Goal: Task Accomplishment & Management: Use online tool/utility

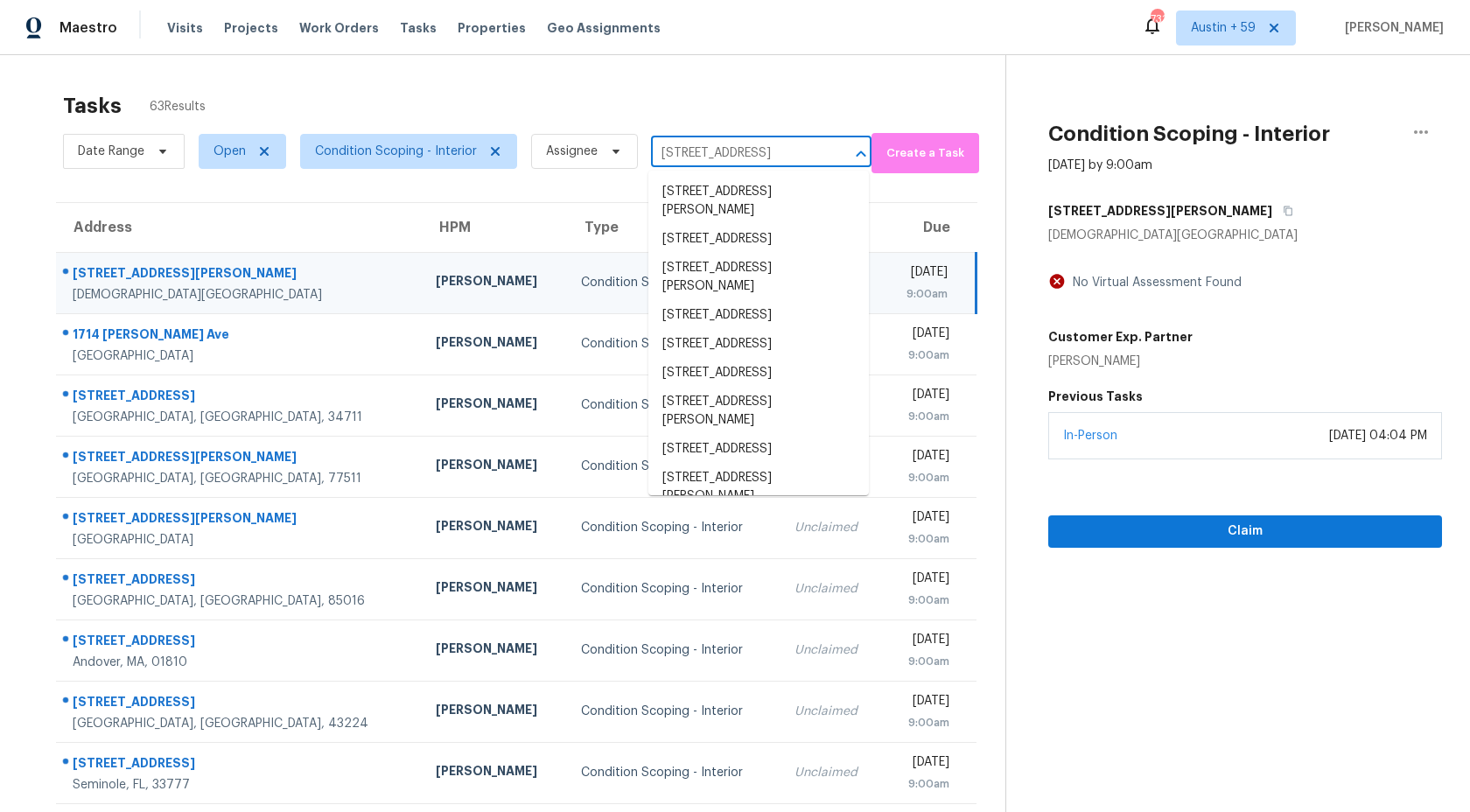
scroll to position [0, 98]
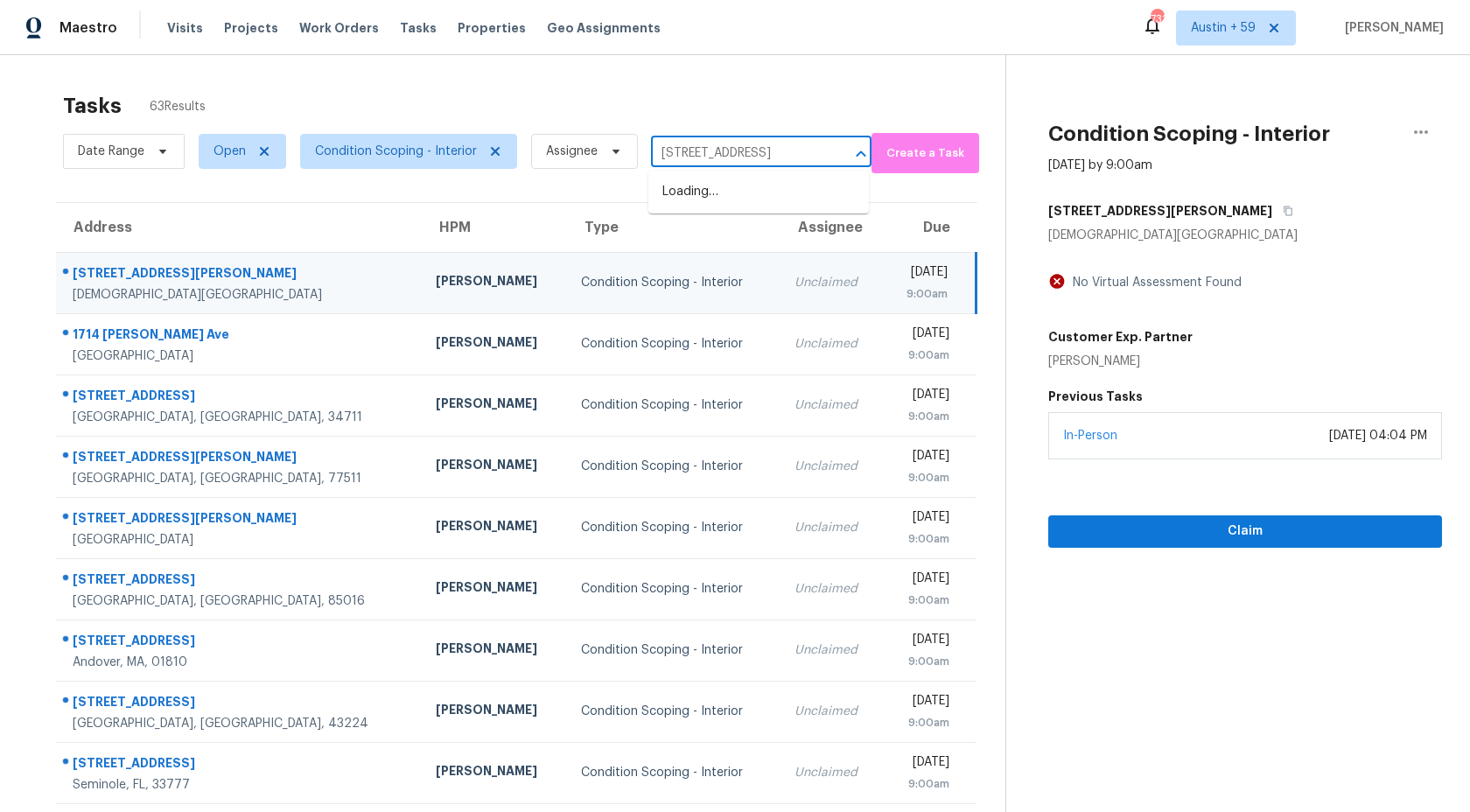
type input "4358 Timberlake Stone Mountain, GA, 30083"
click at [597, 67] on div "Tasks 63 Results Date Range Open Condition Scoping - Interior Assignee ​ Create…" at bounding box center [735, 483] width 1470 height 856
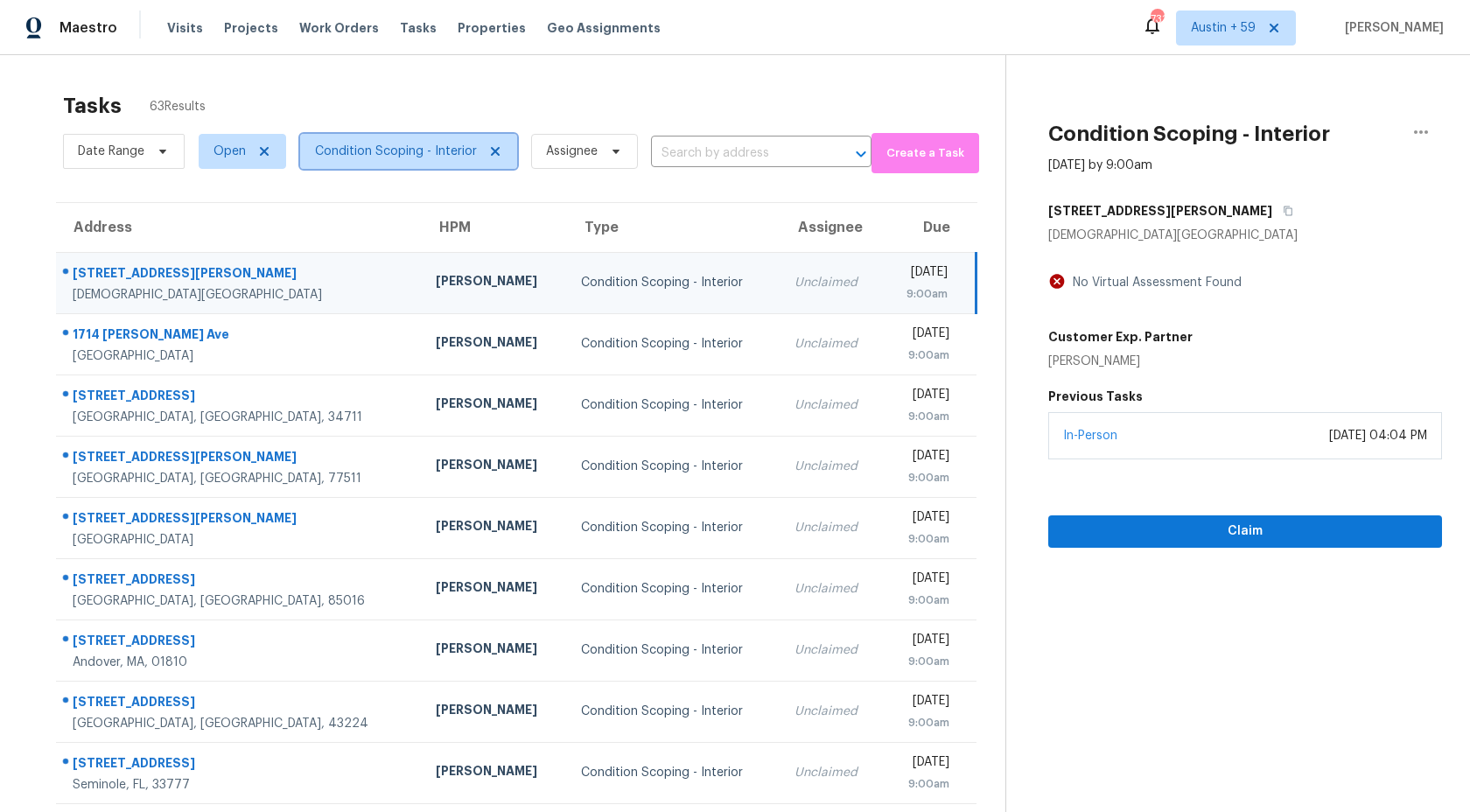
click at [406, 142] on span "Condition Scoping - Interior" at bounding box center [397, 151] width 162 height 17
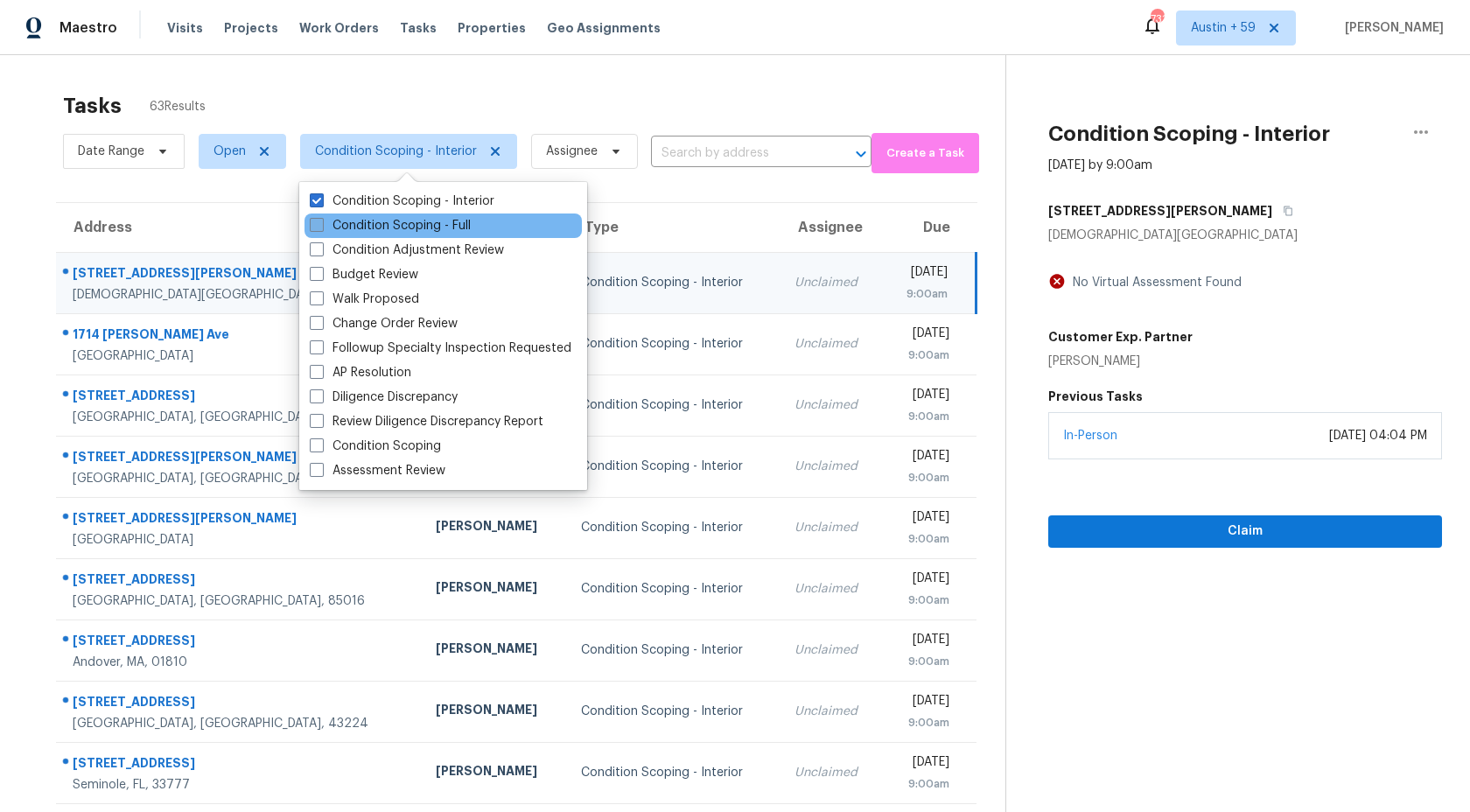
click at [408, 224] on label "Condition Scoping - Full" at bounding box center [390, 225] width 161 height 17
click at [321, 224] on input "Condition Scoping - Full" at bounding box center [315, 223] width 12 height 12
checkbox input "true"
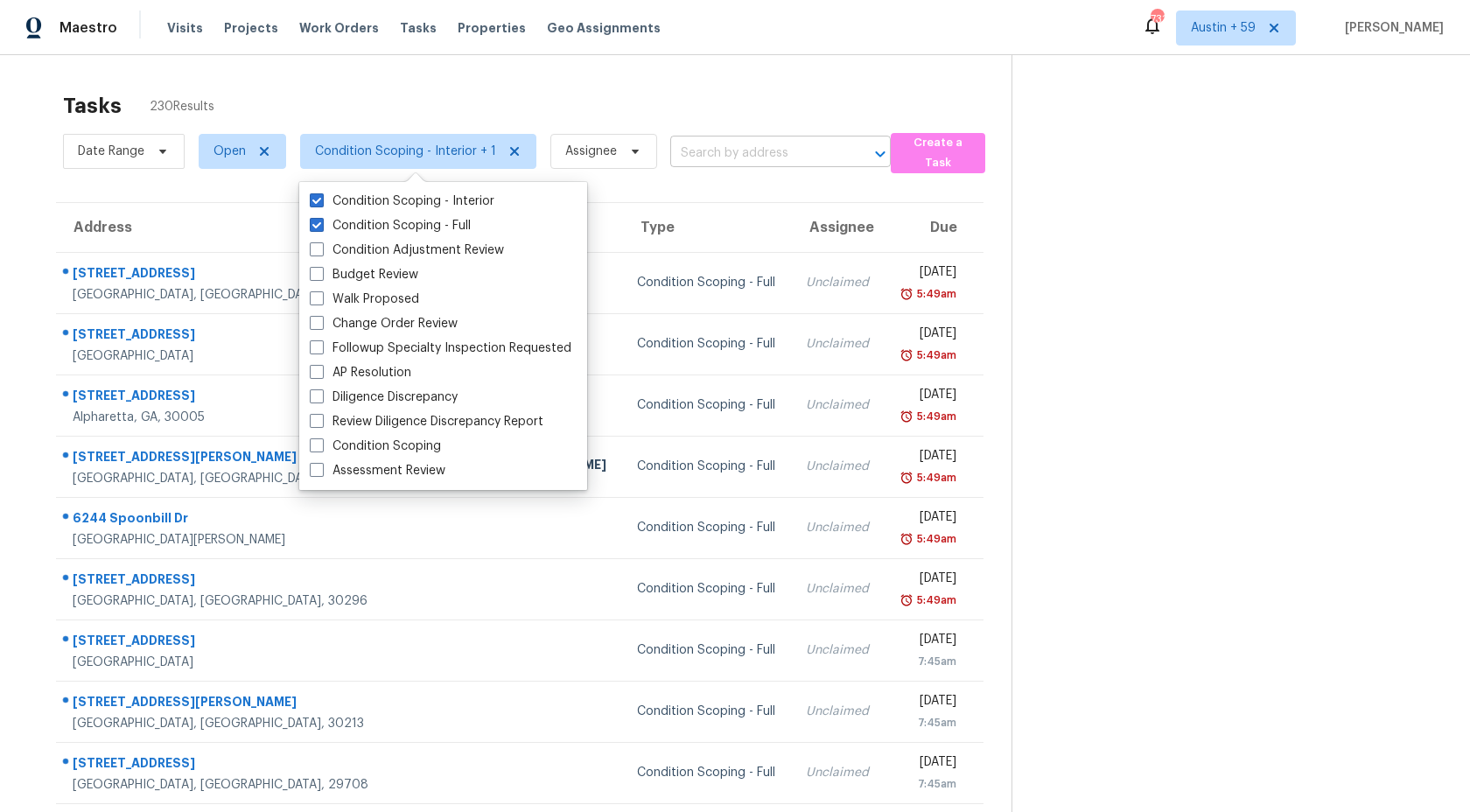
click at [756, 165] on input "text" at bounding box center [756, 153] width 171 height 27
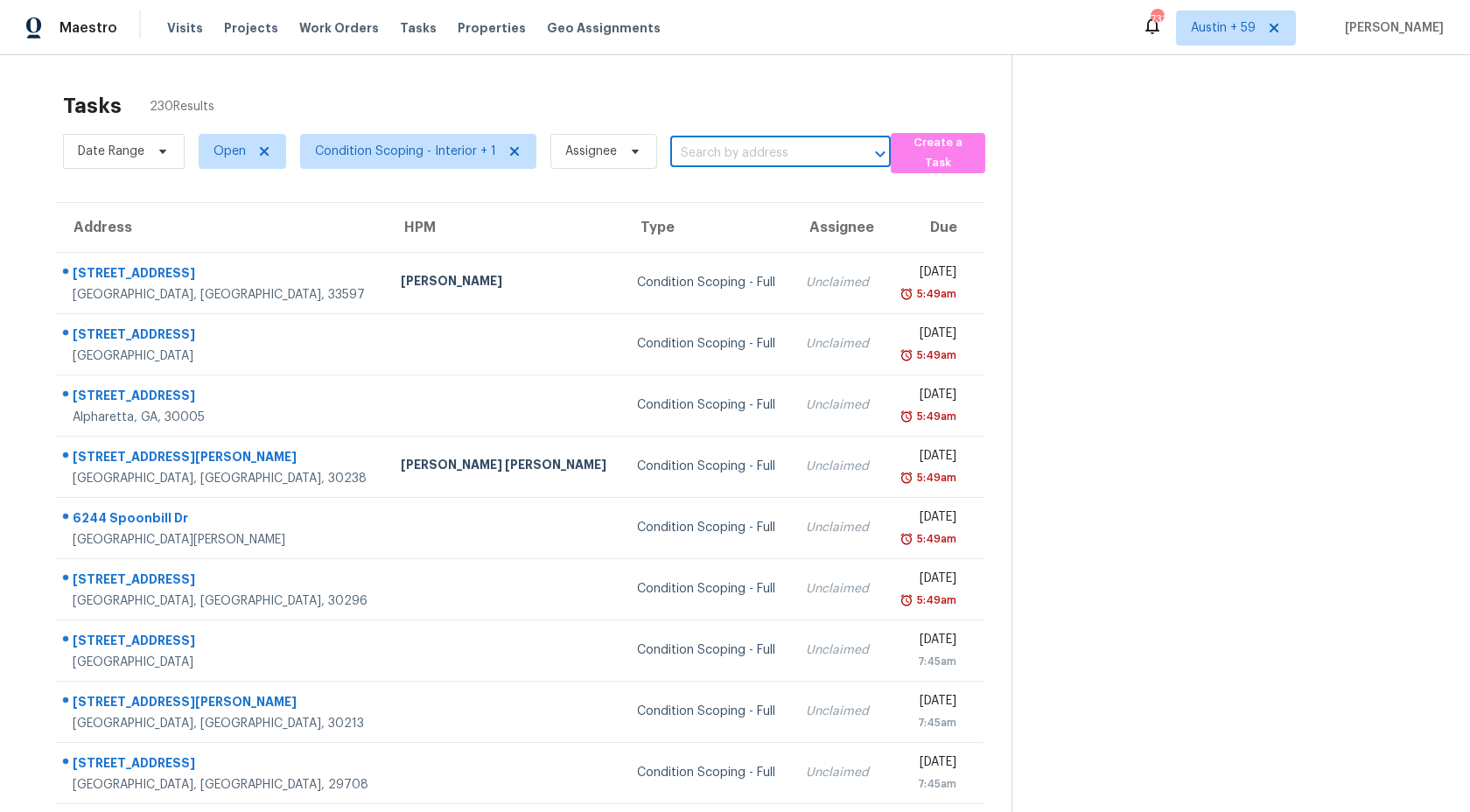
click at [756, 165] on input "text" at bounding box center [756, 153] width 171 height 27
paste input "4358 Timberlake Stone Mountain, GA, 30083"
drag, startPoint x: 732, startPoint y: 152, endPoint x: 1047, endPoint y: 191, distance: 317.4
click at [1045, 190] on div "Tasks 230 Results Date Range Open Condition Scoping - Interior + 1 Assignee 435…" at bounding box center [735, 483] width 1470 height 856
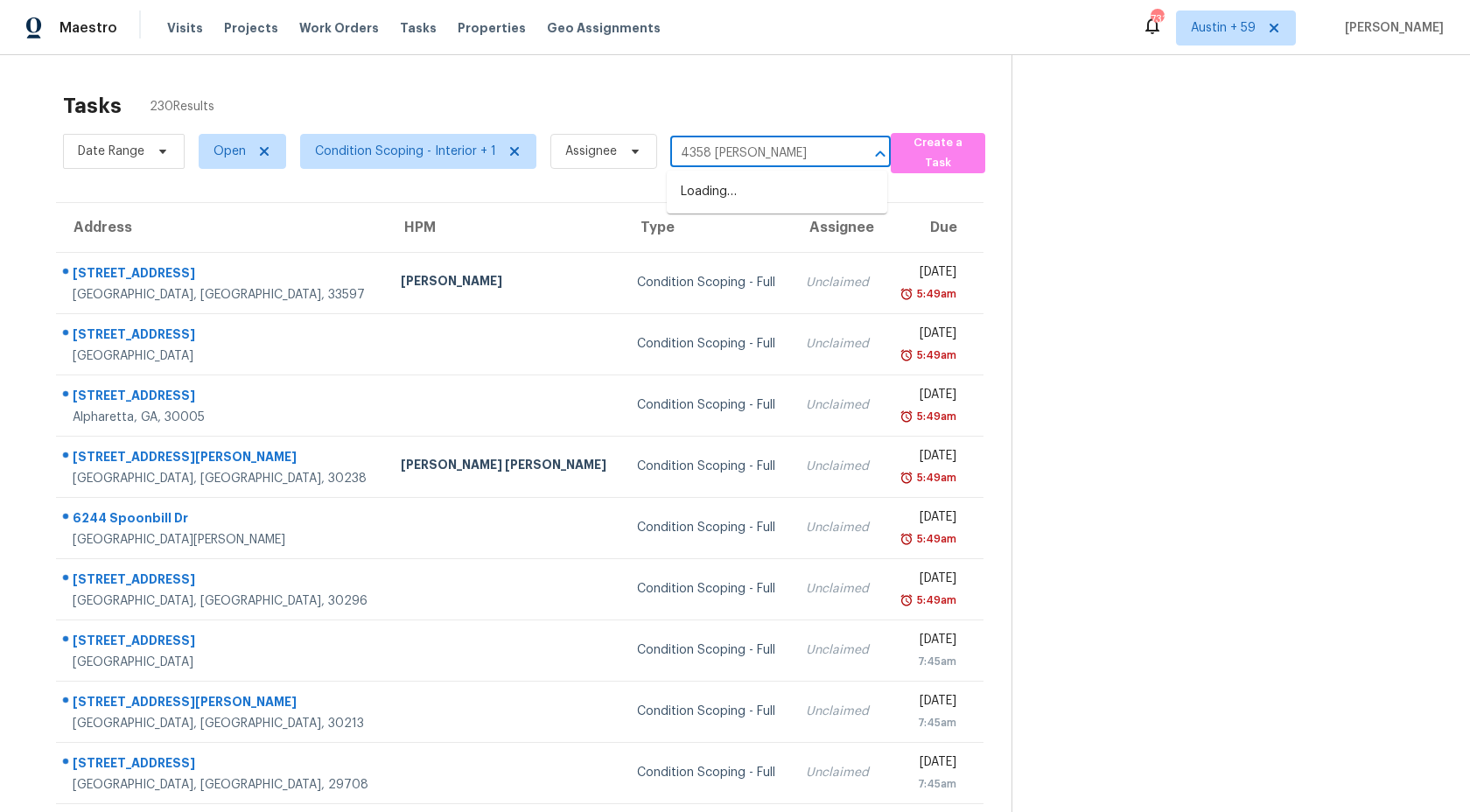
scroll to position [0, 0]
type input "4358 Timberlake"
click at [790, 163] on input "4358 Timberlake" at bounding box center [756, 153] width 171 height 27
click at [464, 148] on span "Condition Scoping - Interior + 1" at bounding box center [406, 151] width 181 height 17
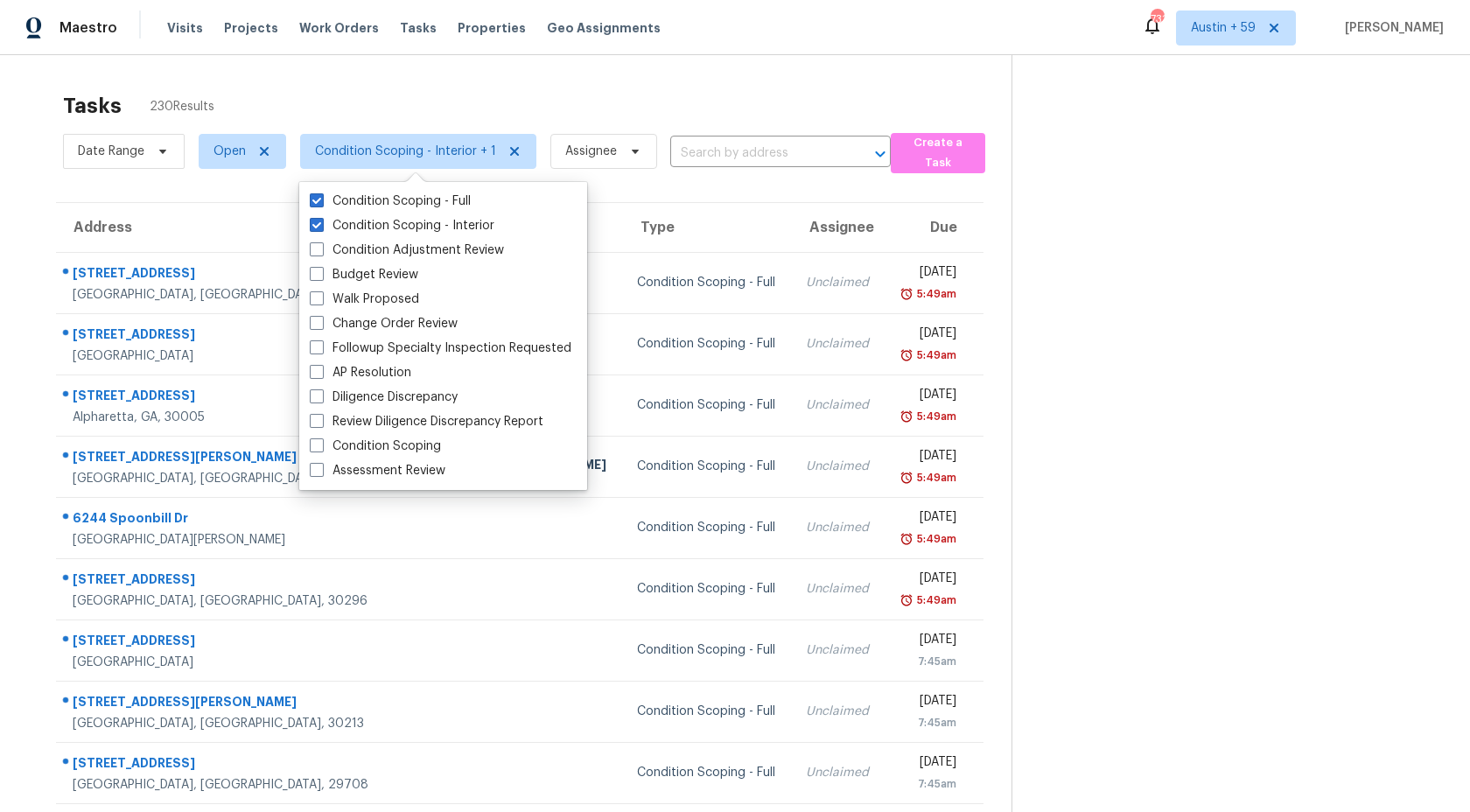
click at [826, 135] on div "Date Range Open Condition Scoping - Interior + 1 Assignee ​" at bounding box center [477, 151] width 827 height 45
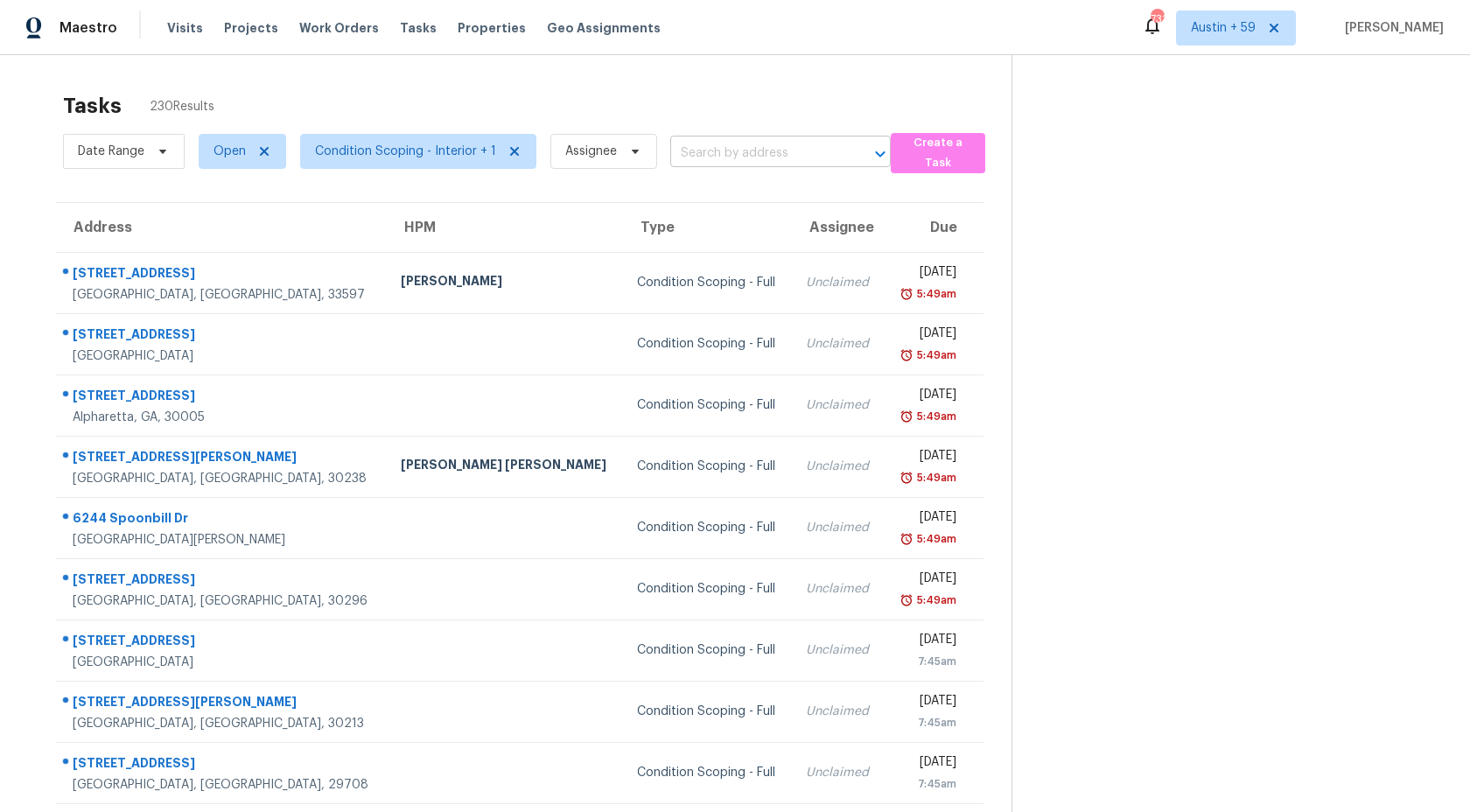
click at [816, 151] on input "text" at bounding box center [756, 153] width 171 height 27
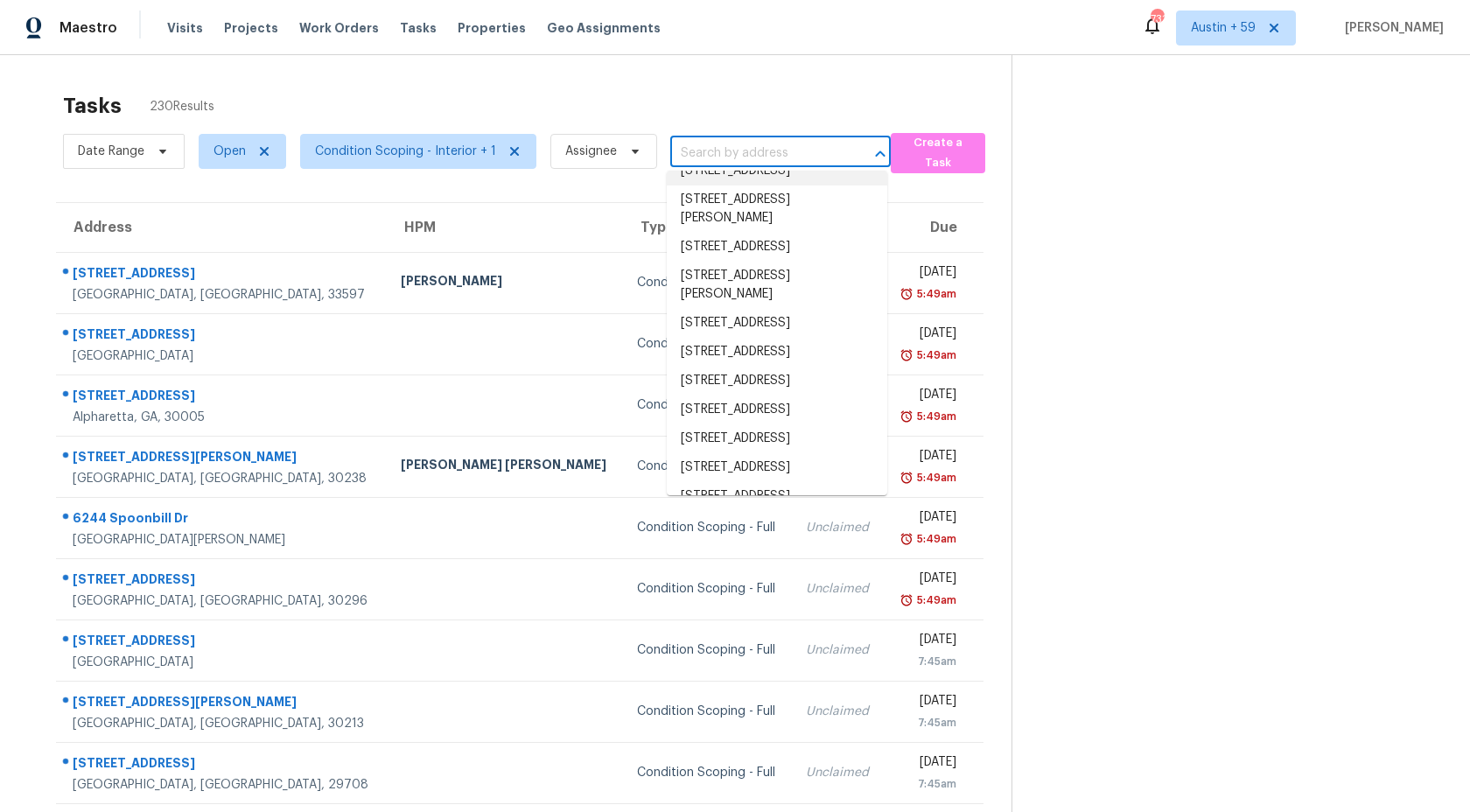
scroll to position [458, 0]
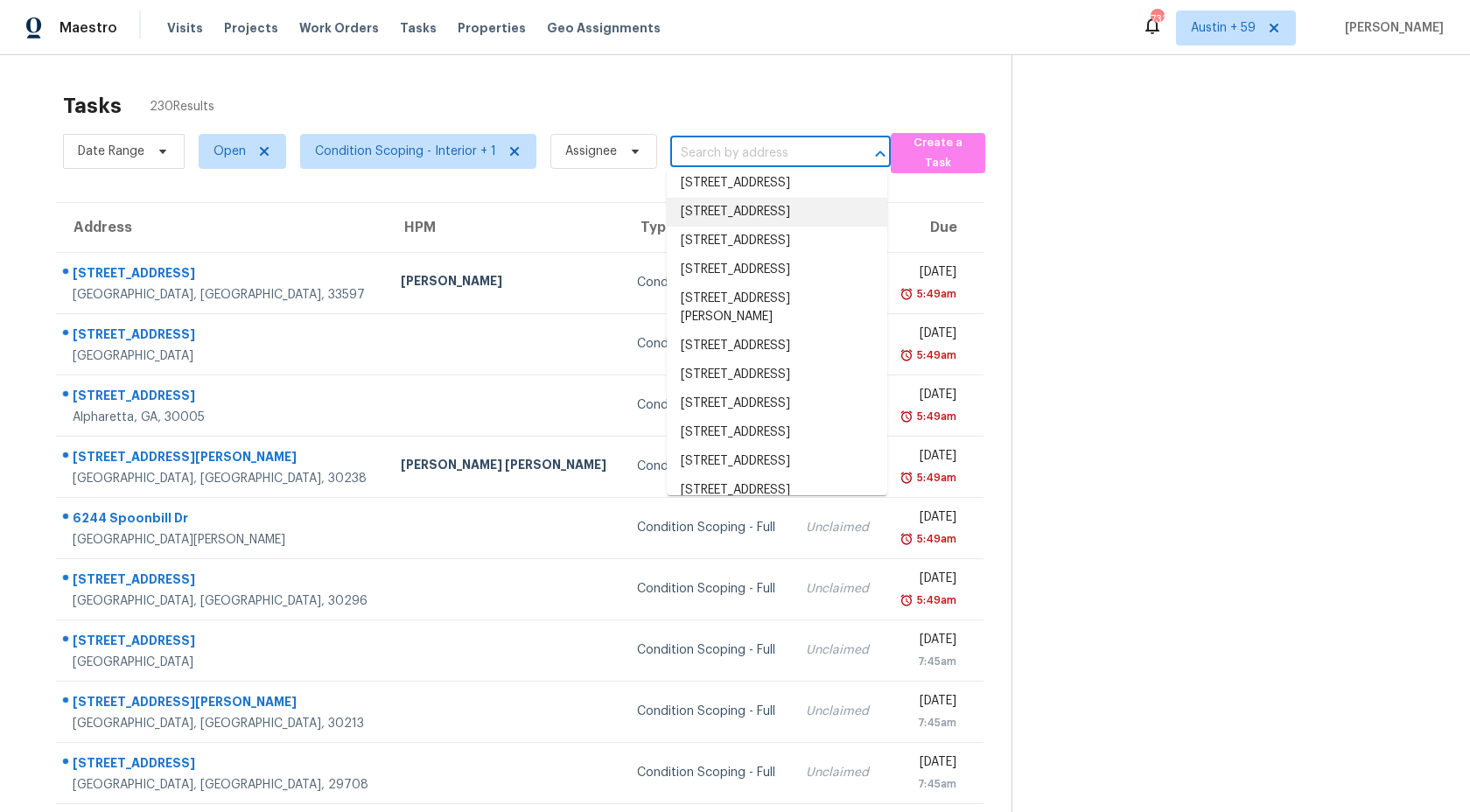
click at [1083, 421] on section at bounding box center [1227, 483] width 431 height 856
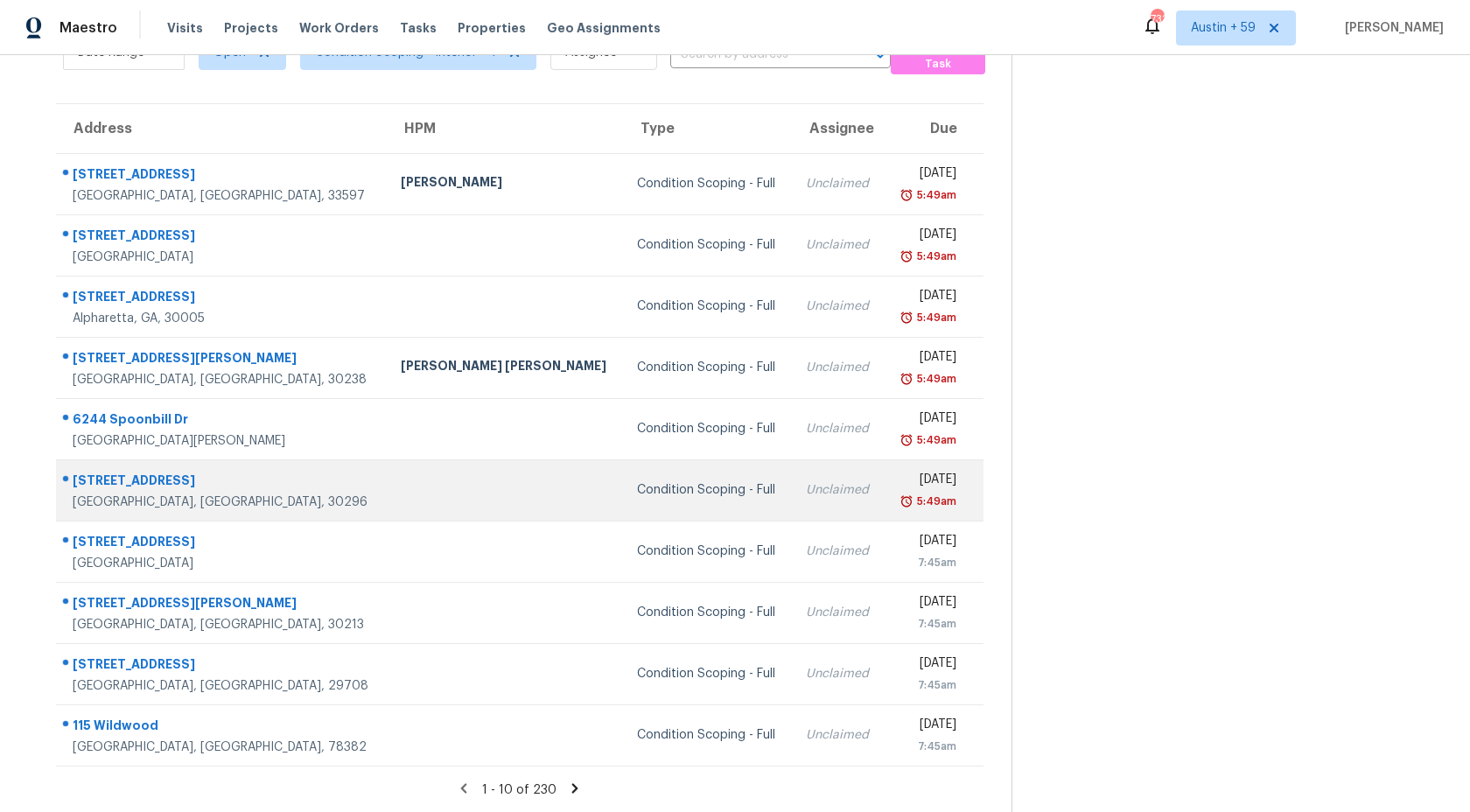
scroll to position [0, 0]
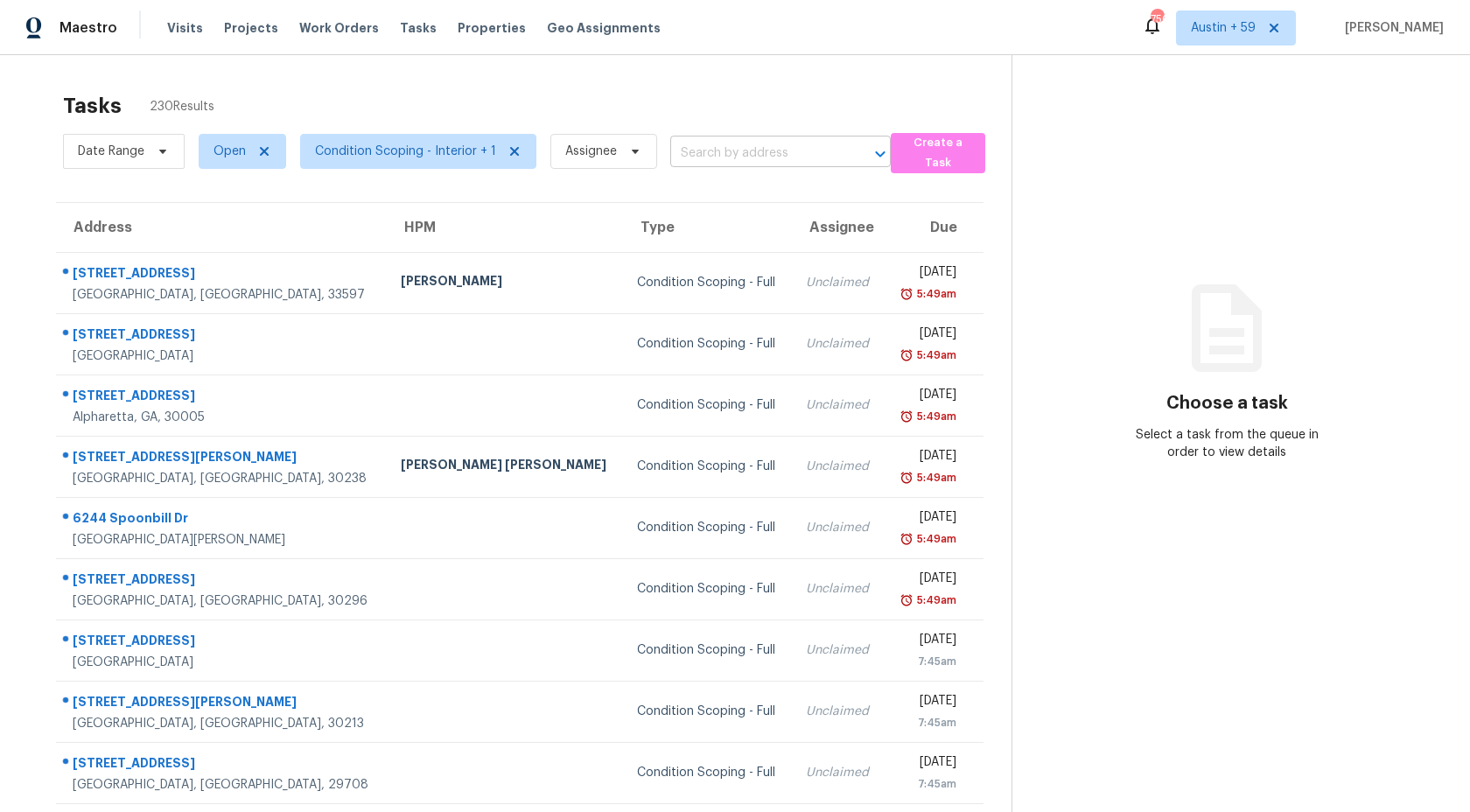
click at [766, 154] on input "text" at bounding box center [756, 153] width 171 height 27
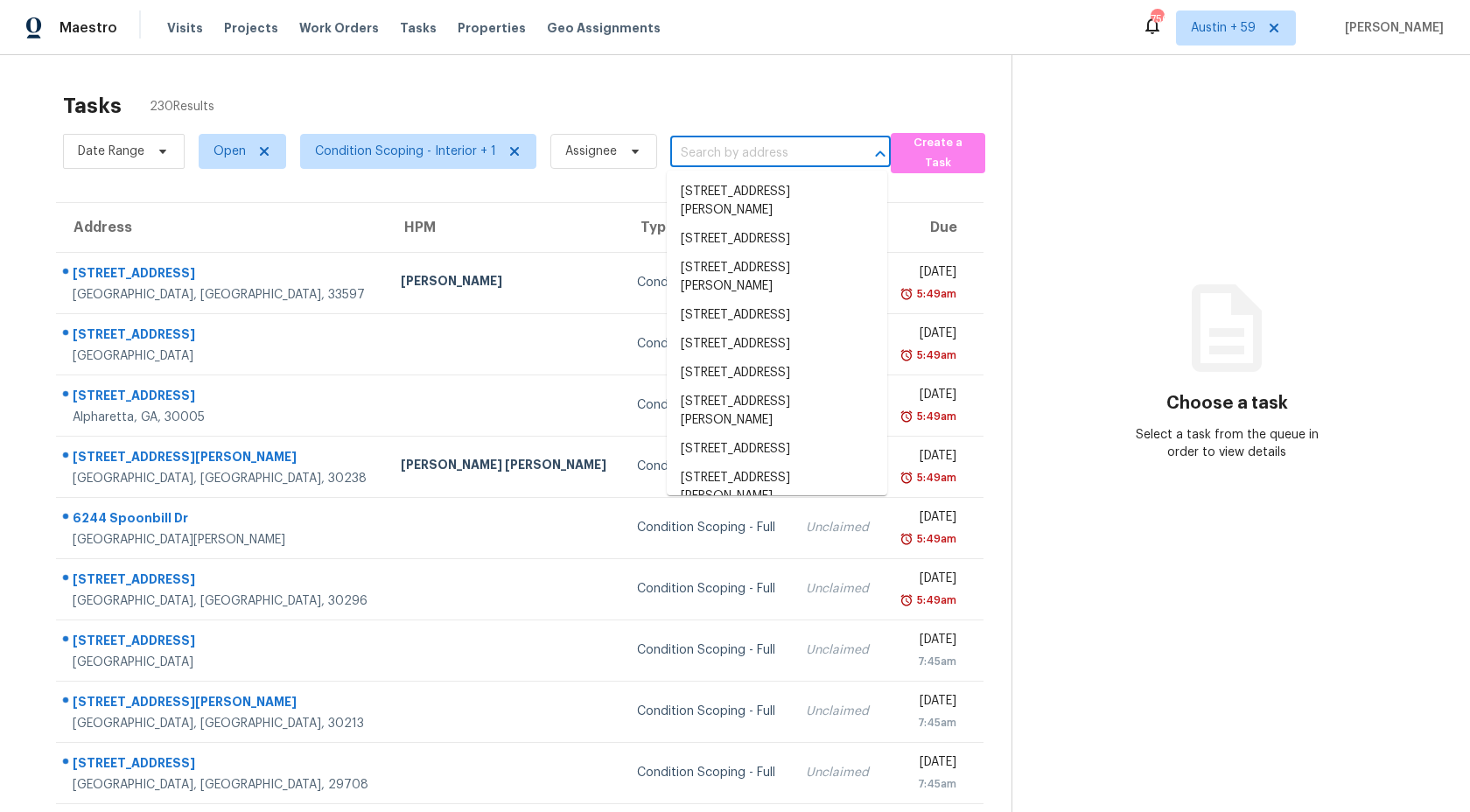
type input "x"
paste input "4358 Timberlake Stone Mountain, GA, 30083"
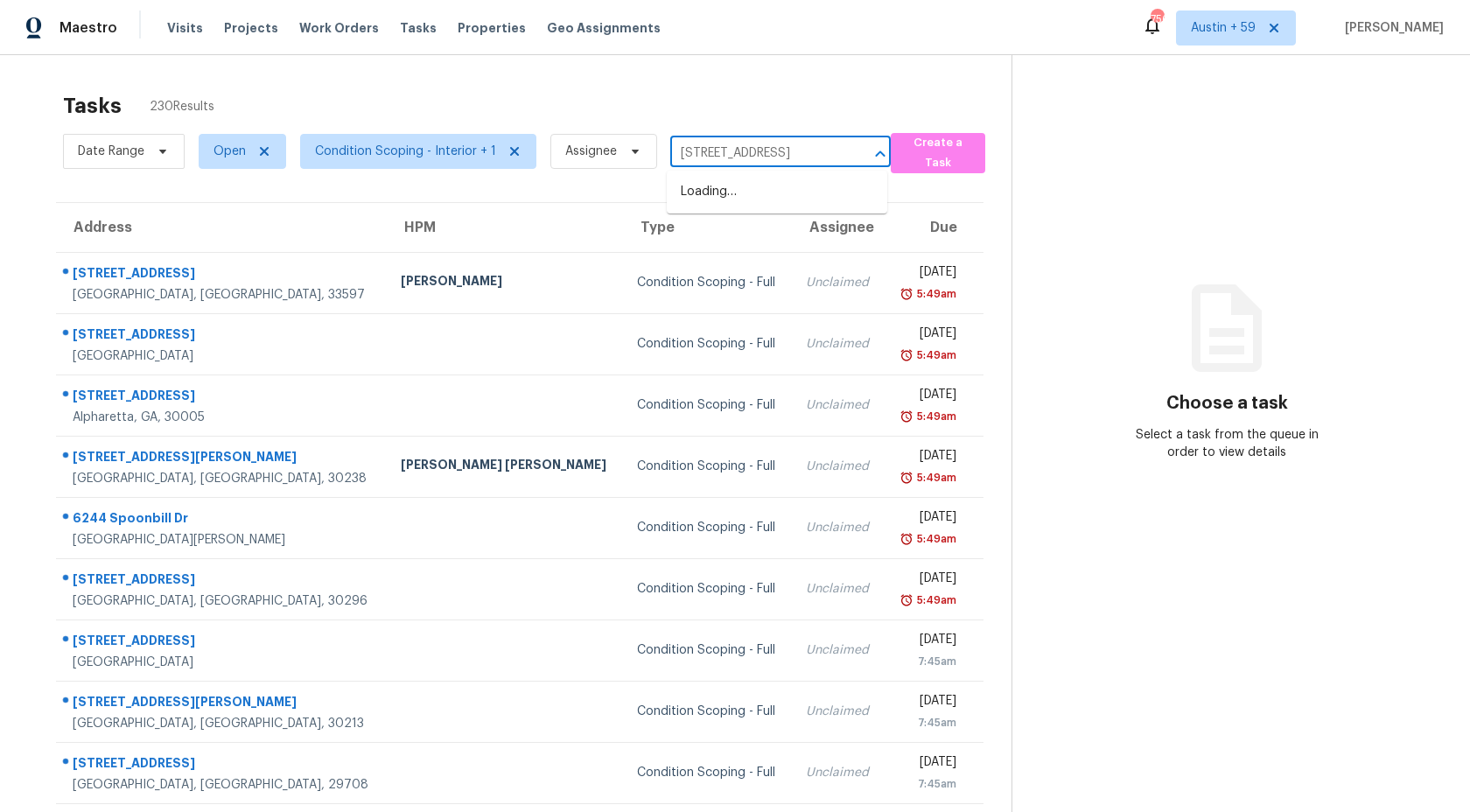
scroll to position [0, 98]
type input "4358 Timberlake Stone Mountain, GA, 30083"
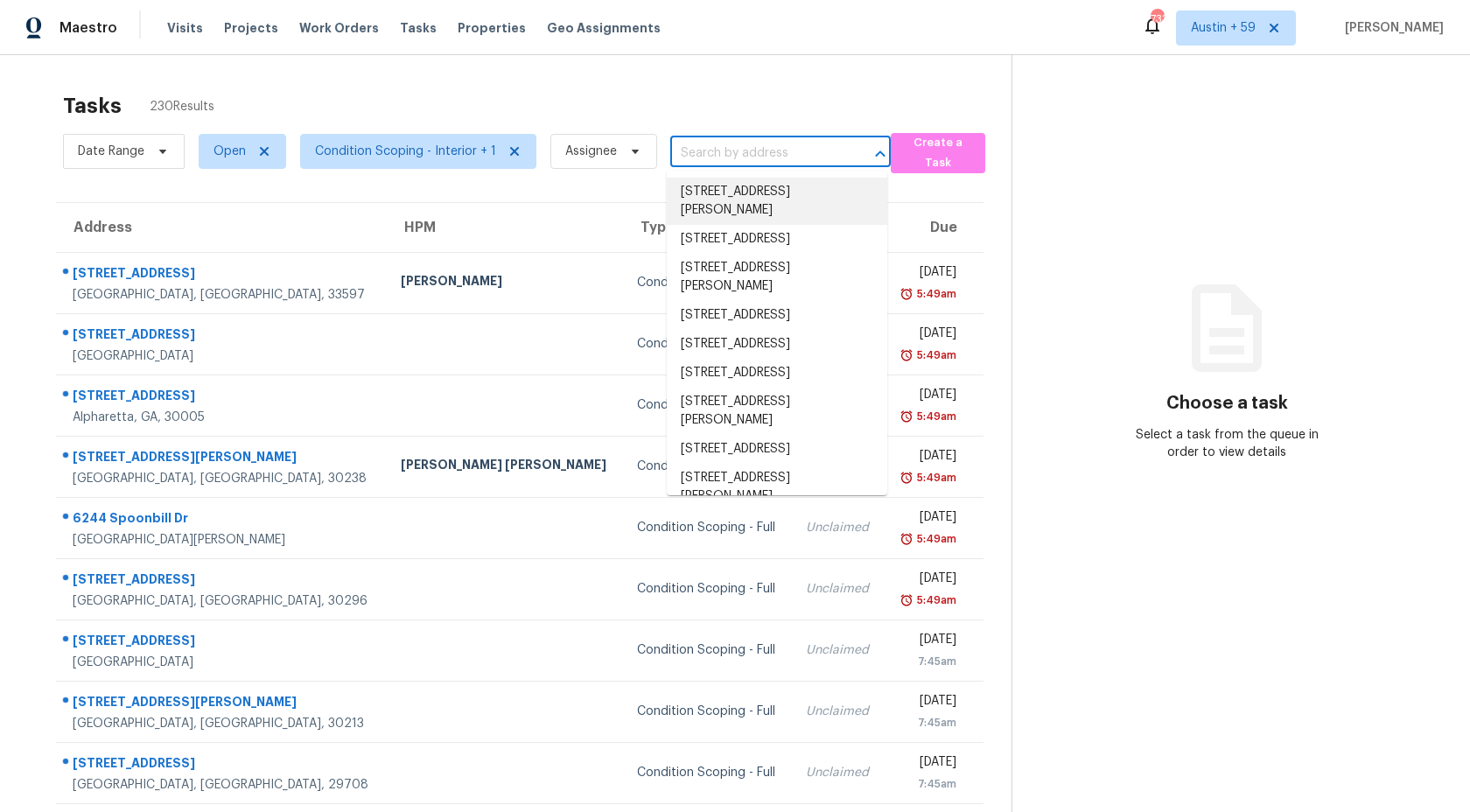
click at [772, 89] on div "Tasks 230 Results" at bounding box center [537, 105] width 948 height 45
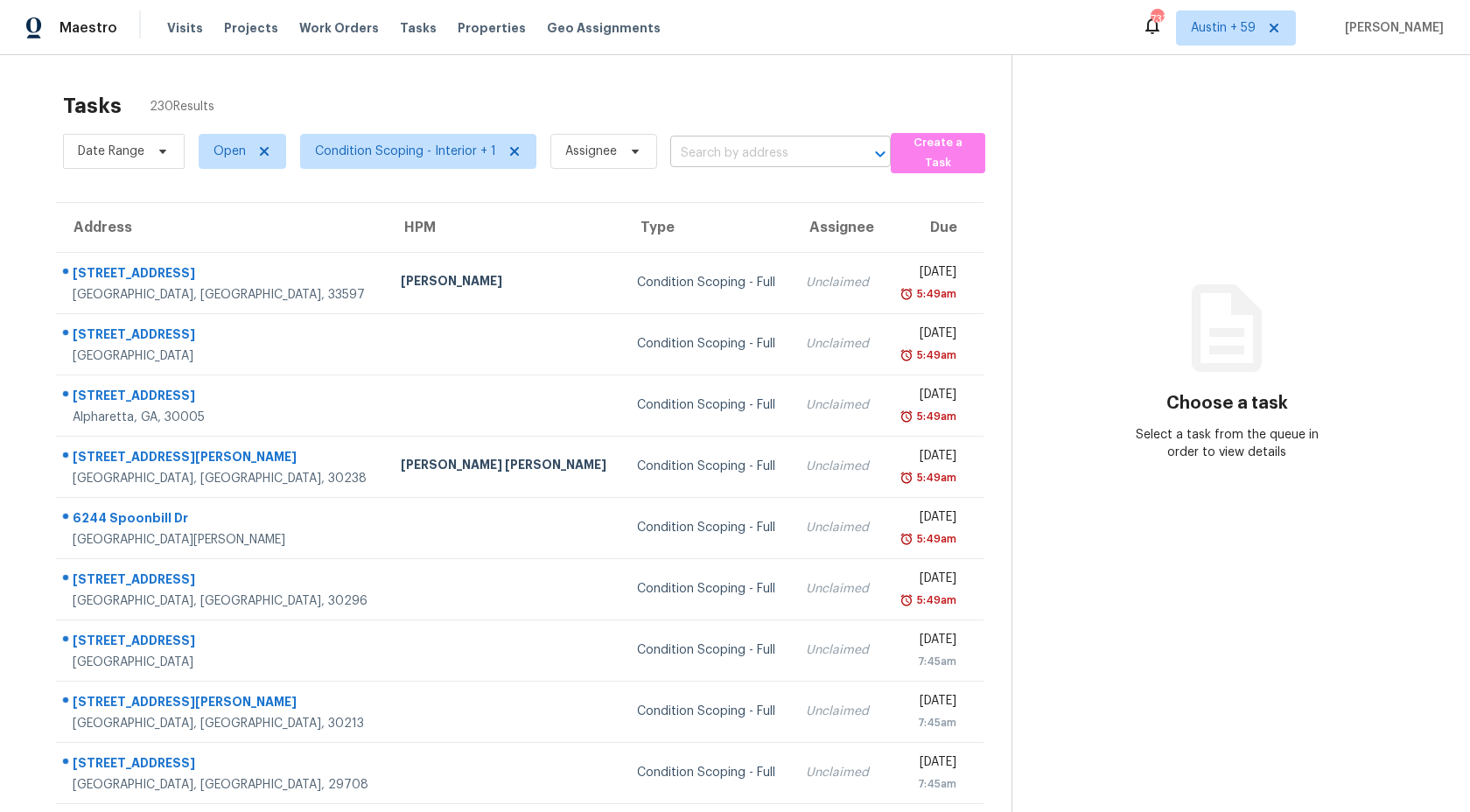
click at [748, 151] on input "text" at bounding box center [756, 153] width 171 height 27
paste input "376 Fleming Ct Jonesboro, GA, 30238"
type input "376 Fleming Ct Jonesboro, GA, 30238"
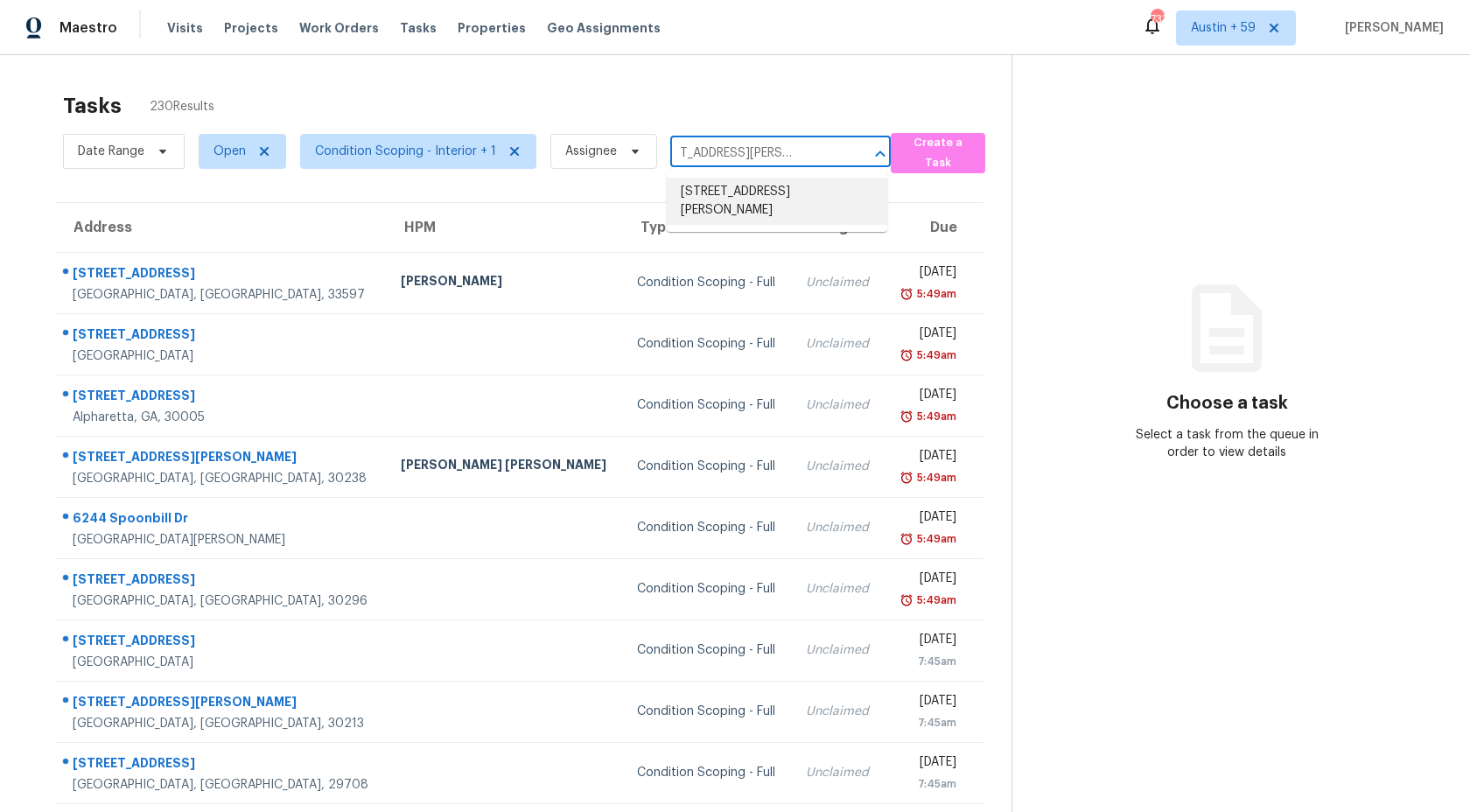
click at [750, 191] on li "376 Fleming Ct, Jonesboro, GA 30238" at bounding box center [777, 201] width 221 height 47
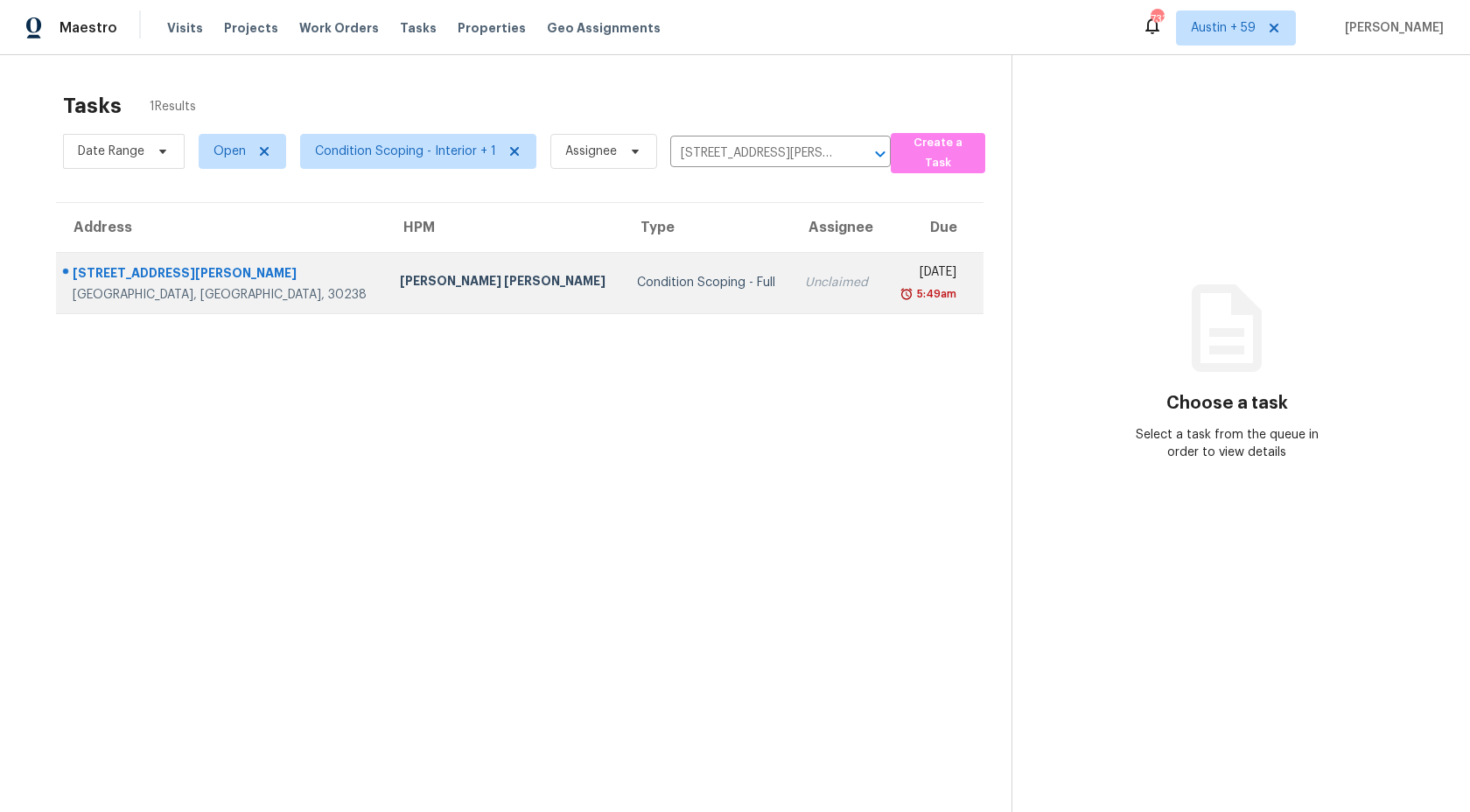
click at [898, 275] on div "[DATE]" at bounding box center [927, 274] width 59 height 22
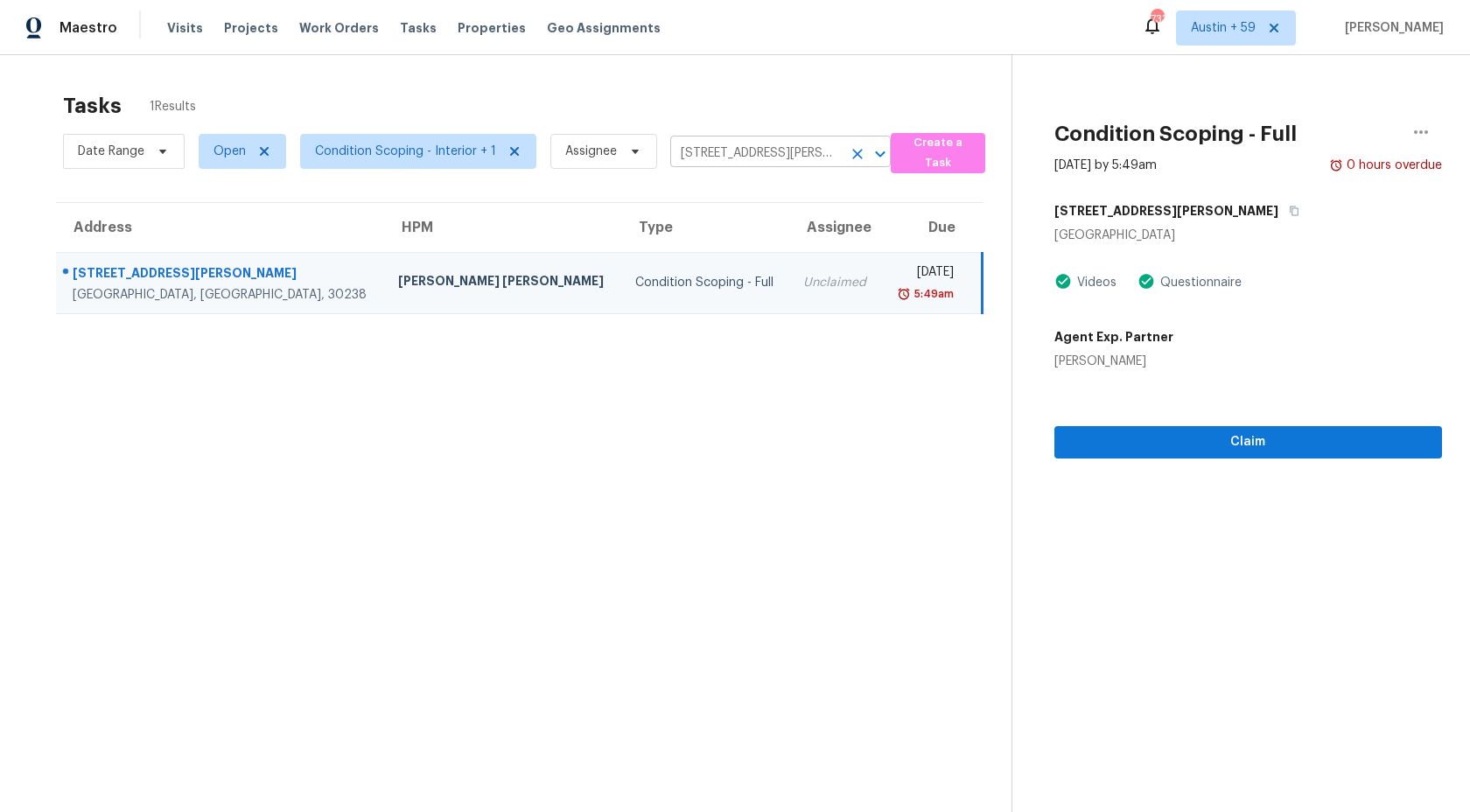
click at [777, 149] on input "376 Fleming Ct, Jonesboro, GA 30238" at bounding box center [756, 153] width 171 height 27
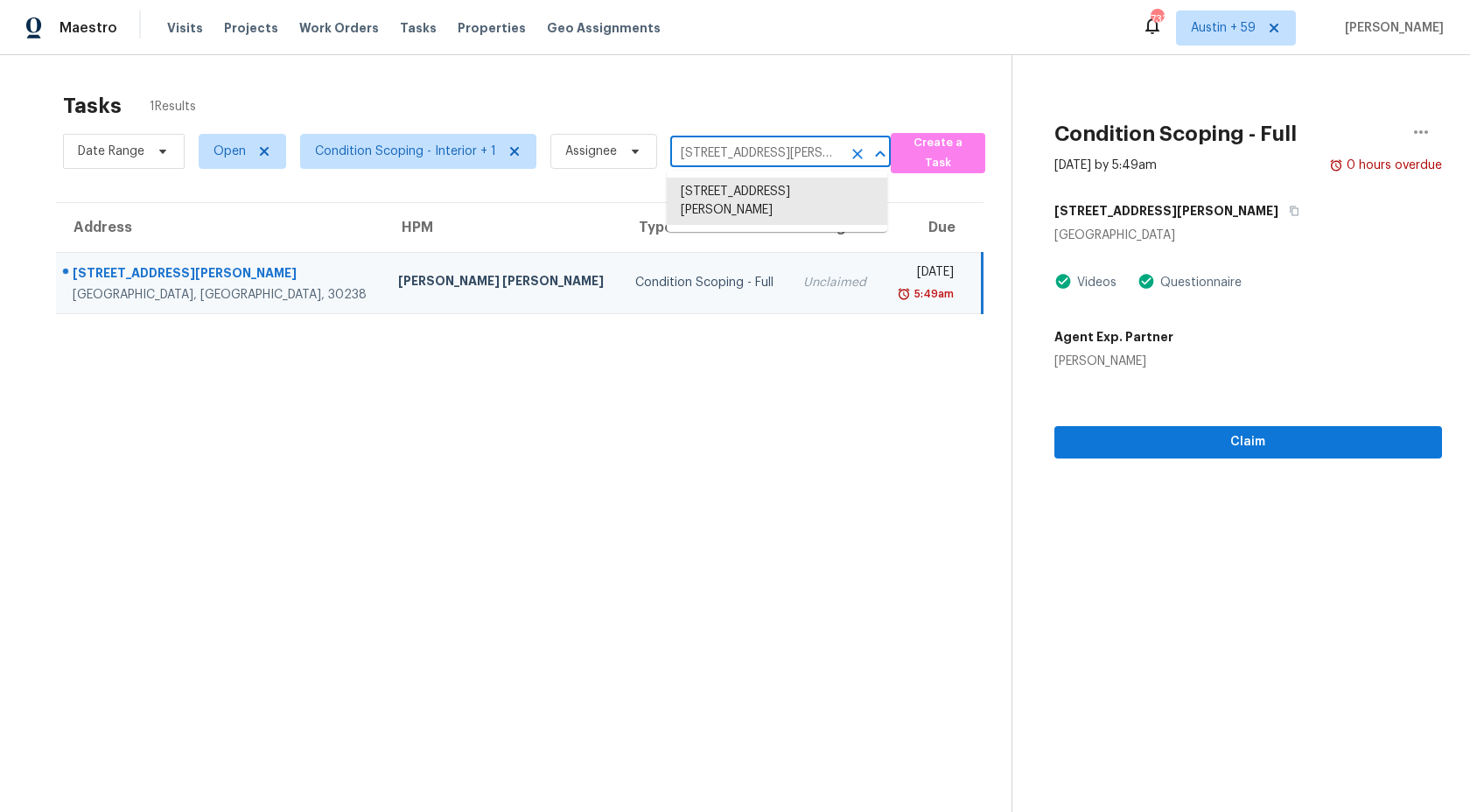
click at [777, 149] on input "376 Fleming Ct, Jonesboro, GA 30238" at bounding box center [756, 153] width 171 height 27
paste input "5450 Ashewoode Downs Dr Alpharetta, GA, 30005"
click at [742, 146] on input "376 Fleming Ct, Jonesboro, GA 30238" at bounding box center [756, 153] width 171 height 27
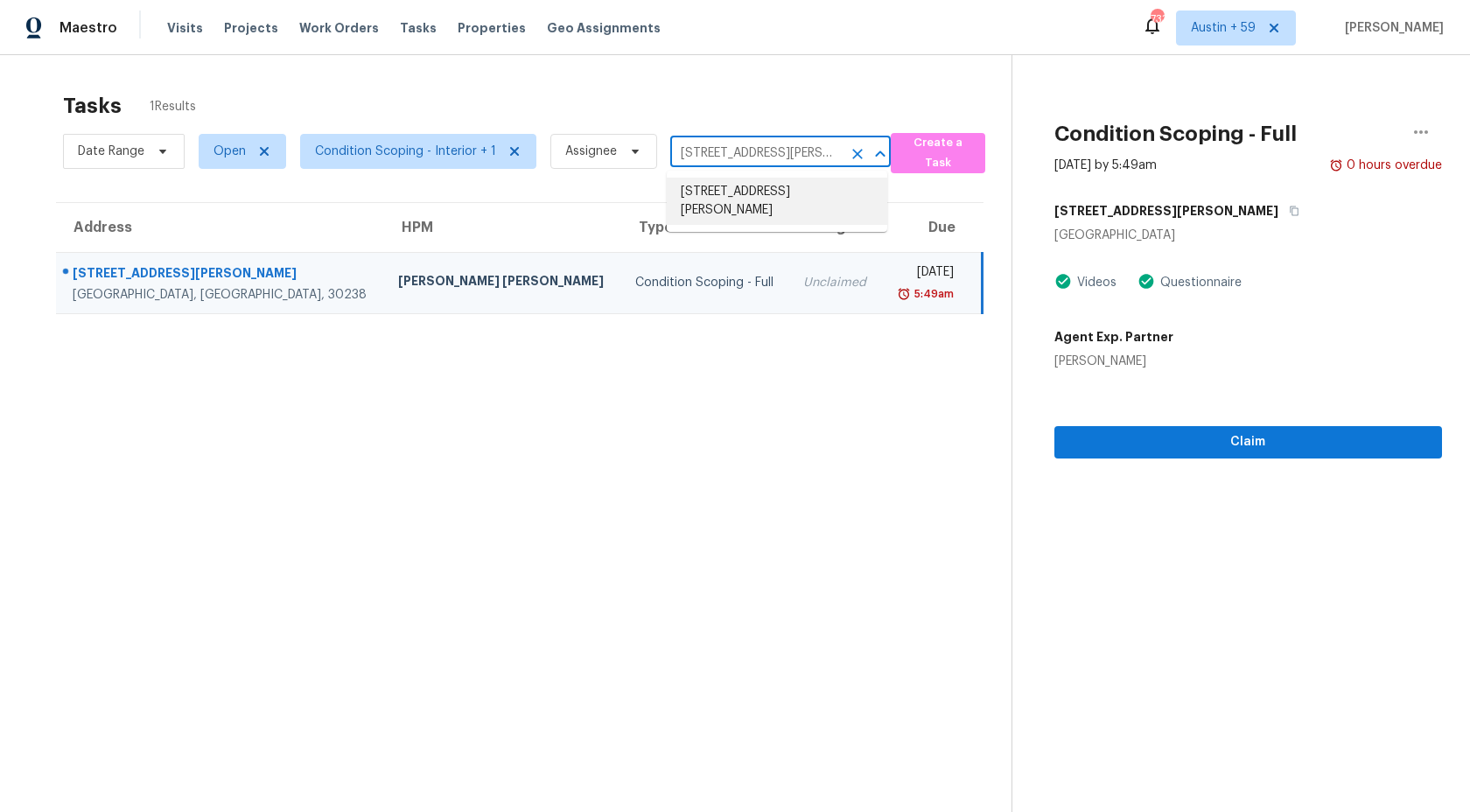
click at [742, 146] on input "376 Fleming Ct, Jonesboro, GA 30238" at bounding box center [756, 153] width 171 height 27
paste input "5450 Ashewoode Downs Dr Alpharetta, GA, 30005"
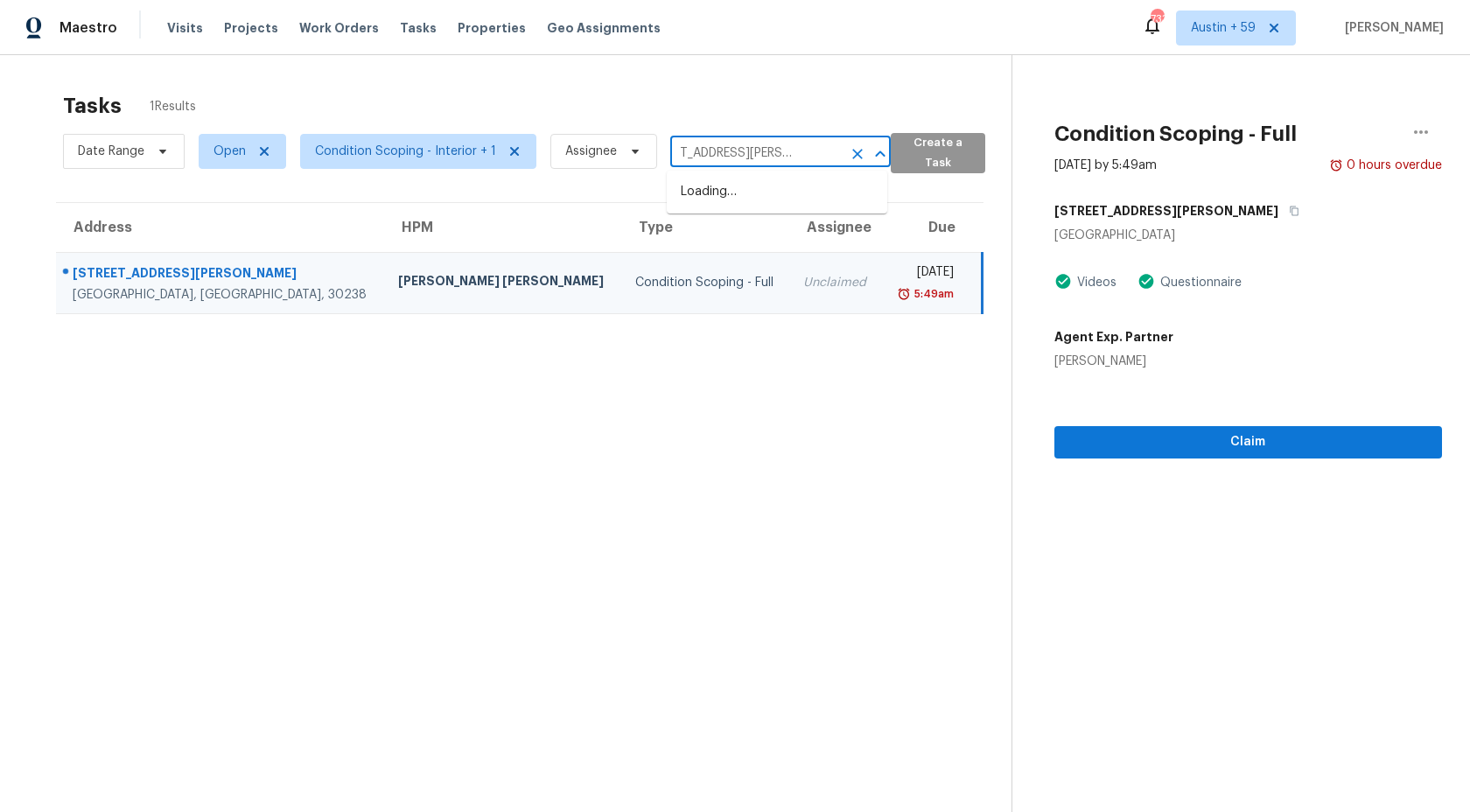
drag, startPoint x: 707, startPoint y: 150, endPoint x: 940, endPoint y: 165, distance: 233.5
click at [940, 165] on div "Date Range Open Condition Scoping - Interior + 1 Assignee 5450 Ashewoode Downs …" at bounding box center [537, 151] width 948 height 45
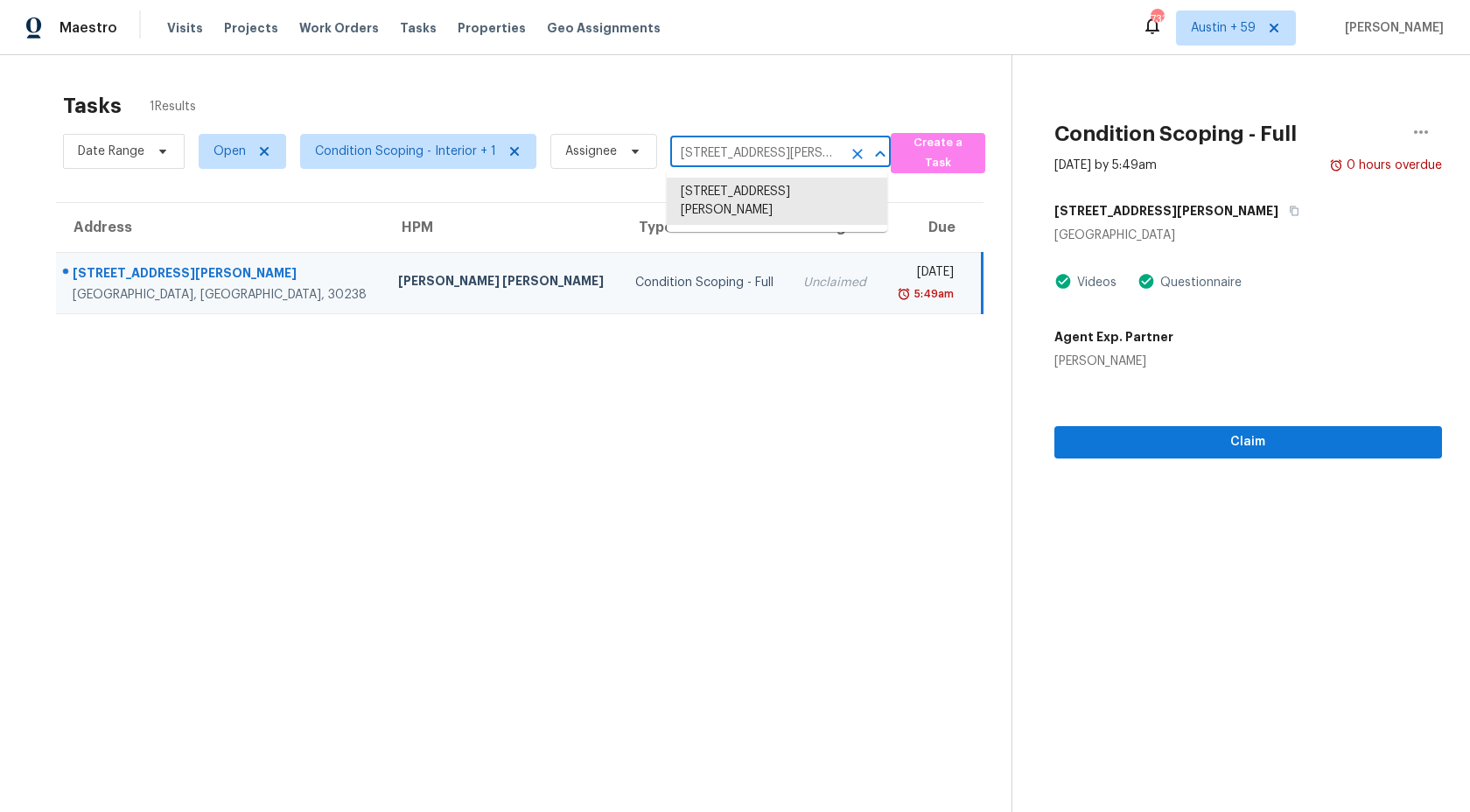
click at [742, 158] on input "376 Fleming Ct, Jonesboro, GA 30238" at bounding box center [756, 153] width 171 height 27
paste input "15 Lake Royale Pl Riverdale, GA, 30296"
drag, startPoint x: 703, startPoint y: 153, endPoint x: 1102, endPoint y: 151, distance: 399.0
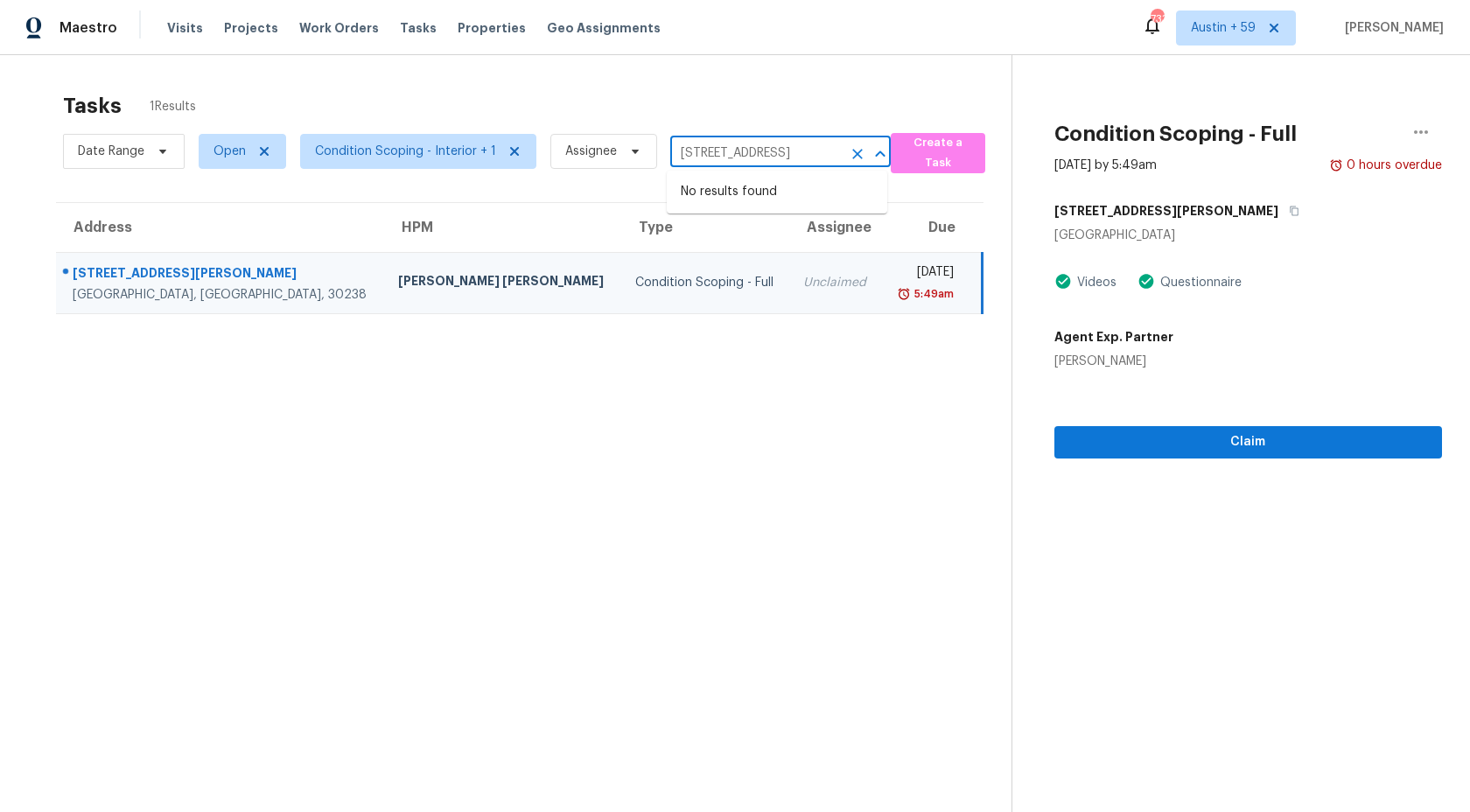
click at [1102, 151] on div "Tasks 1 Results Date Range Open Condition Scoping - Interior + 1 Assignee 315 L…" at bounding box center [735, 461] width 1470 height 812
click at [805, 156] on input "376 Fleming Ct, Jonesboro, GA 30238" at bounding box center [756, 153] width 171 height 27
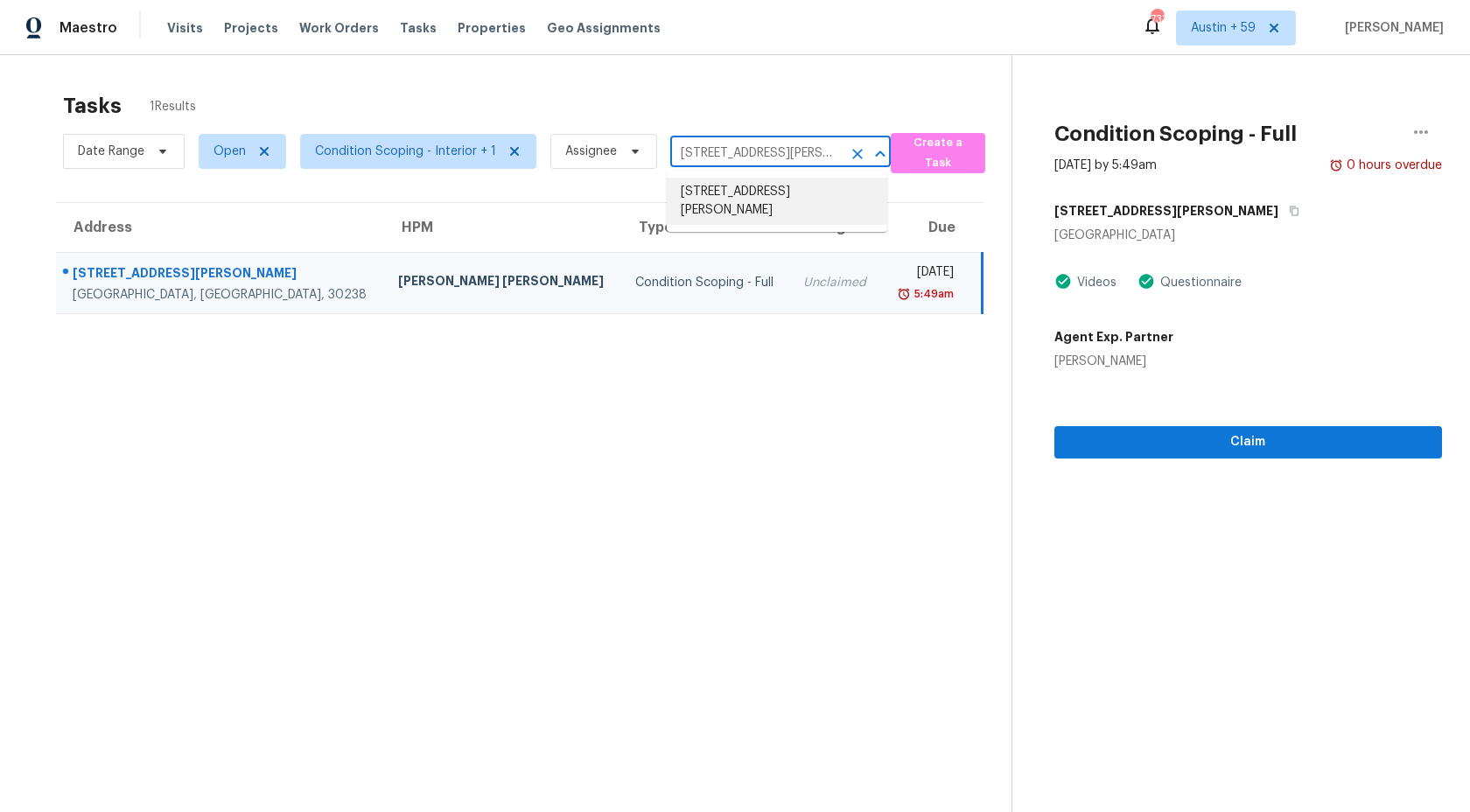
paste input "190 Kipling Way Riverdale, GA, 30274"
drag, startPoint x: 695, startPoint y: 151, endPoint x: 1056, endPoint y: 151, distance: 361.0
click at [1056, 151] on div "Tasks 1 Results Date Range Open Condition Scoping - Interior + 1 Assignee 190 K…" at bounding box center [735, 461] width 1470 height 812
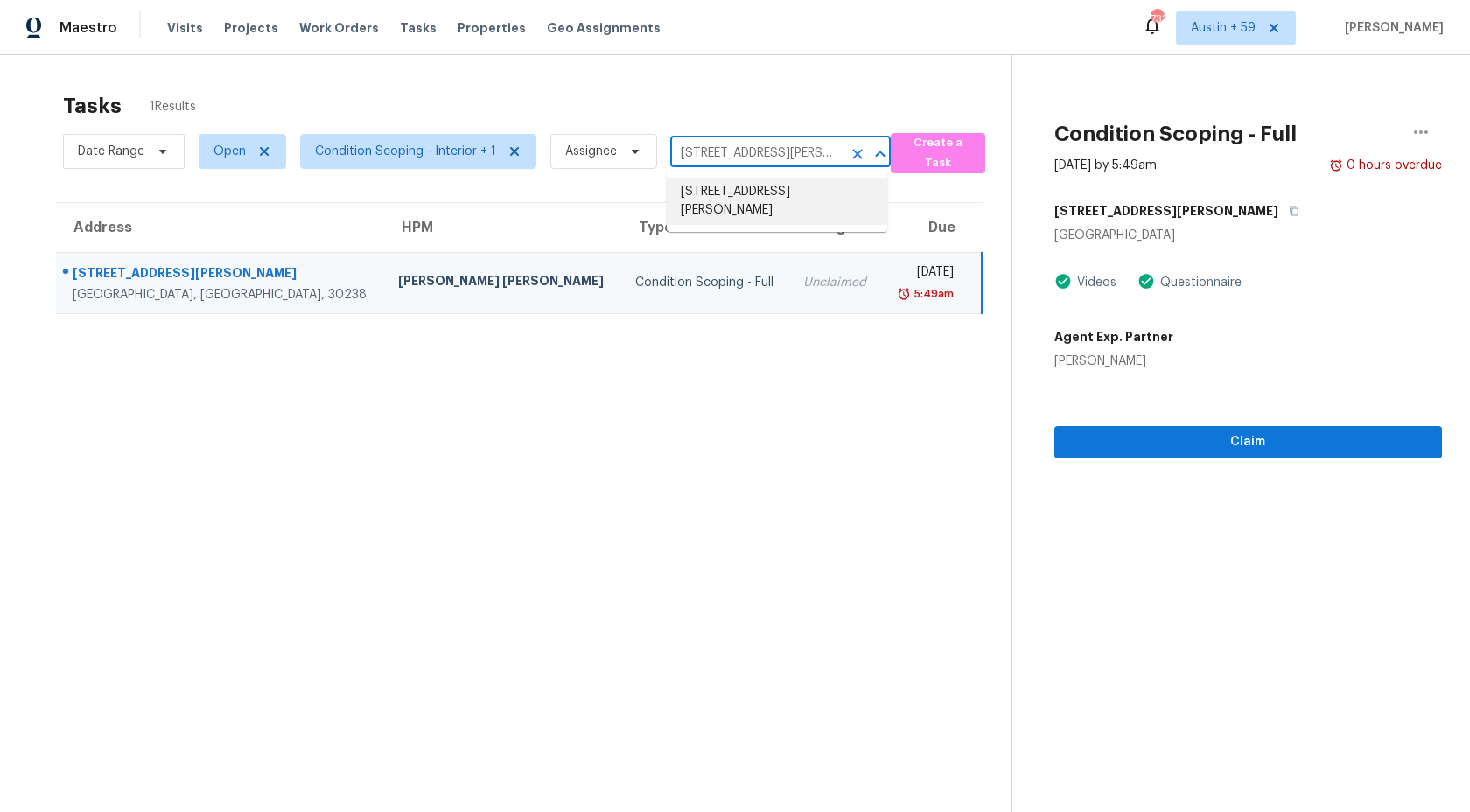
click at [775, 161] on input "376 Fleming Ct, Jonesboro, GA 30238" at bounding box center [756, 153] width 171 height 27
paste input "205 Imad Ct Fairburn, GA, 30213"
drag, startPoint x: 711, startPoint y: 151, endPoint x: 1057, endPoint y: 149, distance: 346.0
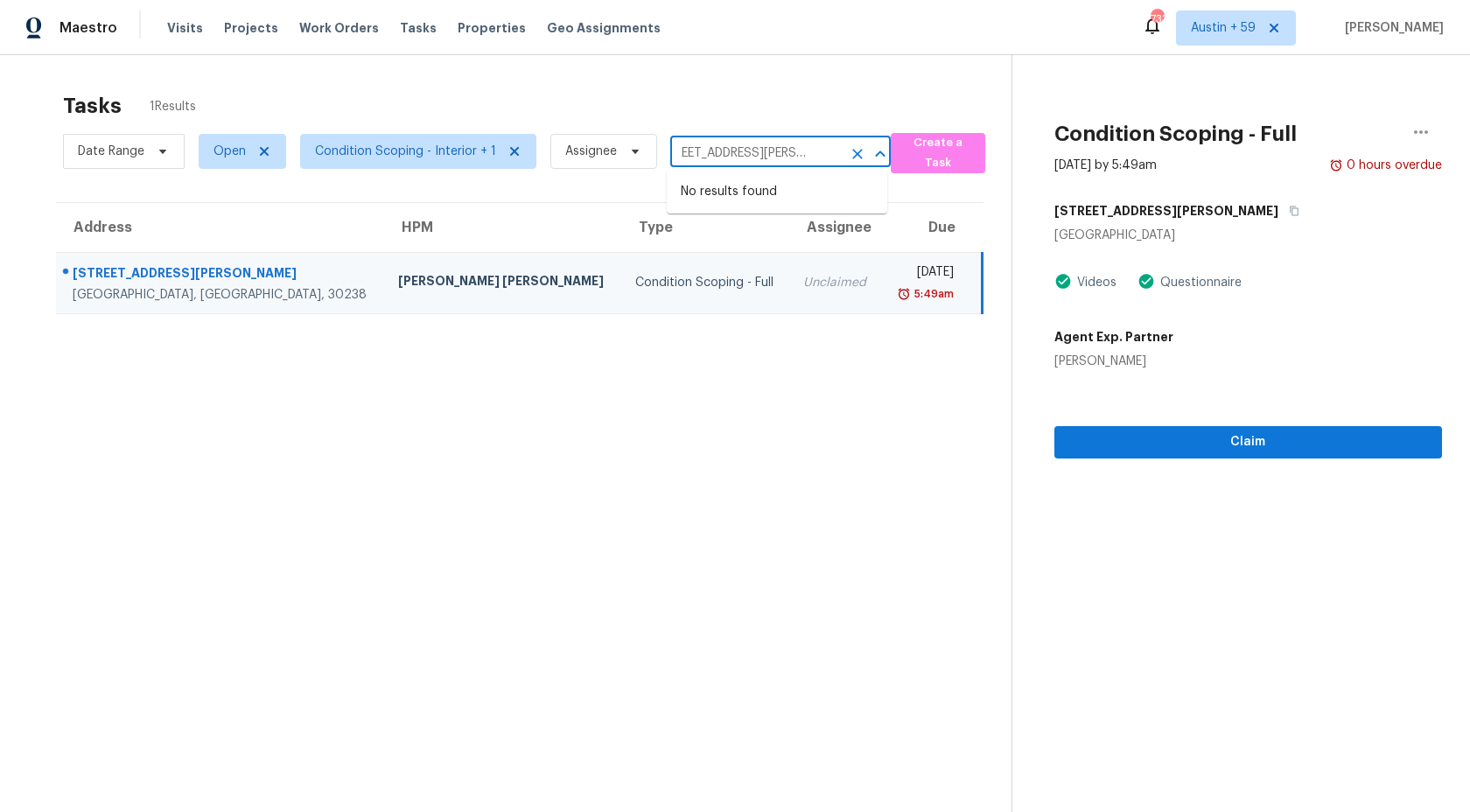
click at [1057, 149] on div "Tasks 1 Results Date Range Open Condition Scoping - Interior + 1 Assignee 205 I…" at bounding box center [735, 461] width 1470 height 812
type input "205 Imad"
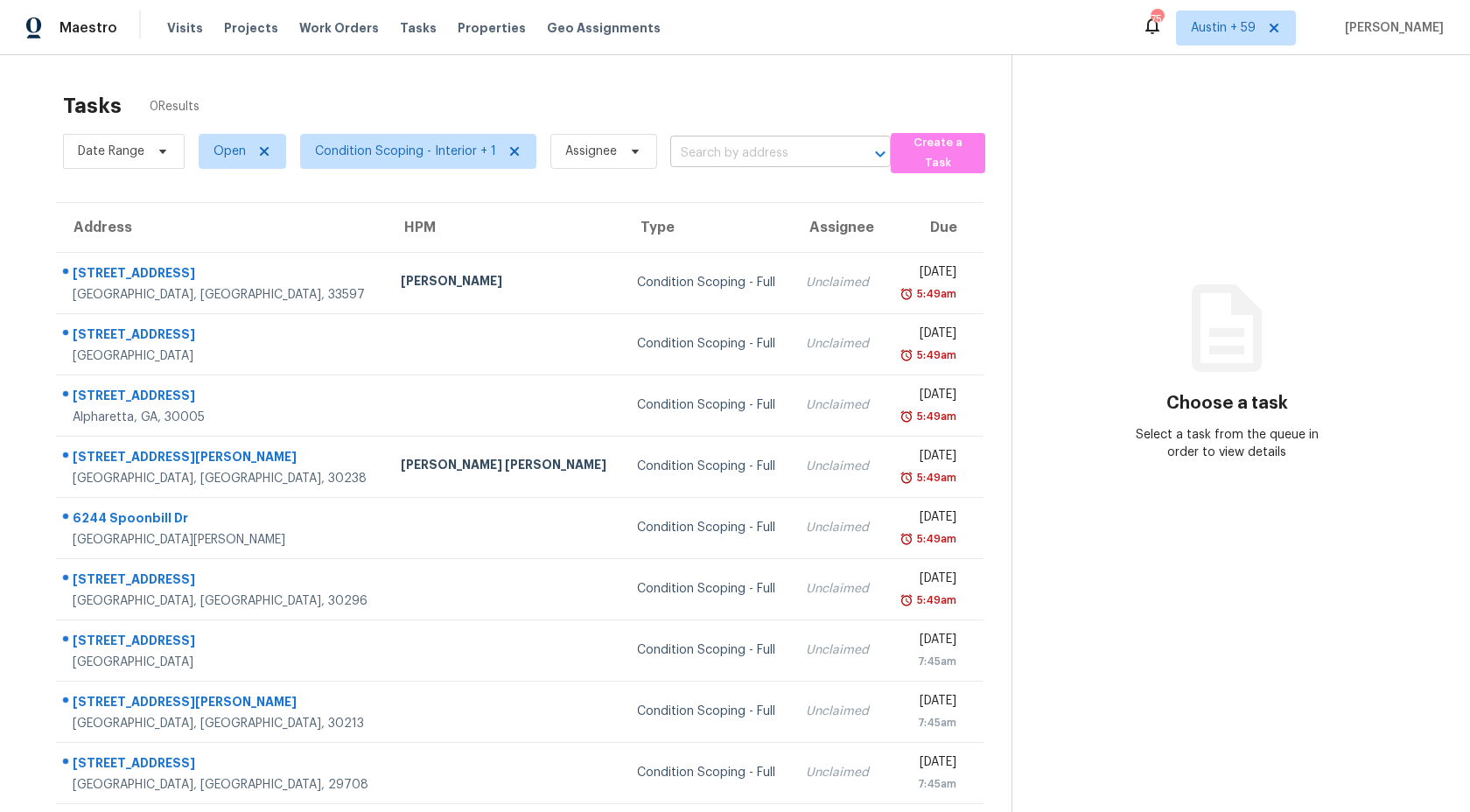
click at [762, 149] on input "text" at bounding box center [756, 153] width 171 height 27
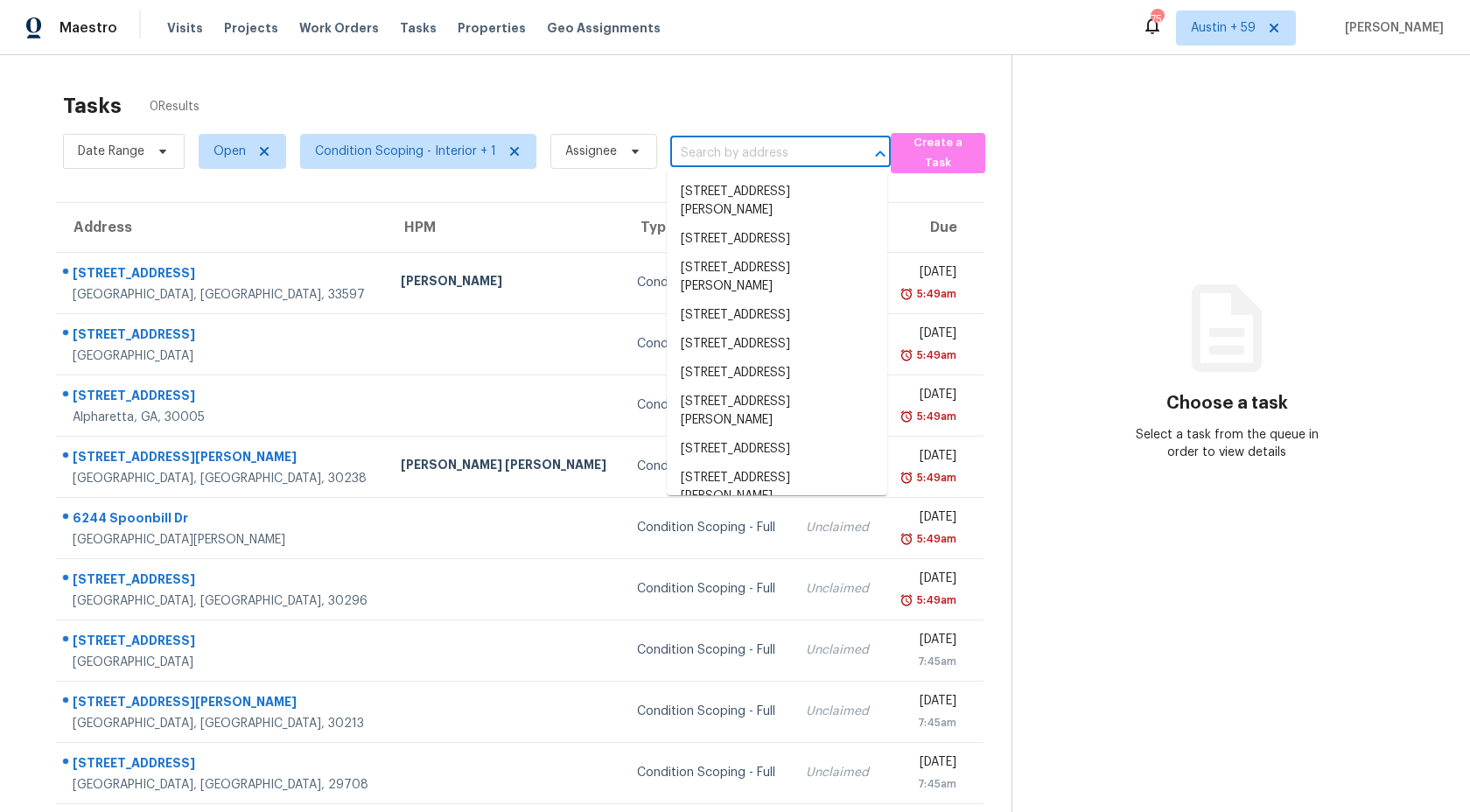
click at [762, 149] on input "text" at bounding box center [756, 153] width 171 height 27
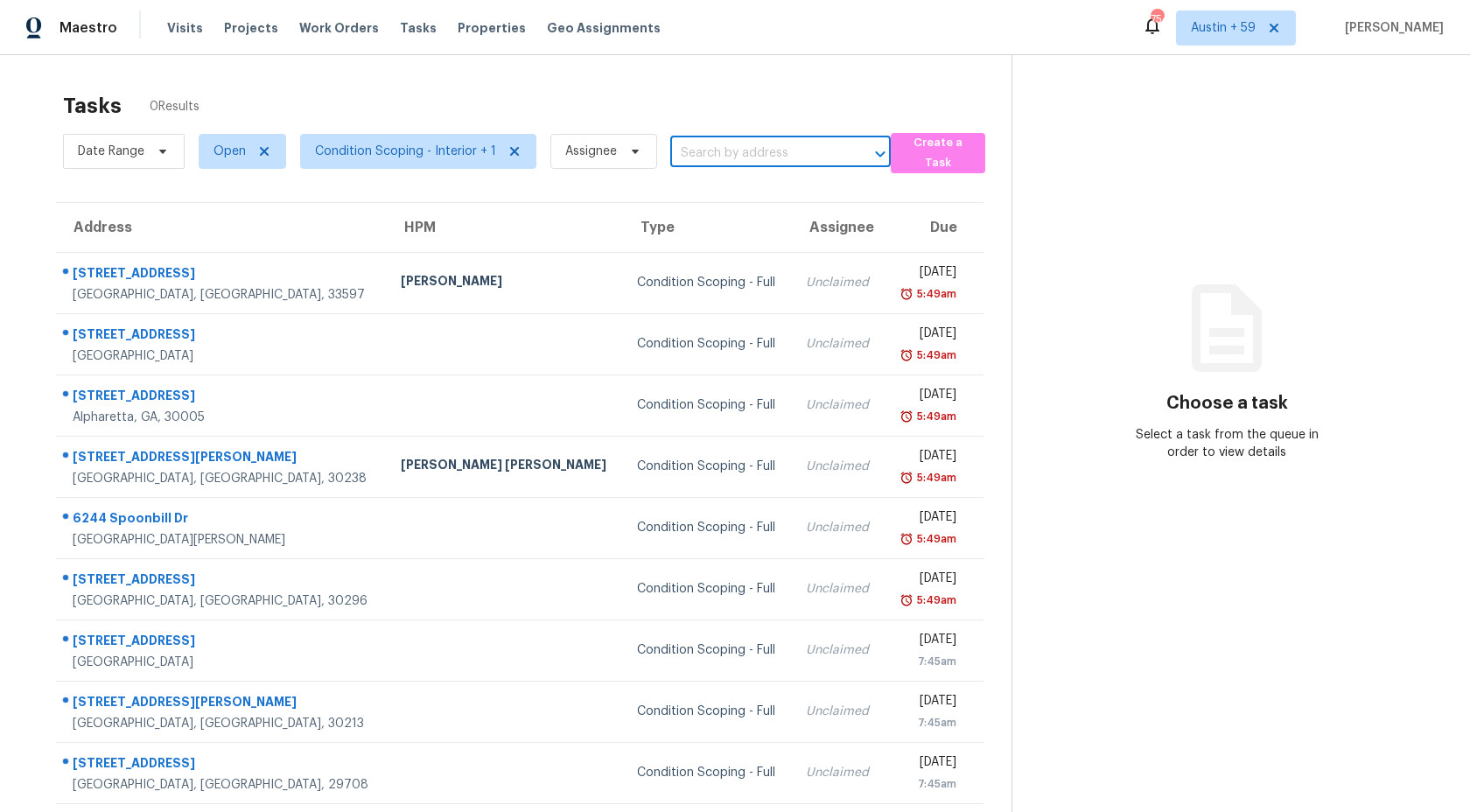
paste input "205 Imad Ct Fairburn, GA, 30213"
drag, startPoint x: 710, startPoint y: 149, endPoint x: 1380, endPoint y: 160, distance: 670.1
click at [1380, 160] on div "Tasks 230 Results Date Range Open Condition Scoping - Interior + 1 Assignee 205…" at bounding box center [735, 483] width 1470 height 856
type input "205 Imad"
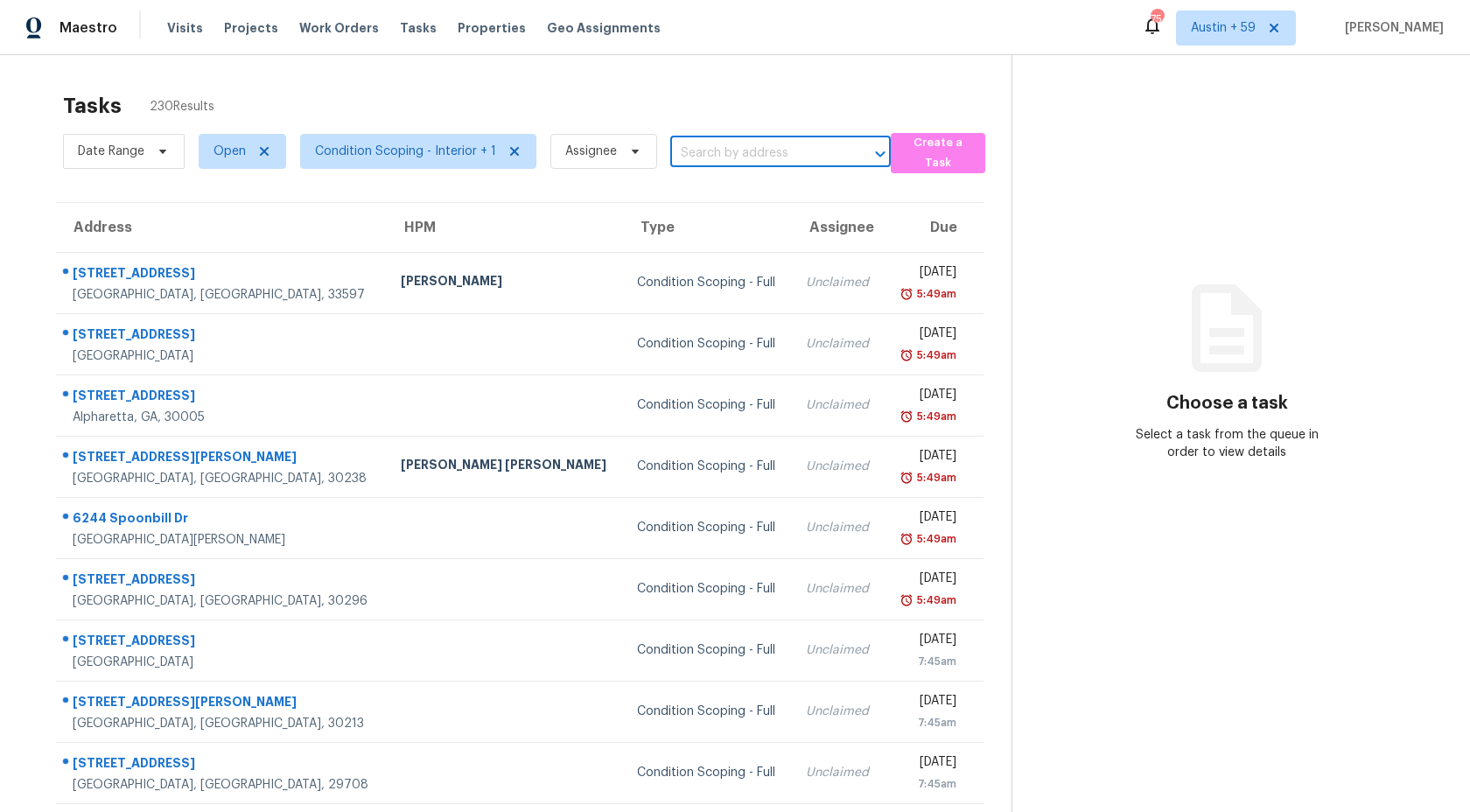
click at [725, 160] on input "text" at bounding box center [756, 153] width 171 height 27
paste input "4358 Timberlake Stone Mountain, GA, 30083"
drag, startPoint x: 673, startPoint y: 151, endPoint x: 1016, endPoint y: 142, distance: 343.1
click at [1016, 142] on div "Tasks 230 Results Date Range Open Condition Scoping - Interior + 1 Assignee 435…" at bounding box center [735, 483] width 1470 height 856
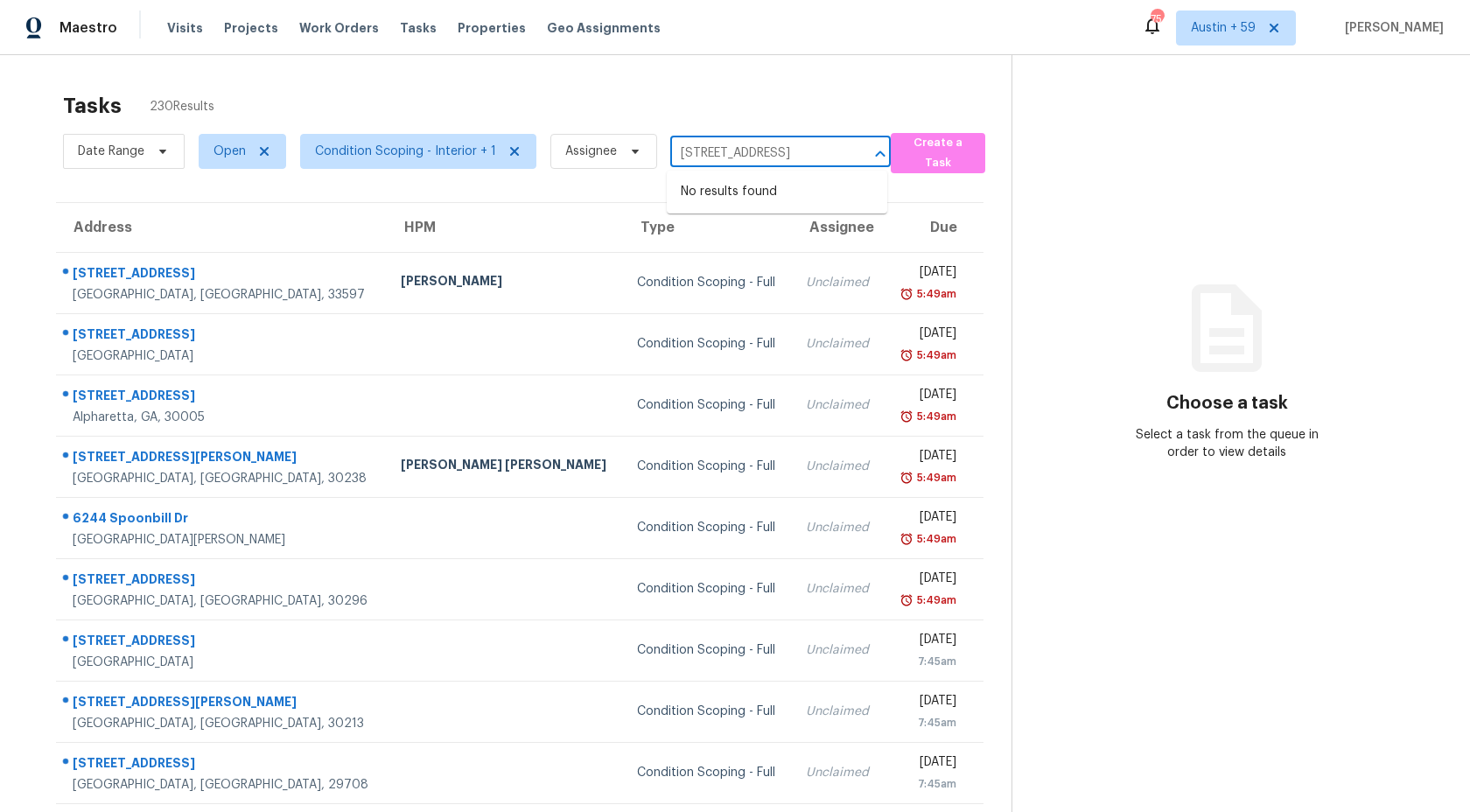
drag, startPoint x: 681, startPoint y: 152, endPoint x: 1002, endPoint y: 151, distance: 321.0
click at [1002, 151] on div "Date Range Open Condition Scoping - Interior + 1 Assignee 4358 Timberlake Stone…" at bounding box center [537, 151] width 948 height 45
type input "4358 Timberlake"
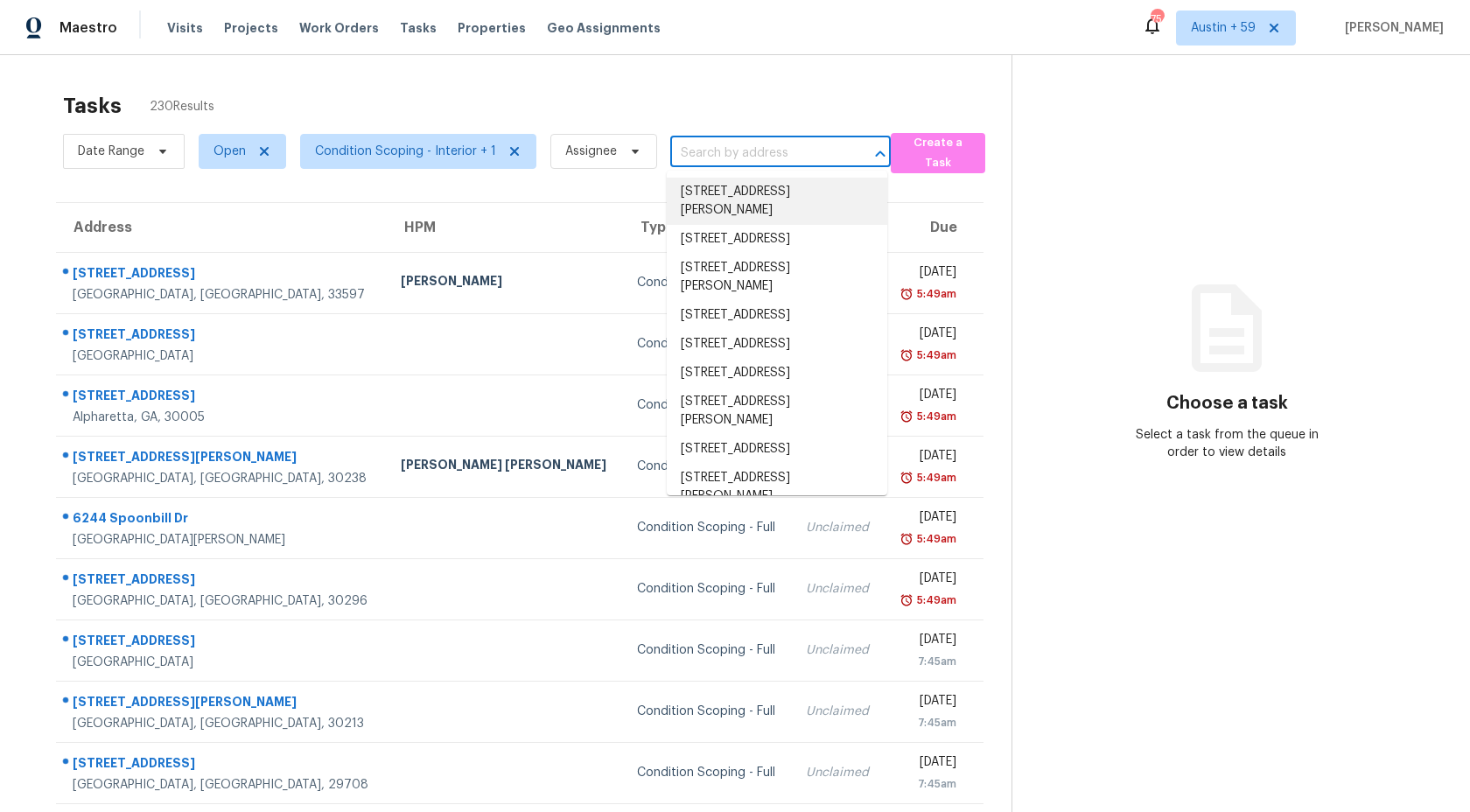
click at [787, 154] on input "text" at bounding box center [756, 153] width 171 height 27
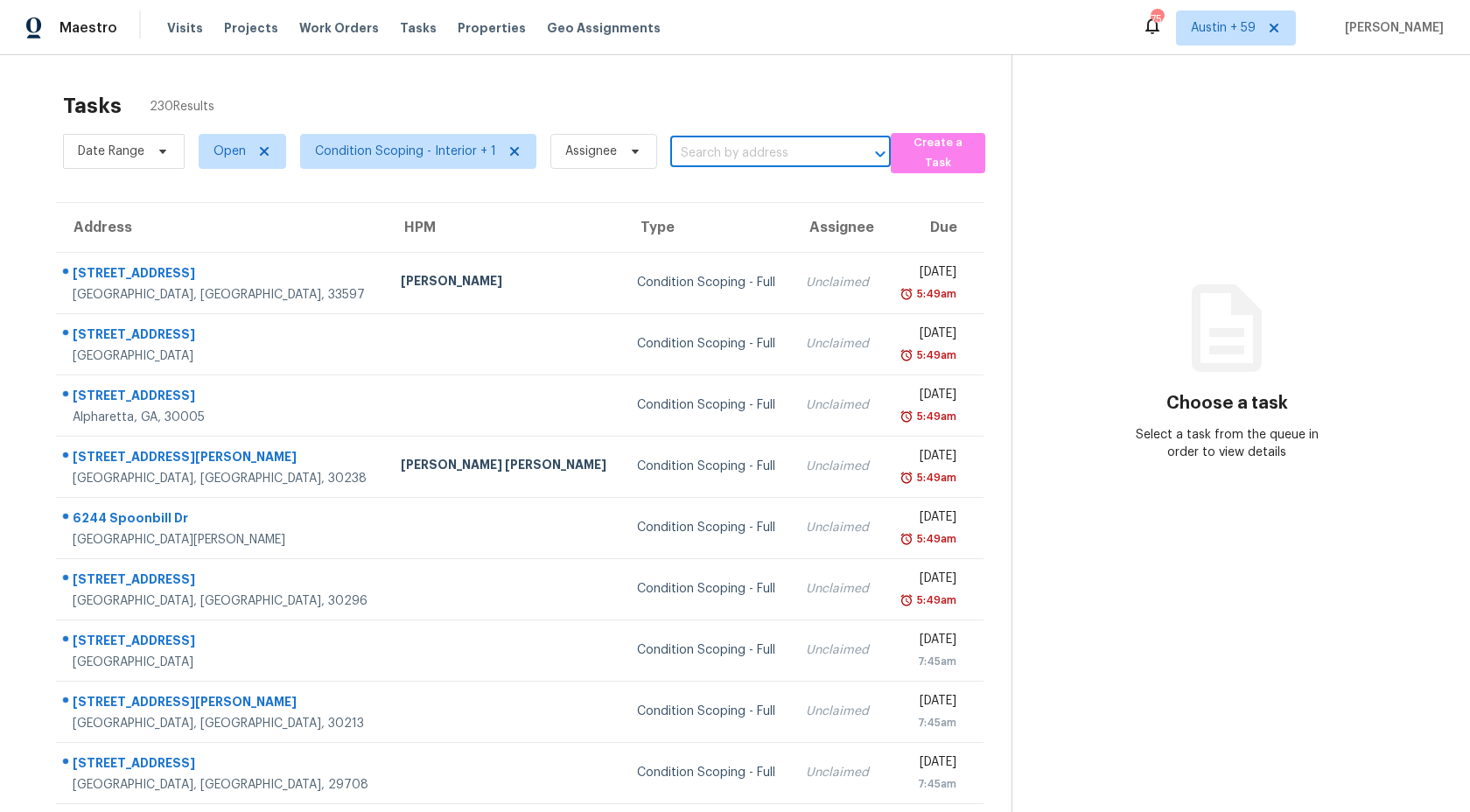
click at [787, 154] on input "text" at bounding box center [756, 153] width 171 height 27
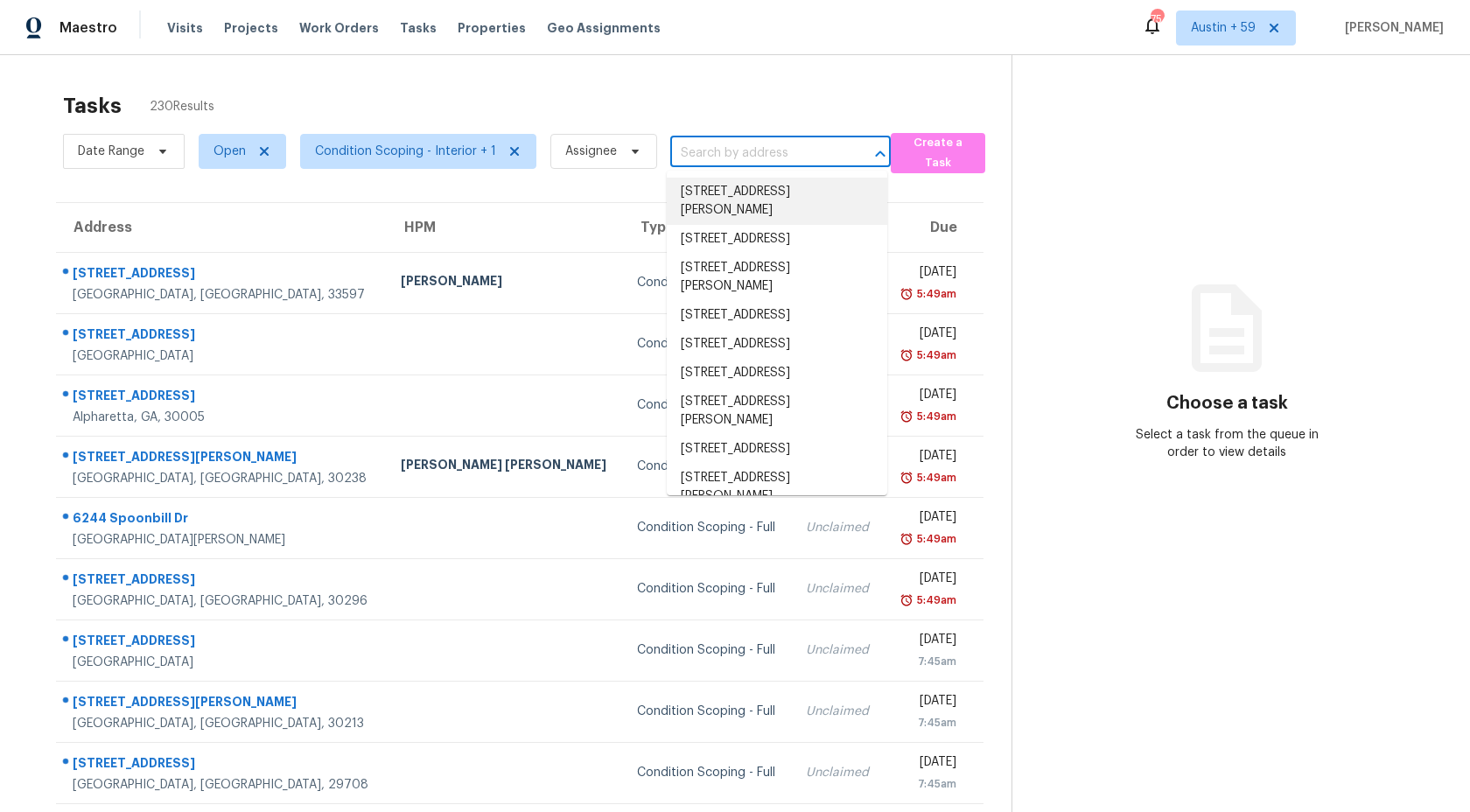
paste input "624 NW 3rd St Webster, FL, 33597"
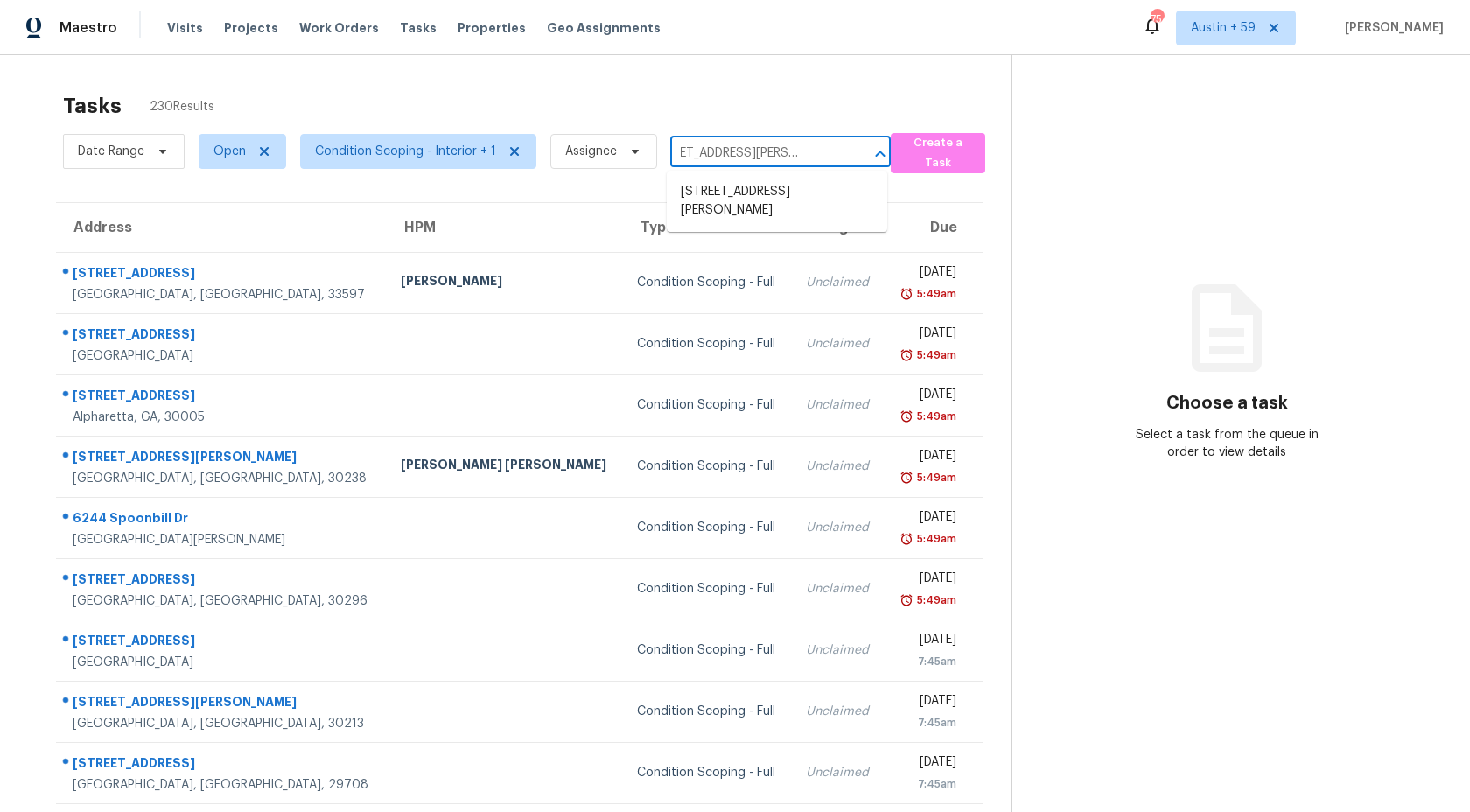
drag, startPoint x: 691, startPoint y: 151, endPoint x: 1031, endPoint y: 151, distance: 340.0
click at [1031, 151] on div "Tasks 230 Results Date Range Open Condition Scoping - Interior + 1 Assignee 624…" at bounding box center [735, 483] width 1470 height 856
type input "624 NW"
click at [735, 164] on input "text" at bounding box center [756, 153] width 171 height 27
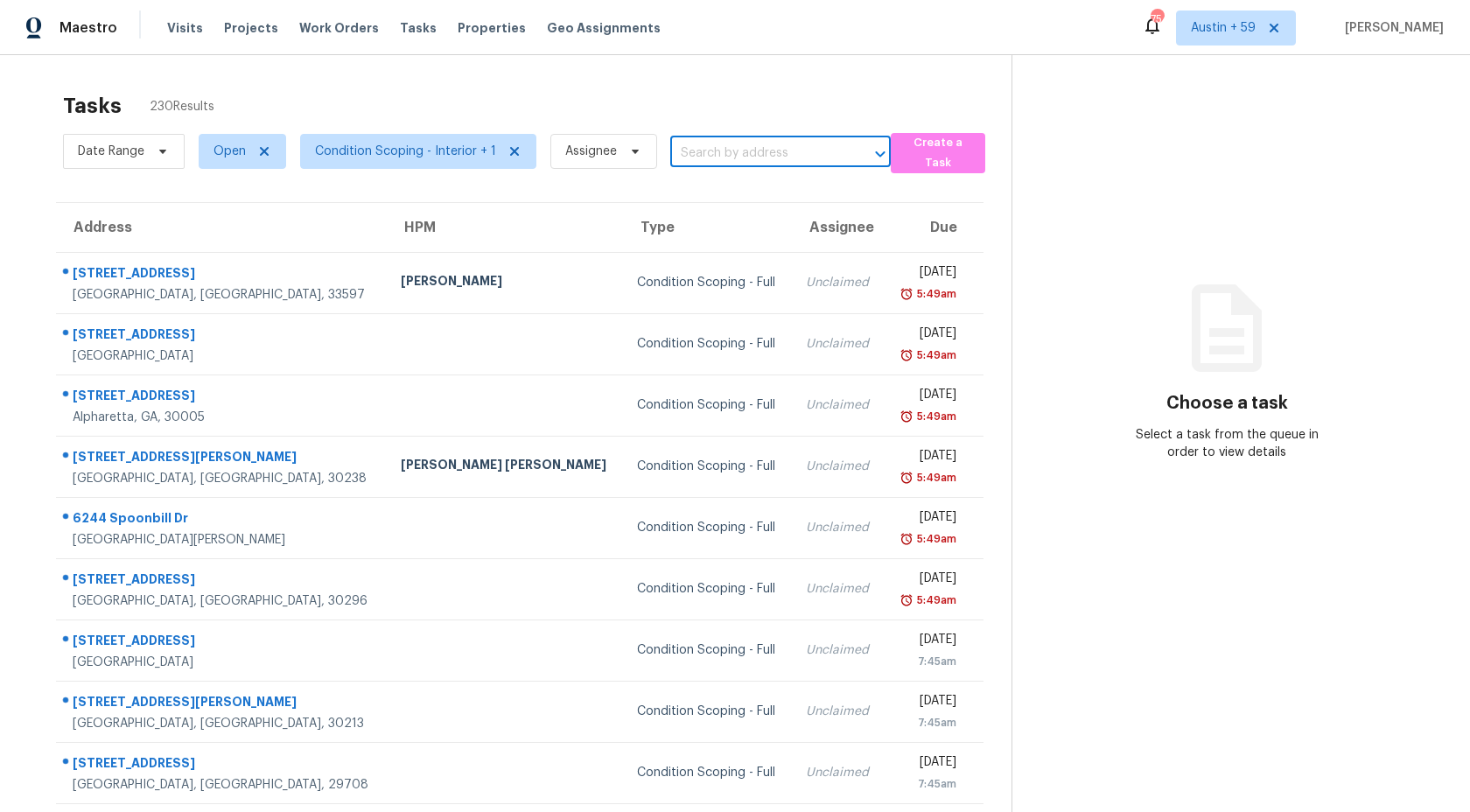
paste input "624 NW 3rd St Webster, FL, 33597"
type input "624 NW 3rd St Webster, FL, 33597"
click at [740, 195] on li "624 NW 3rd St, Webster, FL 33597" at bounding box center [777, 201] width 221 height 47
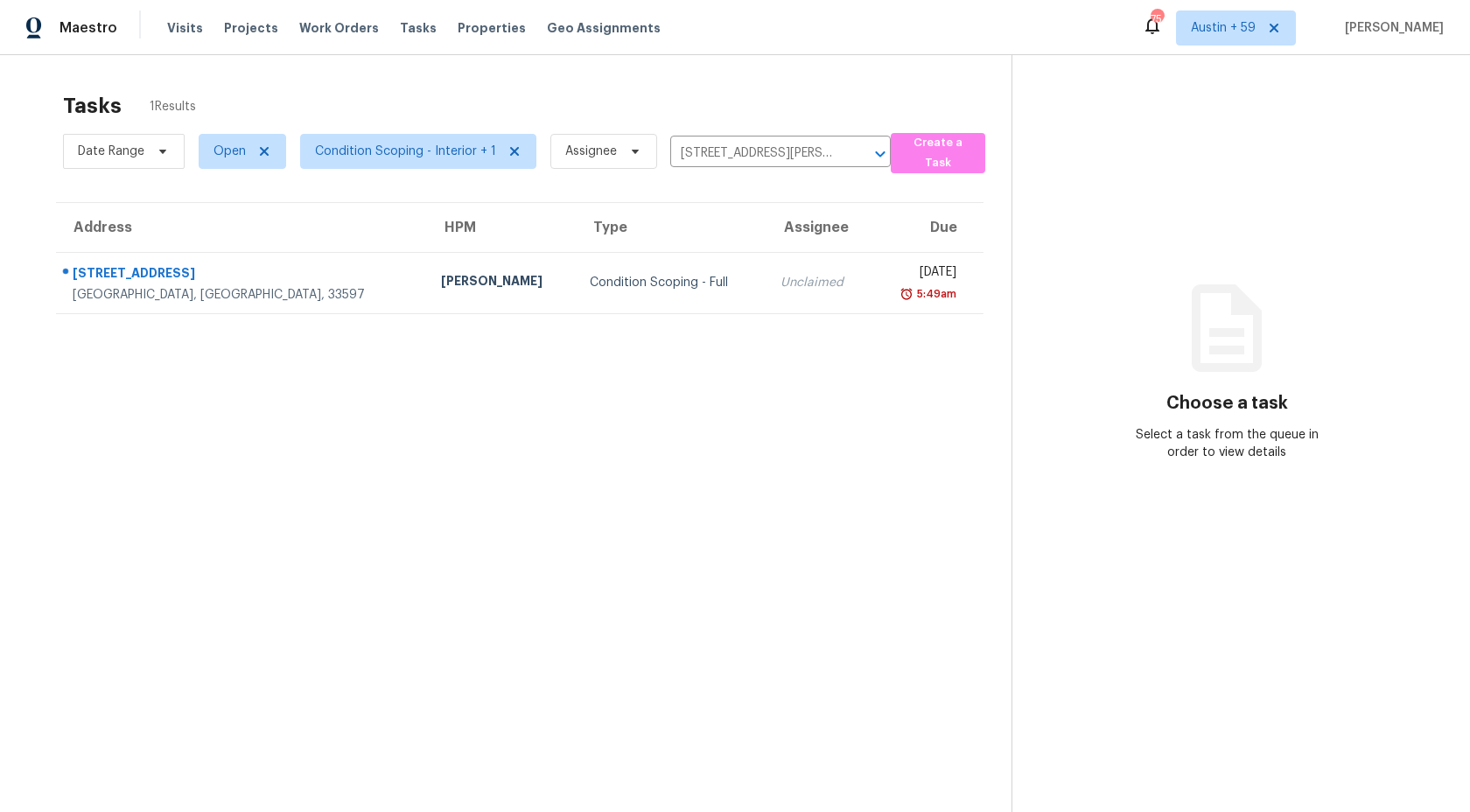
click at [766, 269] on td "Unclaimed" at bounding box center [818, 283] width 105 height 61
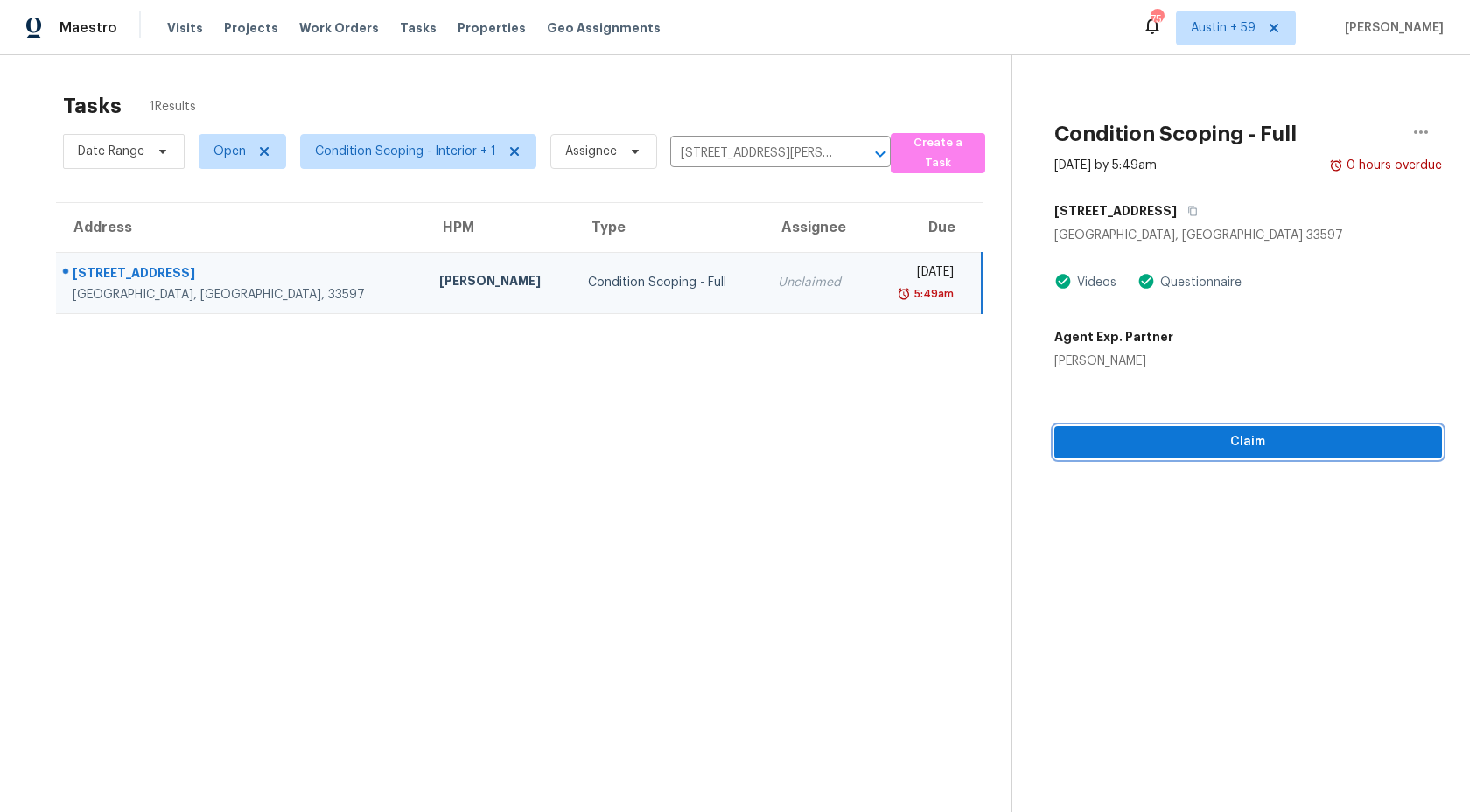
click at [1190, 452] on span "Claim" at bounding box center [1247, 442] width 360 height 22
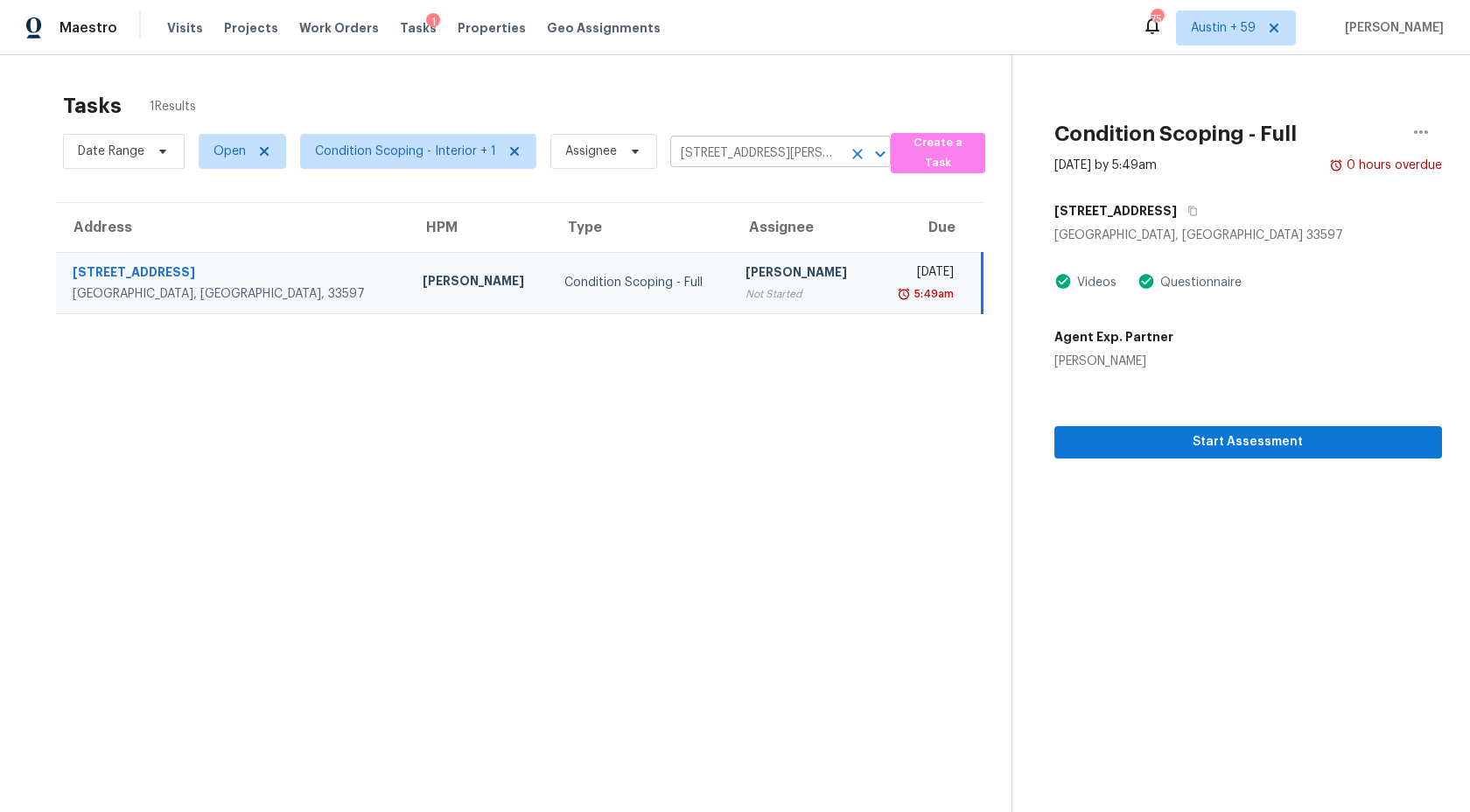
click at [817, 159] on input "624 NW 3rd St, Webster, FL 33597" at bounding box center [756, 153] width 171 height 27
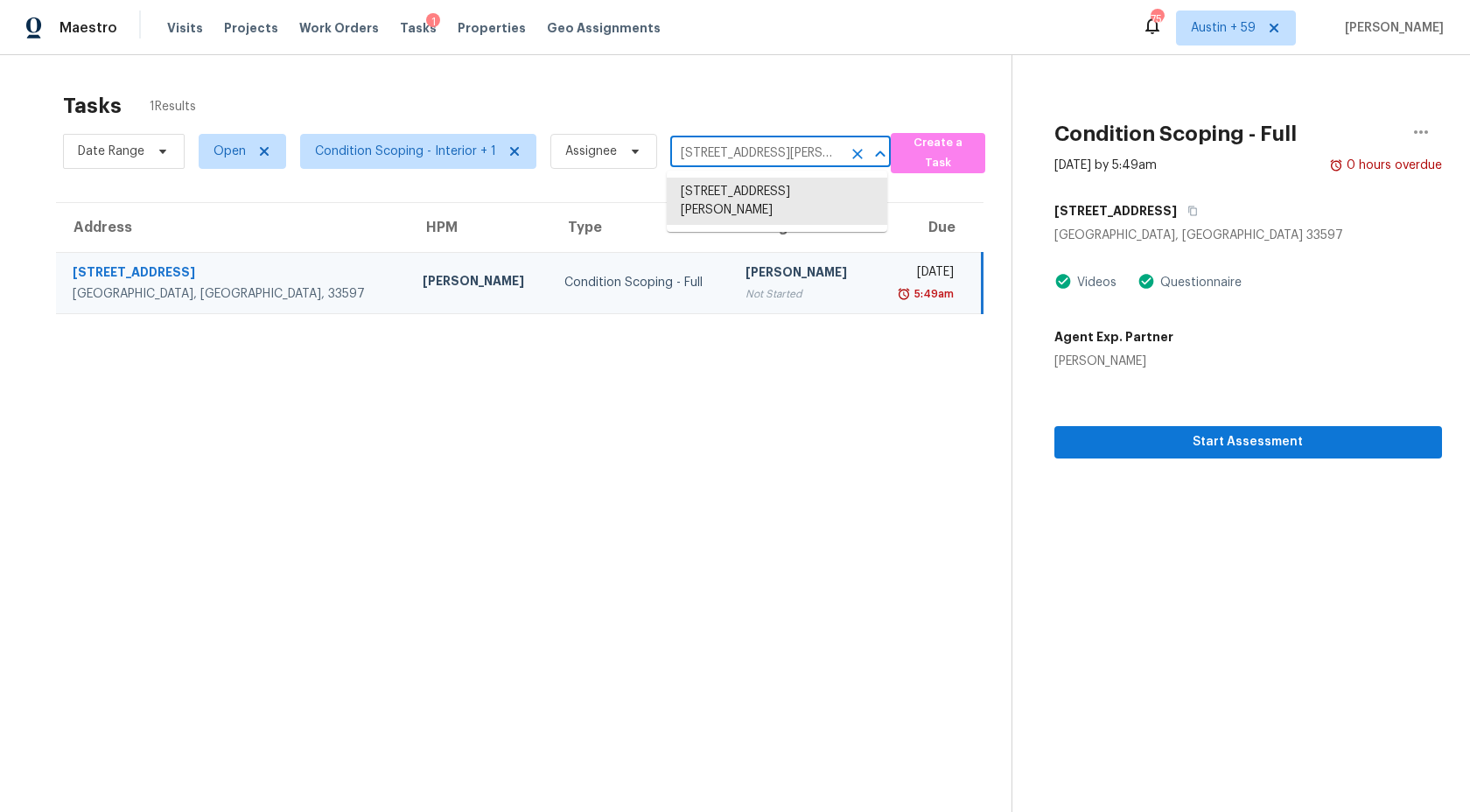
click at [817, 159] on input "624 NW 3rd St, Webster, FL 33597" at bounding box center [756, 153] width 171 height 27
paste input "26203 Corkwood Ct Land O Lakes, FL, 34639"
drag, startPoint x: 698, startPoint y: 151, endPoint x: 1187, endPoint y: 169, distance: 489.3
click at [1187, 169] on div "Tasks 1 Results Date Range Open Condition Scoping - Interior + 1 Assignee 26203…" at bounding box center [735, 461] width 1470 height 812
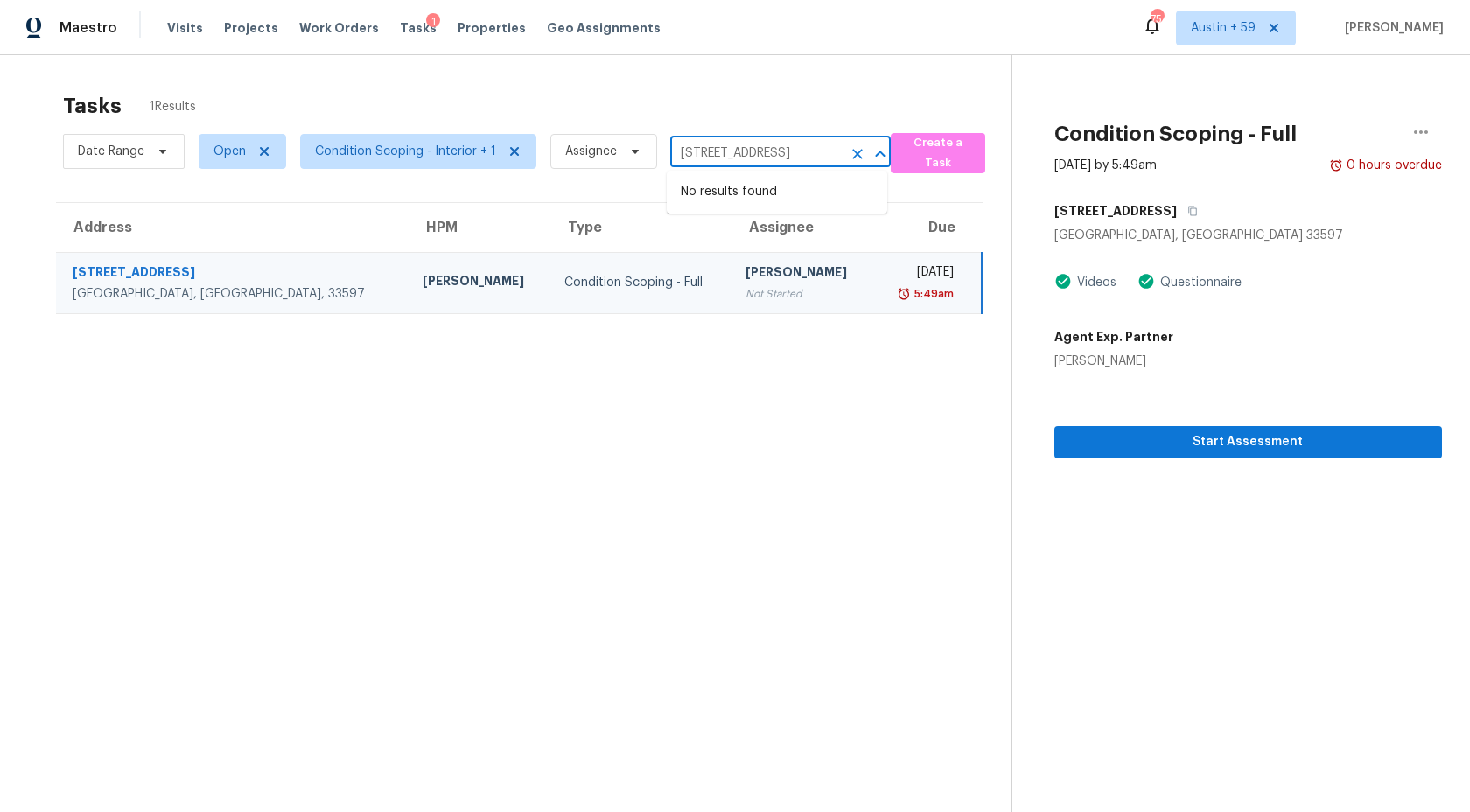
scroll to position [0, 0]
click at [780, 147] on input "624 NW 3rd St, Webster, FL 33597" at bounding box center [756, 153] width 171 height 27
paste input "4 Spoonbill Dr New Port Richey, FL, 34652"
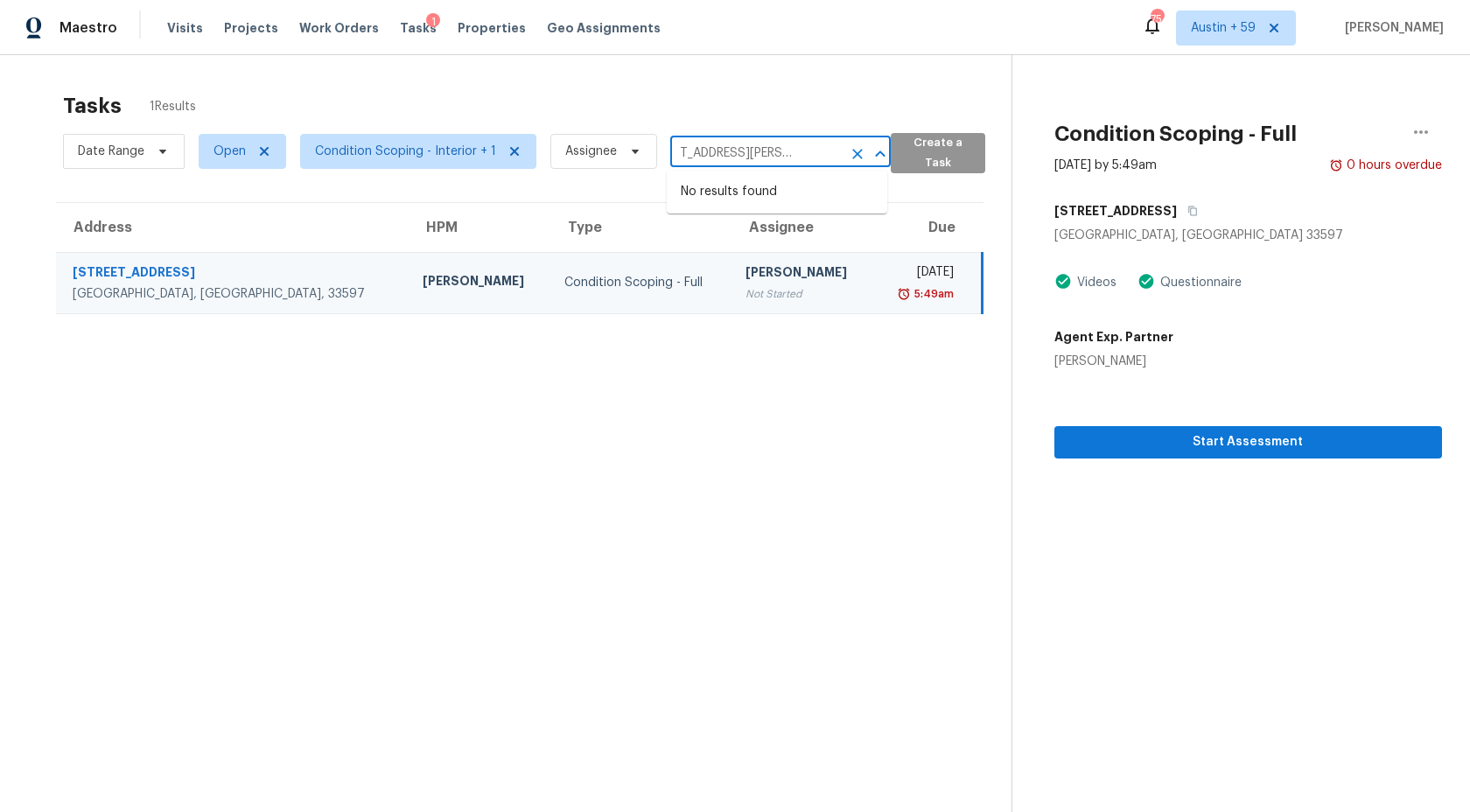
drag, startPoint x: 706, startPoint y: 148, endPoint x: 971, endPoint y: 141, distance: 265.1
click at [963, 144] on div "Date Range Open Condition Scoping - Interior + 1 Assignee 6244 Spoonbill Dr New…" at bounding box center [537, 151] width 948 height 45
click at [762, 150] on input "Port Richey, FL, 34652" at bounding box center [756, 153] width 171 height 27
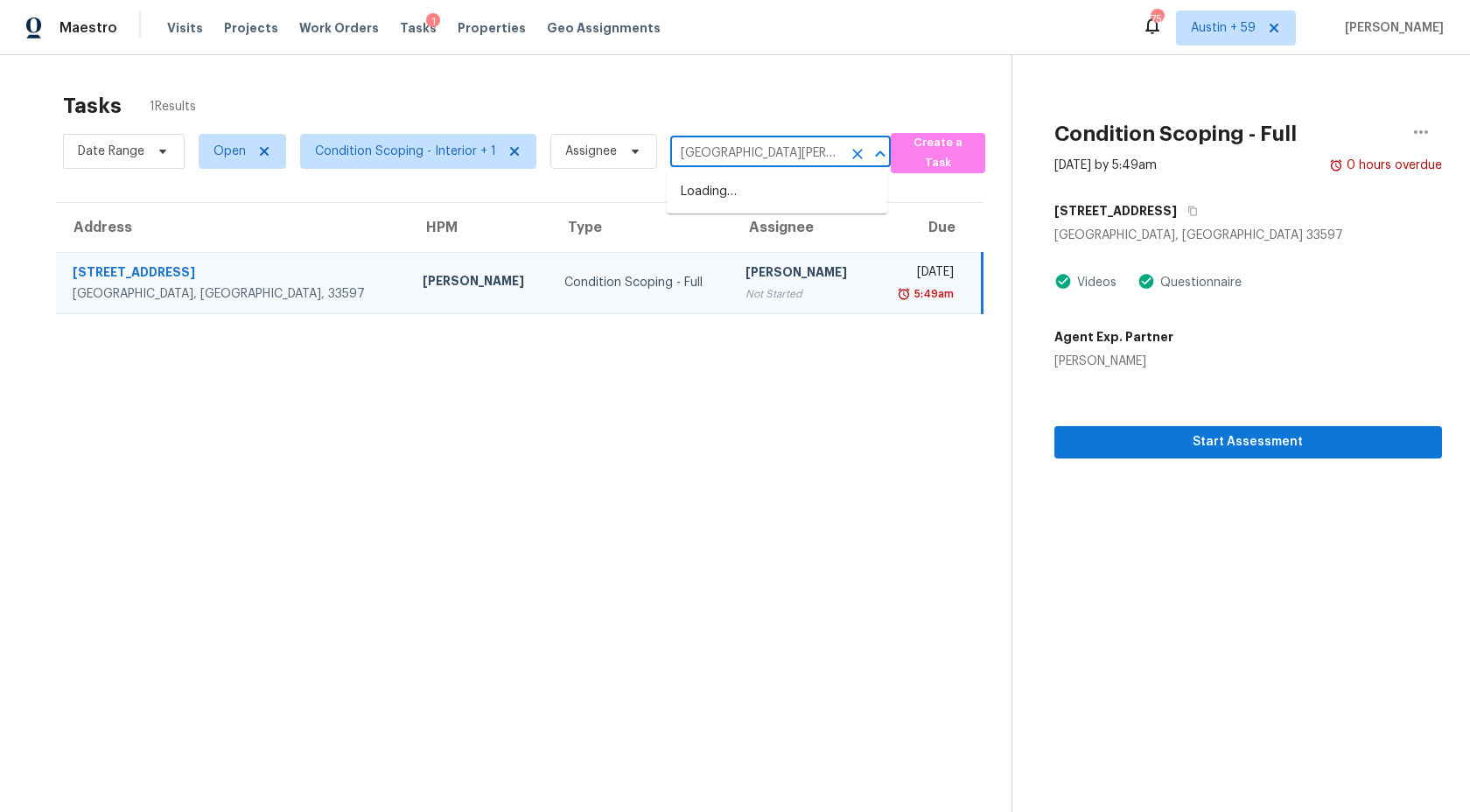
click at [762, 150] on input "Port Richey, FL, 34652" at bounding box center [756, 153] width 171 height 27
paste input "6244 Spoonbill Dr New"
drag, startPoint x: 708, startPoint y: 159, endPoint x: 1347, endPoint y: 130, distance: 639.7
click at [1347, 130] on div "Tasks 1 Results Date Range Open Condition Scoping - Interior + 1 Assignee 6244 …" at bounding box center [735, 461] width 1470 height 812
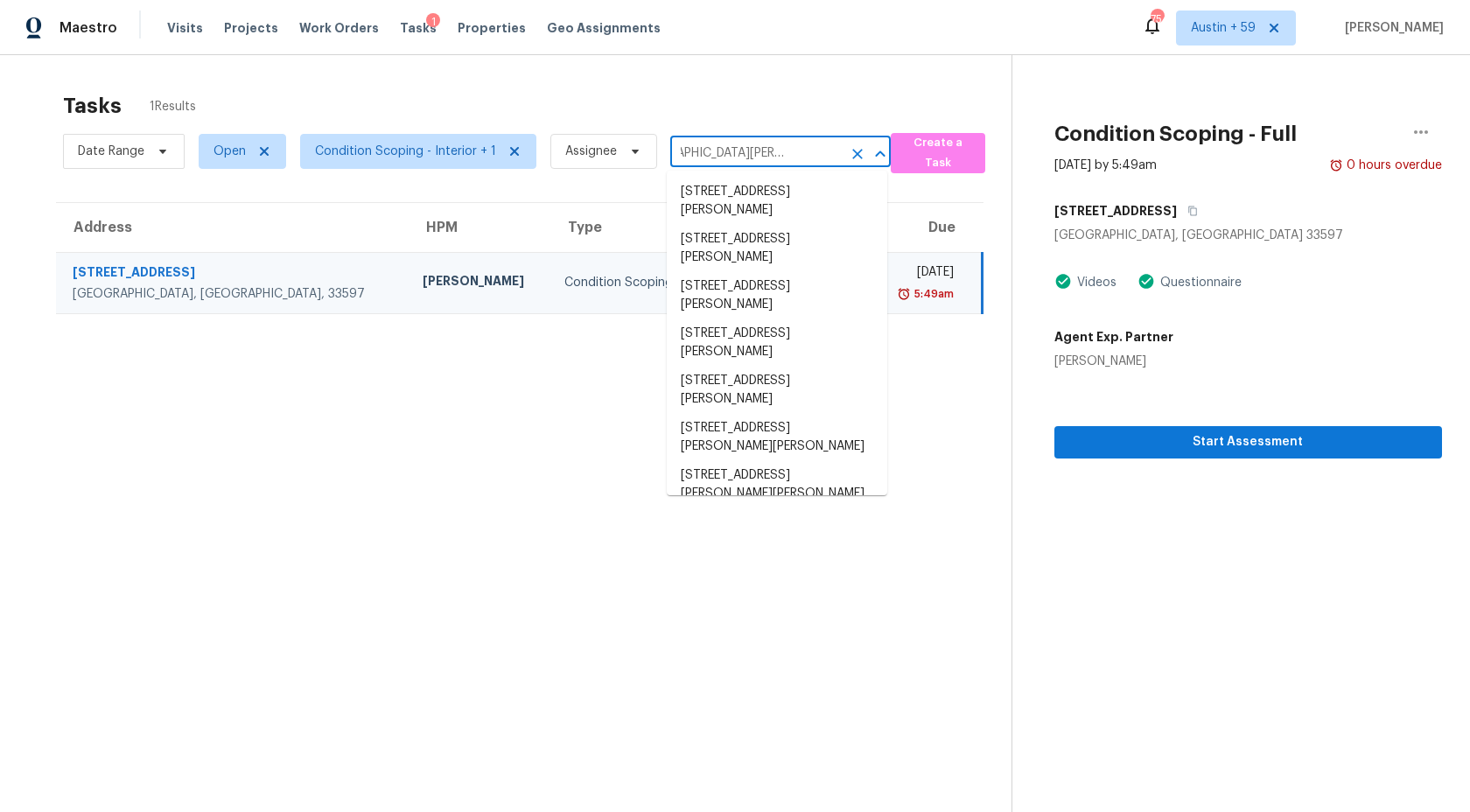
scroll to position [0, 0]
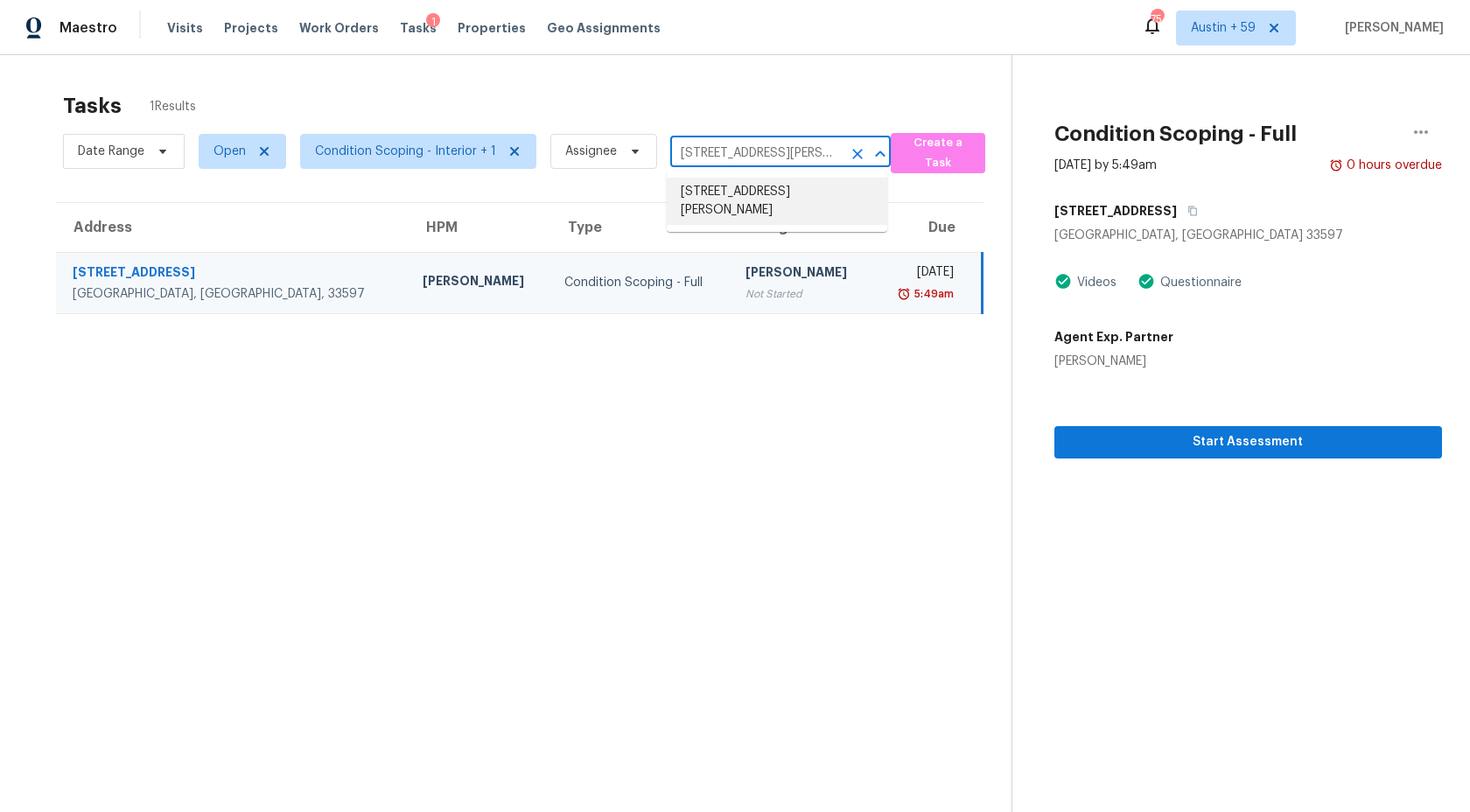
click at [748, 139] on div "Date Range Open Condition Scoping - Interior + 1 Assignee 624 NW 3rd St, Webste…" at bounding box center [477, 151] width 827 height 45
click at [748, 150] on input "624 NW 3rd St, Webster, FL 33597" at bounding box center [756, 153] width 171 height 27
paste input "4 Spoonbill Dr New Port Richey, FL, 34652"
drag, startPoint x: 708, startPoint y: 153, endPoint x: 589, endPoint y: 153, distance: 119.0
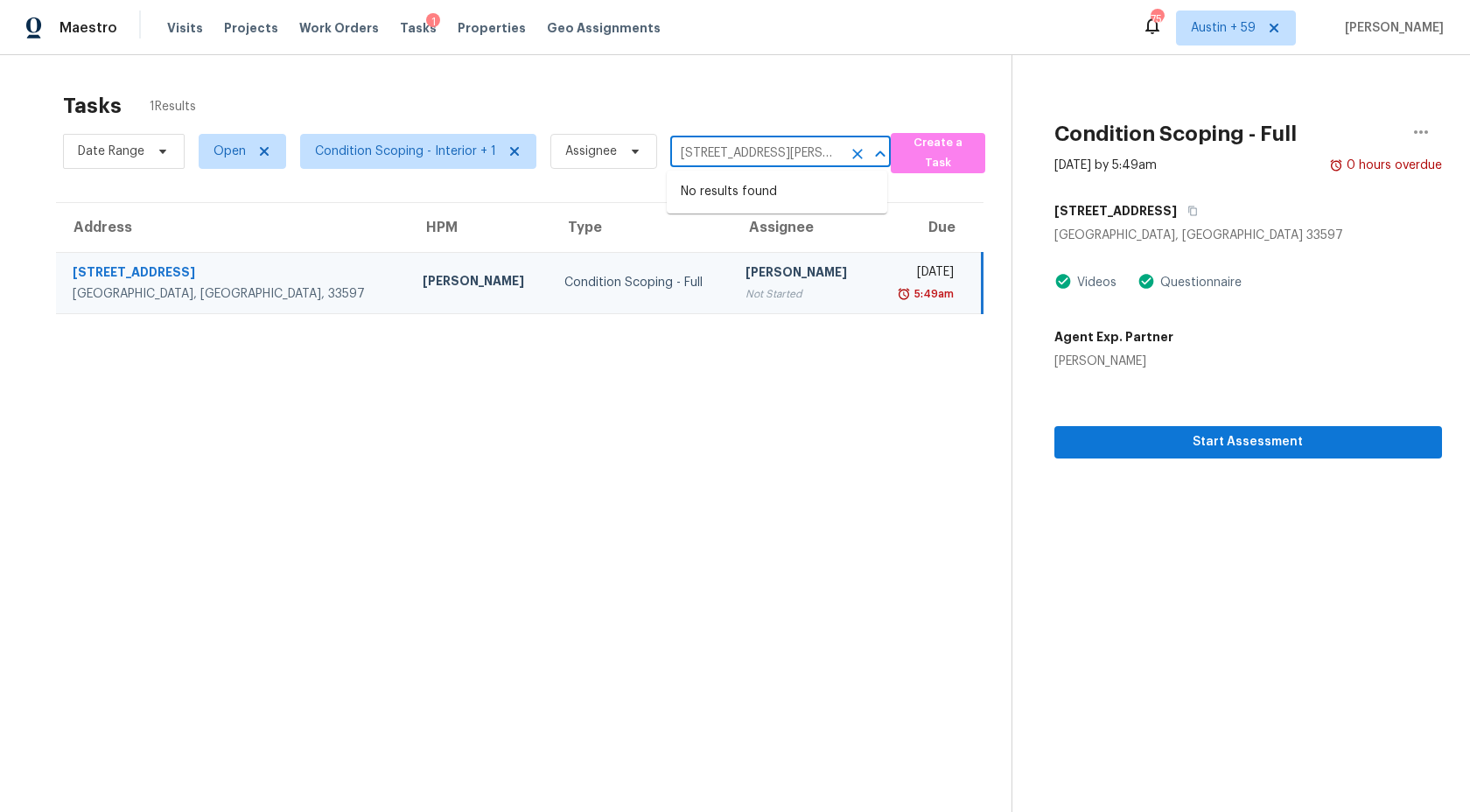
click at [589, 153] on div "Date Range Open Condition Scoping - Interior + 1 Assignee 6244 Spoonbill Dr New…" at bounding box center [477, 151] width 827 height 45
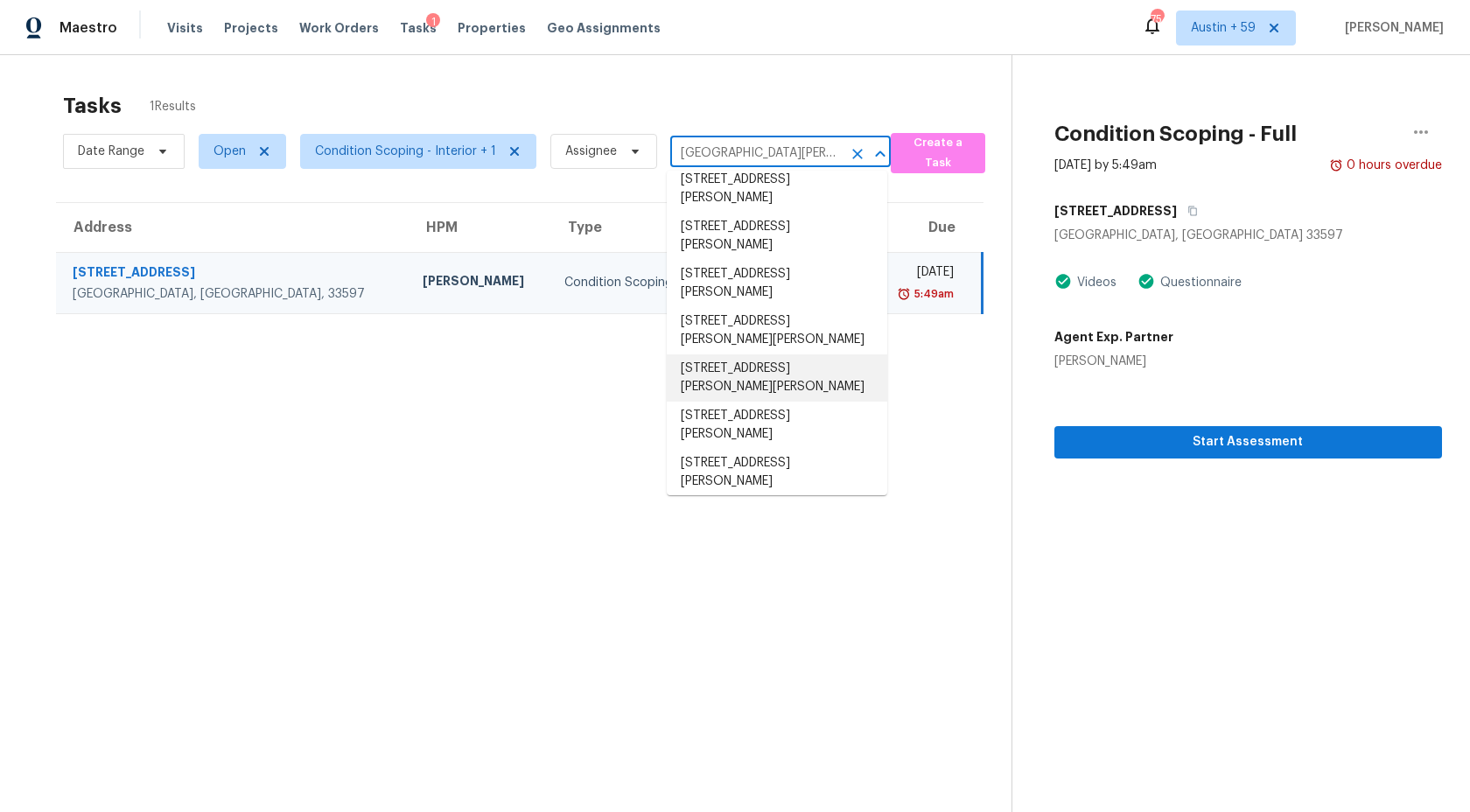
scroll to position [4414, 0]
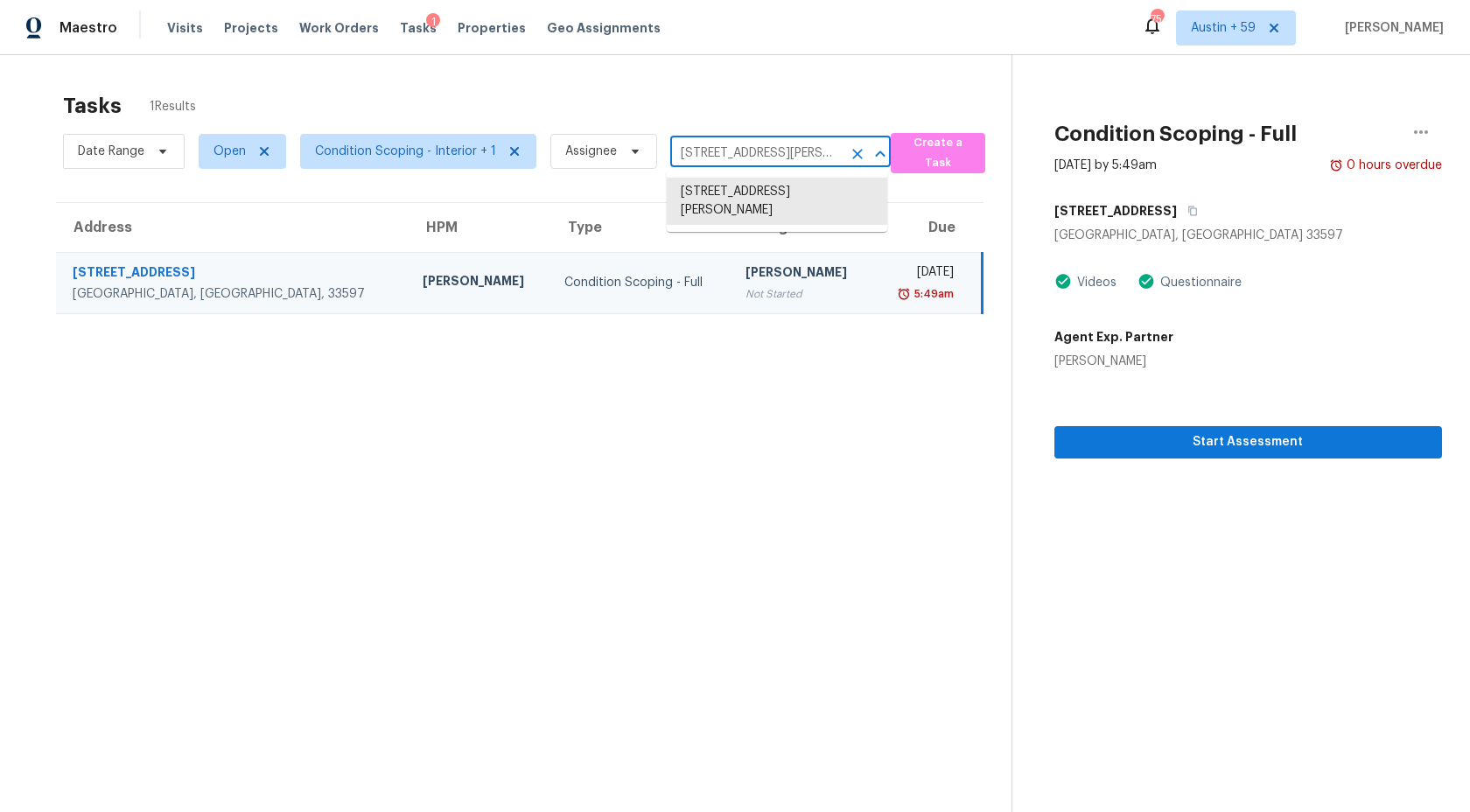
click at [744, 153] on input "624 NW 3rd St, Webster, FL 33597" at bounding box center [756, 153] width 171 height 27
paste input "26203 Corkwood Ct Land O Lakes, FL, 34639"
click at [621, 85] on div "Tasks 1 Results" at bounding box center [537, 105] width 948 height 45
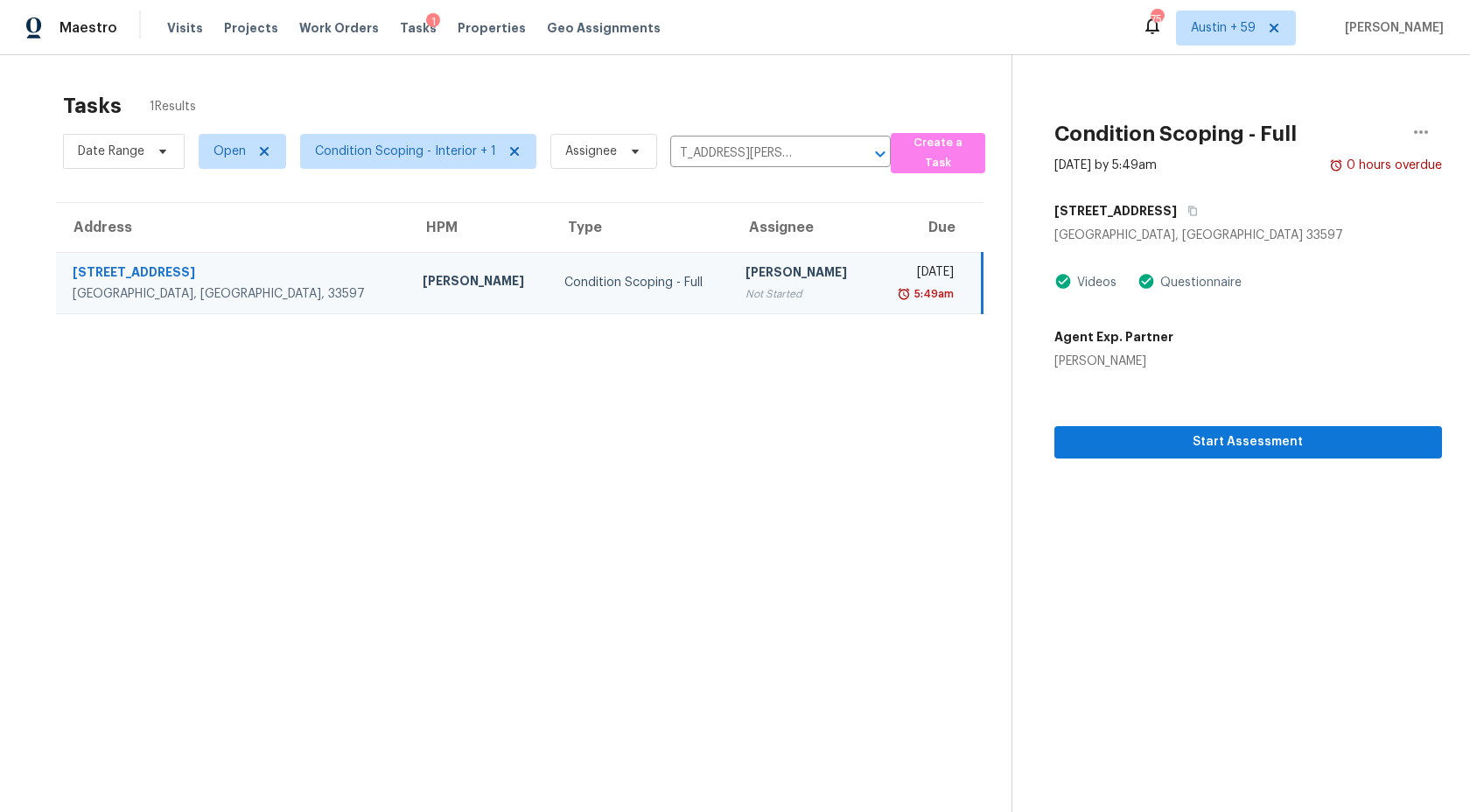
scroll to position [0, 0]
click at [771, 157] on input "624 NW 3rd St, Webster, FL 33597" at bounding box center [756, 153] width 171 height 27
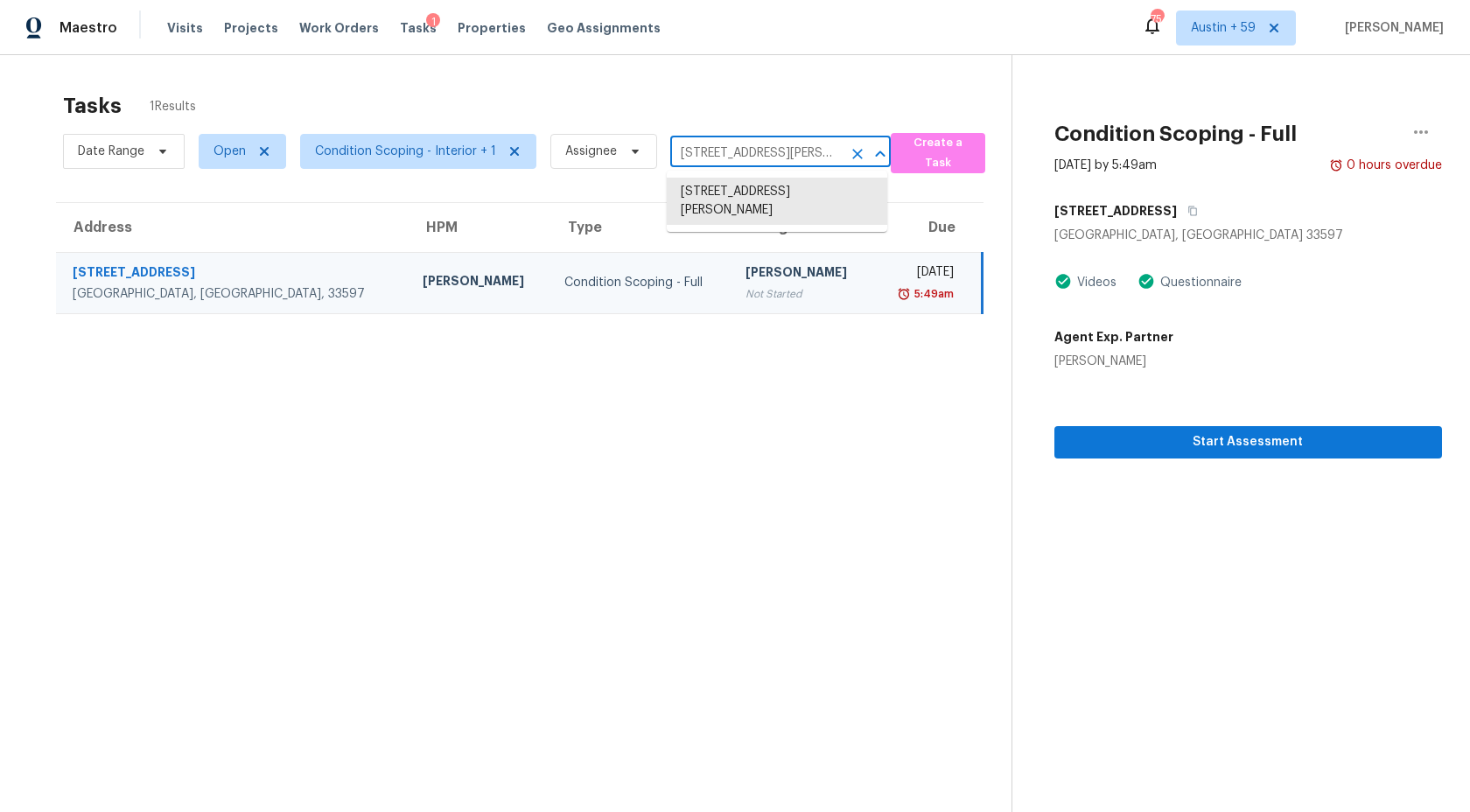
click at [771, 157] on input "624 NW 3rd St, Webster, FL 33597" at bounding box center [756, 153] width 171 height 27
paste input "4 Spoonbill Dr New Port Richey, FL, 34652"
drag, startPoint x: 683, startPoint y: 151, endPoint x: 954, endPoint y: 183, distance: 272.9
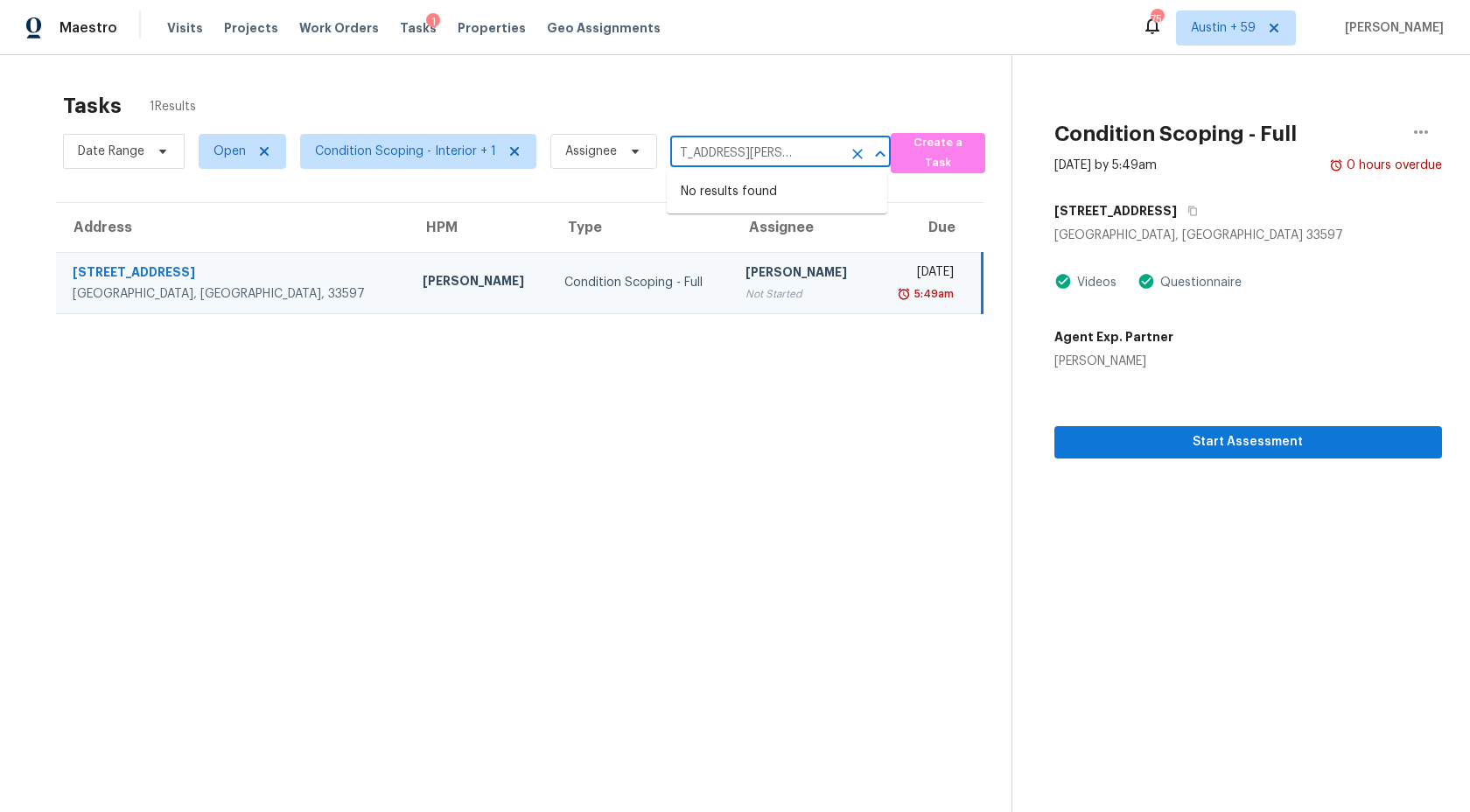
click at [954, 183] on section "Tasks 1 Results Date Range Open Condition Scoping - Interior + 1 Assignee 6244 …" at bounding box center [519, 475] width 983 height 784
click at [791, 154] on input "624 NW 3rd St, Webster, FL 33597" at bounding box center [756, 153] width 171 height 27
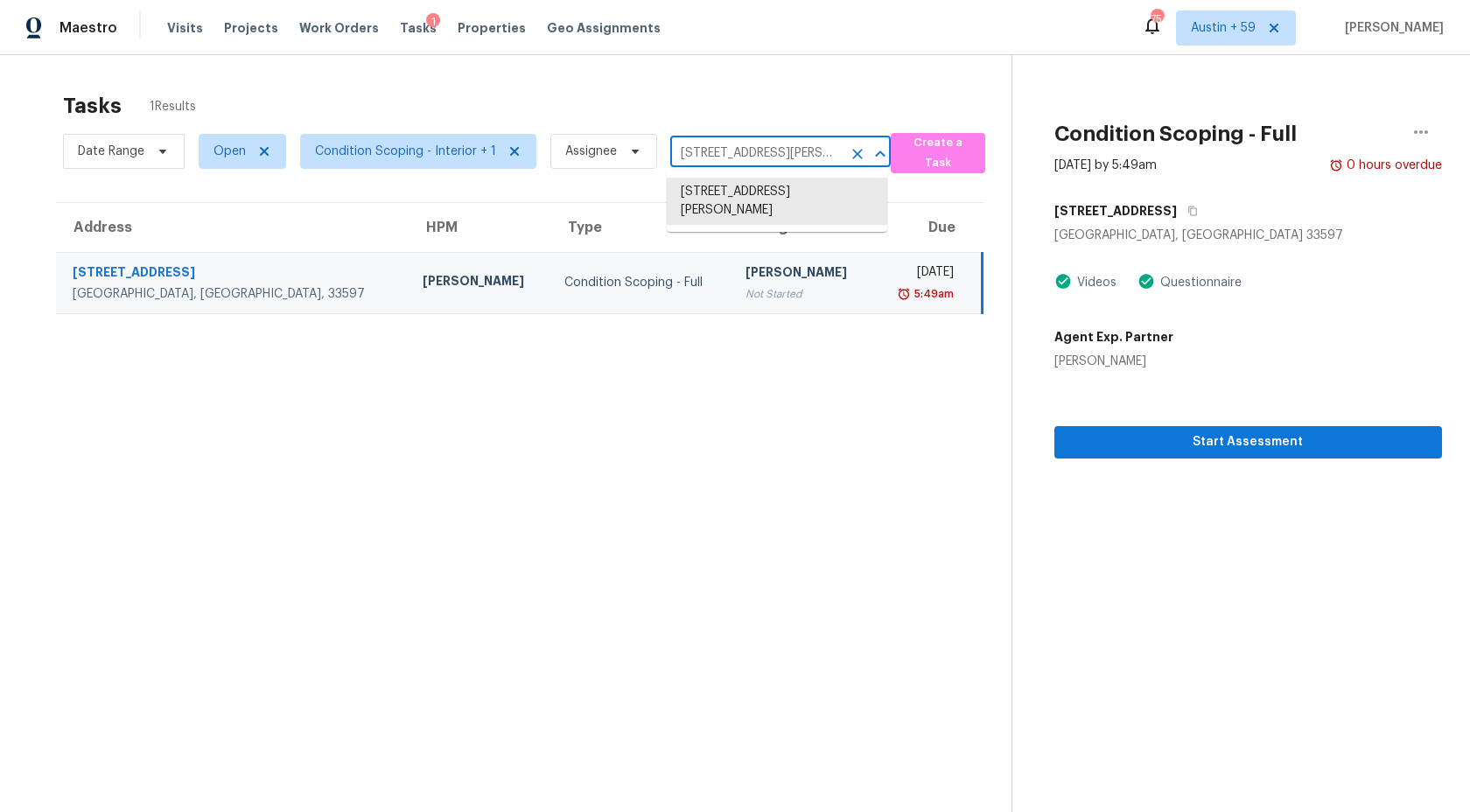
paste input "506 W Hogle Ave Deland, FL, 32720"
drag, startPoint x: 733, startPoint y: 150, endPoint x: 1307, endPoint y: 178, distance: 574.7
click at [1306, 178] on div "Tasks 1 Results Date Range Open Condition Scoping - Interior + 1 Assignee 506 W…" at bounding box center [735, 461] width 1470 height 812
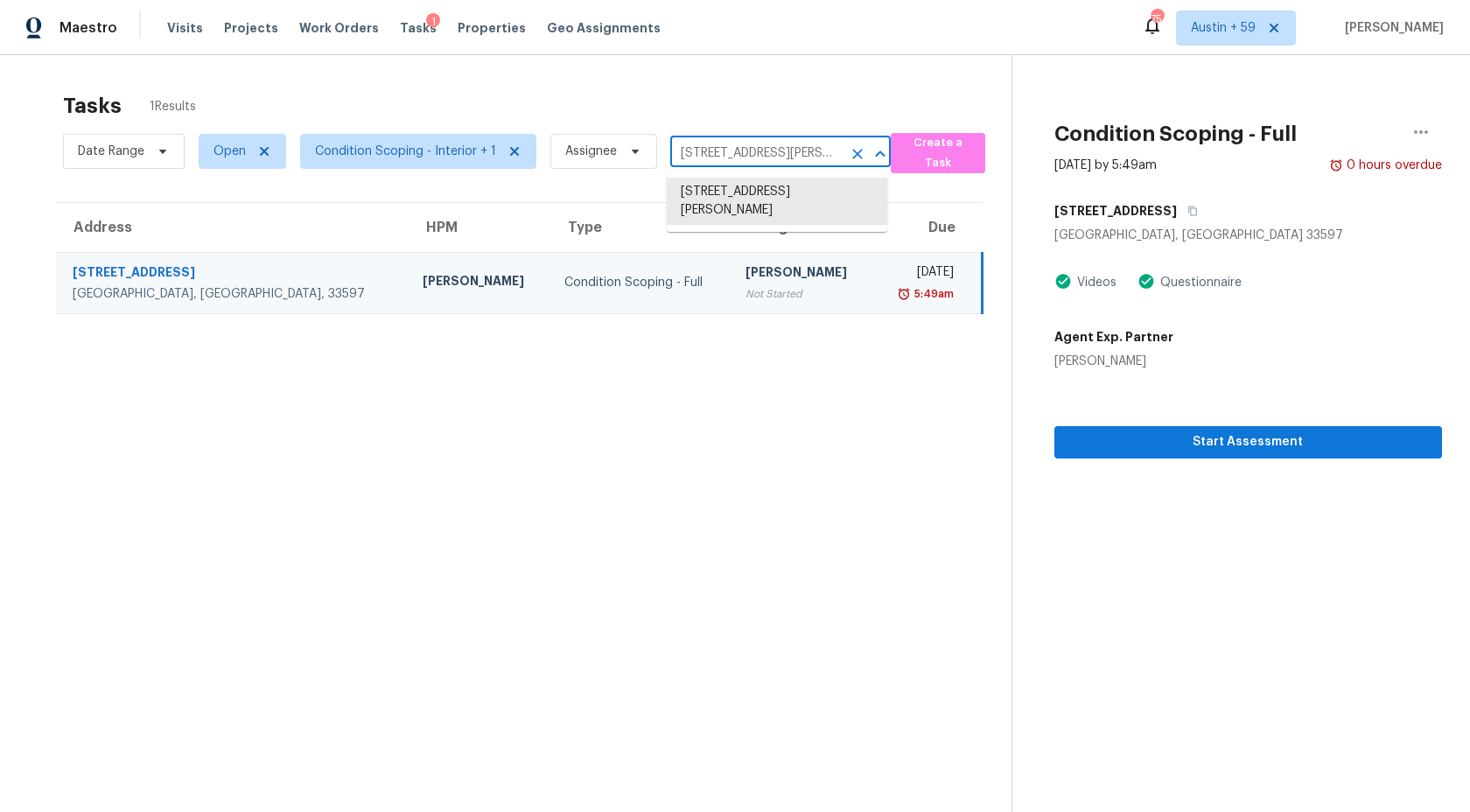
click at [814, 154] on input "624 NW 3rd St, Webster, FL 33597" at bounding box center [756, 153] width 171 height 27
paste input "105 N 40th St Fort Pierce, FL, 3494"
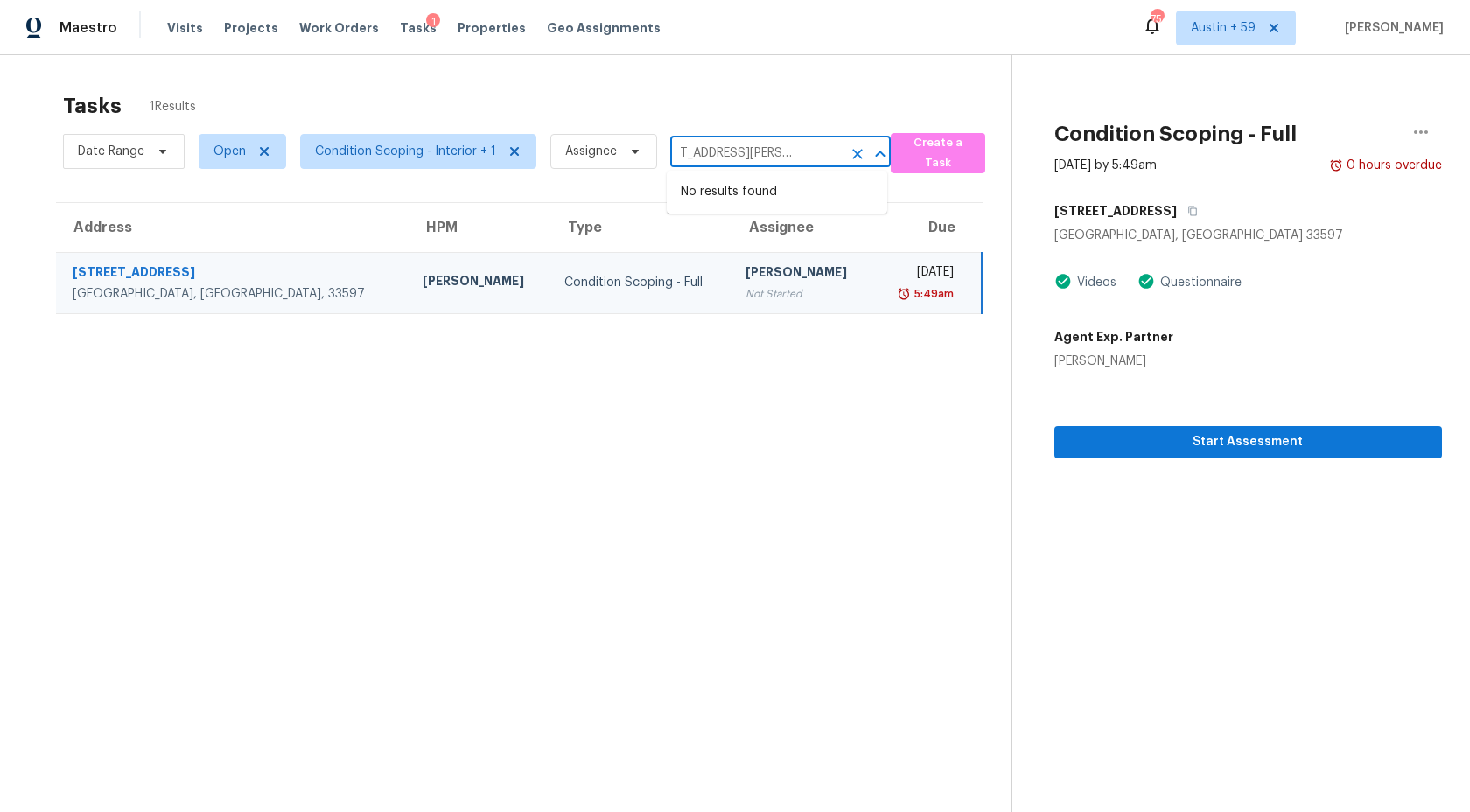
drag, startPoint x: 715, startPoint y: 151, endPoint x: 1432, endPoint y: 185, distance: 717.8
click at [1415, 185] on div "Tasks 1 Results Date Range Open Condition Scoping - Interior + 1 Assignee 105 N…" at bounding box center [735, 461] width 1470 height 812
click at [793, 142] on input "624 NW 3rd St, Webster, FL 33597" at bounding box center [756, 153] width 171 height 27
paste input "115 Wildwood Rockport, TX, 78382"
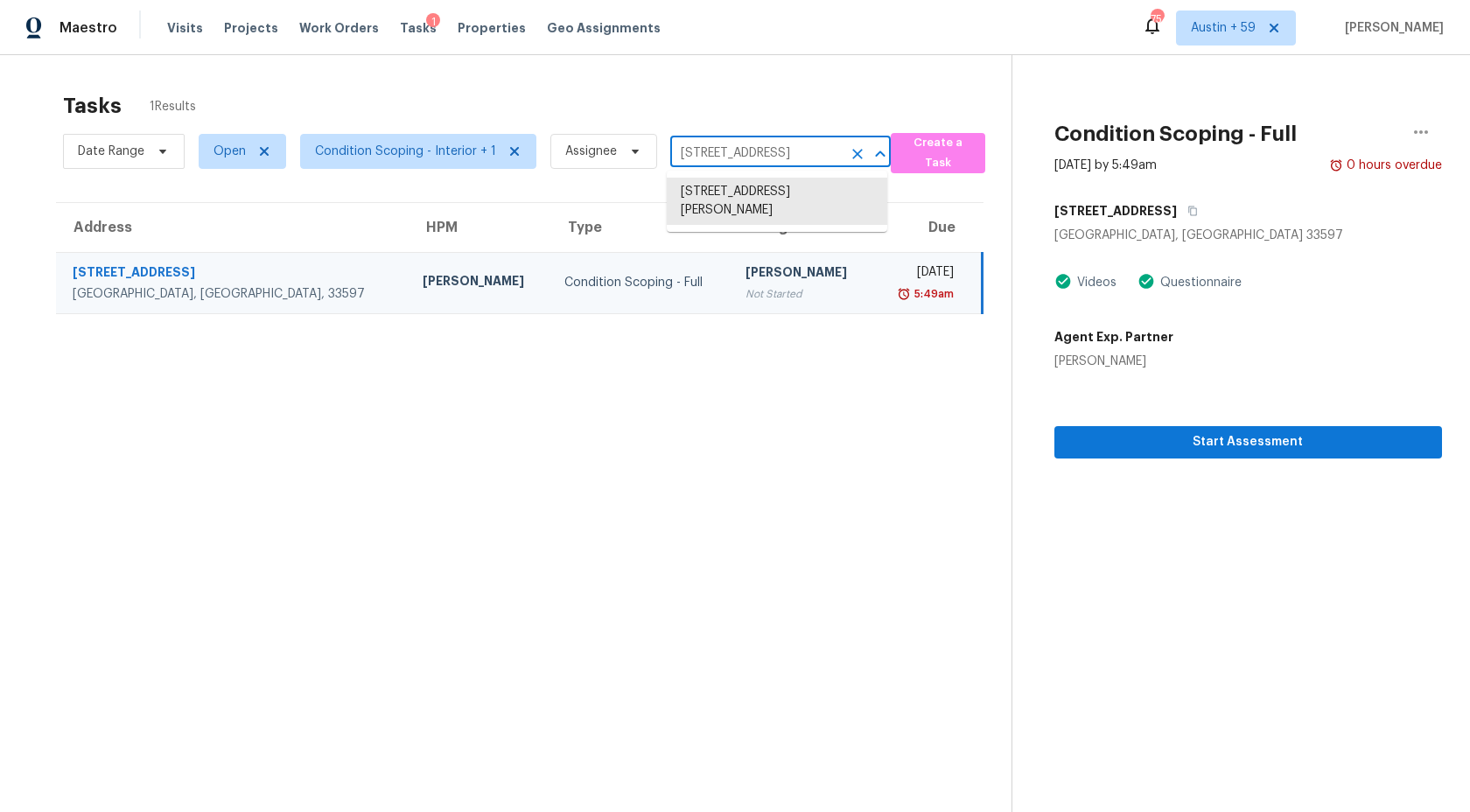
scroll to position [0, 35]
drag, startPoint x: 723, startPoint y: 153, endPoint x: 1220, endPoint y: 165, distance: 497.1
click at [1216, 165] on div "Tasks 1 Results Date Range Open Condition Scoping - Interior + 1 Assignee 115 W…" at bounding box center [735, 461] width 1470 height 812
type input "115 Wildwood"
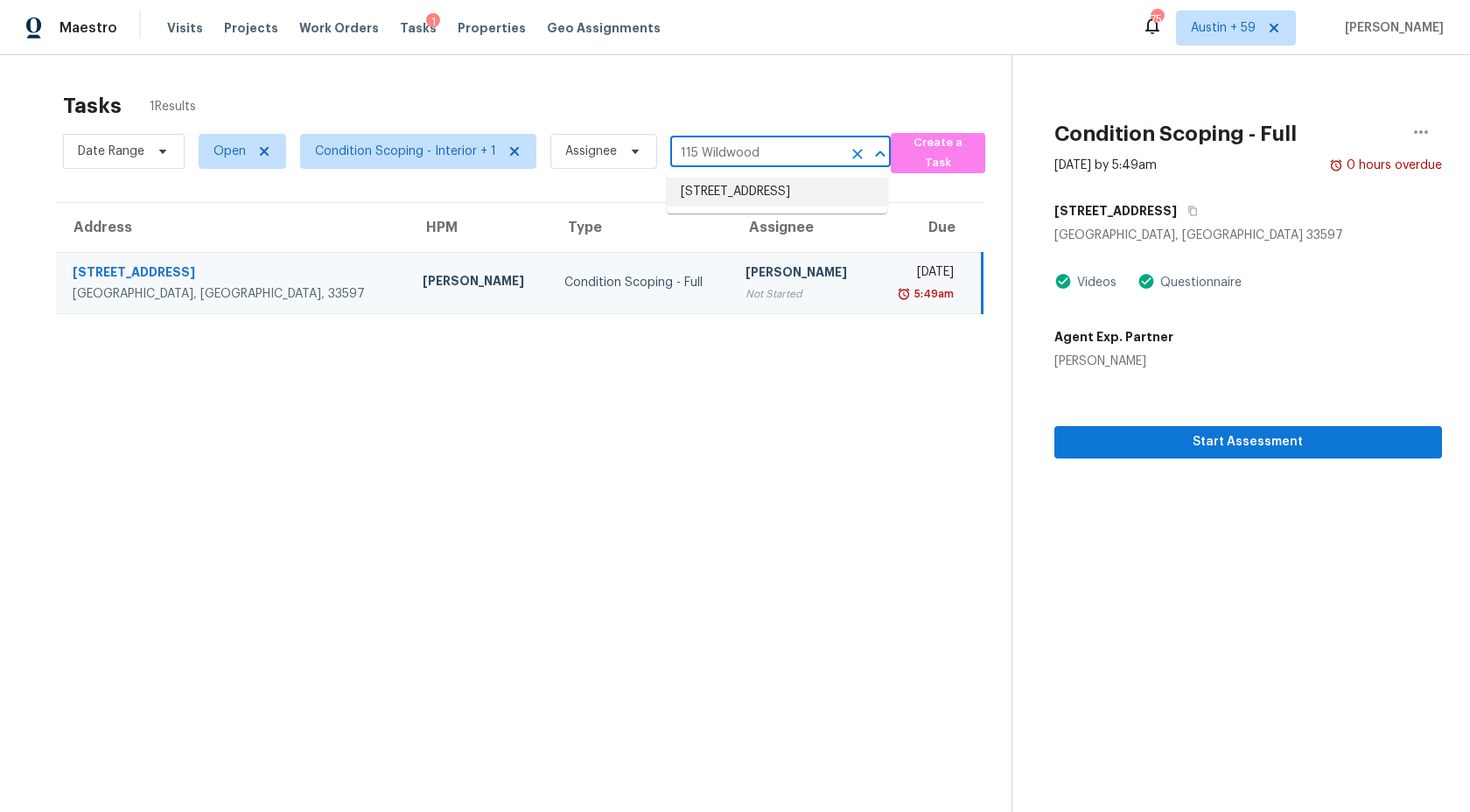
click at [798, 201] on li "115 Wildwood Ave, Lakeland, FL 33809" at bounding box center [777, 192] width 221 height 29
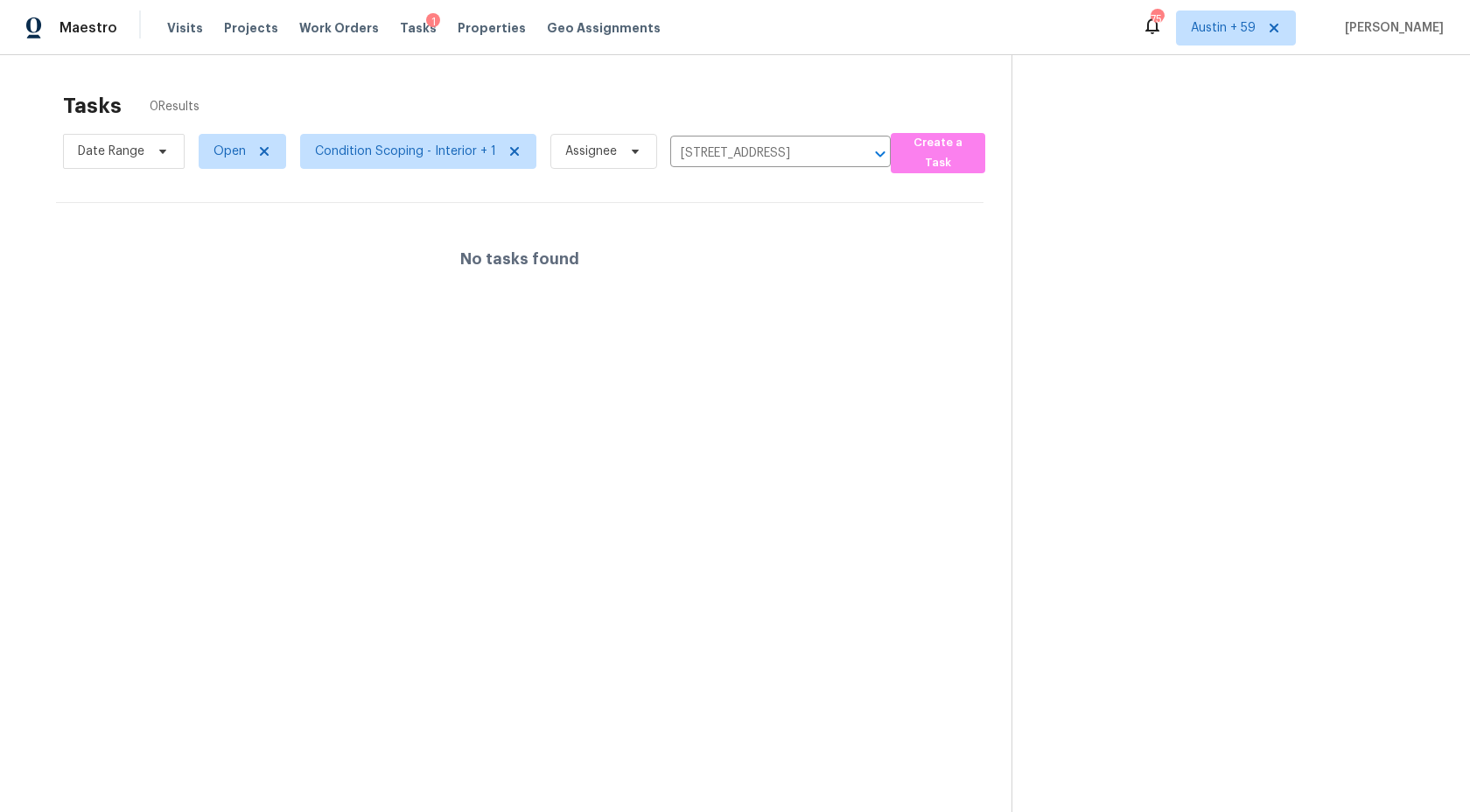
click at [740, 261] on div "No tasks found" at bounding box center [519, 259] width 927 height 112
click at [768, 148] on input "115 Wildwood Ave, Lakeland, FL 33809" at bounding box center [756, 153] width 171 height 27
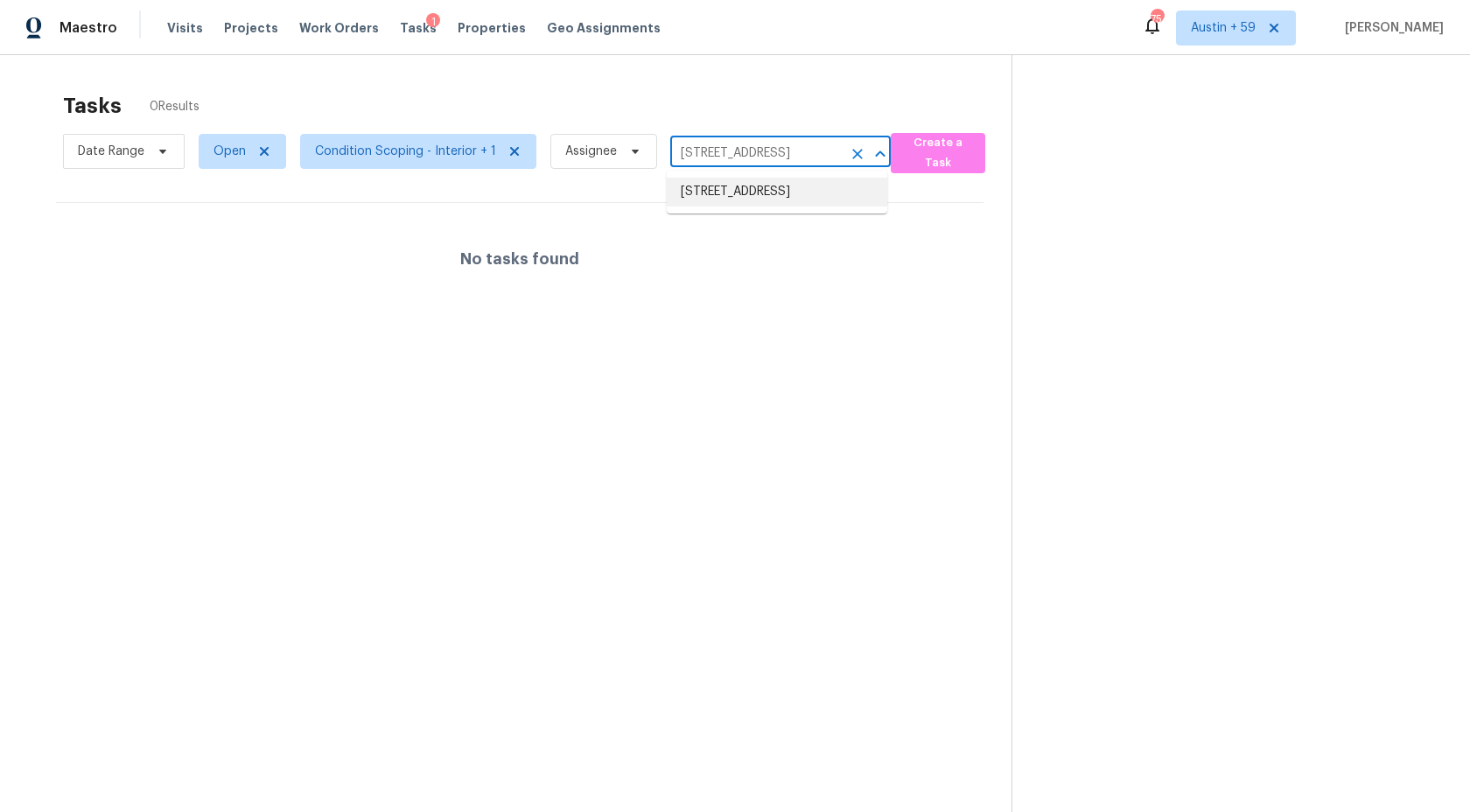
click at [758, 206] on li "115 Wildwood Ave, Lakeland, FL 33809" at bounding box center [777, 192] width 221 height 29
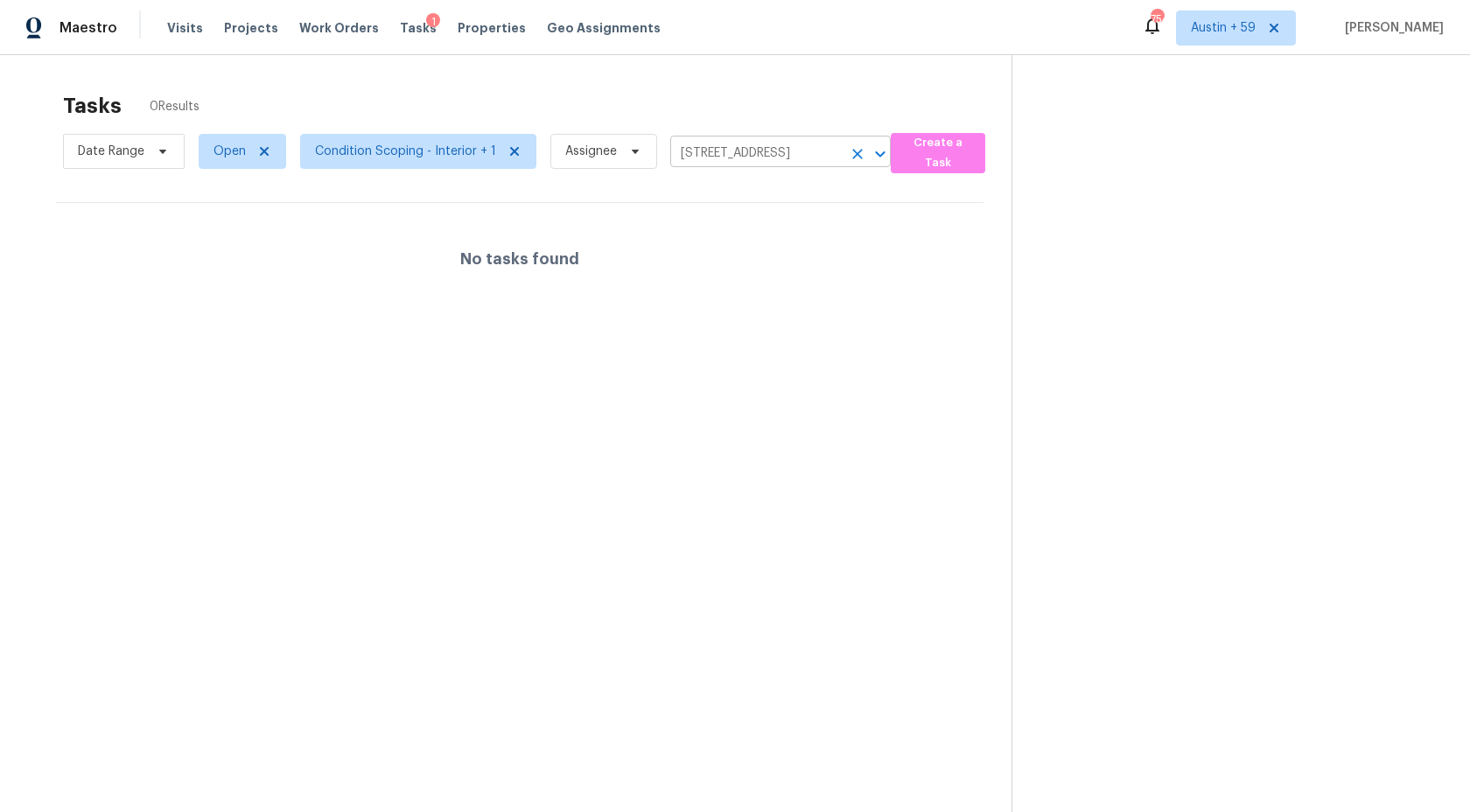
click at [762, 151] on input "115 Wildwood Ave, Lakeland, FL 33809" at bounding box center [756, 153] width 171 height 27
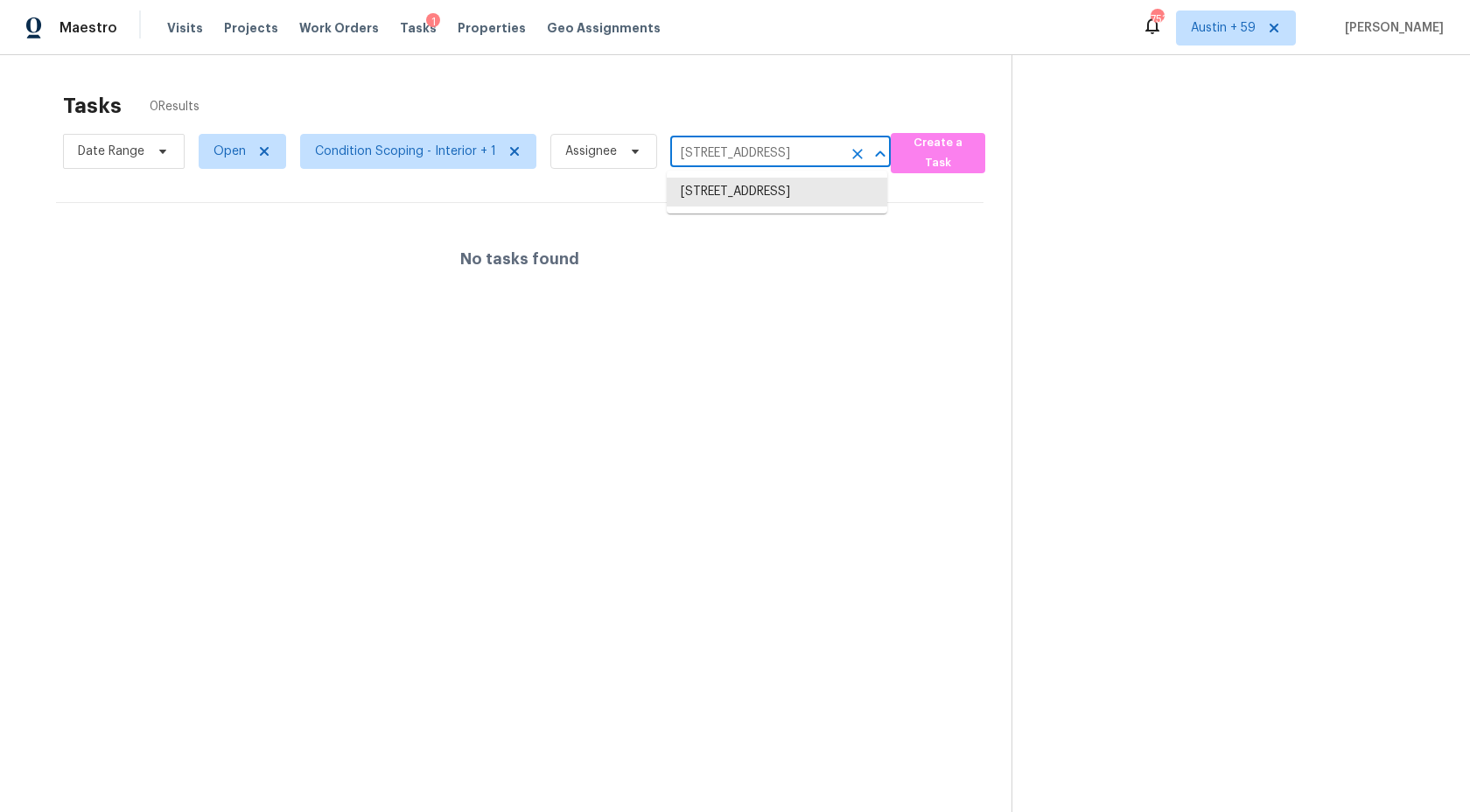
paste input "3407 Peachstone Pl Spring, TX, 7738"
drag, startPoint x: 726, startPoint y: 151, endPoint x: 1148, endPoint y: 173, distance: 422.6
click at [1148, 173] on div "Tasks 0 Results Date Range Open Condition Scoping - Interior + 1 Assignee 3407 …" at bounding box center [735, 461] width 1470 height 812
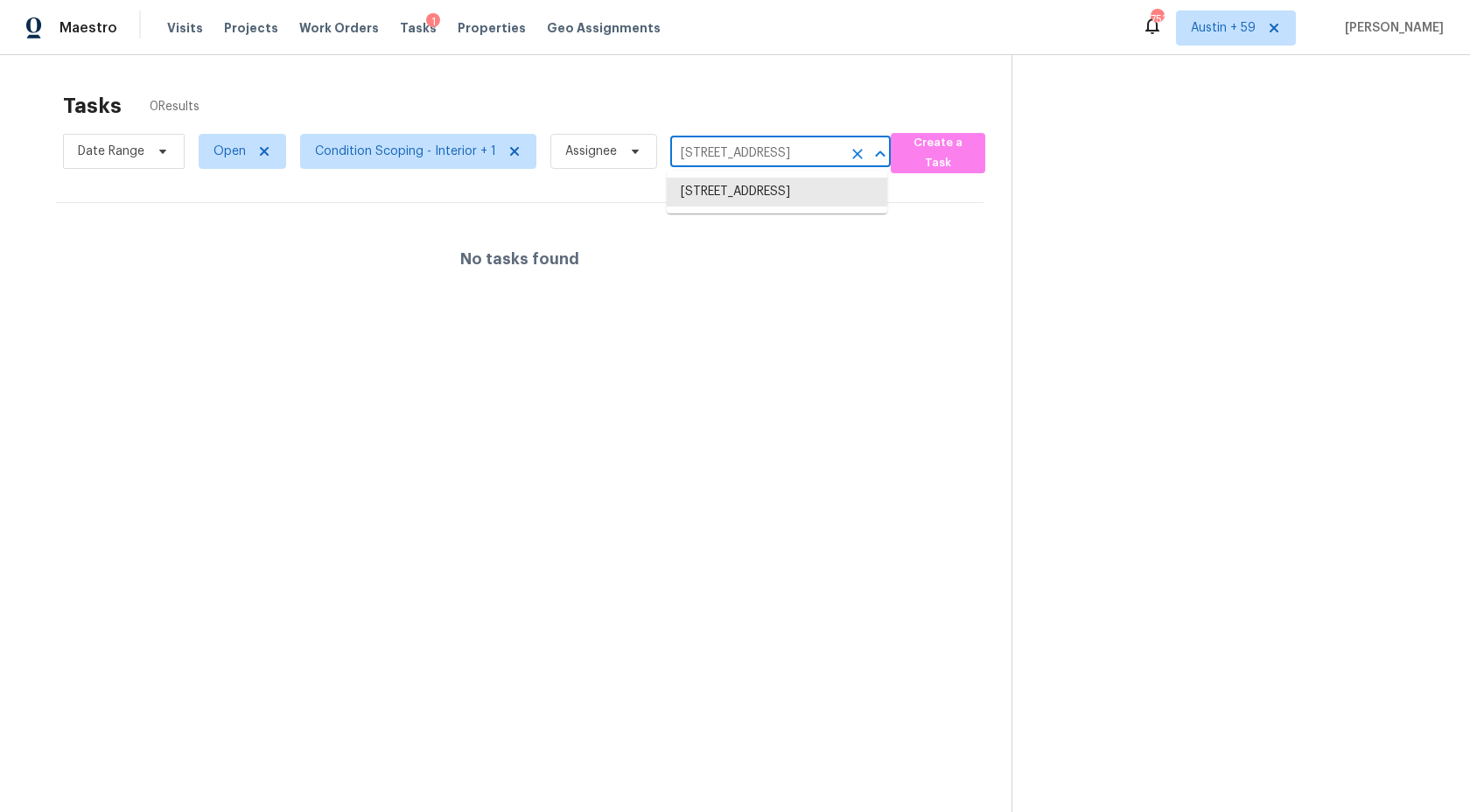
click at [742, 165] on input "115 Wildwood Ave, Lakeland, FL 33809" at bounding box center [756, 153] width 171 height 27
paste input "3138 Country Club Blvd Stafford, TX, 77477"
drag, startPoint x: 703, startPoint y: 151, endPoint x: 1204, endPoint y: 142, distance: 501.1
click at [1204, 142] on div "Tasks 0 Results Date Range Open Condition Scoping - Interior + 1 Assignee 3138 …" at bounding box center [735, 461] width 1470 height 812
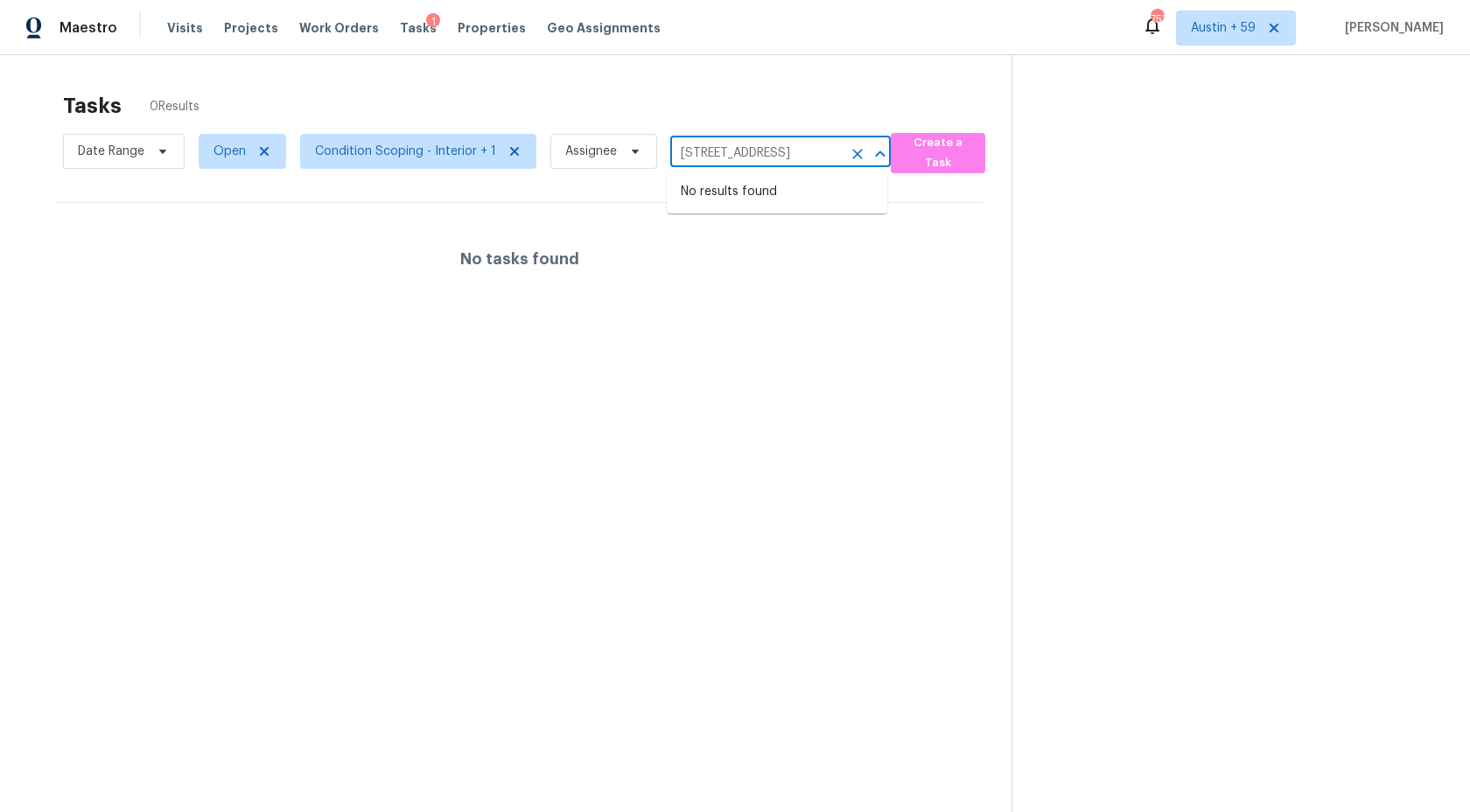
click at [720, 148] on input "3138 Country Club Blvd Stafford, TX, 77477" at bounding box center [756, 153] width 171 height 27
drag, startPoint x: 703, startPoint y: 151, endPoint x: 1020, endPoint y: 151, distance: 317.0
click at [1020, 151] on div "Tasks 0 Results Date Range Open Condition Scoping - Interior + 1 Assignee 3138 …" at bounding box center [735, 461] width 1470 height 812
click at [741, 151] on input "115 Wildwood Ave, Lakeland, FL 33809" at bounding box center [756, 153] width 171 height 27
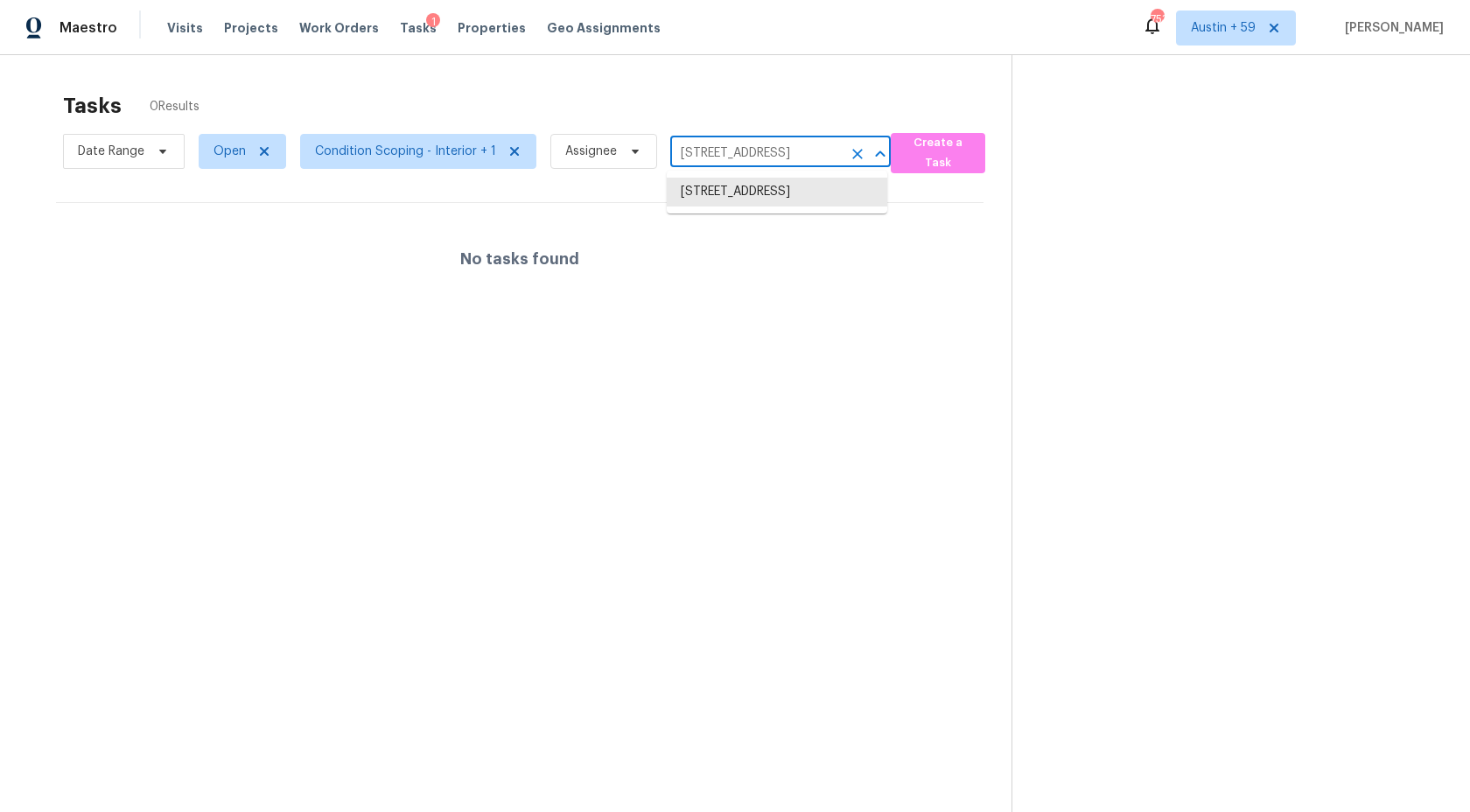
click at [741, 151] on input "115 Wildwood Ave, Lakeland, FL 33809" at bounding box center [756, 153] width 171 height 27
paste input "06 Cardiff Ln Waxahachie, TX, 75167"
drag, startPoint x: 692, startPoint y: 152, endPoint x: 1245, endPoint y: 161, distance: 553.1
click at [1245, 161] on div "Tasks 0 Results Date Range Open Condition Scoping - Interior + 1 Assignee 106 C…" at bounding box center [735, 461] width 1470 height 812
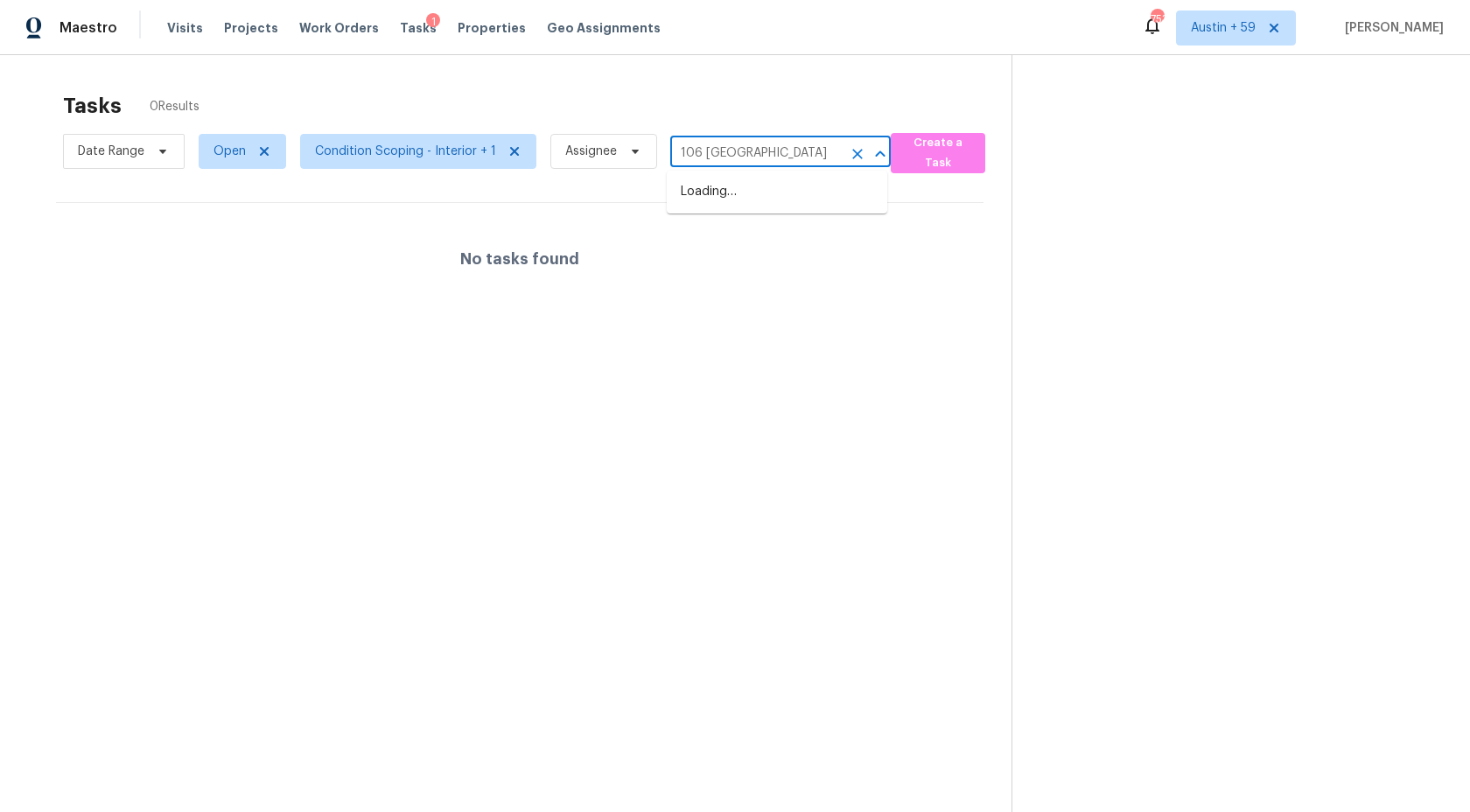
scroll to position [0, 0]
click at [735, 157] on input "115 Wildwood Ave, Lakeland, FL 33809" at bounding box center [756, 153] width 171 height 27
click at [765, 204] on li "115 Wildwood Ave, Lakeland, FL 33809" at bounding box center [777, 192] width 221 height 29
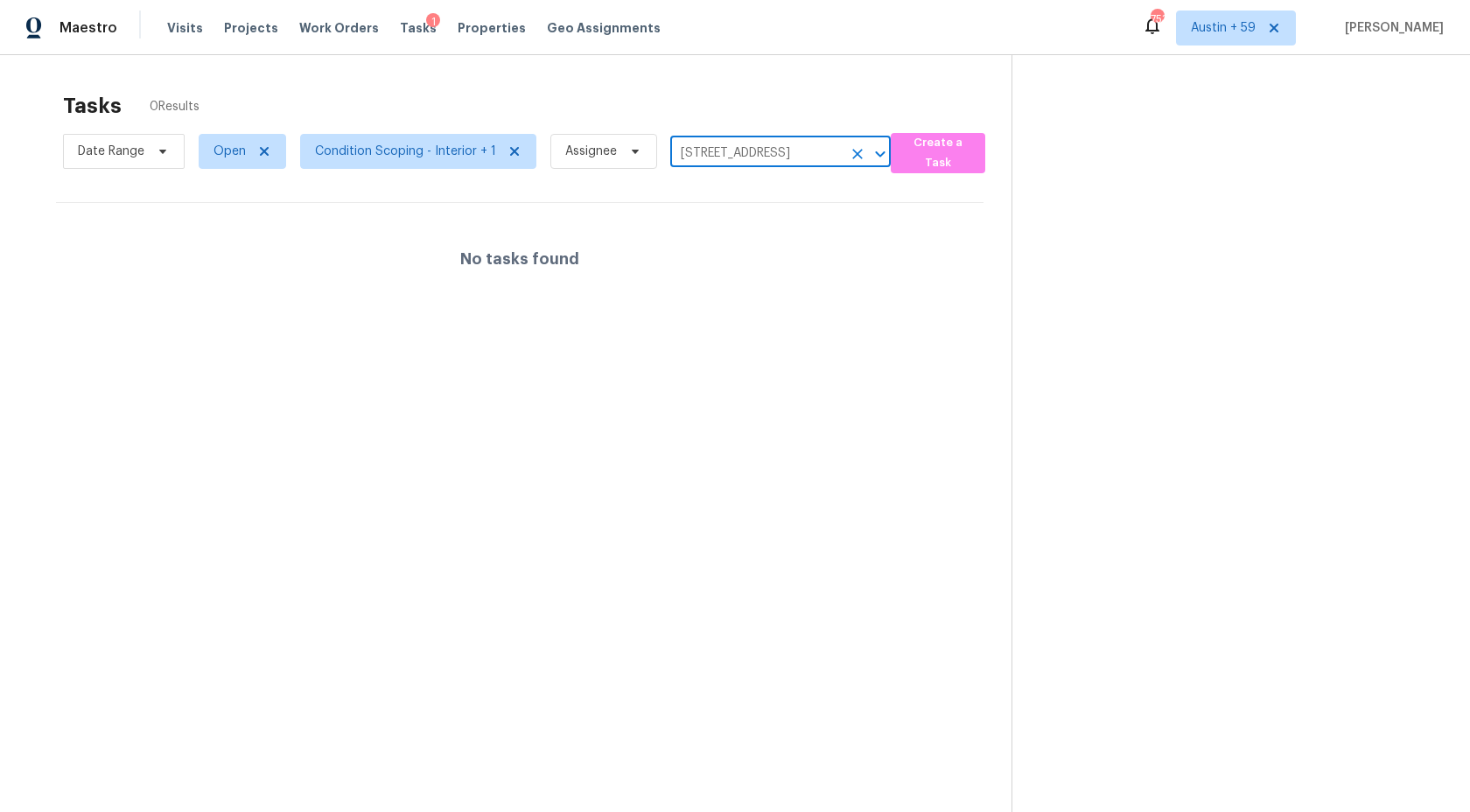
click at [758, 164] on input "115 Wildwood Ave, Lakeland, FL 33809" at bounding box center [756, 153] width 171 height 27
paste input "405 Grace Dr Richardson, TX, 75081"
click at [744, 146] on input "115 Wildwood Ave, Lakeland, FL 33809" at bounding box center [756, 153] width 171 height 27
paste input "2009 Woodholm Ct Fort Mill, SC, 29708"
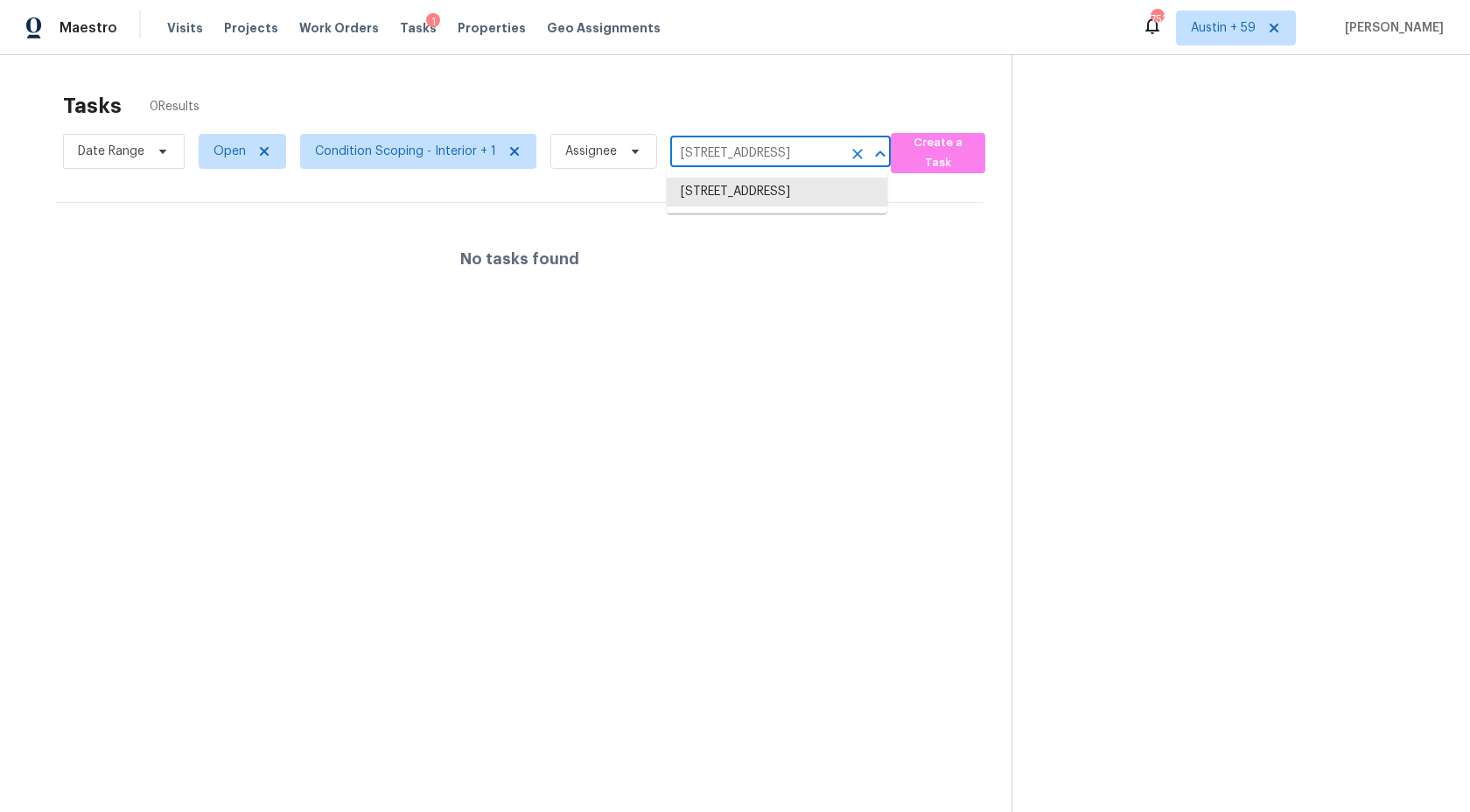
scroll to position [0, 72]
type input "115 Wildwood Ave, Lakeland, FL 33809"
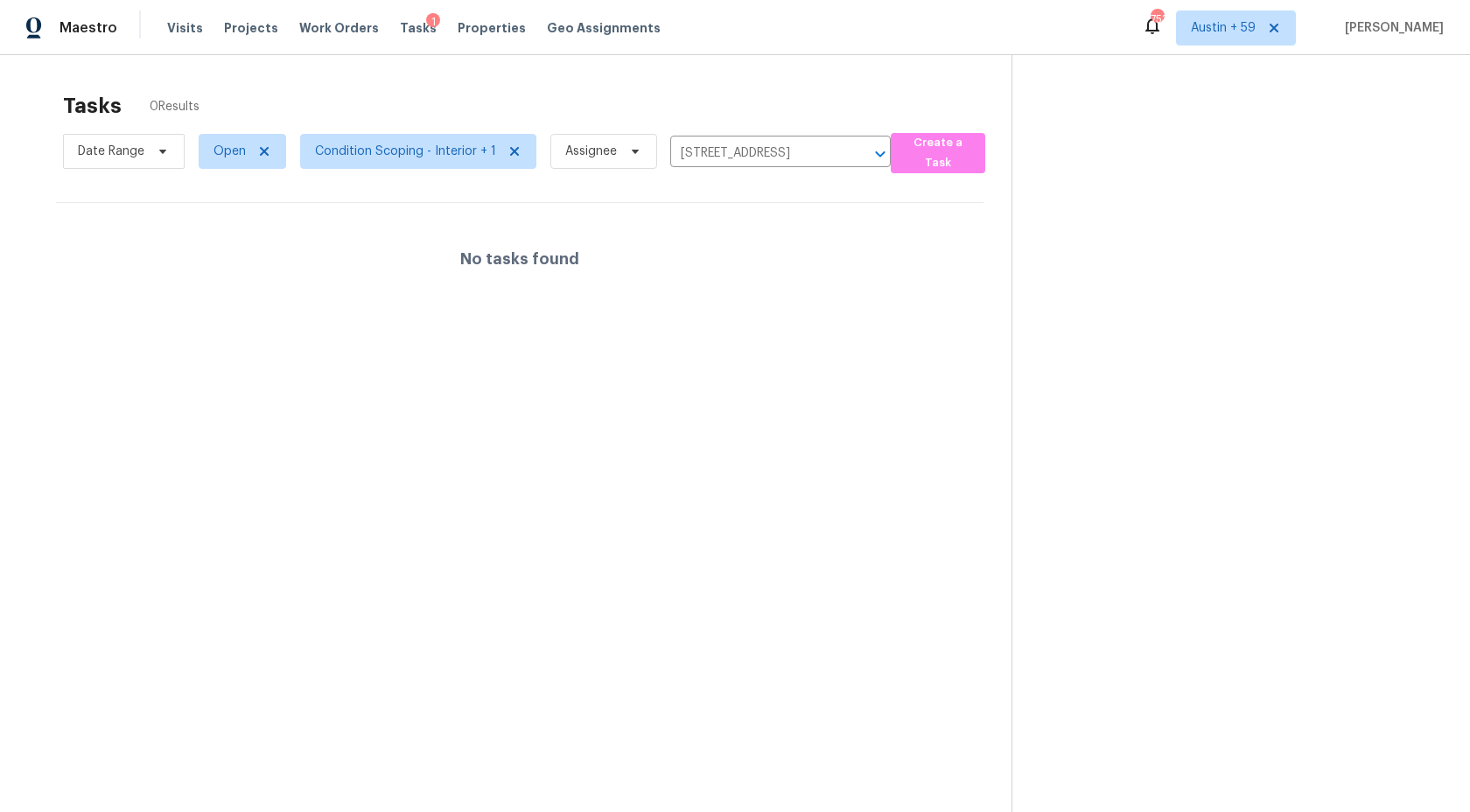
scroll to position [0, 0]
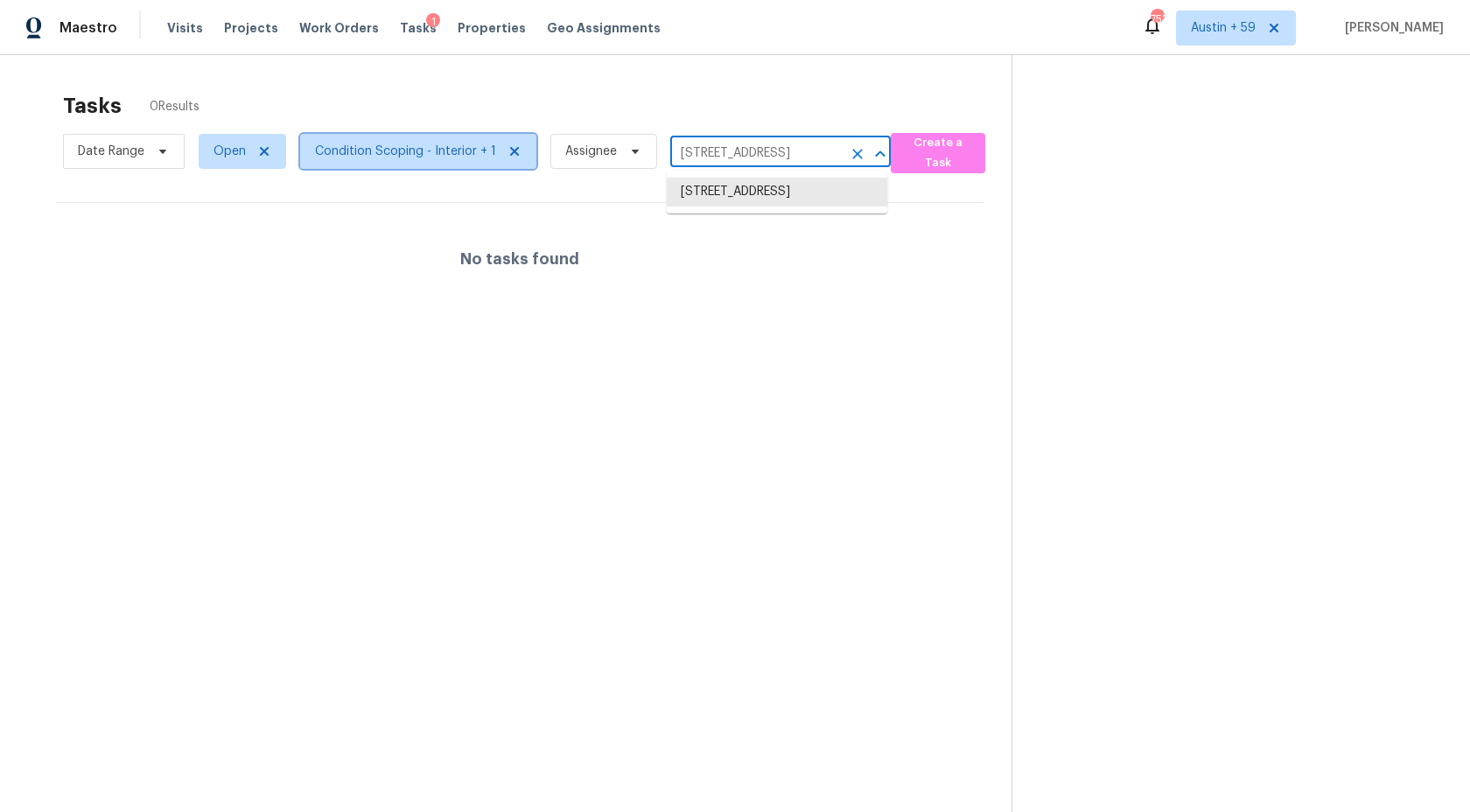
click at [408, 152] on span "Condition Scoping - Interior + 1" at bounding box center [406, 151] width 181 height 17
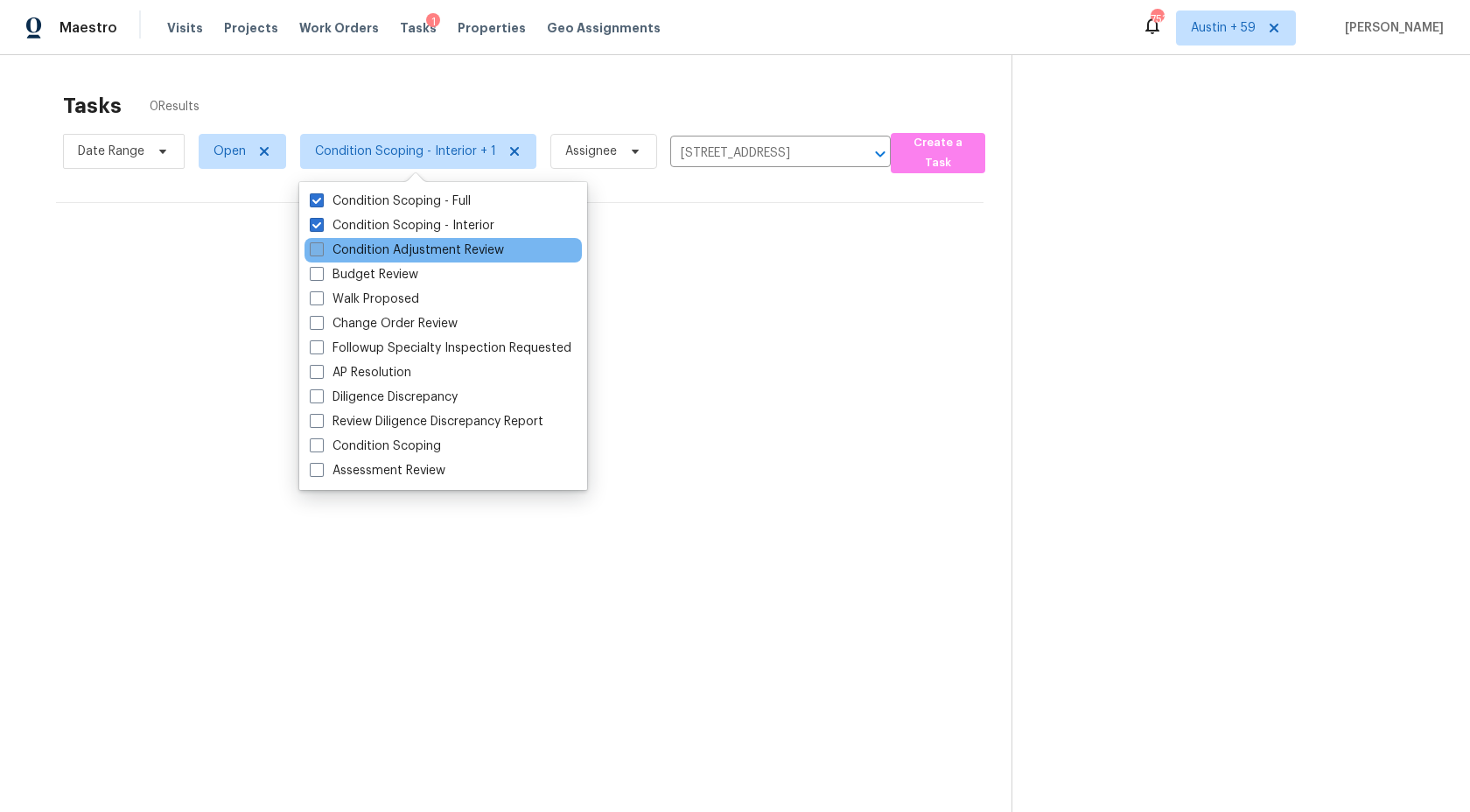
click at [435, 252] on label "Condition Adjustment Review" at bounding box center [407, 250] width 195 height 17
click at [321, 252] on input "Condition Adjustment Review" at bounding box center [315, 247] width 12 height 12
checkbox input "true"
click at [763, 151] on input "115 Wildwood Ave, Lakeland, FL 33809" at bounding box center [759, 153] width 171 height 27
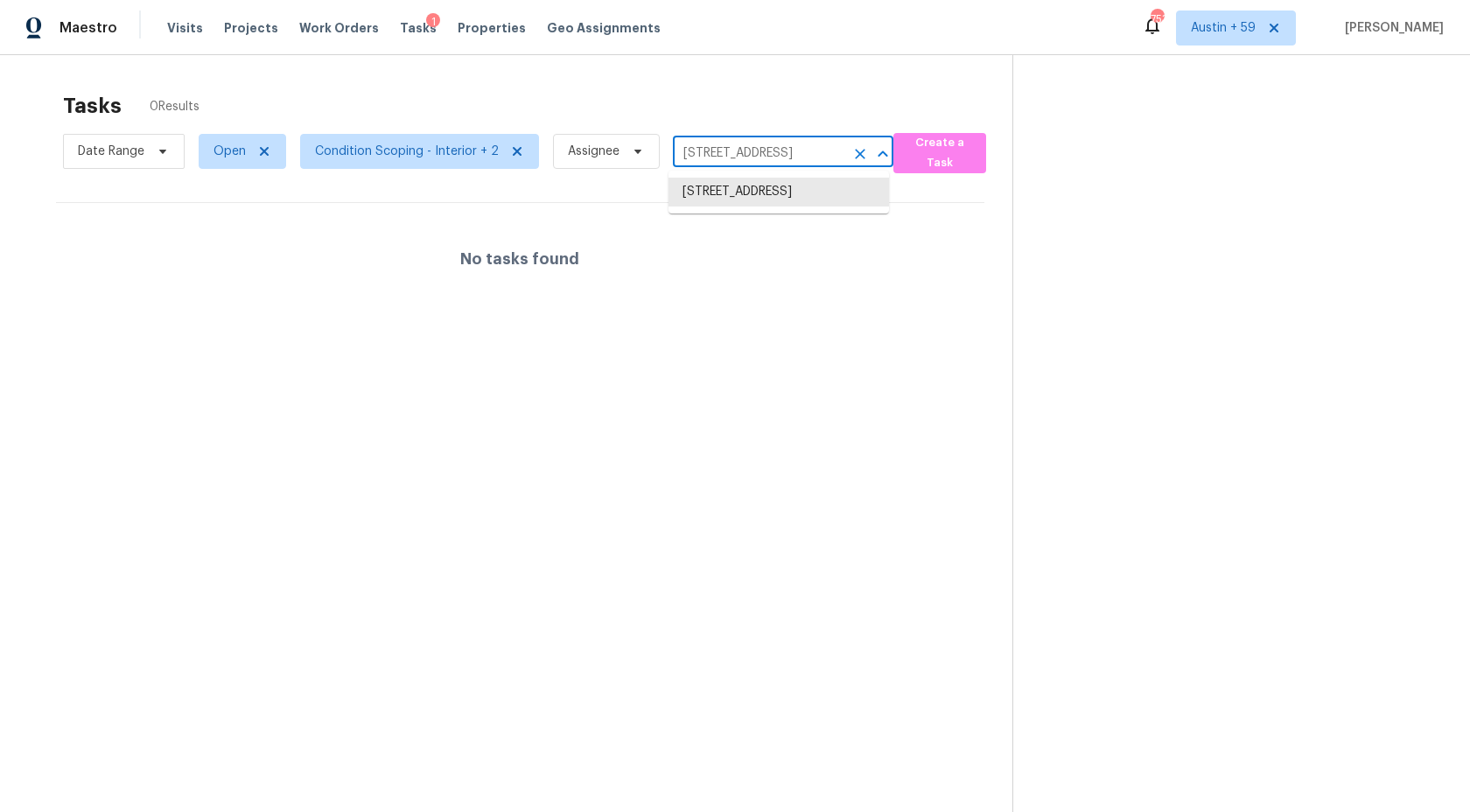
click at [763, 151] on input "115 Wildwood Ave, Lakeland, FL 33809" at bounding box center [759, 153] width 171 height 27
paste input "2009 Woodholm Ct Fort Mill, SC, 29708"
click at [741, 162] on input "12009 Woodholm Ct Fort Mill, SC, 29708" at bounding box center [759, 153] width 171 height 27
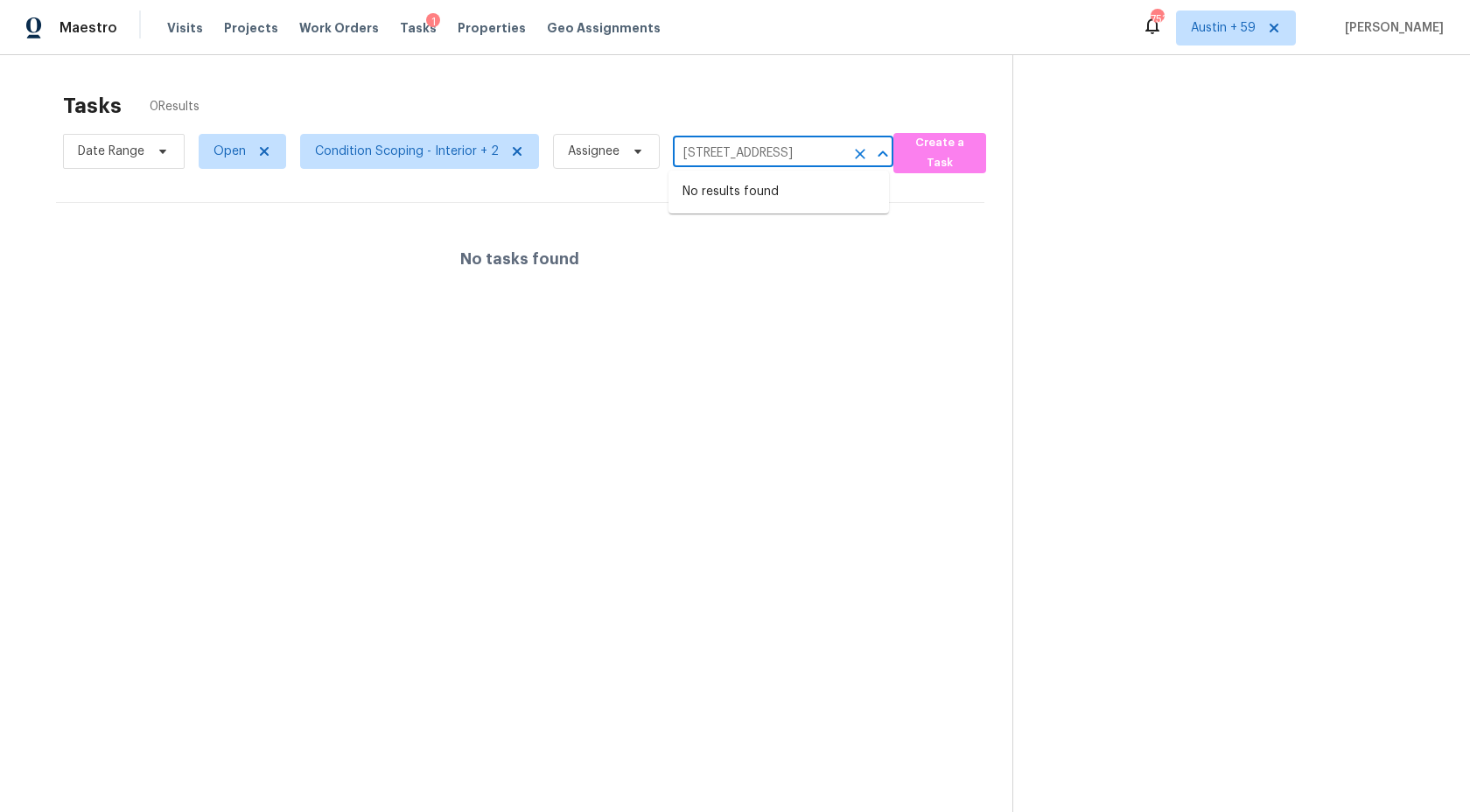
click at [741, 162] on input "12009 Woodholm Ct Fort Mill, SC, 29708" at bounding box center [759, 153] width 171 height 27
click at [772, 158] on input "115 Wildwood Ave, Lakeland, FL 33809" at bounding box center [759, 153] width 171 height 27
paste input "673 Stonehenge Dr Rock Hill, SC, 29730"
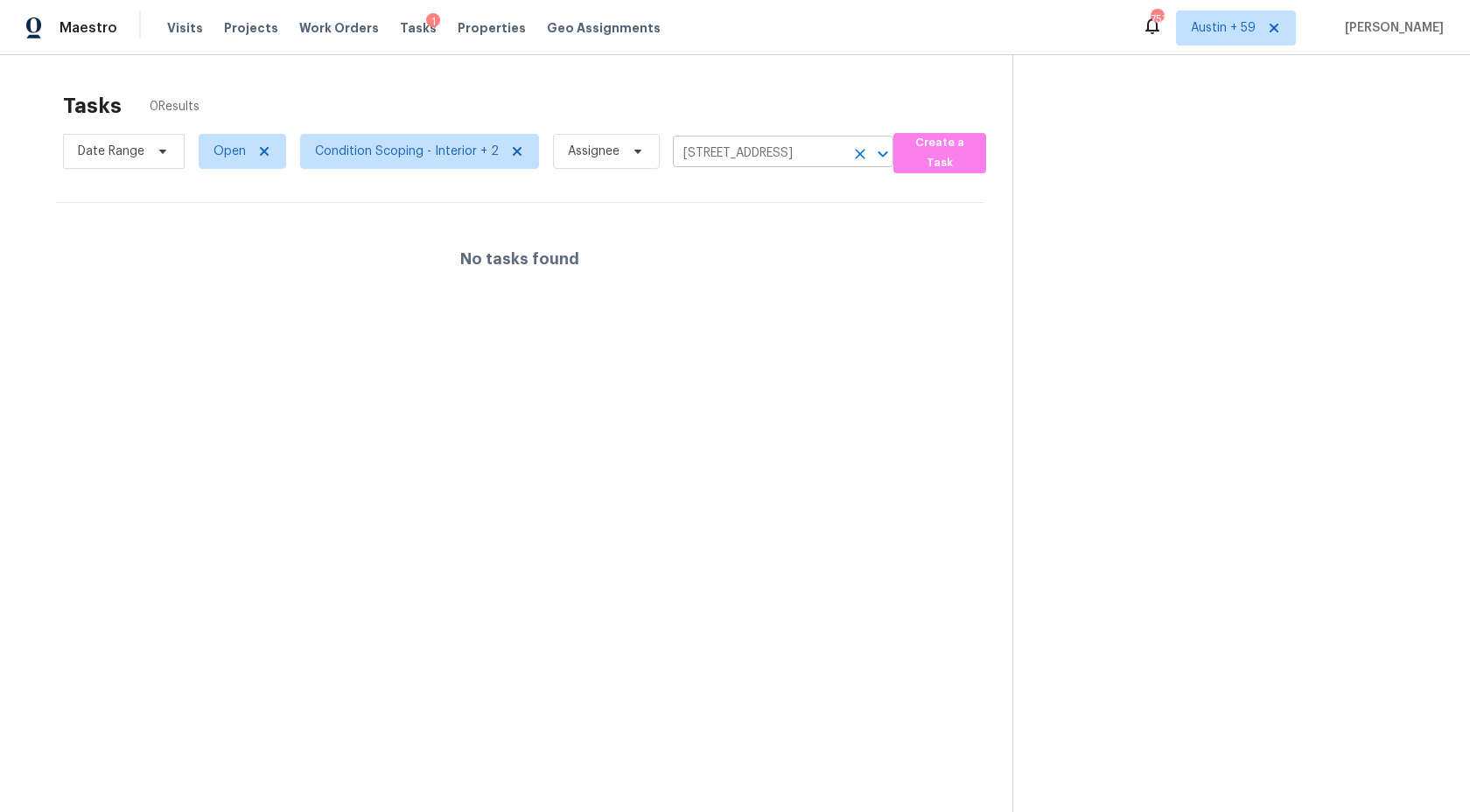
click at [752, 157] on input "115 Wildwood Ave, Lakeland, FL 33809" at bounding box center [759, 153] width 171 height 27
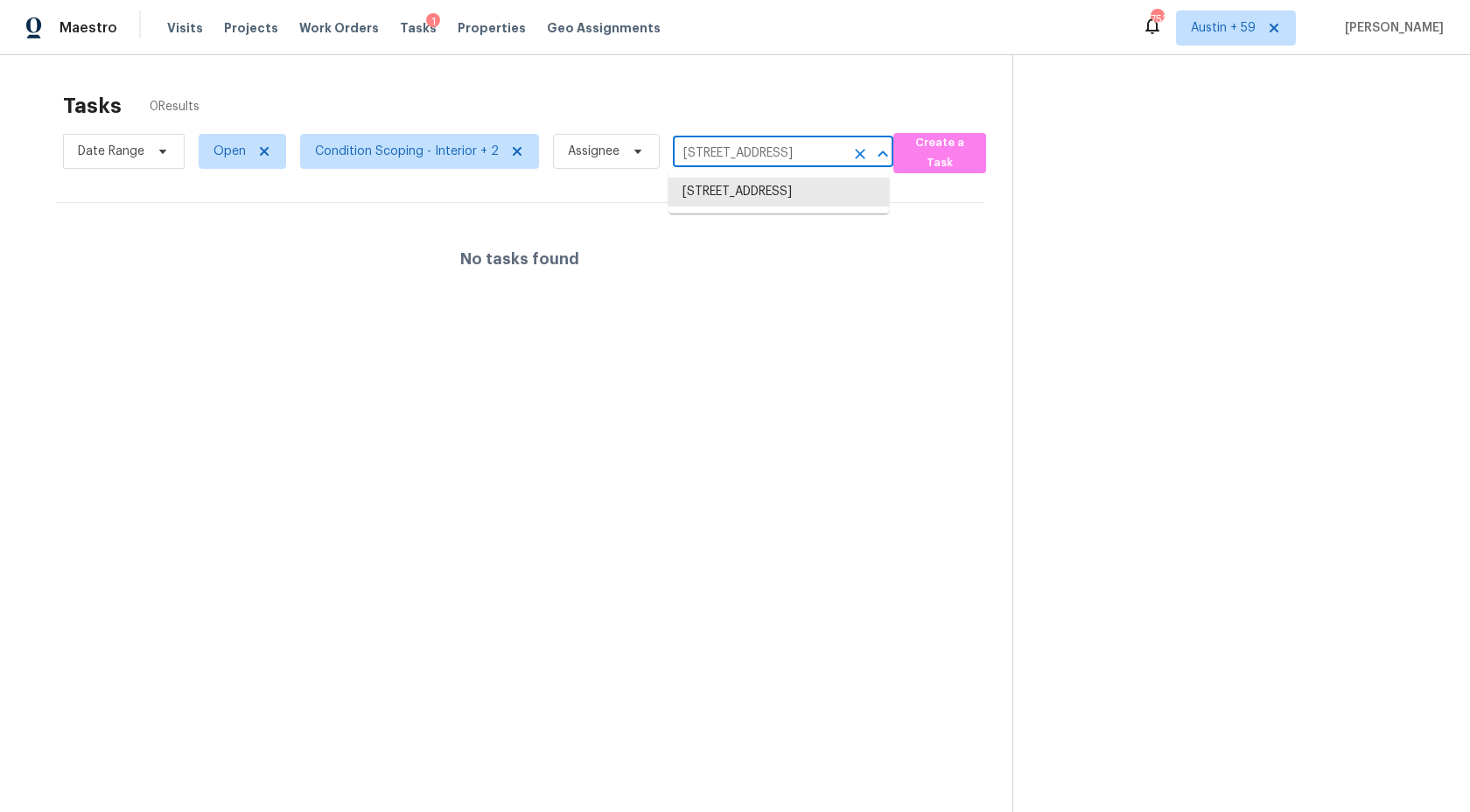
paste input "312 Natsam Woods Way Wake Forest, NC, 27587"
drag, startPoint x: 708, startPoint y: 149, endPoint x: 1142, endPoint y: 149, distance: 434.0
click at [1142, 149] on div "Tasks 0 Results Date Range Open Condition Scoping - Interior + 2 Assignee 312 N…" at bounding box center [735, 461] width 1470 height 812
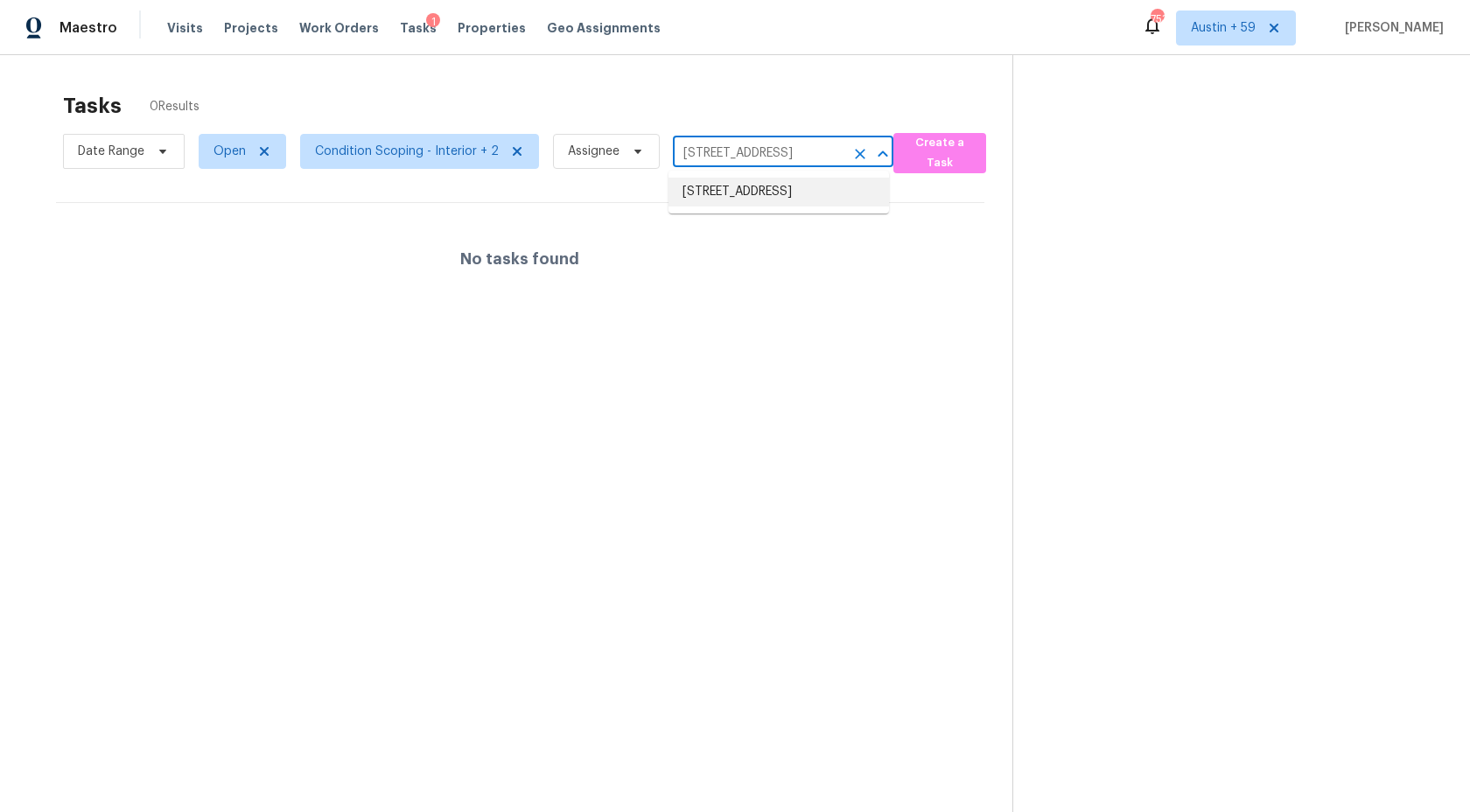
click at [754, 165] on input "115 Wildwood Ave, Lakeland, FL 33809" at bounding box center [759, 153] width 171 height 27
paste input "6005 Chittim Ct Raleigh, NC, 27616"
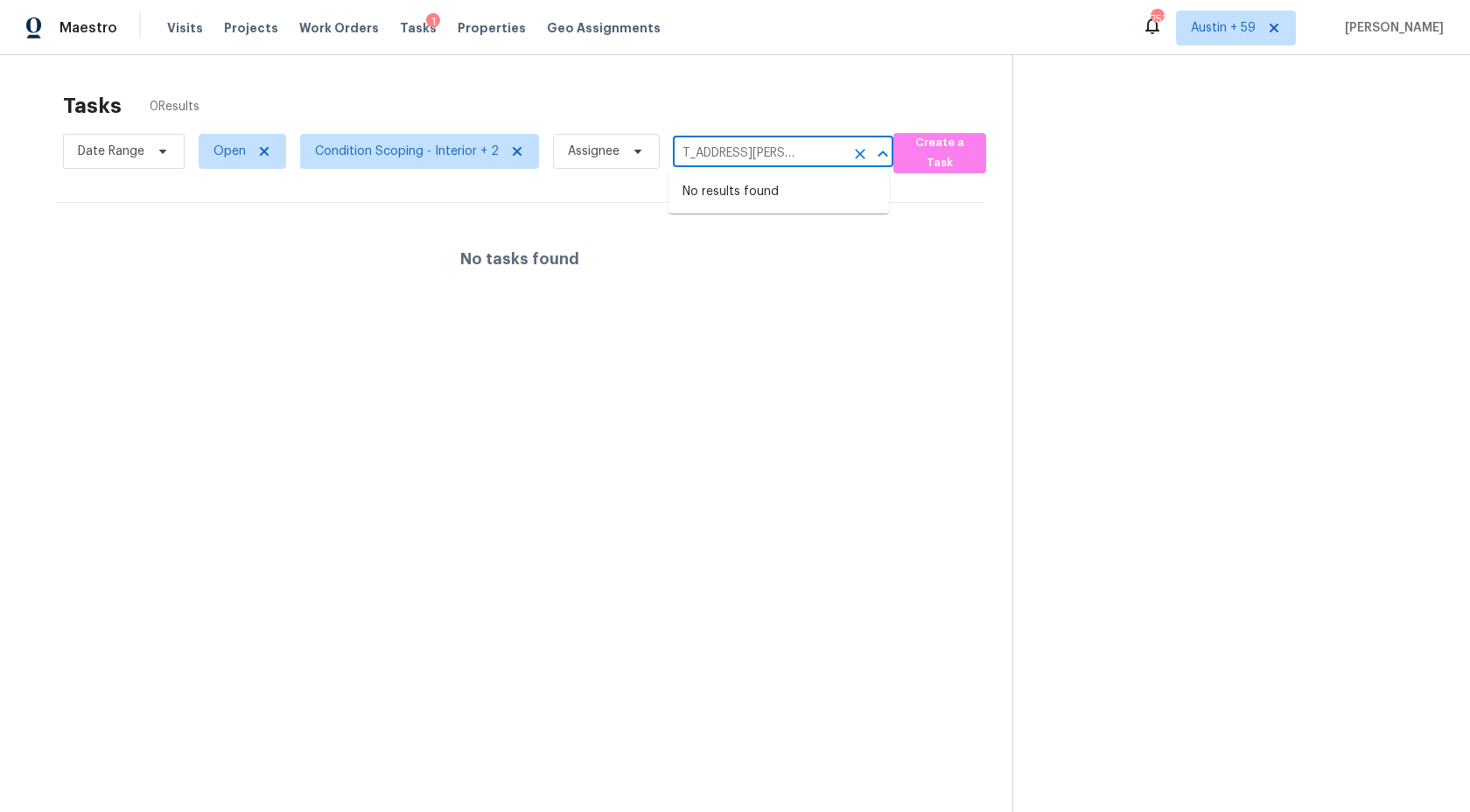
drag, startPoint x: 717, startPoint y: 151, endPoint x: 1052, endPoint y: 158, distance: 335.1
click at [1052, 158] on div "Tasks 0 Results Date Range Open Condition Scoping - Interior + 2 Assignee 6005 …" at bounding box center [735, 461] width 1470 height 812
click at [759, 158] on input "115 Wildwood Ave, Lakeland, FL 33809" at bounding box center [759, 153] width 171 height 27
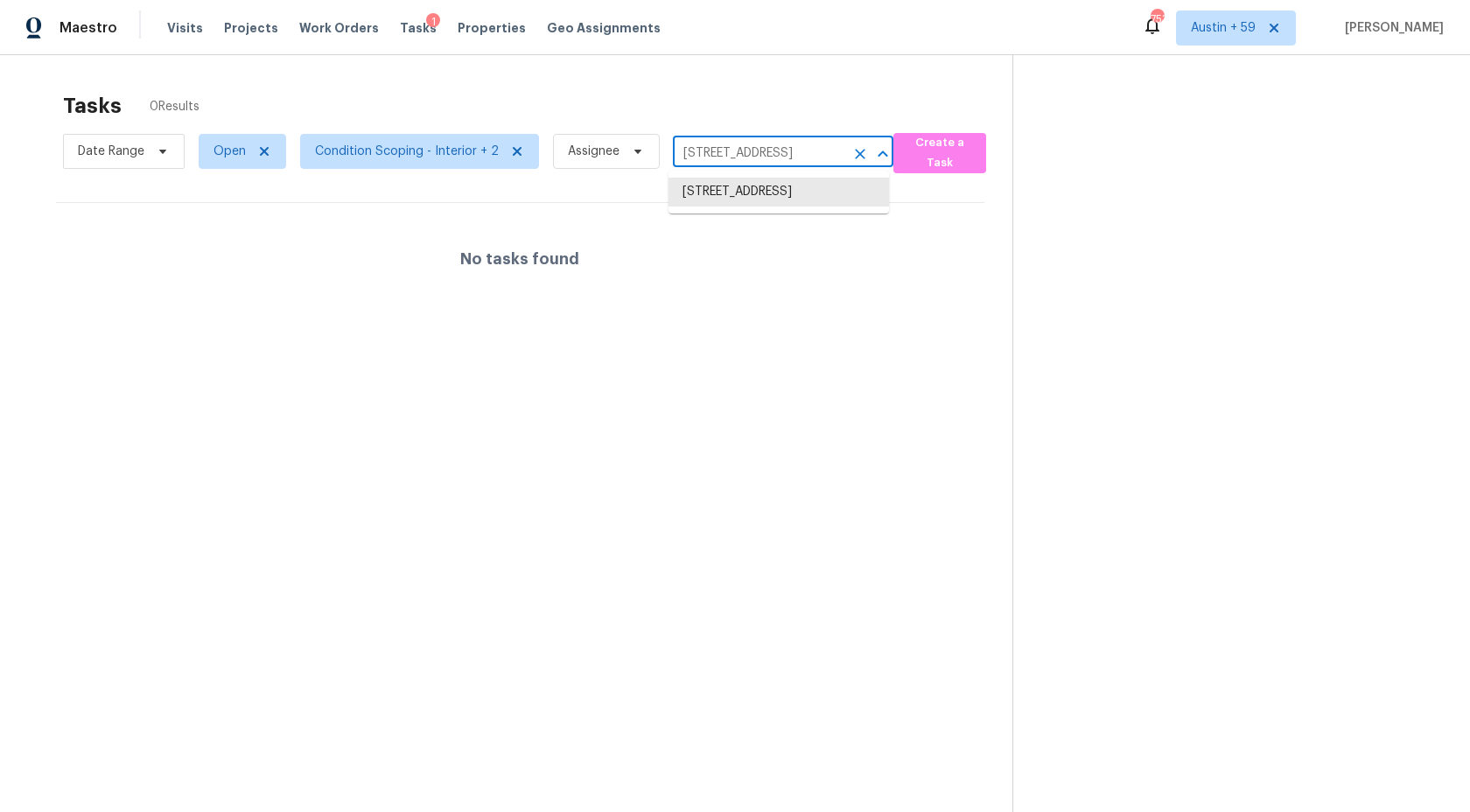
click at [759, 158] on input "115 Wildwood Ave, Lakeland, FL 33809" at bounding box center [759, 153] width 171 height 27
paste input "8707 River Keeper Way Raleigh, NC, 27616"
drag, startPoint x: 708, startPoint y: 153, endPoint x: 1276, endPoint y: 202, distance: 570.1
click at [1277, 200] on div "Tasks 0 Results Date Range Open Condition Scoping - Interior + 2 Assignee 8707 …" at bounding box center [735, 461] width 1470 height 812
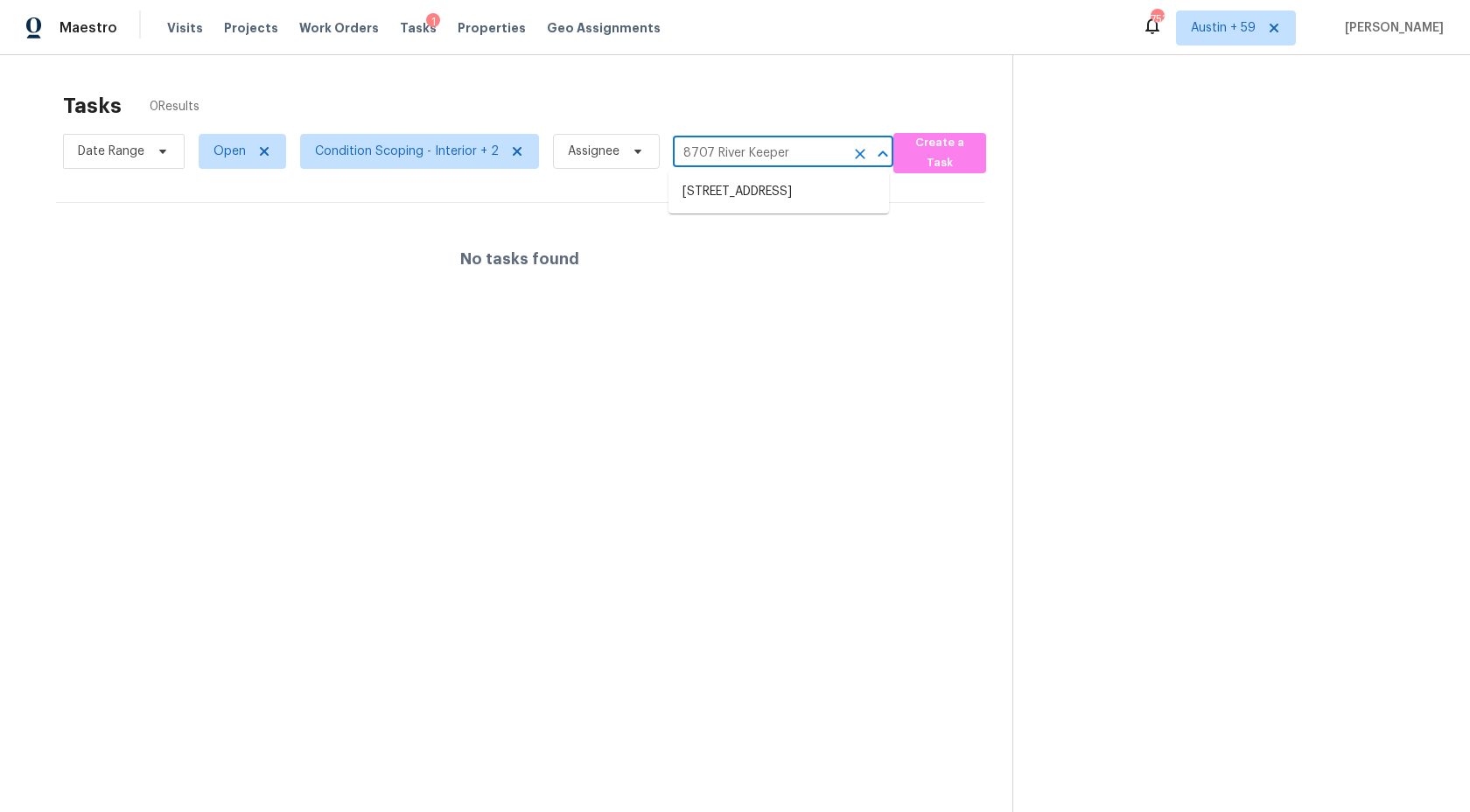
scroll to position [0, 0]
type input "8707 River Keeper"
click at [726, 198] on li "8707 River Keeper Way, Raleigh, NC 27616" at bounding box center [779, 192] width 221 height 29
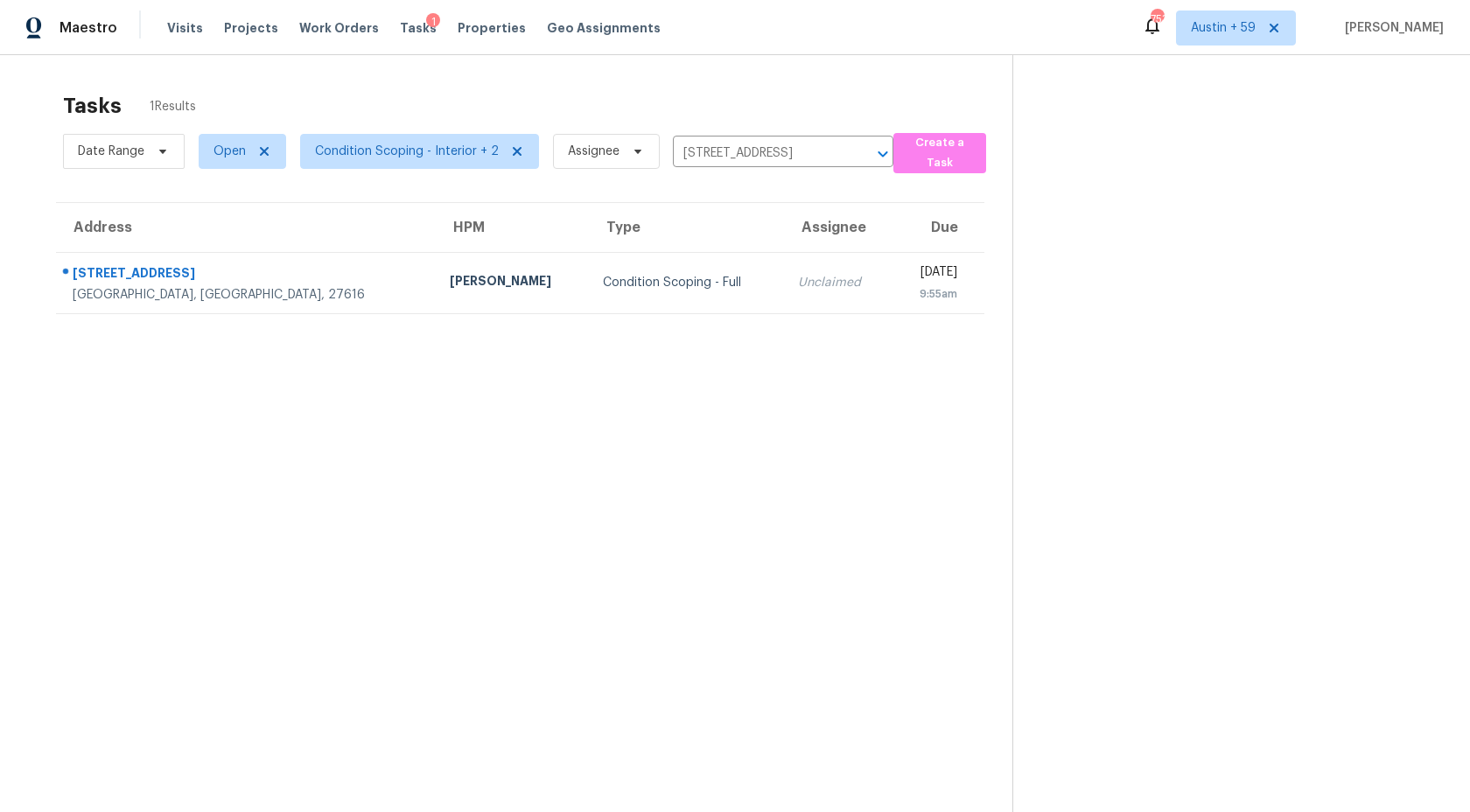
click at [784, 309] on td "Unclaimed" at bounding box center [837, 283] width 106 height 61
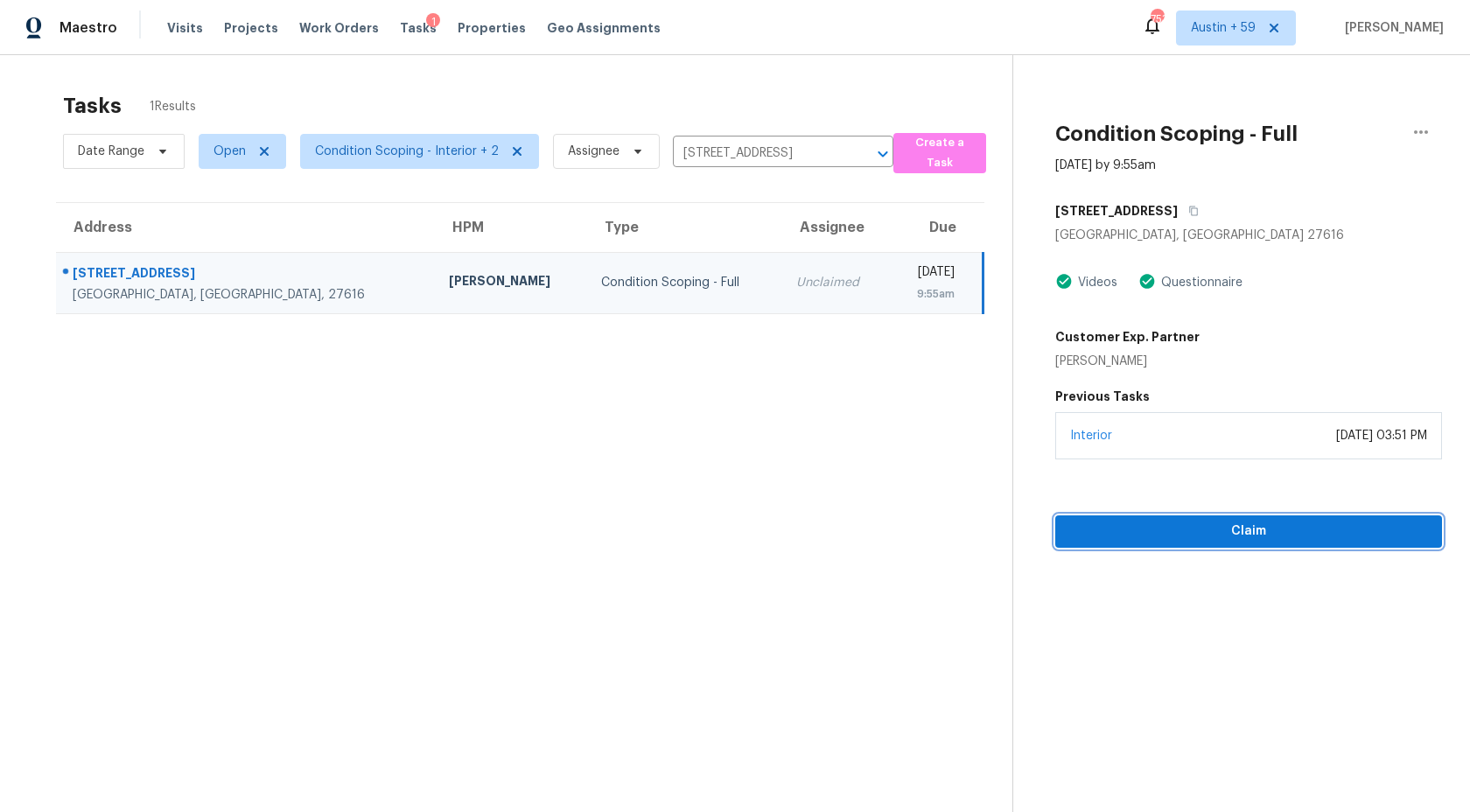
click at [1145, 533] on span "Claim" at bounding box center [1248, 532] width 359 height 22
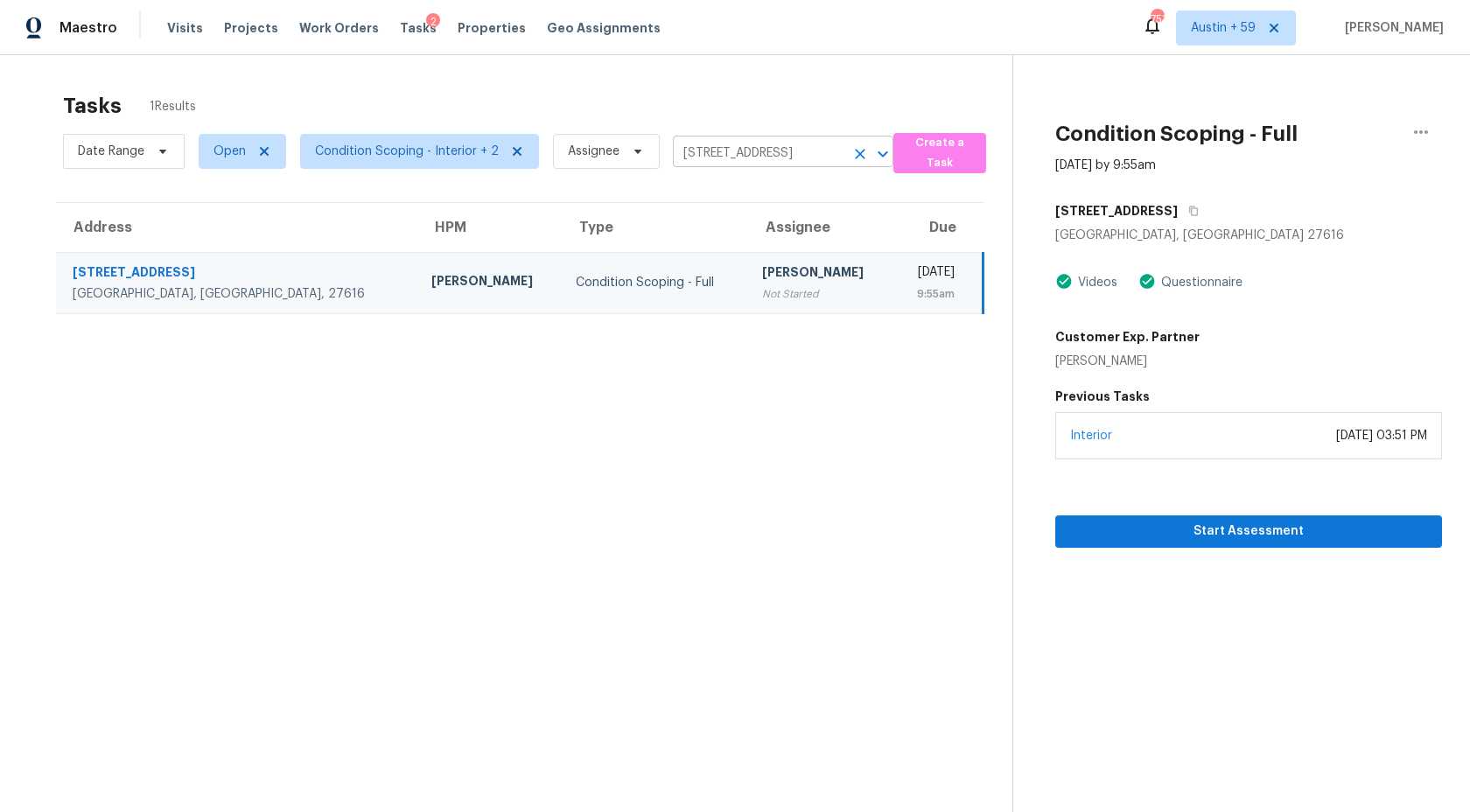
click at [852, 152] on icon "Clear" at bounding box center [860, 153] width 17 height 17
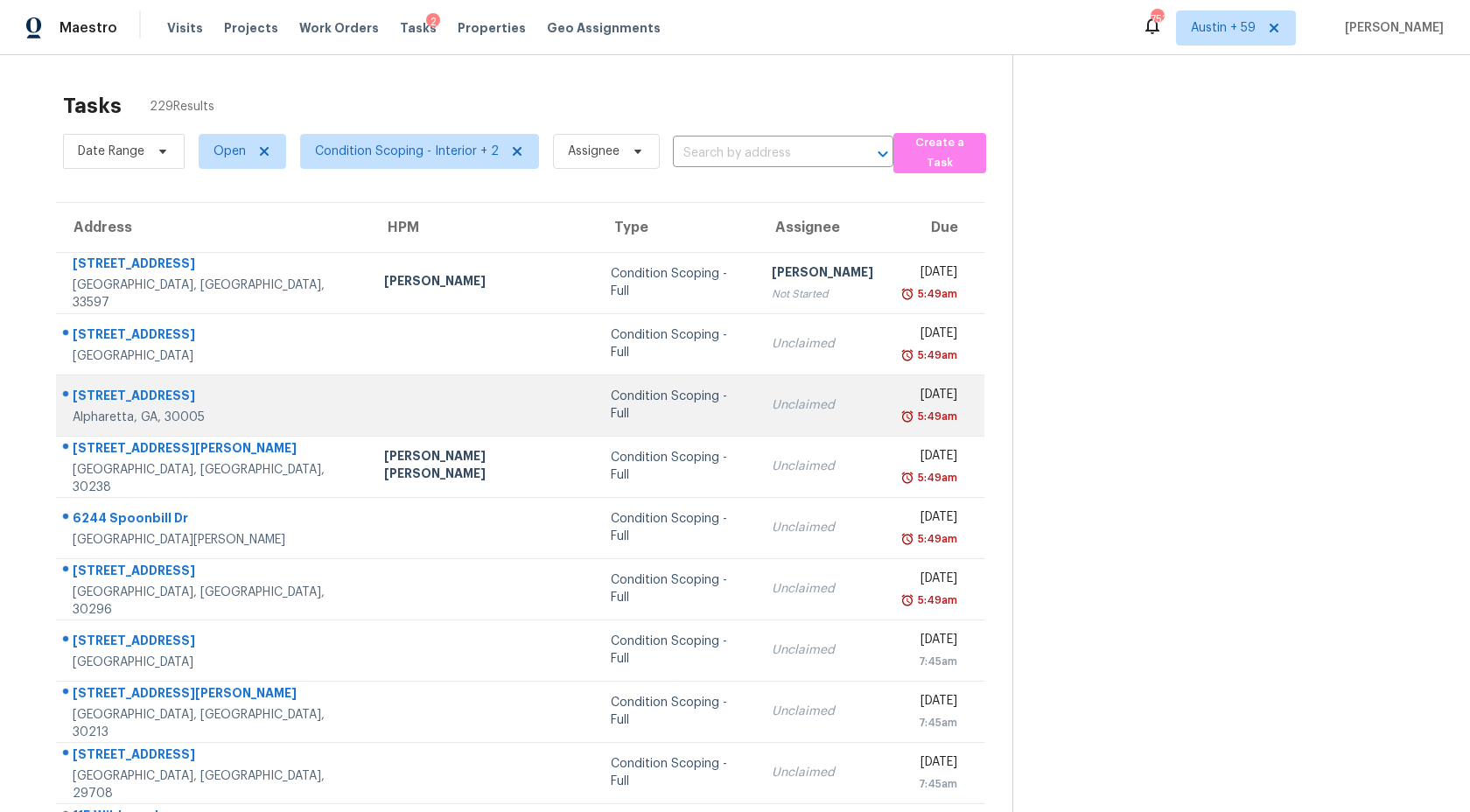
click at [766, 389] on td "Unclaimed" at bounding box center [823, 406] width 130 height 61
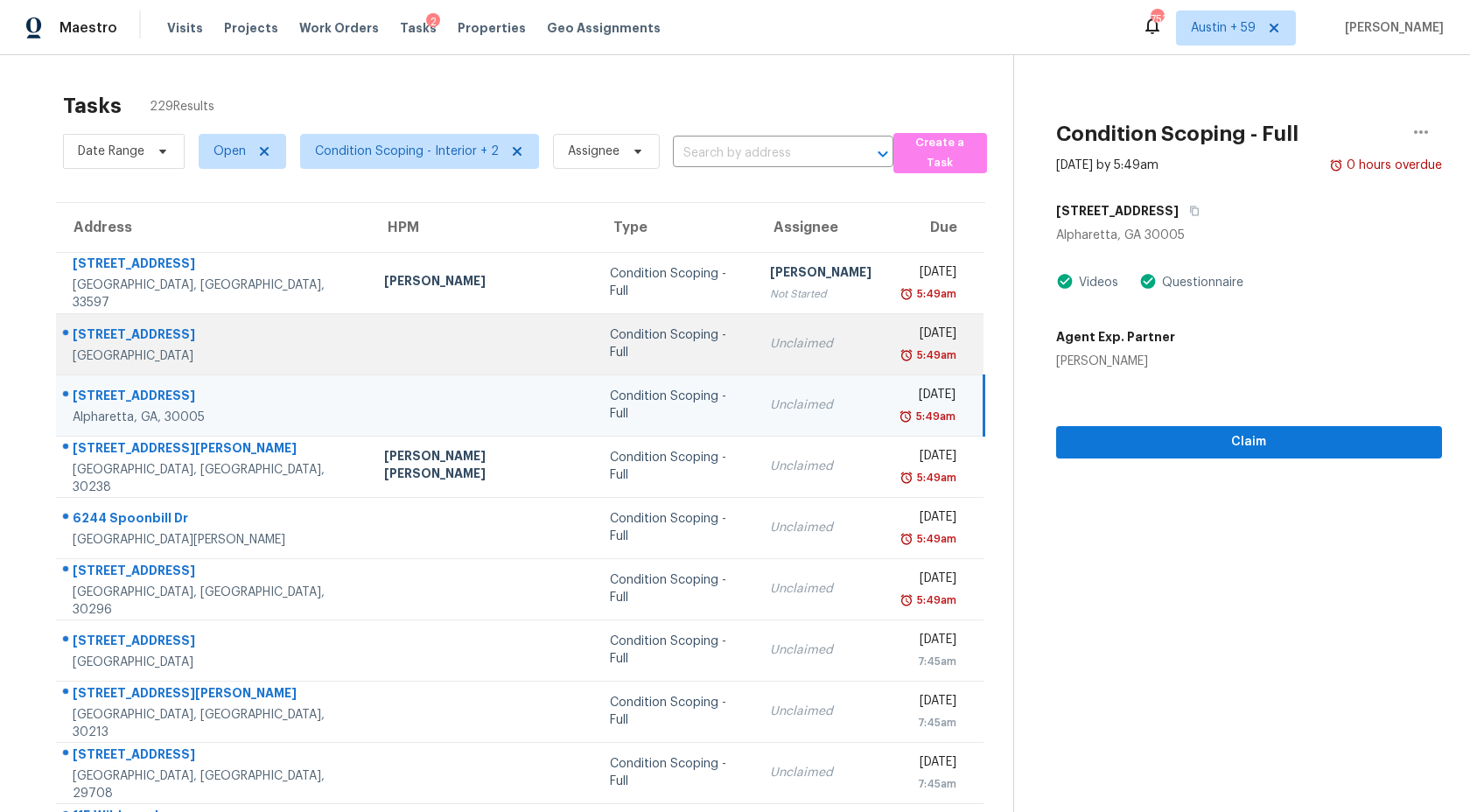
click at [886, 349] on td "Fri, Oct 3rd 2025 5:49am" at bounding box center [935, 344] width 98 height 61
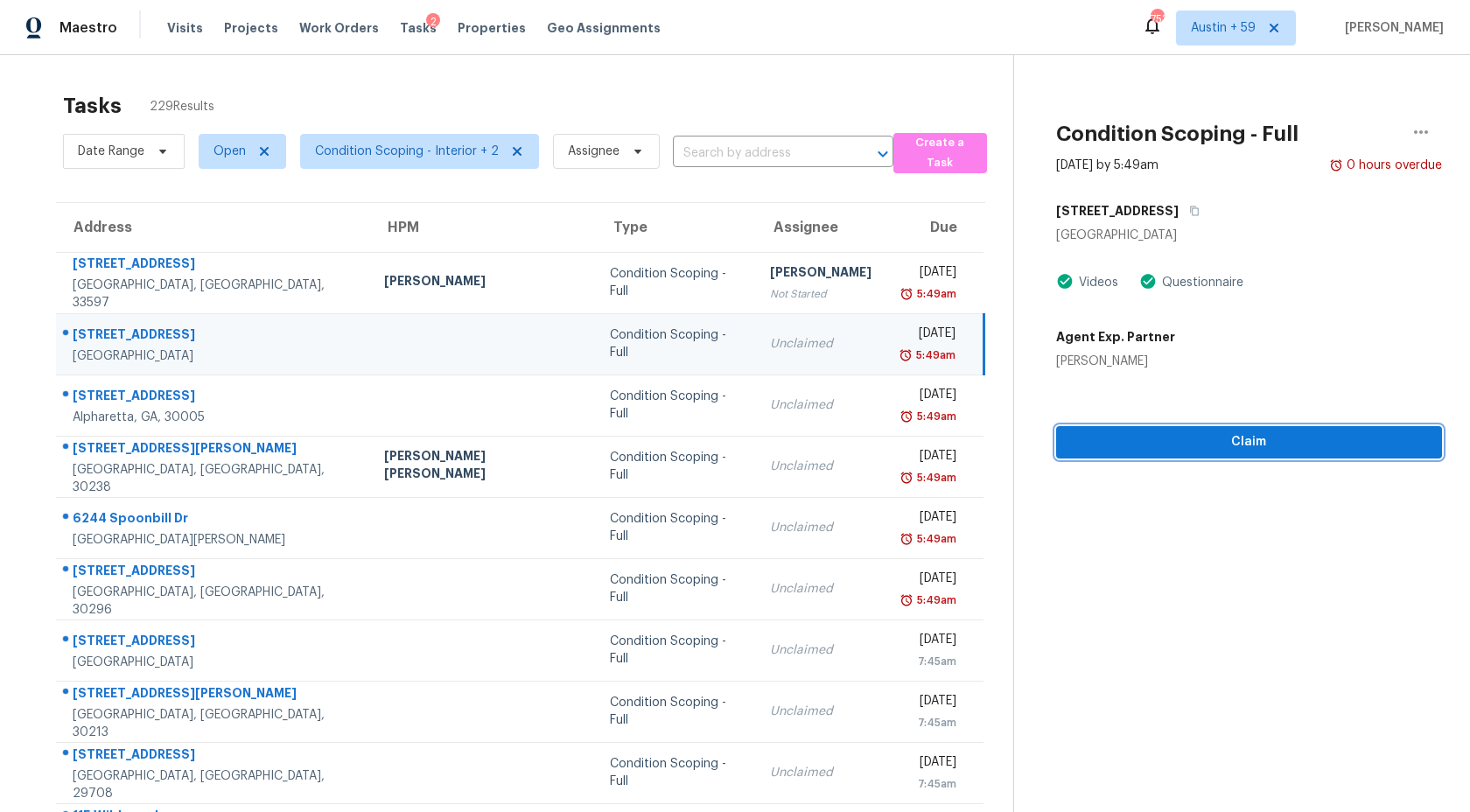
click at [1147, 427] on button "Claim" at bounding box center [1249, 442] width 386 height 32
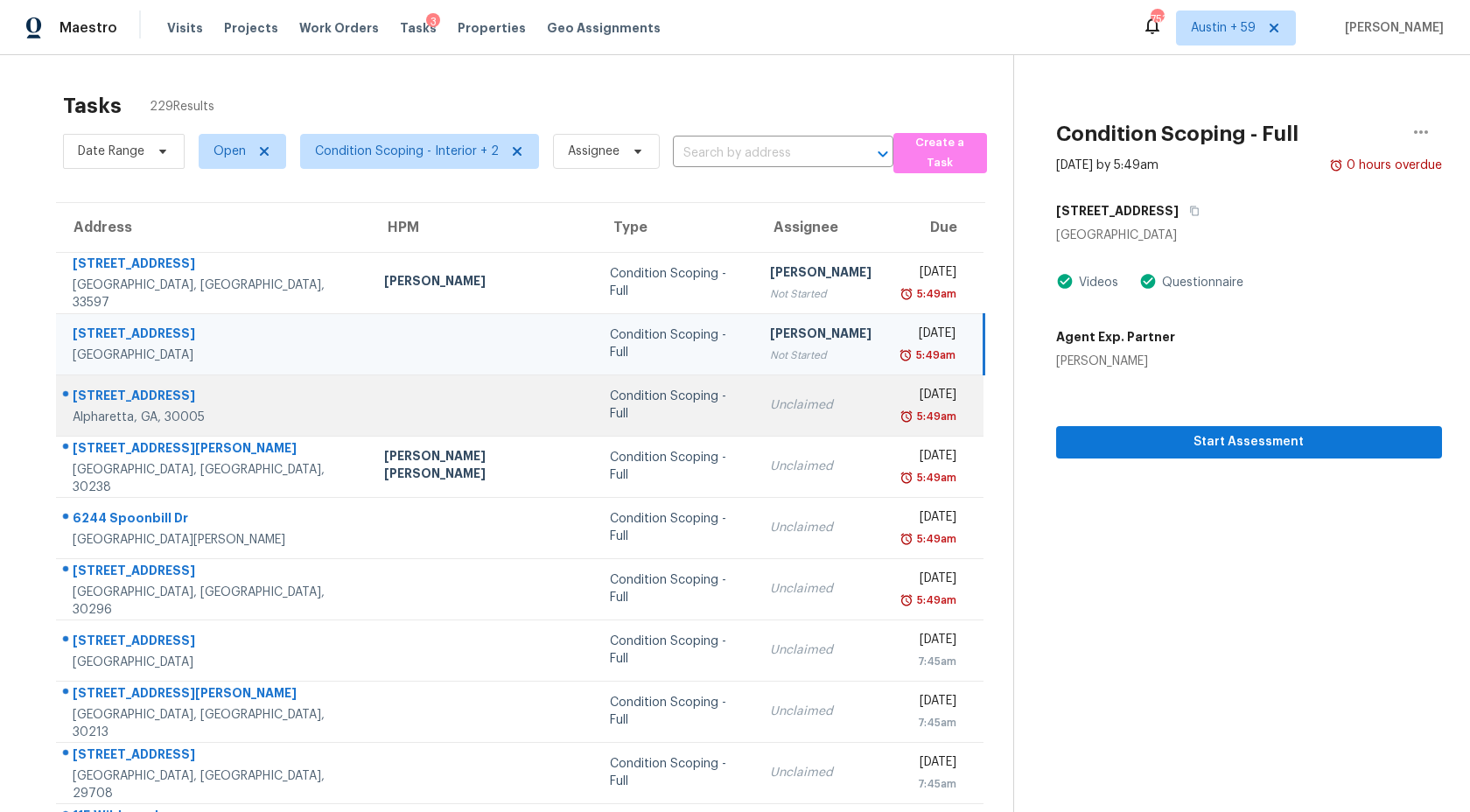
click at [625, 406] on div "Condition Scoping - Full" at bounding box center [676, 405] width 132 height 35
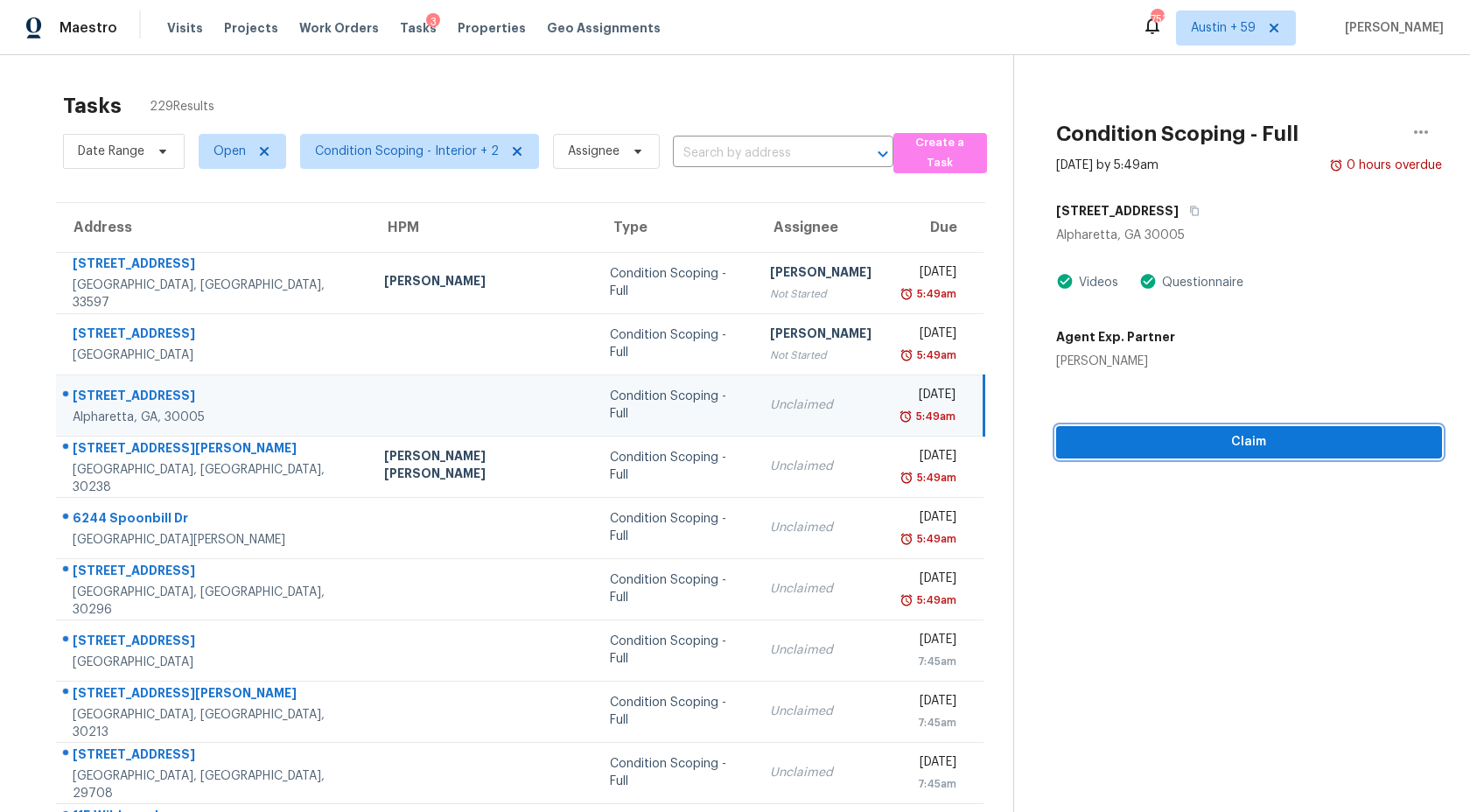
click at [1148, 455] on button "Claim" at bounding box center [1249, 442] width 386 height 32
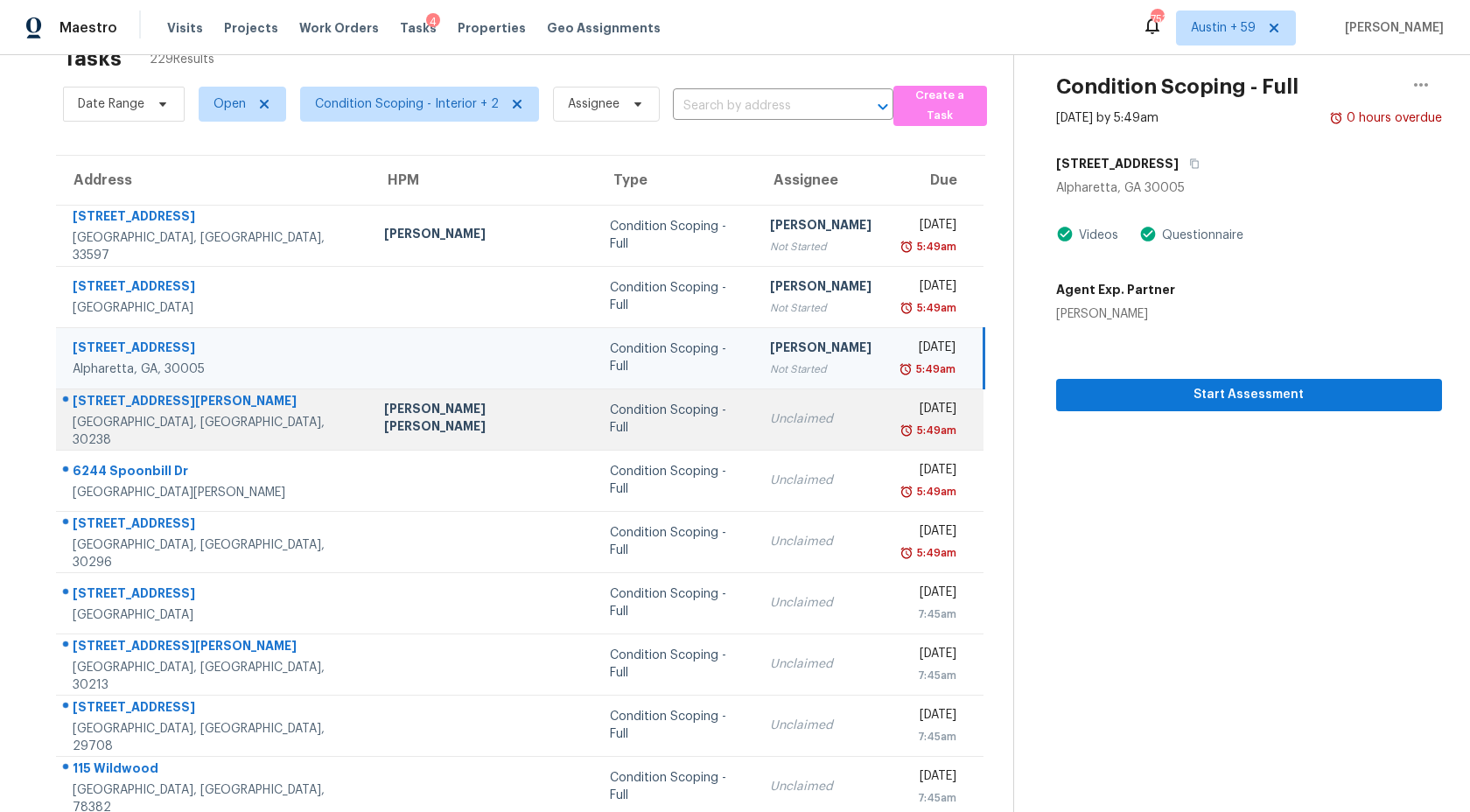
scroll to position [49, 0]
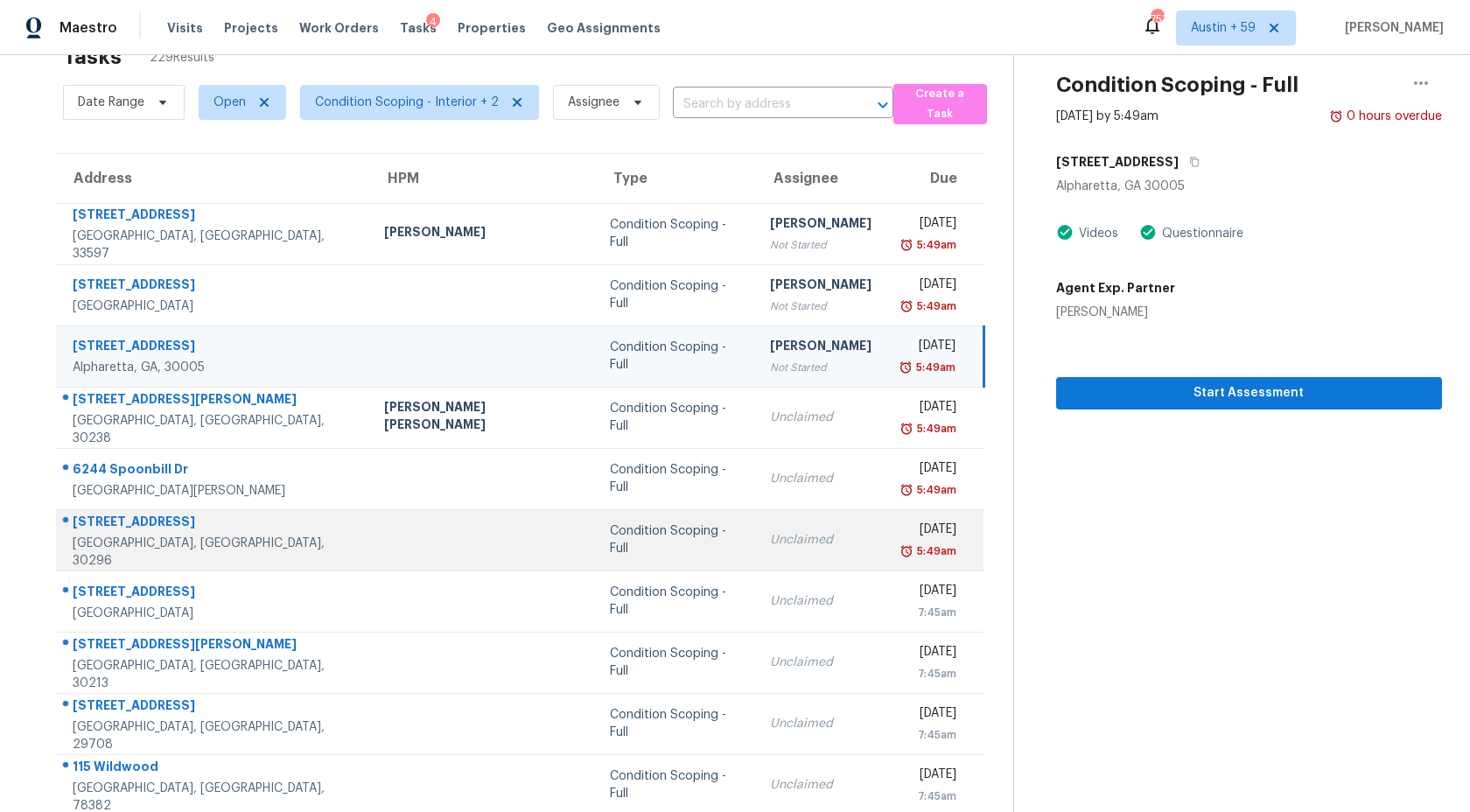
click at [771, 562] on td "Unclaimed" at bounding box center [821, 540] width 130 height 61
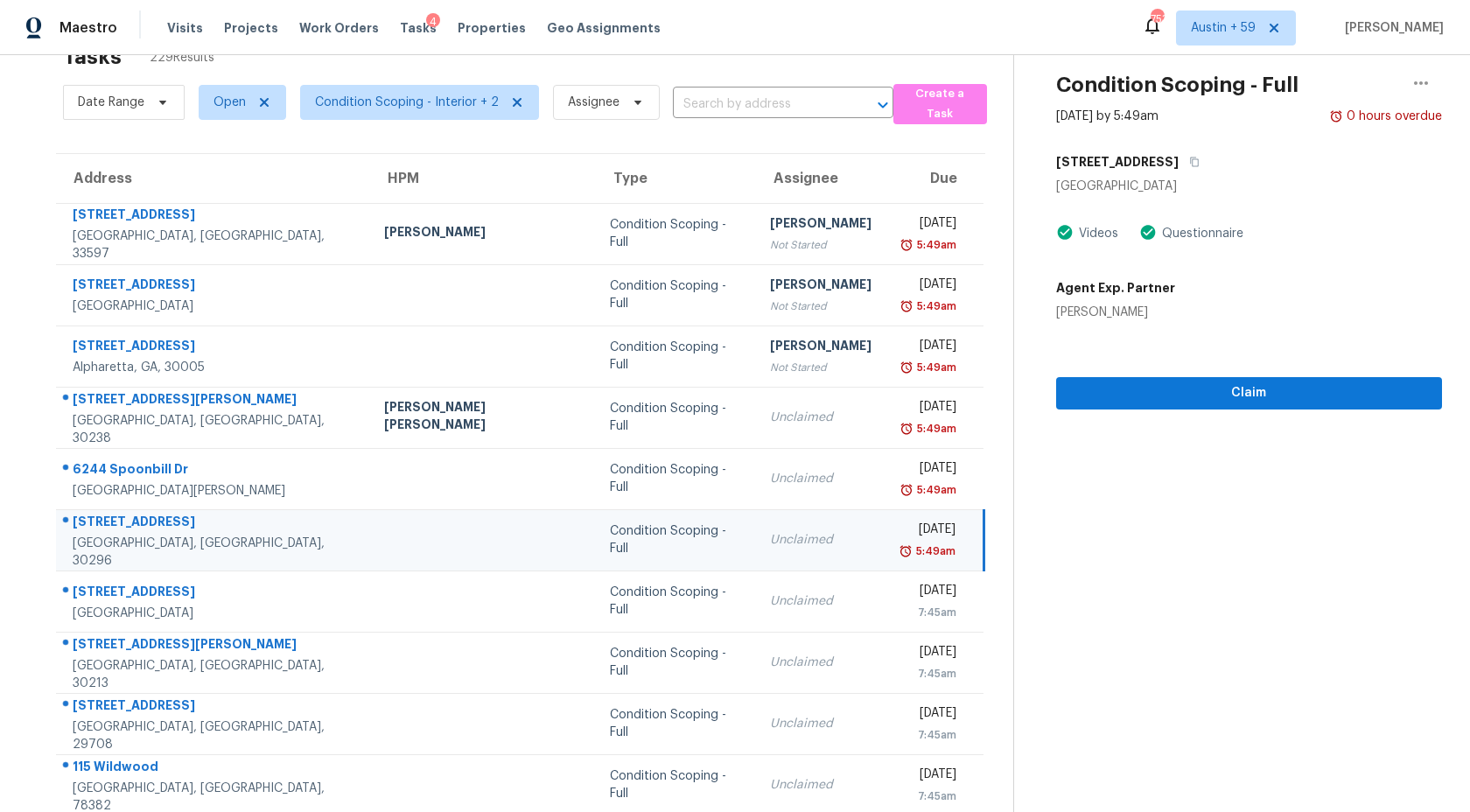
click at [1163, 369] on div "Claim" at bounding box center [1249, 365] width 386 height 88
click at [1155, 382] on span "Claim" at bounding box center [1248, 393] width 358 height 22
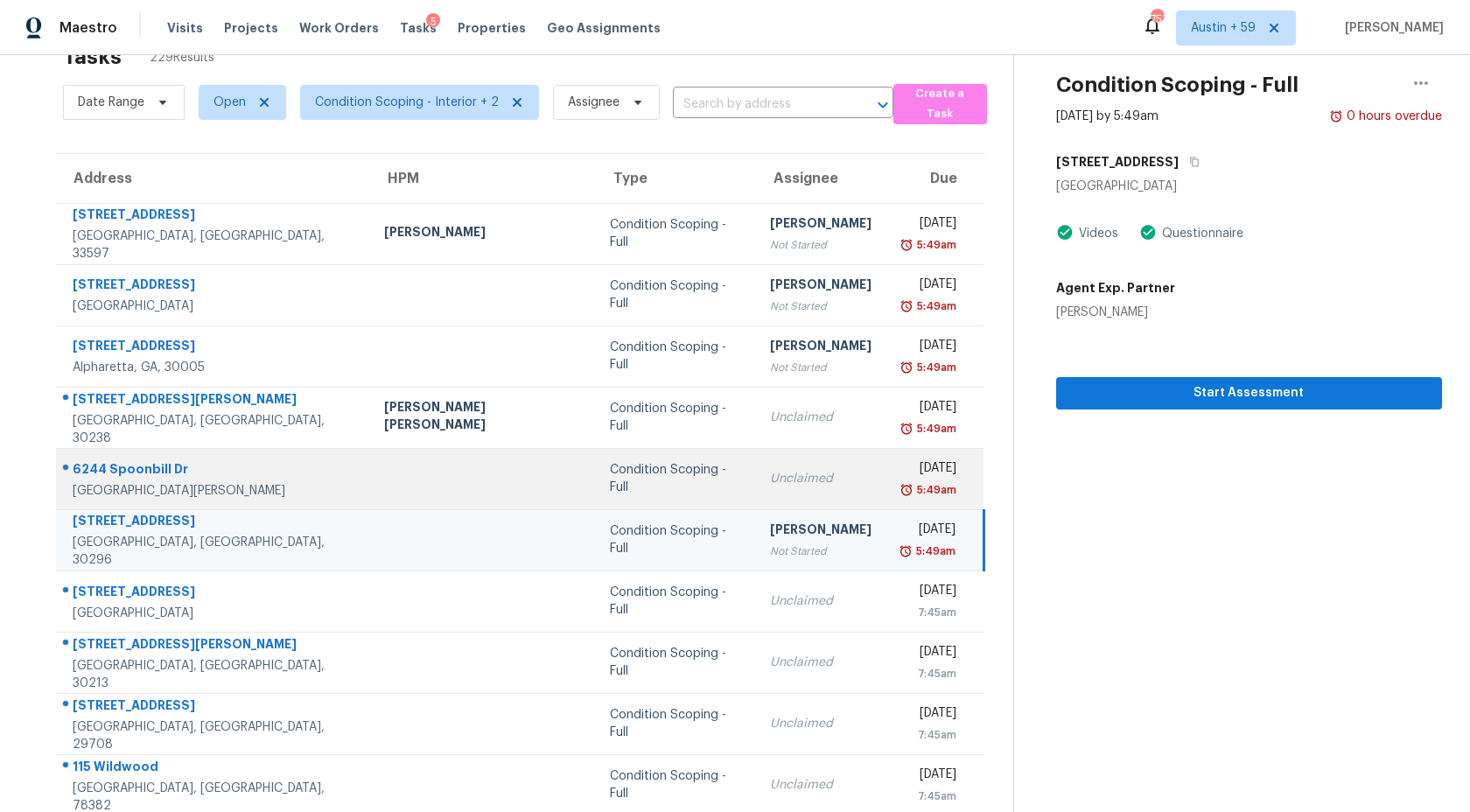
click at [899, 495] on div "5:49am" at bounding box center [927, 489] width 57 height 17
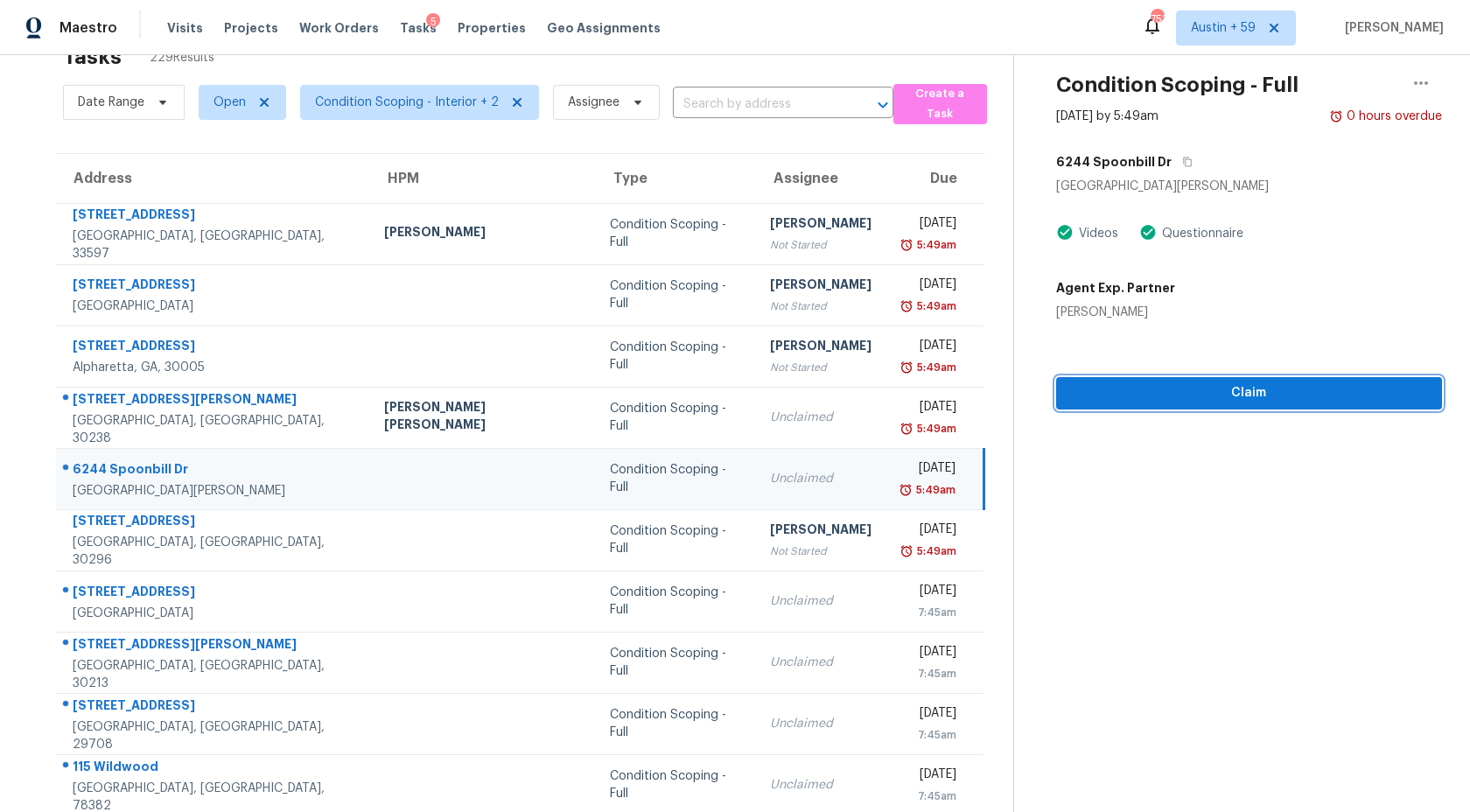
click at [1148, 388] on span "Claim" at bounding box center [1248, 393] width 358 height 22
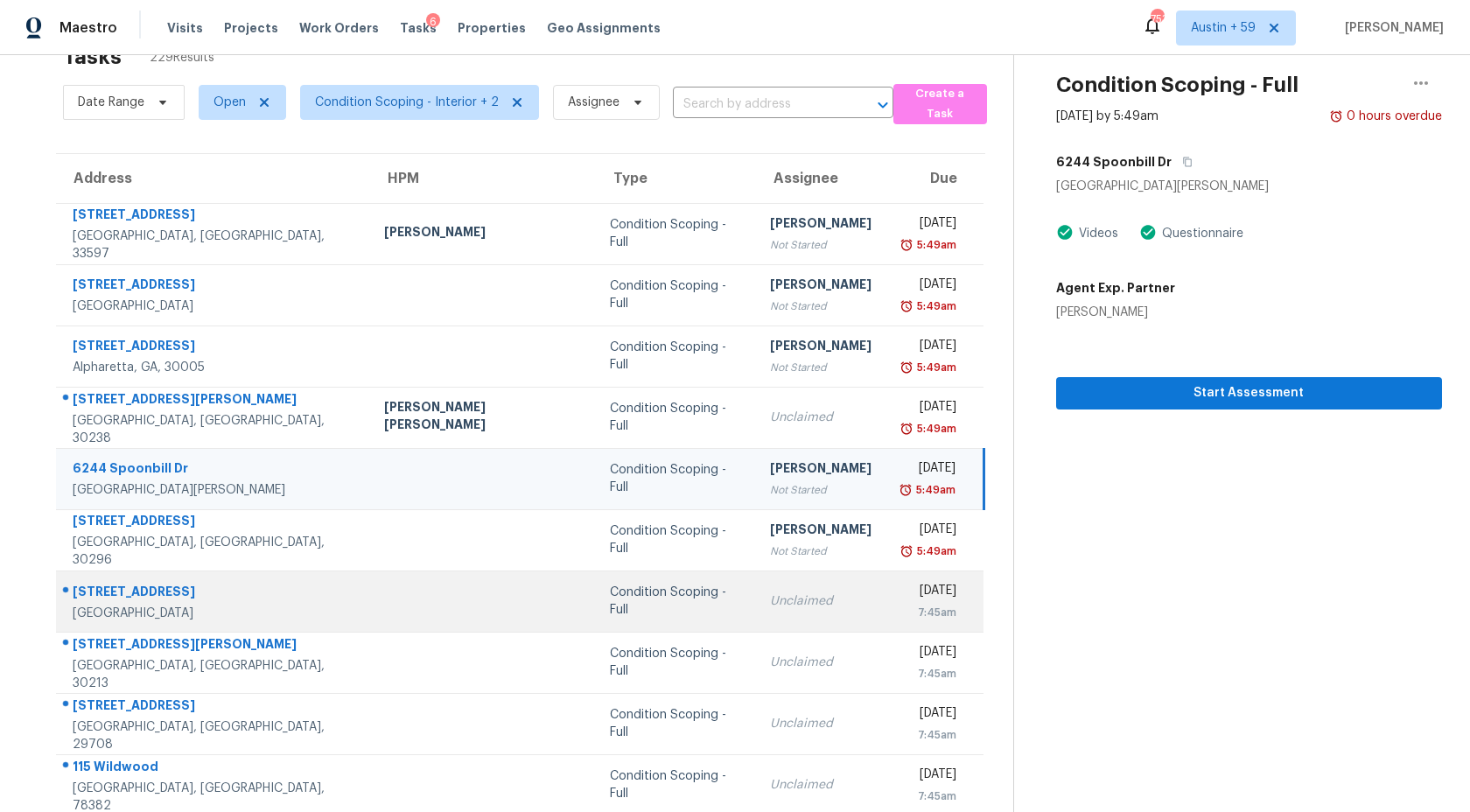
scroll to position [99, 0]
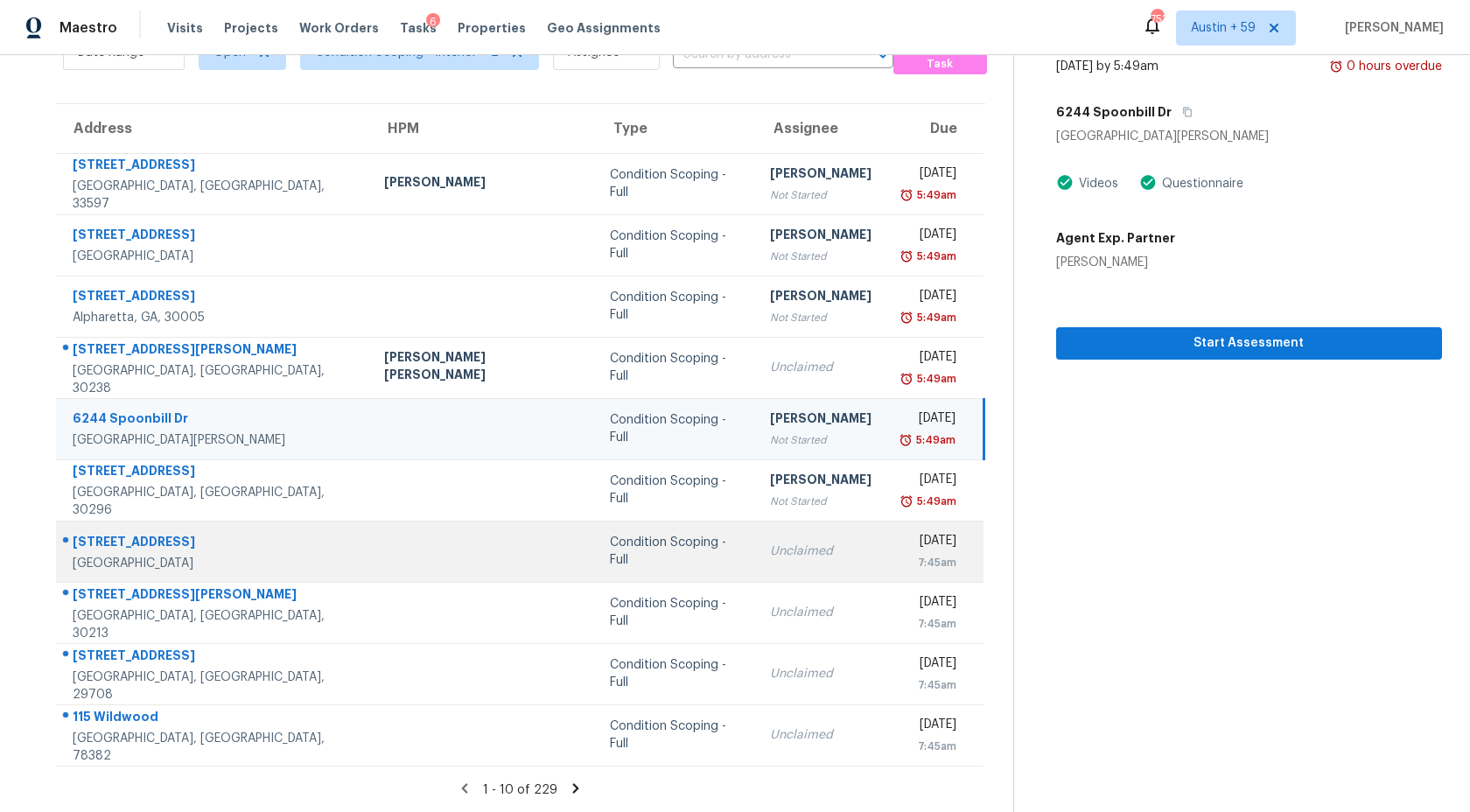
click at [770, 545] on div "Unclaimed" at bounding box center [820, 551] width 102 height 17
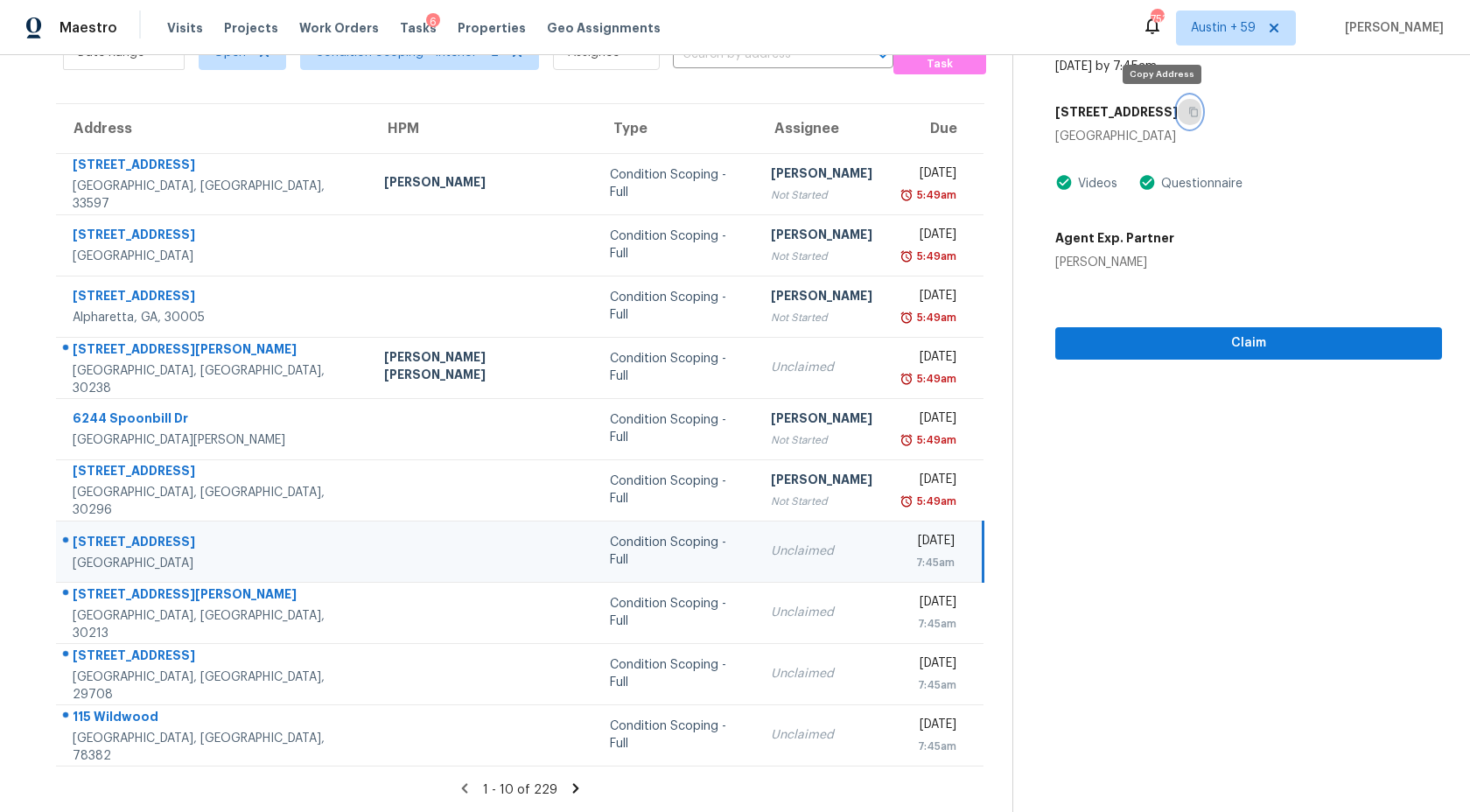
click at [1188, 114] on icon "button" at bounding box center [1193, 112] width 11 height 11
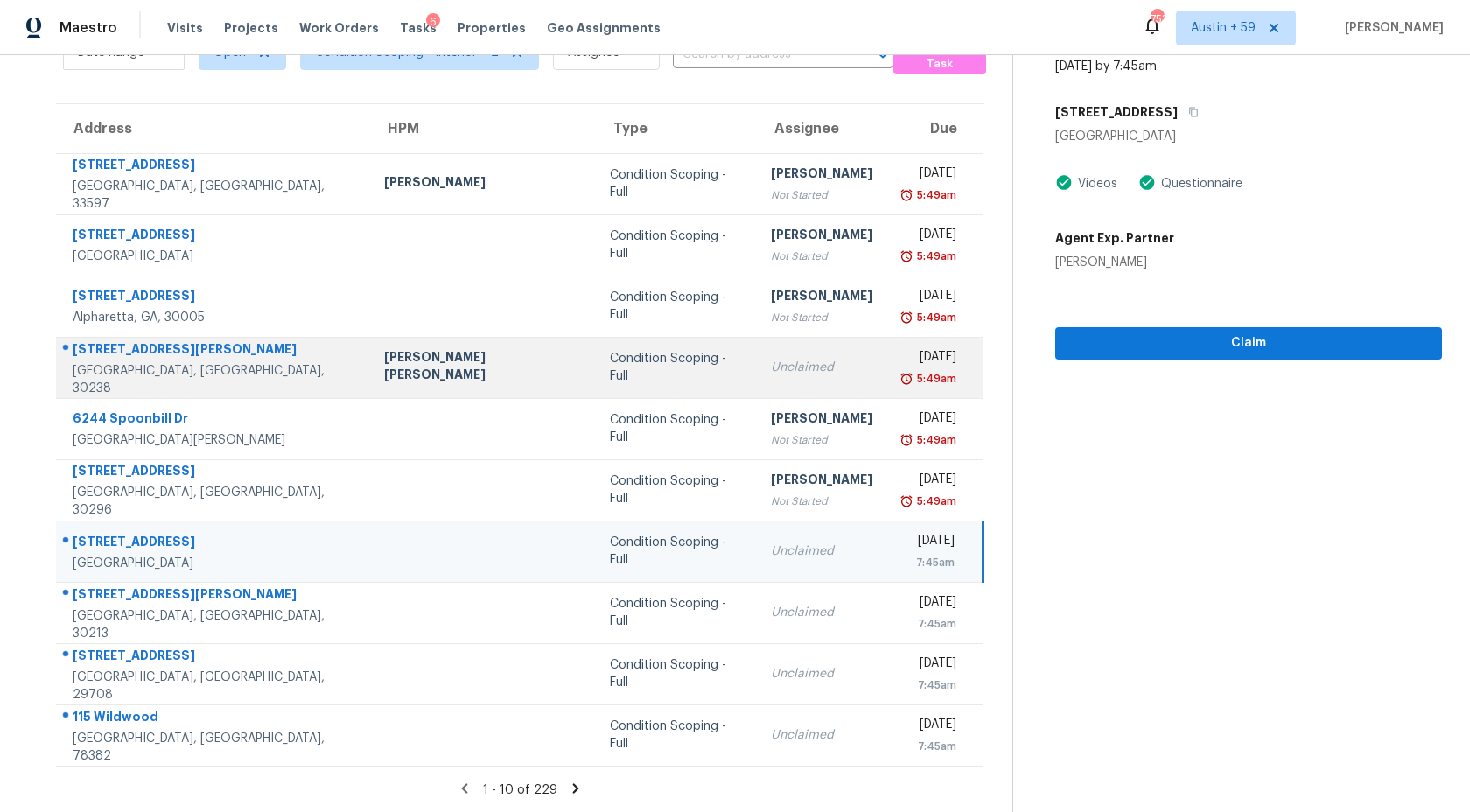
click at [900, 362] on div "Fri, Oct 3rd 2025" at bounding box center [928, 359] width 56 height 22
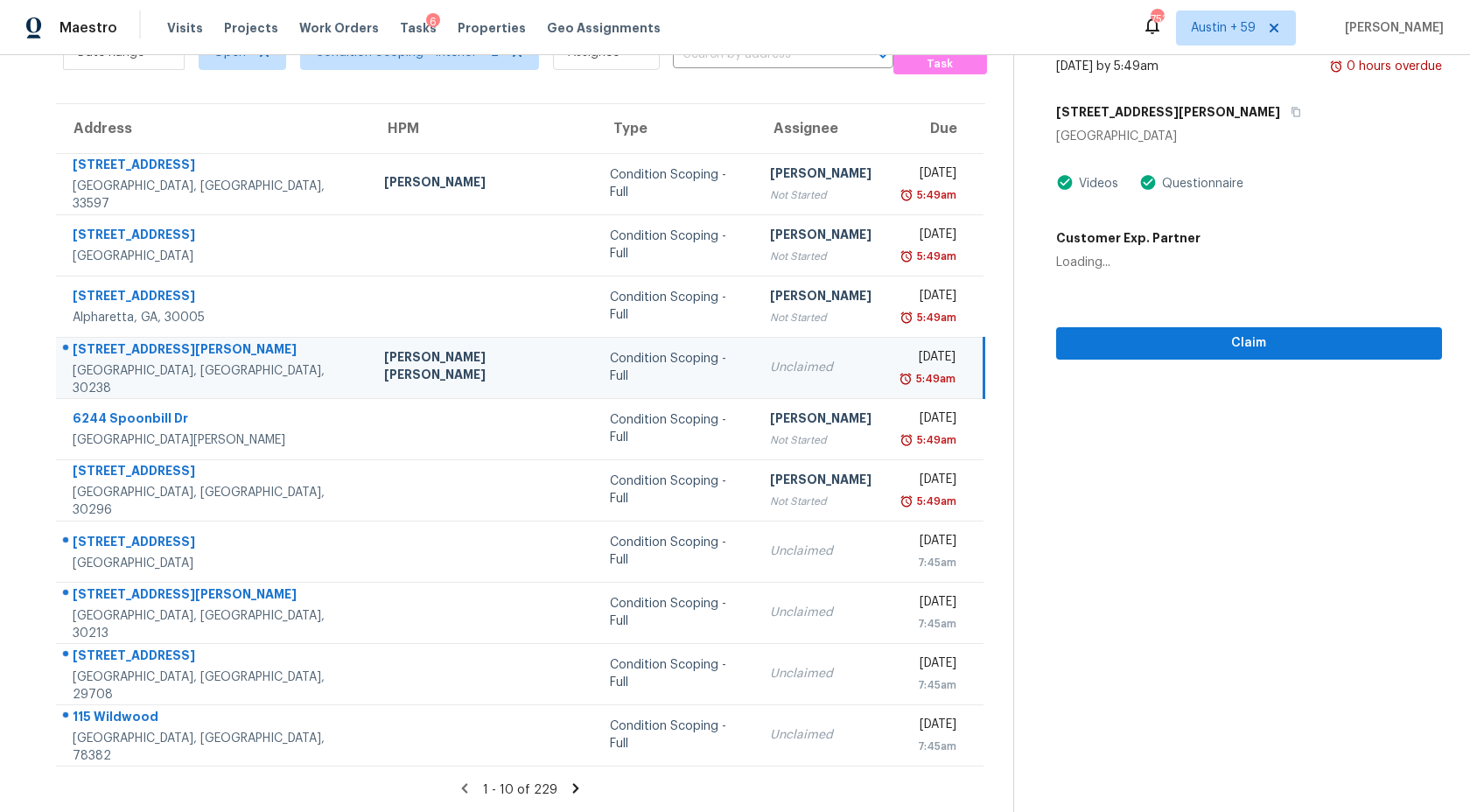
scroll to position [0, 0]
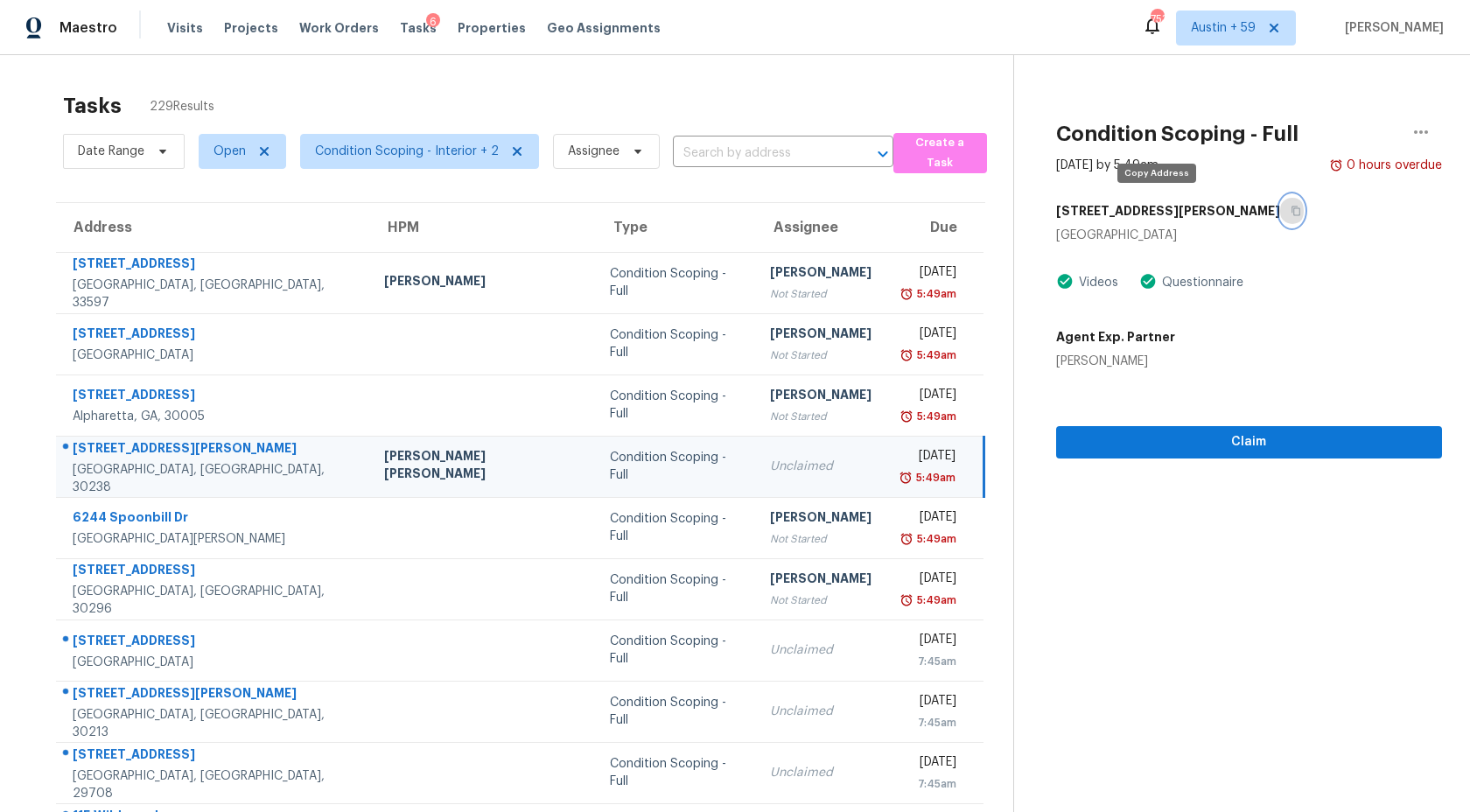
click at [1291, 205] on icon "button" at bounding box center [1296, 211] width 11 height 11
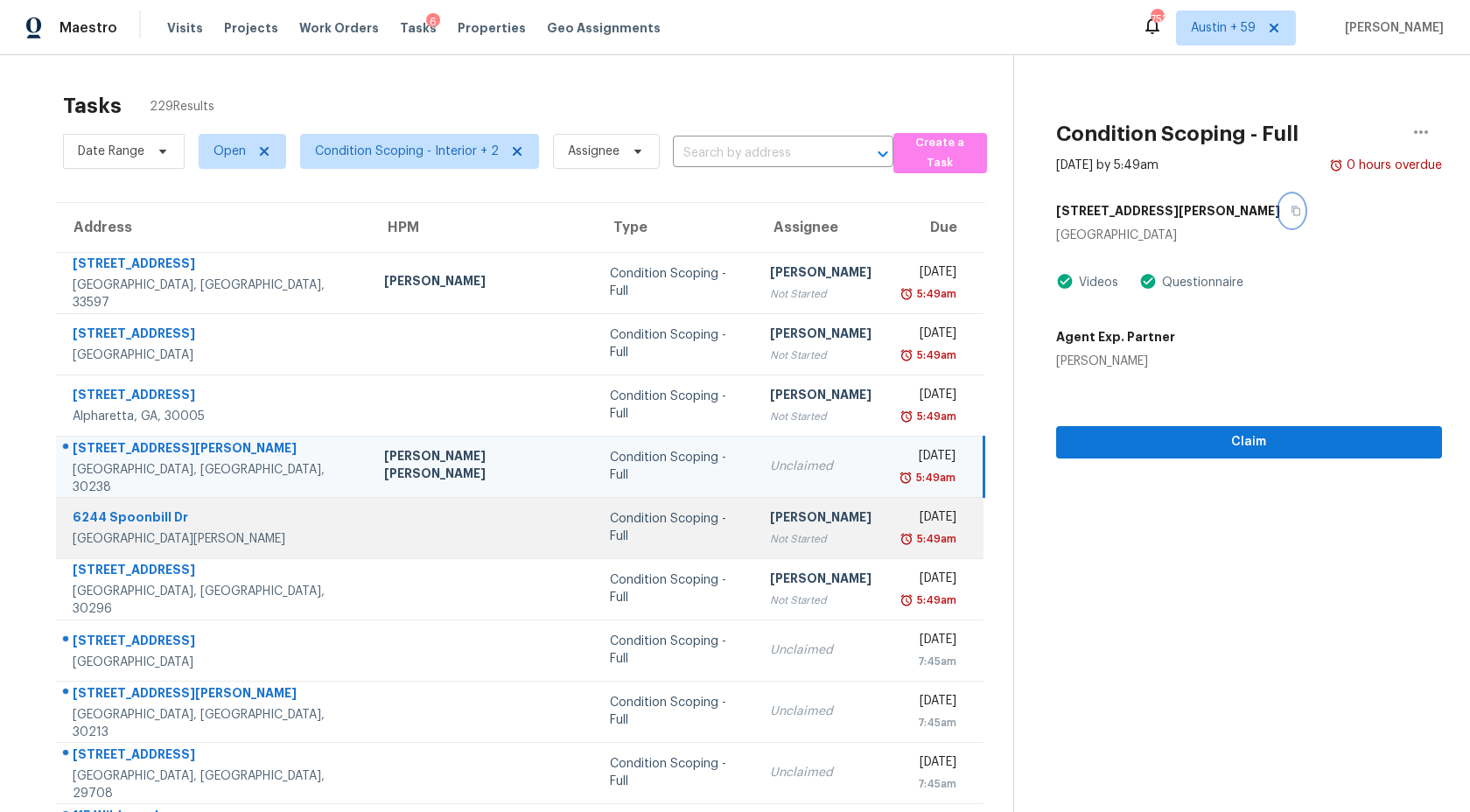
scroll to position [99, 0]
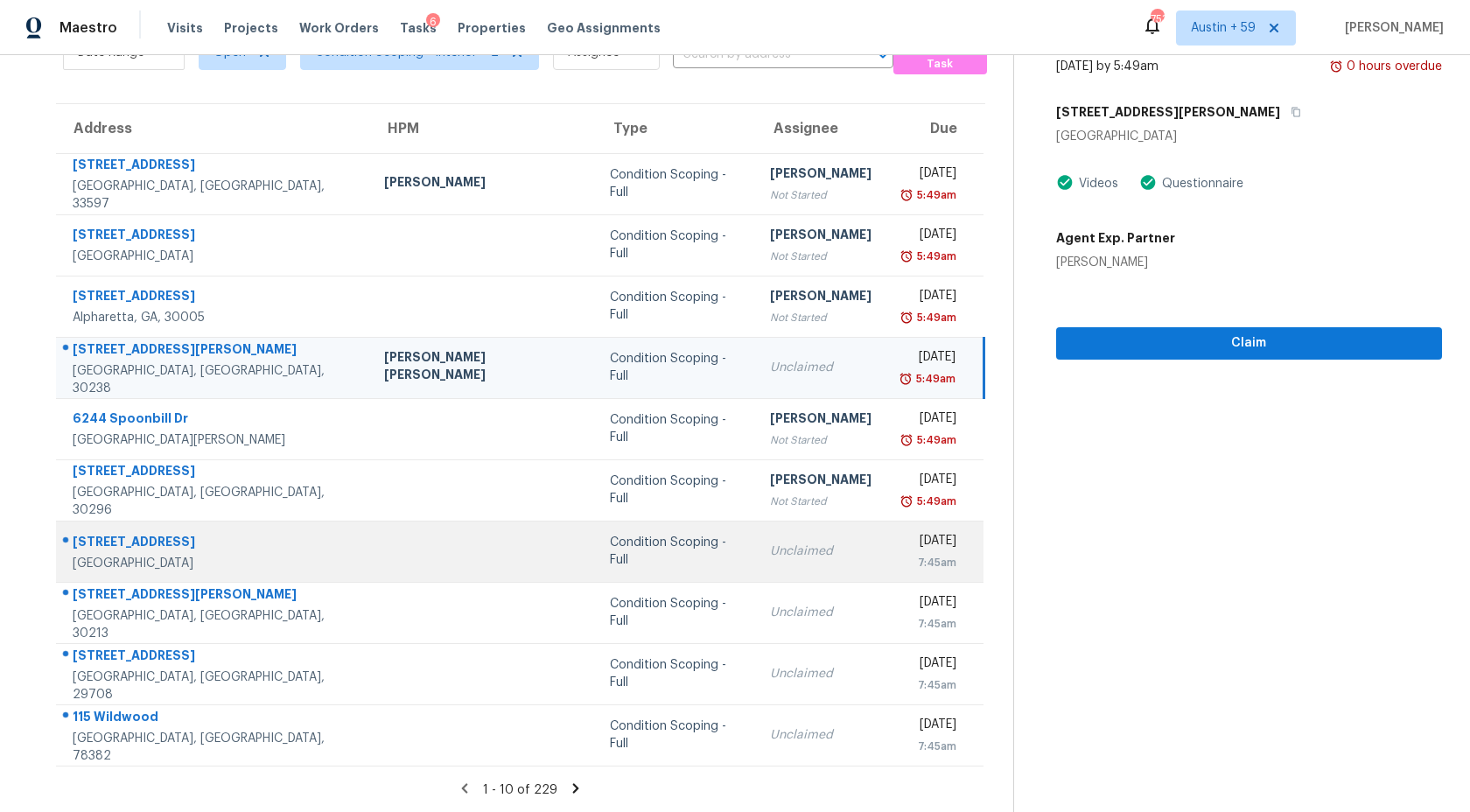
click at [613, 537] on td "Condition Scoping - Full" at bounding box center [676, 552] width 160 height 61
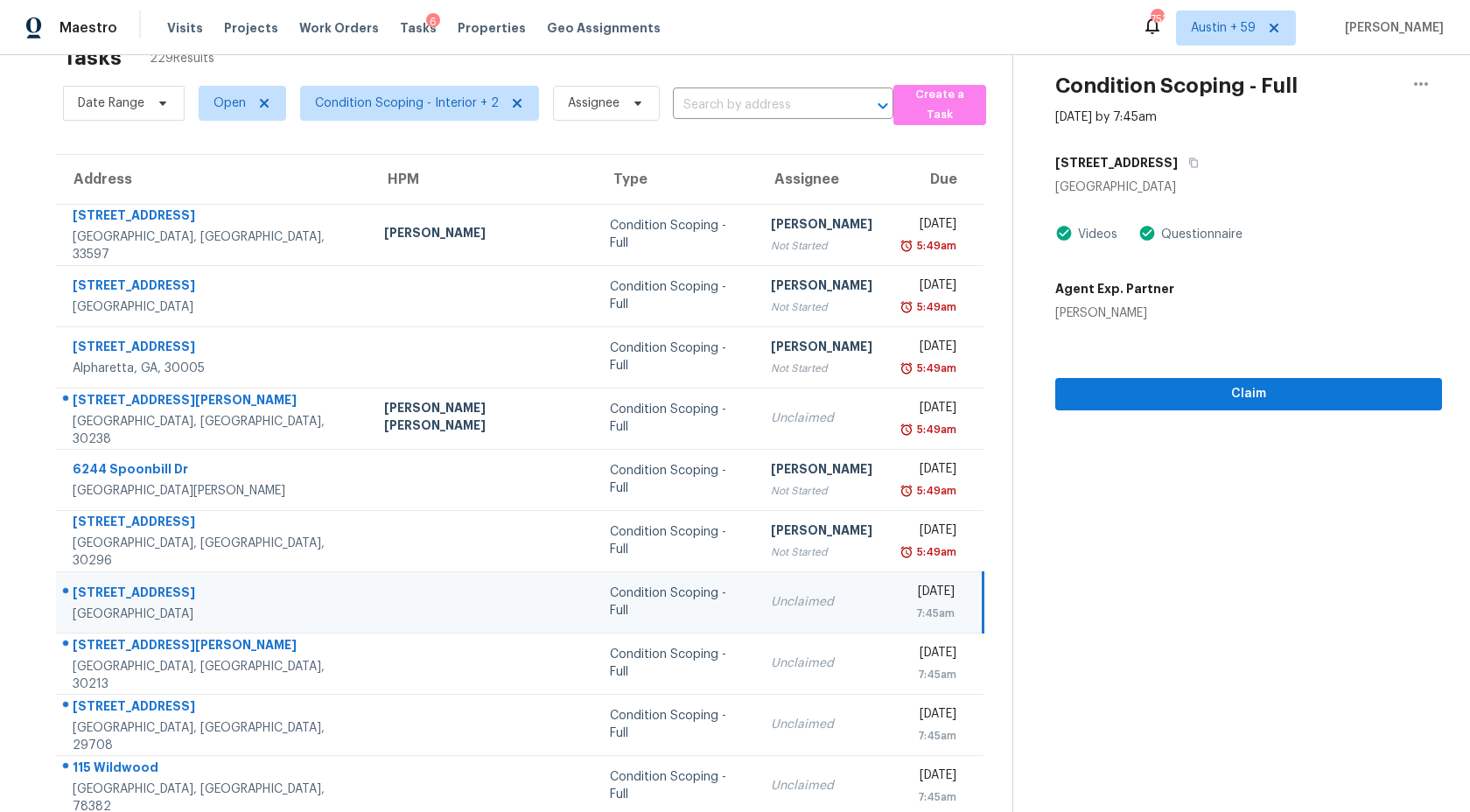
scroll to position [0, 0]
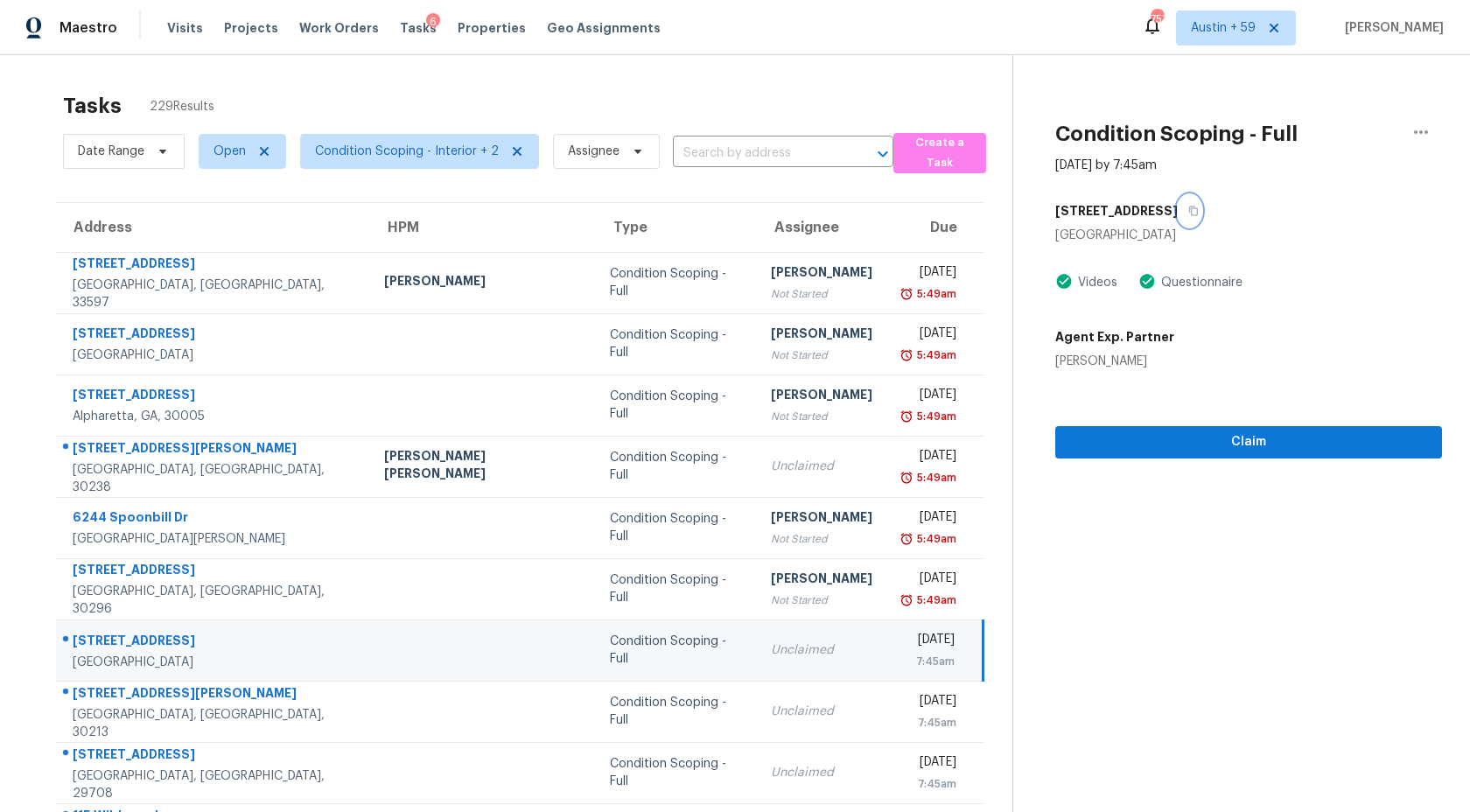
click at [1188, 208] on icon "button" at bounding box center [1193, 211] width 11 height 11
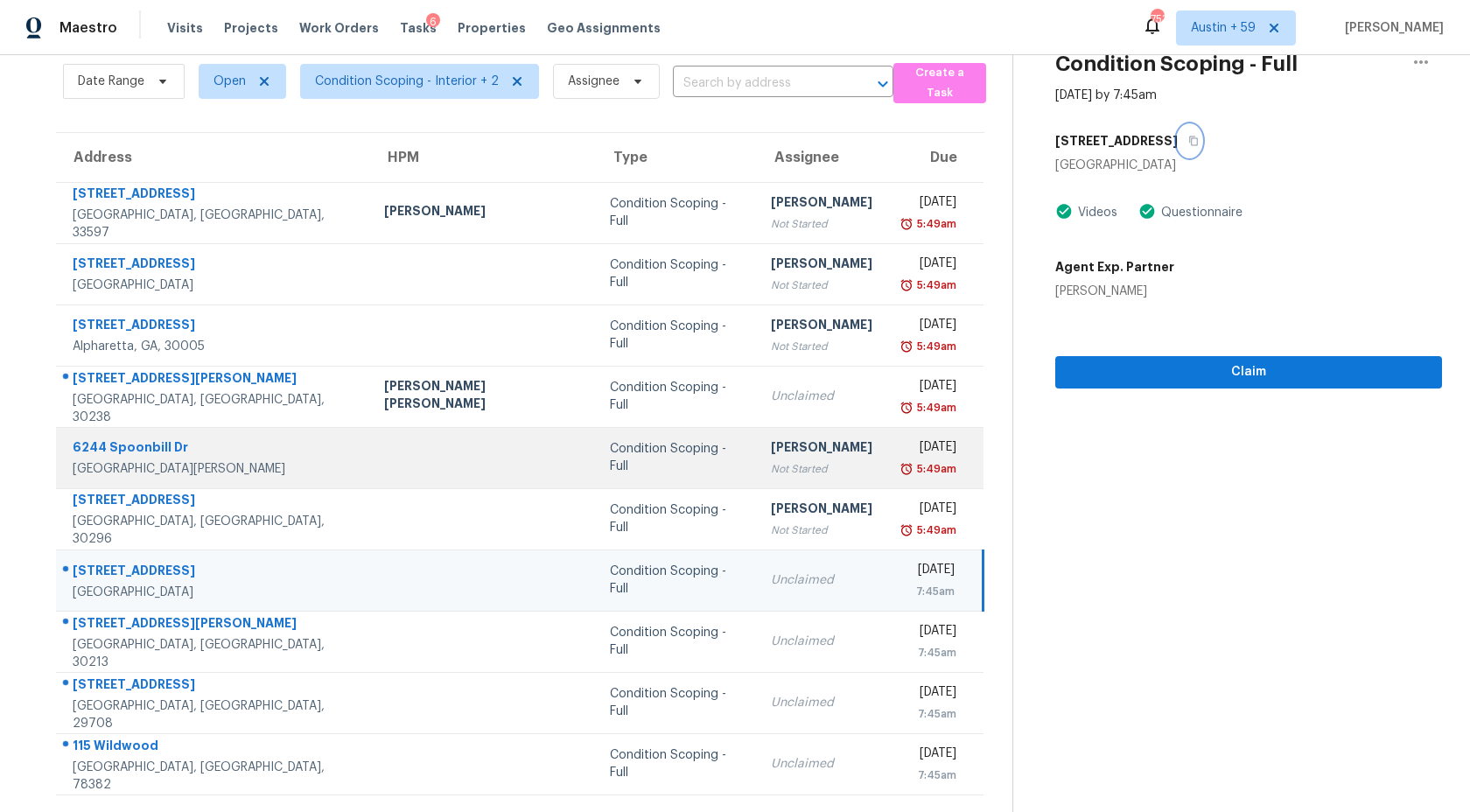
scroll to position [99, 0]
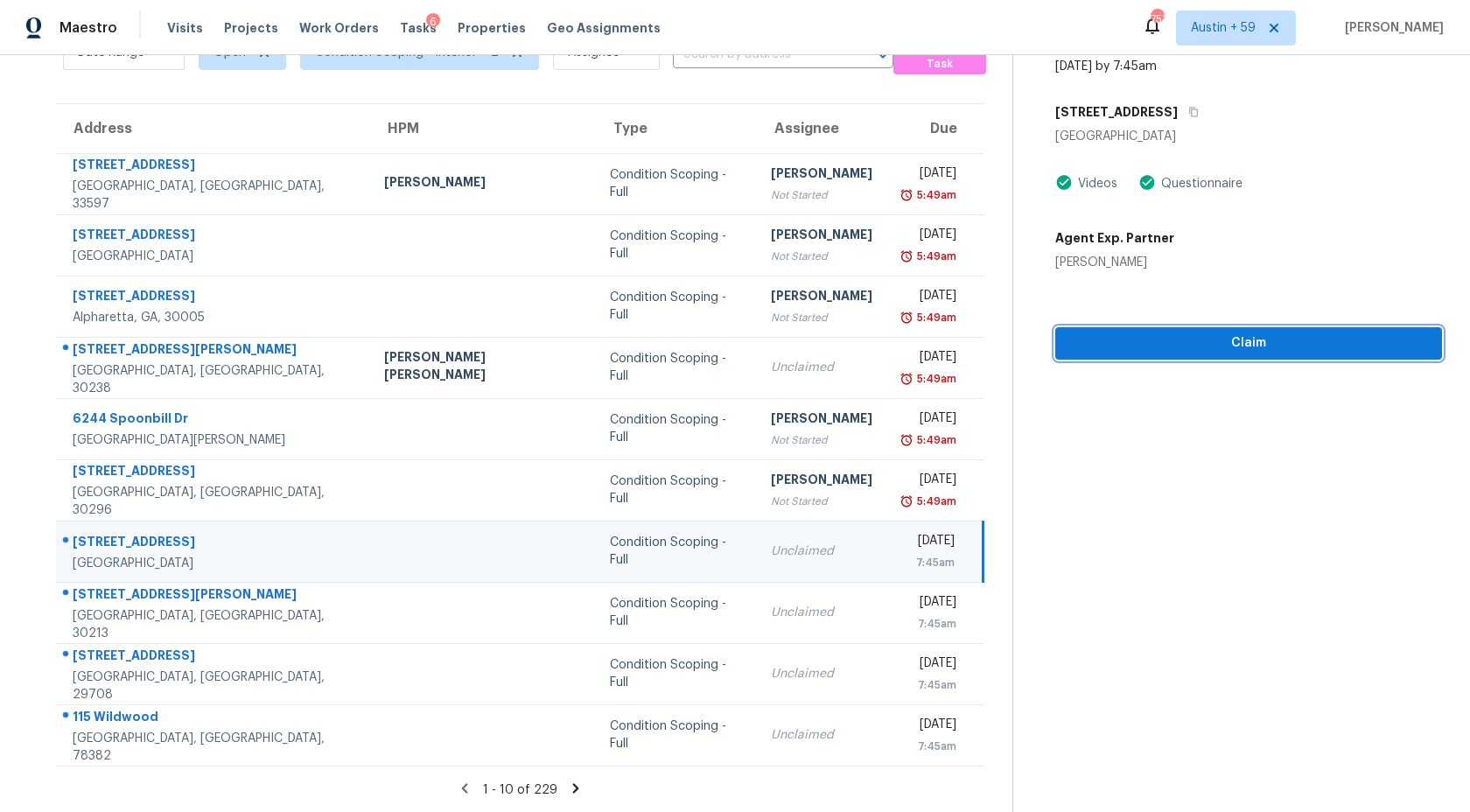
click at [1292, 346] on span "Claim" at bounding box center [1248, 343] width 359 height 22
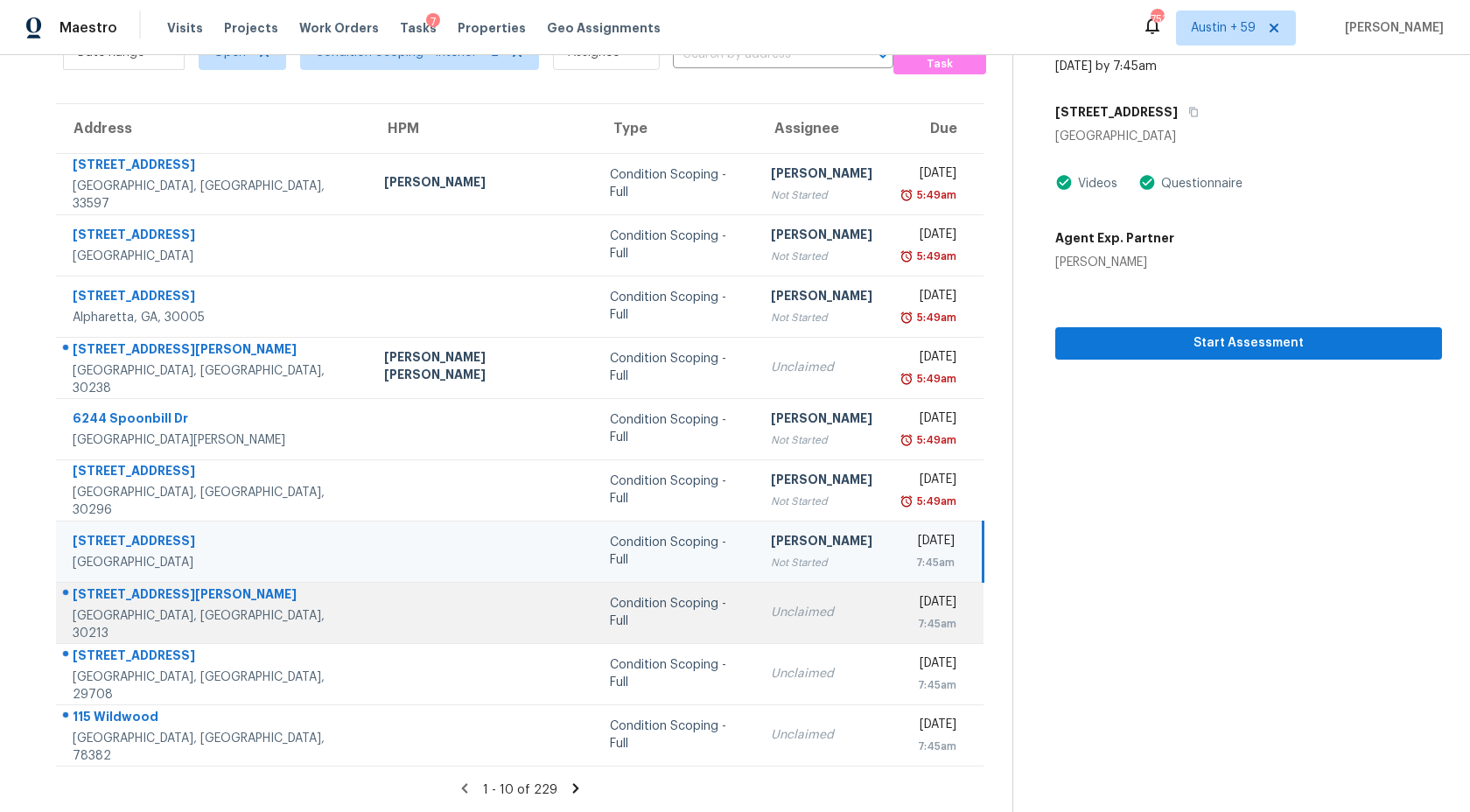
click at [908, 603] on div "Fri, Oct 3rd 2025" at bounding box center [928, 604] width 56 height 22
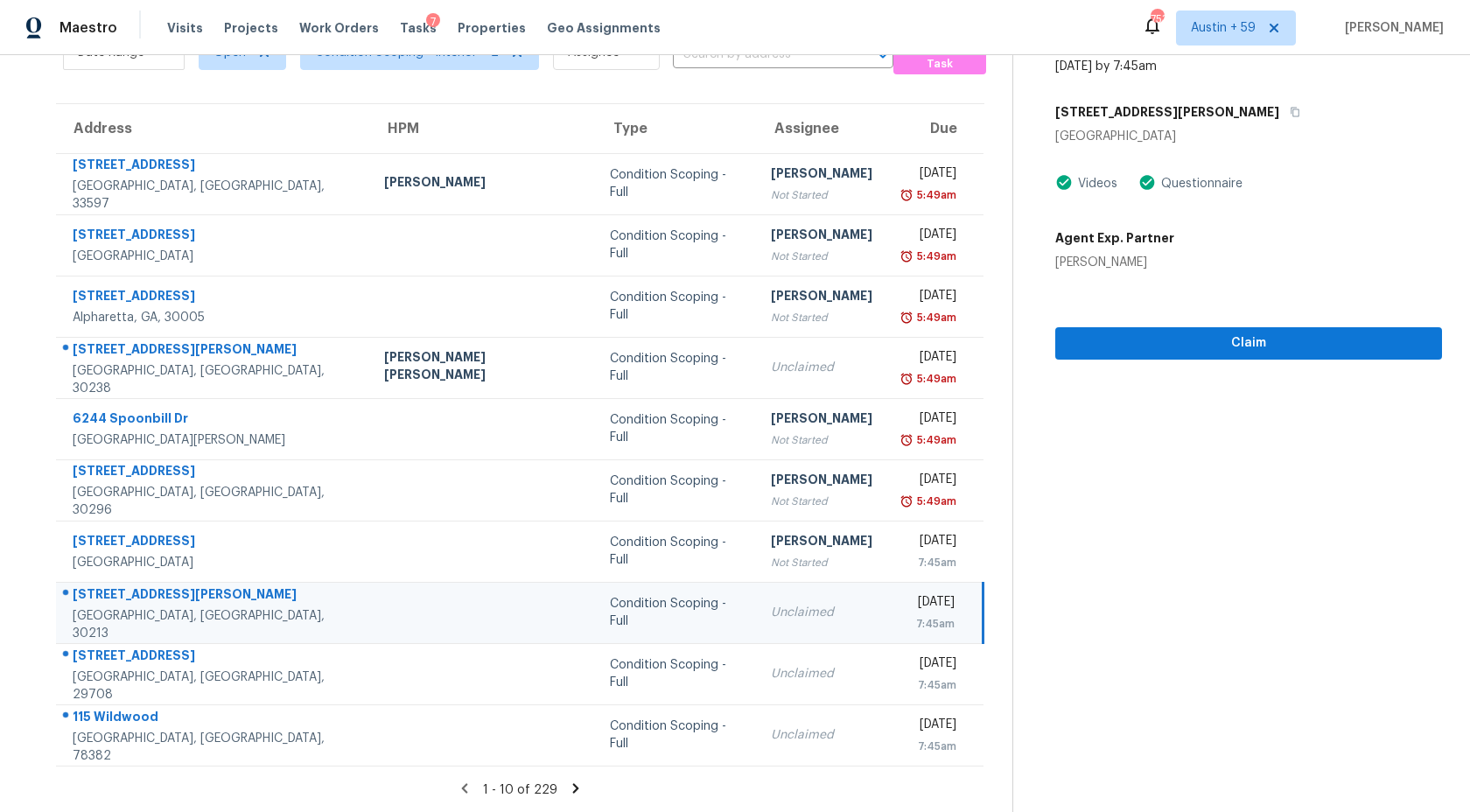
scroll to position [0, 0]
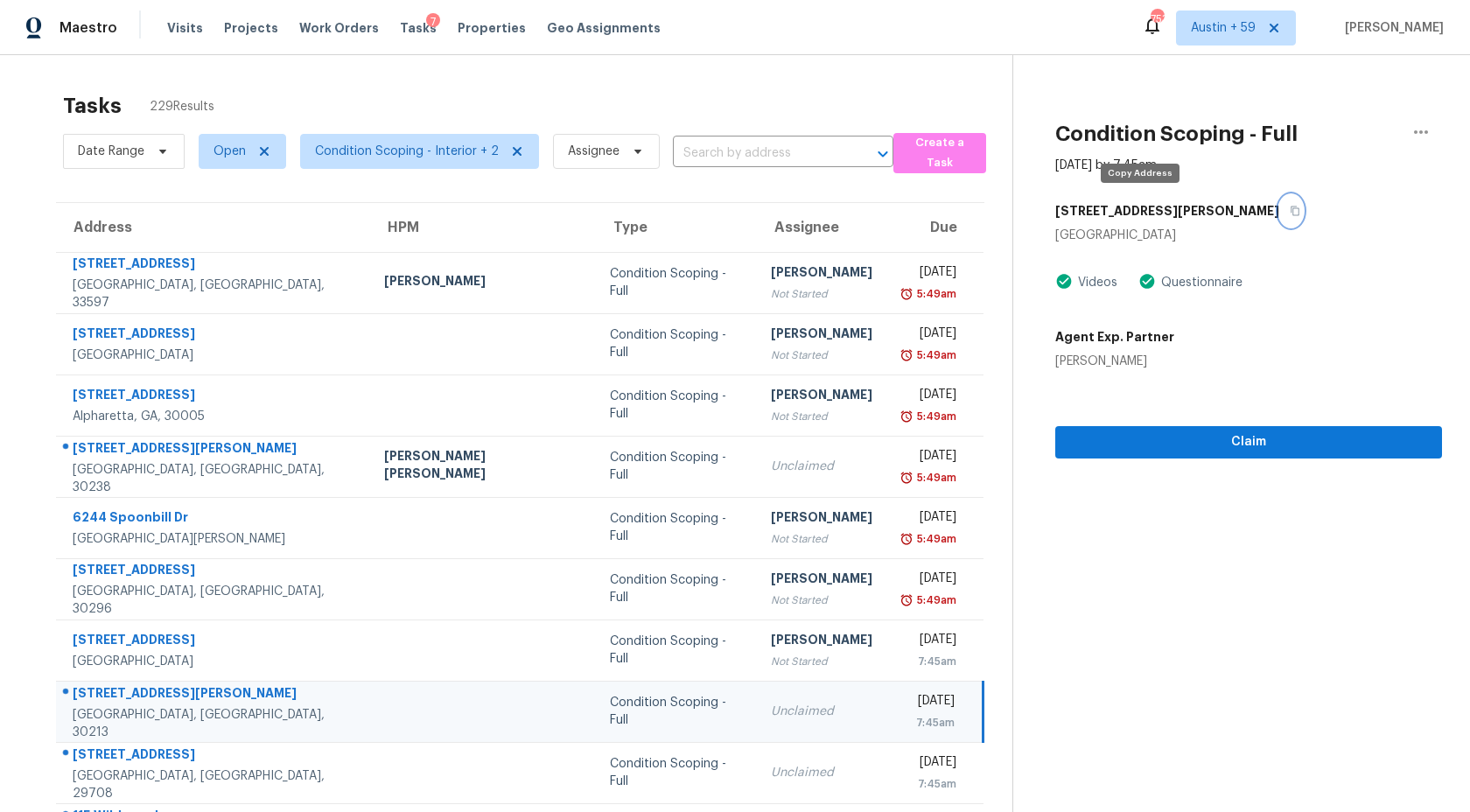
click at [1290, 214] on icon "button" at bounding box center [1295, 211] width 11 height 11
click at [747, 135] on div "Date Range Open Condition Scoping - Interior + 2 Assignee ​" at bounding box center [478, 151] width 830 height 45
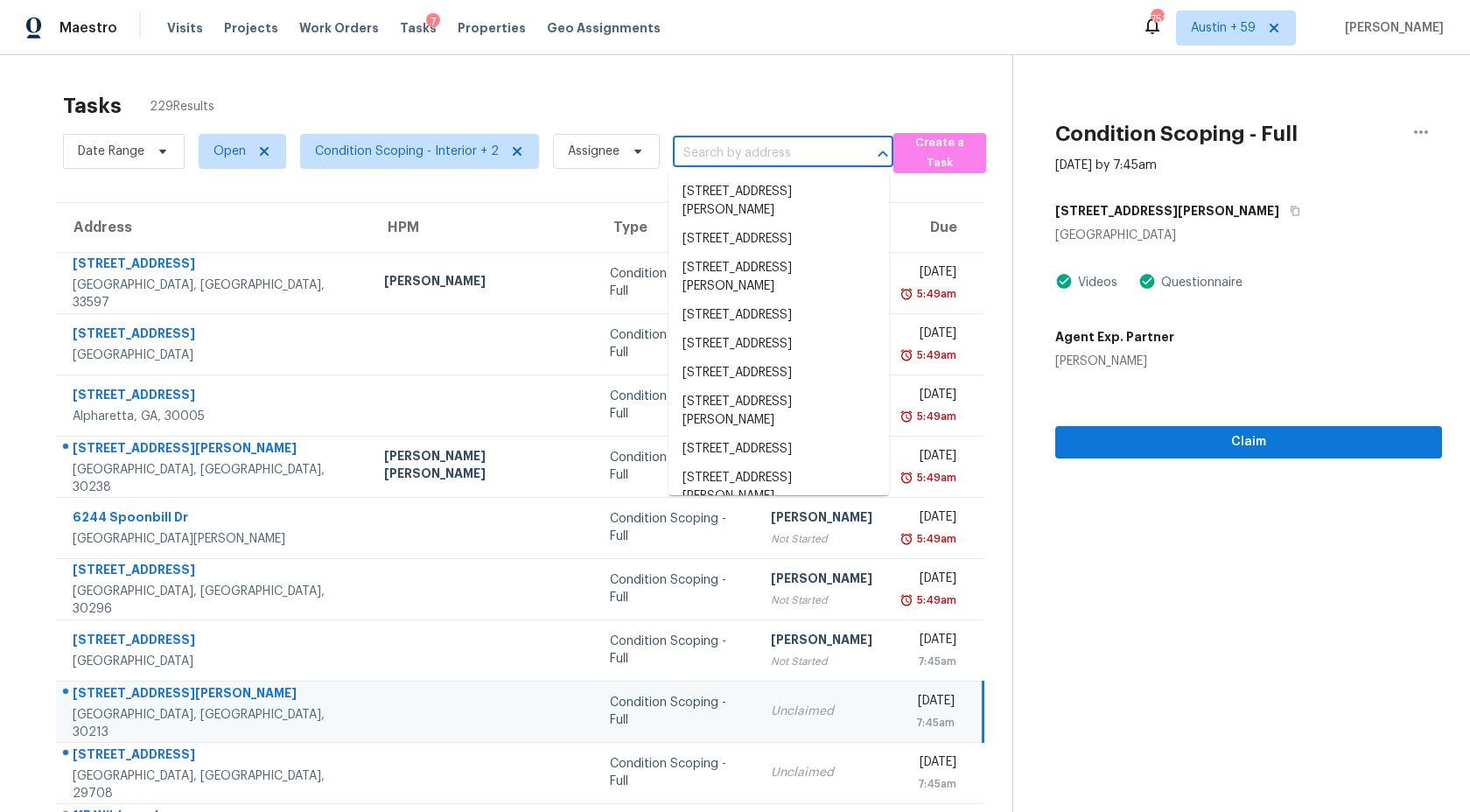
click at [751, 151] on input "text" at bounding box center [759, 153] width 171 height 27
paste input "205 Imad Ct, Fairburn, GA 30213"
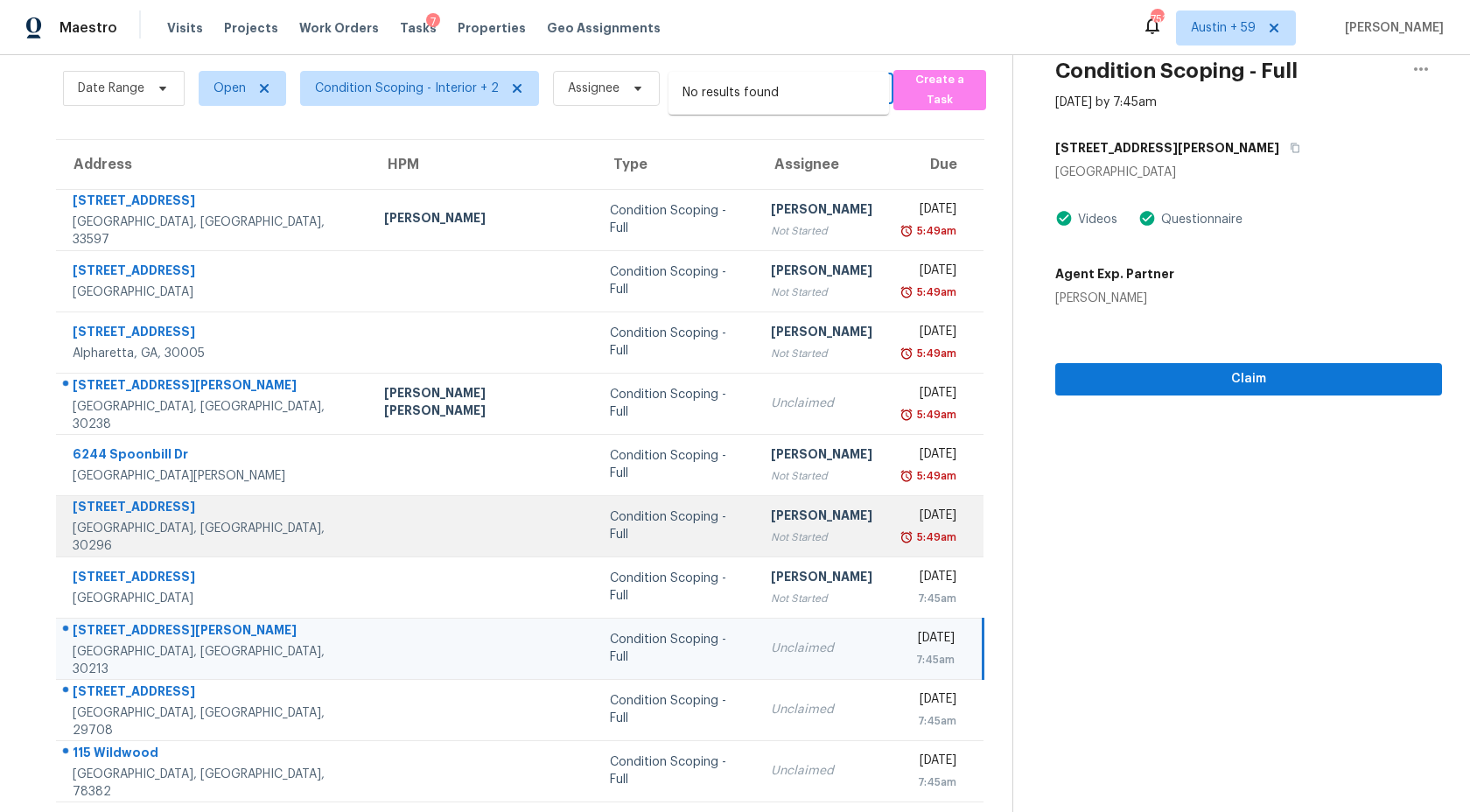
scroll to position [99, 0]
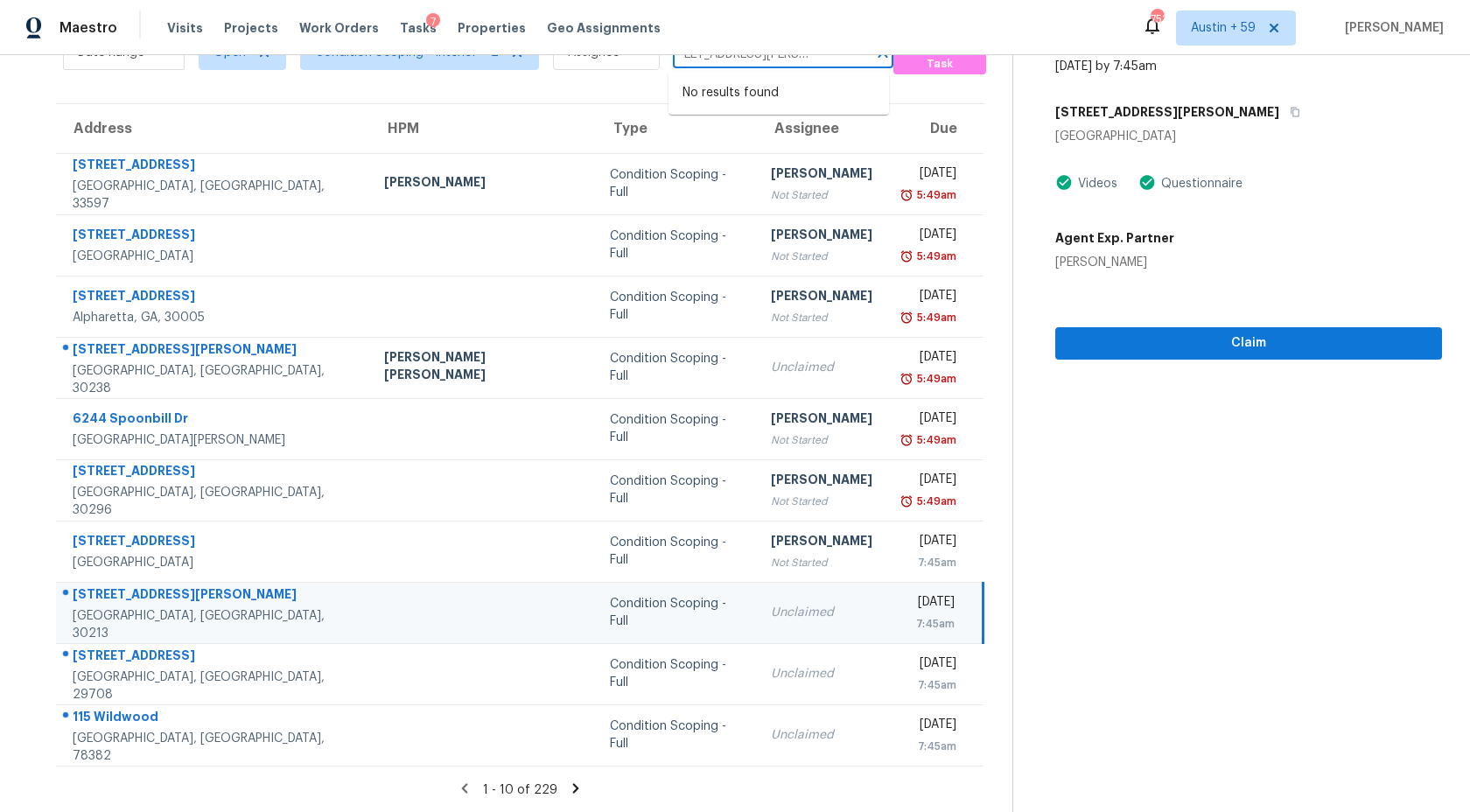
type input "205 Imad Ct, Fairburn, GA 30213"
click at [900, 617] on div "7:45am" at bounding box center [927, 624] width 54 height 17
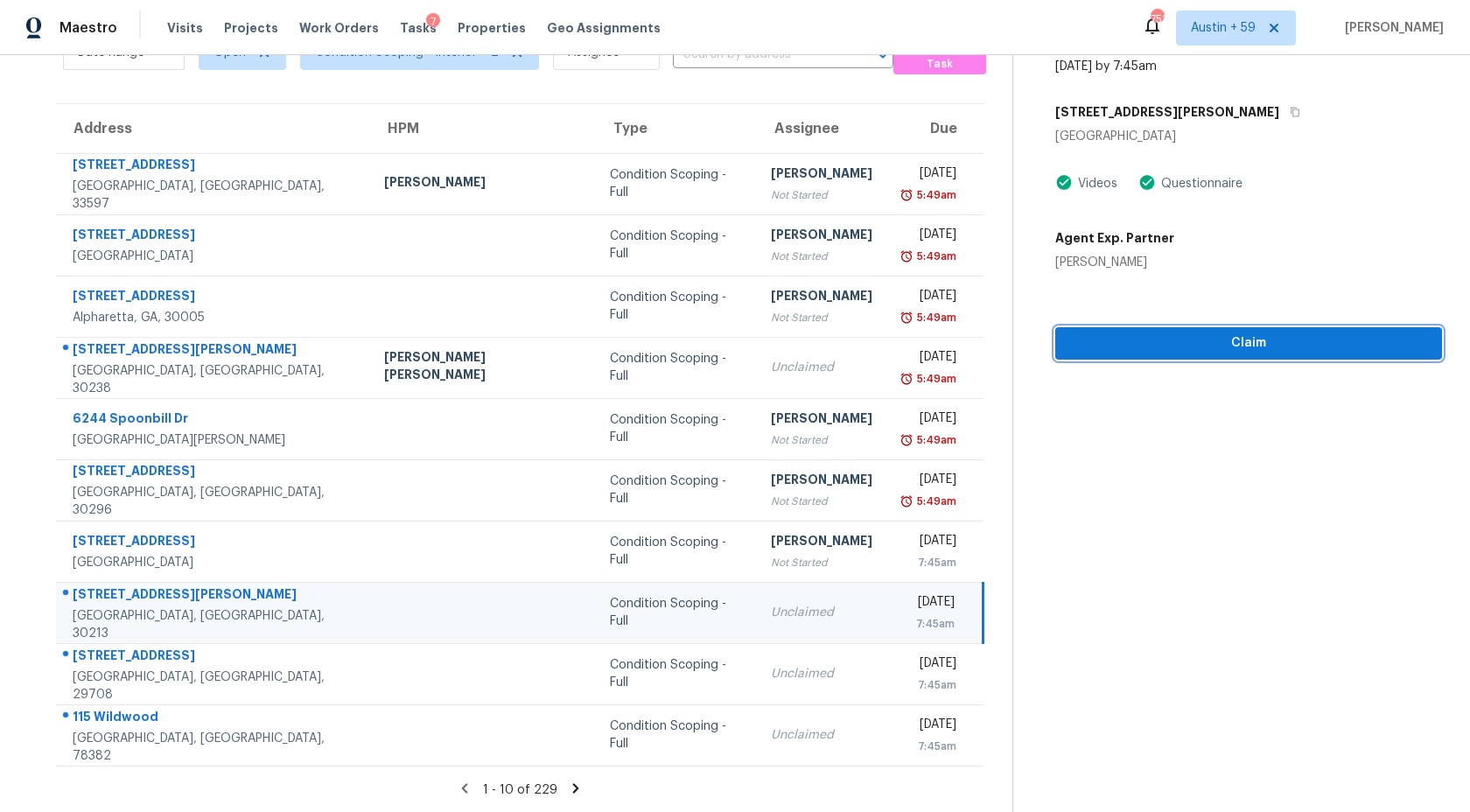
click at [1139, 334] on span "Claim" at bounding box center [1248, 343] width 359 height 22
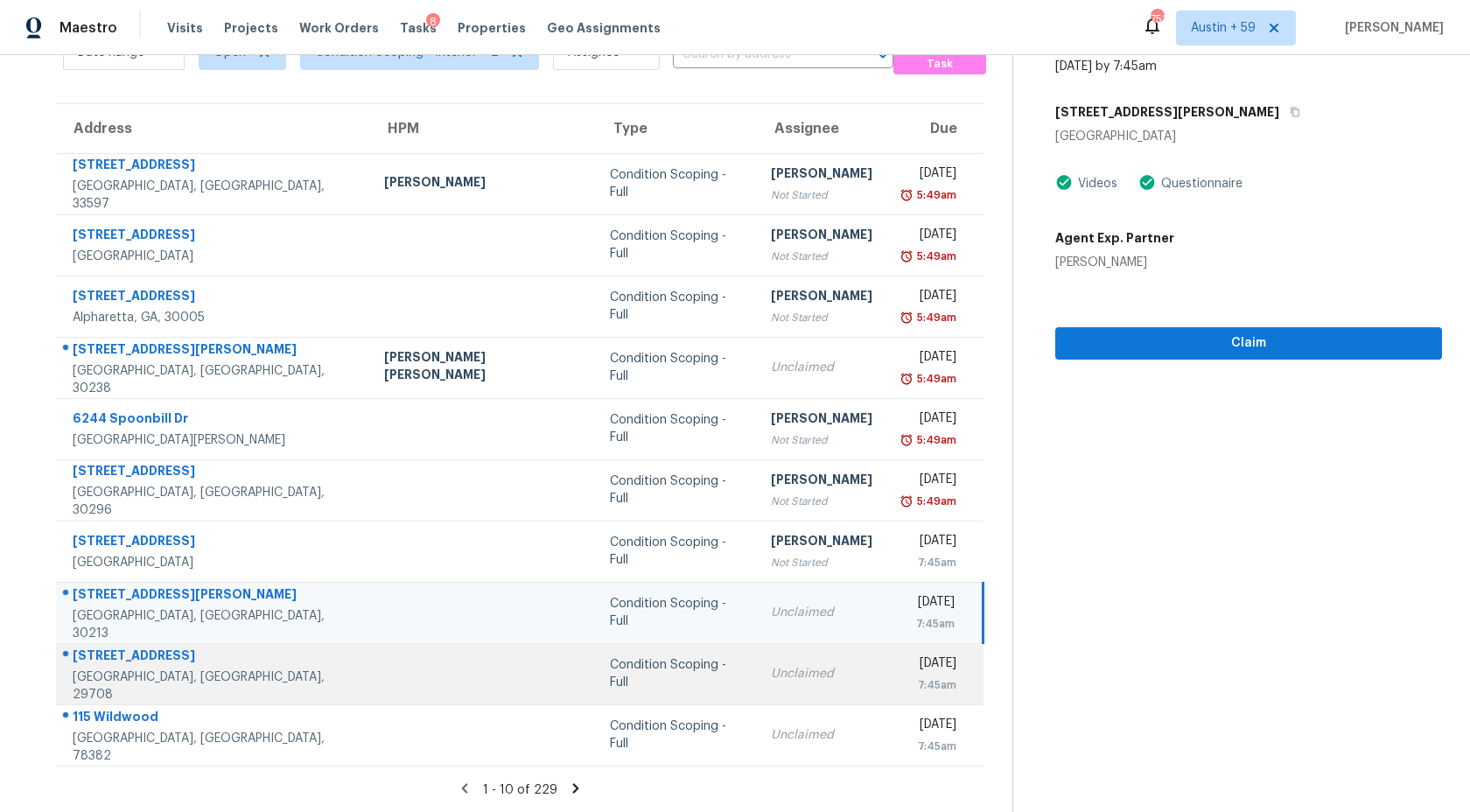
click at [688, 661] on td "Condition Scoping - Full" at bounding box center [676, 674] width 160 height 61
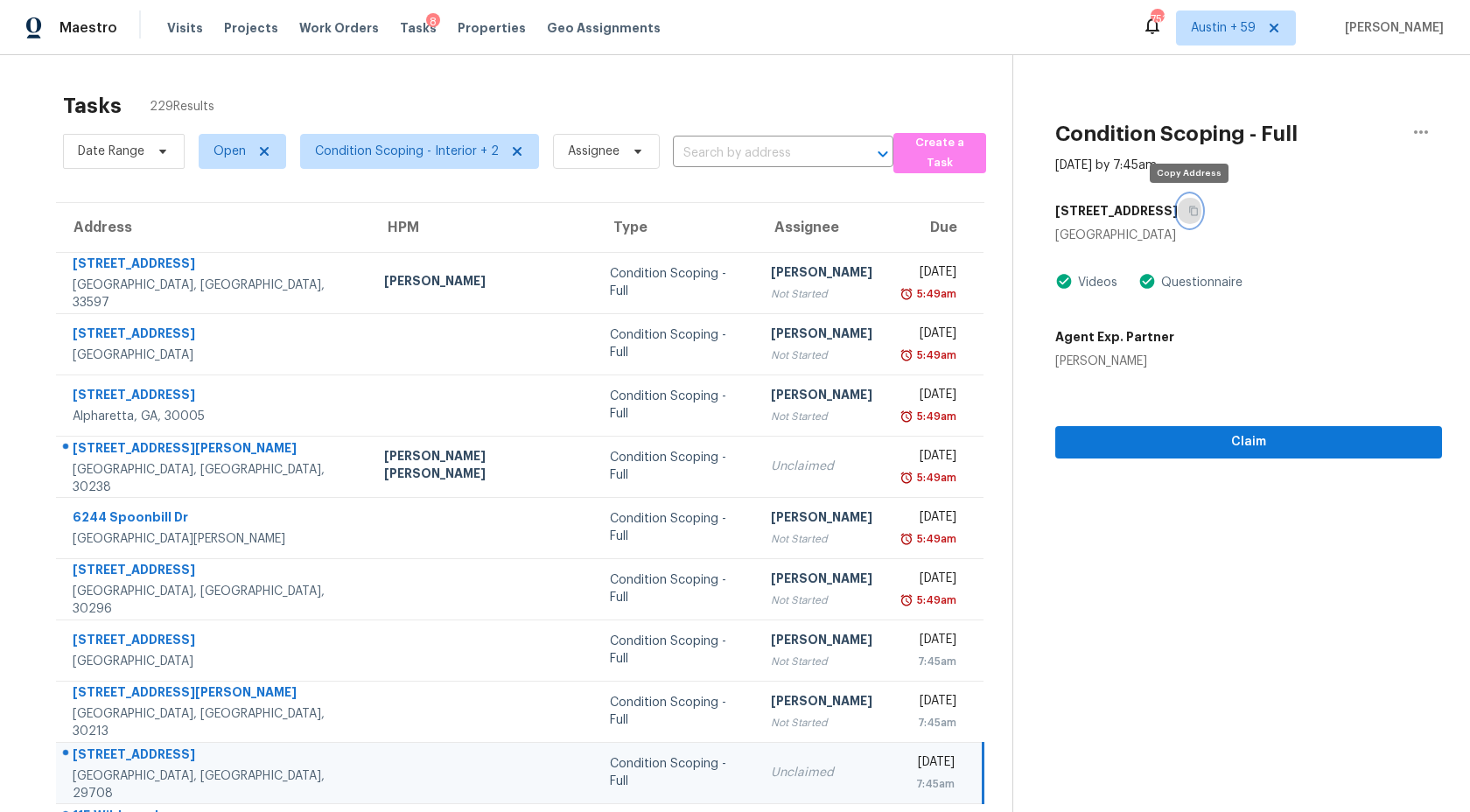
click at [1189, 216] on button "button" at bounding box center [1190, 211] width 23 height 32
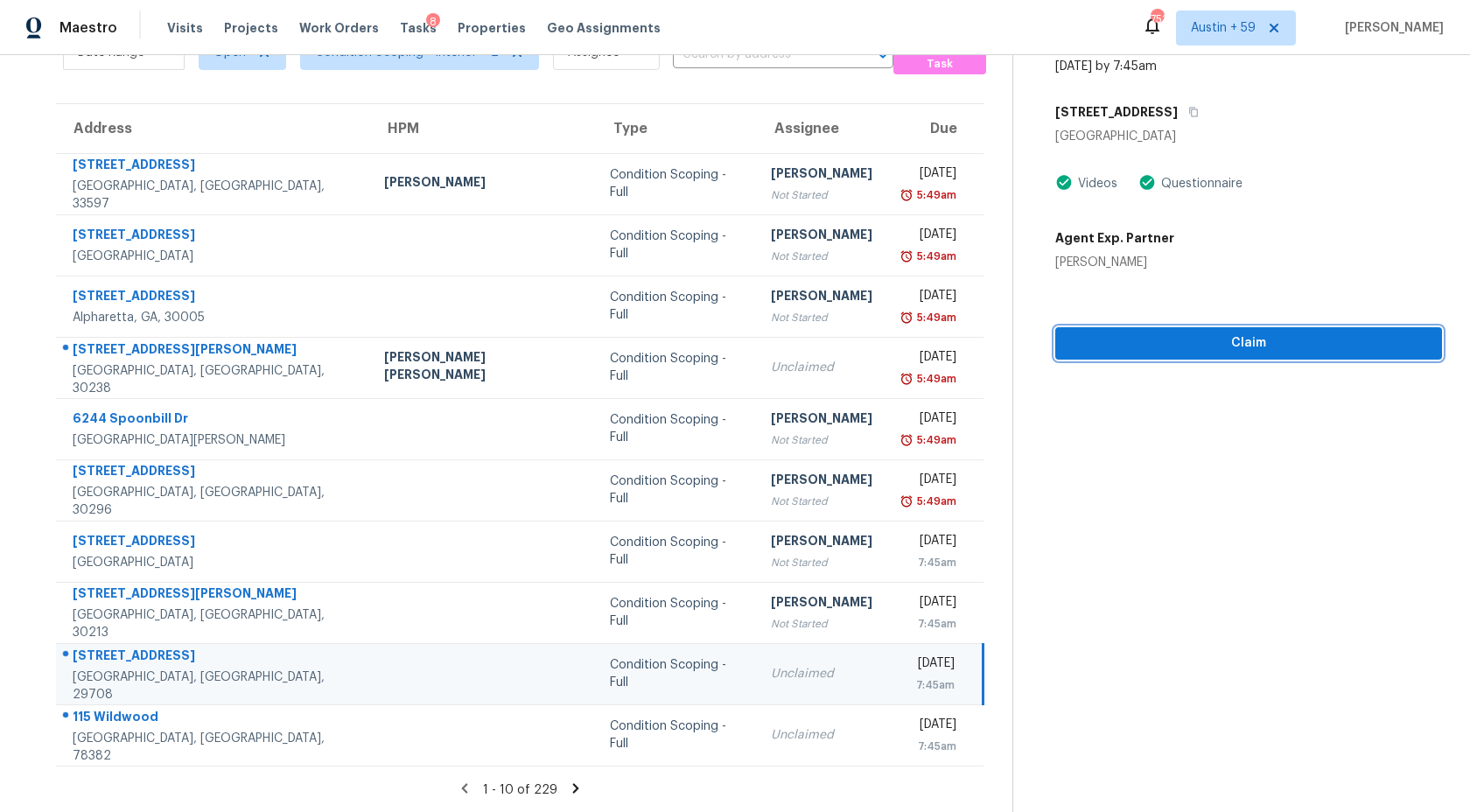
click at [1204, 347] on span "Claim" at bounding box center [1248, 343] width 359 height 22
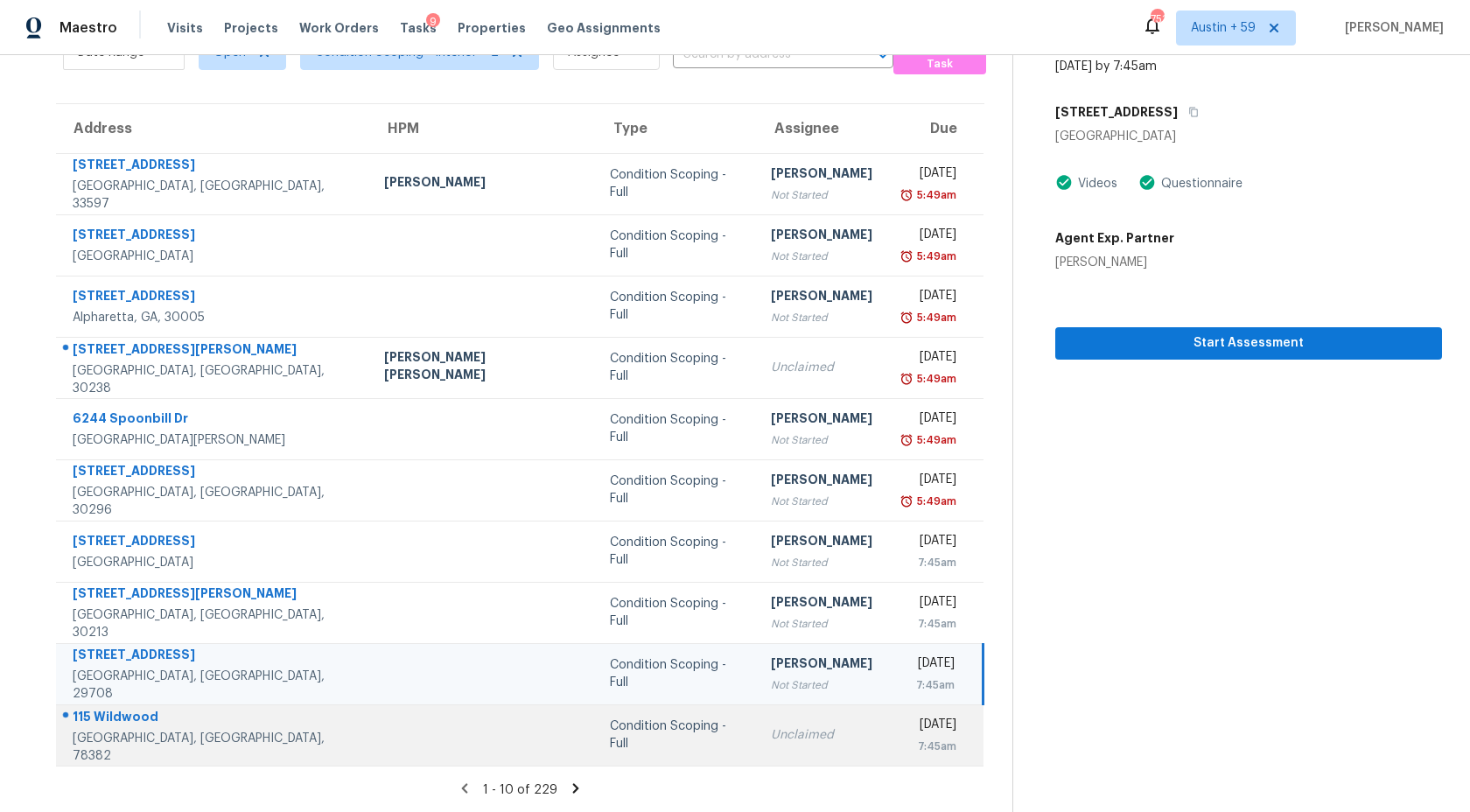
click at [757, 719] on td "Unclaimed" at bounding box center [822, 735] width 130 height 61
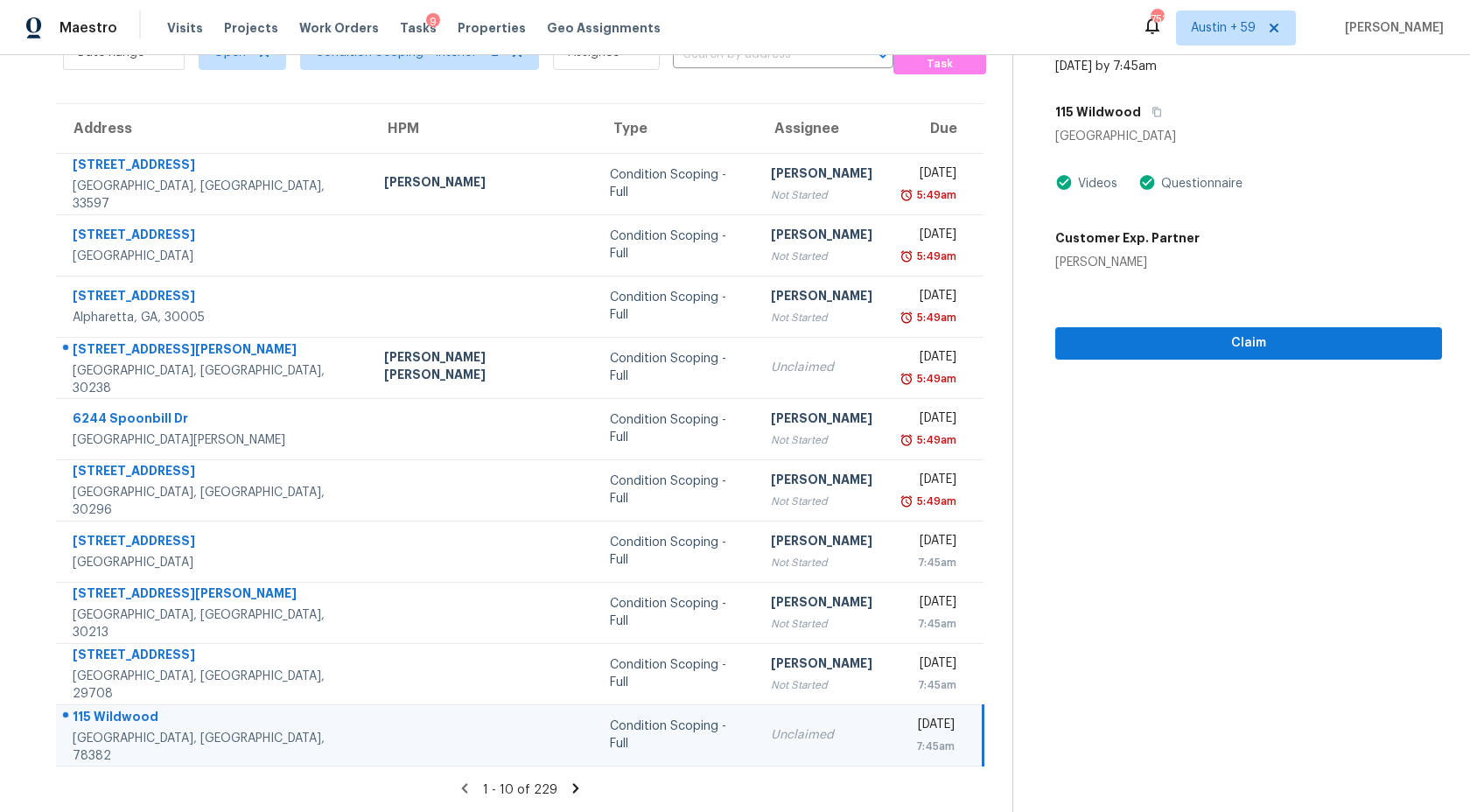
scroll to position [0, 0]
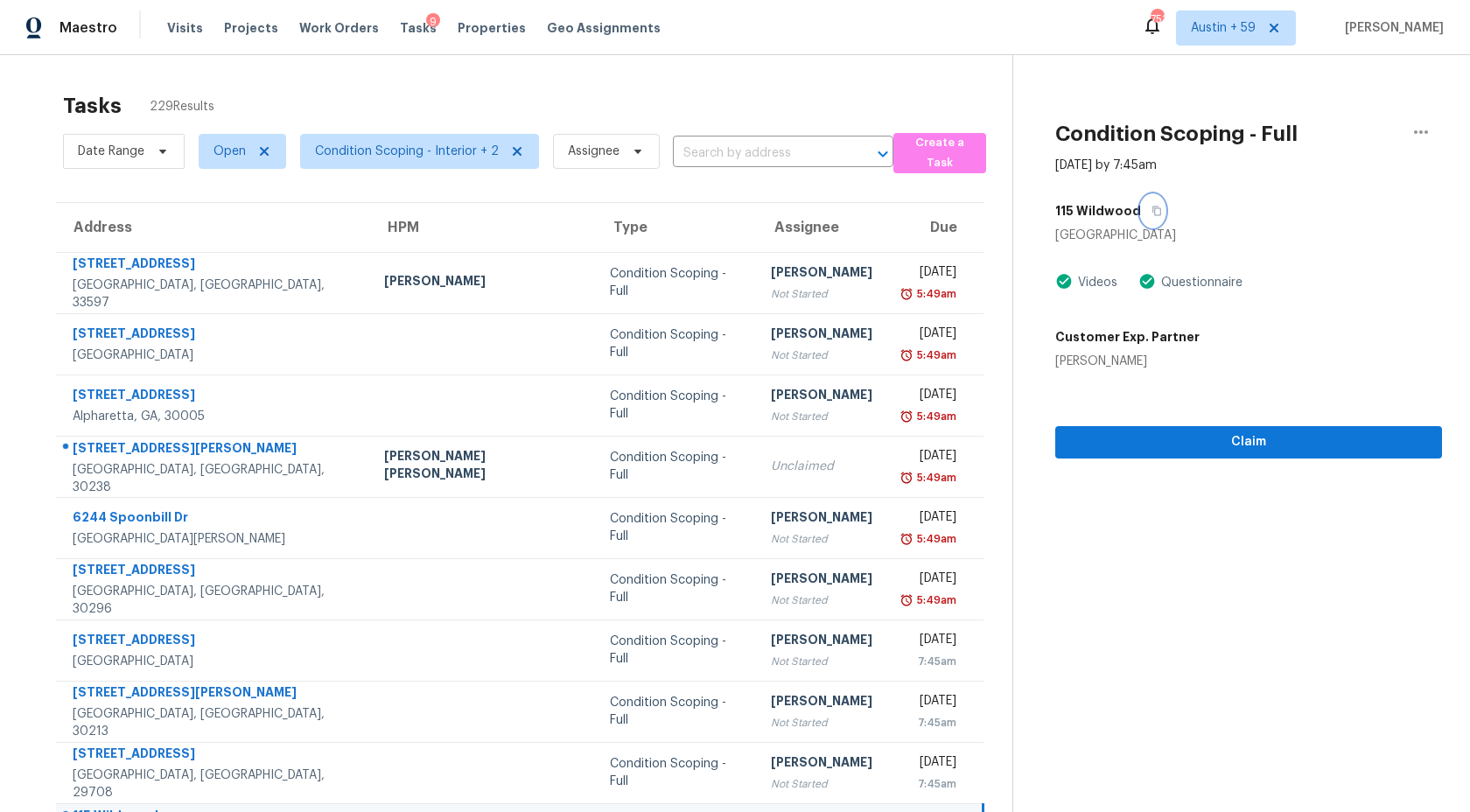
click at [1152, 212] on icon "button" at bounding box center [1157, 211] width 11 height 11
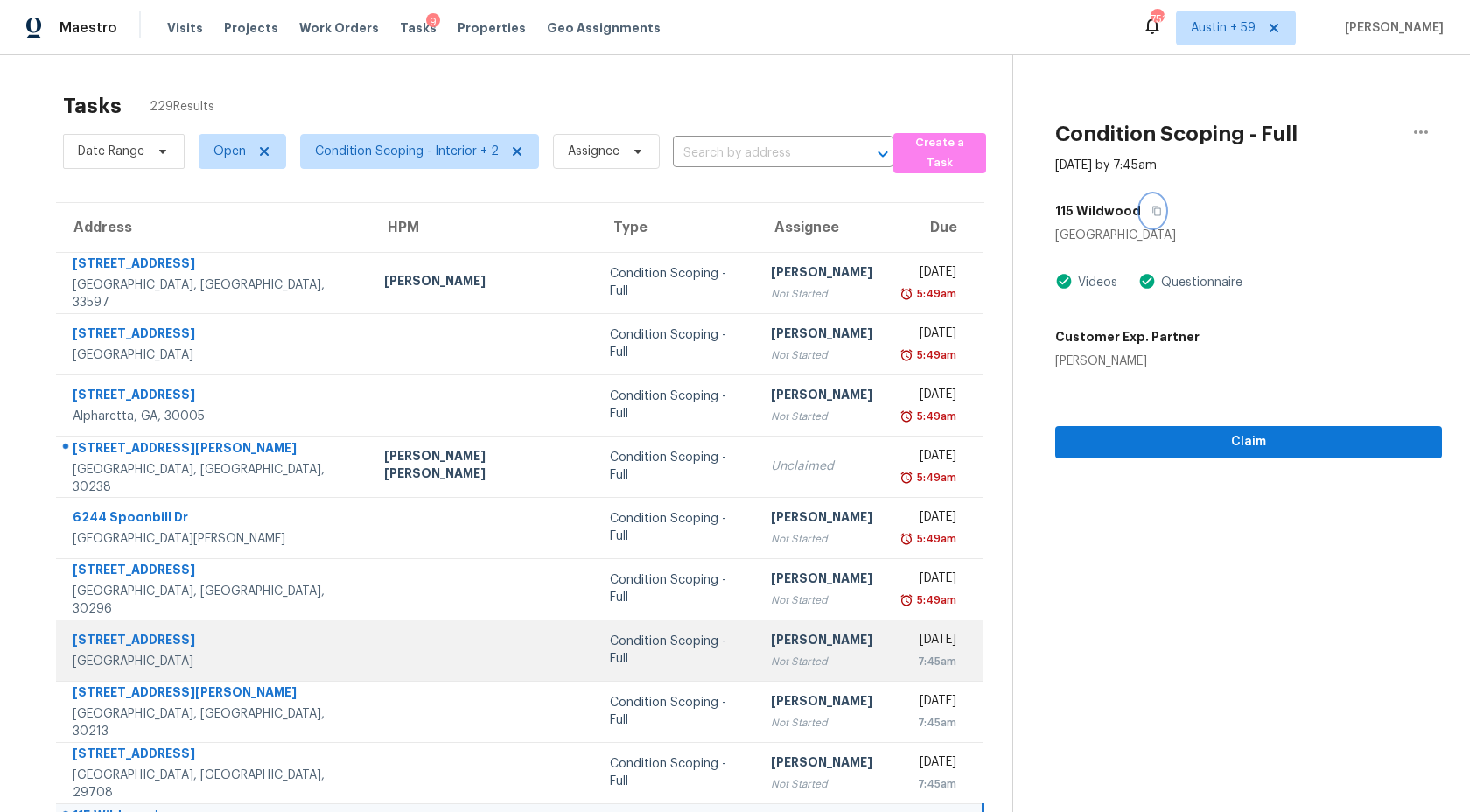
scroll to position [99, 0]
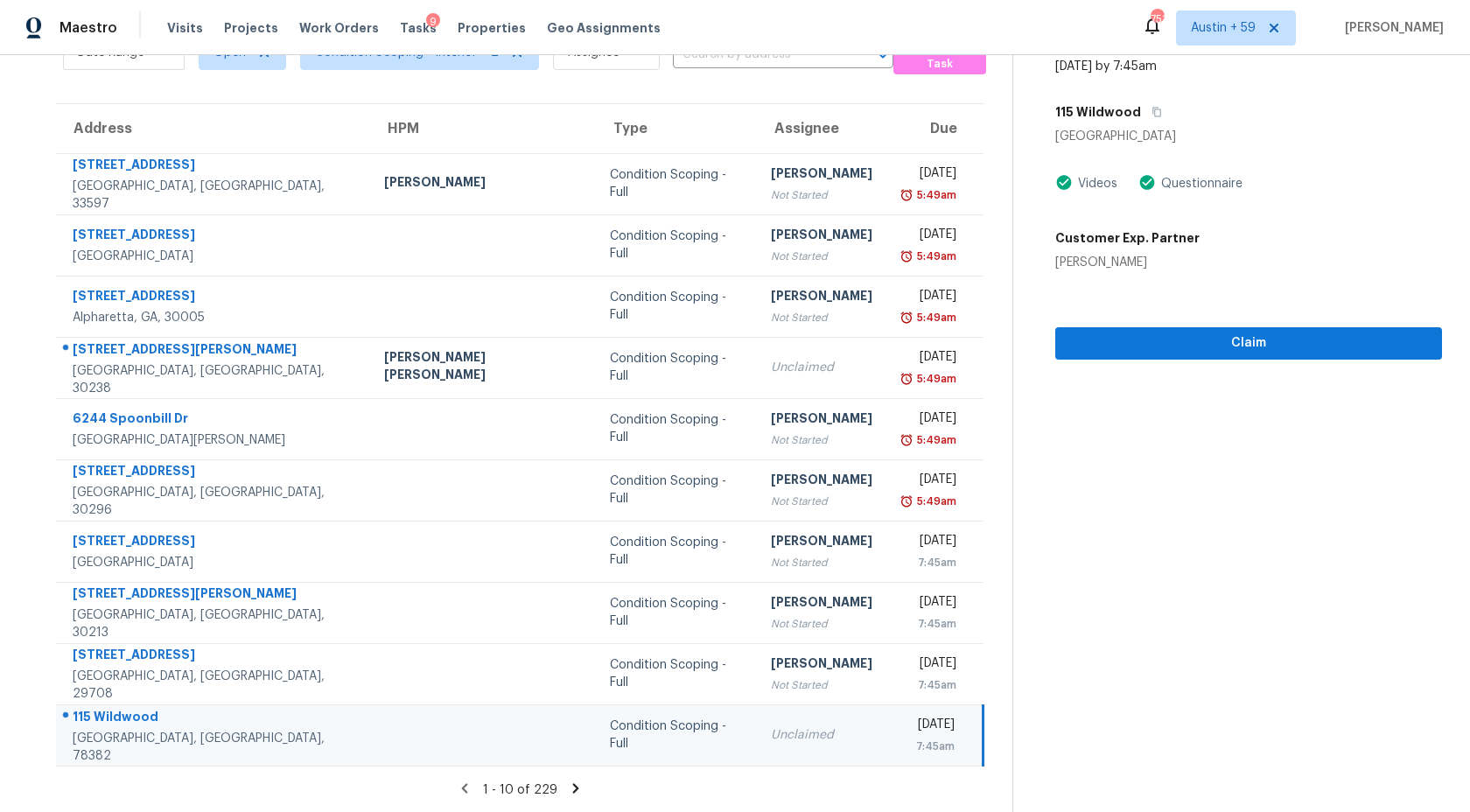
click at [573, 789] on icon at bounding box center [576, 788] width 6 height 10
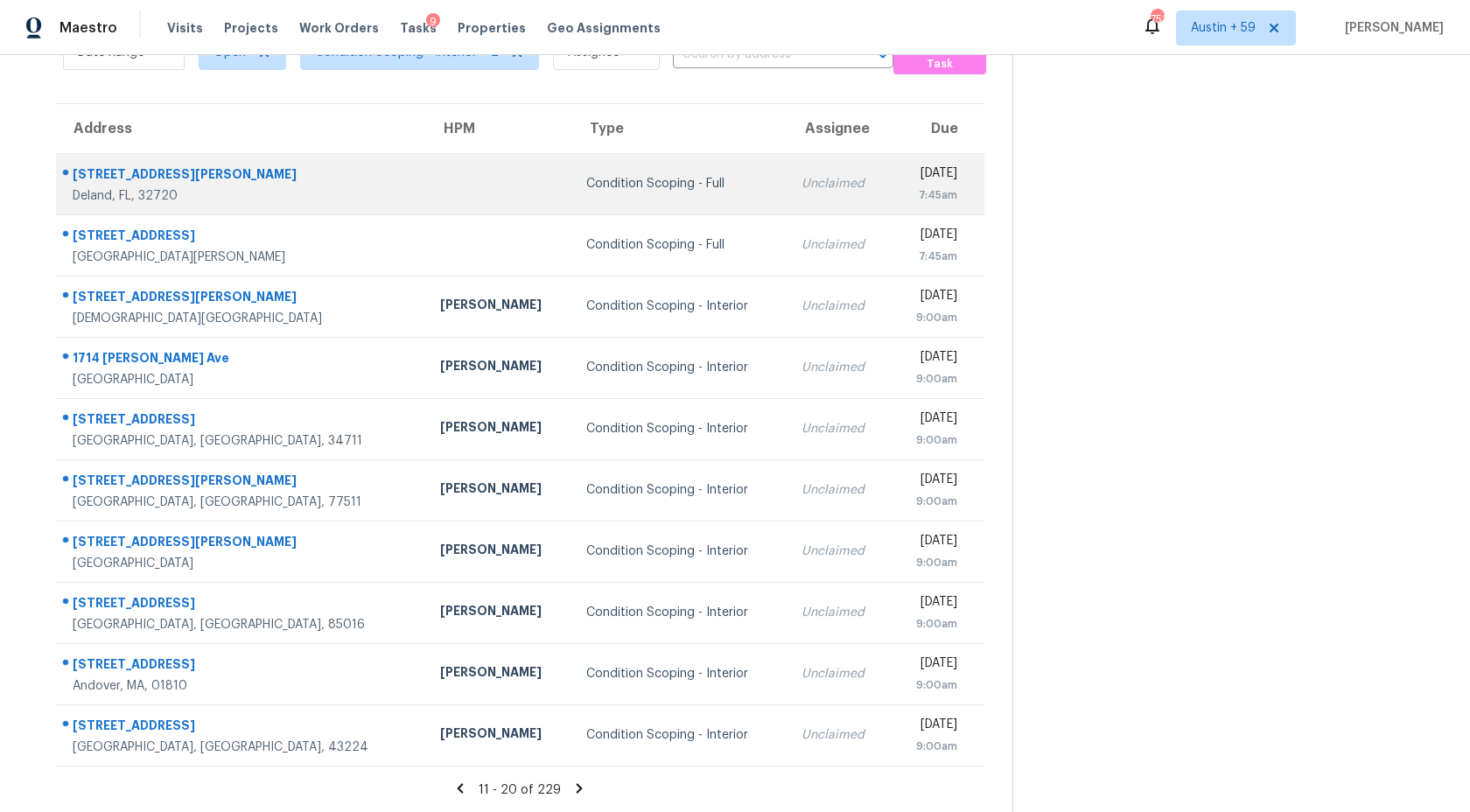
click at [659, 182] on div "Condition Scoping - Full" at bounding box center [680, 183] width 187 height 17
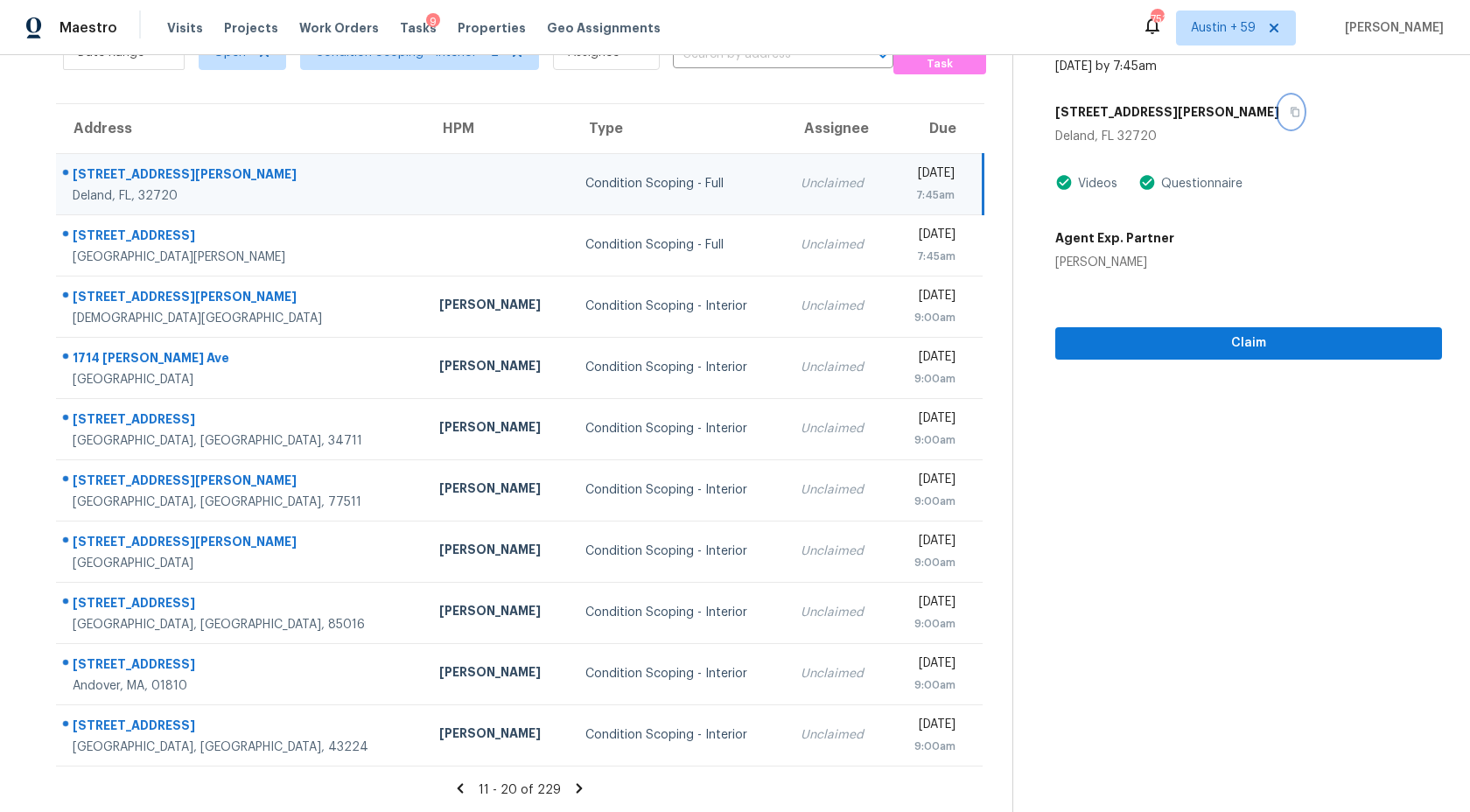
click at [1291, 107] on icon "button" at bounding box center [1295, 112] width 9 height 10
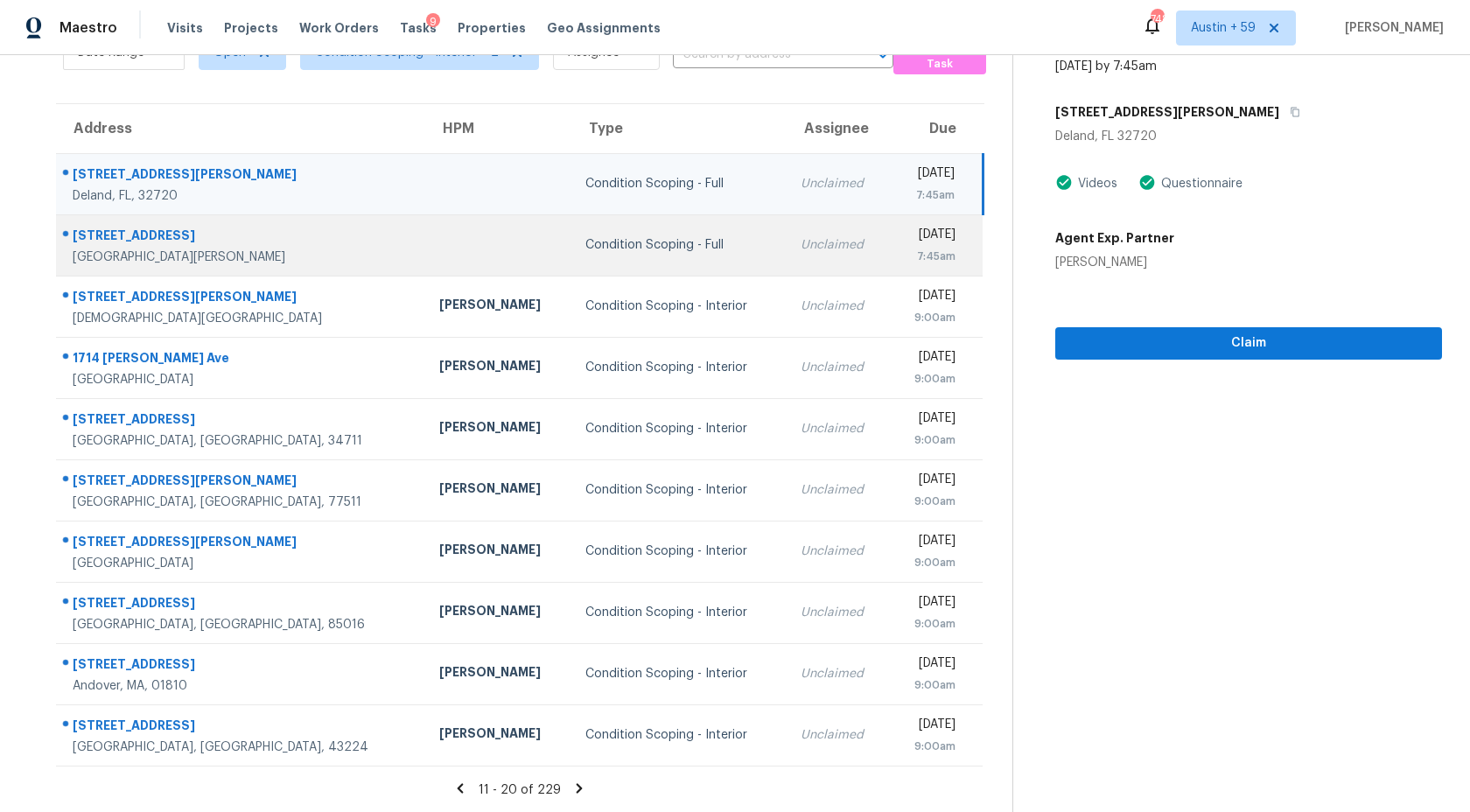
click at [890, 260] on td "Fri, Oct 3rd 2025 7:45am" at bounding box center [936, 245] width 93 height 61
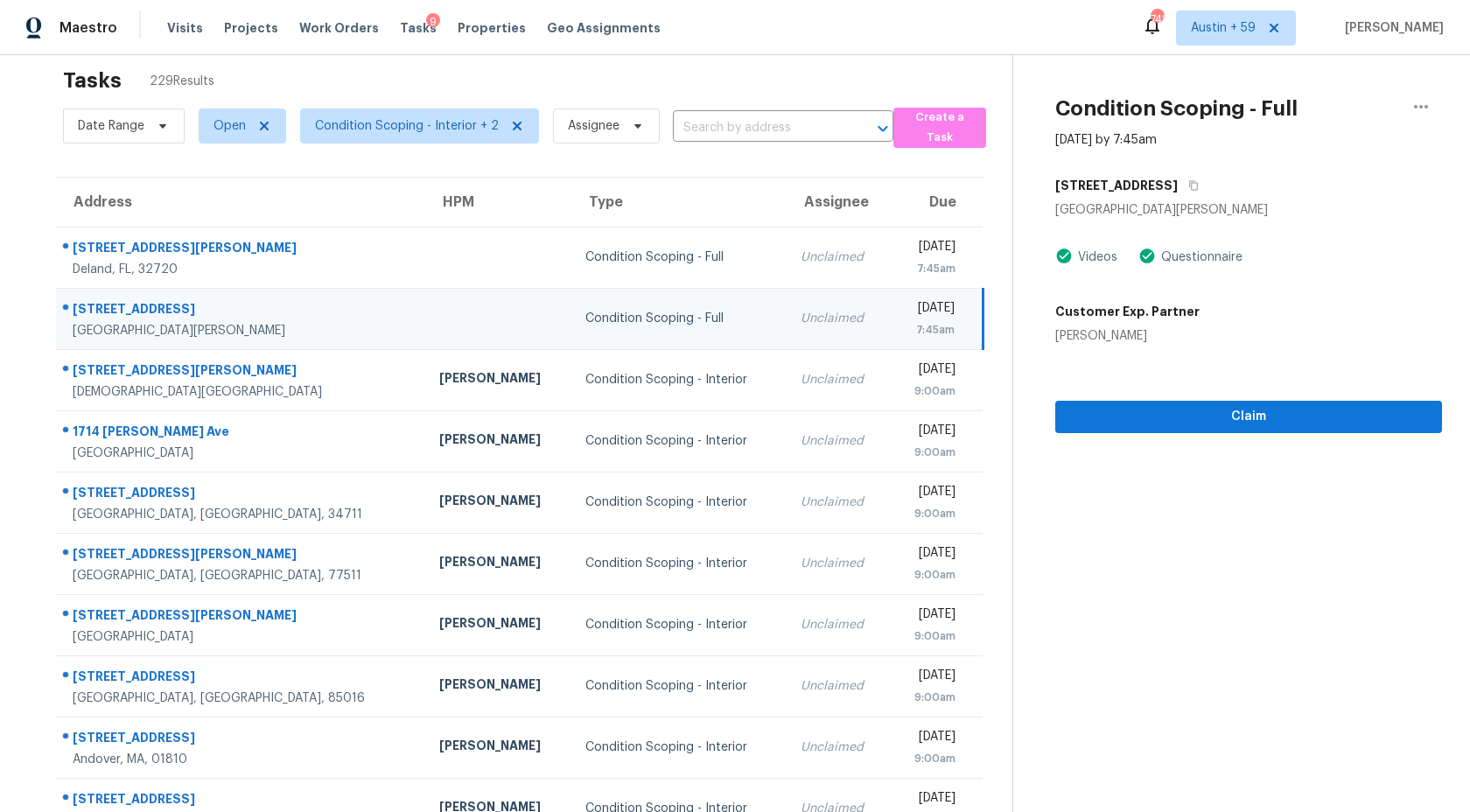
scroll to position [9, 0]
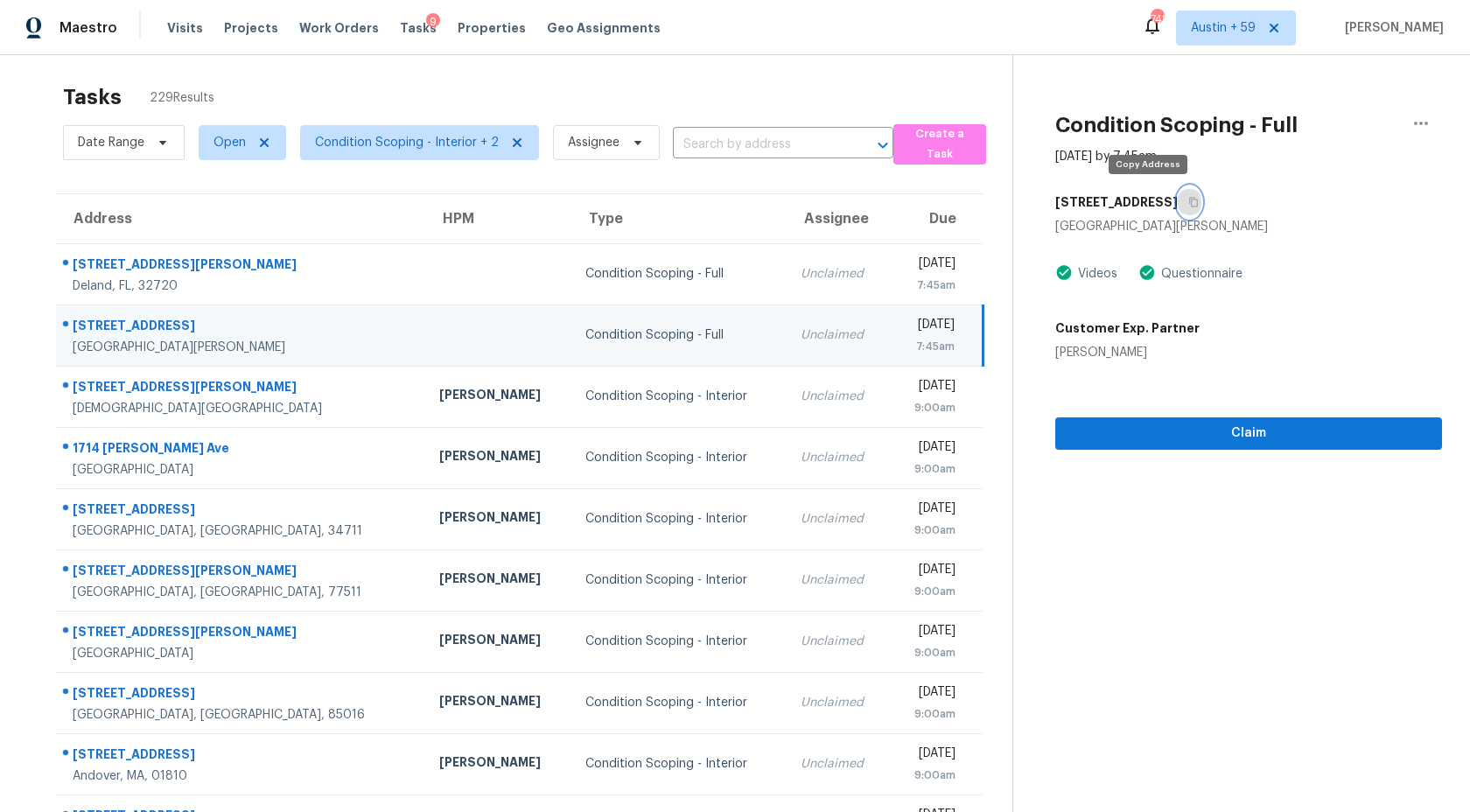
click at [1188, 205] on icon "button" at bounding box center [1193, 202] width 11 height 11
click at [1189, 200] on icon "button" at bounding box center [1193, 202] width 9 height 10
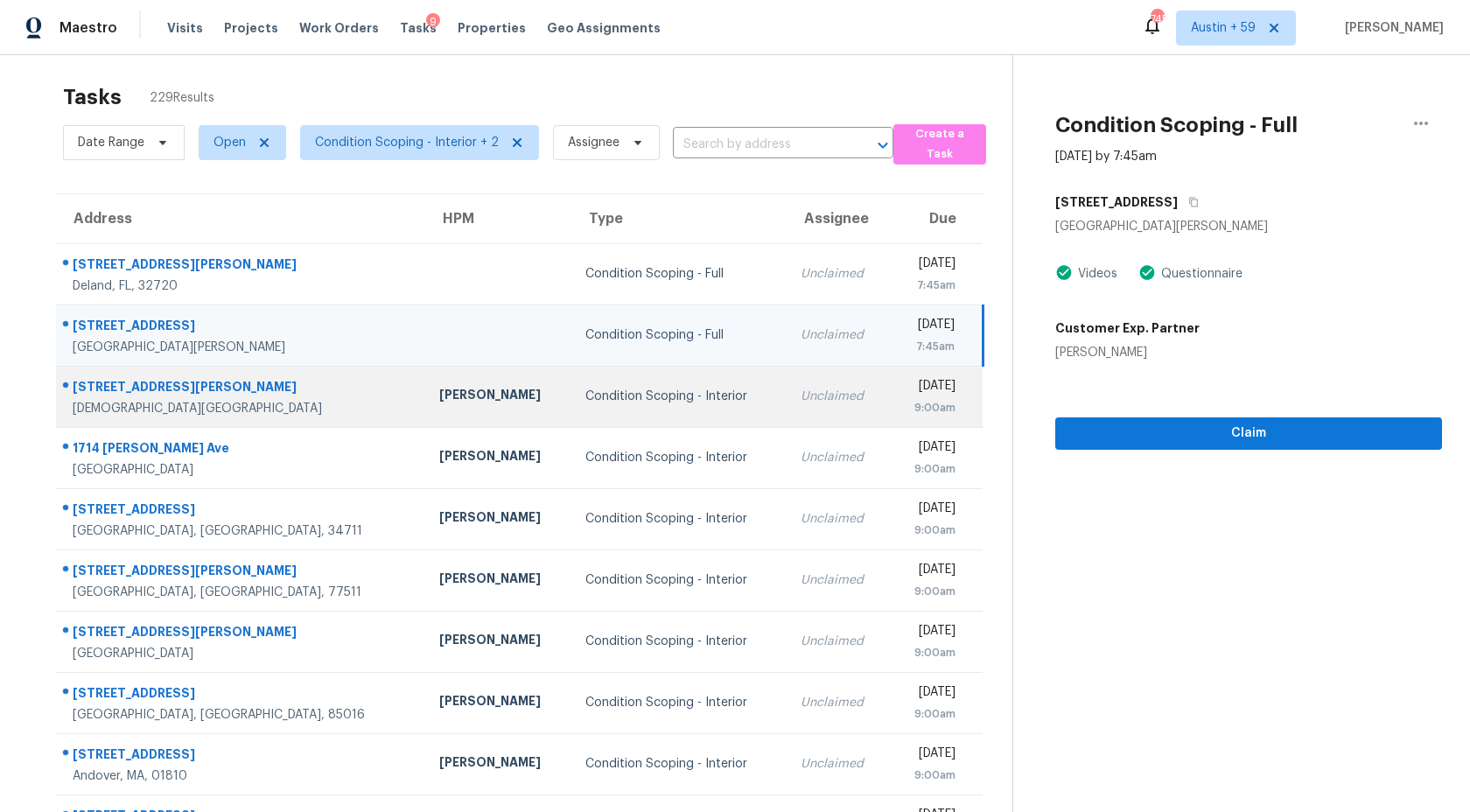
click at [787, 408] on td "Unclaimed" at bounding box center [838, 397] width 104 height 61
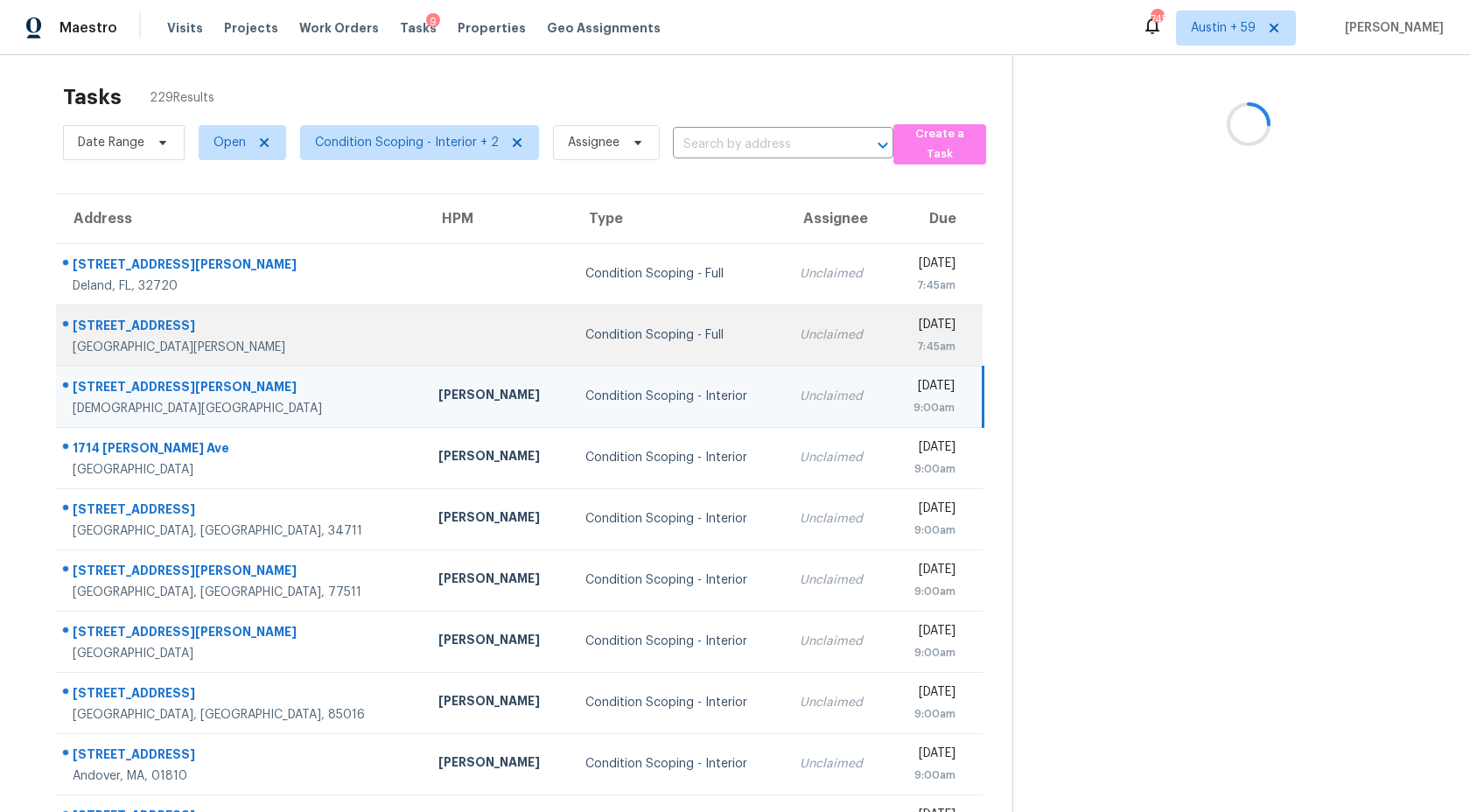
click at [786, 351] on td "Unclaimed" at bounding box center [837, 335] width 103 height 61
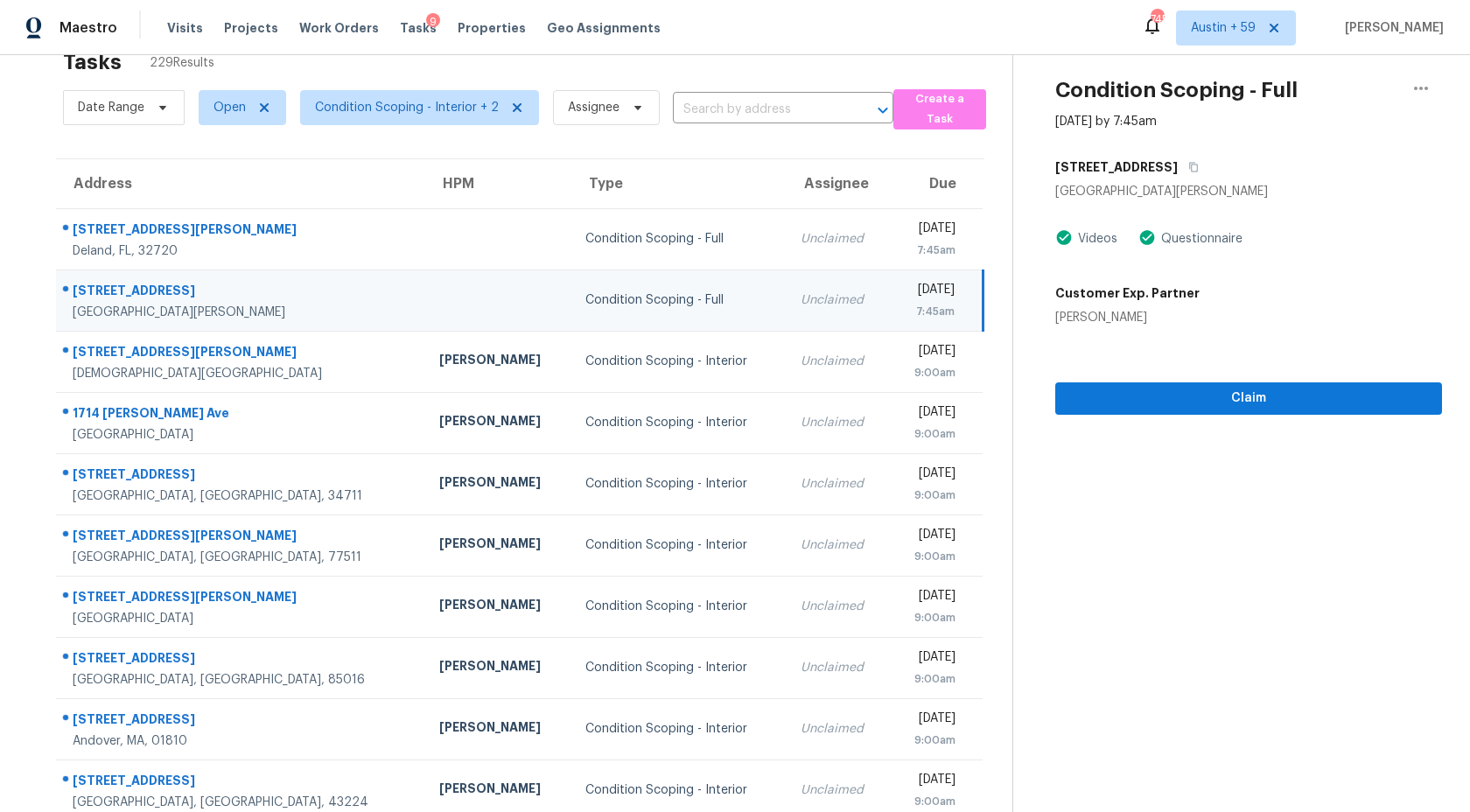
scroll to position [0, 0]
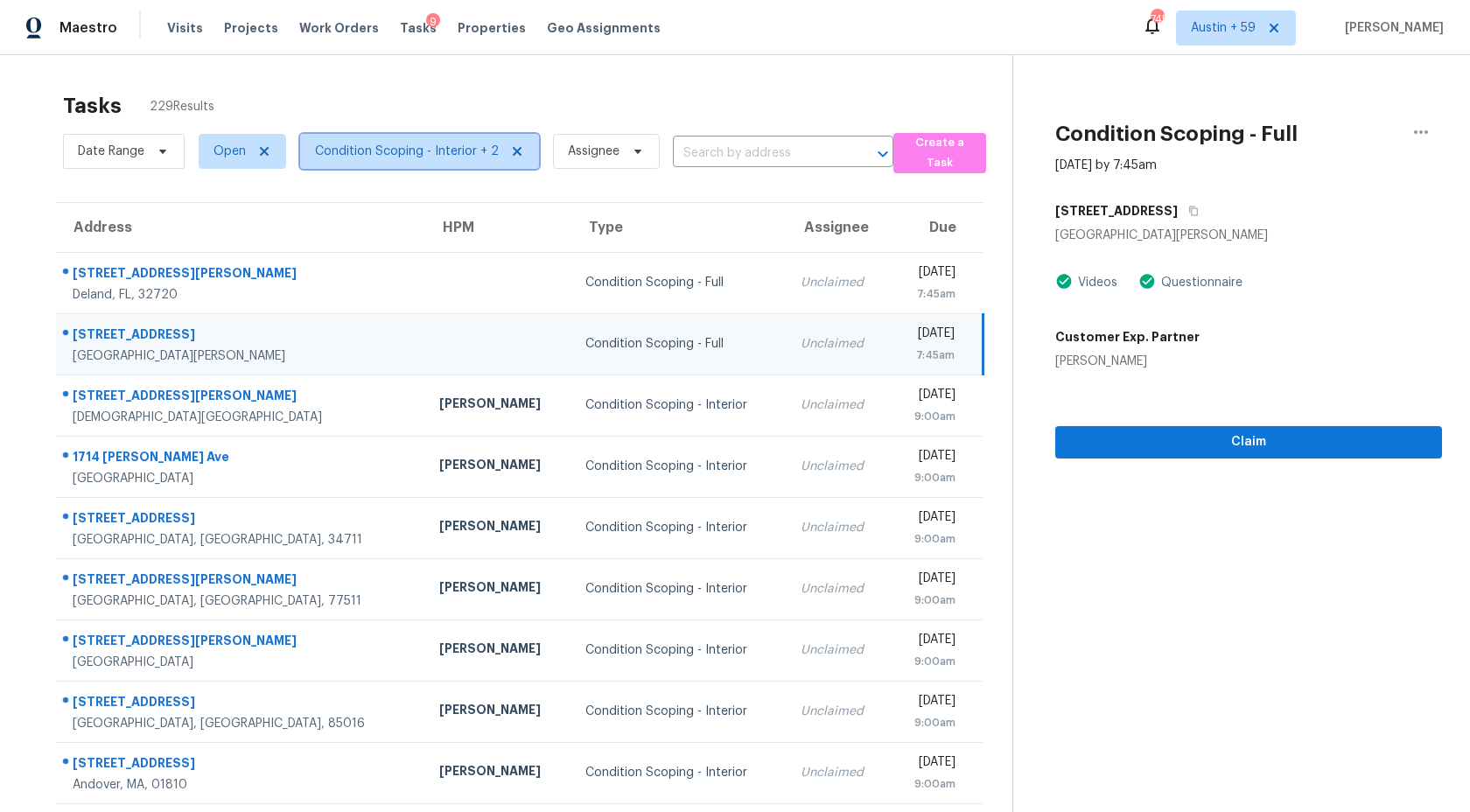
click at [428, 140] on span "Condition Scoping - Interior + 2" at bounding box center [419, 151] width 239 height 35
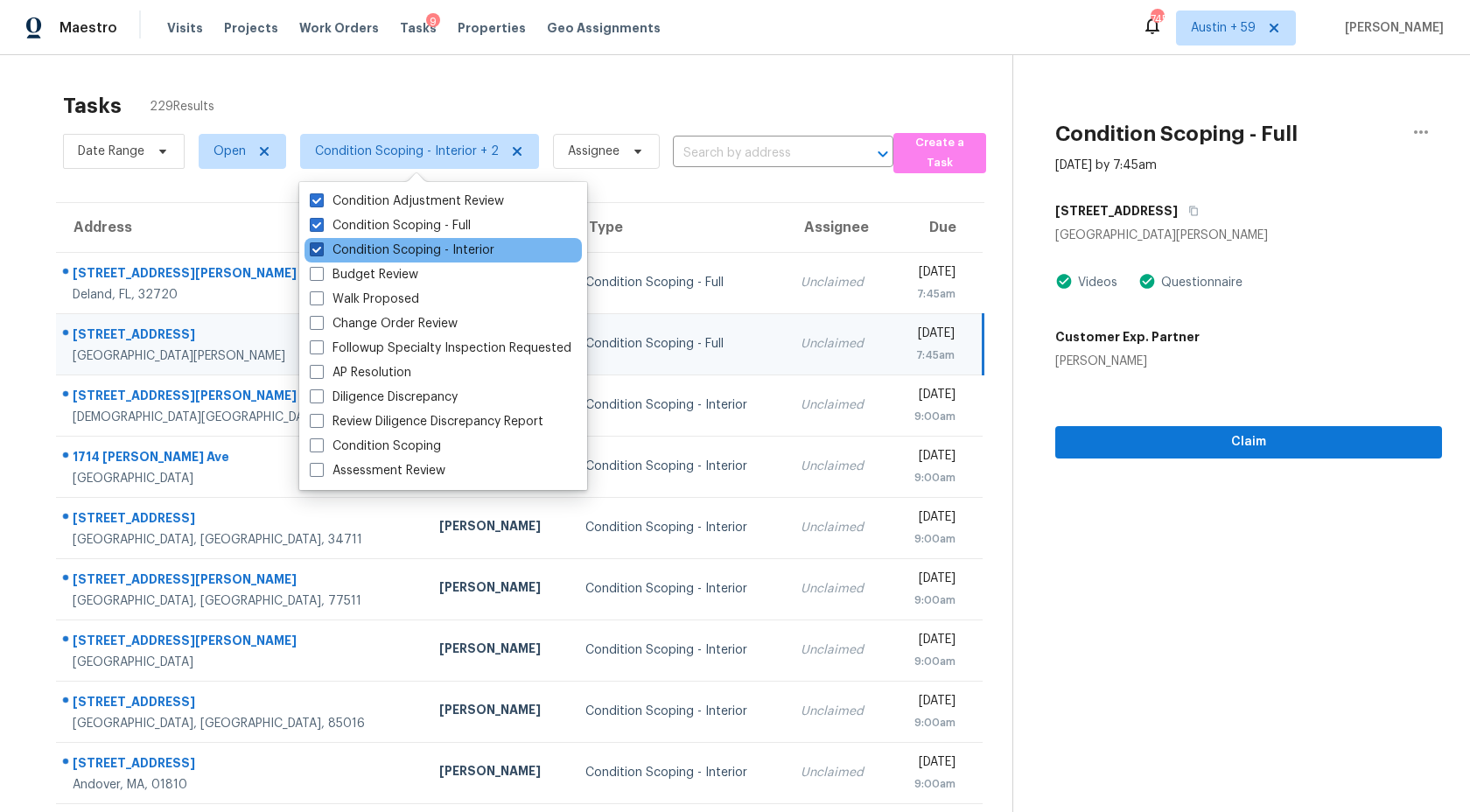
click at [409, 242] on label "Condition Scoping - Interior" at bounding box center [402, 250] width 185 height 17
click at [321, 242] on input "Condition Scoping - Interior" at bounding box center [315, 247] width 12 height 12
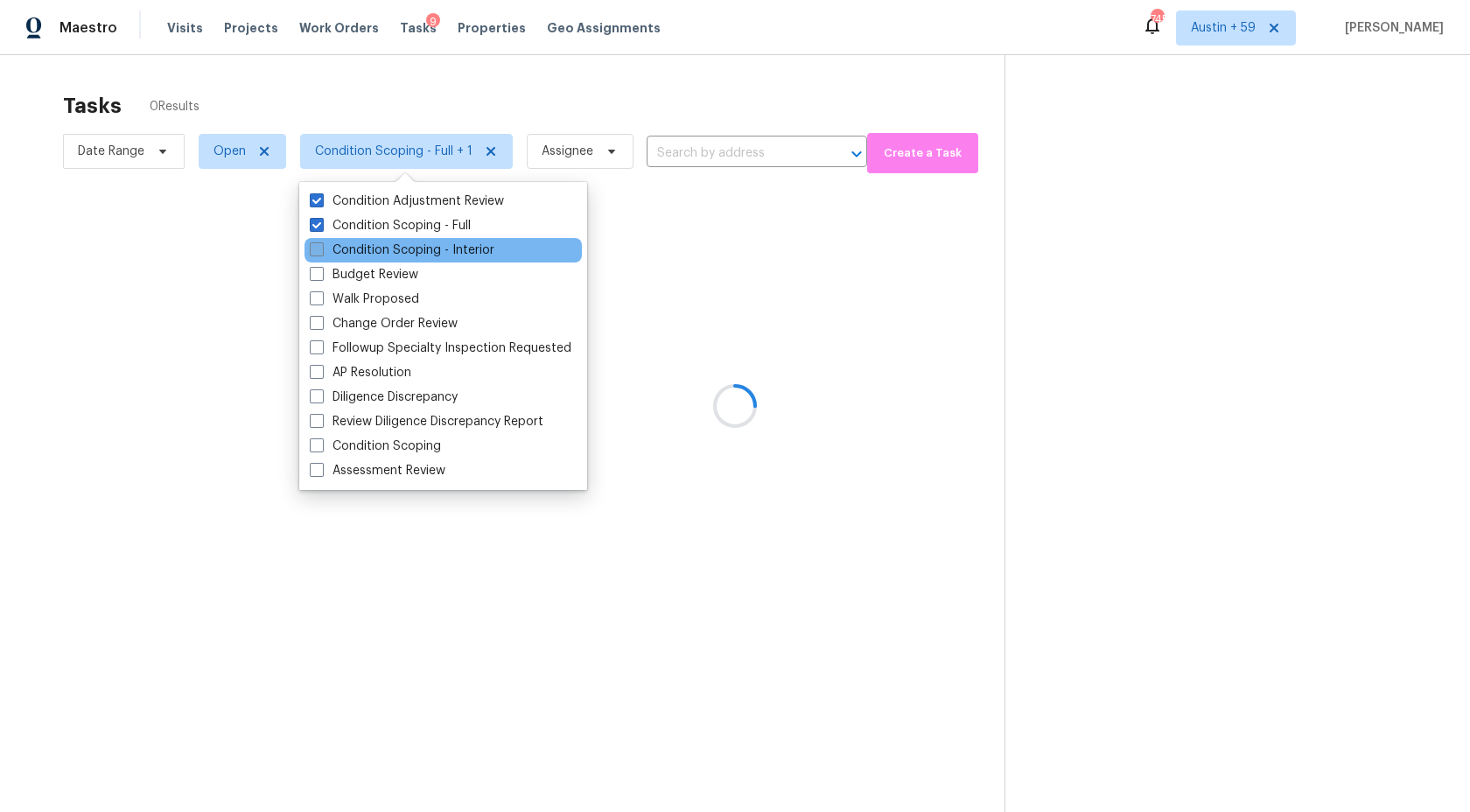
click at [409, 242] on label "Condition Scoping - Interior" at bounding box center [402, 250] width 185 height 17
click at [321, 242] on input "Condition Scoping - Interior" at bounding box center [315, 247] width 12 height 12
click at [409, 242] on label "Condition Scoping - Interior" at bounding box center [402, 250] width 185 height 17
click at [321, 242] on input "Condition Scoping - Interior" at bounding box center [315, 247] width 12 height 12
checkbox input "false"
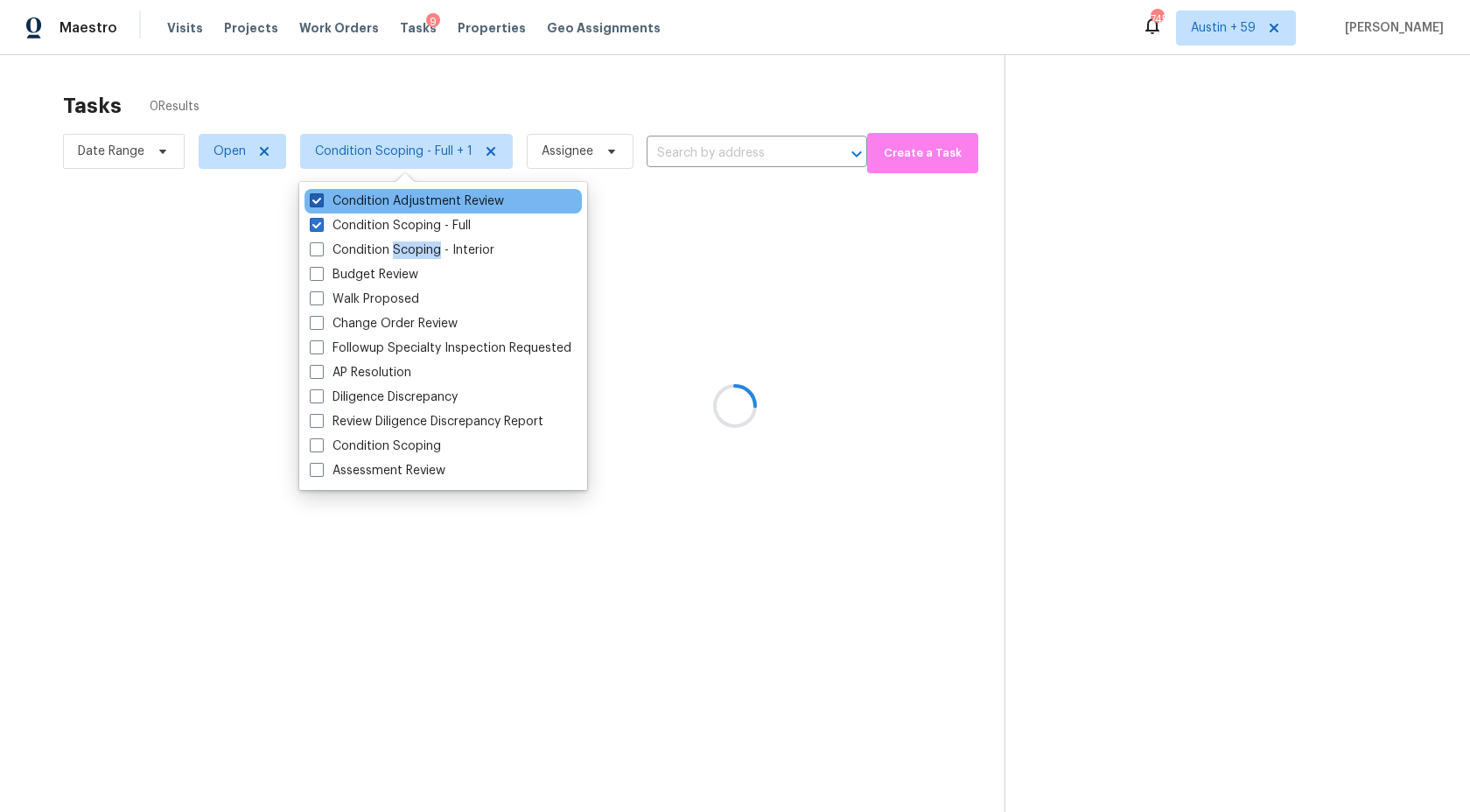
click at [460, 202] on label "Condition Adjustment Review" at bounding box center [407, 201] width 195 height 17
click at [321, 202] on input "Condition Adjustment Review" at bounding box center [315, 198] width 12 height 12
checkbox input "false"
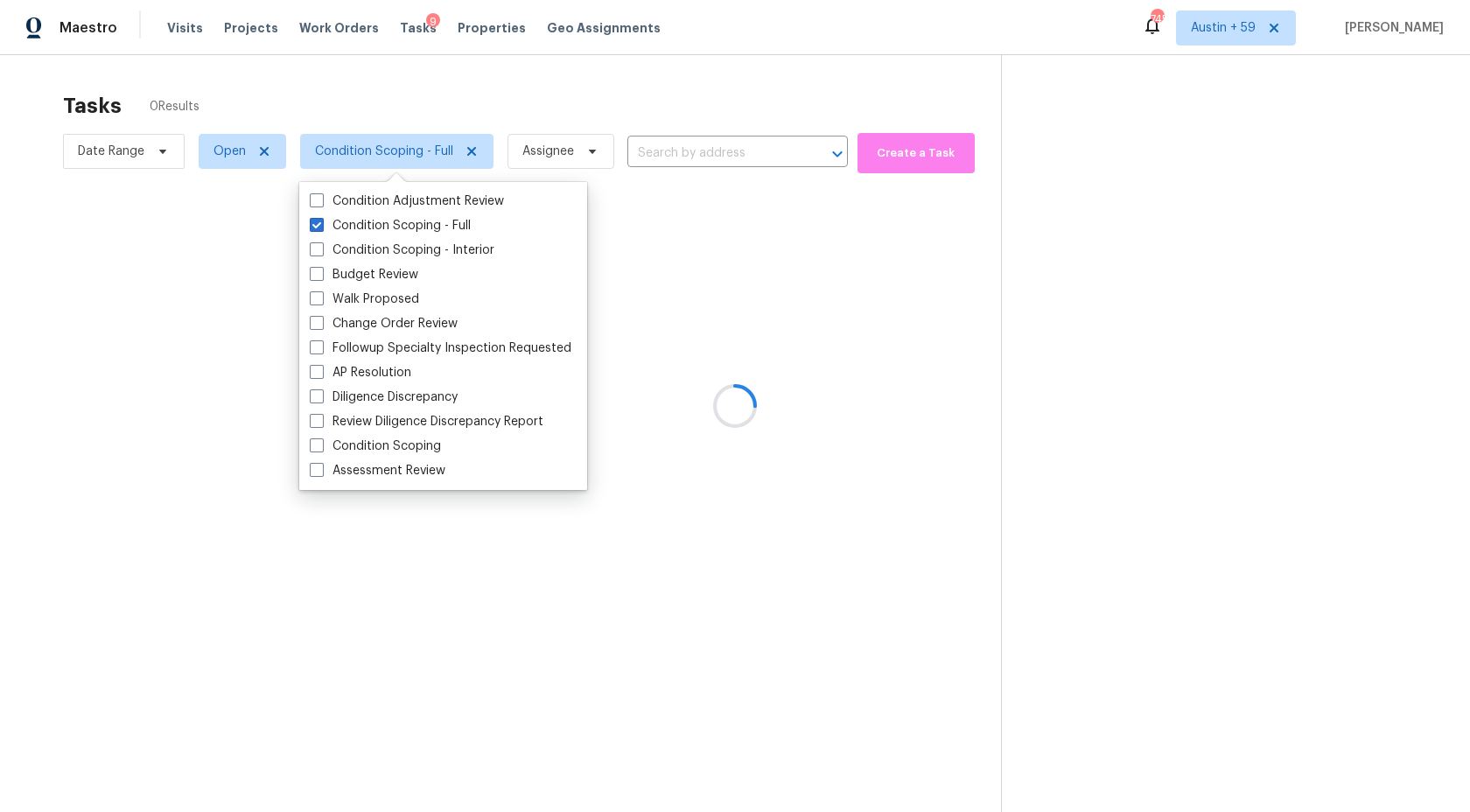
click at [564, 107] on div at bounding box center [735, 406] width 1470 height 812
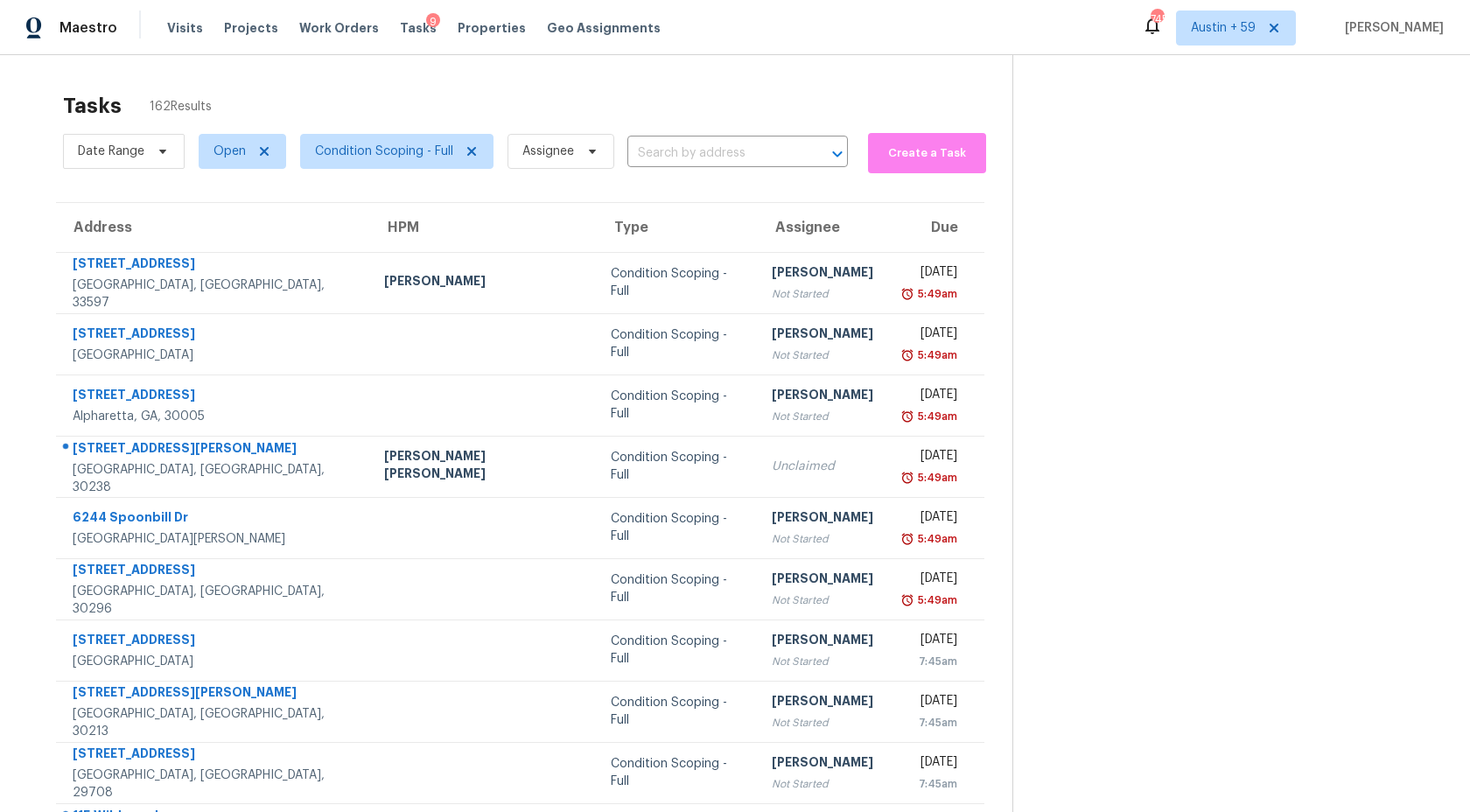
scroll to position [99, 0]
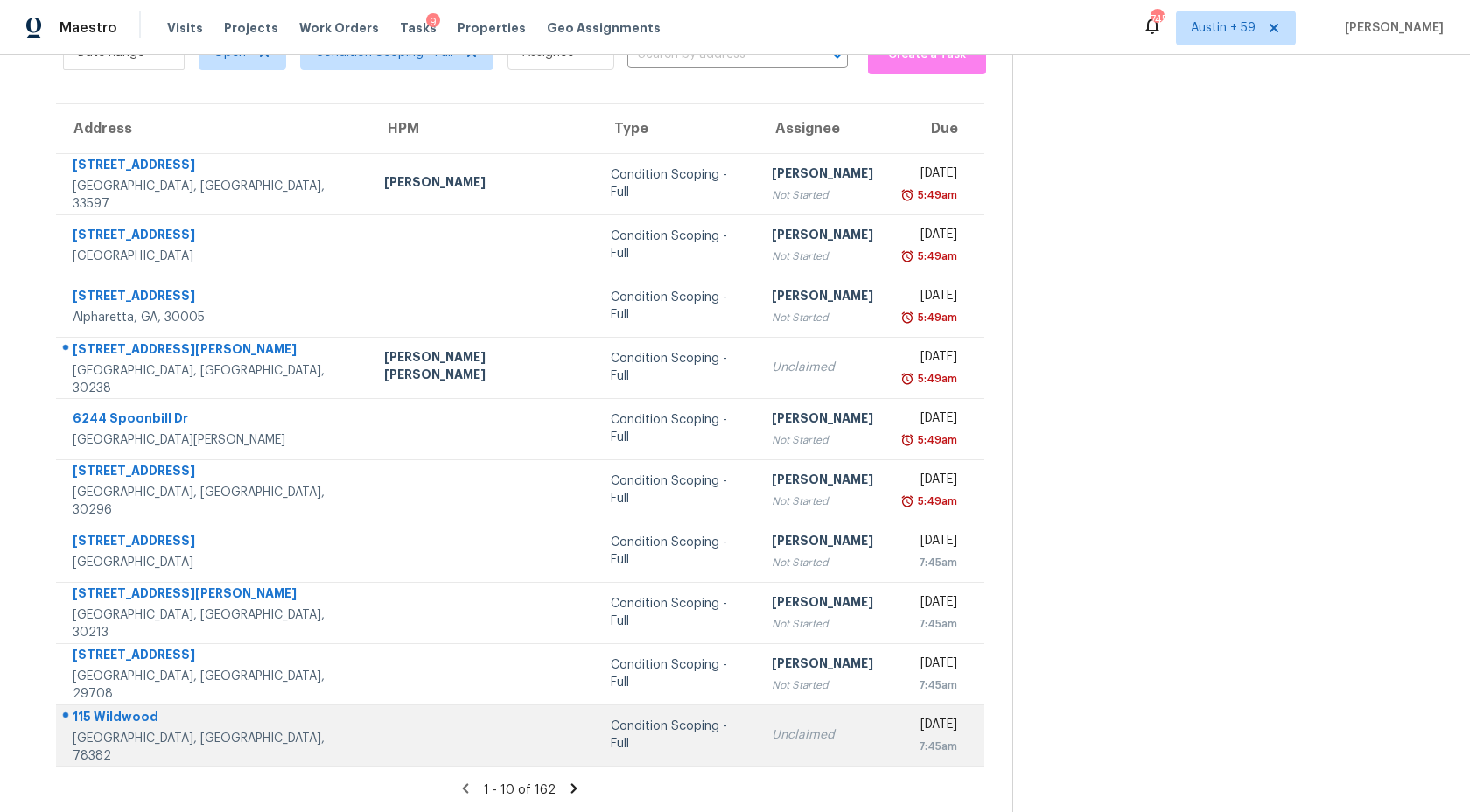
click at [656, 752] on td "Condition Scoping - Full" at bounding box center [677, 735] width 161 height 61
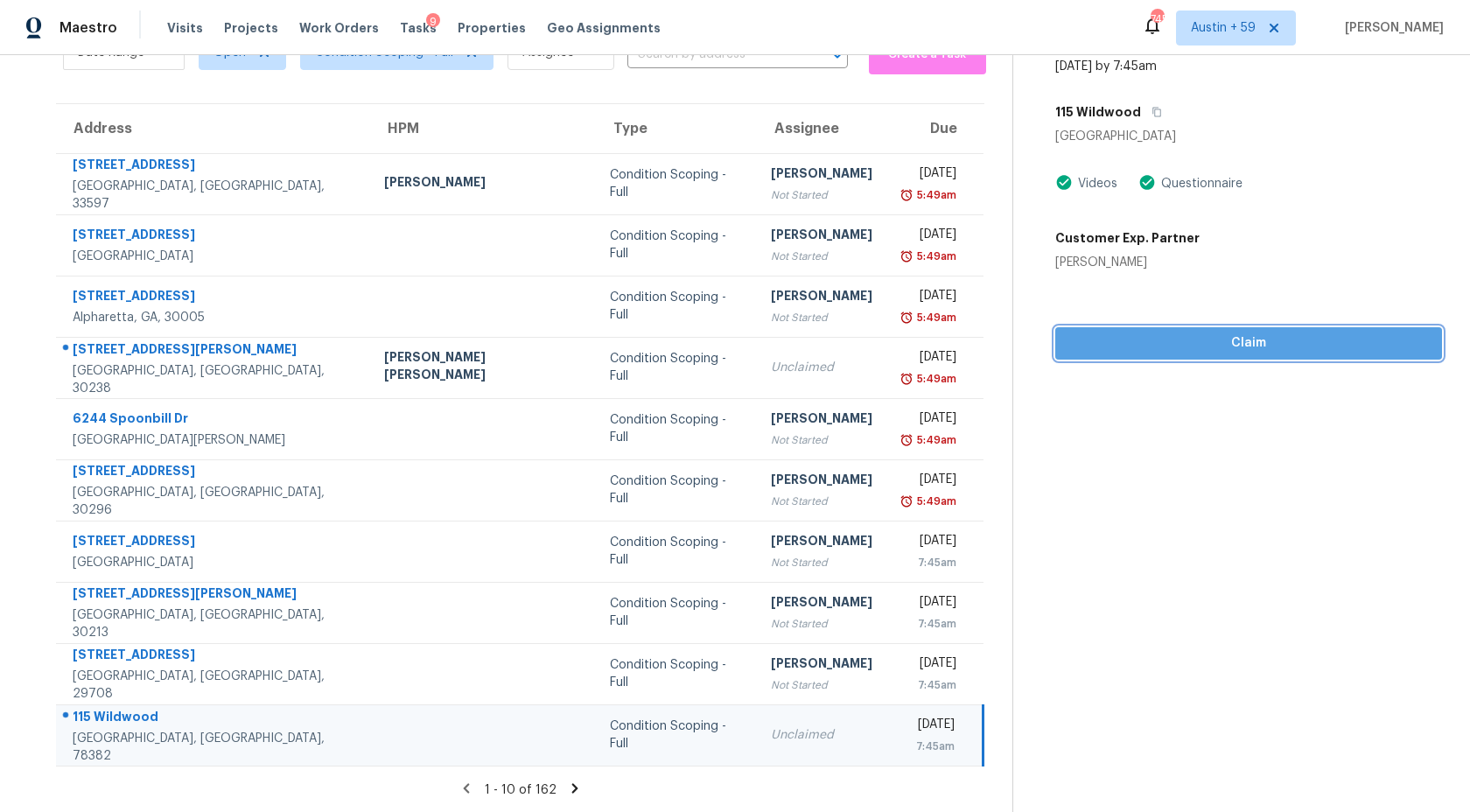
click at [1181, 351] on span "Claim" at bounding box center [1248, 343] width 359 height 22
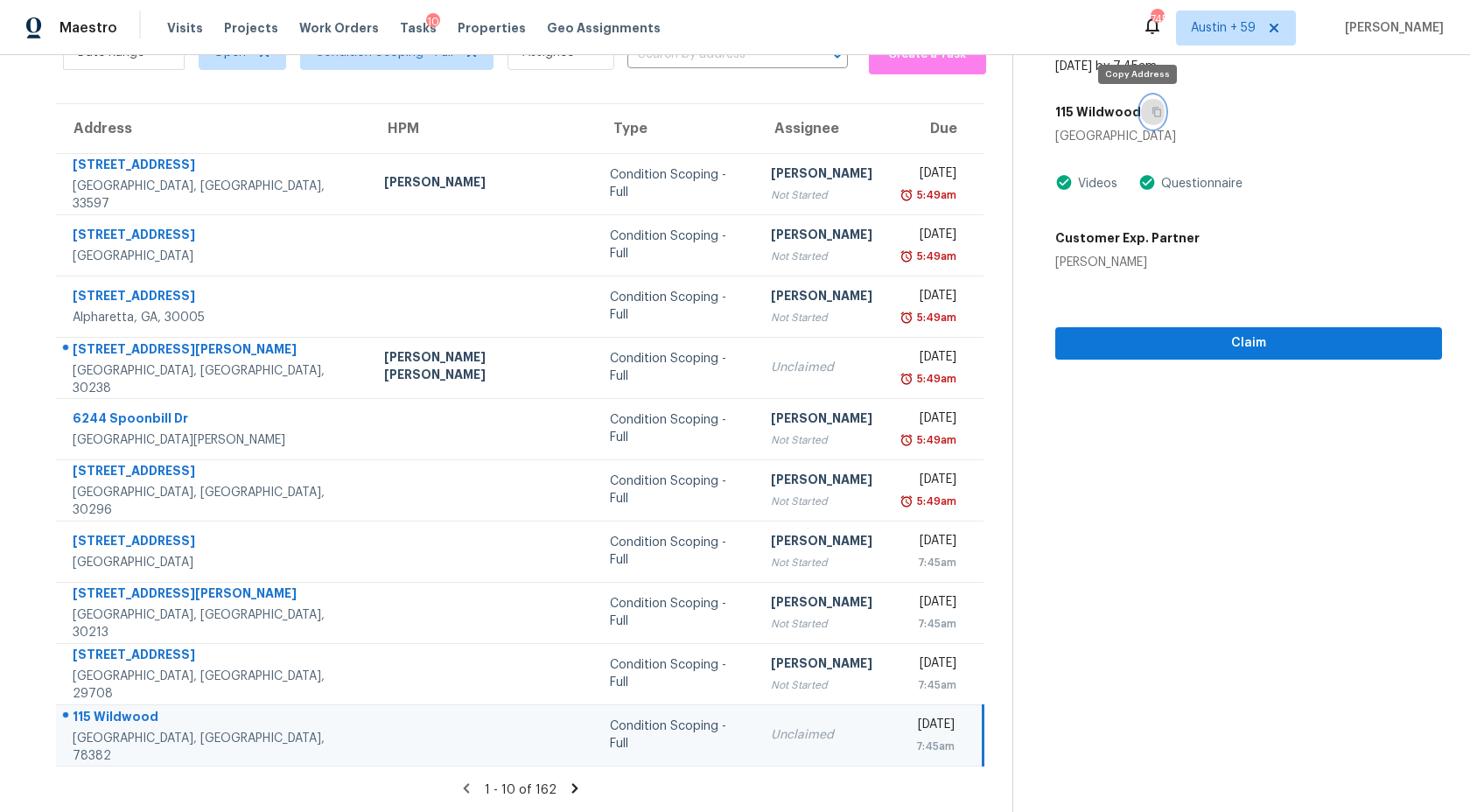
click at [1146, 107] on button "button" at bounding box center [1153, 112] width 23 height 32
click at [571, 785] on icon at bounding box center [574, 788] width 6 height 10
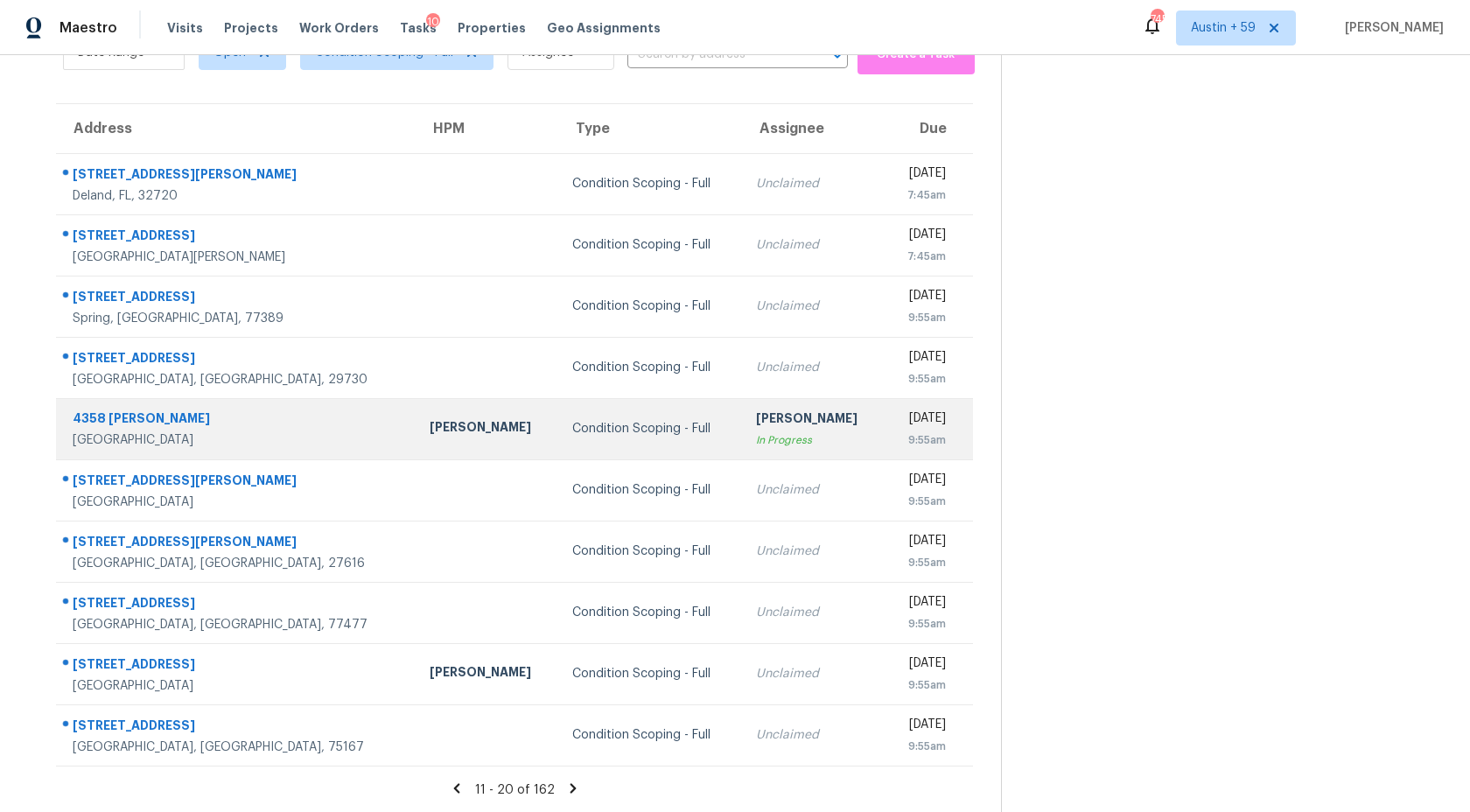
click at [638, 405] on td "Condition Scoping - Full" at bounding box center [650, 429] width 184 height 61
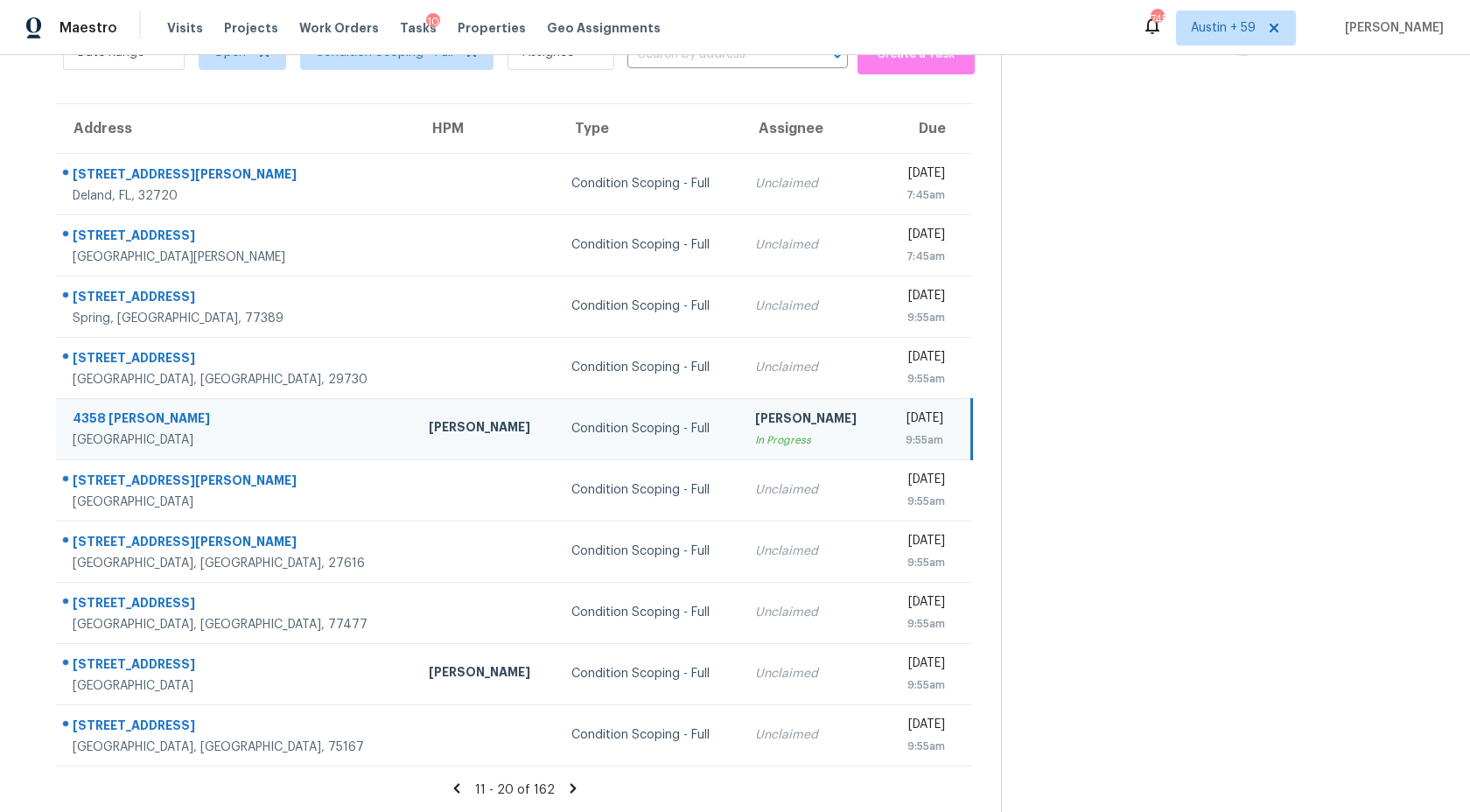
scroll to position [0, 0]
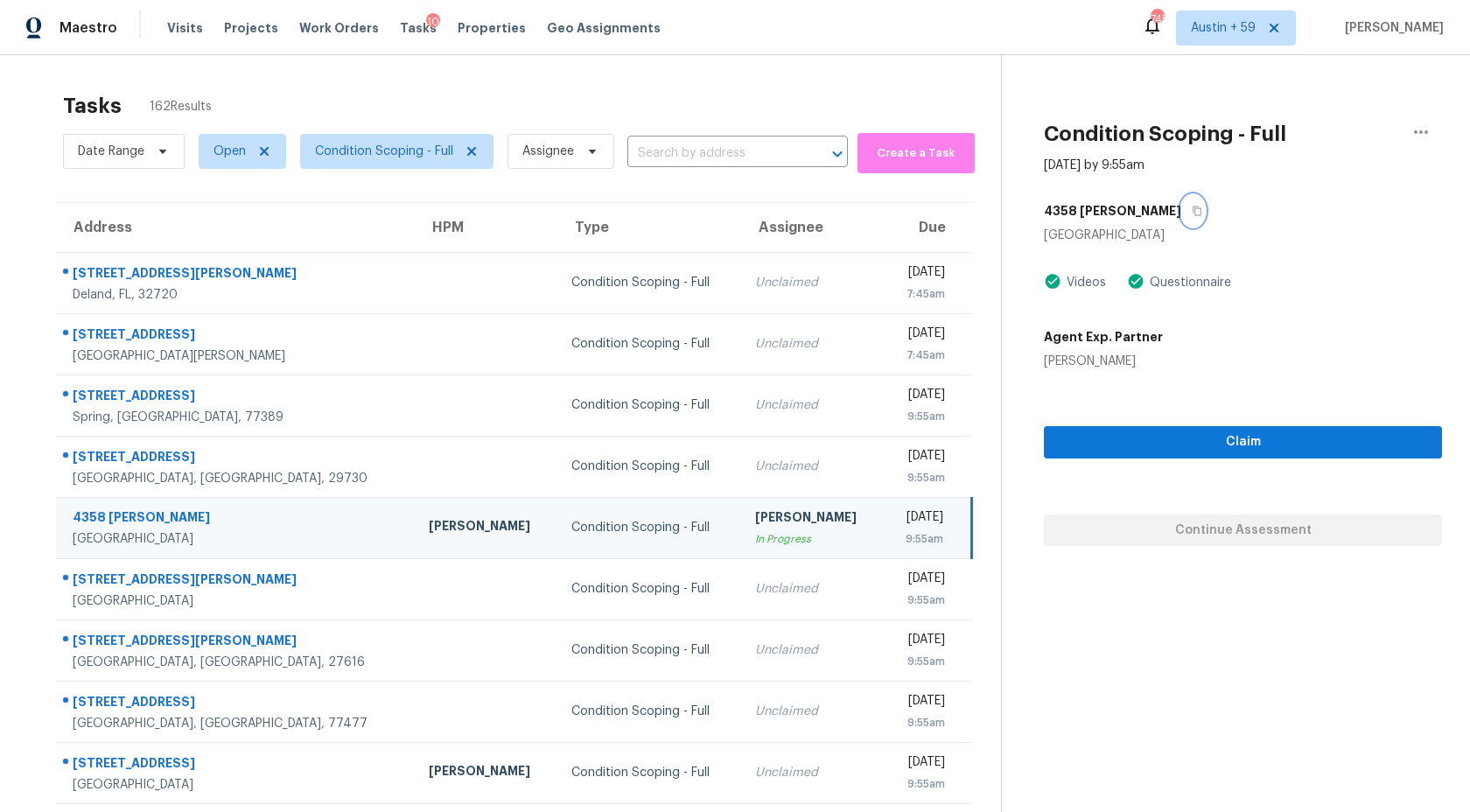
click at [1192, 208] on icon "button" at bounding box center [1197, 211] width 9 height 10
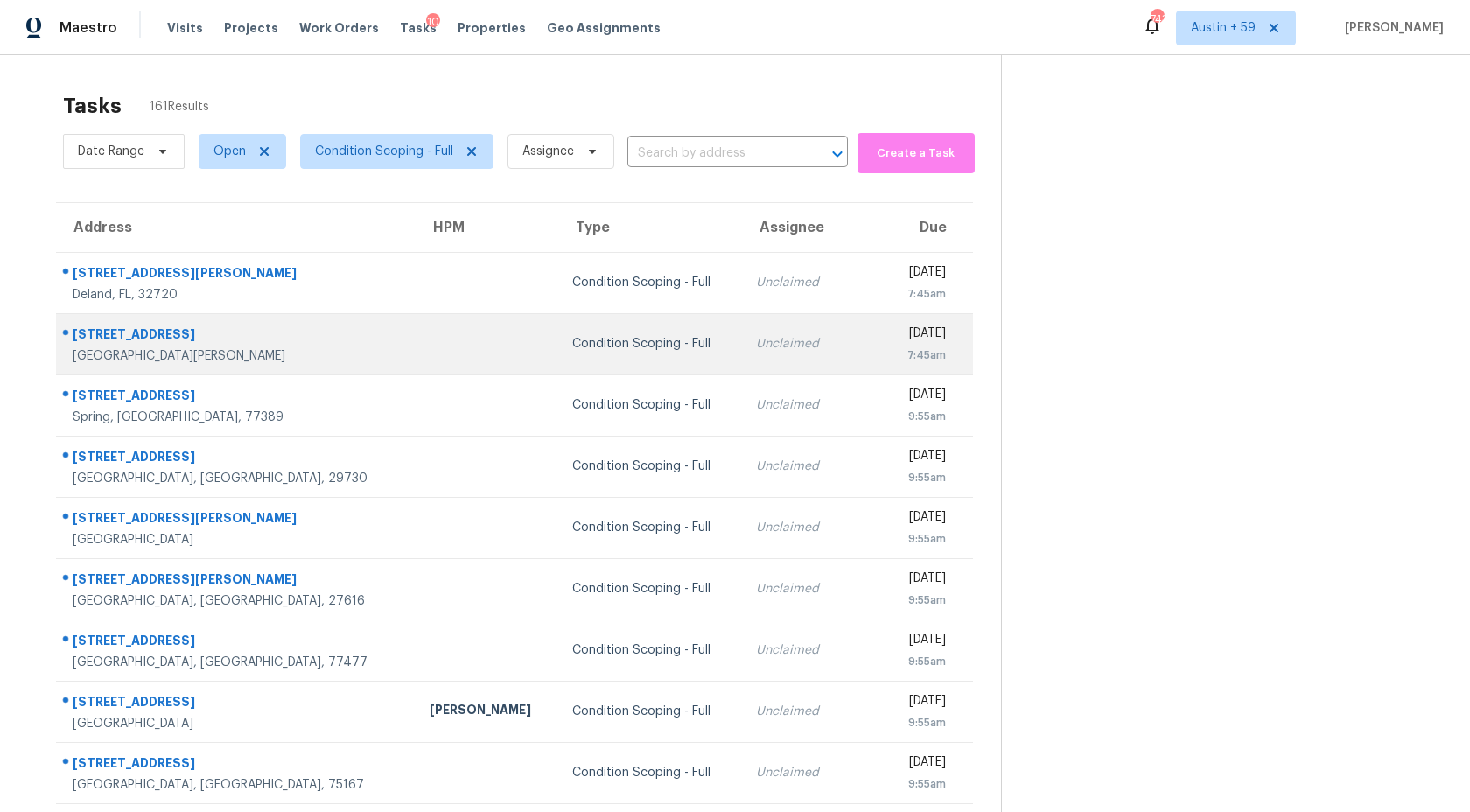
scroll to position [99, 0]
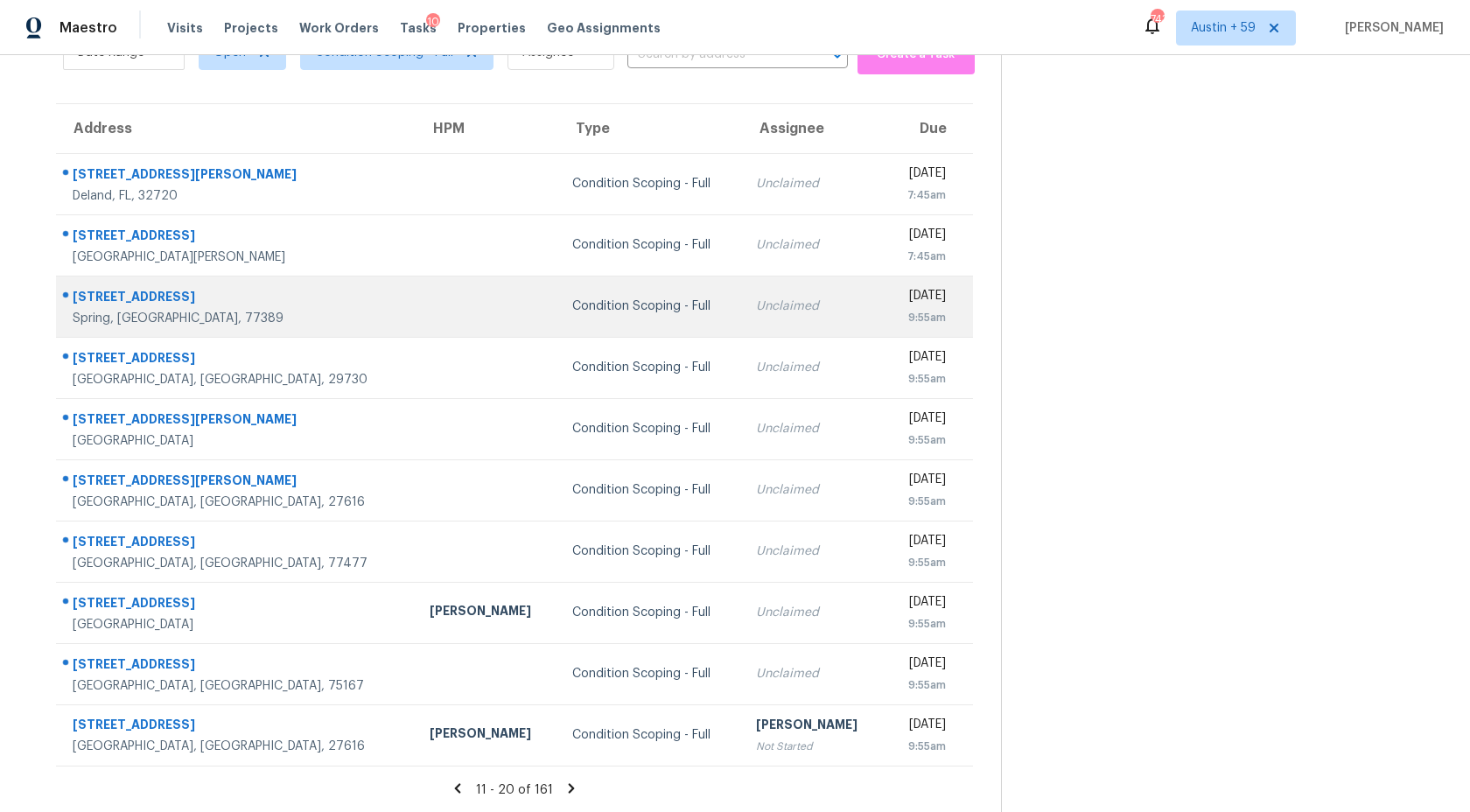
click at [600, 324] on td "Condition Scoping - Full" at bounding box center [650, 306] width 184 height 61
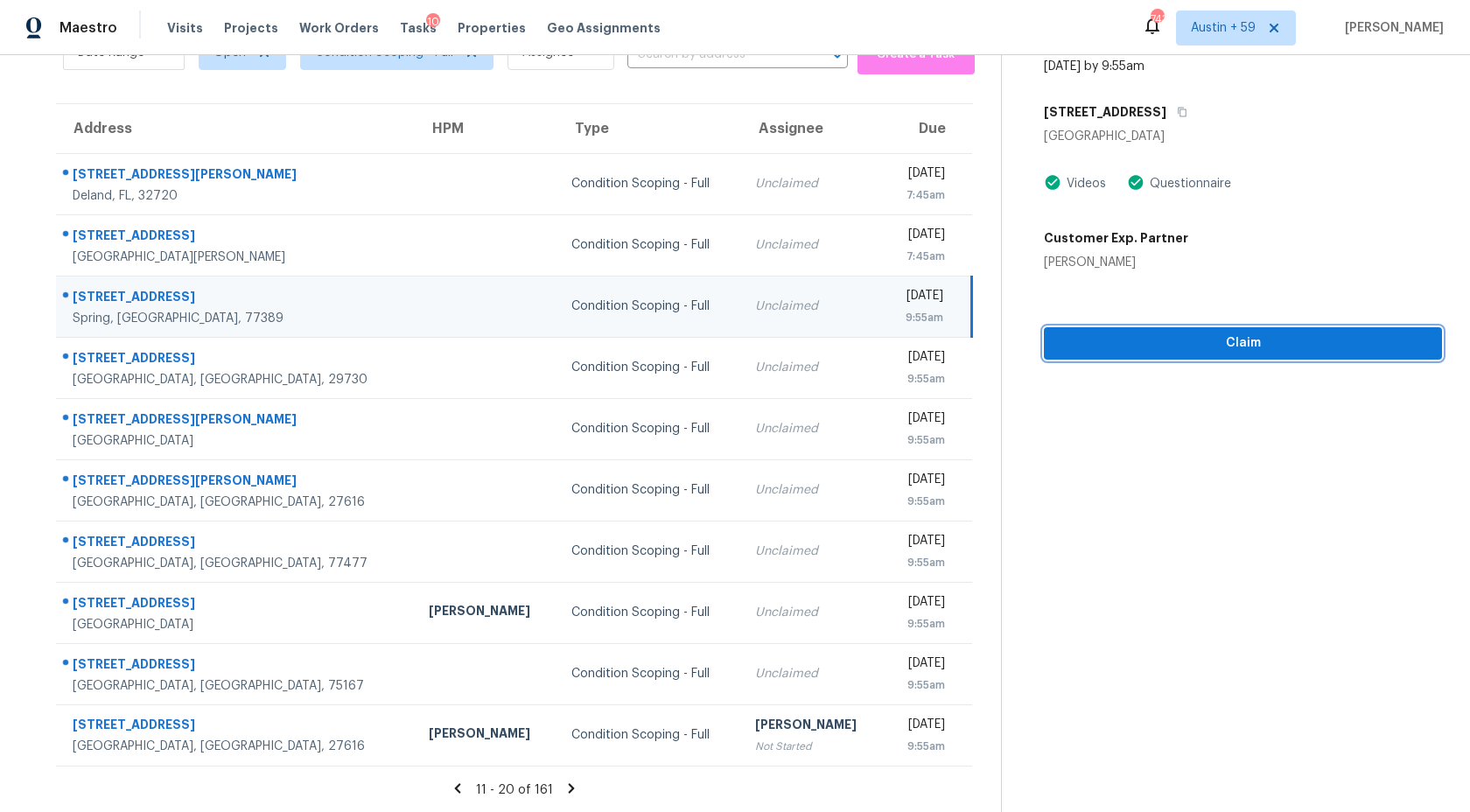
click at [1168, 354] on button "Claim" at bounding box center [1243, 343] width 398 height 32
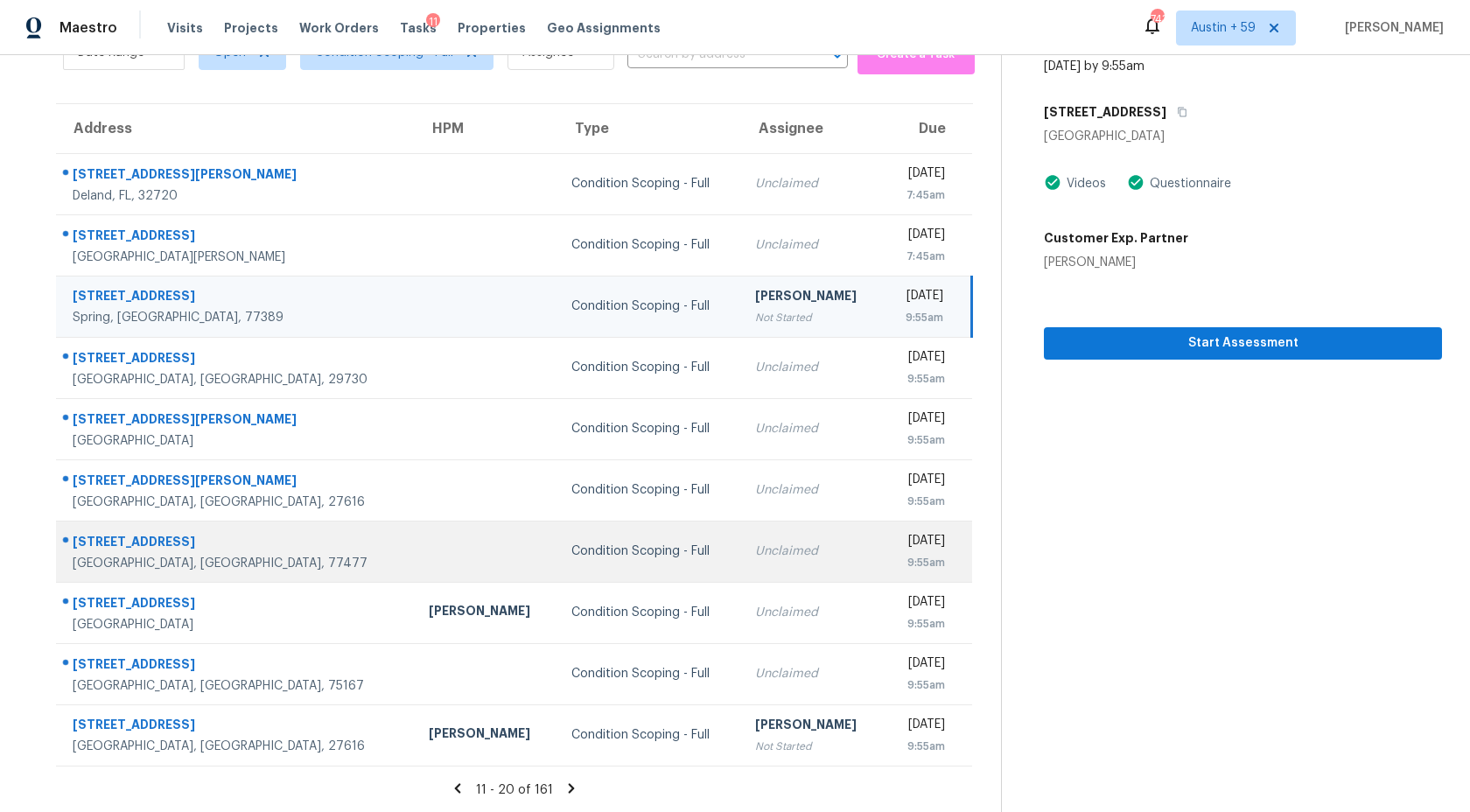
click at [645, 559] on td "Condition Scoping - Full" at bounding box center [648, 552] width 183 height 61
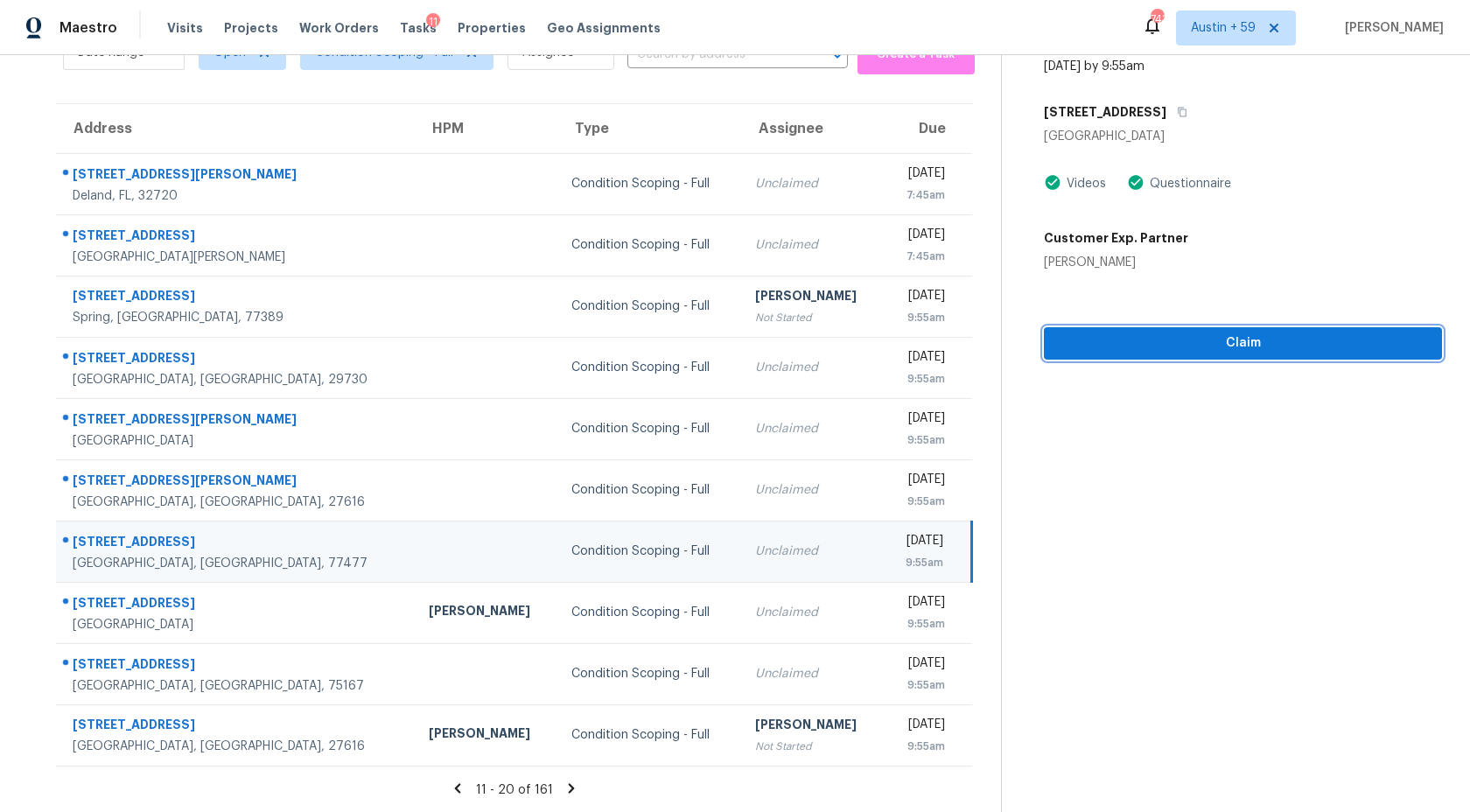
click at [1177, 346] on span "Claim" at bounding box center [1243, 343] width 370 height 22
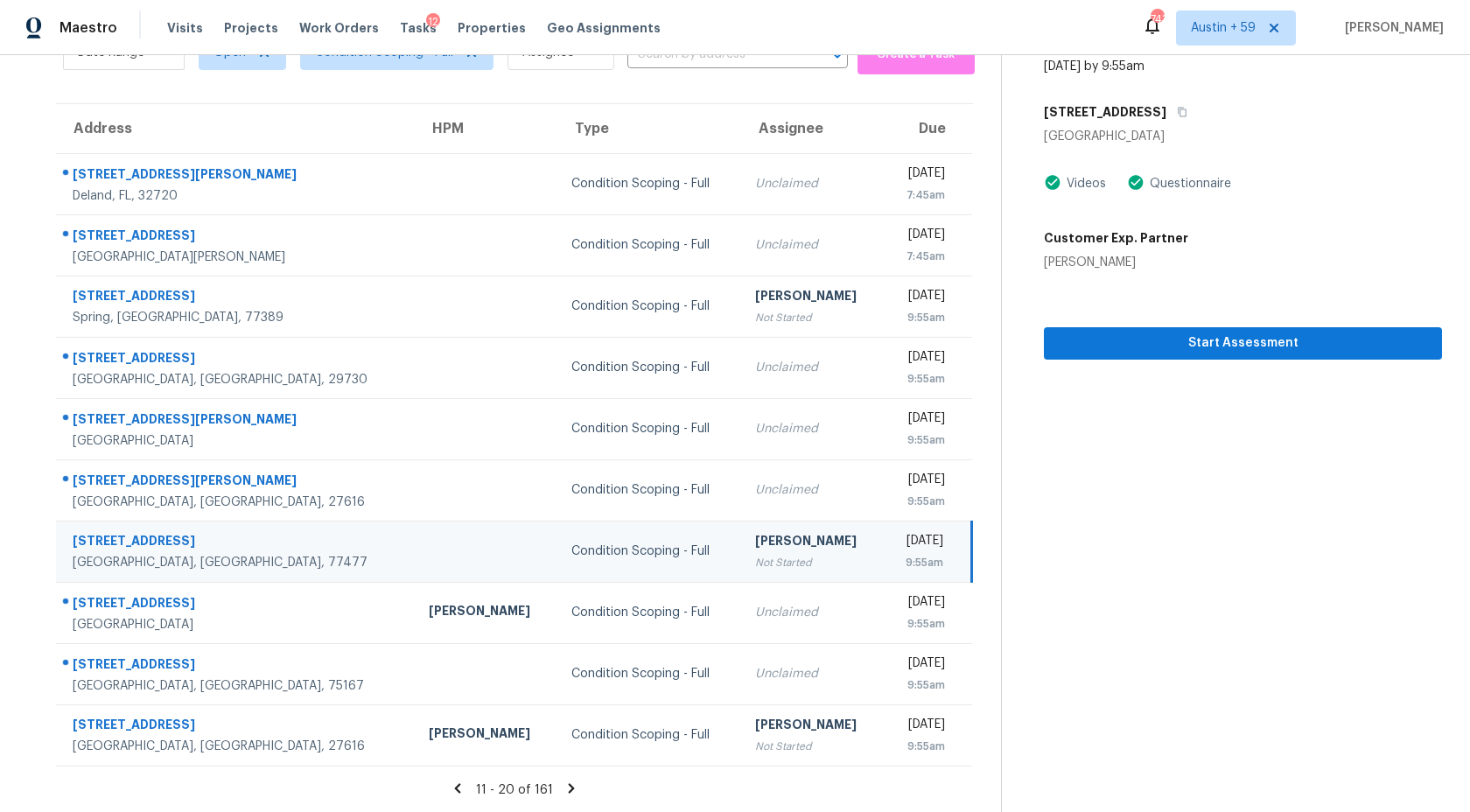
scroll to position [0, 0]
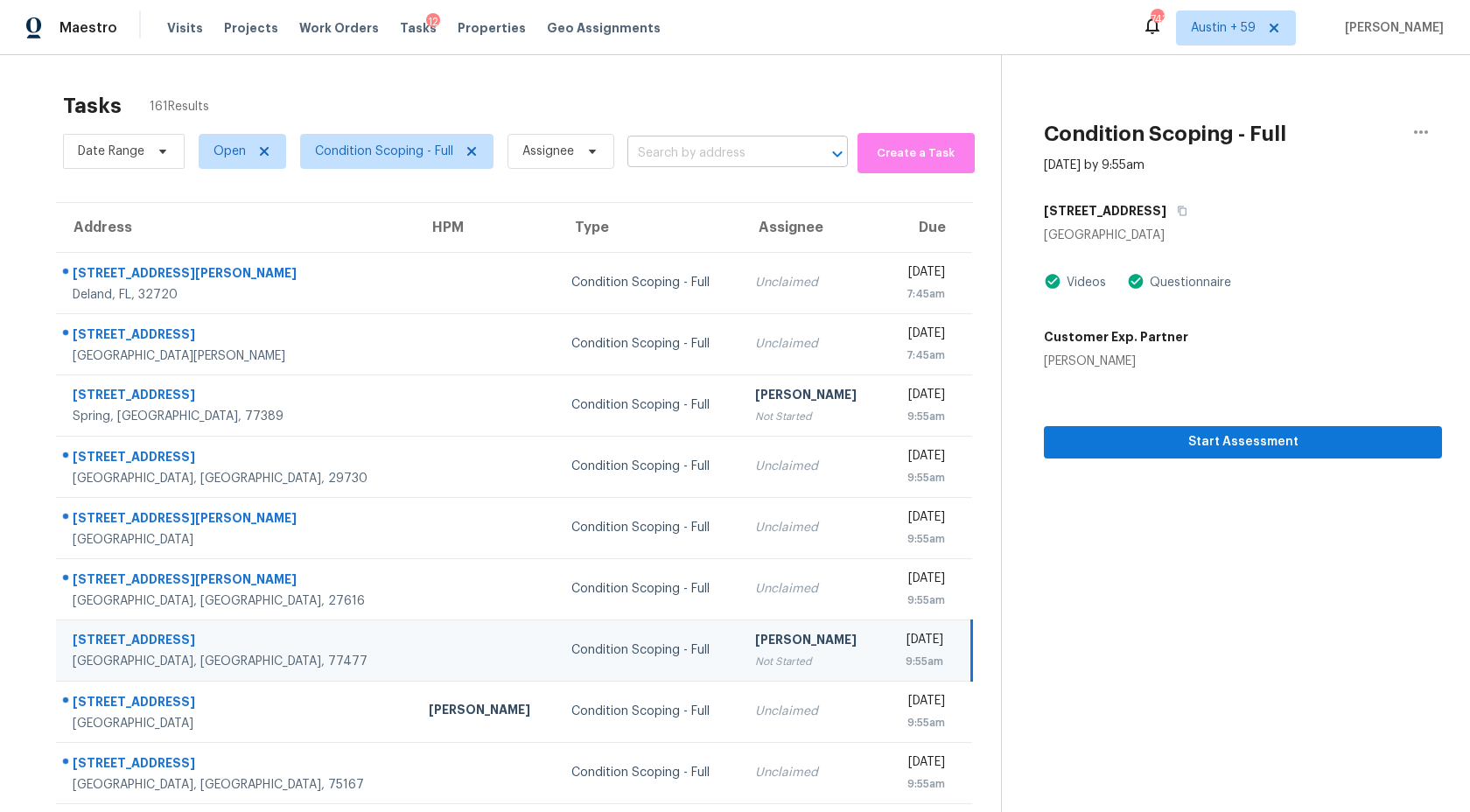
click at [754, 146] on input "text" at bounding box center [713, 153] width 171 height 27
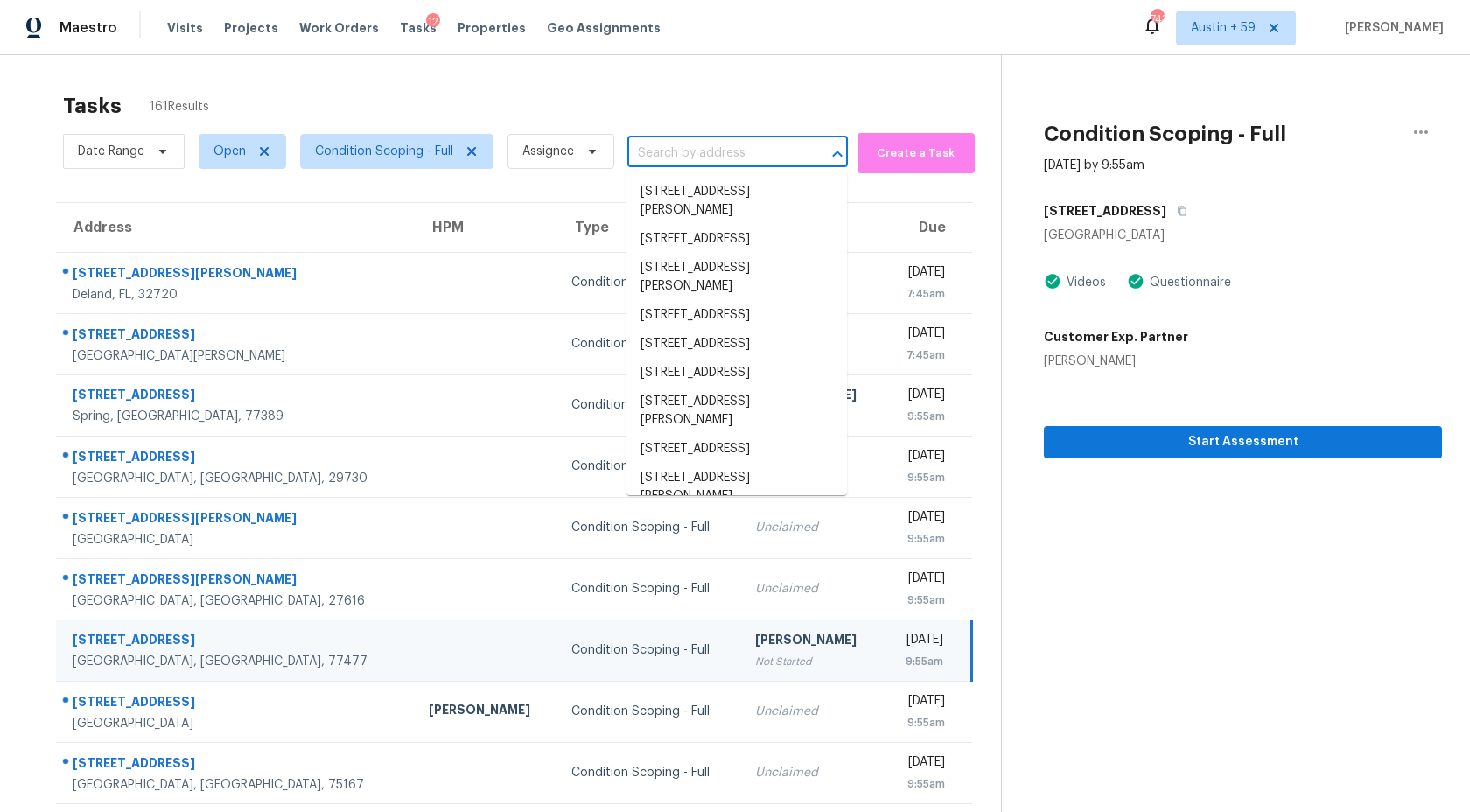
paste input "106 Cardiff Ln Waxahachie, TX, 75167"
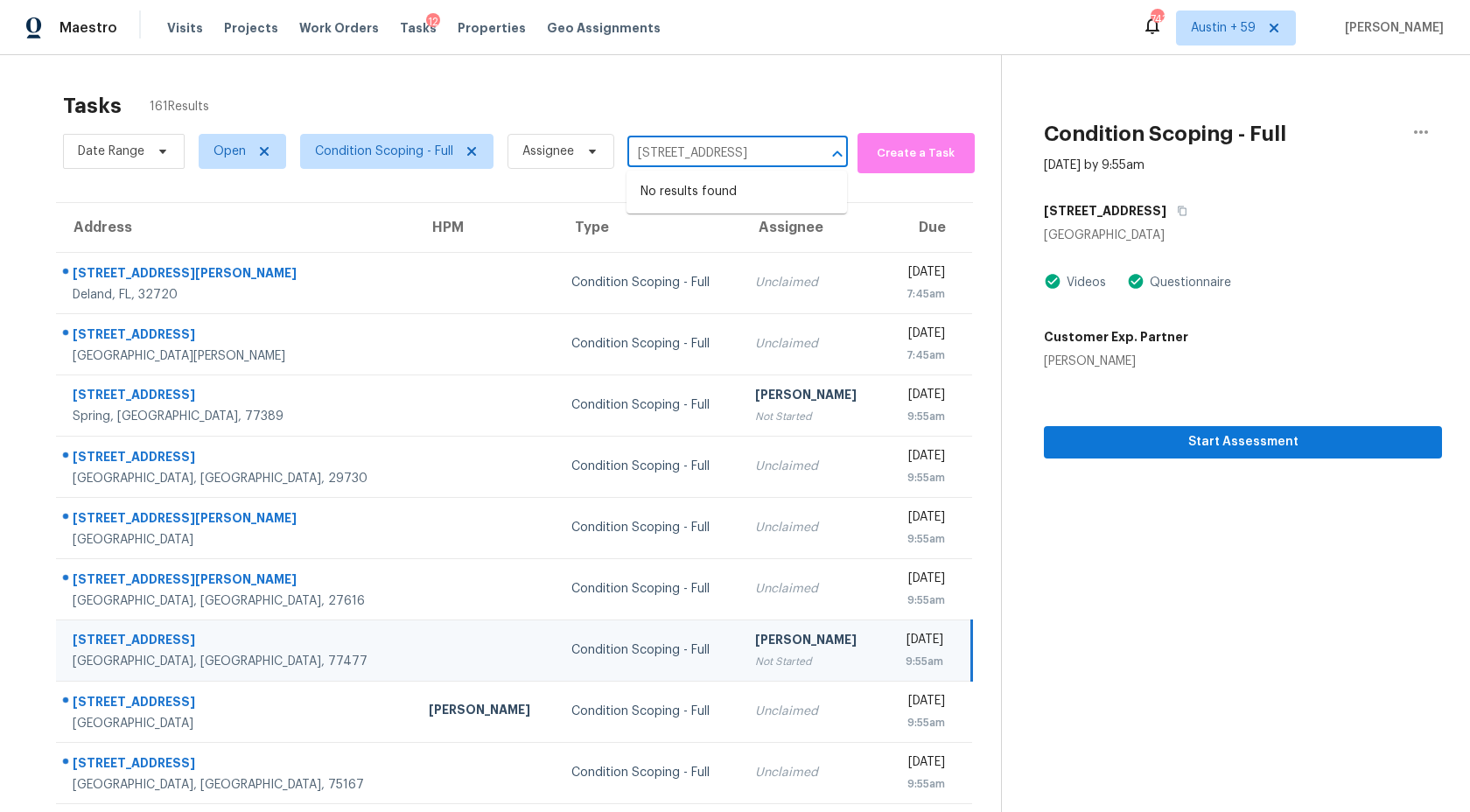
type input "106 Cardiff Ln Waxahachie, TX, 75167"
click at [762, 88] on div "Tasks 161 Results" at bounding box center [532, 105] width 938 height 45
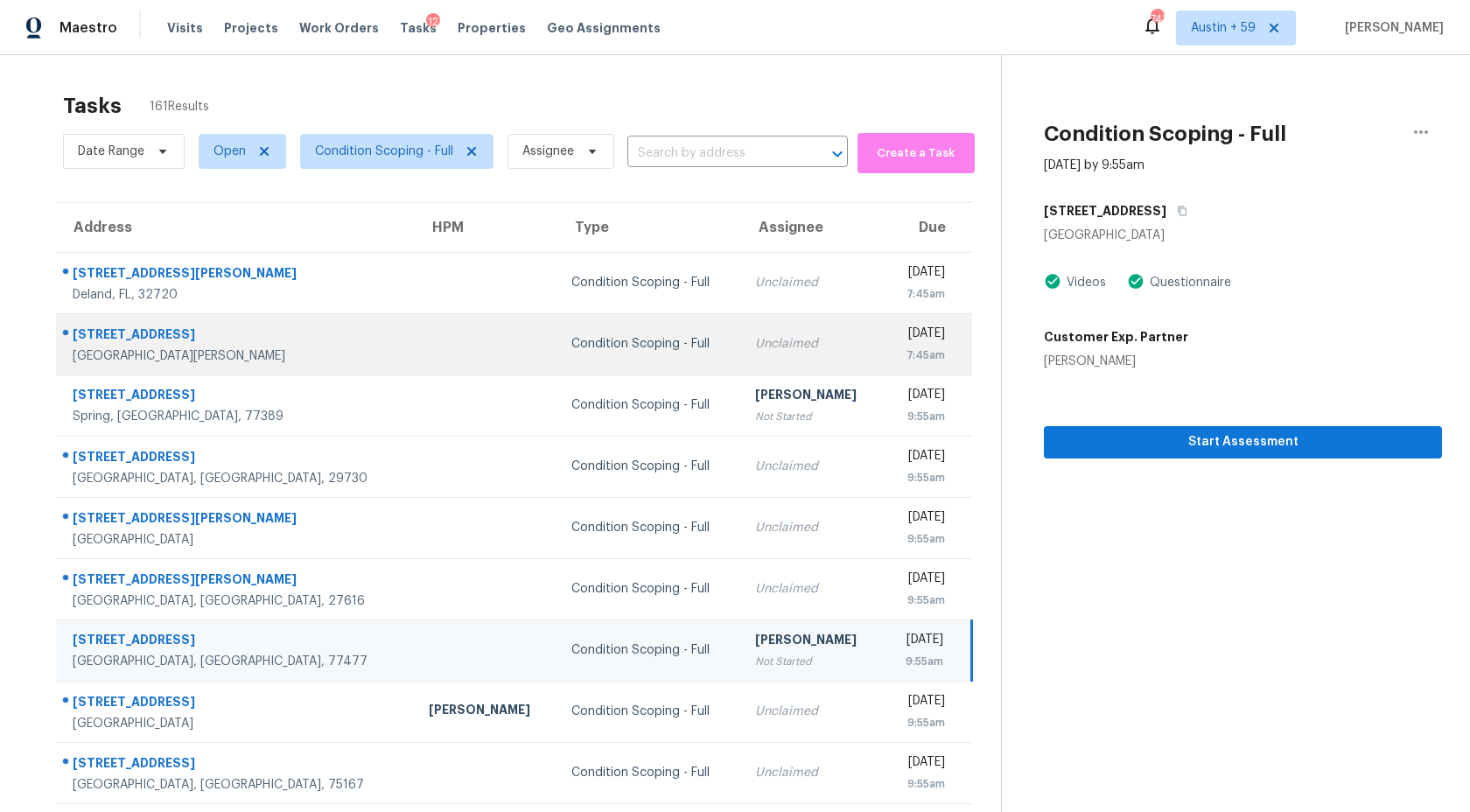
scroll to position [99, 0]
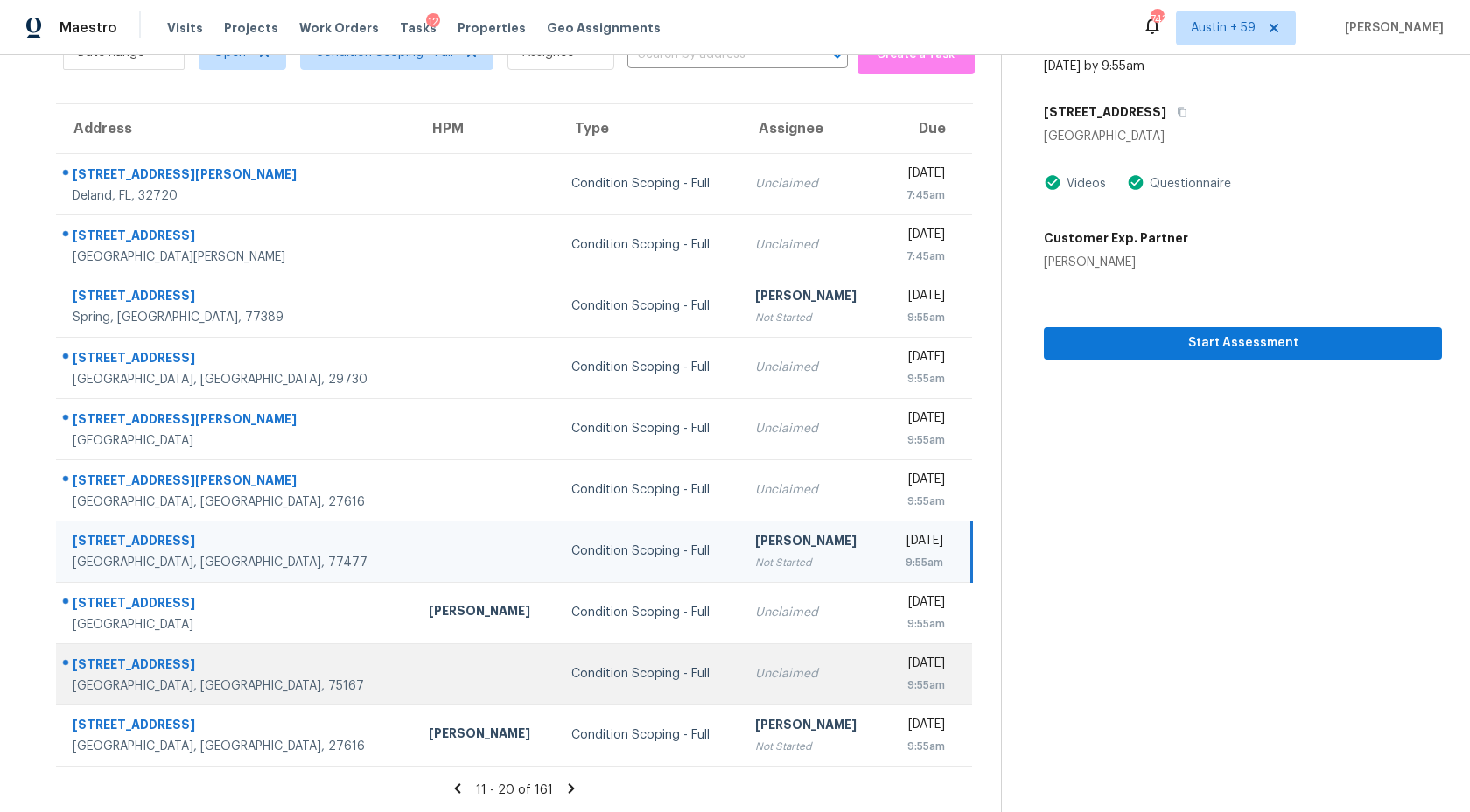
click at [741, 663] on td "Unclaimed" at bounding box center [812, 674] width 142 height 61
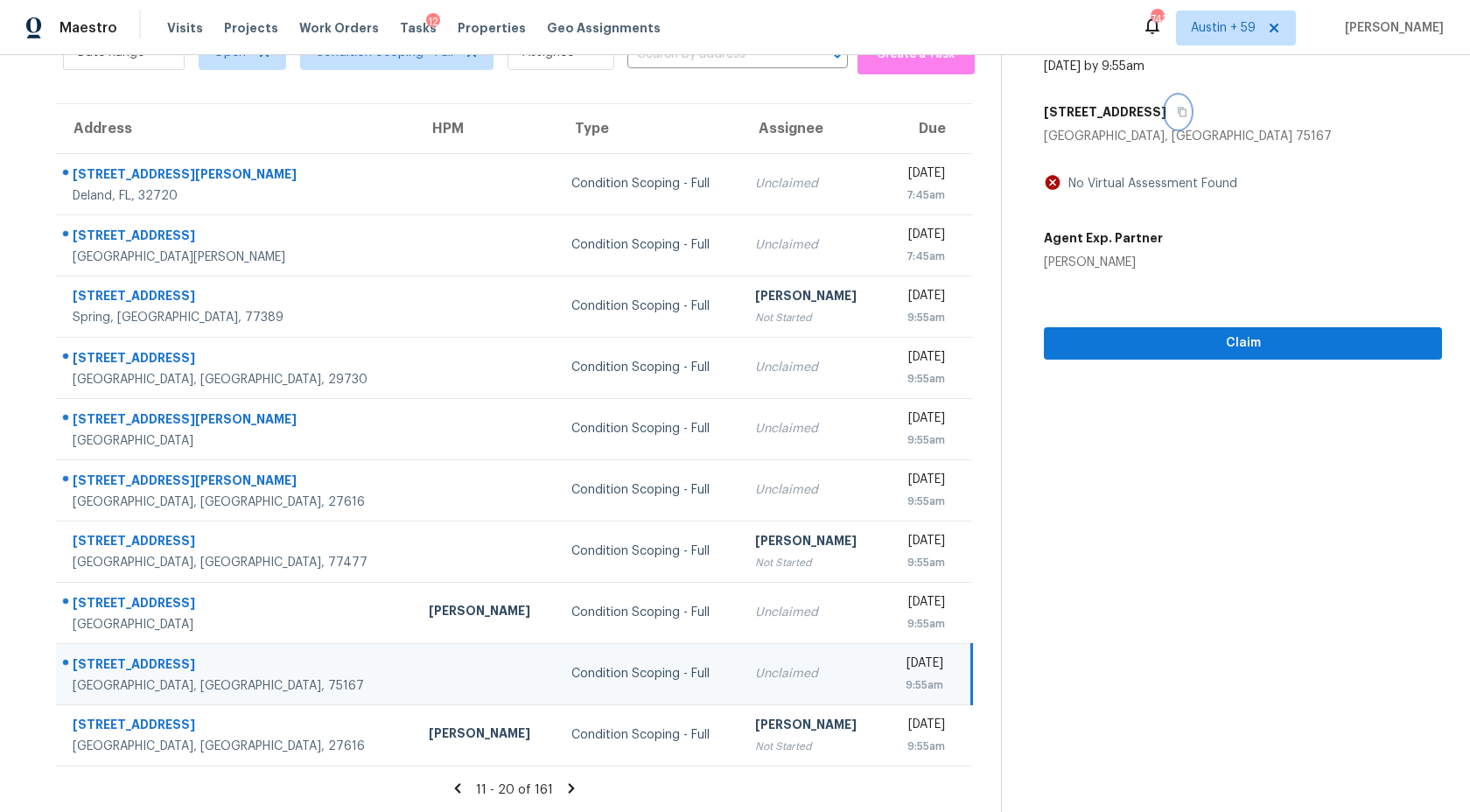
click at [1166, 113] on button "button" at bounding box center [1178, 112] width 23 height 32
click at [1189, 344] on span "Claim" at bounding box center [1243, 343] width 370 height 22
click at [569, 790] on icon at bounding box center [571, 788] width 6 height 10
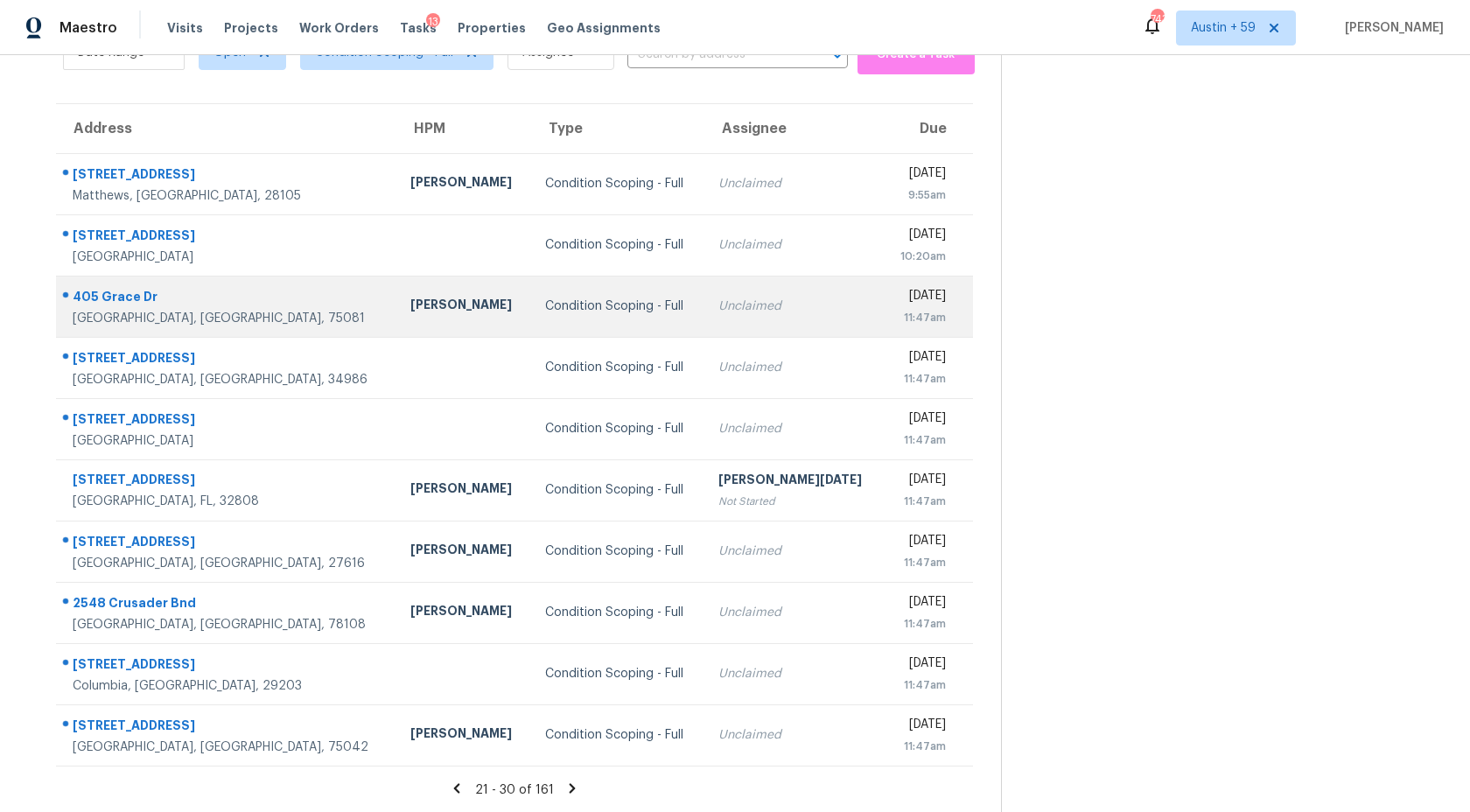
click at [618, 283] on td "Condition Scoping - Full" at bounding box center [617, 306] width 173 height 61
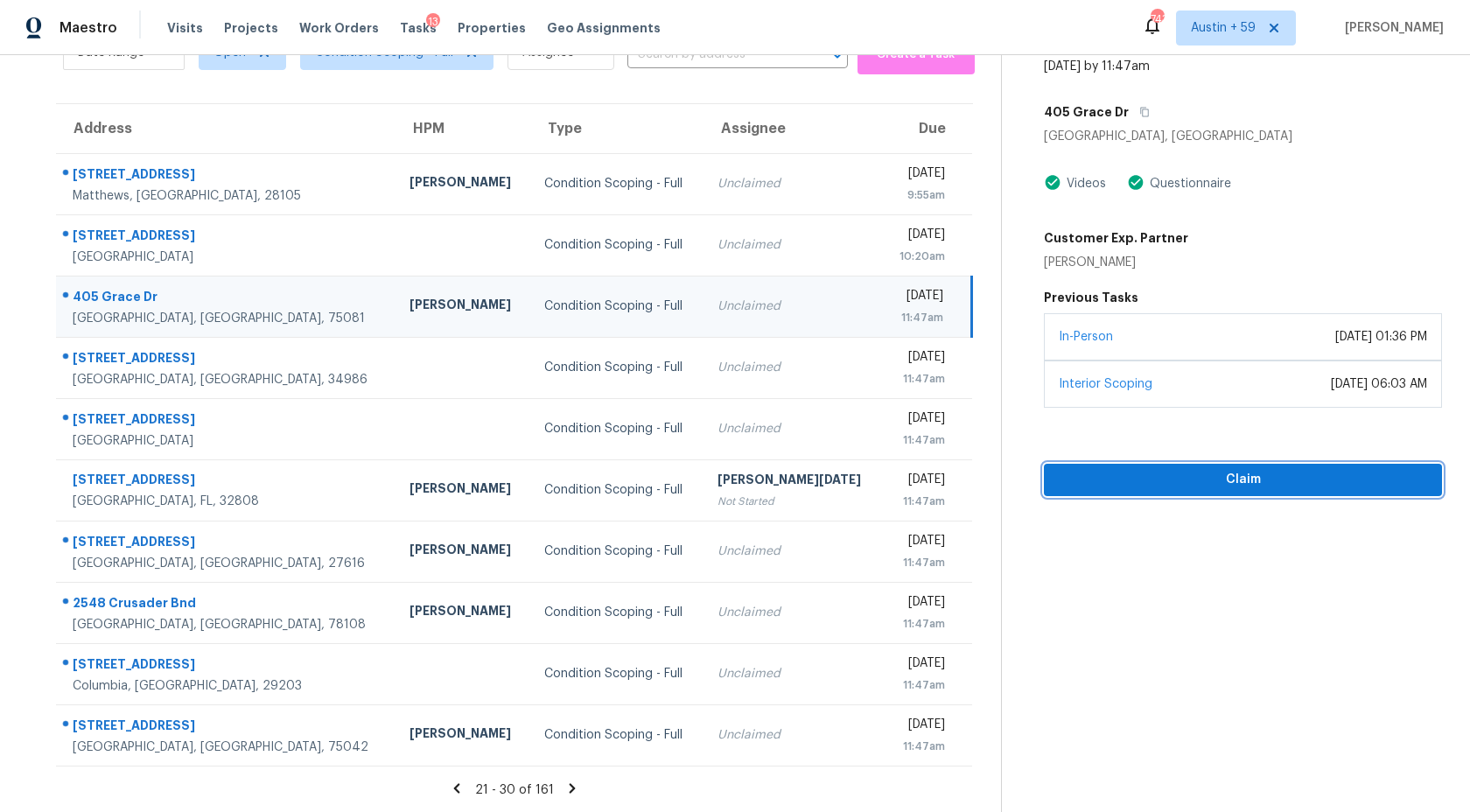
click at [1175, 483] on span "Claim" at bounding box center [1243, 479] width 370 height 22
click at [457, 784] on icon at bounding box center [456, 788] width 15 height 15
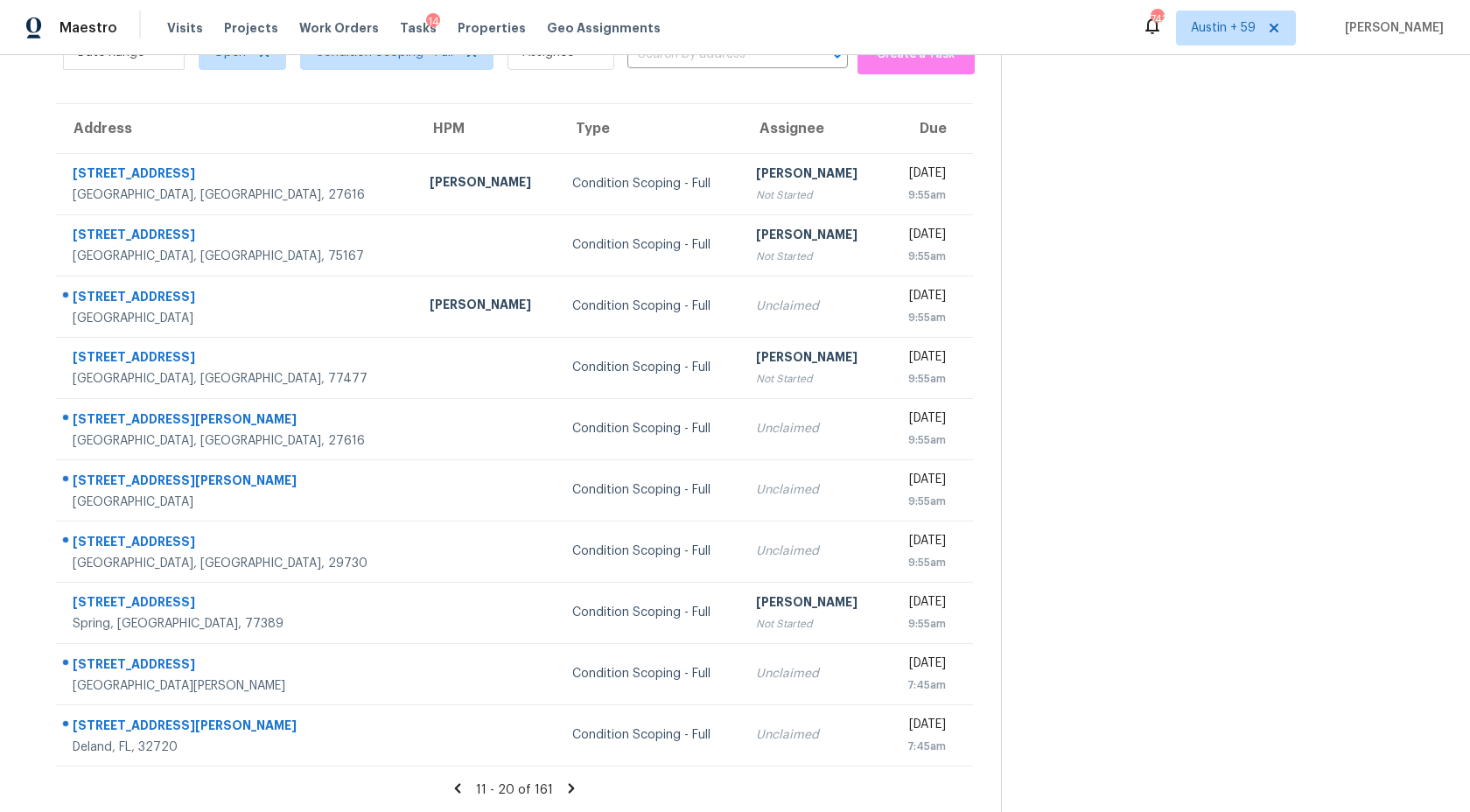
click at [569, 790] on icon at bounding box center [571, 788] width 6 height 10
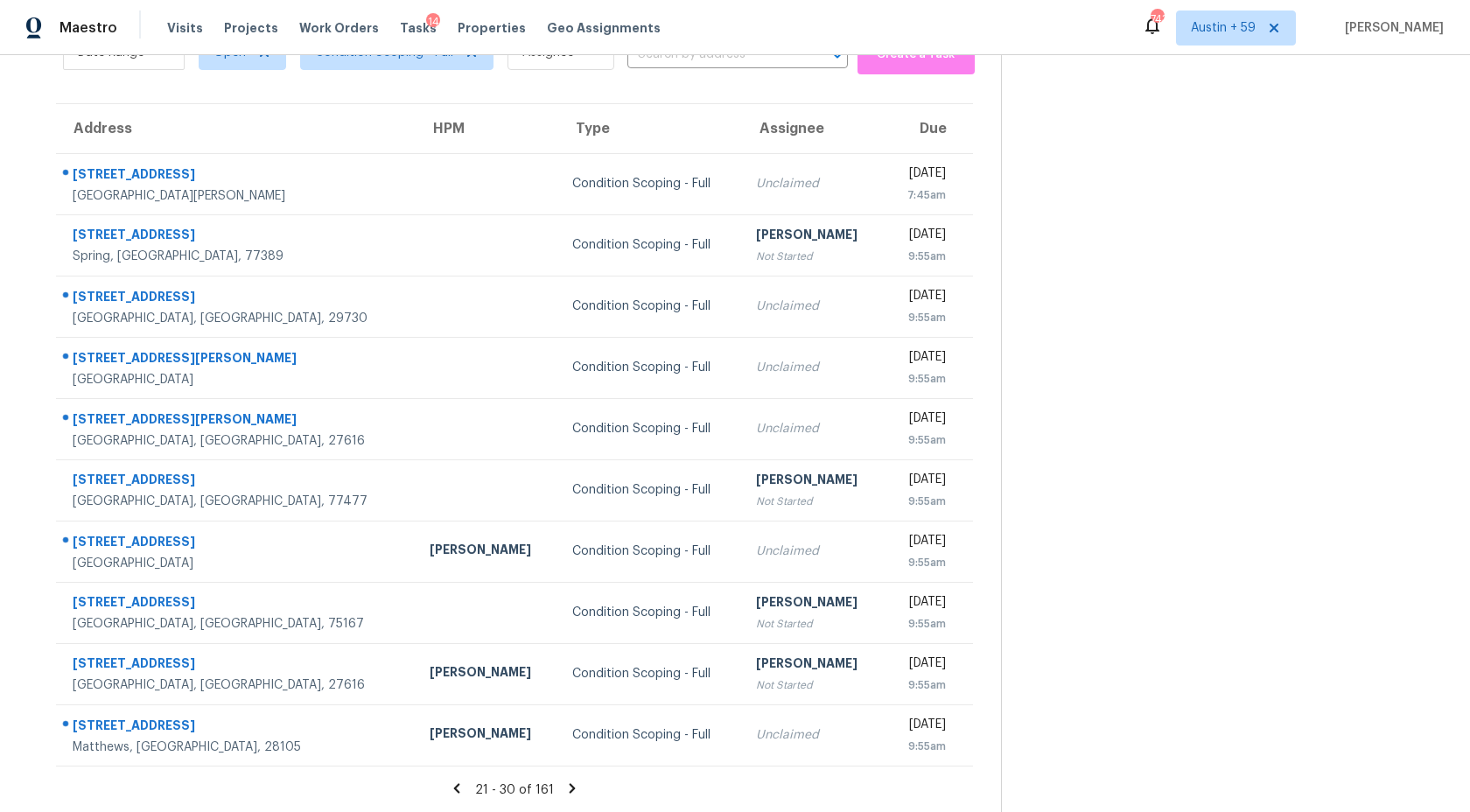
click at [564, 784] on icon at bounding box center [571, 788] width 15 height 15
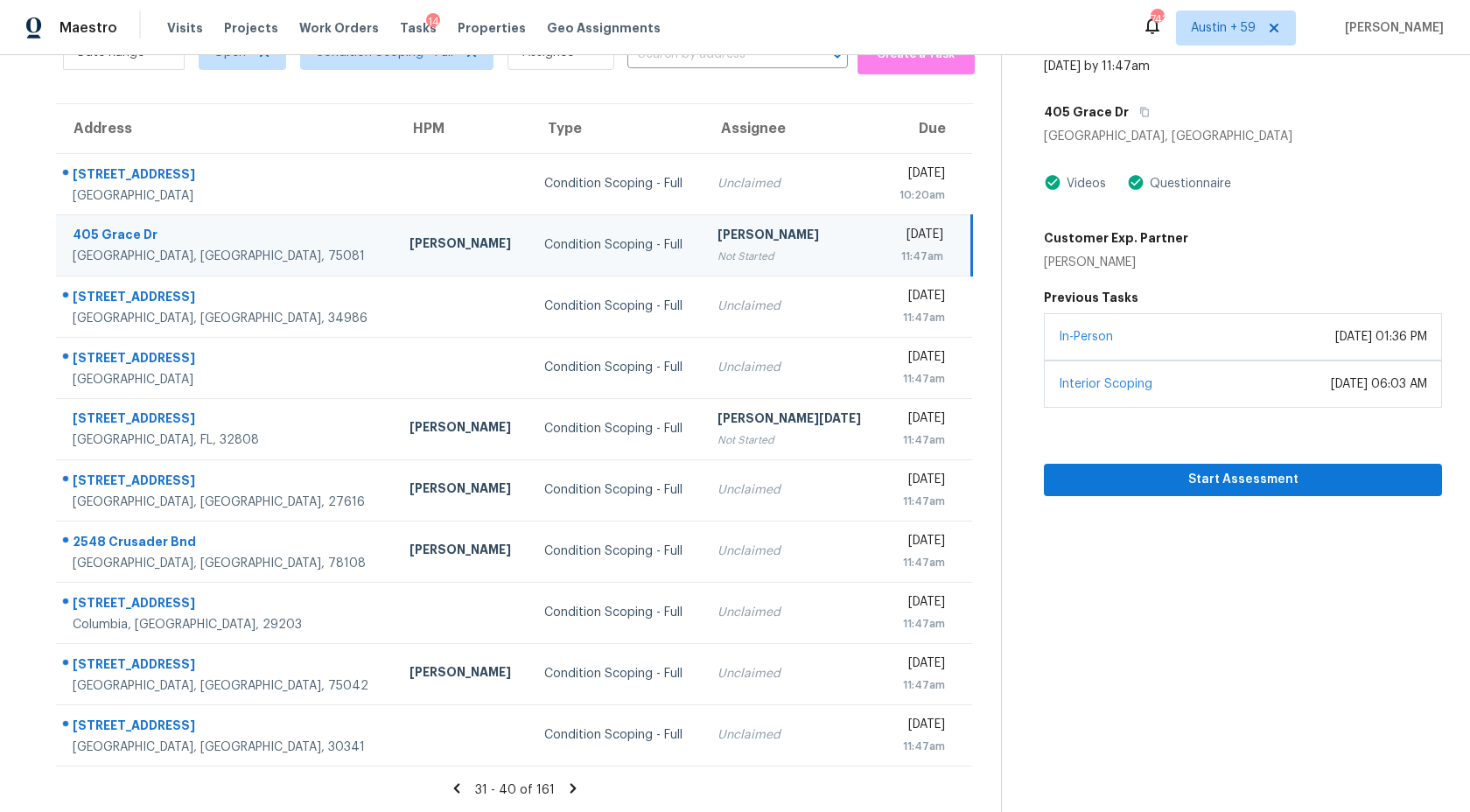
click at [570, 786] on icon at bounding box center [572, 788] width 6 height 10
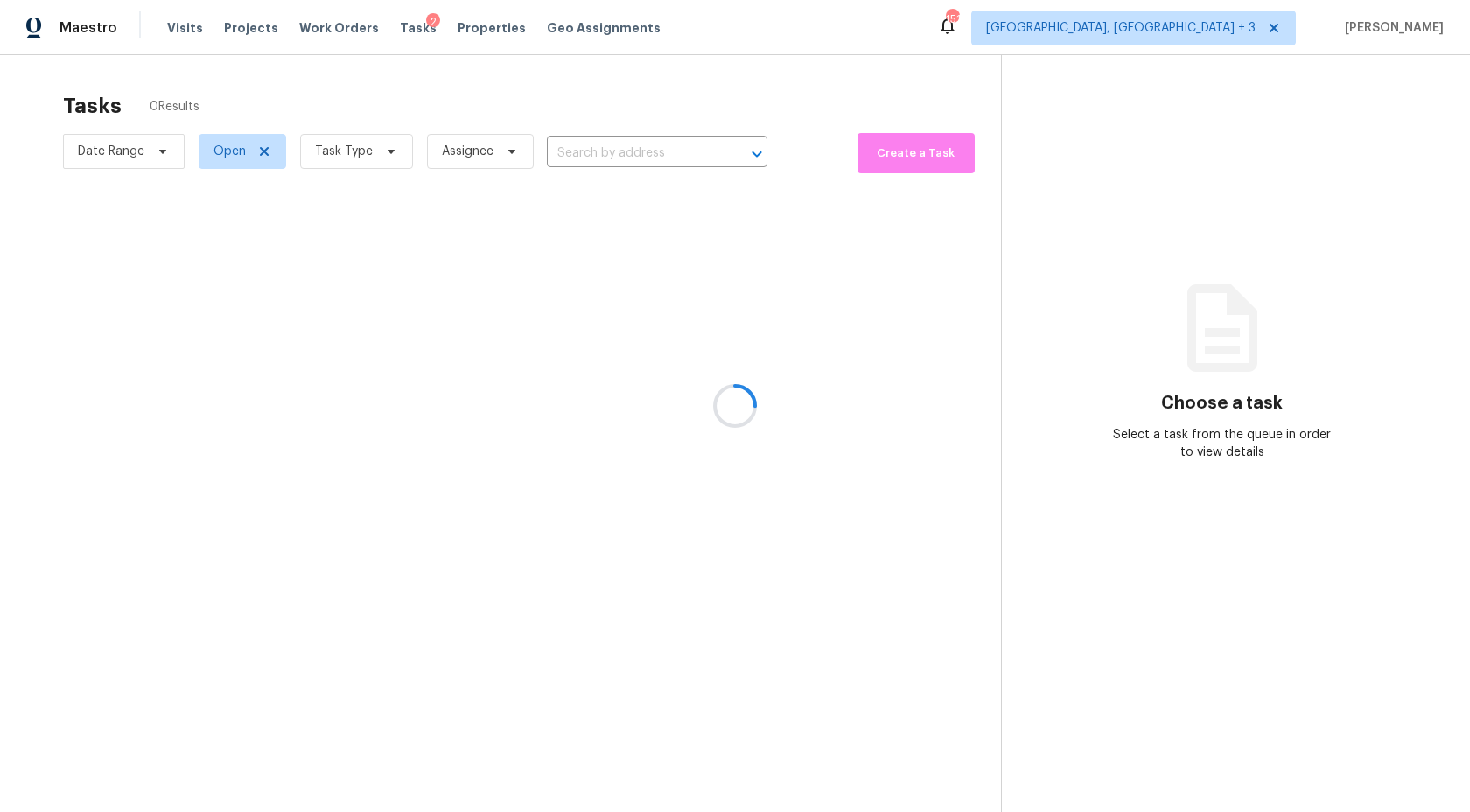
click at [346, 153] on div at bounding box center [735, 406] width 1470 height 812
click at [346, 153] on span "Task Type" at bounding box center [344, 151] width 58 height 17
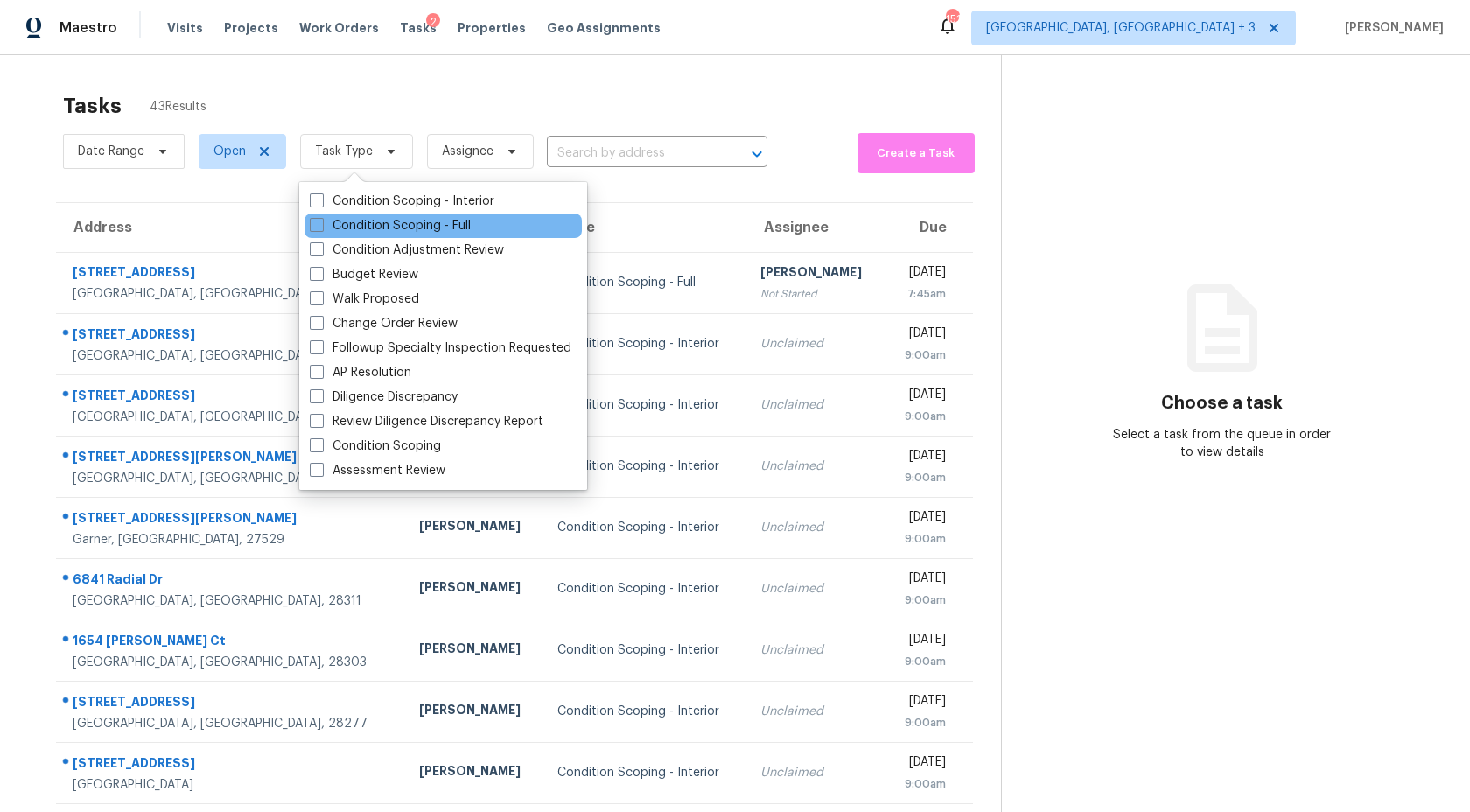
click at [395, 214] on div "Condition Scoping - Full" at bounding box center [443, 225] width 278 height 24
click at [391, 223] on label "Condition Scoping - Full" at bounding box center [390, 225] width 161 height 17
click at [321, 223] on input "Condition Scoping - Full" at bounding box center [315, 223] width 12 height 12
checkbox input "true"
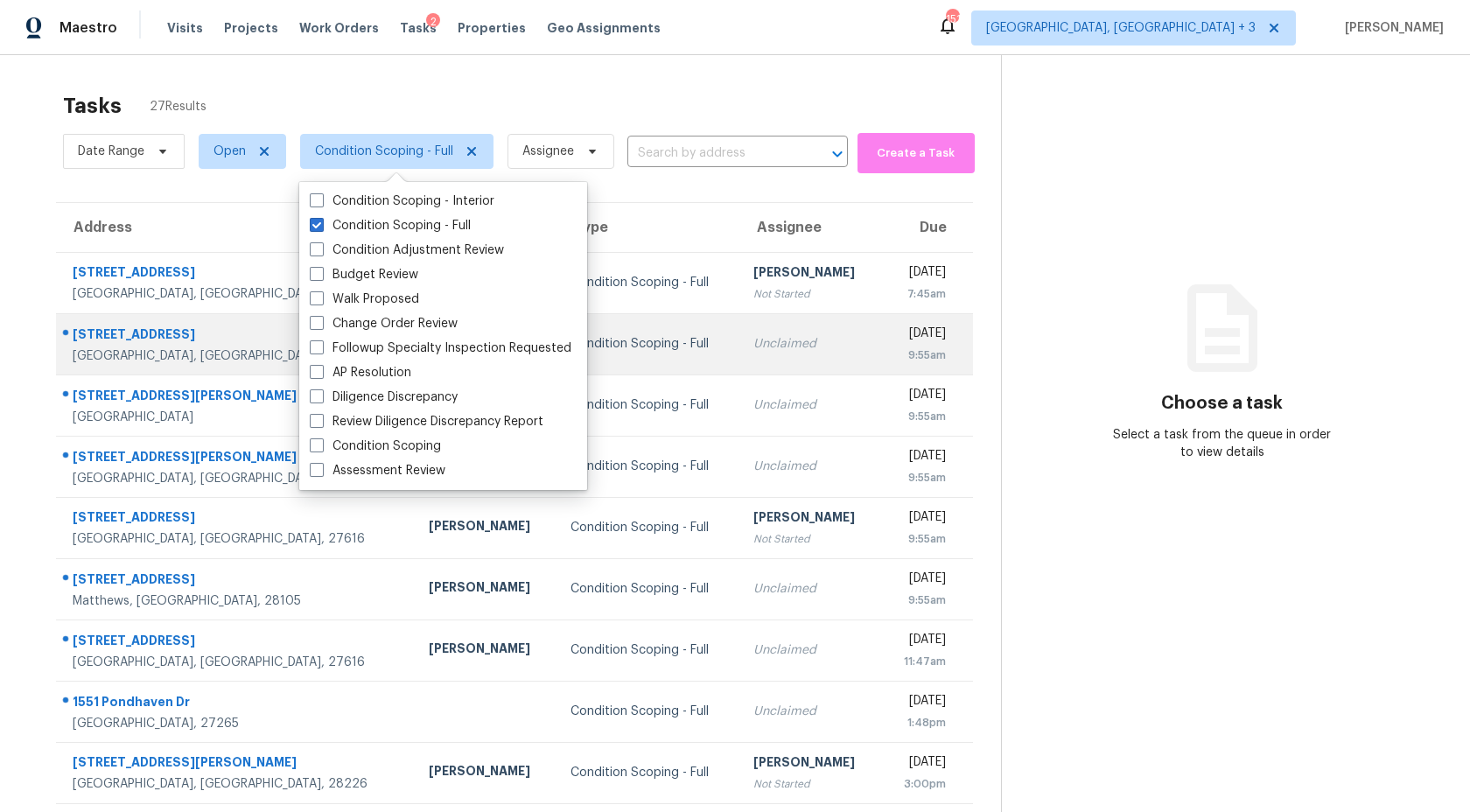
click at [896, 354] on div "9:55am" at bounding box center [920, 354] width 50 height 17
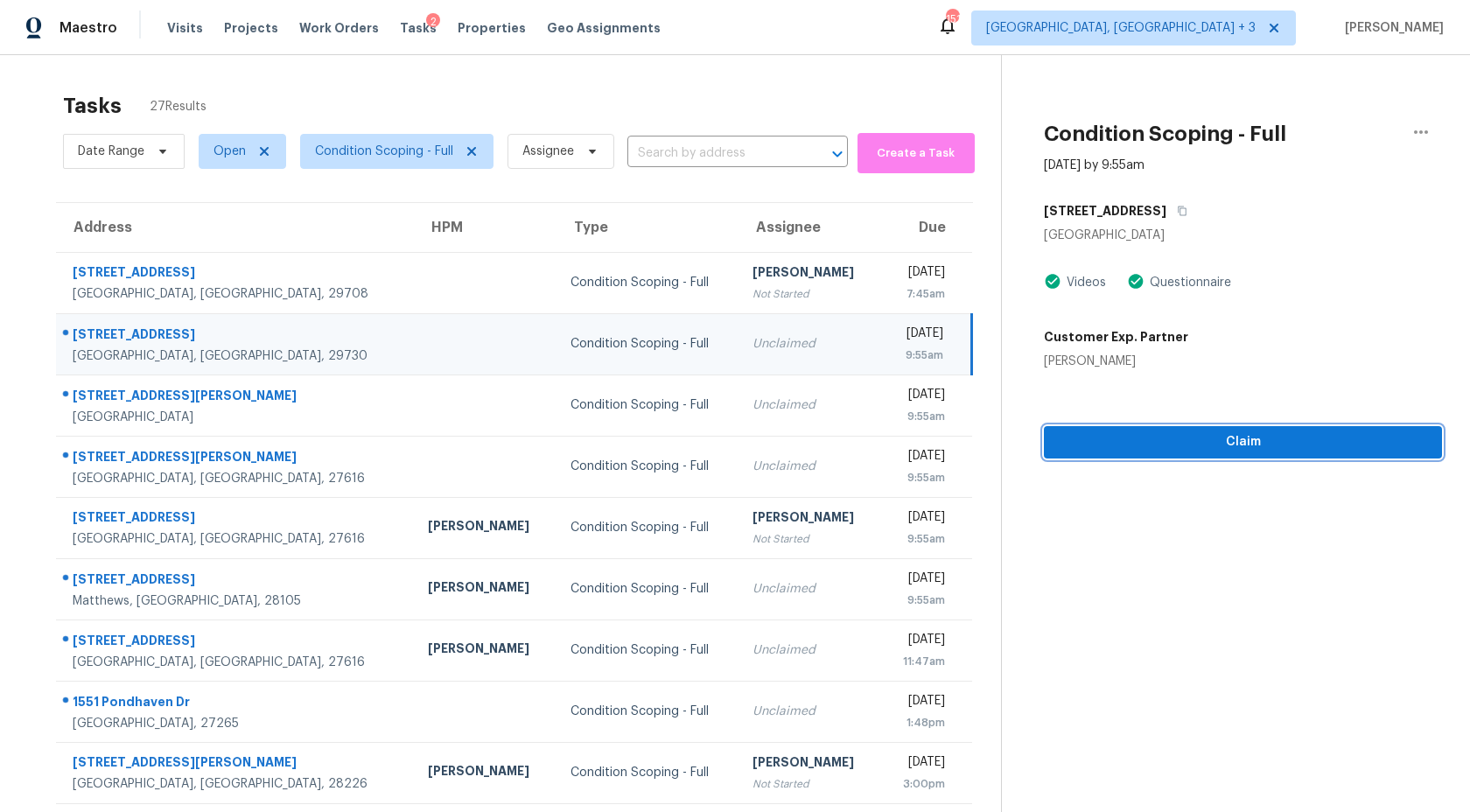
click at [1137, 449] on span "Claim" at bounding box center [1243, 442] width 370 height 22
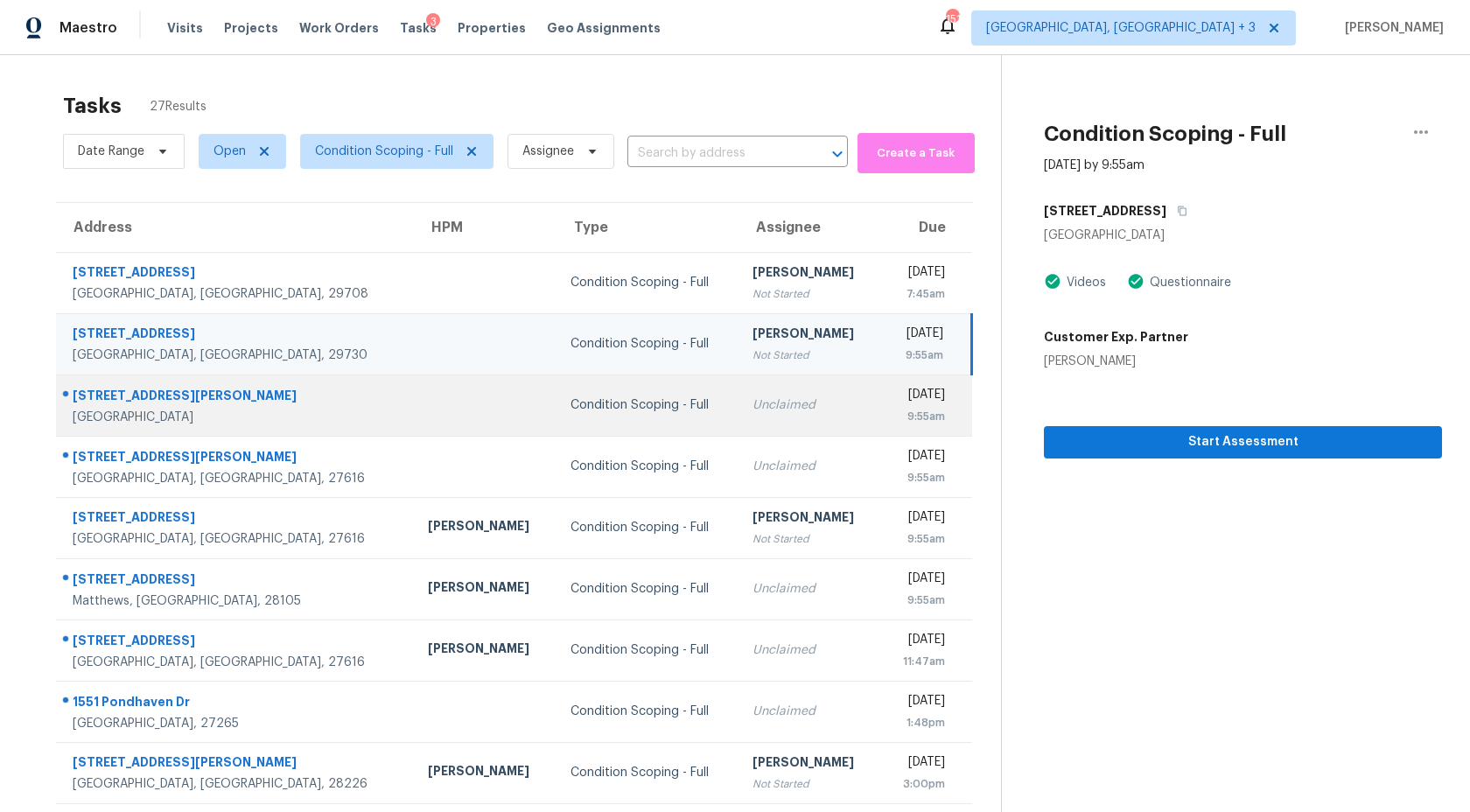
click at [894, 392] on div "[DATE]" at bounding box center [918, 397] width 50 height 22
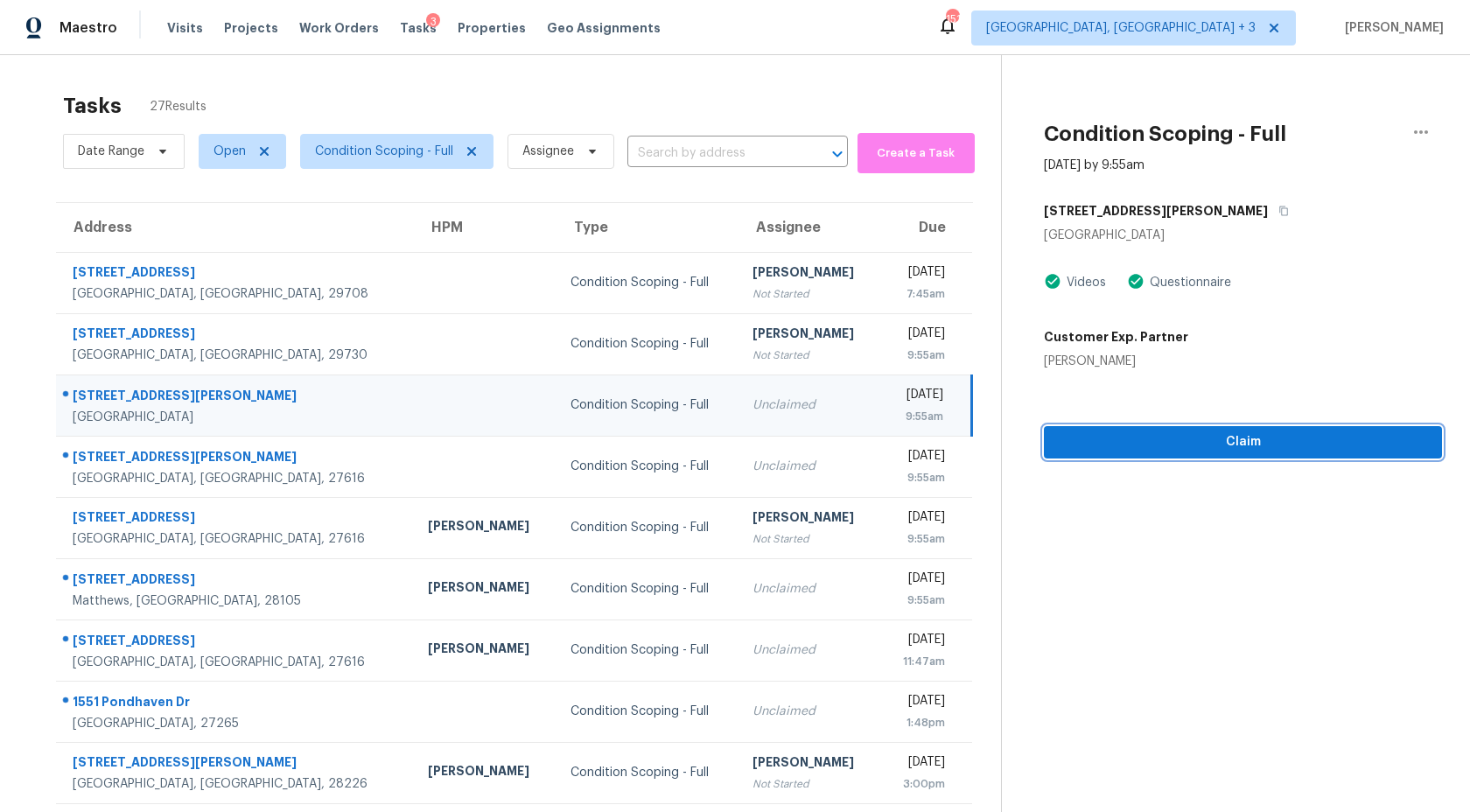
click at [1122, 432] on span "Claim" at bounding box center [1243, 442] width 370 height 22
click at [738, 433] on td "Unclaimed" at bounding box center [808, 406] width 142 height 61
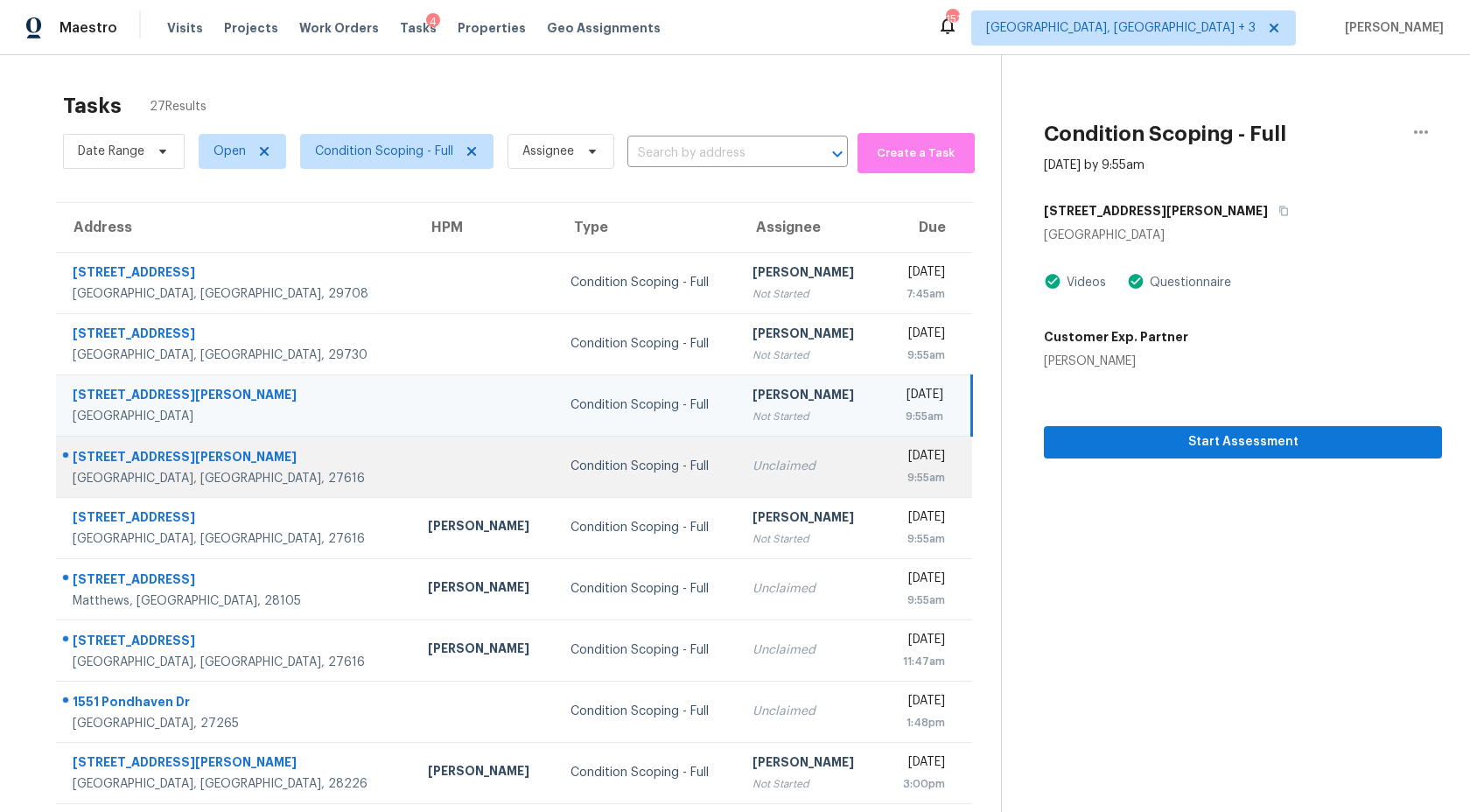
click at [753, 461] on div "Unclaimed" at bounding box center [809, 466] width 114 height 17
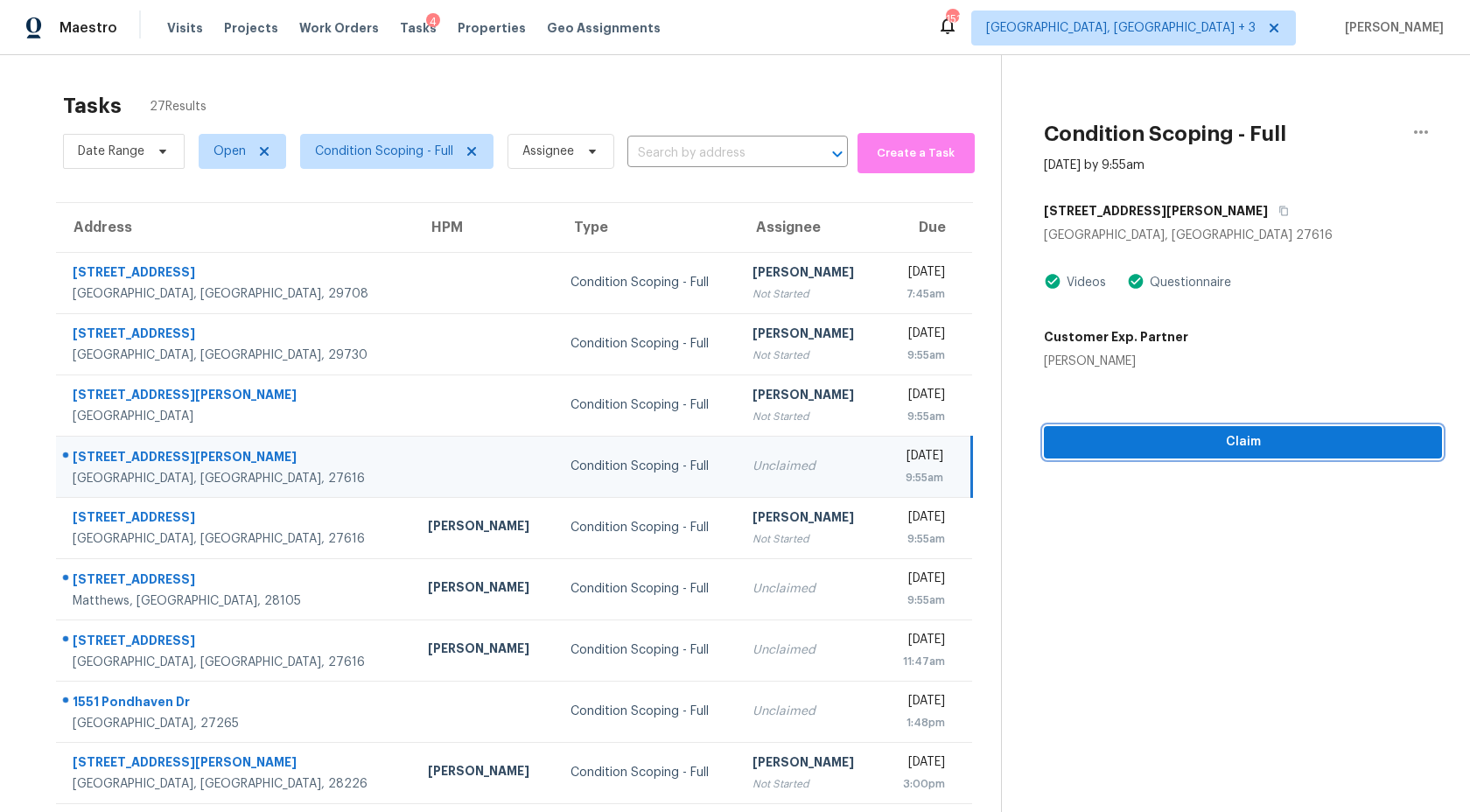
click at [1201, 452] on button "Claim" at bounding box center [1243, 442] width 398 height 32
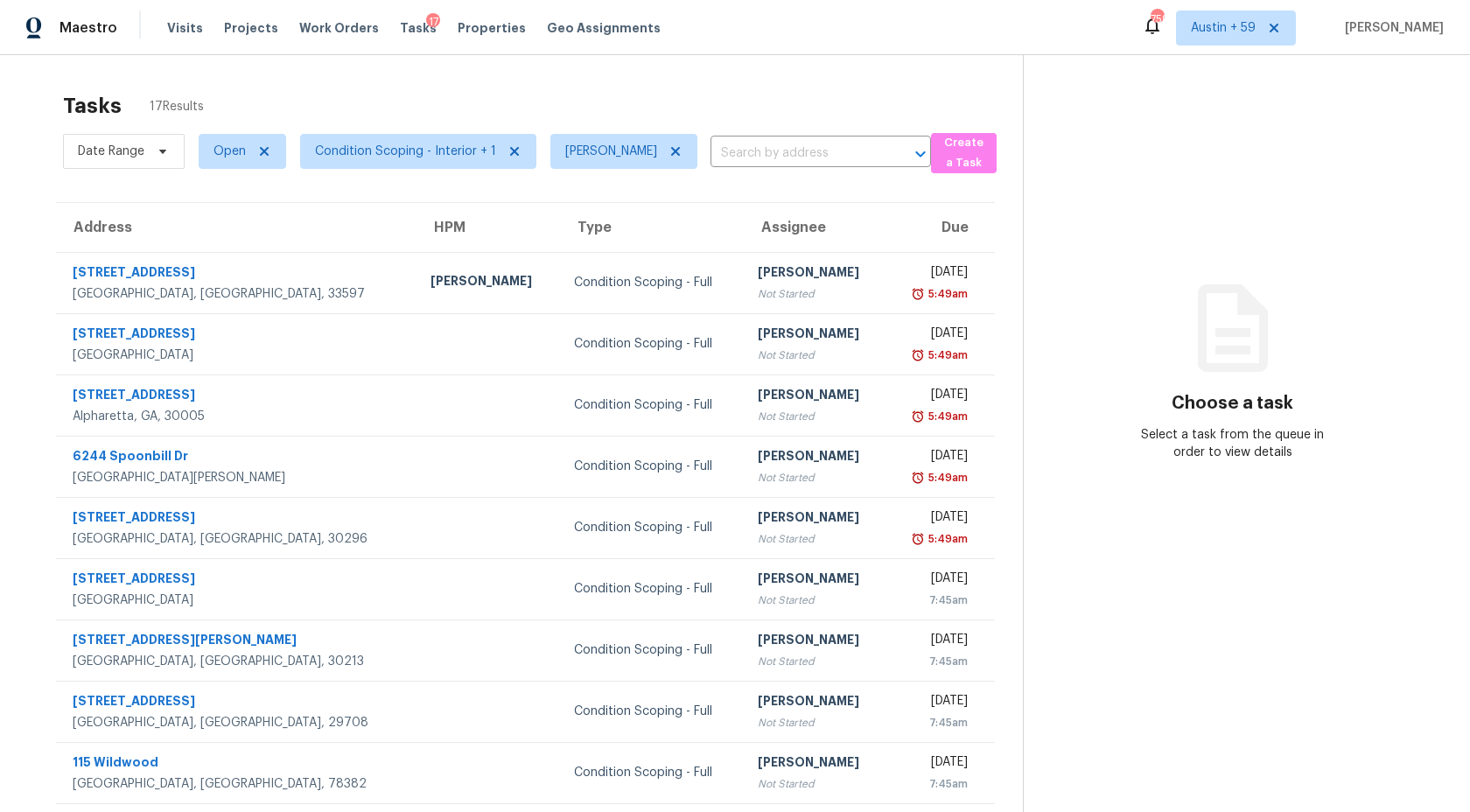
scroll to position [99, 0]
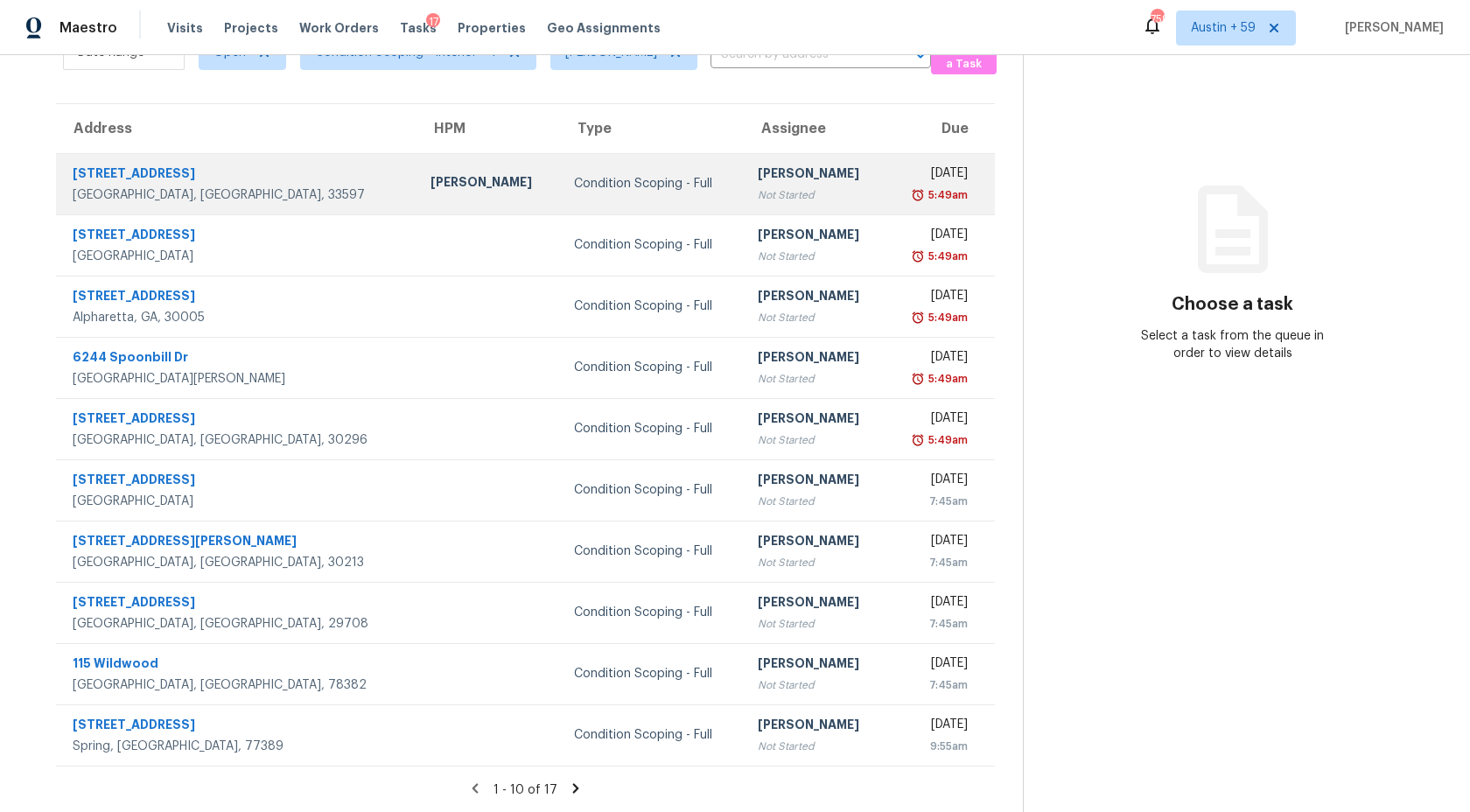
click at [758, 178] on div "[PERSON_NAME]" at bounding box center [816, 176] width 115 height 22
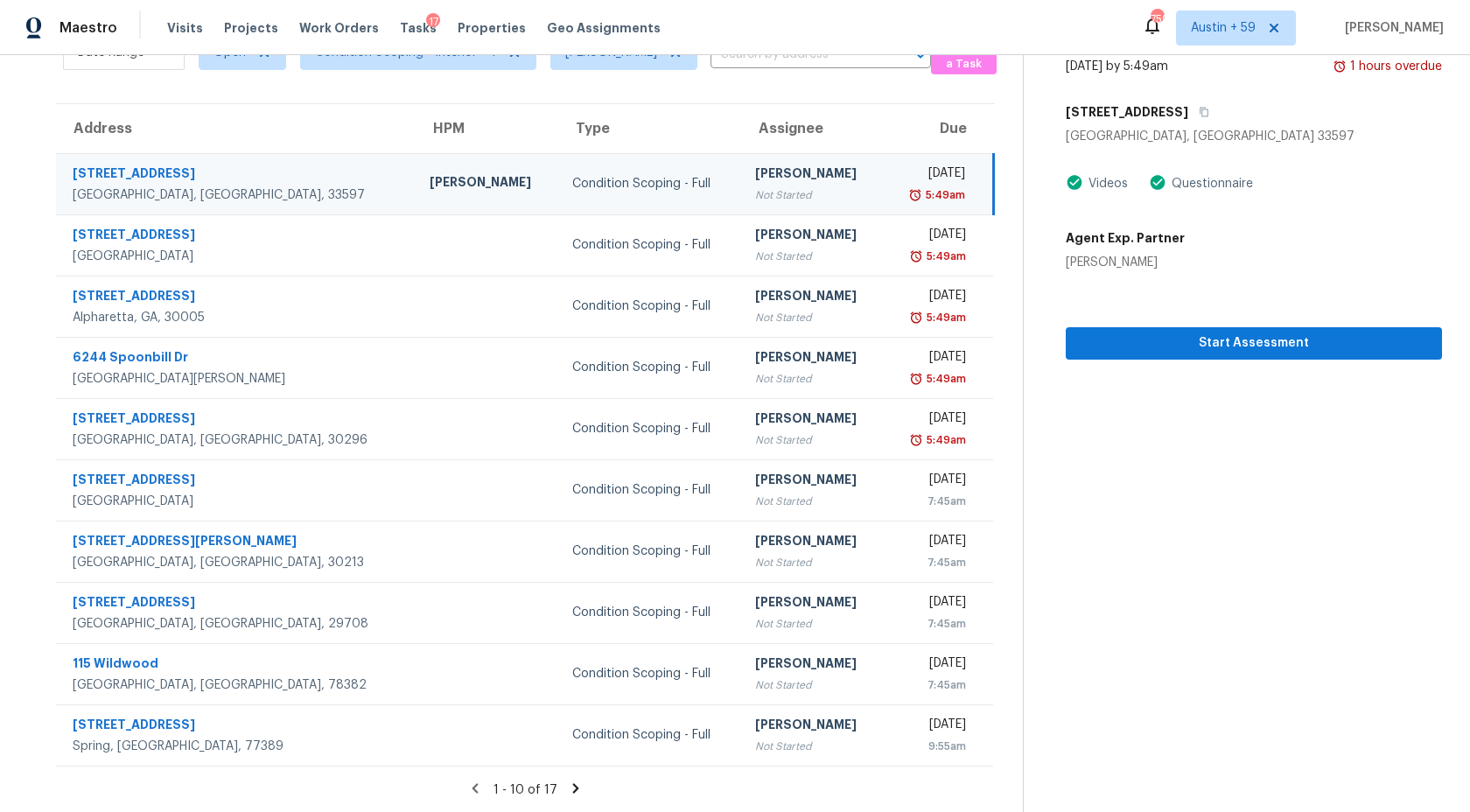
scroll to position [0, 0]
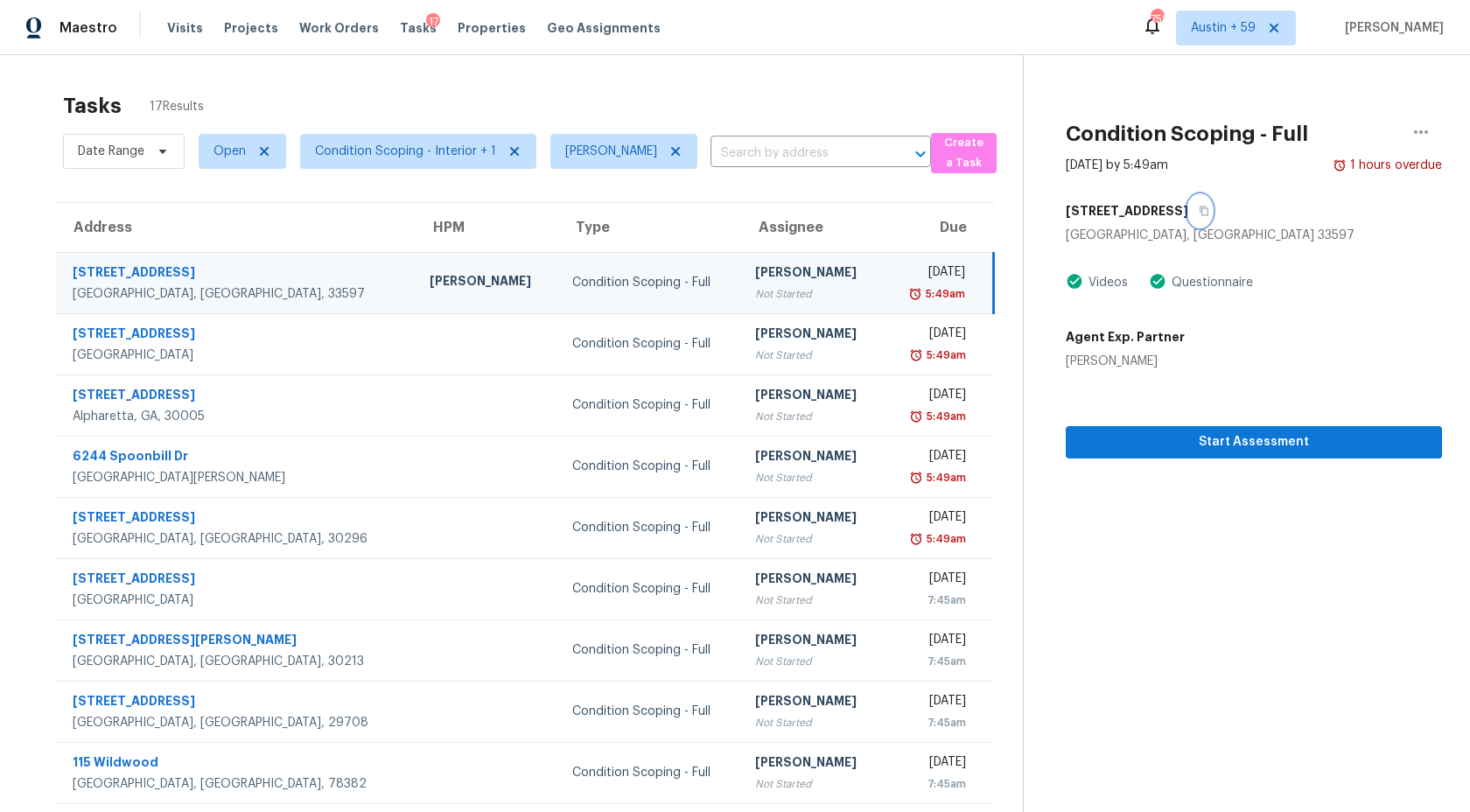
click at [1200, 214] on icon "button" at bounding box center [1204, 211] width 9 height 10
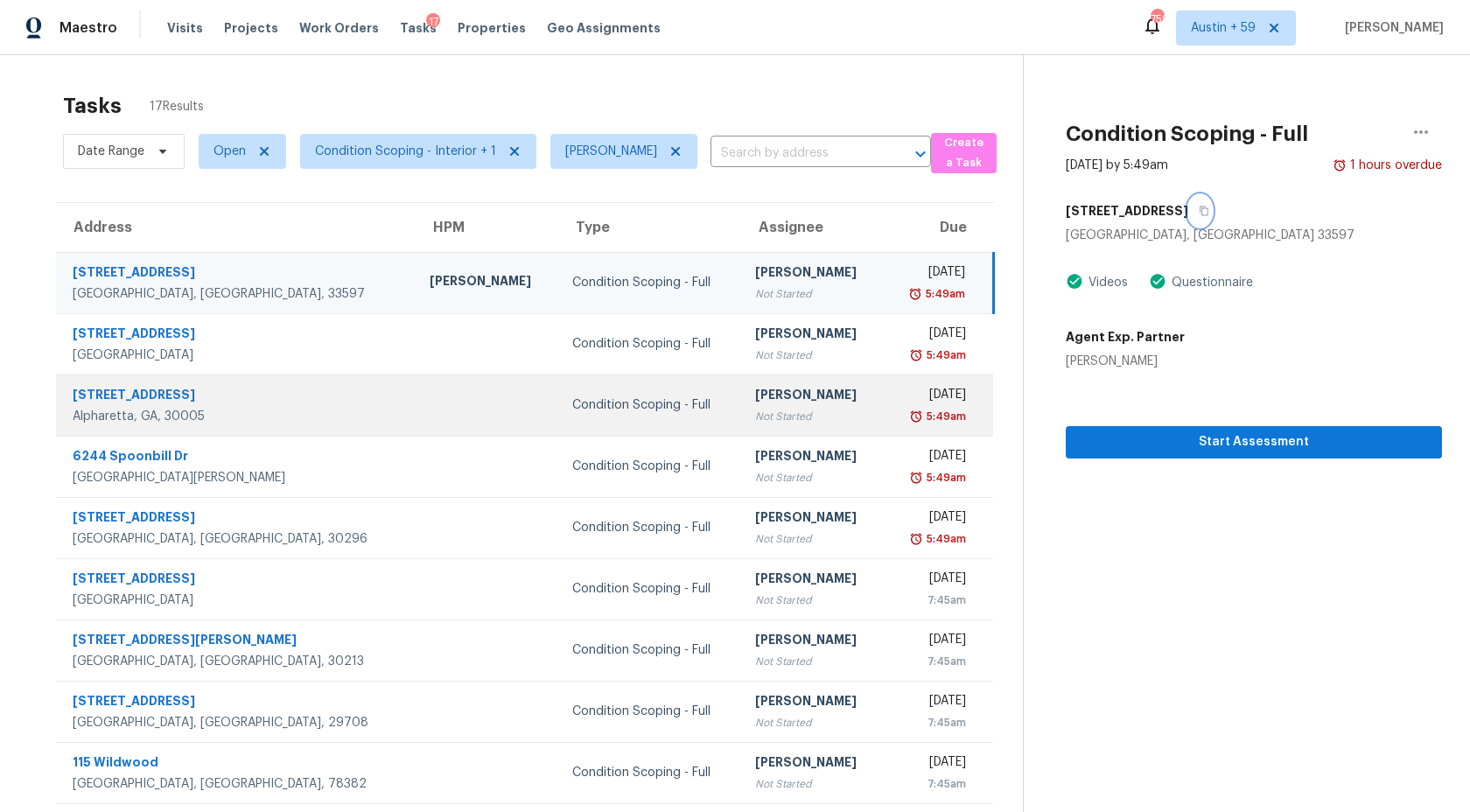
scroll to position [99, 0]
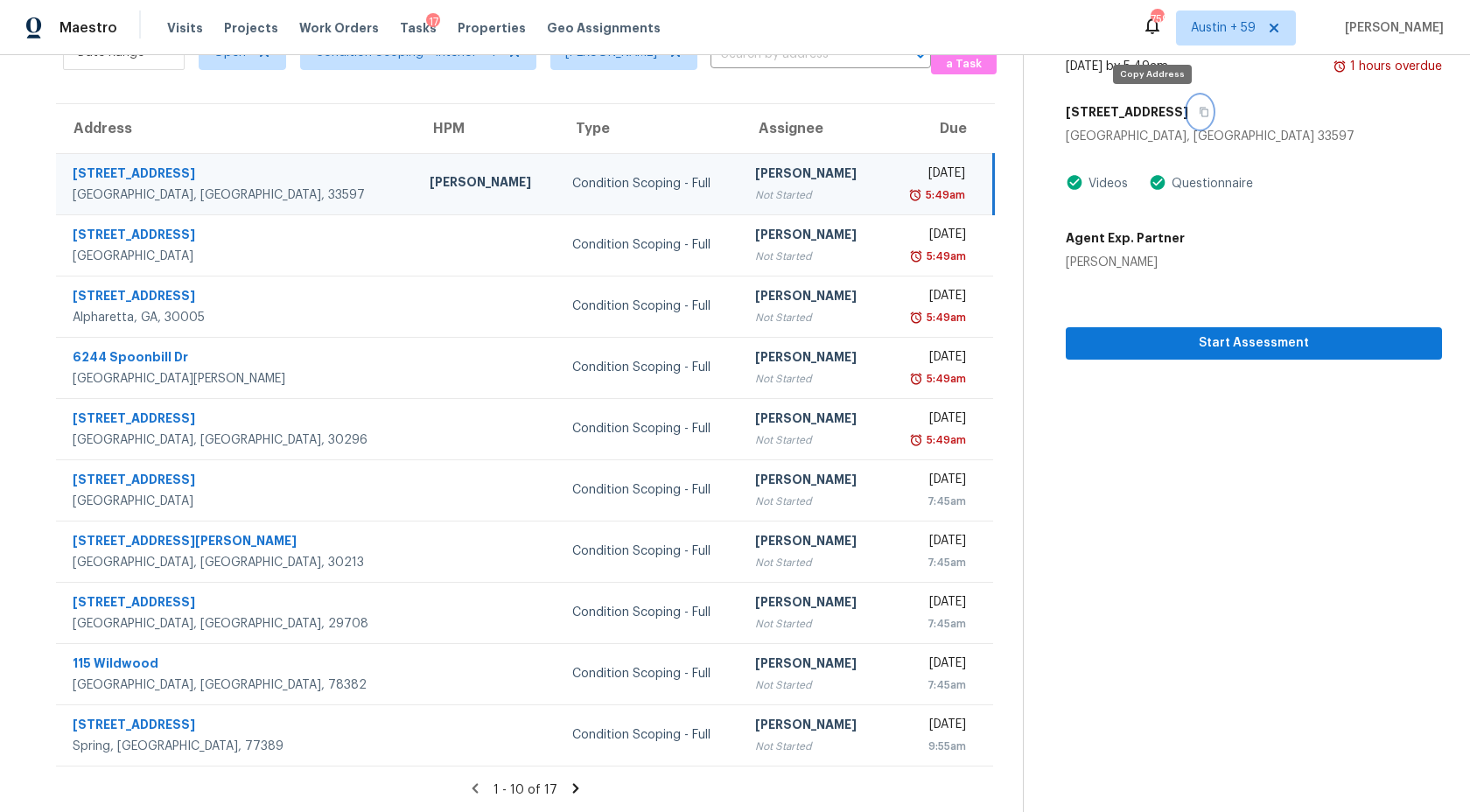
click at [1188, 105] on button "button" at bounding box center [1200, 112] width 23 height 32
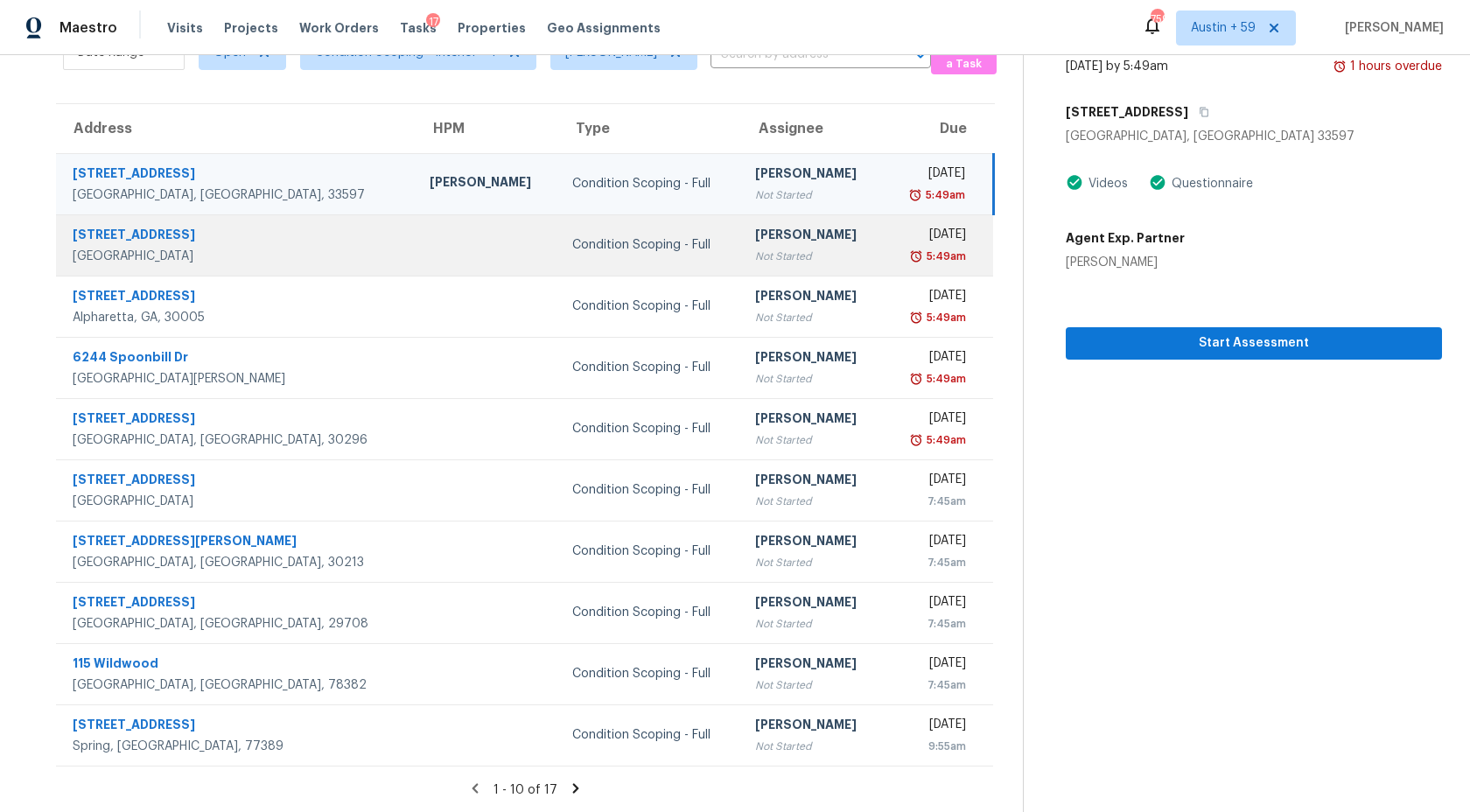
click at [755, 238] on div "[PERSON_NAME]" at bounding box center [812, 236] width 114 height 22
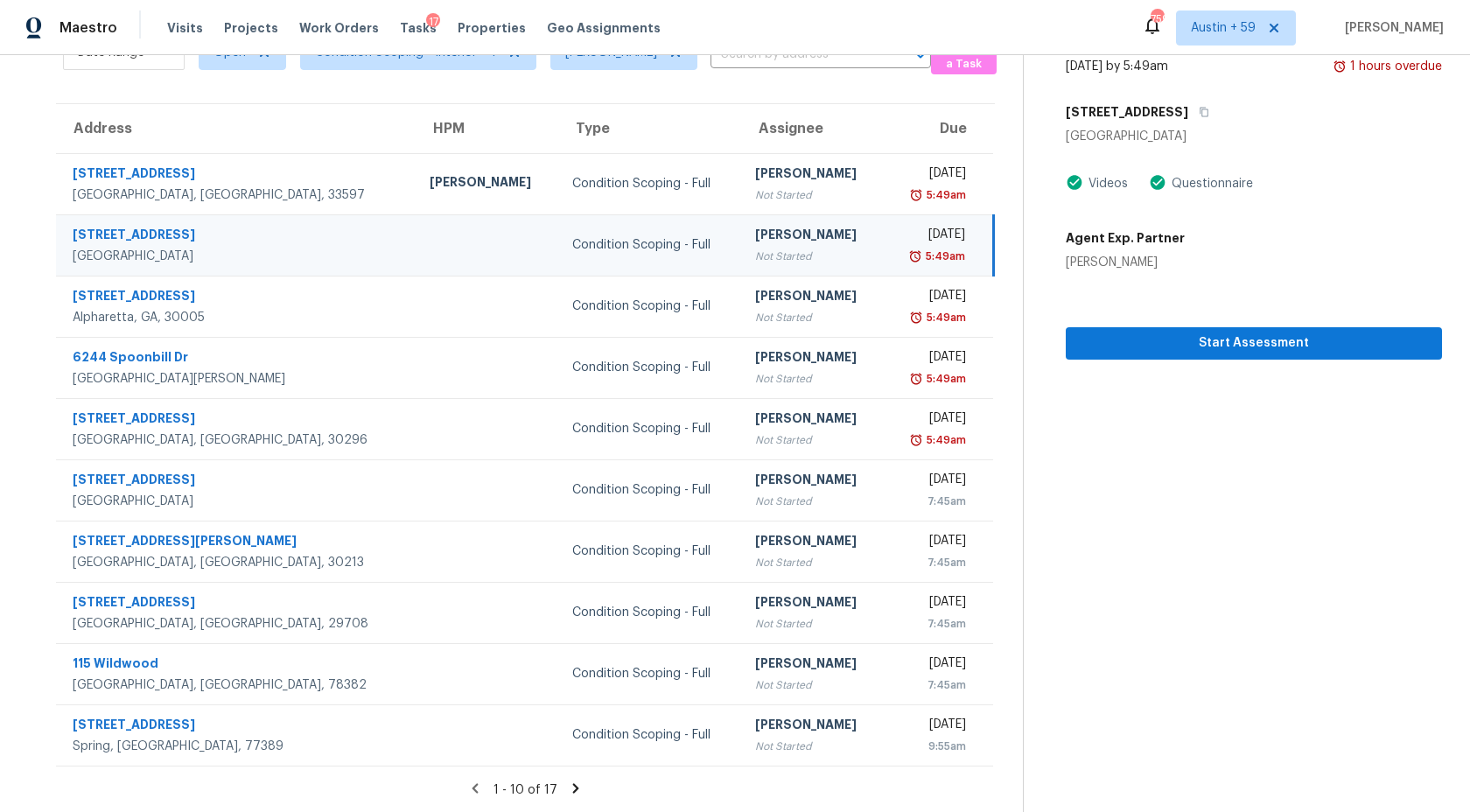
scroll to position [0, 0]
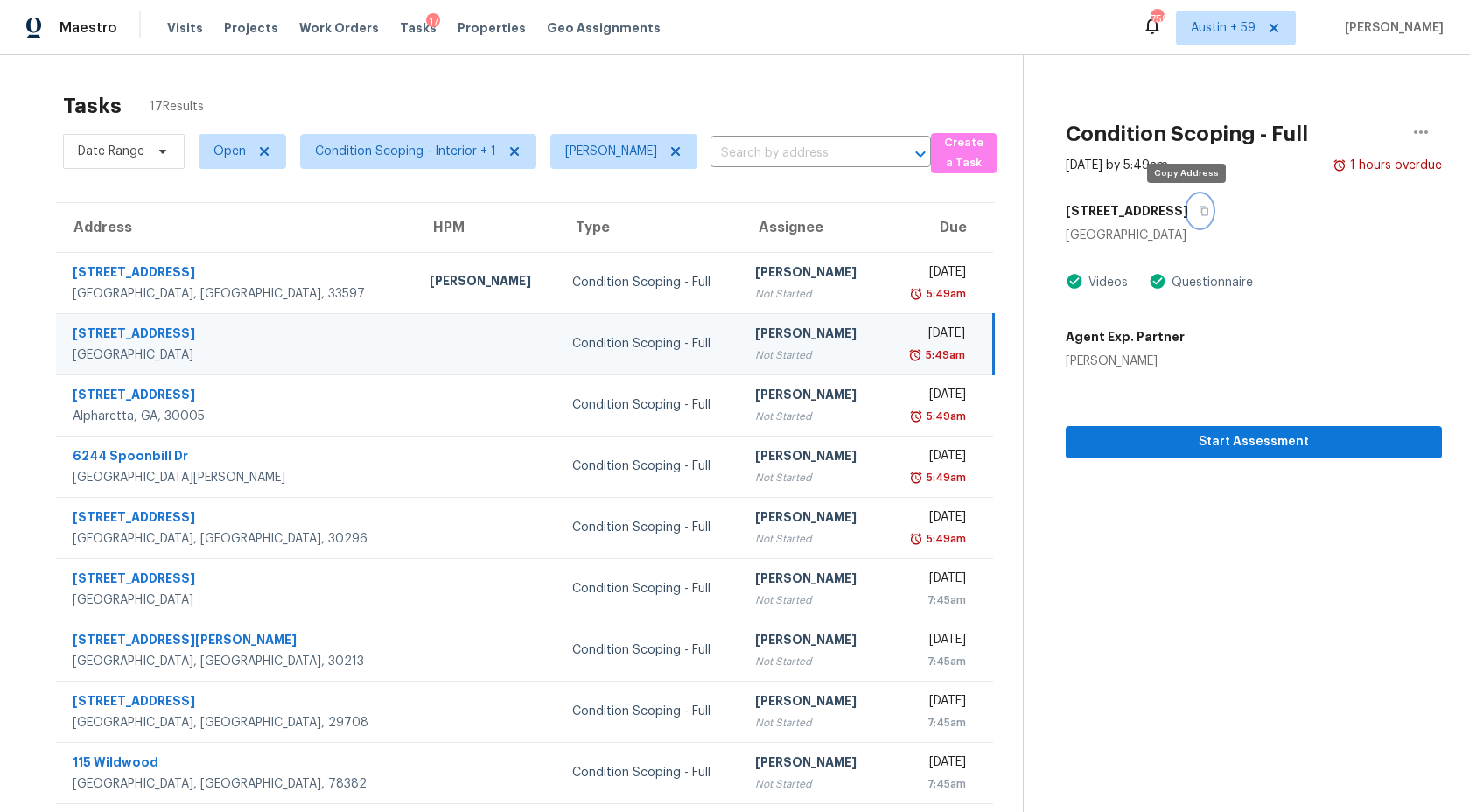
click at [1188, 216] on button "button" at bounding box center [1200, 211] width 23 height 32
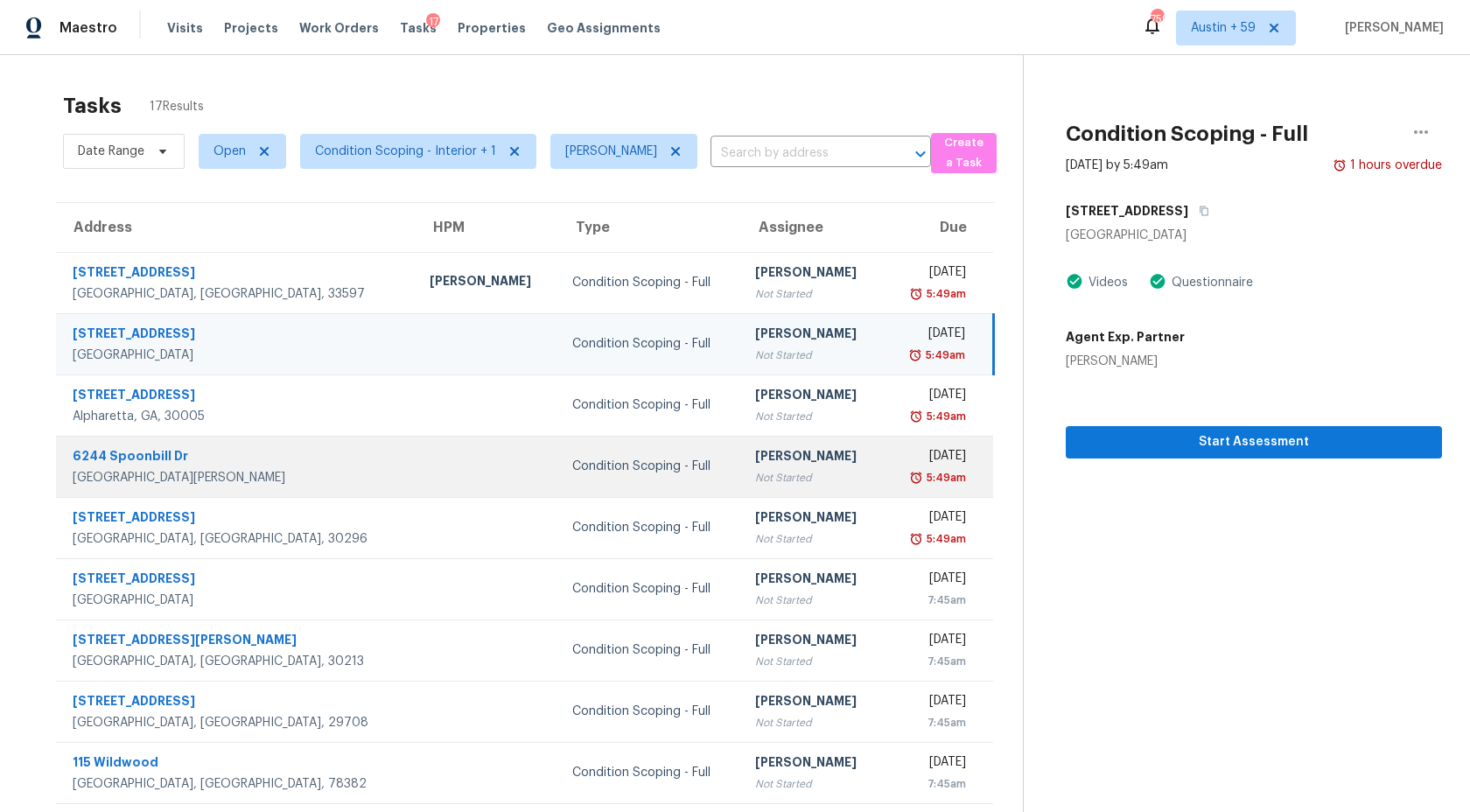
click at [755, 477] on div "Not Started" at bounding box center [812, 477] width 114 height 17
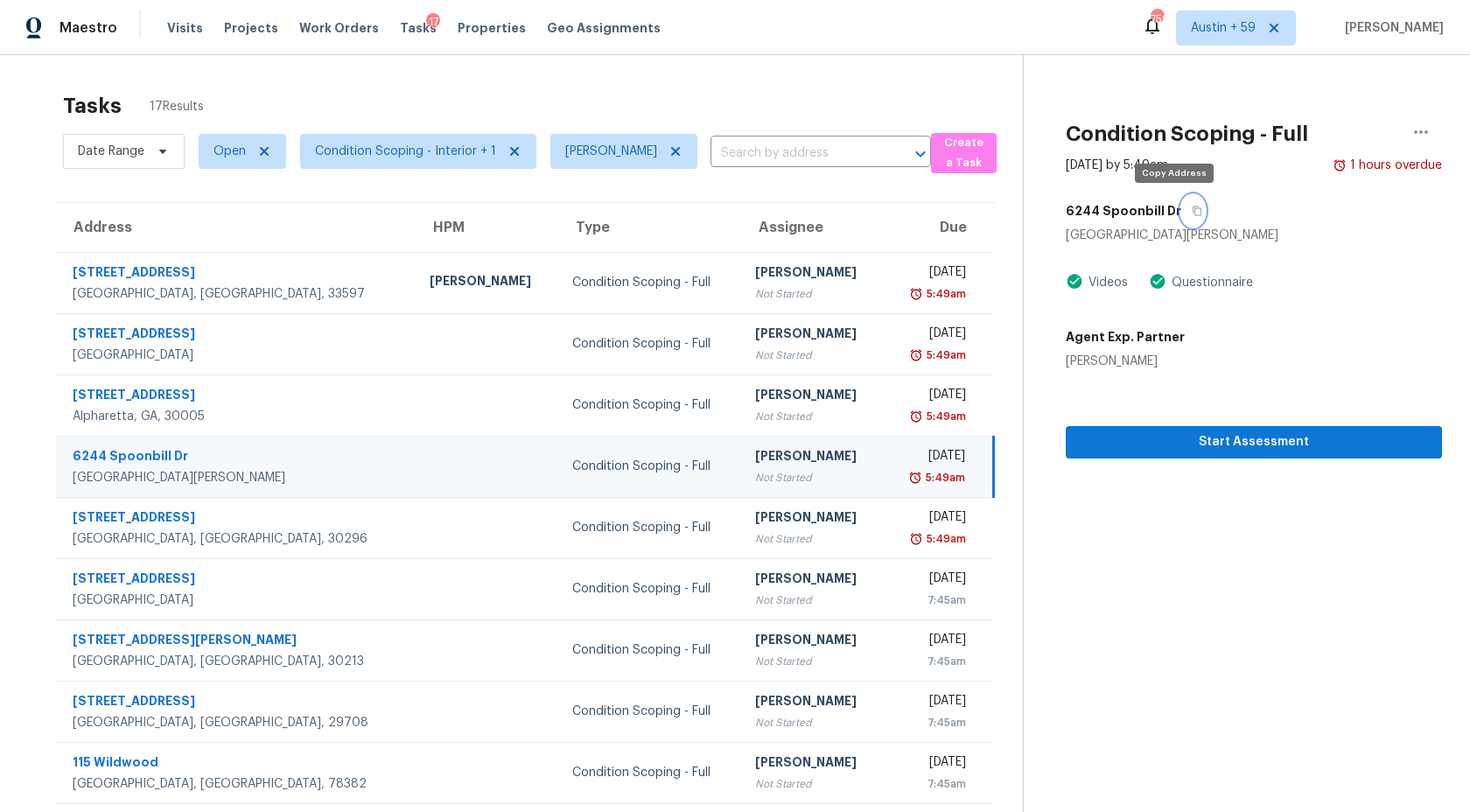
click at [1192, 210] on icon "button" at bounding box center [1197, 211] width 9 height 10
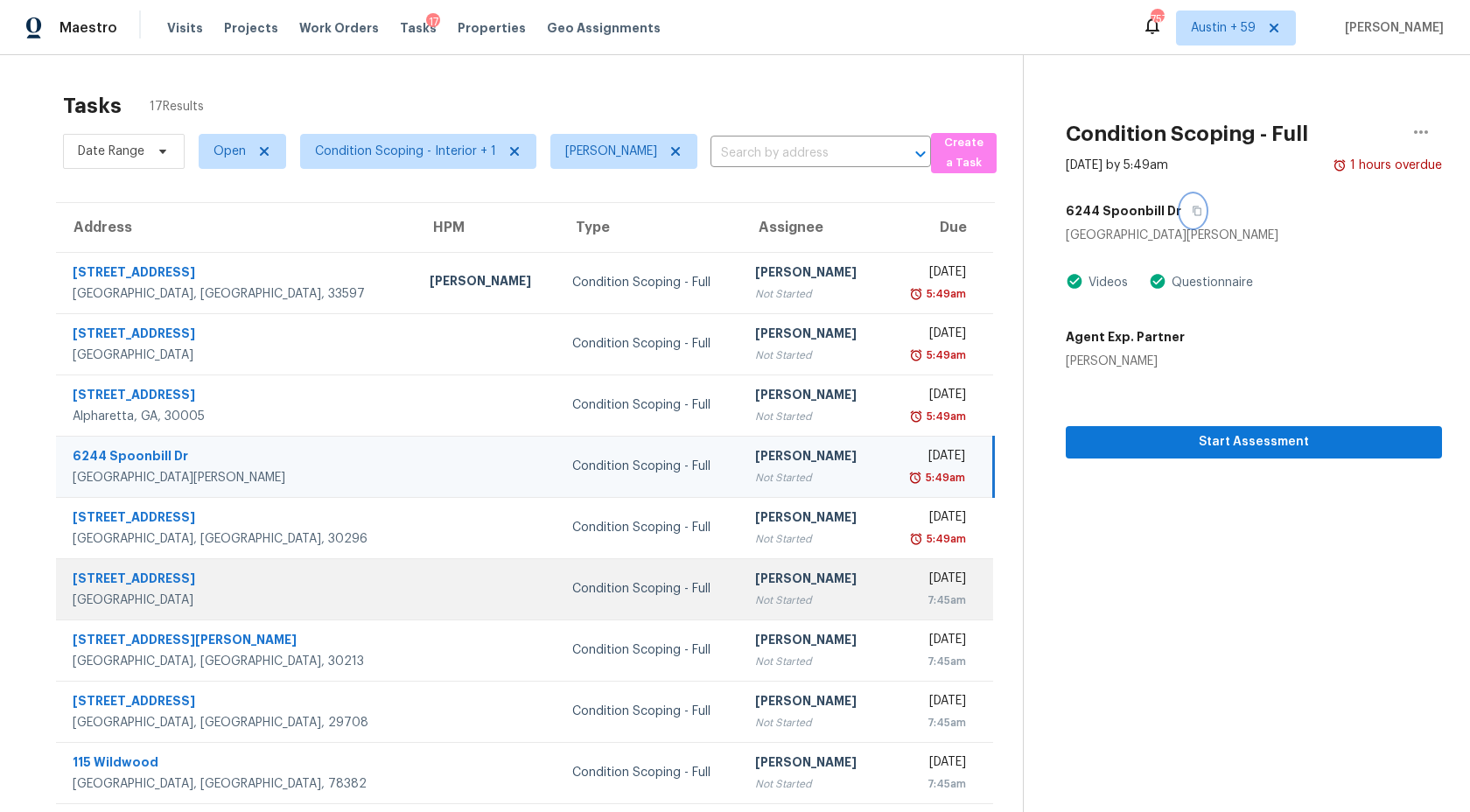
scroll to position [99, 0]
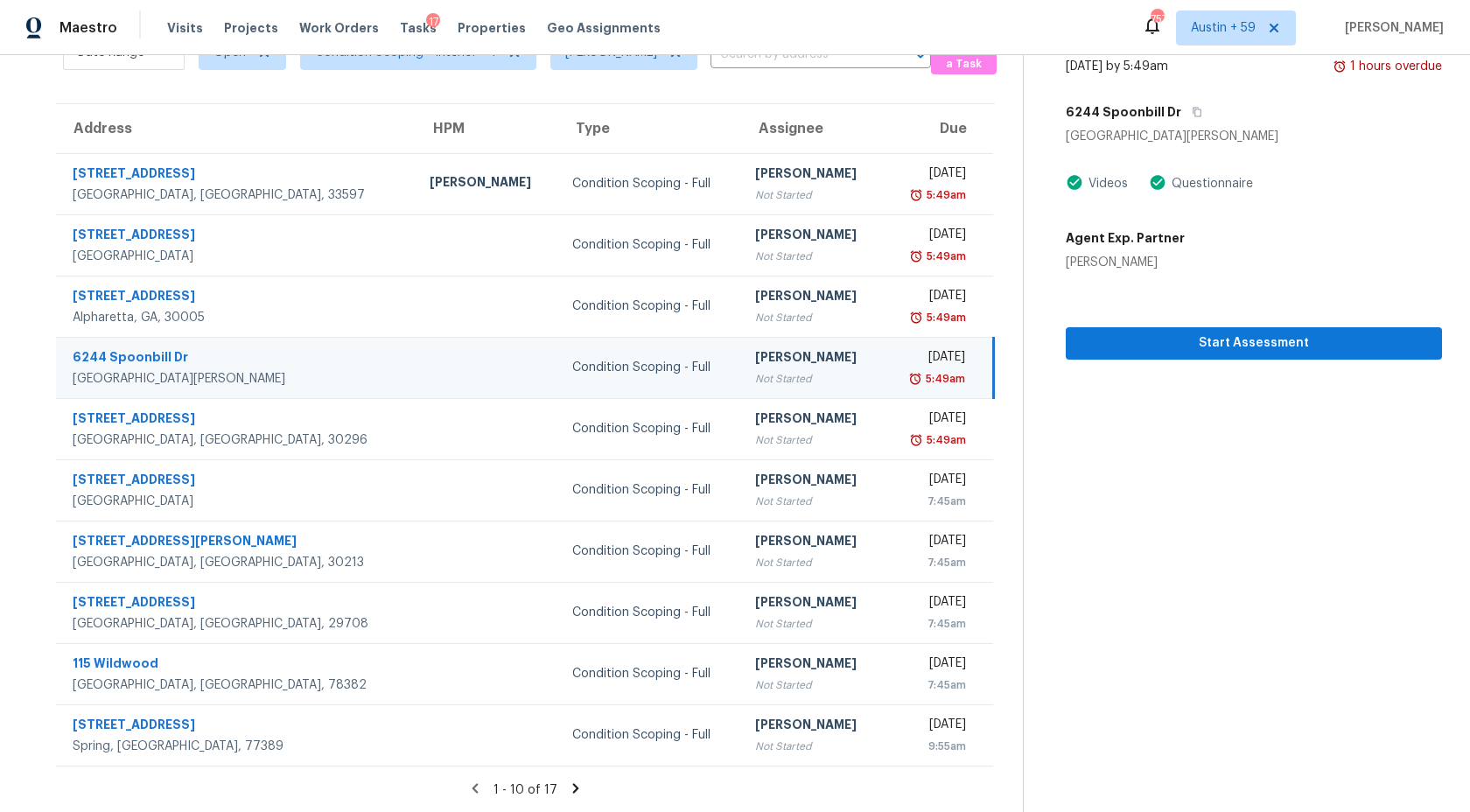
click at [573, 786] on icon at bounding box center [576, 788] width 6 height 10
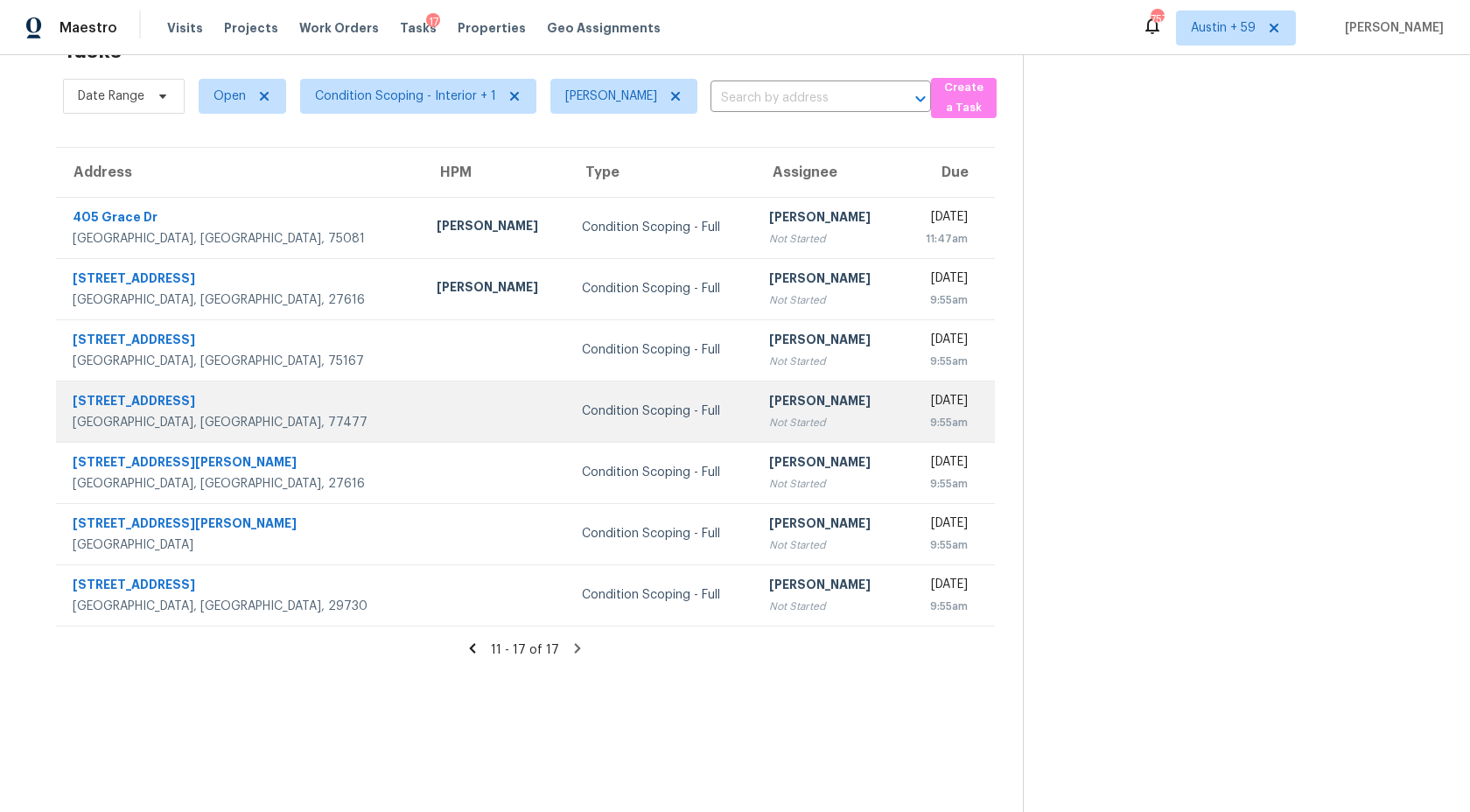
scroll to position [0, 0]
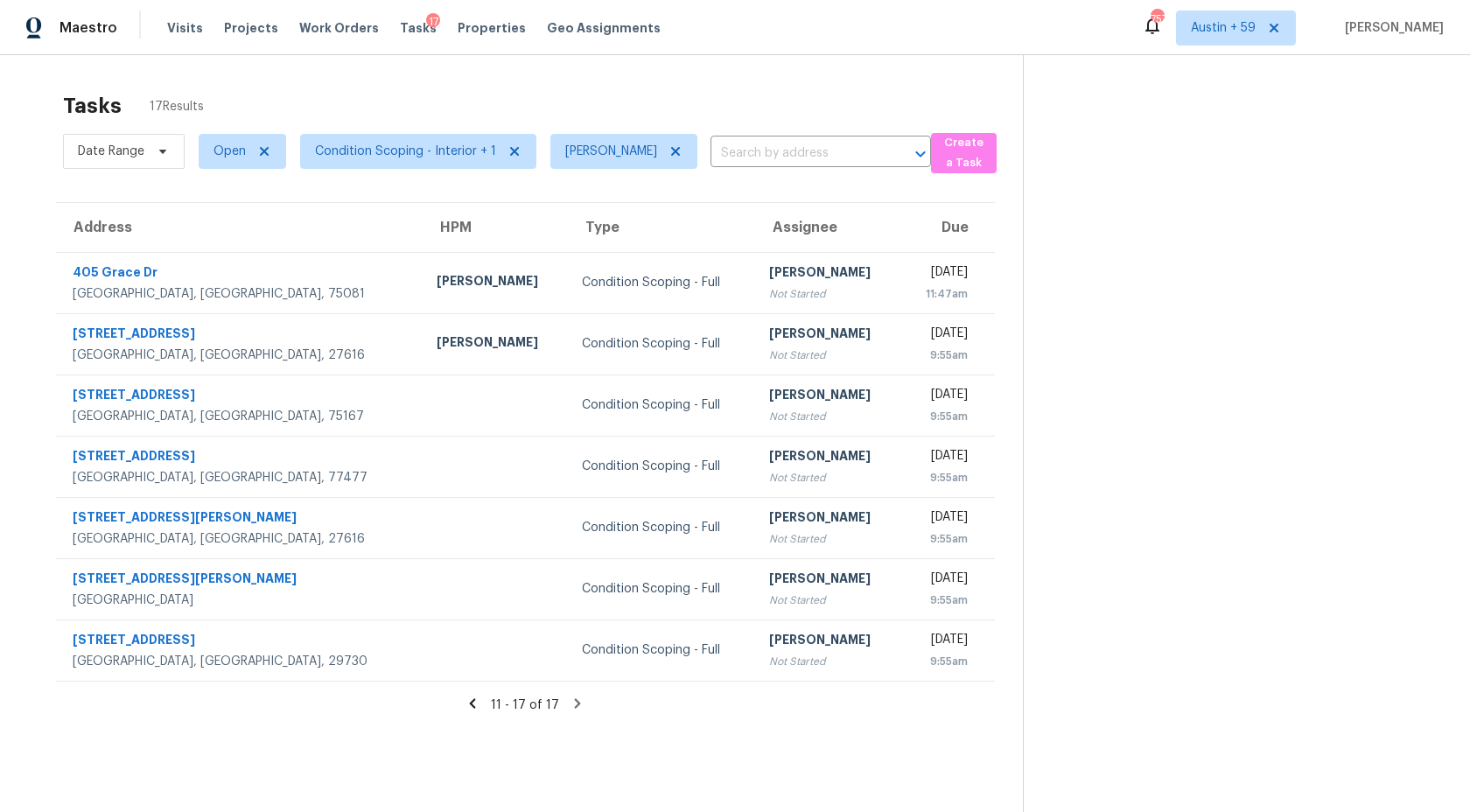
click at [473, 705] on icon at bounding box center [472, 703] width 15 height 15
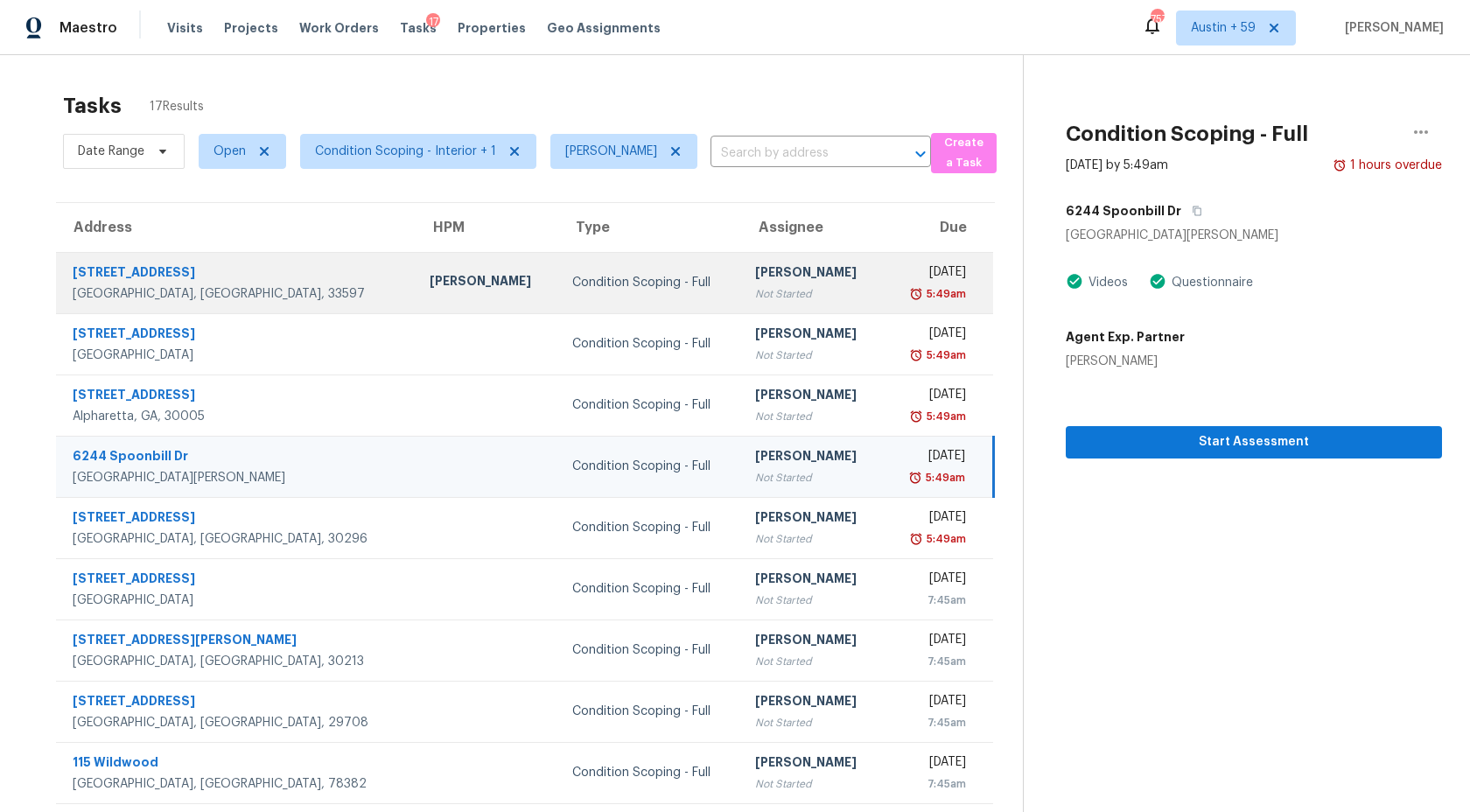
click at [777, 264] on td "Ashwin R Not Started" at bounding box center [812, 283] width 142 height 61
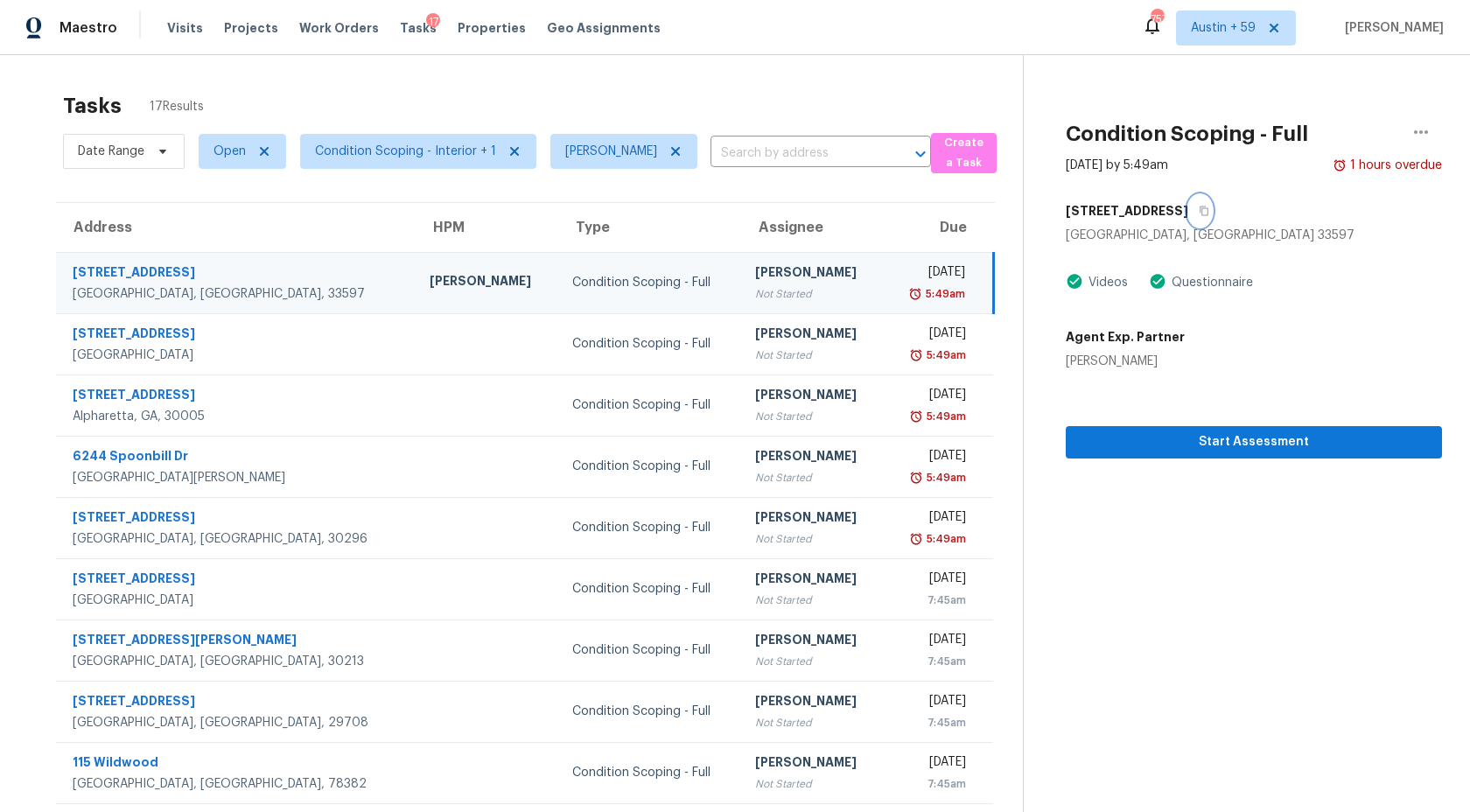
click at [1188, 210] on button "button" at bounding box center [1200, 211] width 23 height 32
click at [1203, 436] on span "Start Assessment" at bounding box center [1254, 442] width 348 height 22
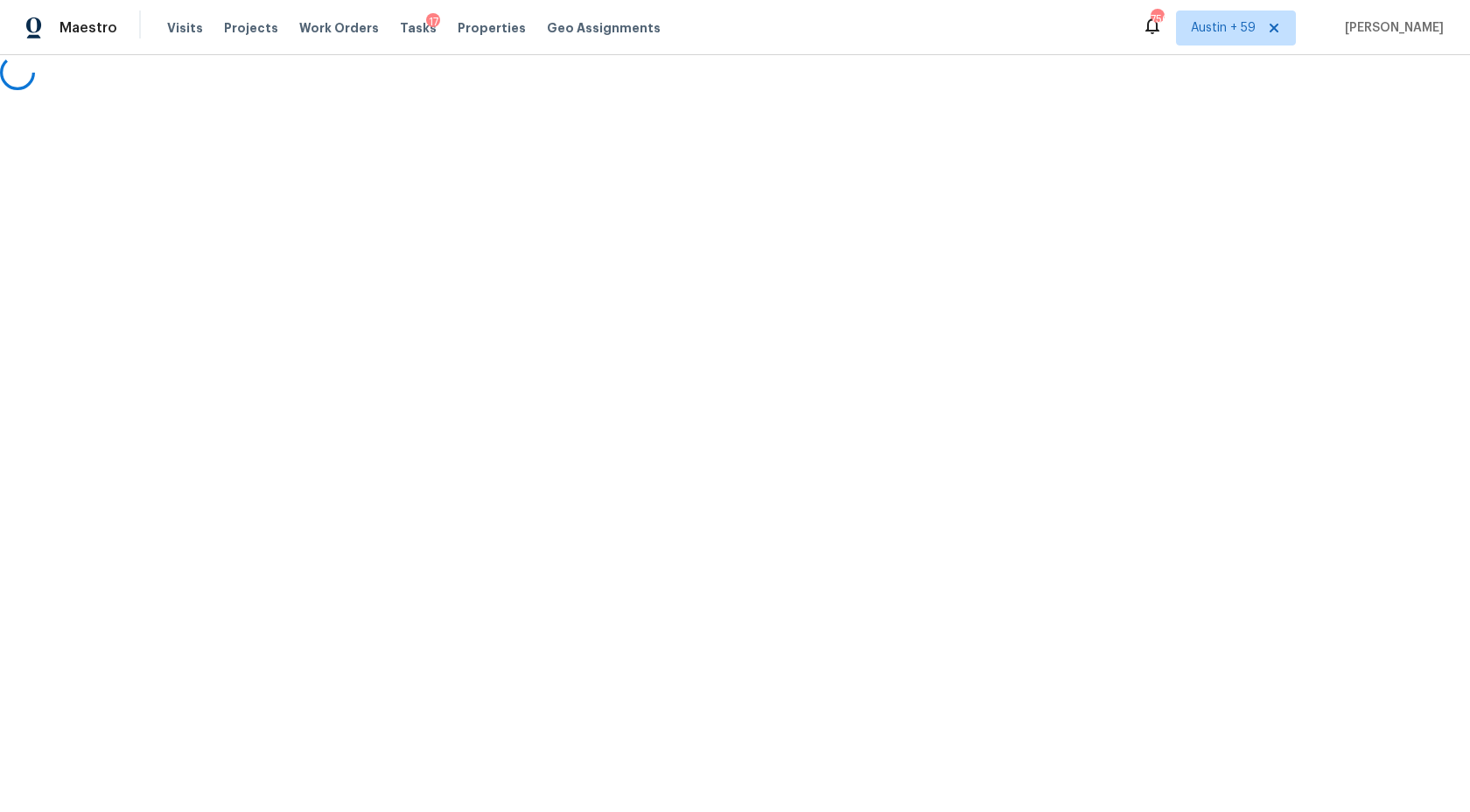
click at [381, 90] on html "Maestro Visits Projects Work Orders Tasks 17 Properties Geo Assignments 756 Aus…" at bounding box center [735, 45] width 1470 height 90
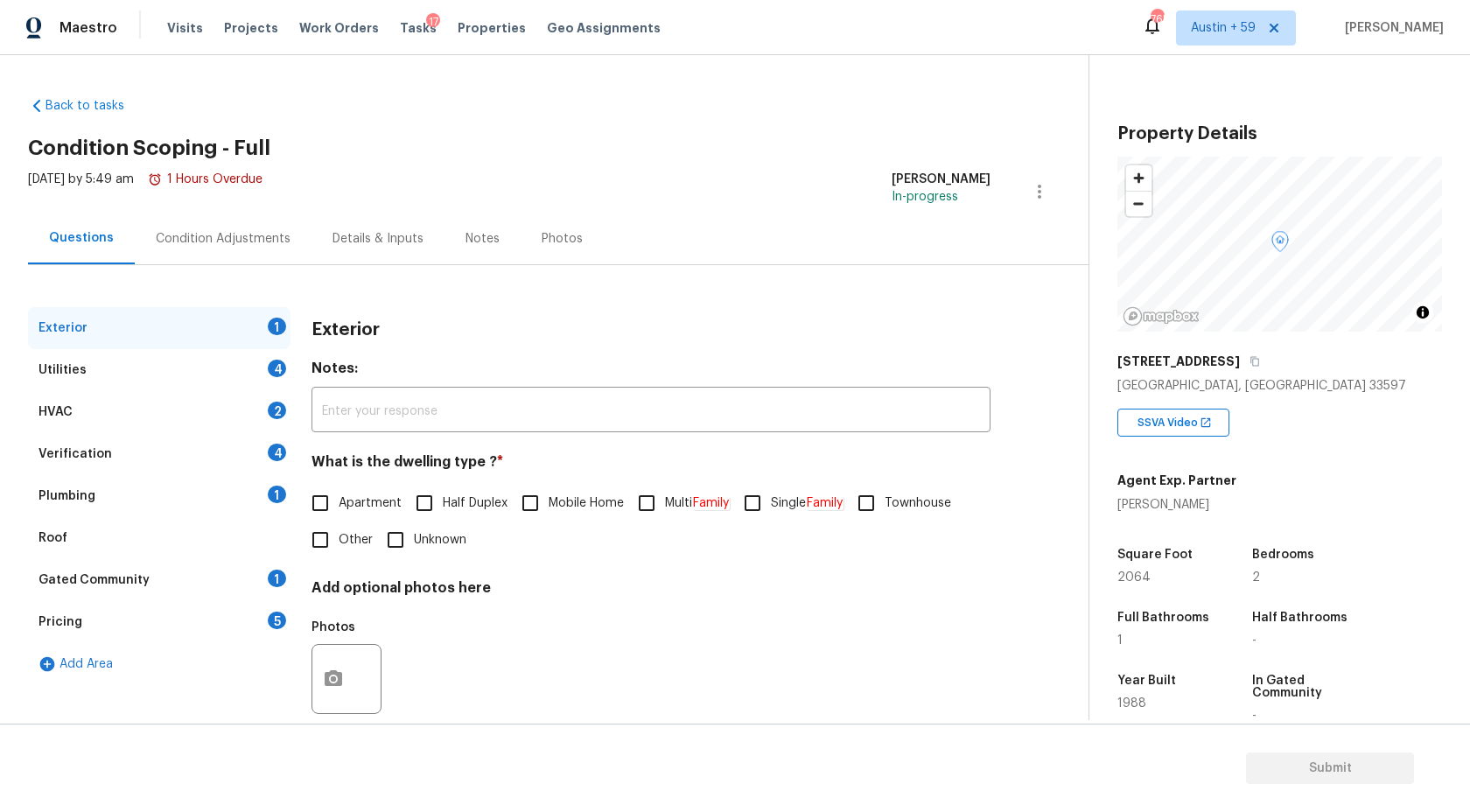
click at [274, 235] on div "Condition Adjustments" at bounding box center [224, 238] width 135 height 17
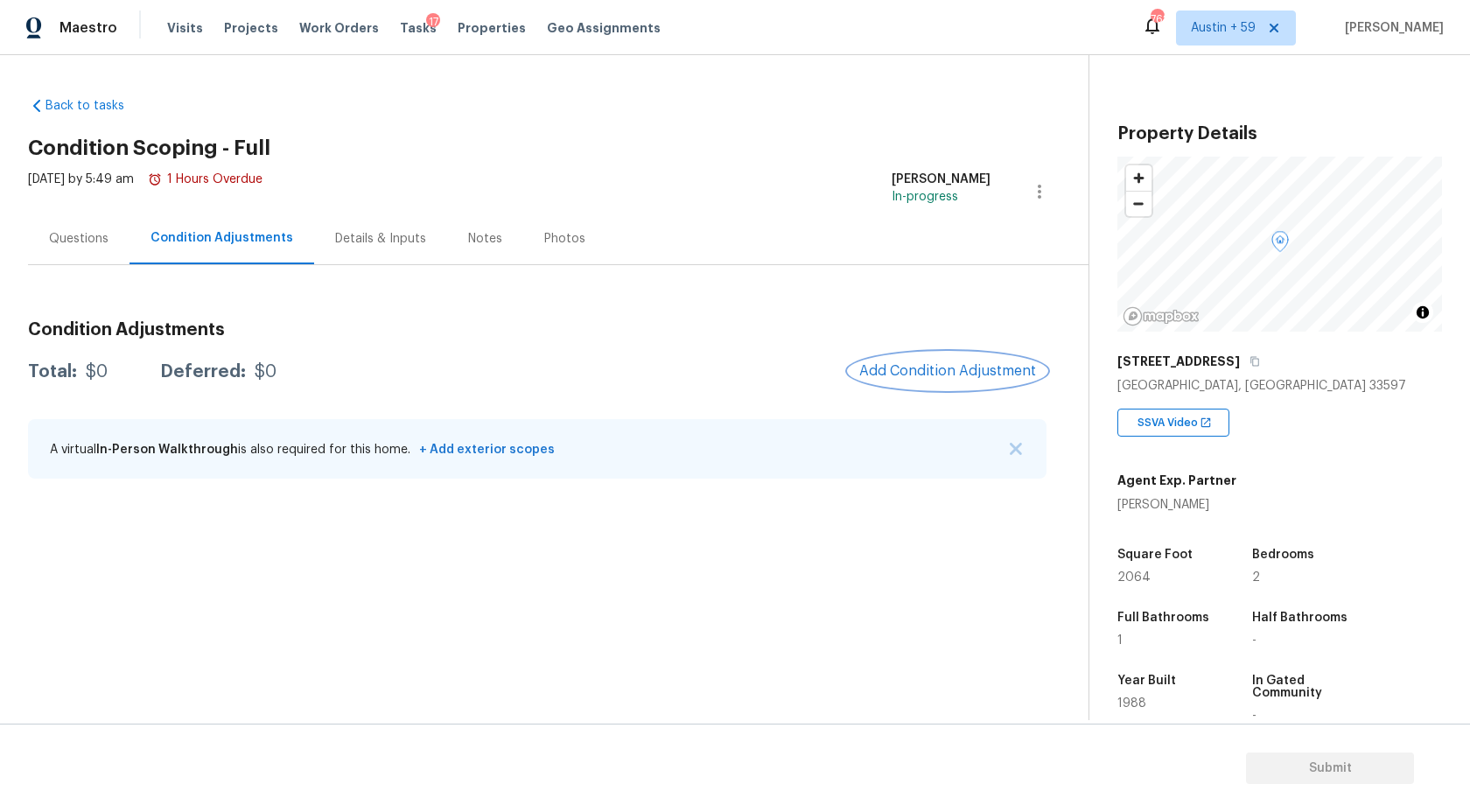
click at [914, 375] on span "Add Condition Adjustment" at bounding box center [947, 370] width 177 height 15
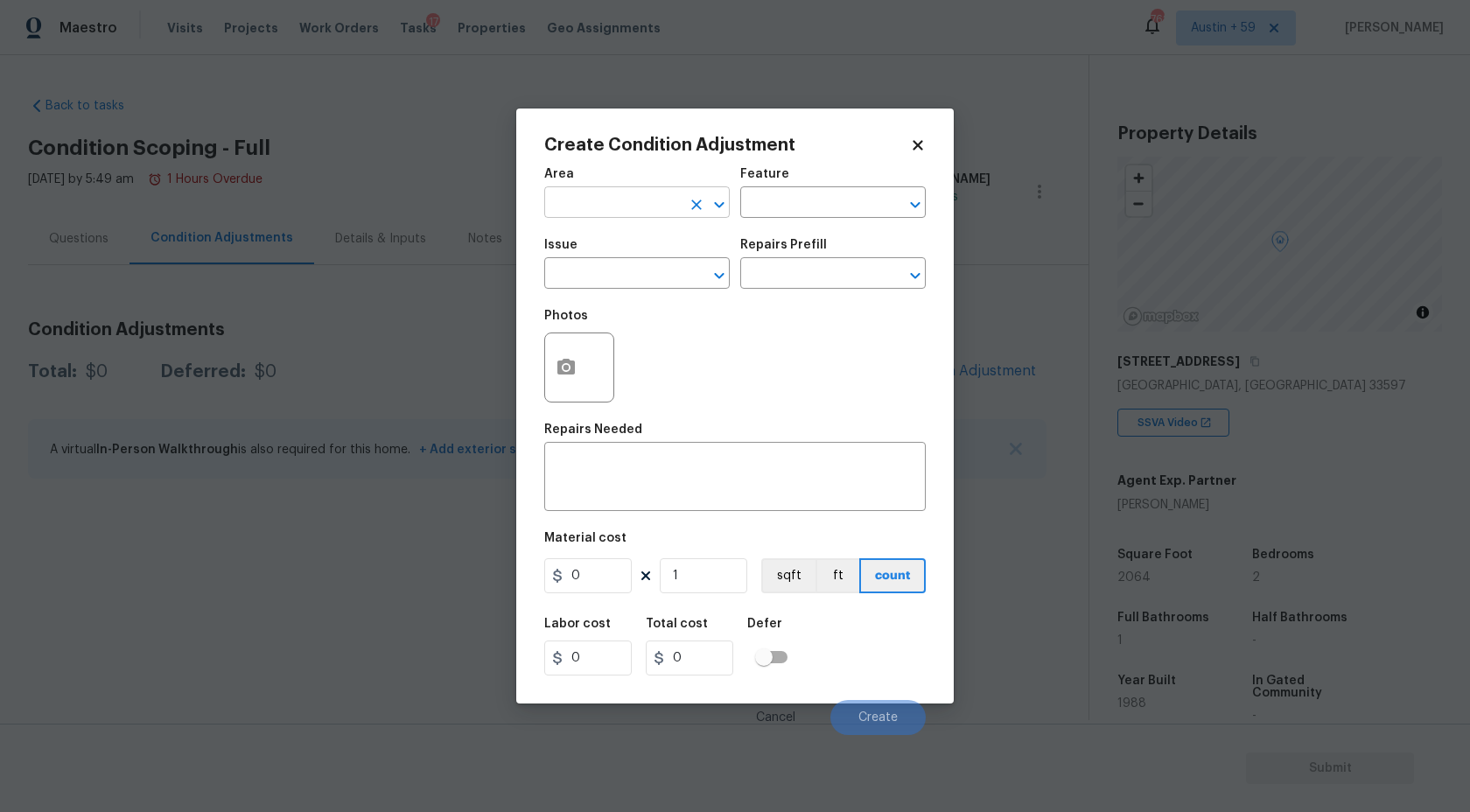
click at [630, 207] on input "text" at bounding box center [612, 205] width 136 height 27
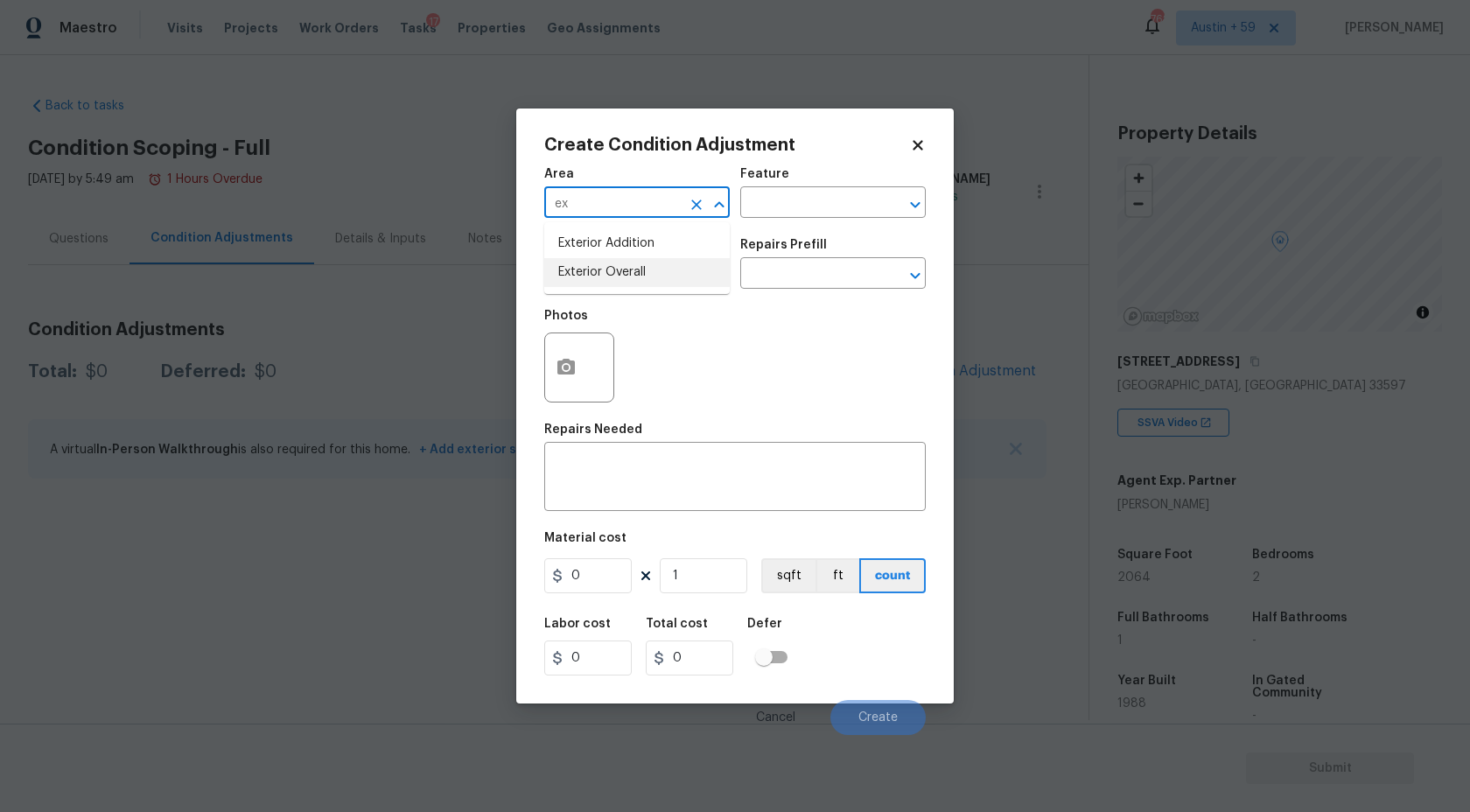
click at [615, 274] on li "Exterior Overall" at bounding box center [637, 272] width 186 height 29
type input "Exterior Overall"
click at [620, 276] on input "text" at bounding box center [612, 275] width 136 height 27
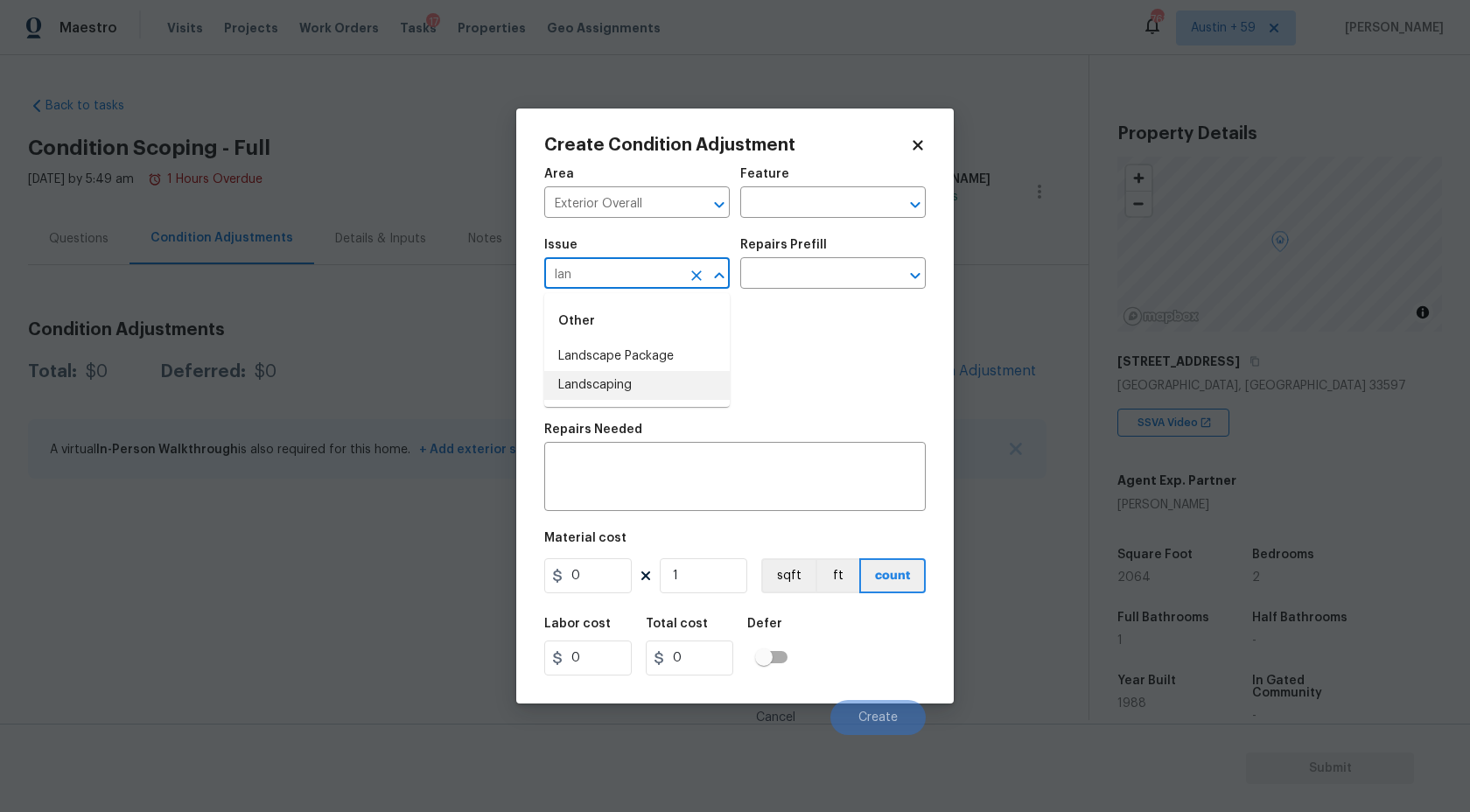
click at [607, 384] on li "Landscaping" at bounding box center [637, 386] width 186 height 29
click at [808, 281] on input "text" at bounding box center [808, 275] width 136 height 27
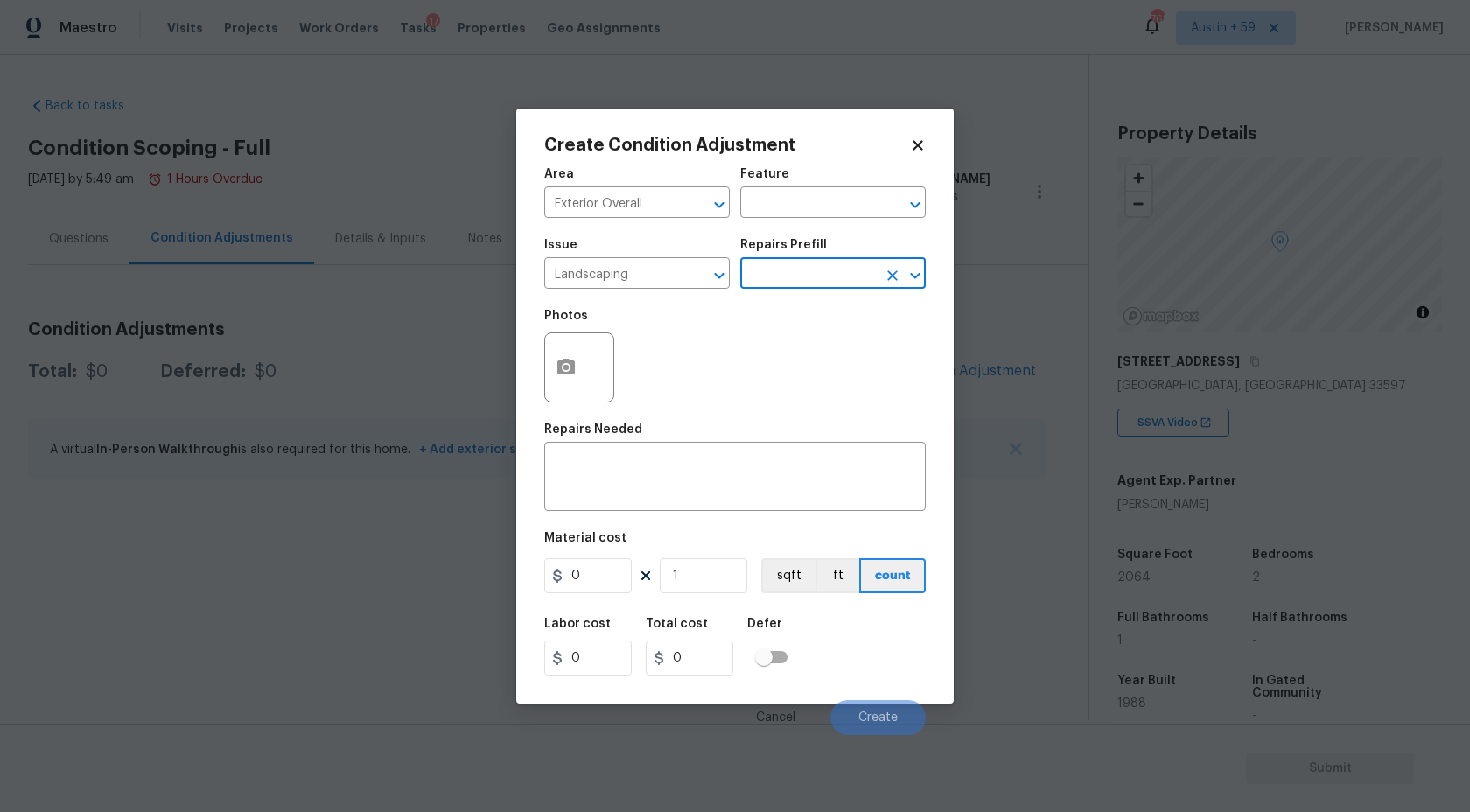
click at [808, 281] on input "text" at bounding box center [808, 275] width 136 height 27
click at [619, 280] on input "Landscaping" at bounding box center [612, 275] width 136 height 27
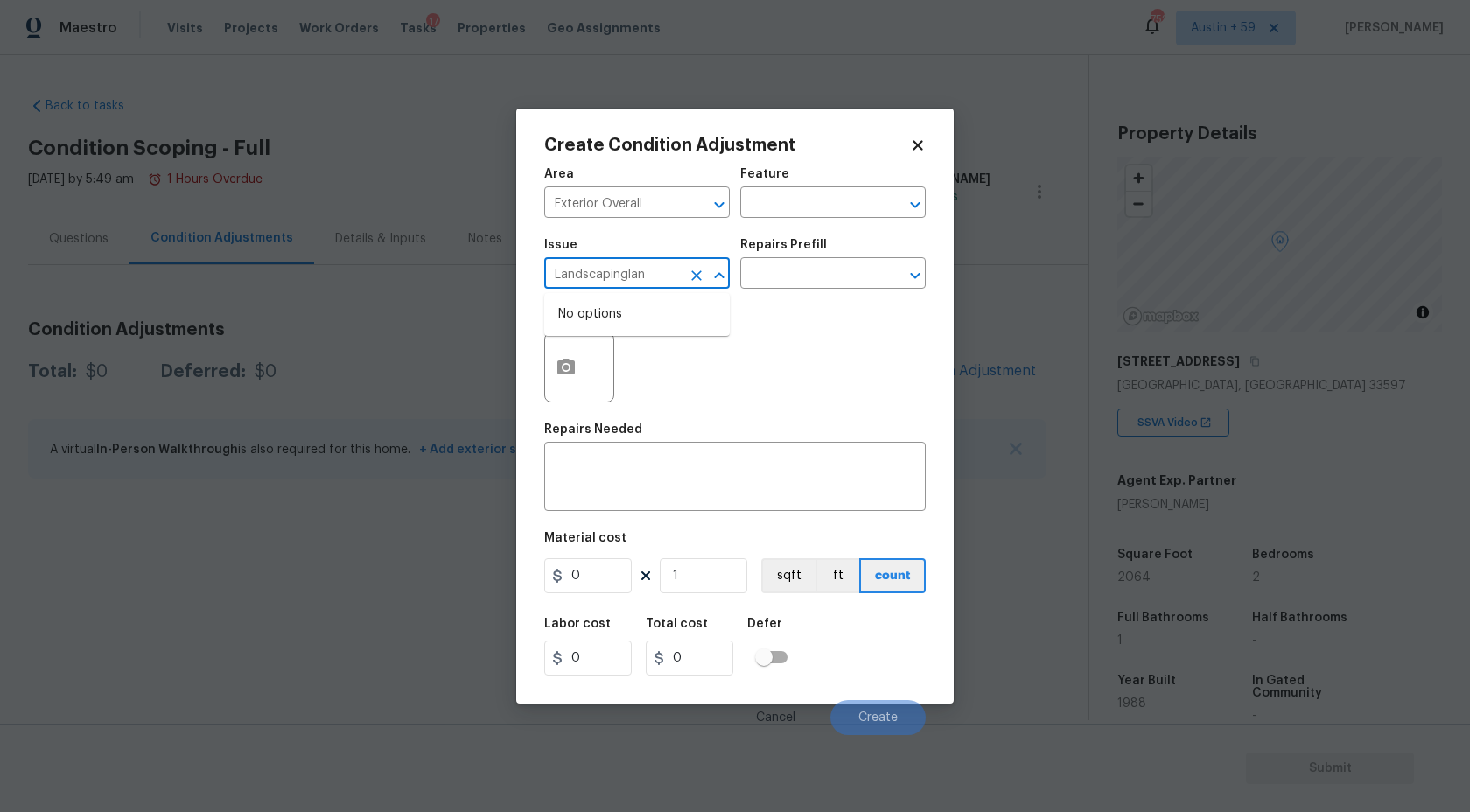
type input "Landscapingland"
click at [701, 280] on icon "Clear" at bounding box center [697, 276] width 11 height 11
click at [683, 354] on li "Landscape Package" at bounding box center [637, 357] width 186 height 29
type input "Landscape Package"
click at [805, 282] on input "text" at bounding box center [808, 275] width 136 height 27
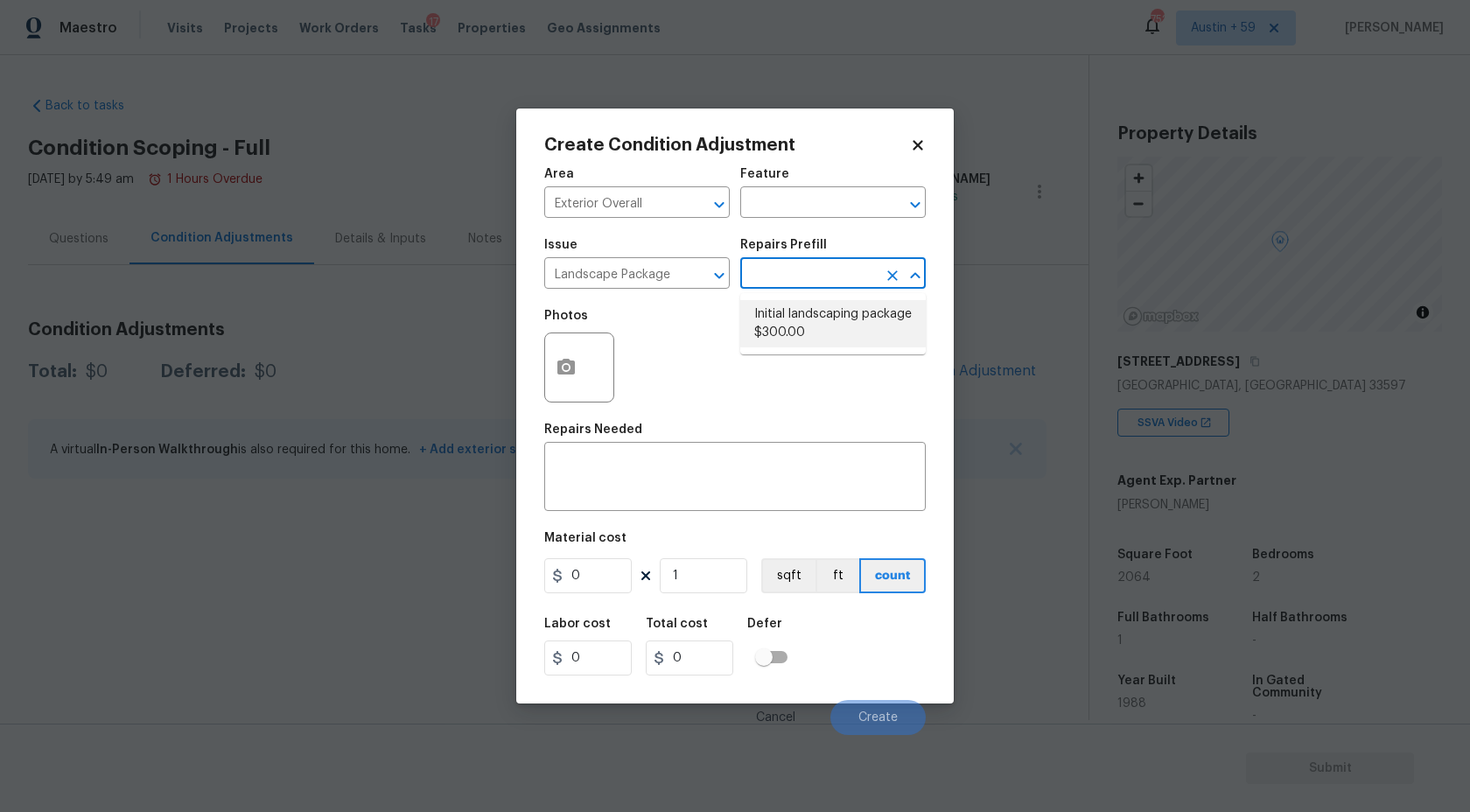
click at [821, 324] on li "Initial landscaping package $300.00" at bounding box center [833, 324] width 186 height 47
type input "Home Readiness Packages"
type textarea "Mowing of grass up to 6" in height. Mow, edge along driveways & sidewalks, trim…"
type input "300"
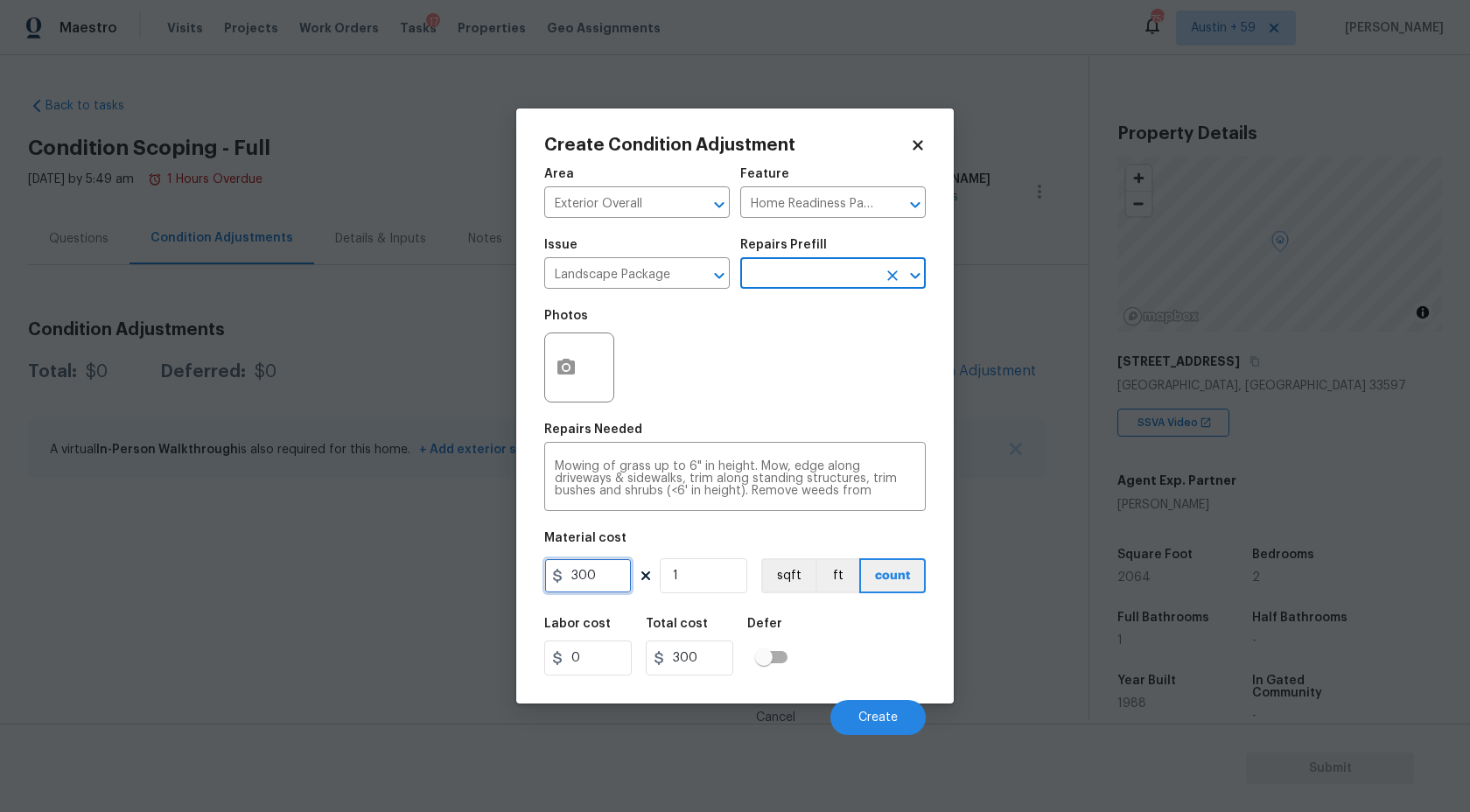
click at [595, 577] on input "300" at bounding box center [588, 575] width 87 height 35
type input "750"
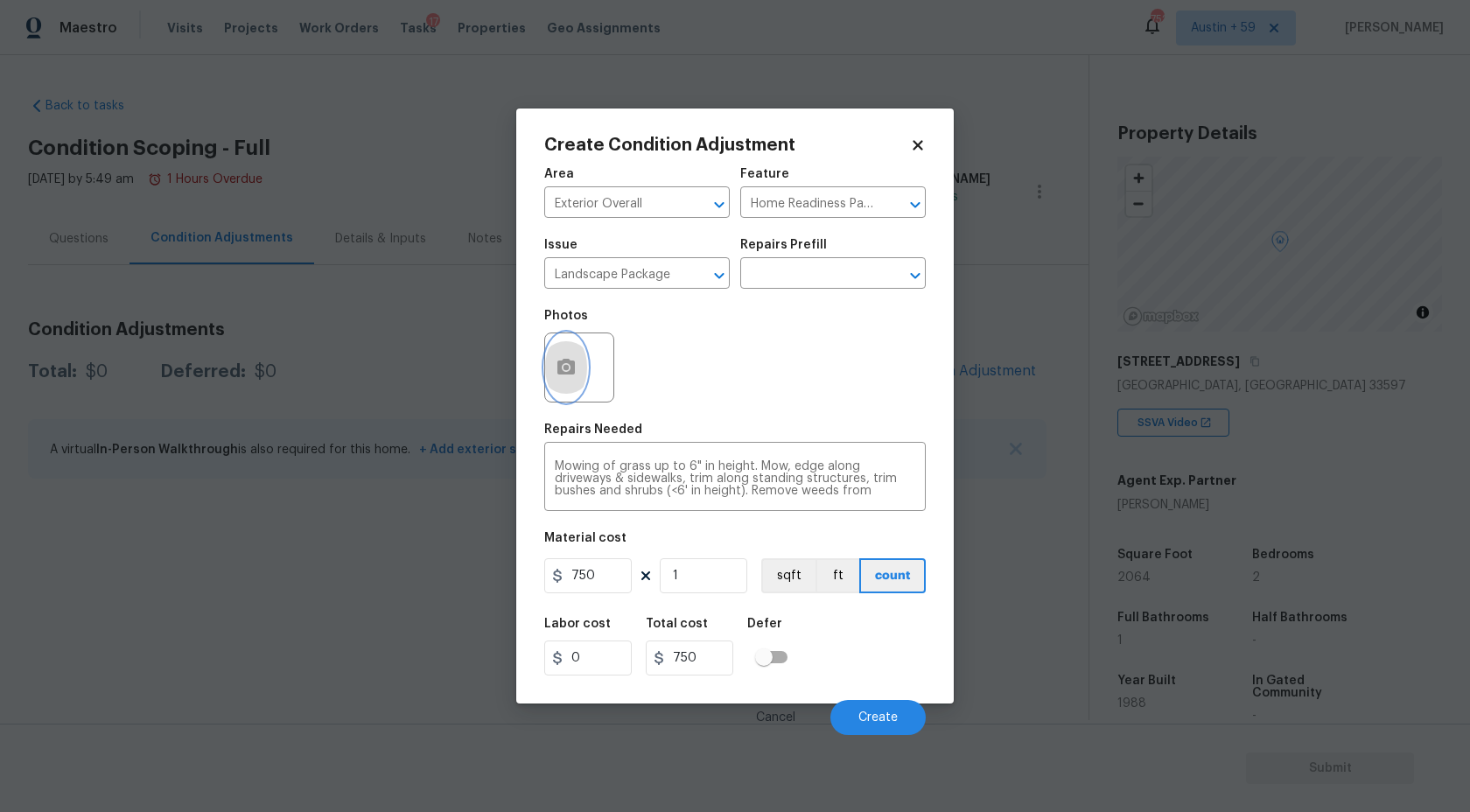
click at [570, 358] on icon "button" at bounding box center [565, 367] width 21 height 21
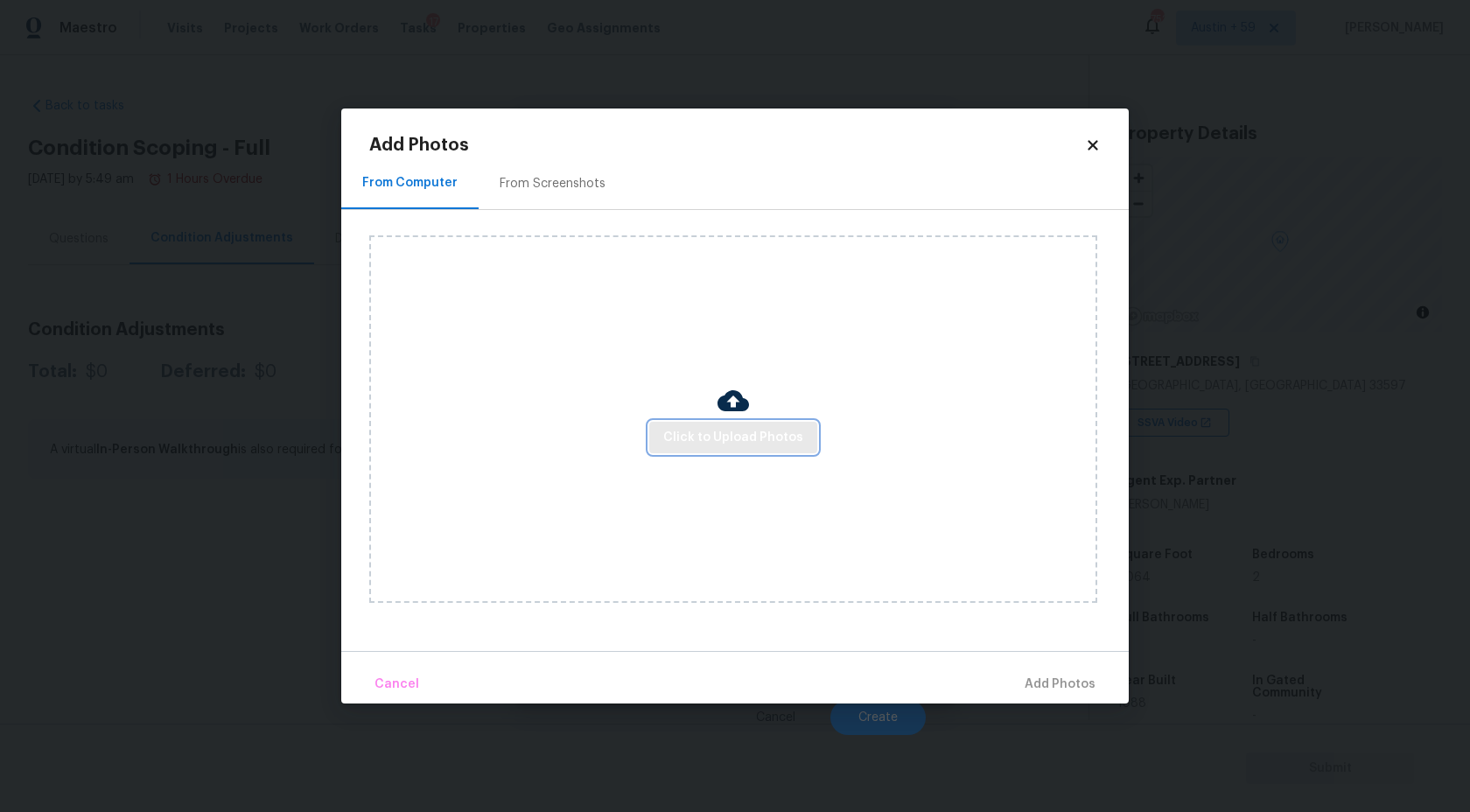
click at [780, 445] on span "Click to Upload Photos" at bounding box center [733, 438] width 140 height 22
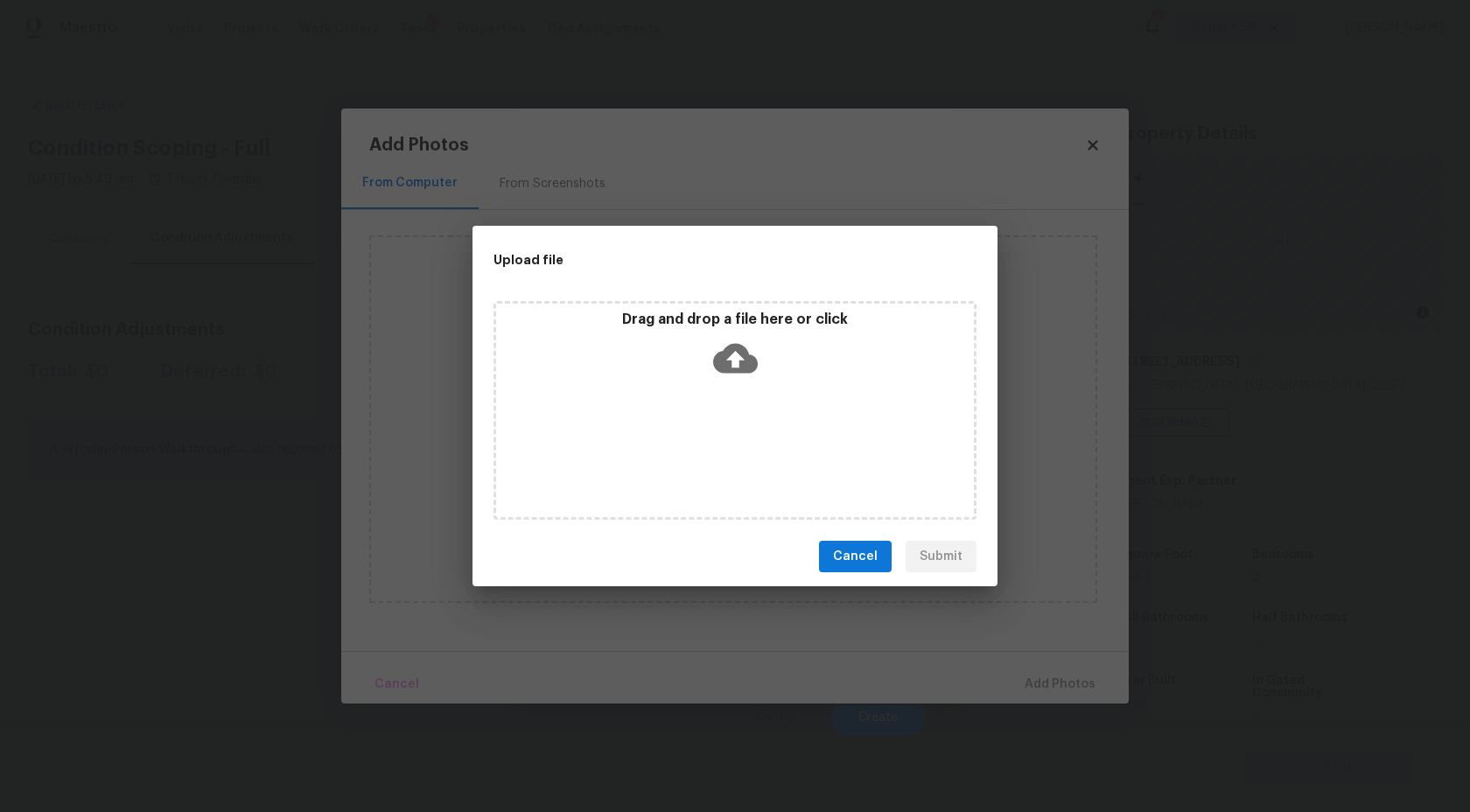
click at [762, 382] on div "Drag and drop a file here or click" at bounding box center [735, 348] width 478 height 75
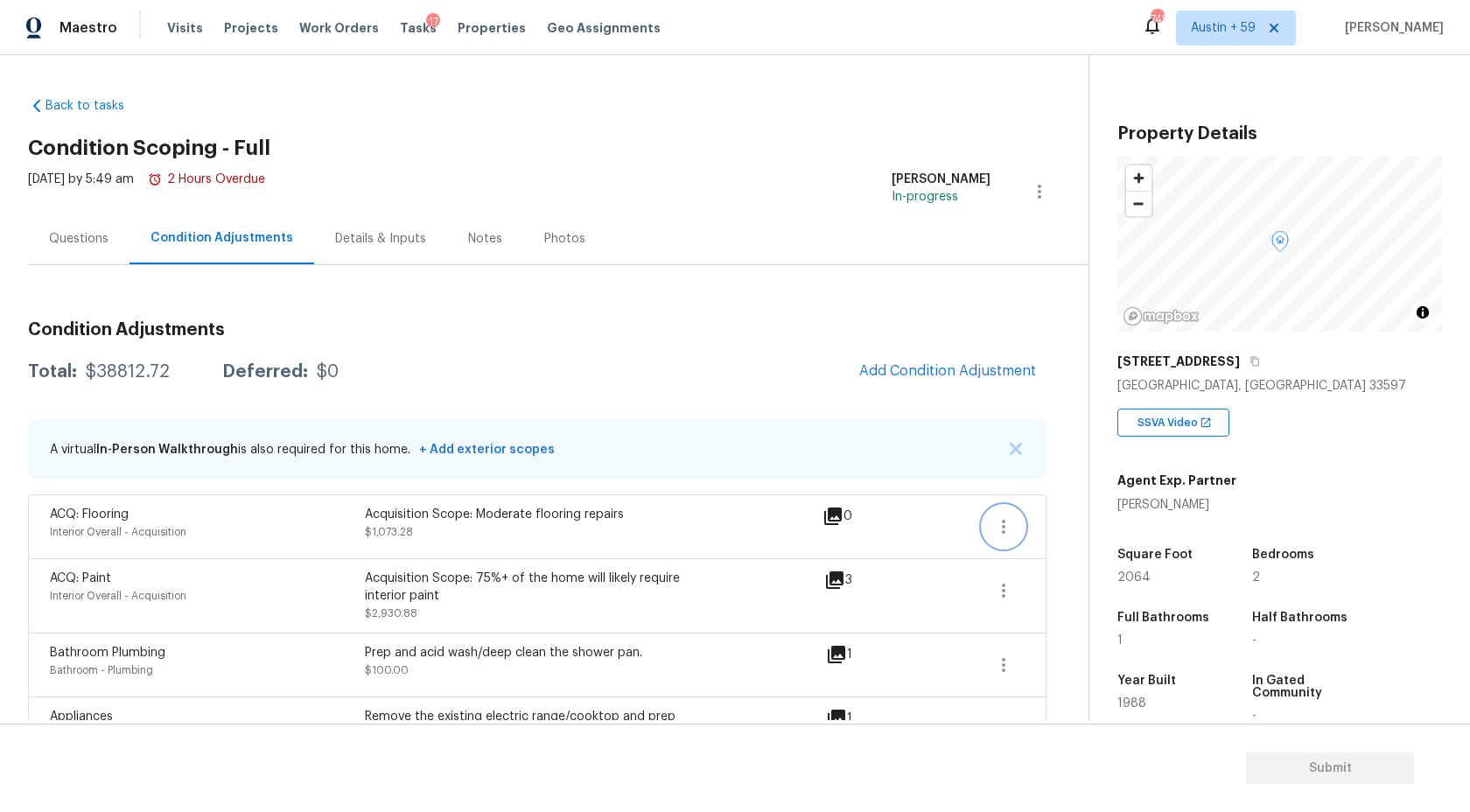
click at [1002, 533] on icon "button" at bounding box center [1004, 527] width 4 height 14
click at [1036, 525] on div "Edit" at bounding box center [1103, 523] width 136 height 17
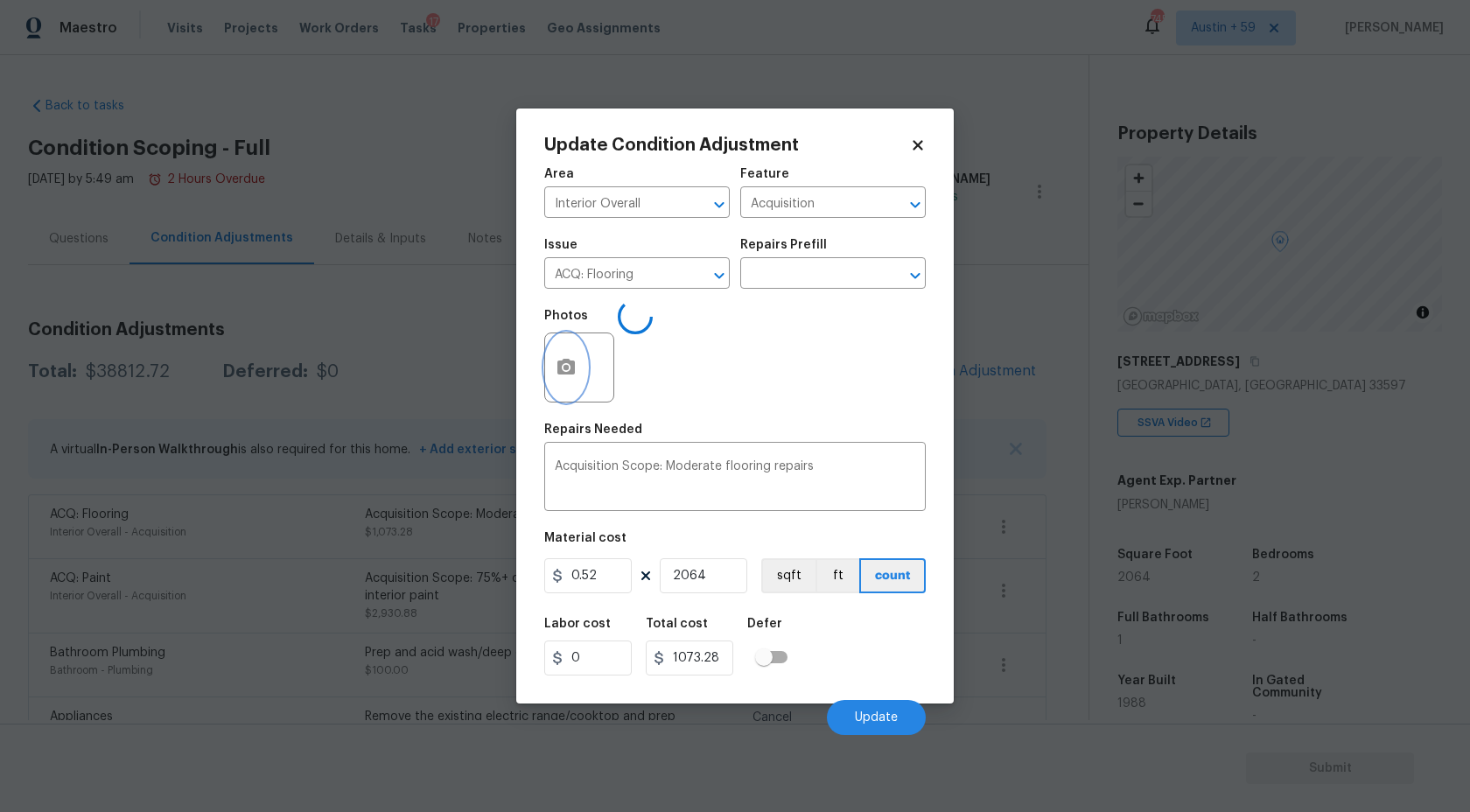
click at [577, 385] on button "button" at bounding box center [566, 368] width 42 height 68
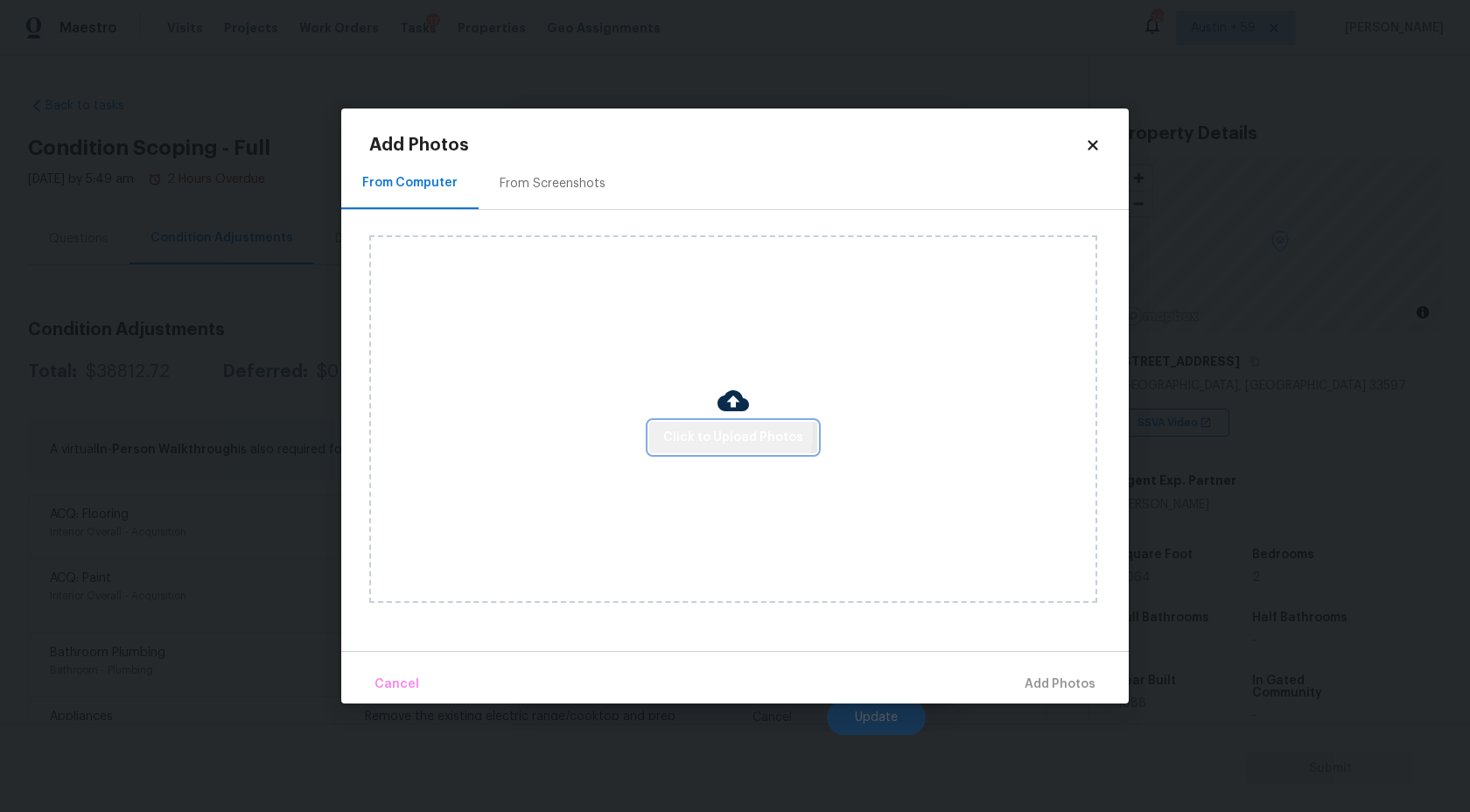
click at [702, 431] on span "Click to Upload Photos" at bounding box center [733, 438] width 140 height 22
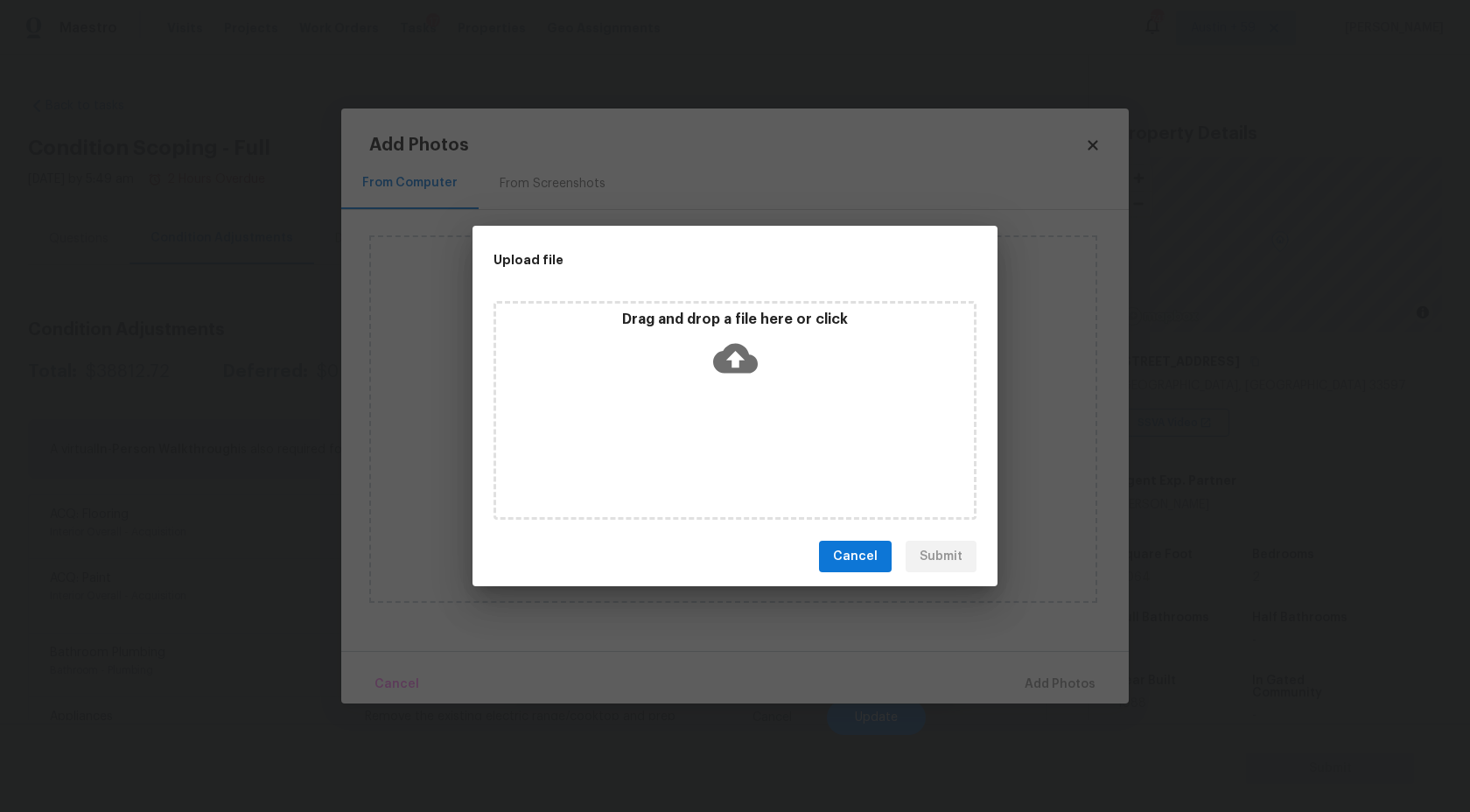
click at [704, 422] on div "Drag and drop a file here or click" at bounding box center [735, 410] width 483 height 219
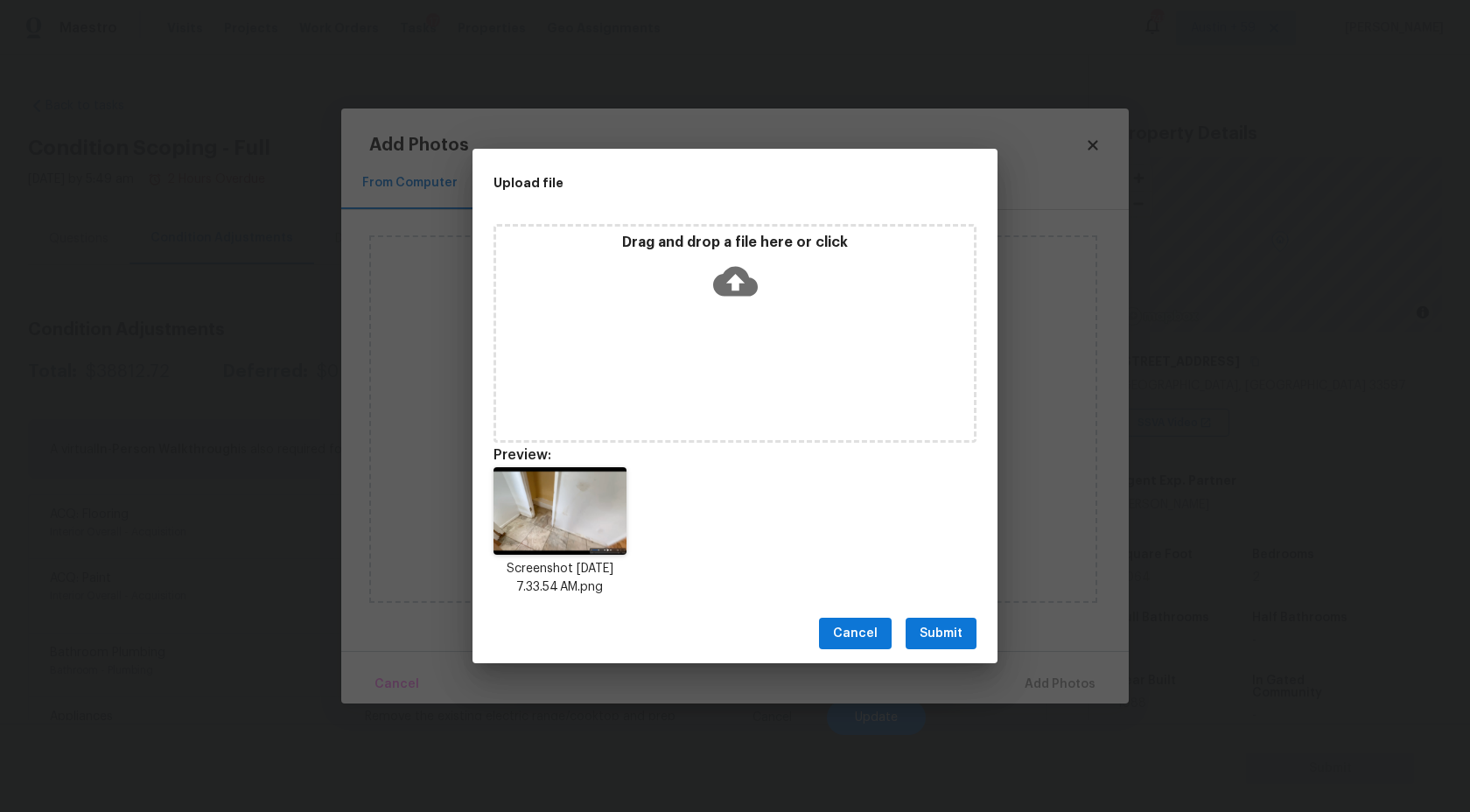
click at [950, 635] on span "Submit" at bounding box center [941, 634] width 43 height 22
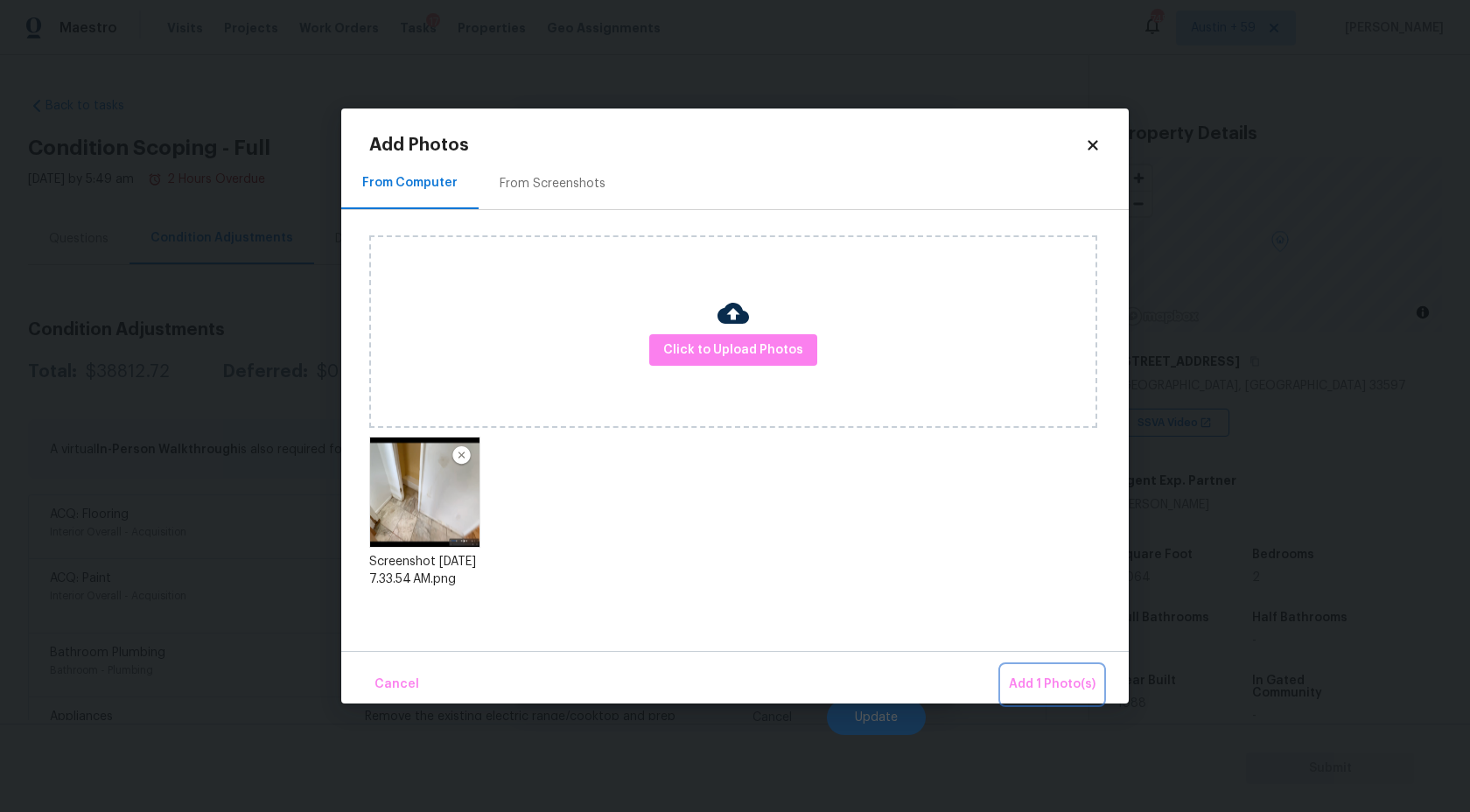
click at [1026, 670] on button "Add 1 Photo(s)" at bounding box center [1053, 685] width 101 height 38
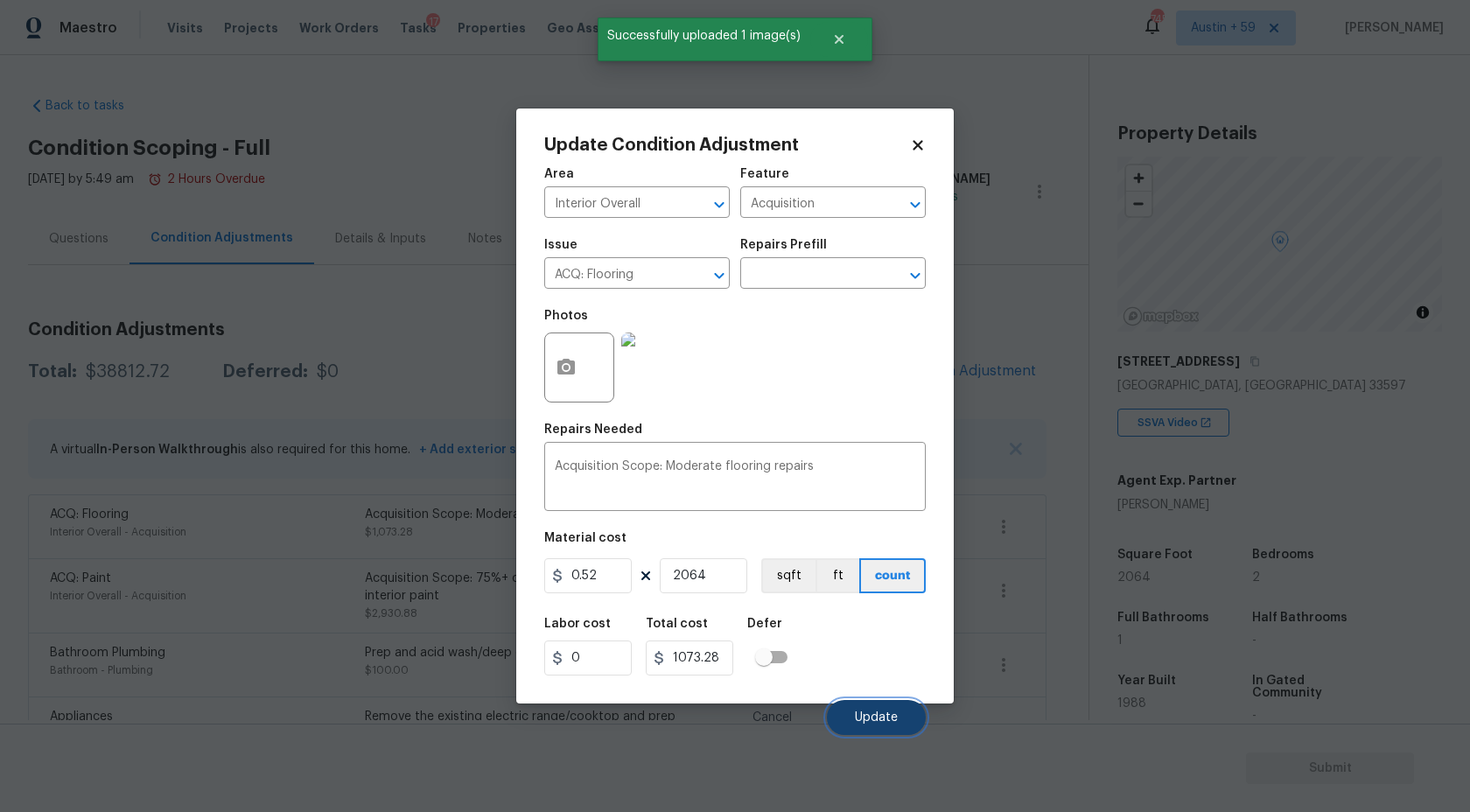
click at [897, 723] on span "Update" at bounding box center [877, 717] width 43 height 14
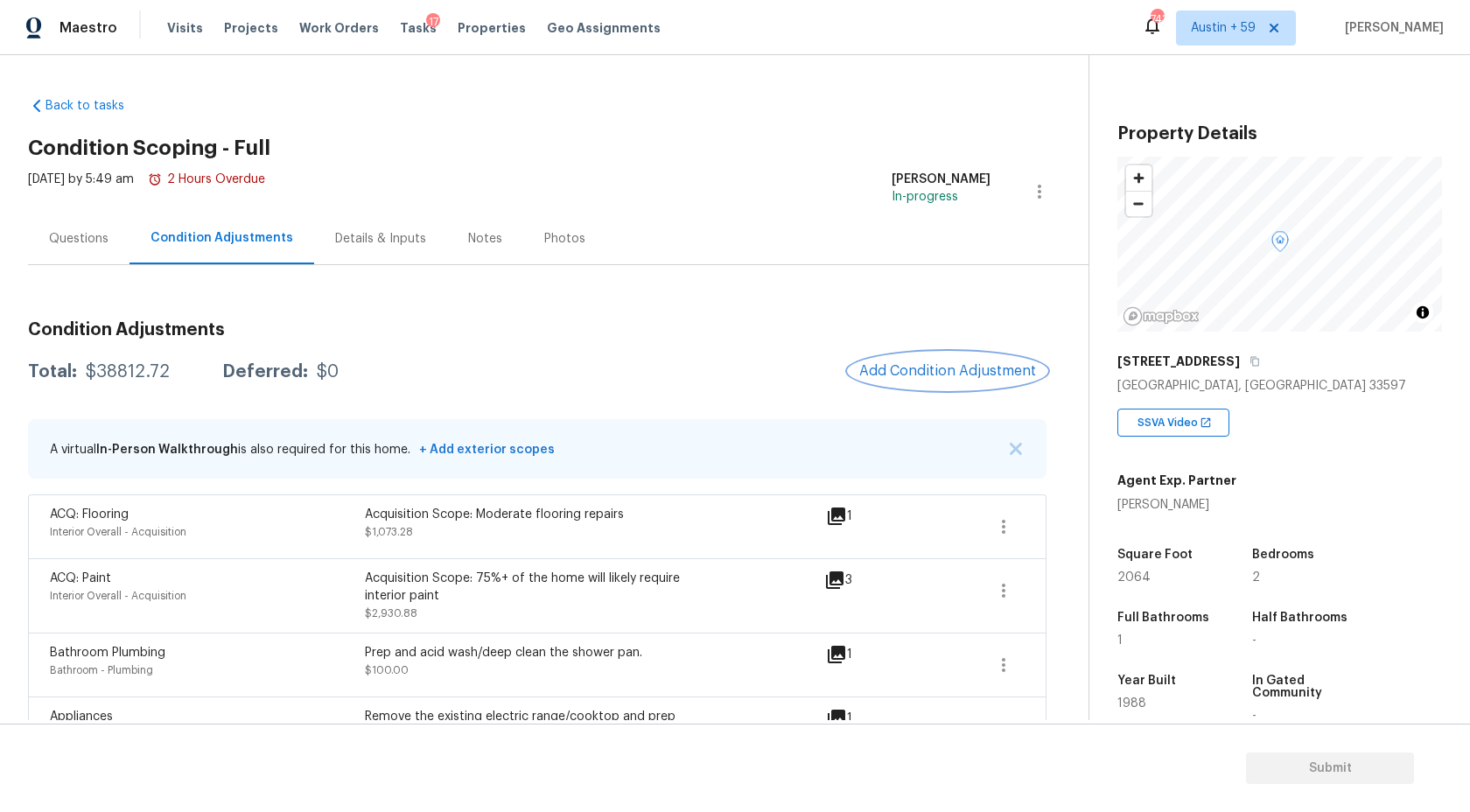
click at [938, 359] on button "Add Condition Adjustment" at bounding box center [947, 370] width 197 height 37
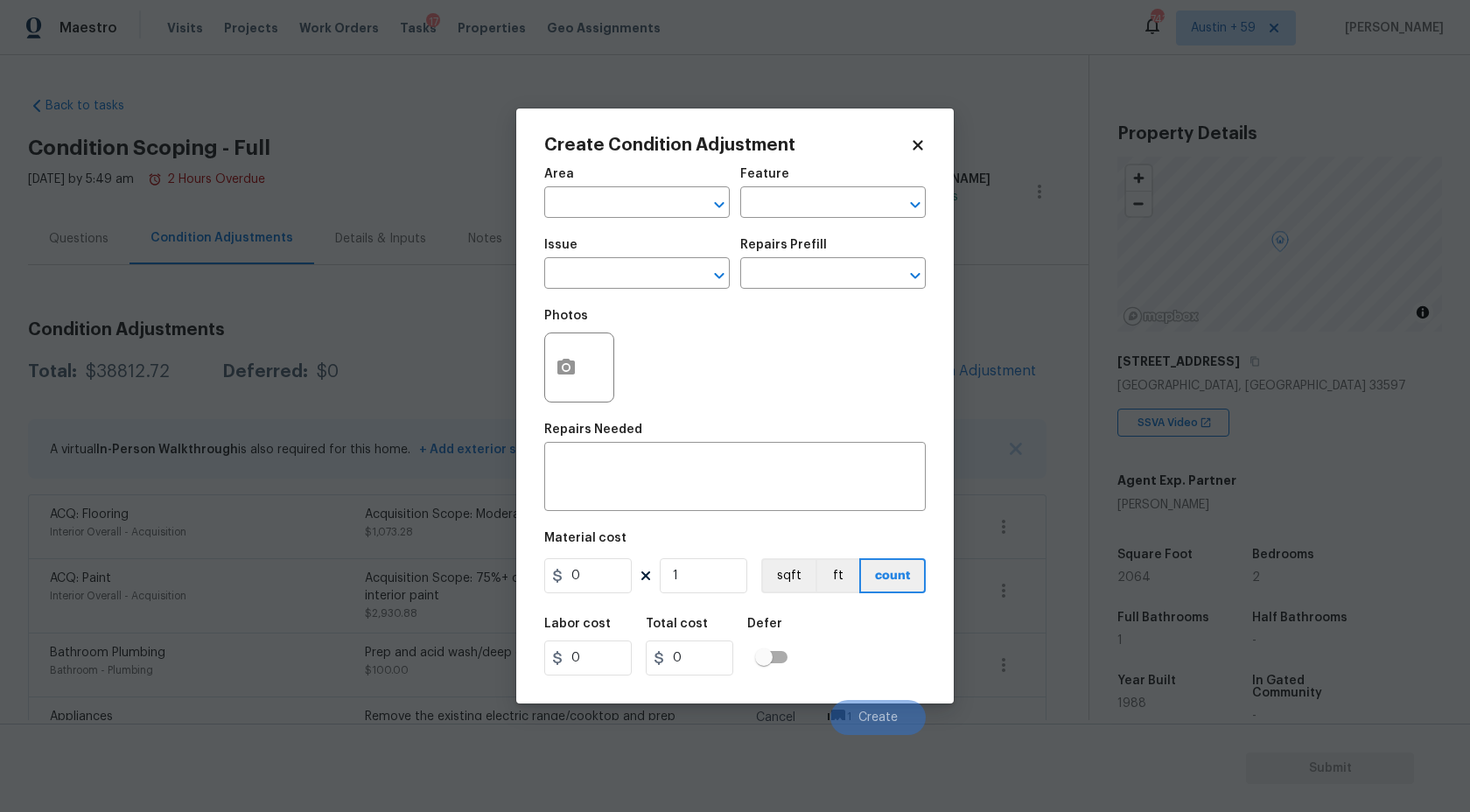
click at [646, 221] on span "Area ​" at bounding box center [637, 193] width 186 height 71
click at [639, 194] on input "text" at bounding box center [612, 205] width 136 height 27
click at [622, 265] on li "Interior Overall" at bounding box center [637, 272] width 186 height 29
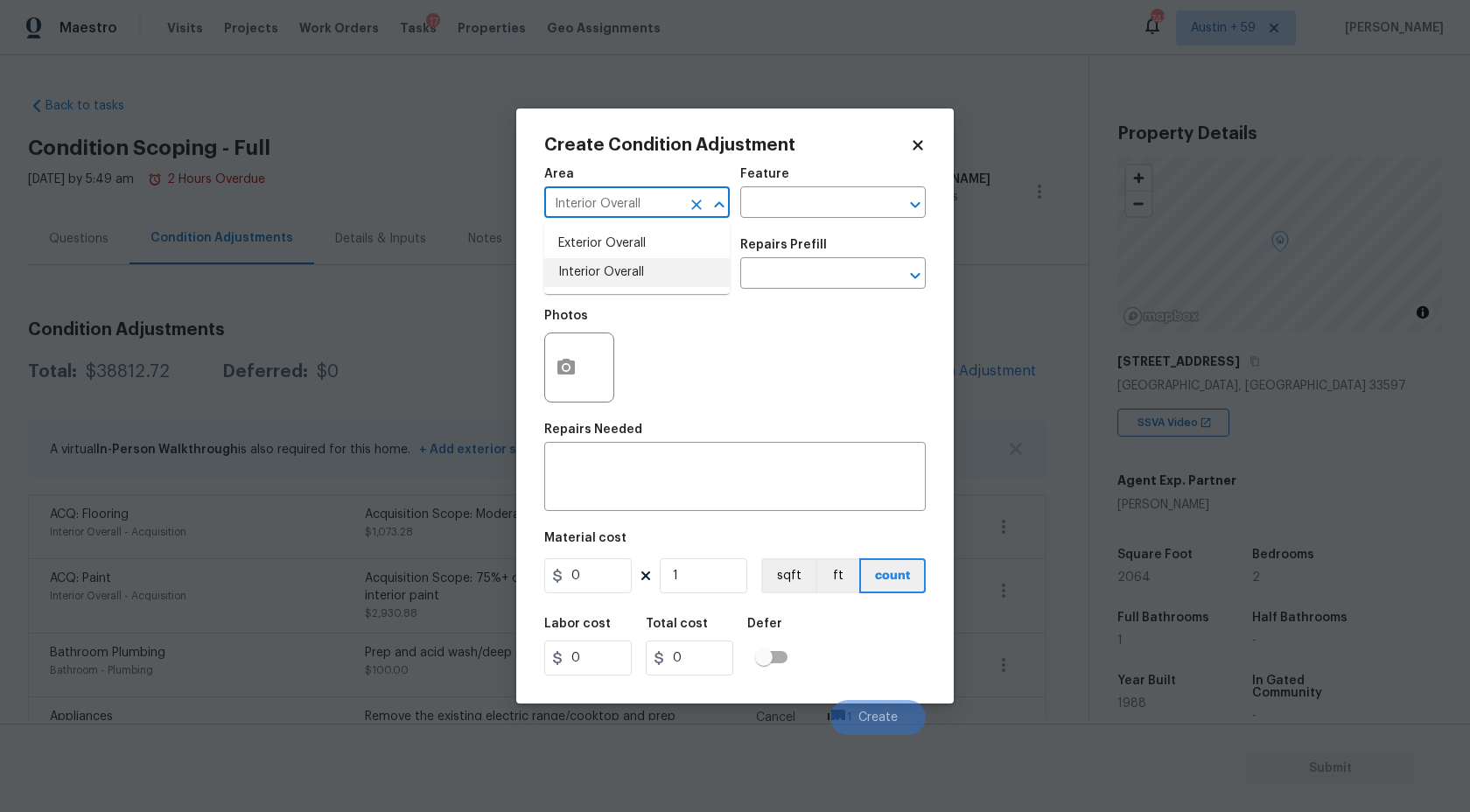
type input "Interior Overall"
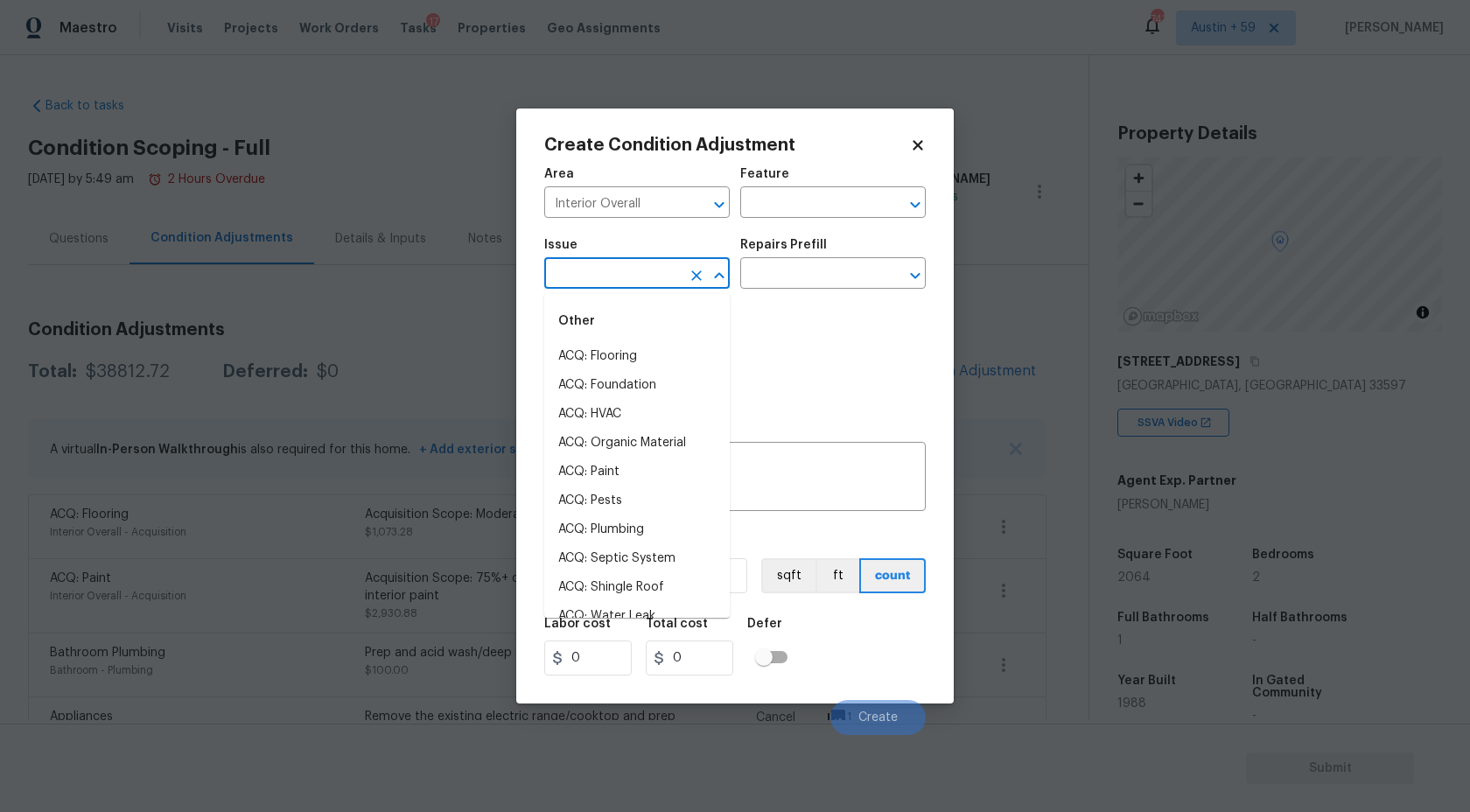
click at [622, 265] on input "text" at bounding box center [612, 275] width 136 height 27
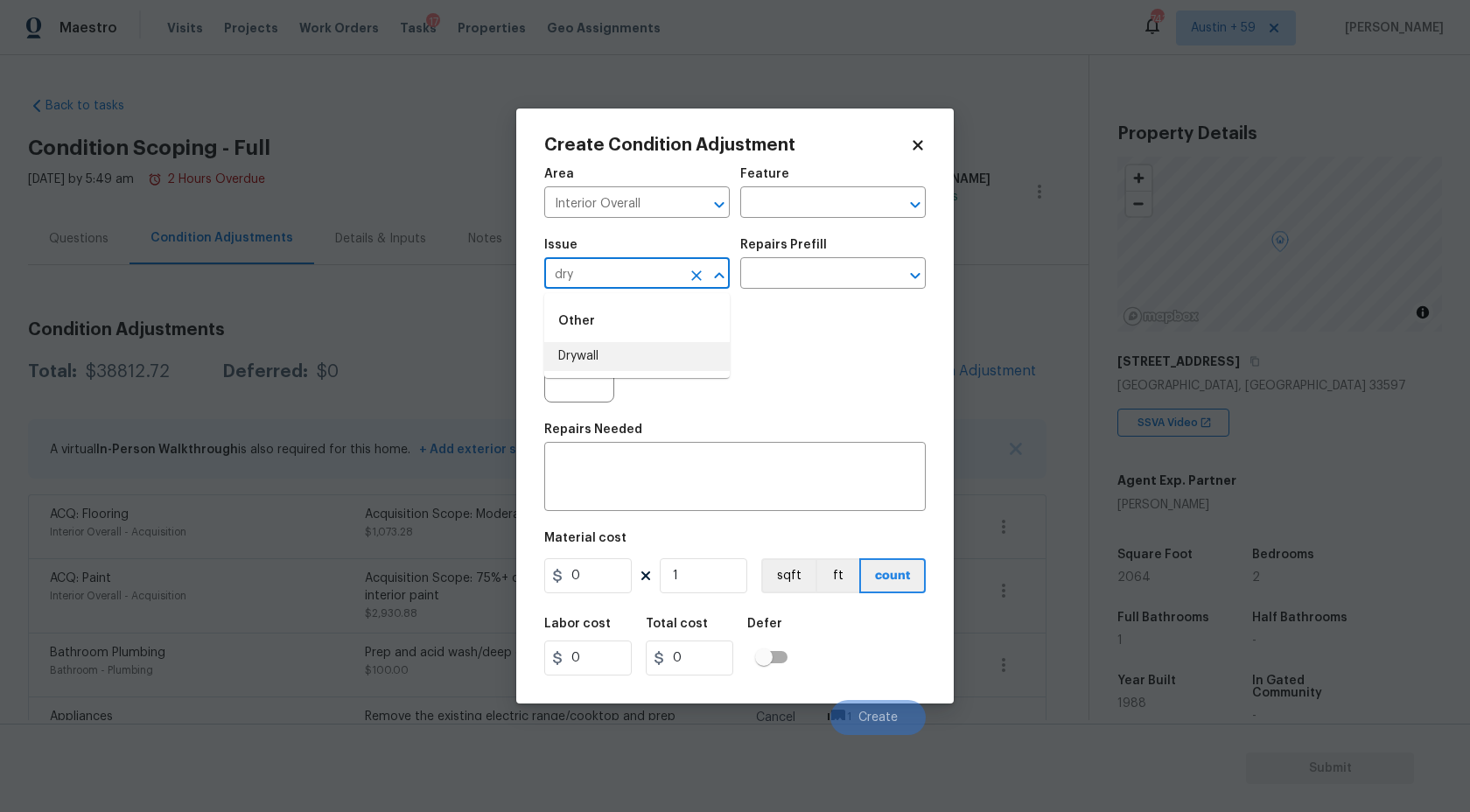
click at [615, 352] on li "Drywall" at bounding box center [637, 357] width 186 height 29
type input "Drywall"
click at [571, 355] on button "button" at bounding box center [566, 368] width 42 height 68
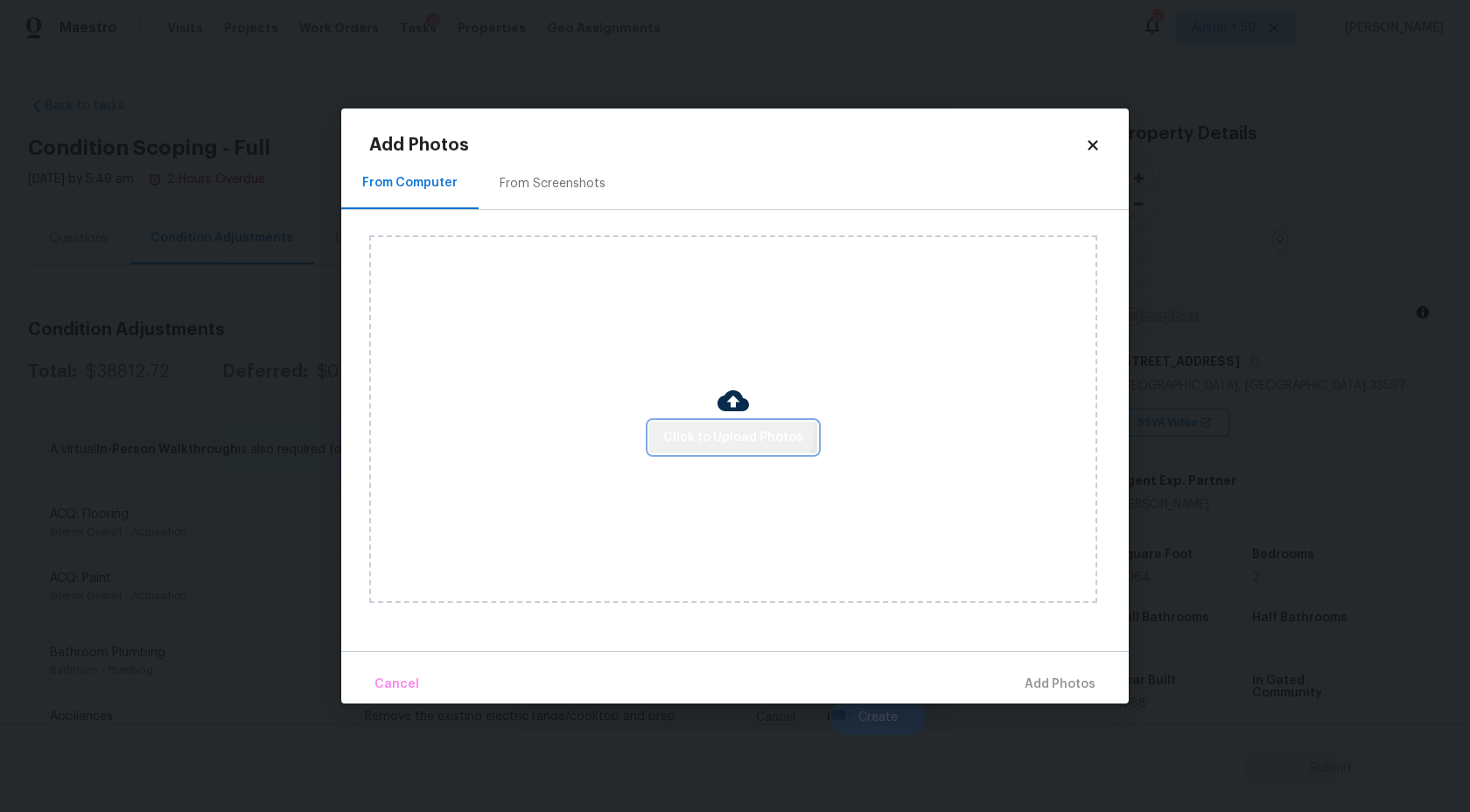
click at [713, 424] on button "Click to Upload Photos" at bounding box center [733, 438] width 168 height 32
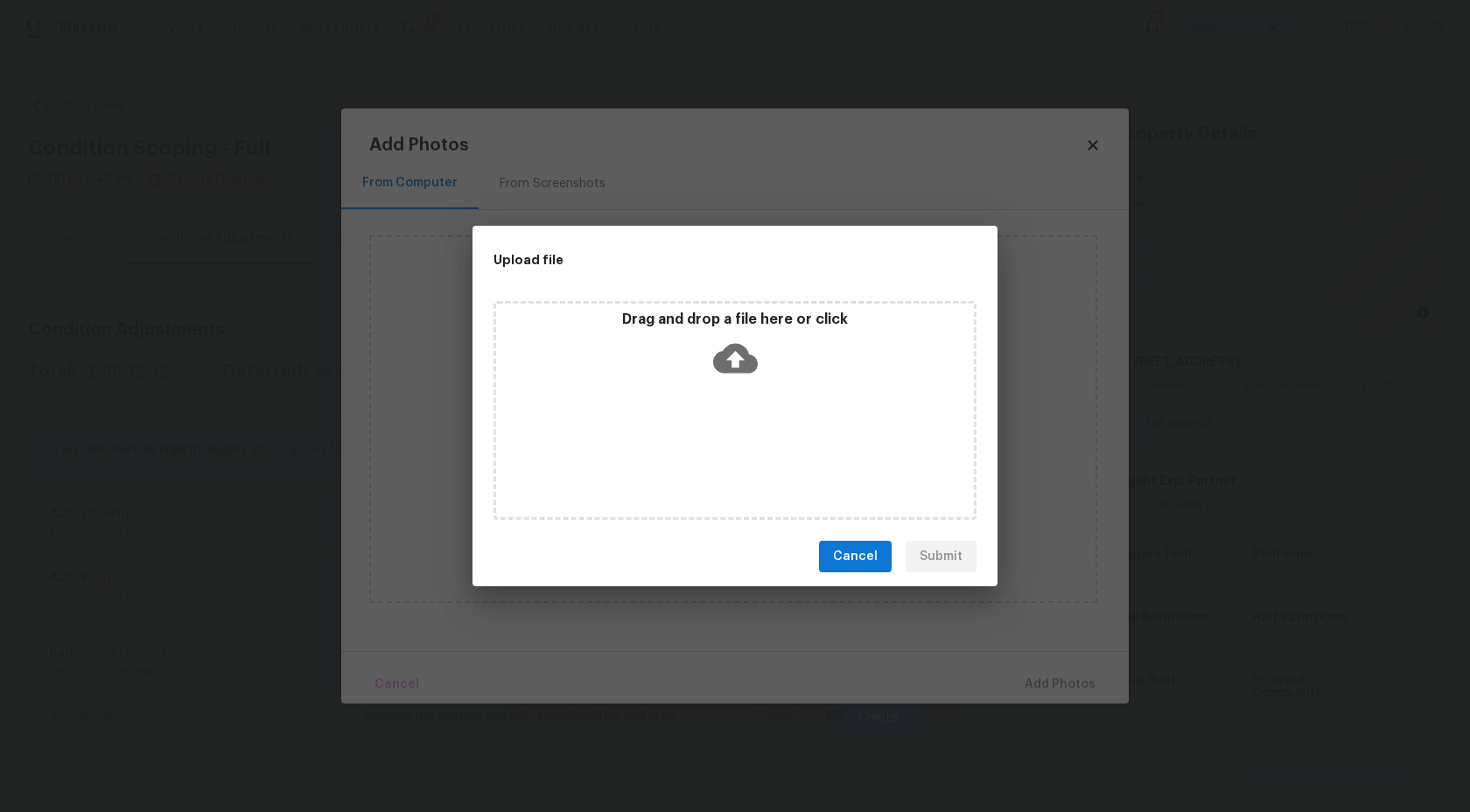
click at [713, 374] on icon at bounding box center [735, 359] width 45 height 45
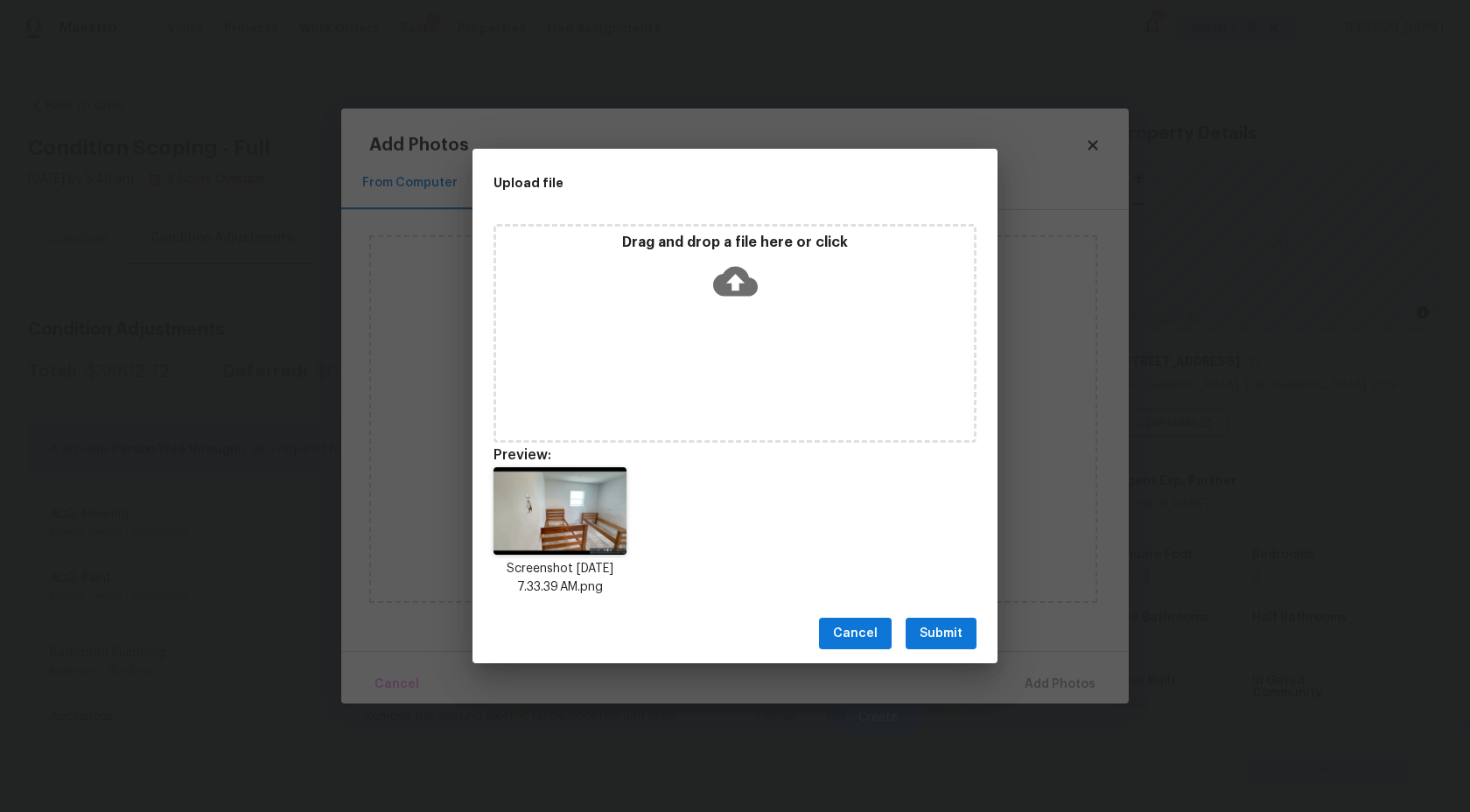
click at [941, 620] on button "Submit" at bounding box center [941, 634] width 71 height 32
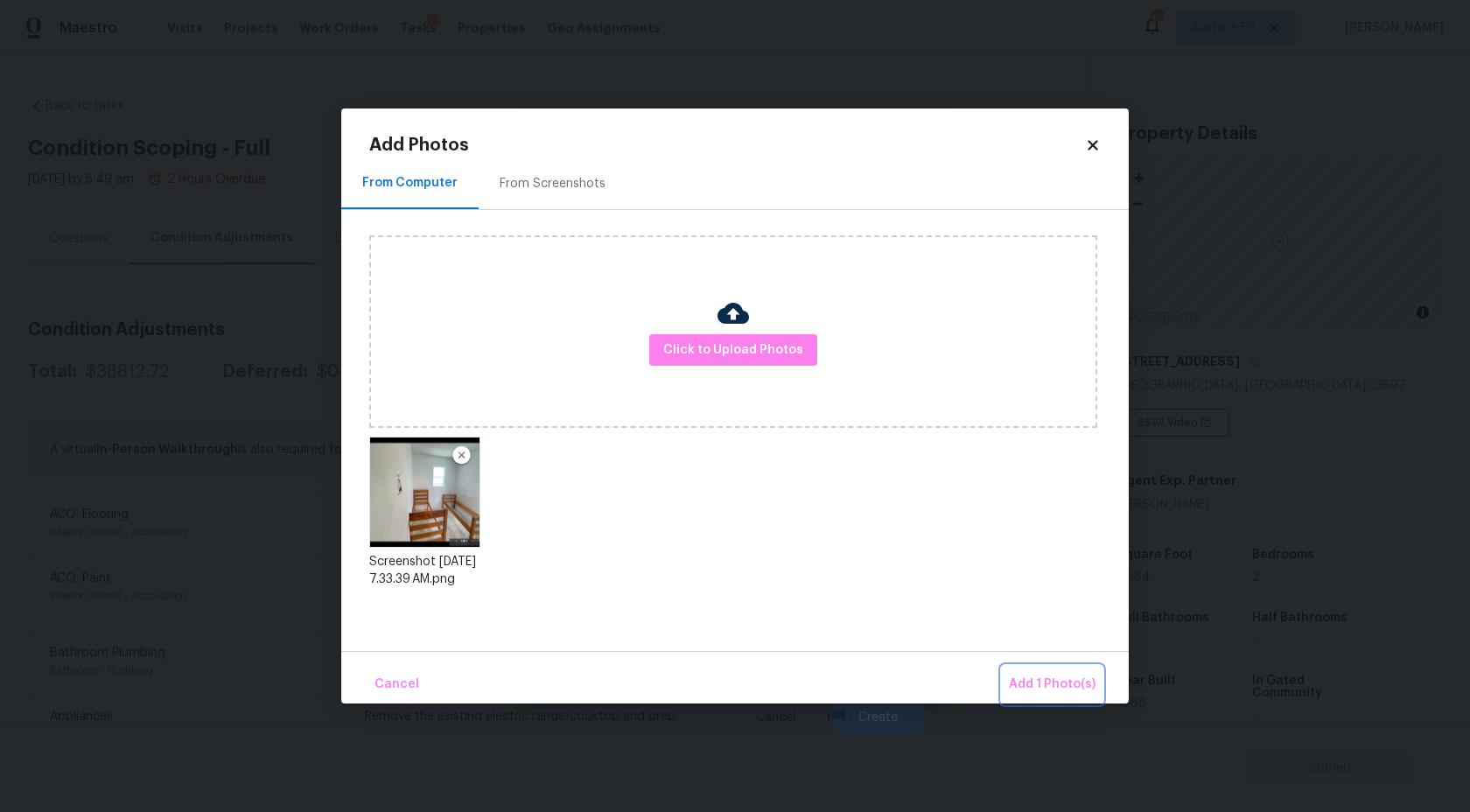
click at [1063, 682] on span "Add 1 Photo(s)" at bounding box center [1052, 685] width 87 height 22
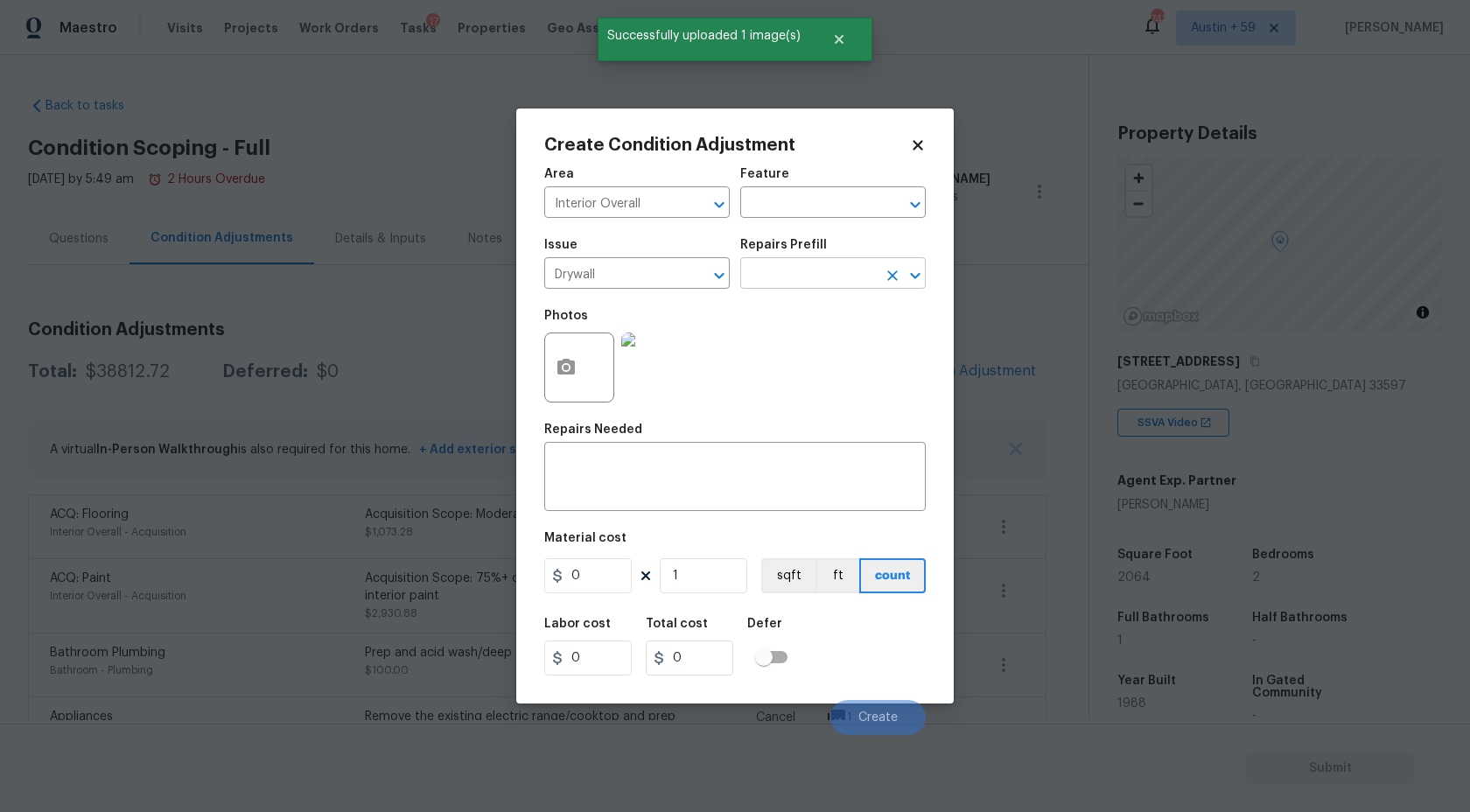
click at [855, 285] on input "text" at bounding box center [808, 275] width 136 height 27
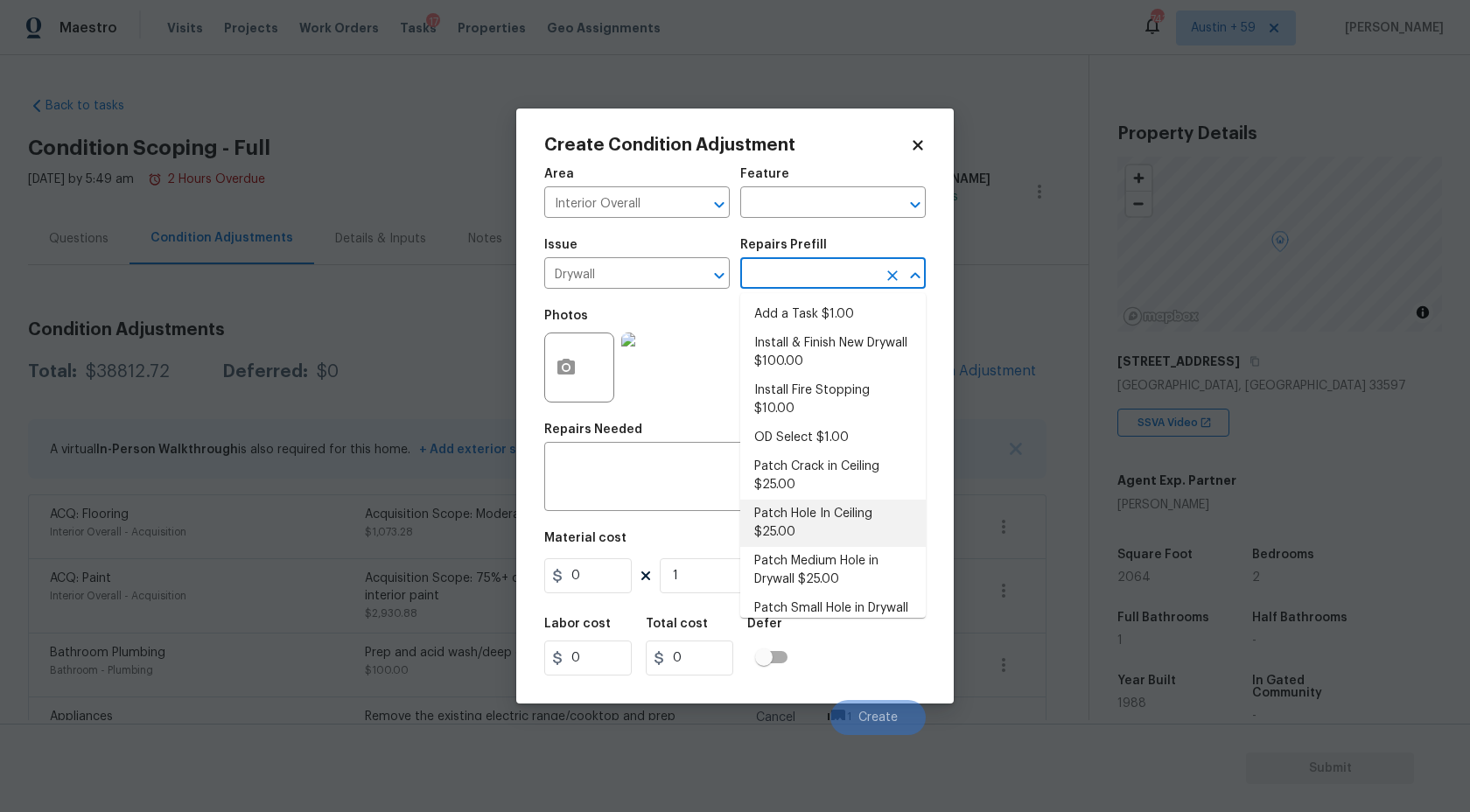
click at [846, 499] on li "Patch Hole In Ceiling $25.00" at bounding box center [833, 523] width 186 height 47
type input "Walls and Ceiling"
type textarea "Prep/scrape all loose material from the damaged area; prime if needed. Patch th…"
type input "25"
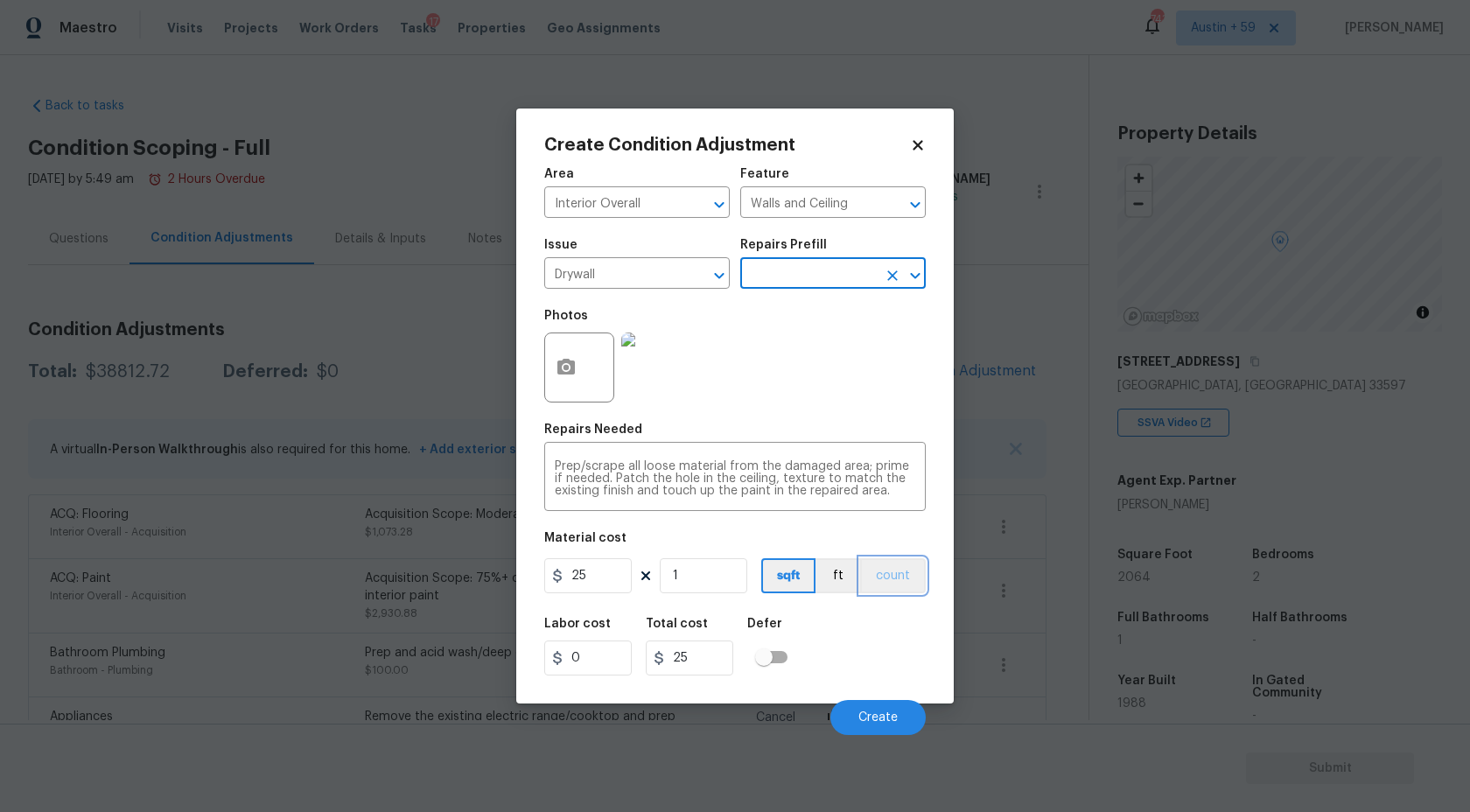
click at [896, 588] on button "count" at bounding box center [892, 575] width 66 height 35
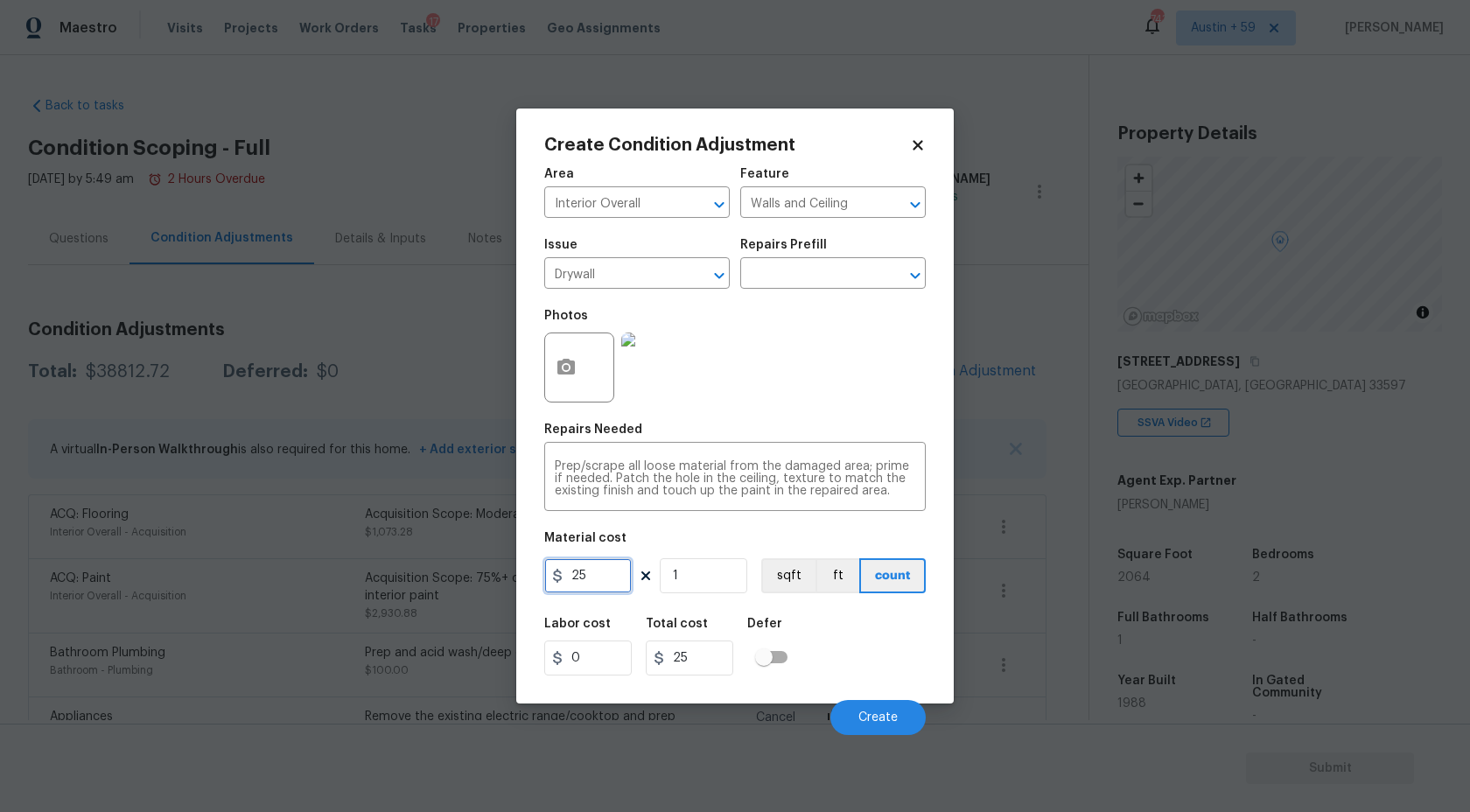
click at [581, 580] on input "25" at bounding box center [588, 575] width 87 height 35
type input "50"
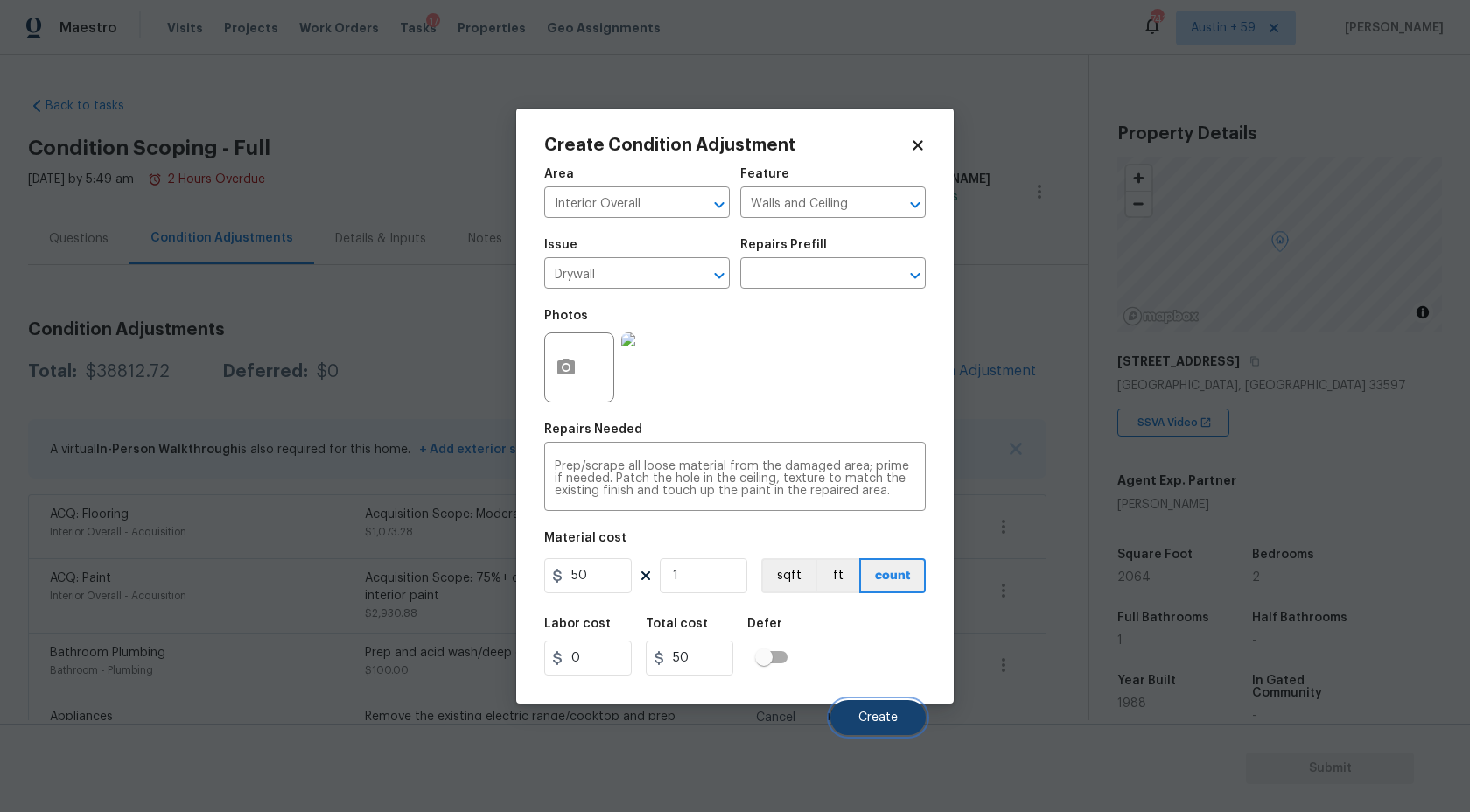
click at [888, 716] on span "Create" at bounding box center [878, 717] width 40 height 14
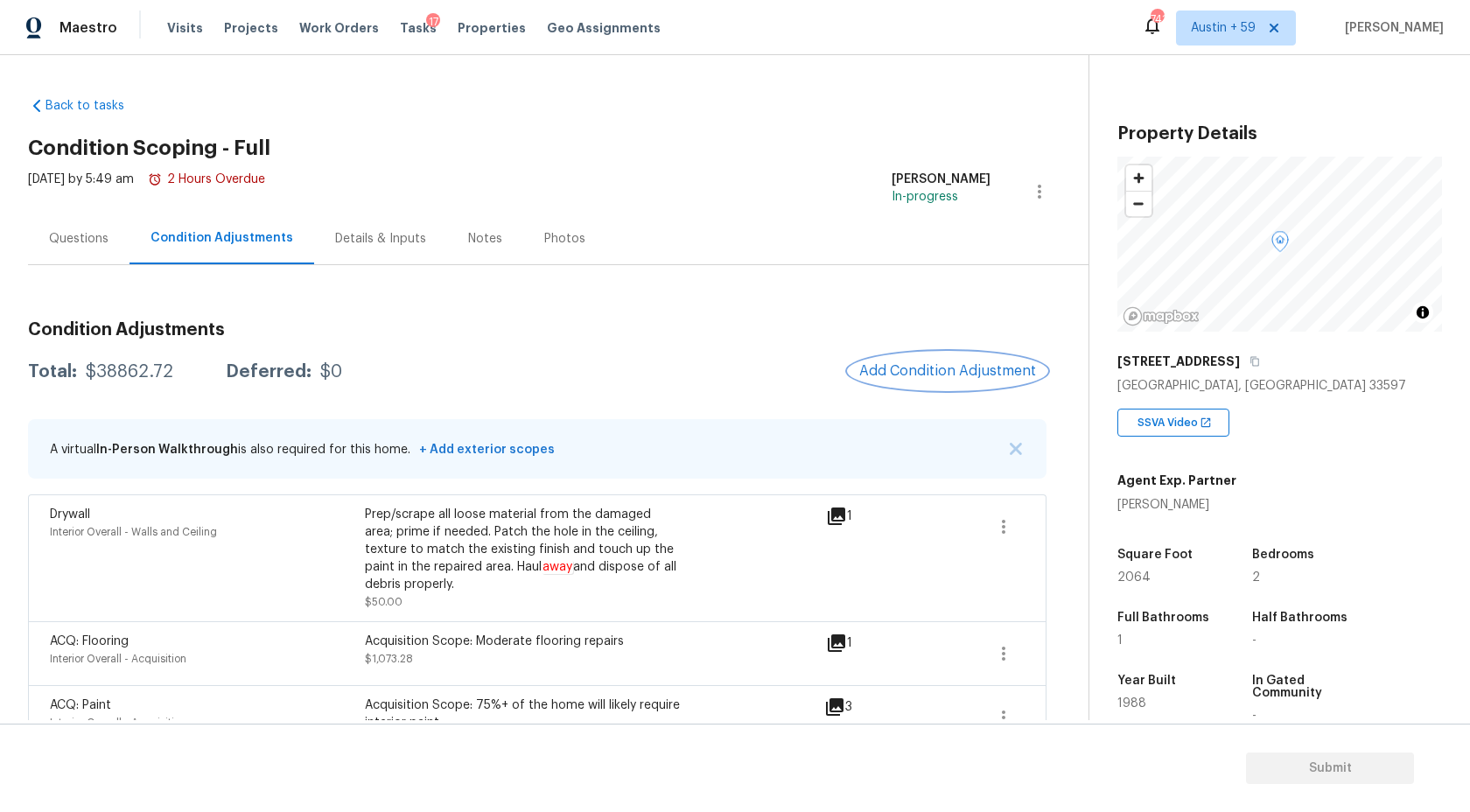
click at [919, 387] on button "Add Condition Adjustment" at bounding box center [947, 370] width 197 height 37
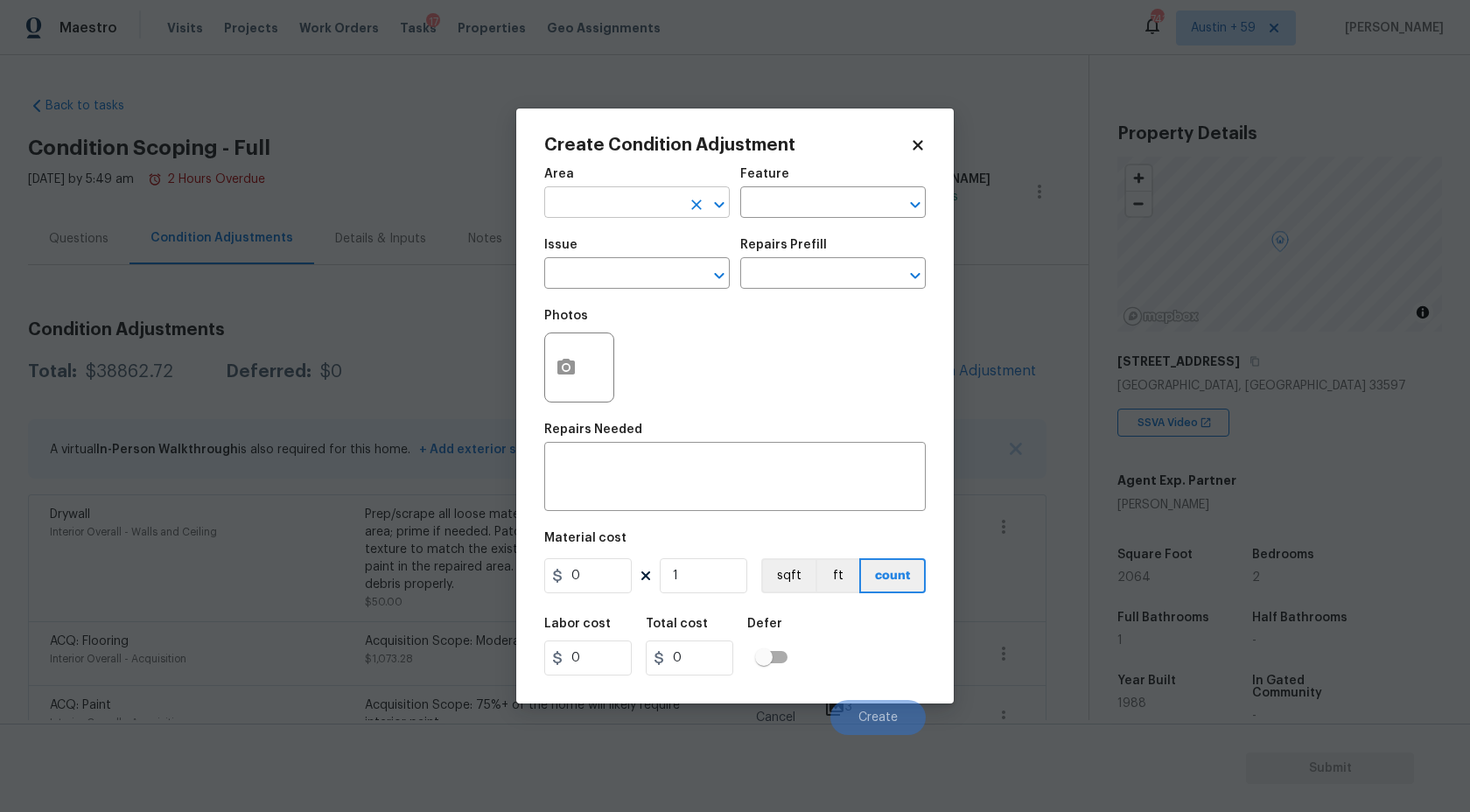
click at [590, 208] on input "text" at bounding box center [612, 205] width 136 height 27
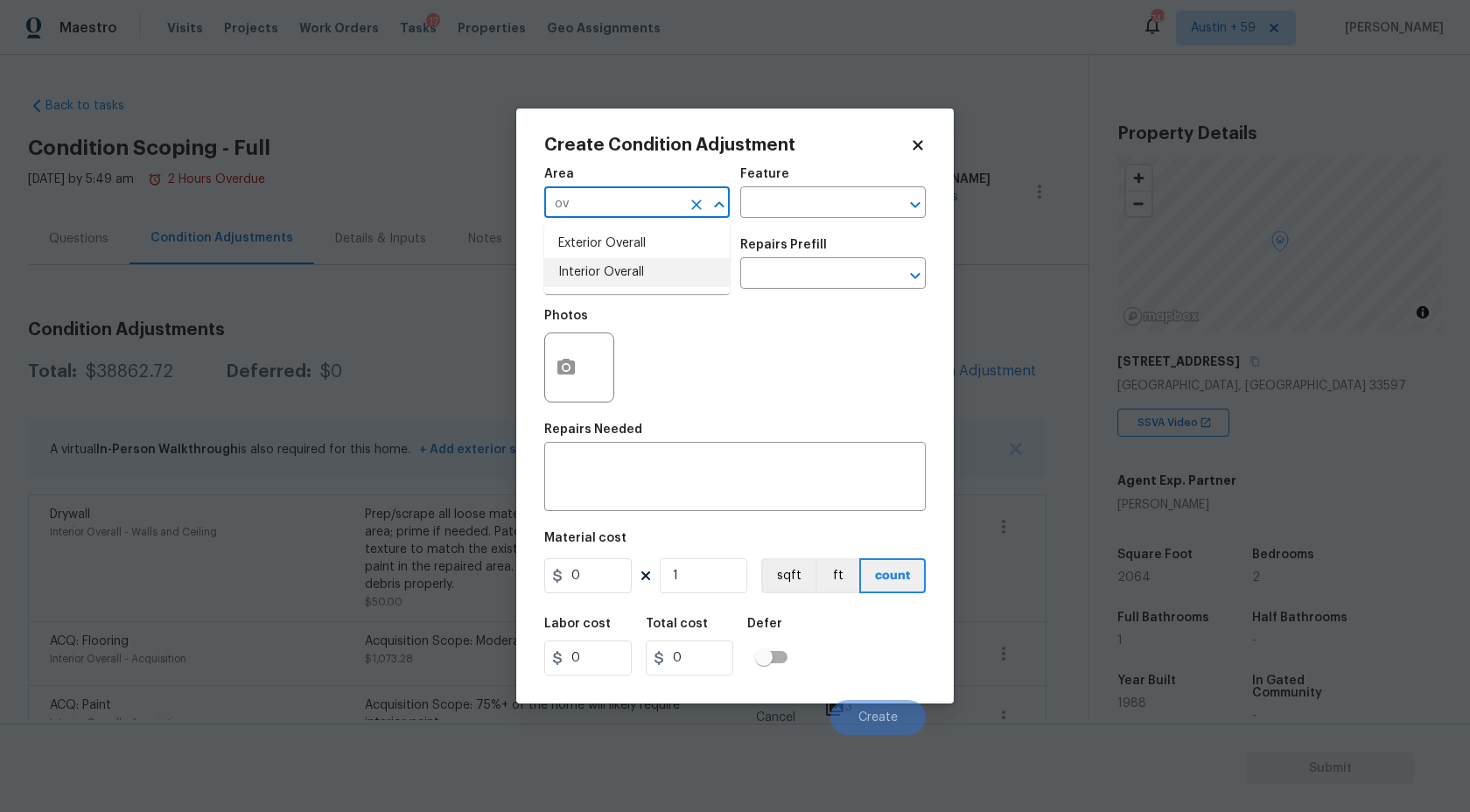
click at [596, 270] on li "Interior Overall" at bounding box center [637, 272] width 186 height 29
type input "Interior Overall"
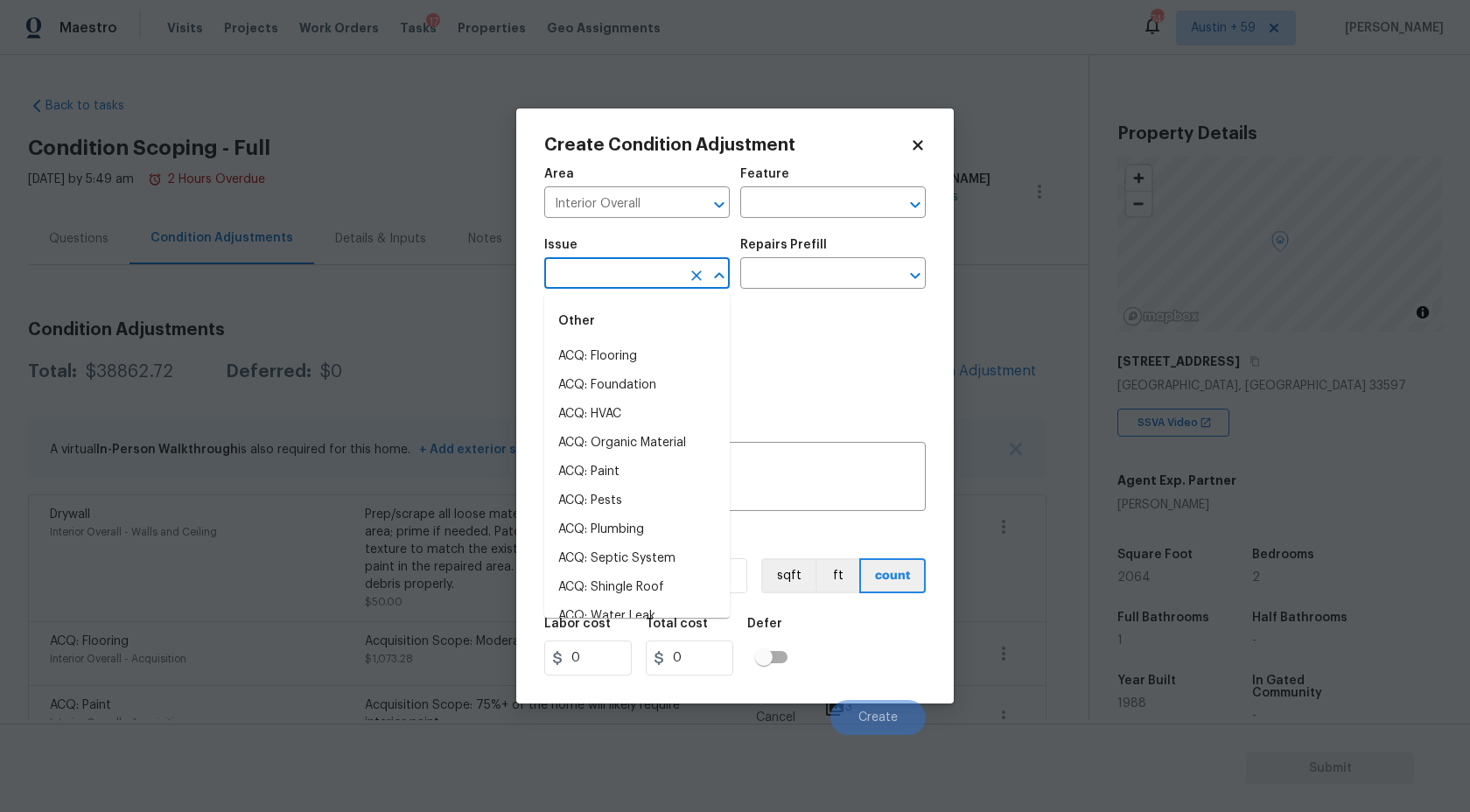
click at [597, 282] on input "text" at bounding box center [612, 275] width 136 height 27
click at [606, 281] on input "text" at bounding box center [612, 275] width 136 height 27
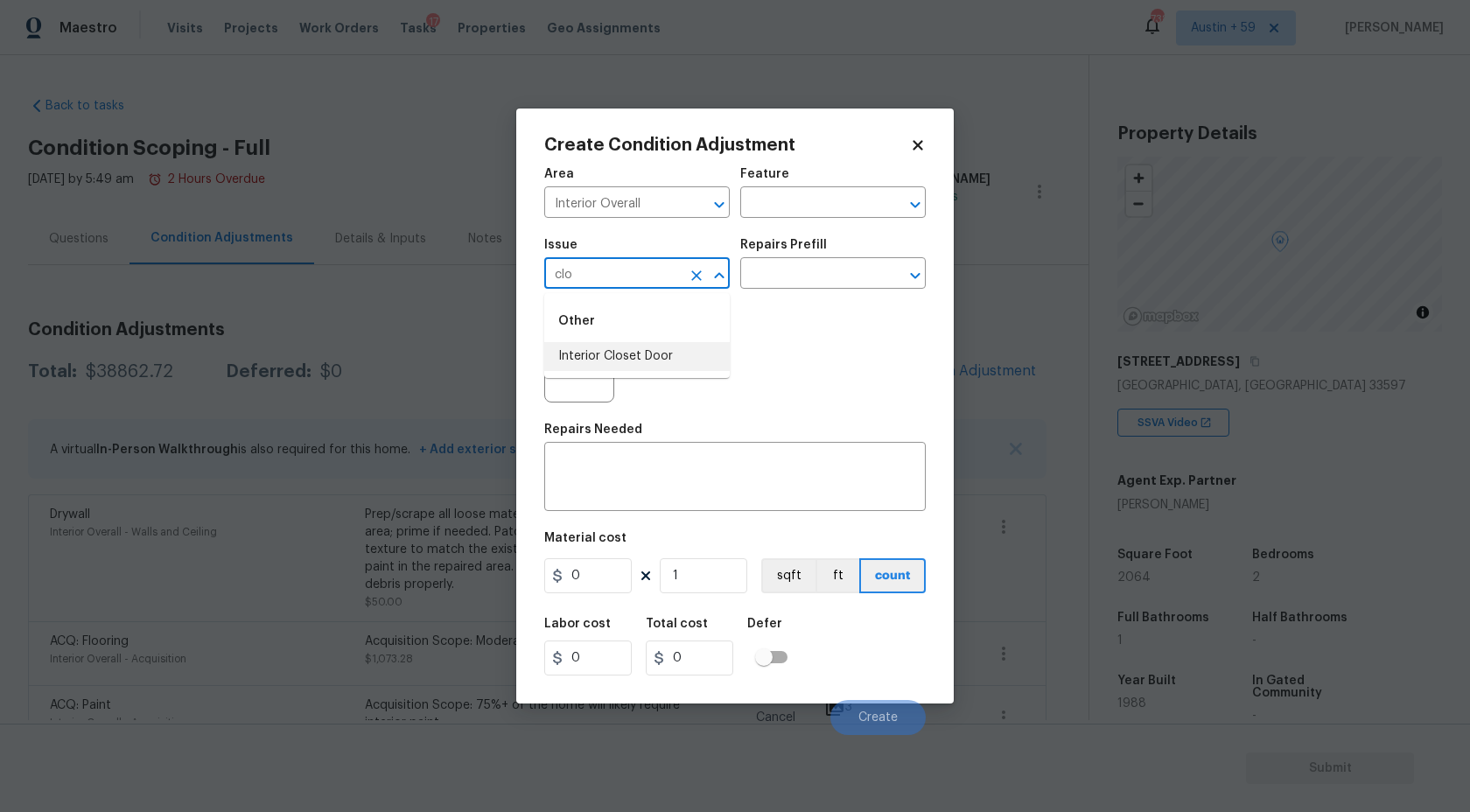
click at [613, 356] on li "Interior Closet Door" at bounding box center [637, 357] width 186 height 29
type input "Interior Closet Door"
click at [572, 356] on button "button" at bounding box center [566, 368] width 42 height 68
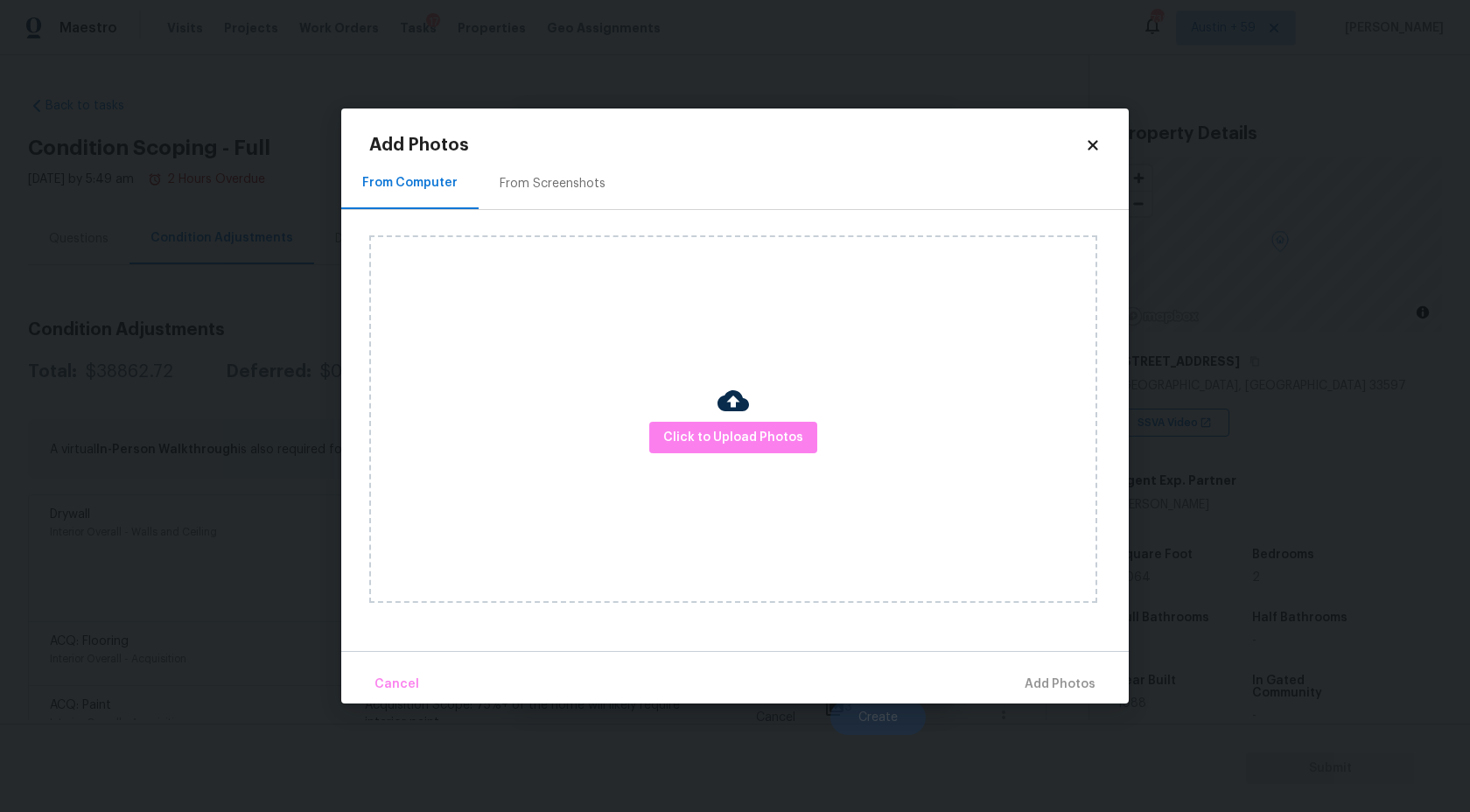
click at [797, 475] on div "Click to Upload Photos" at bounding box center [734, 419] width 728 height 368
click at [790, 448] on button "Click to Upload Photos" at bounding box center [733, 438] width 168 height 32
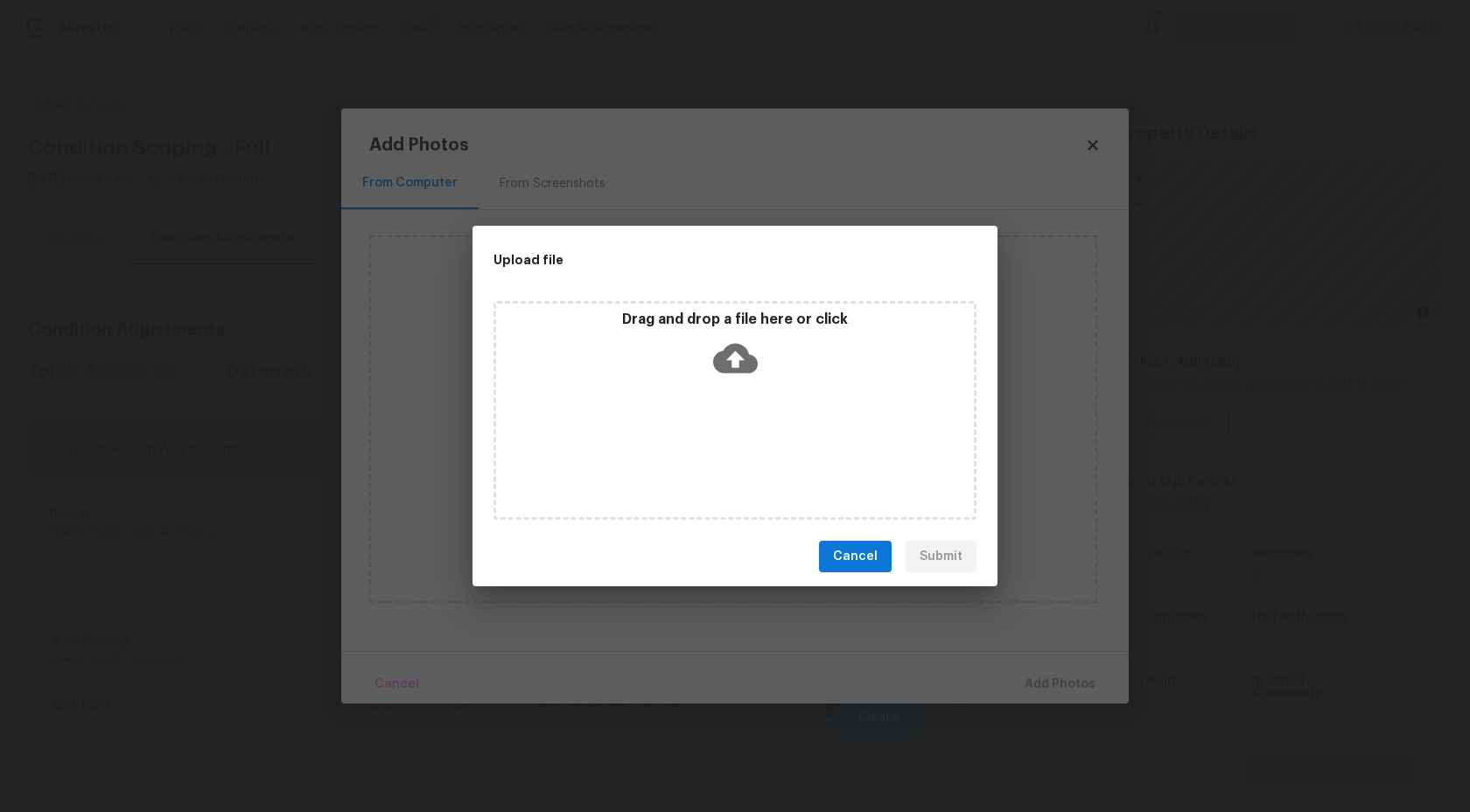
click at [758, 394] on div "Drag and drop a file here or click" at bounding box center [735, 410] width 483 height 219
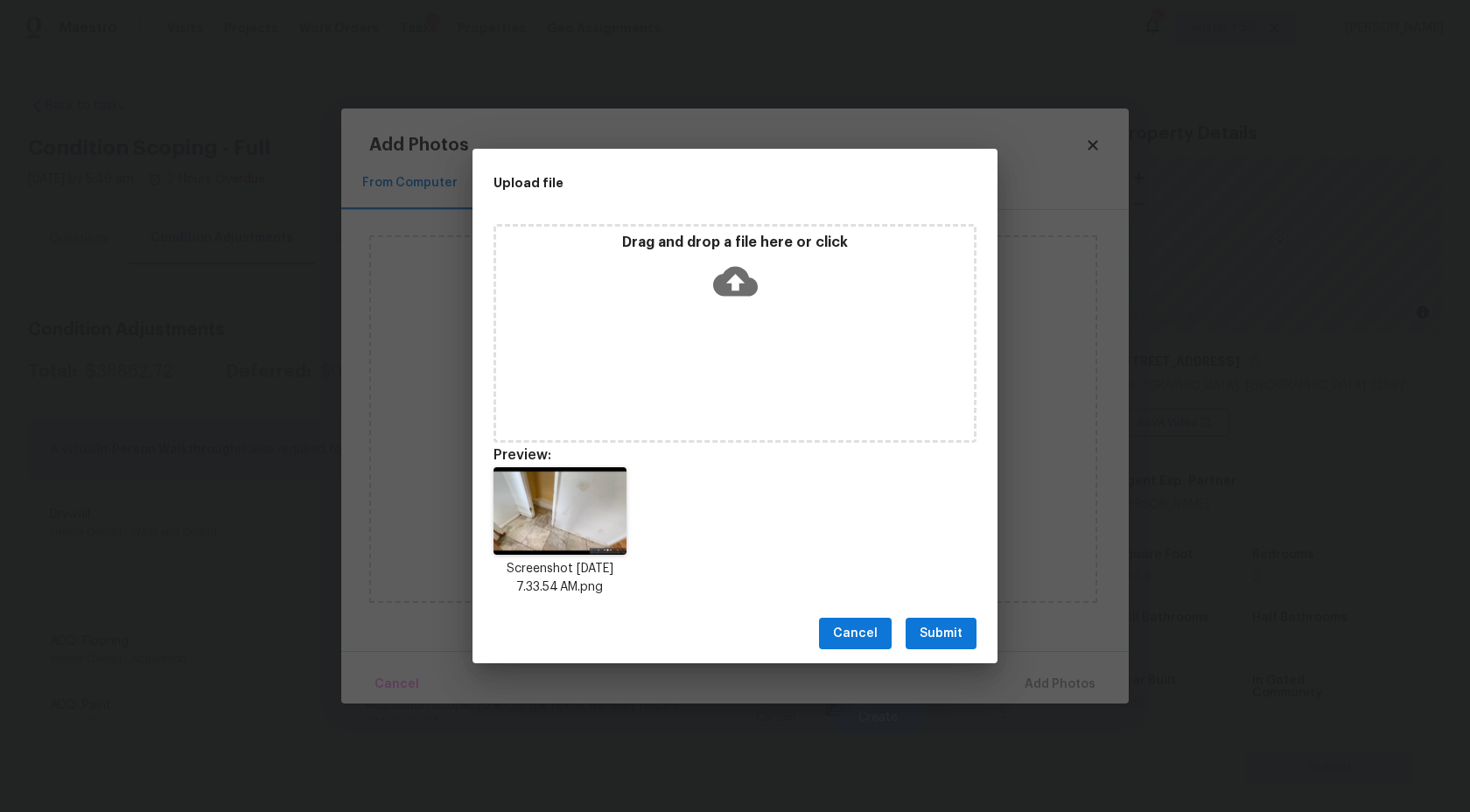
click at [947, 625] on span "Submit" at bounding box center [941, 634] width 43 height 22
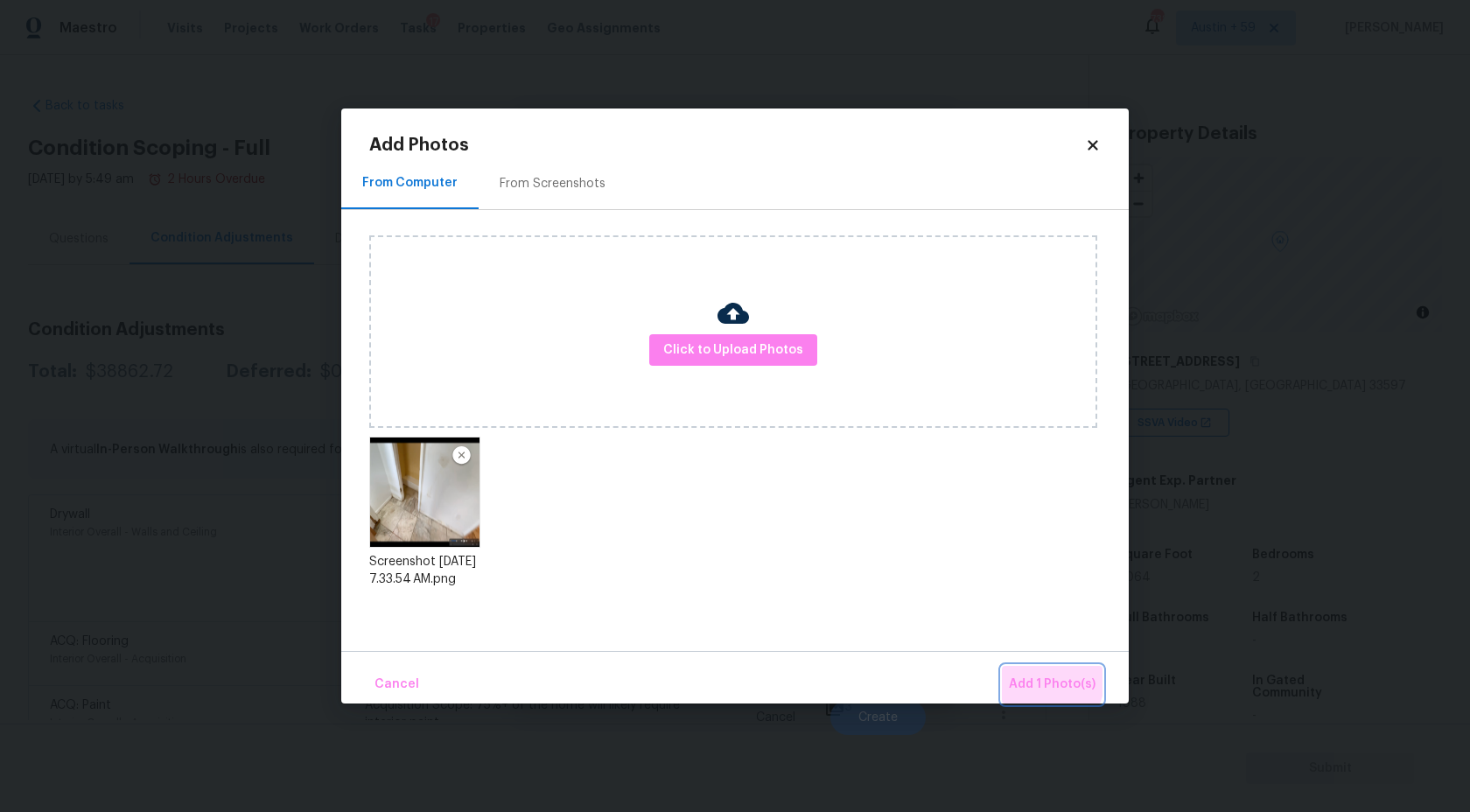
click at [1036, 676] on span "Add 1 Photo(s)" at bounding box center [1052, 685] width 87 height 22
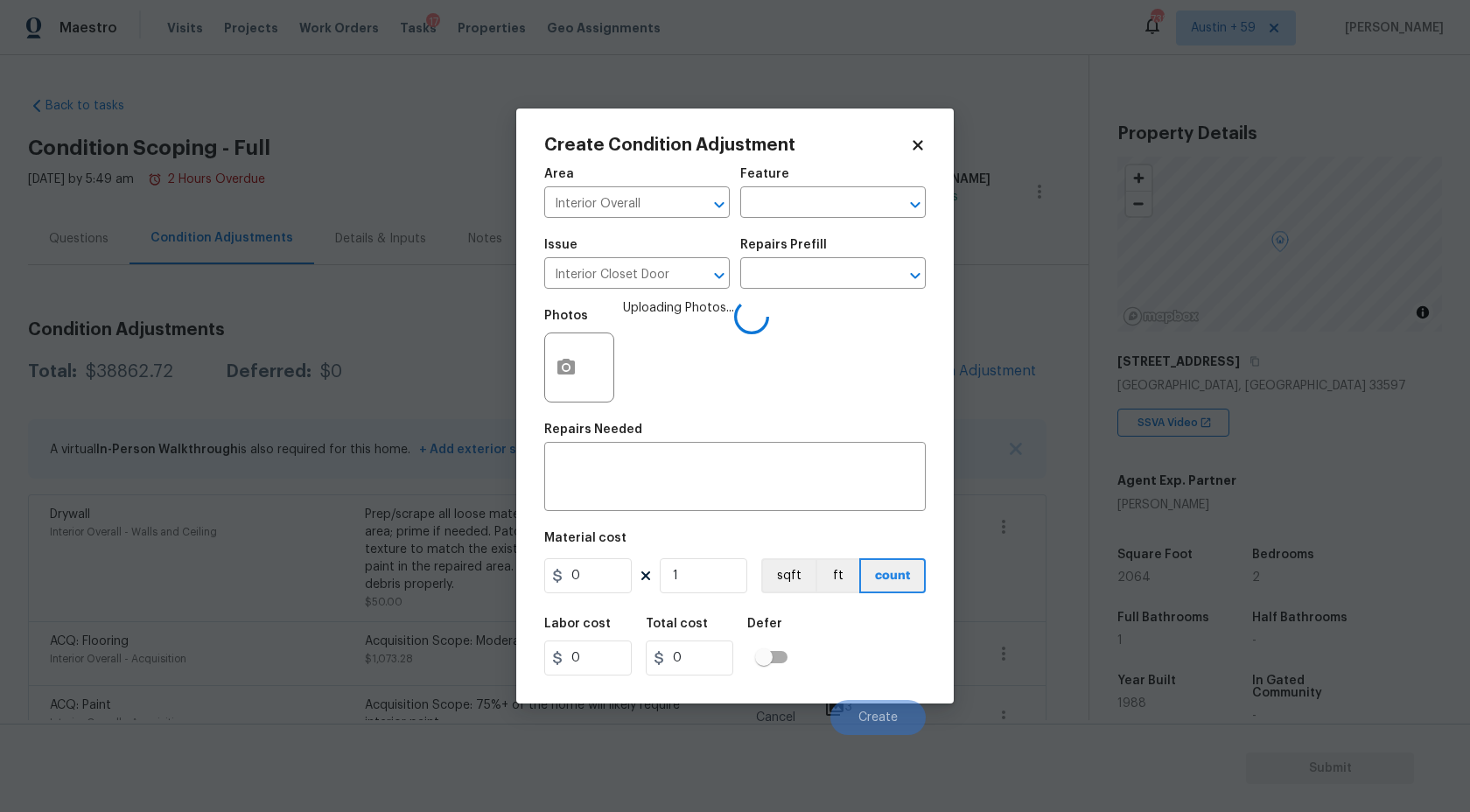
click at [814, 255] on div "Repairs Prefill" at bounding box center [833, 250] width 186 height 23
click at [816, 266] on input "text" at bounding box center [808, 275] width 136 height 27
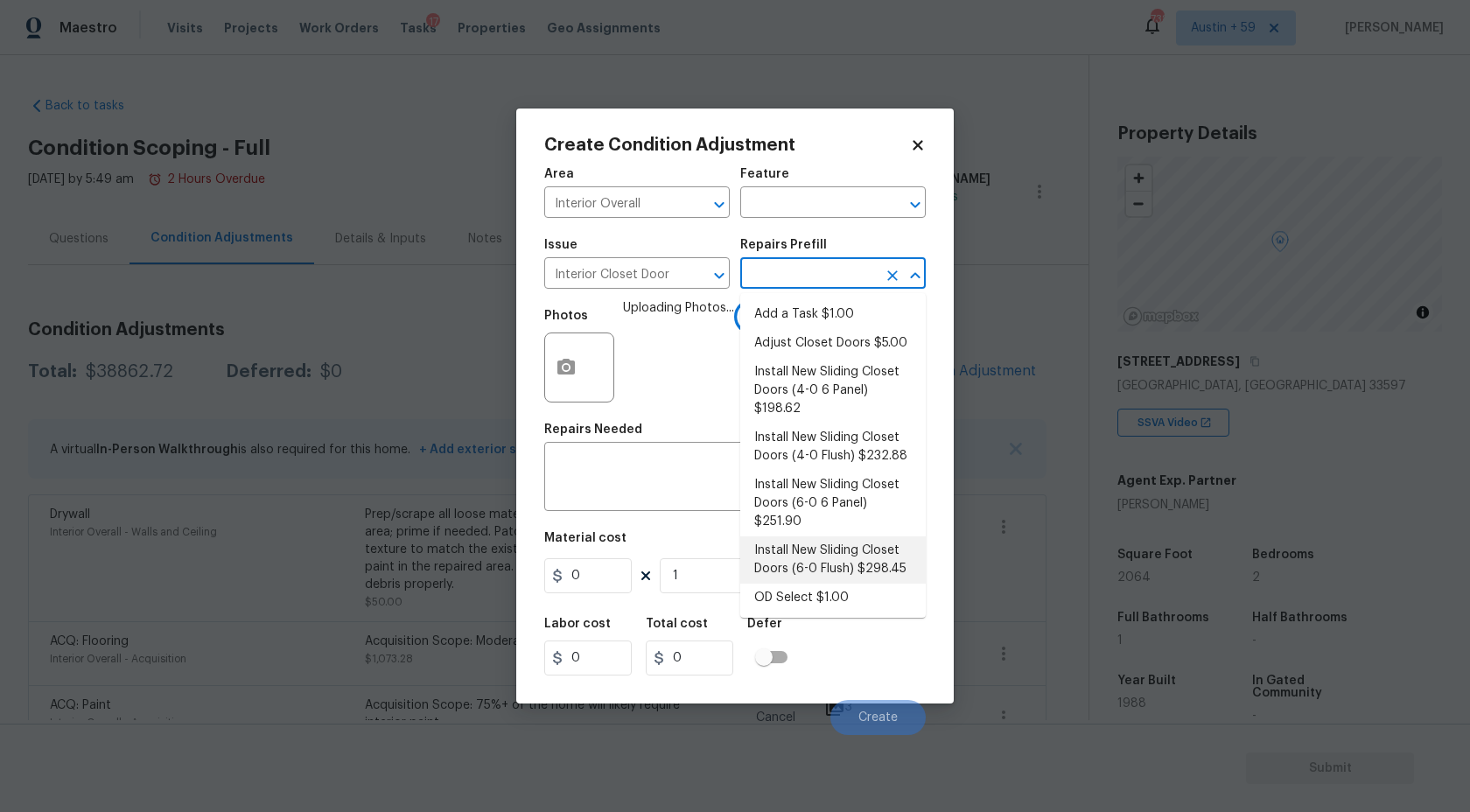
scroll to position [2, 0]
click at [860, 375] on li "Install New Sliding Closet Doors (4-0 6 Panel) $198.62" at bounding box center [833, 388] width 186 height 66
type input "Interior Door"
type textarea "Remove the existing door (if present). Install a new 4-0 bi-fold 6 panel interi…"
type input "198.62"
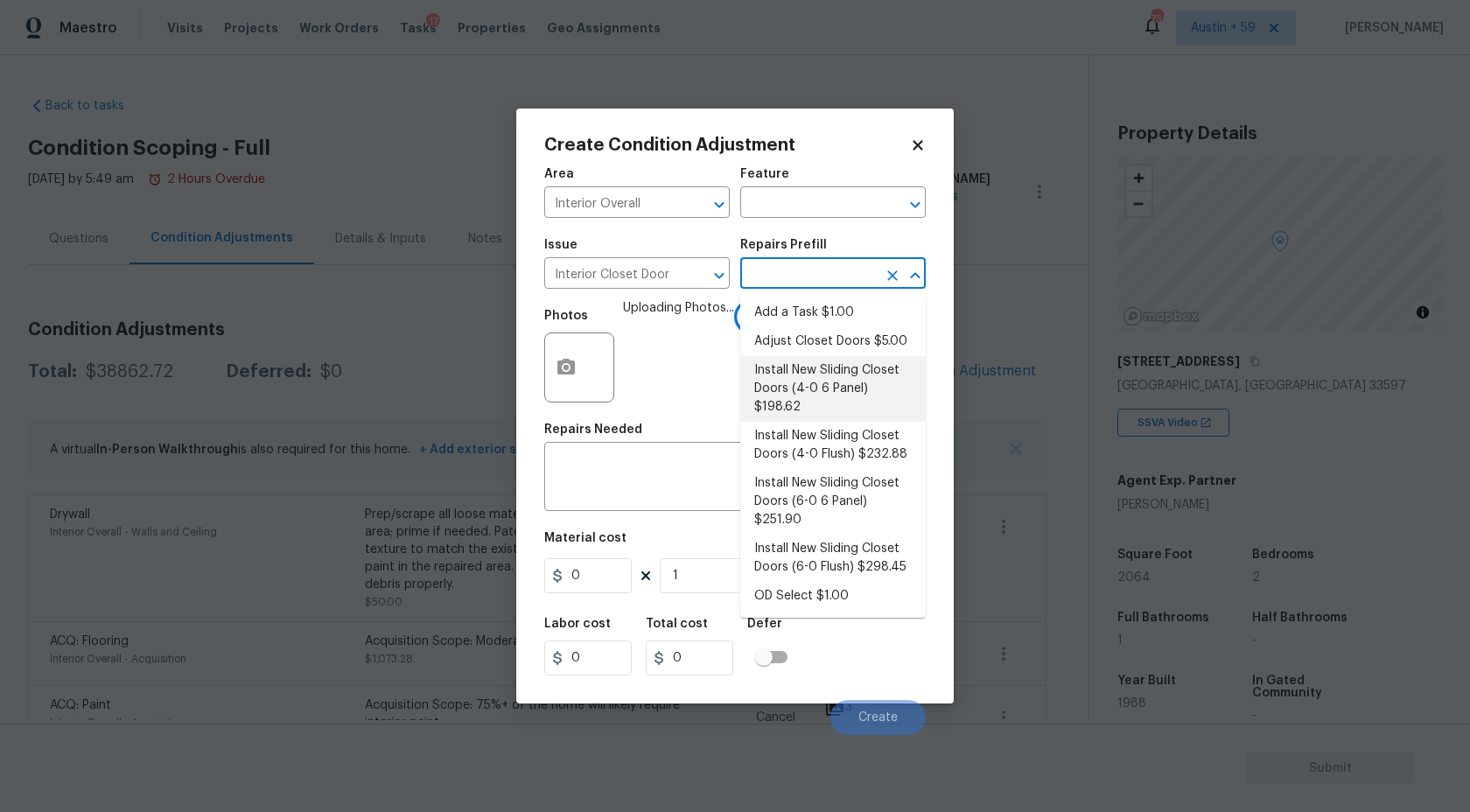
type input "198.62"
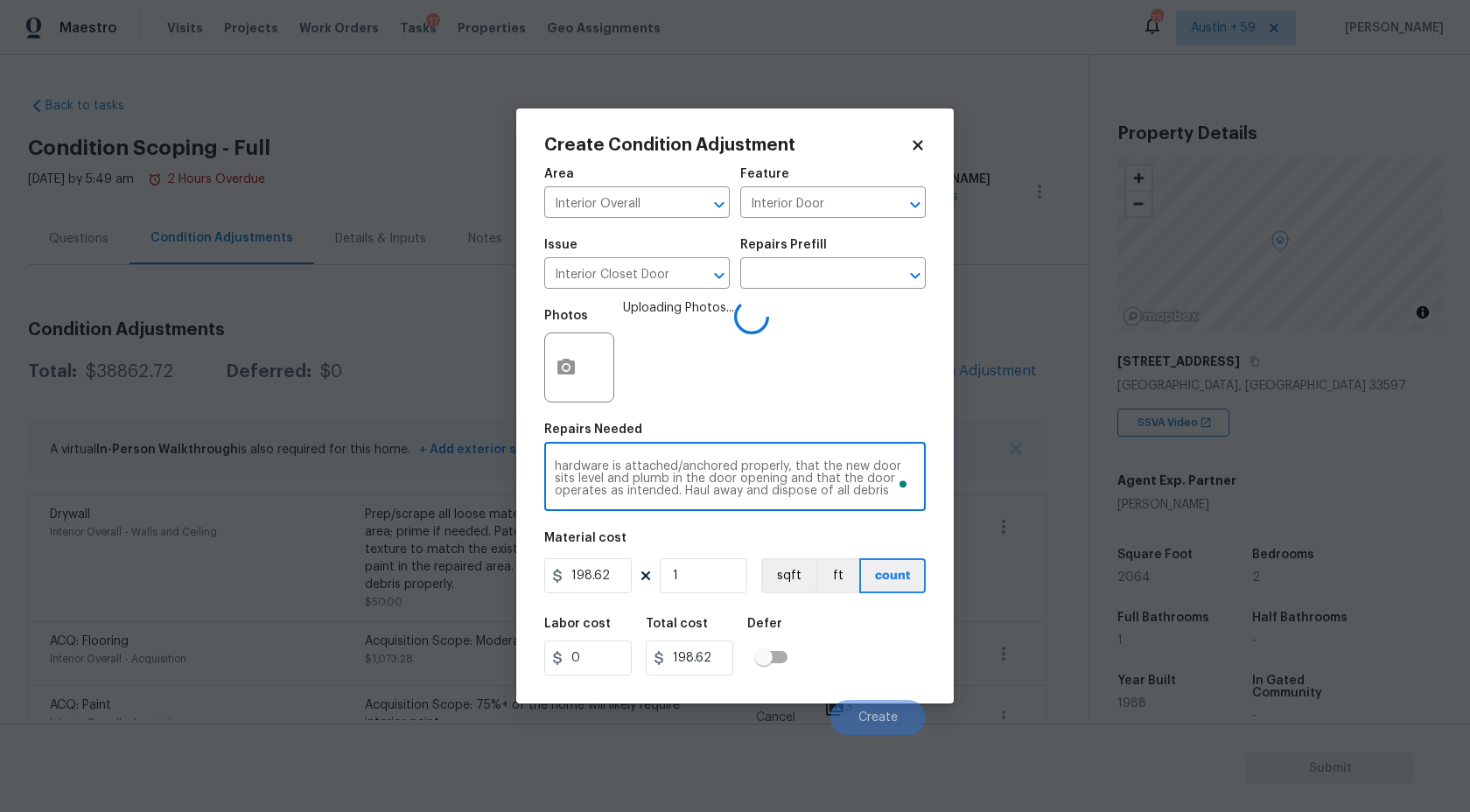
scroll to position [0, 0]
drag, startPoint x: 845, startPoint y: 466, endPoint x: 680, endPoint y: 479, distance: 165.5
click at [680, 479] on textarea "Remove the existing door (if present). Install a new 4-0 bi-fold 6 panel interi…" at bounding box center [735, 479] width 361 height 37
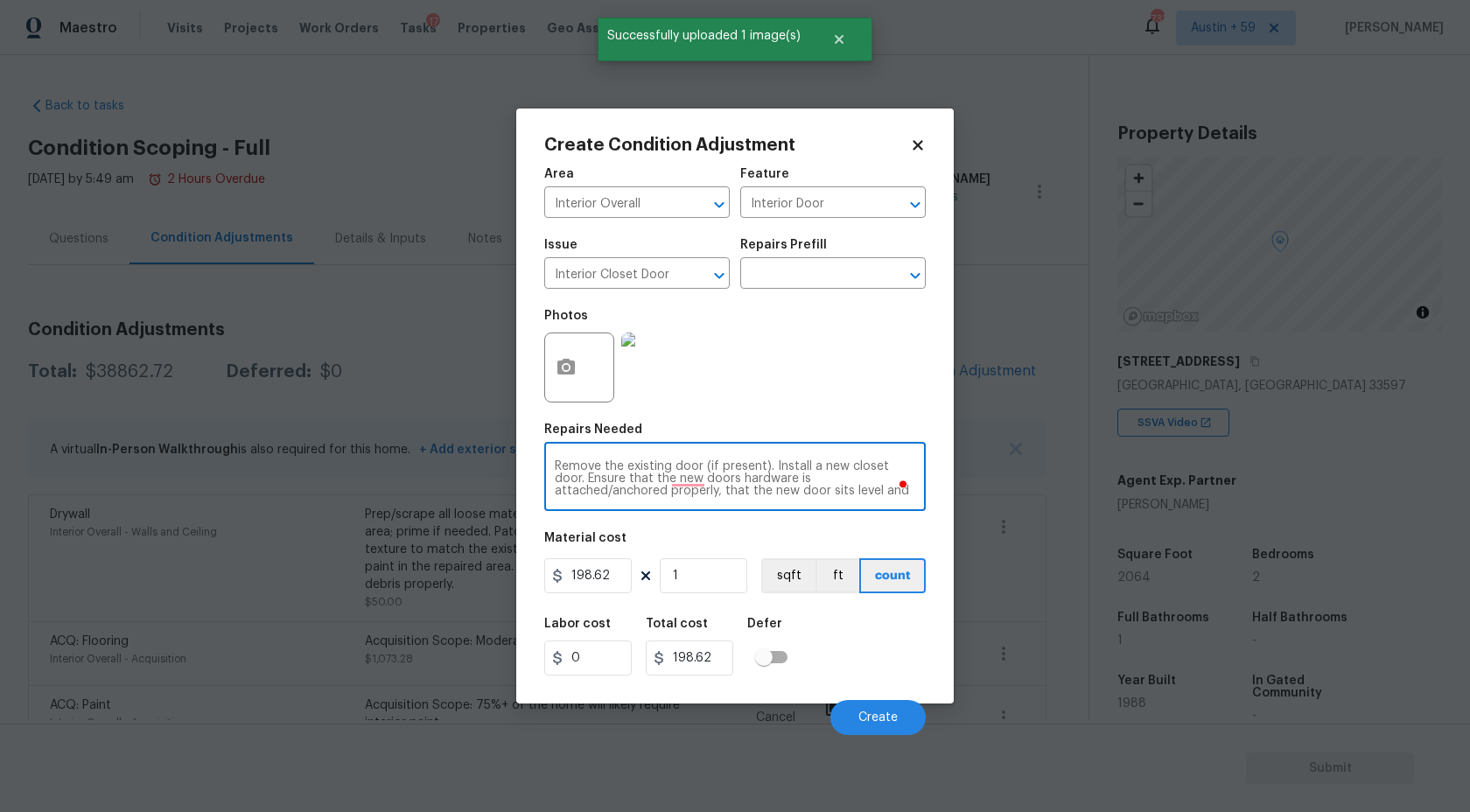
scroll to position [24, 0]
type textarea "Remove the existing door (if present). Install a new closet door. Ensure that t…"
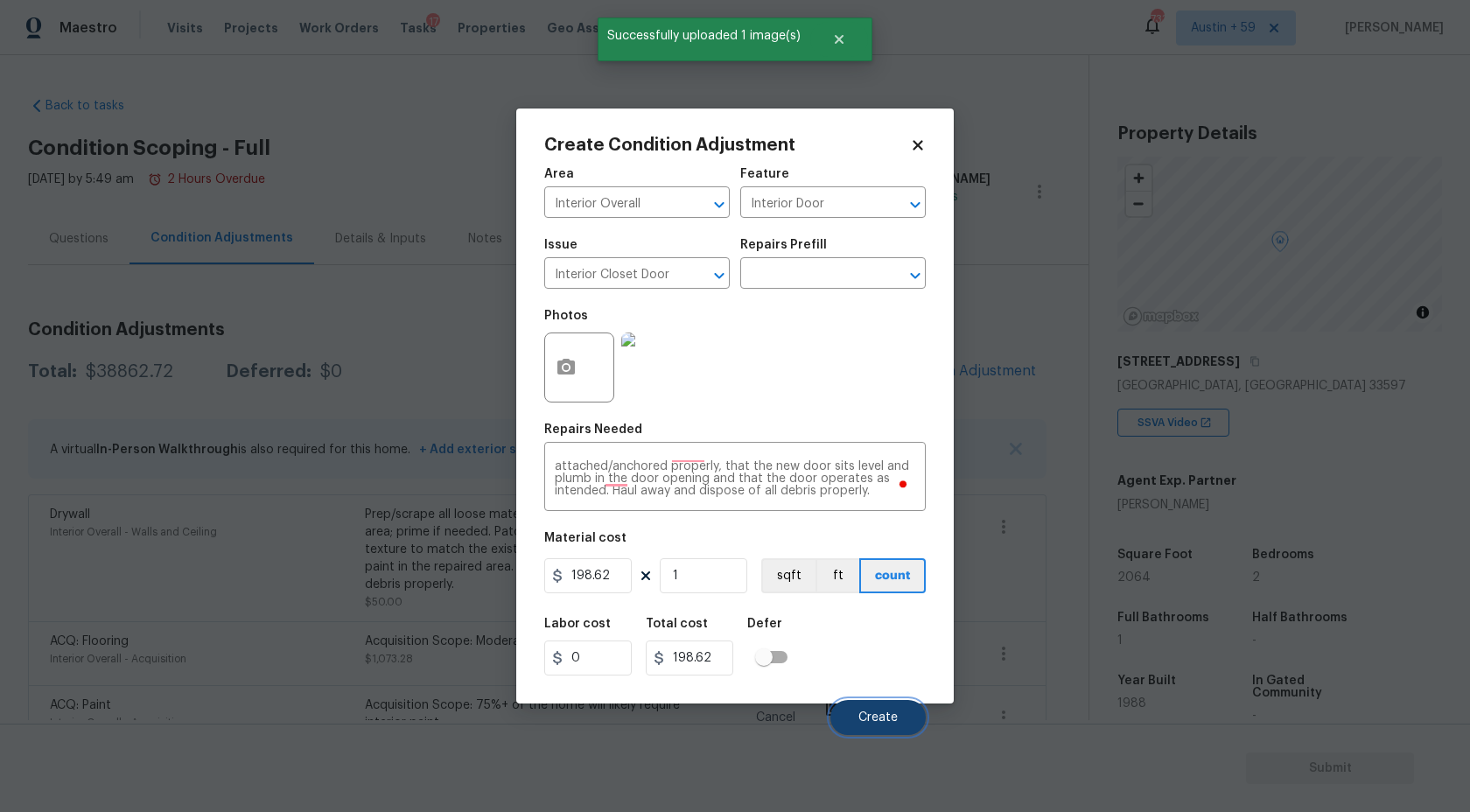
click at [861, 708] on button "Create" at bounding box center [878, 717] width 96 height 35
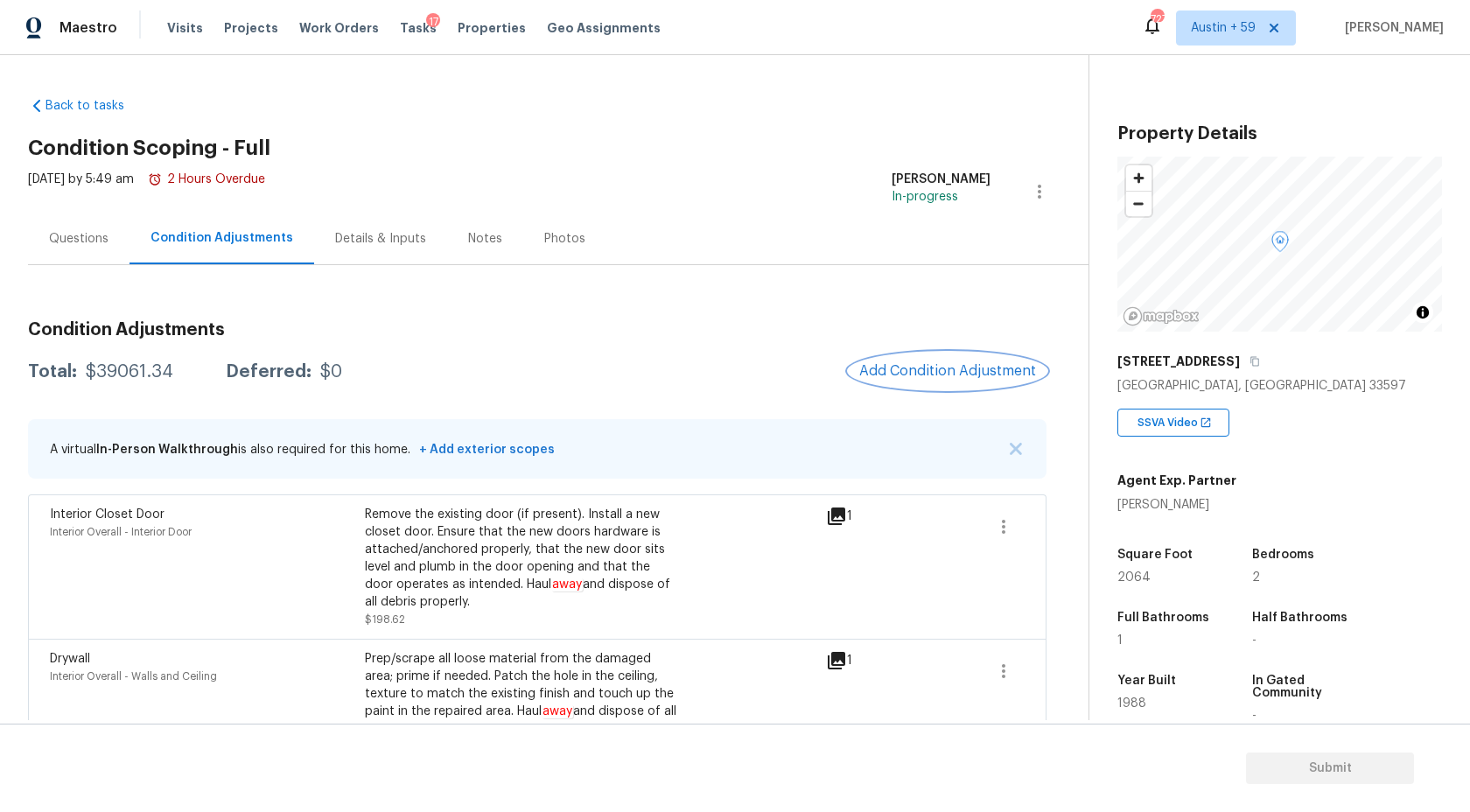
click at [958, 375] on span "Add Condition Adjustment" at bounding box center [947, 370] width 177 height 15
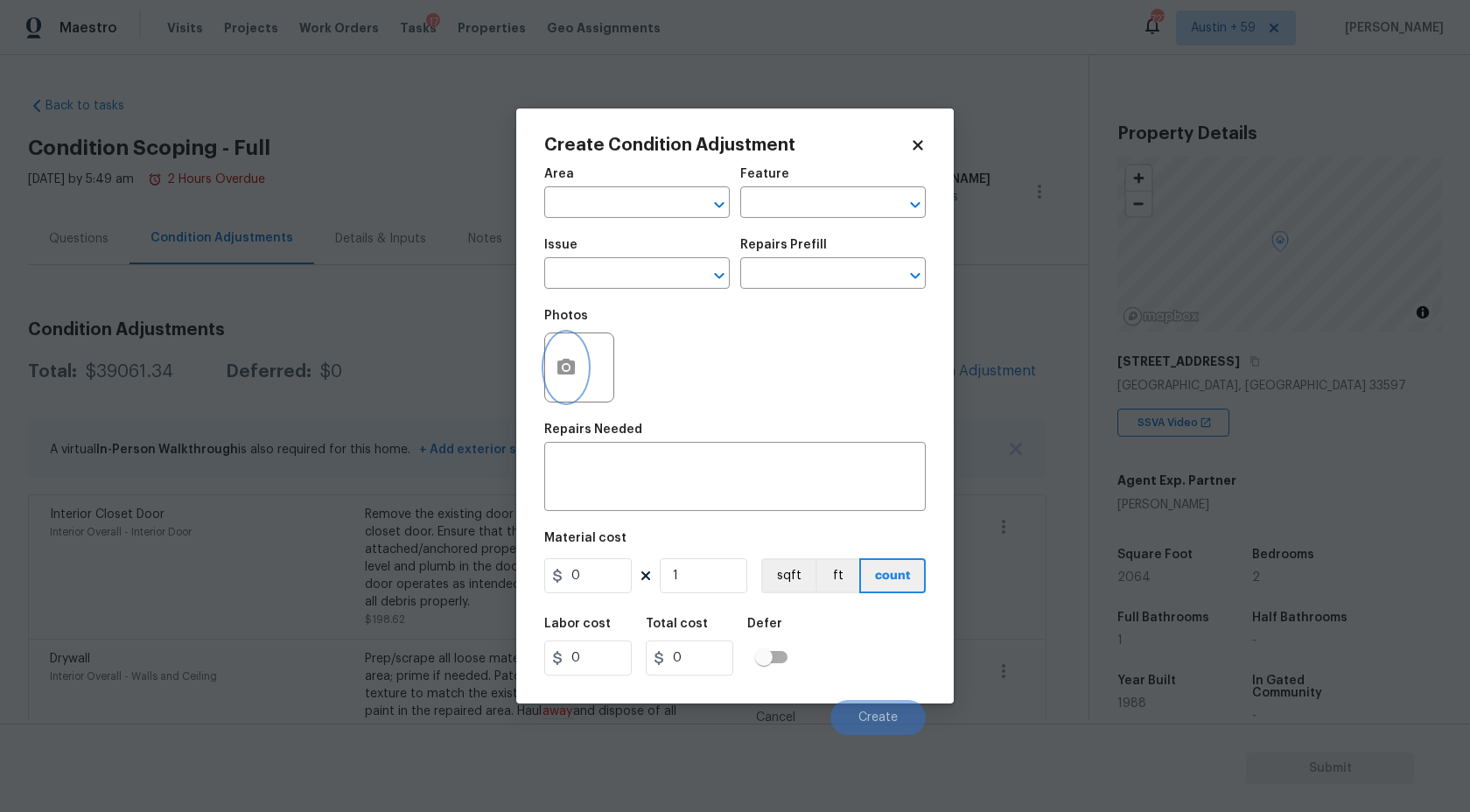
click at [562, 353] on button "button" at bounding box center [566, 368] width 42 height 68
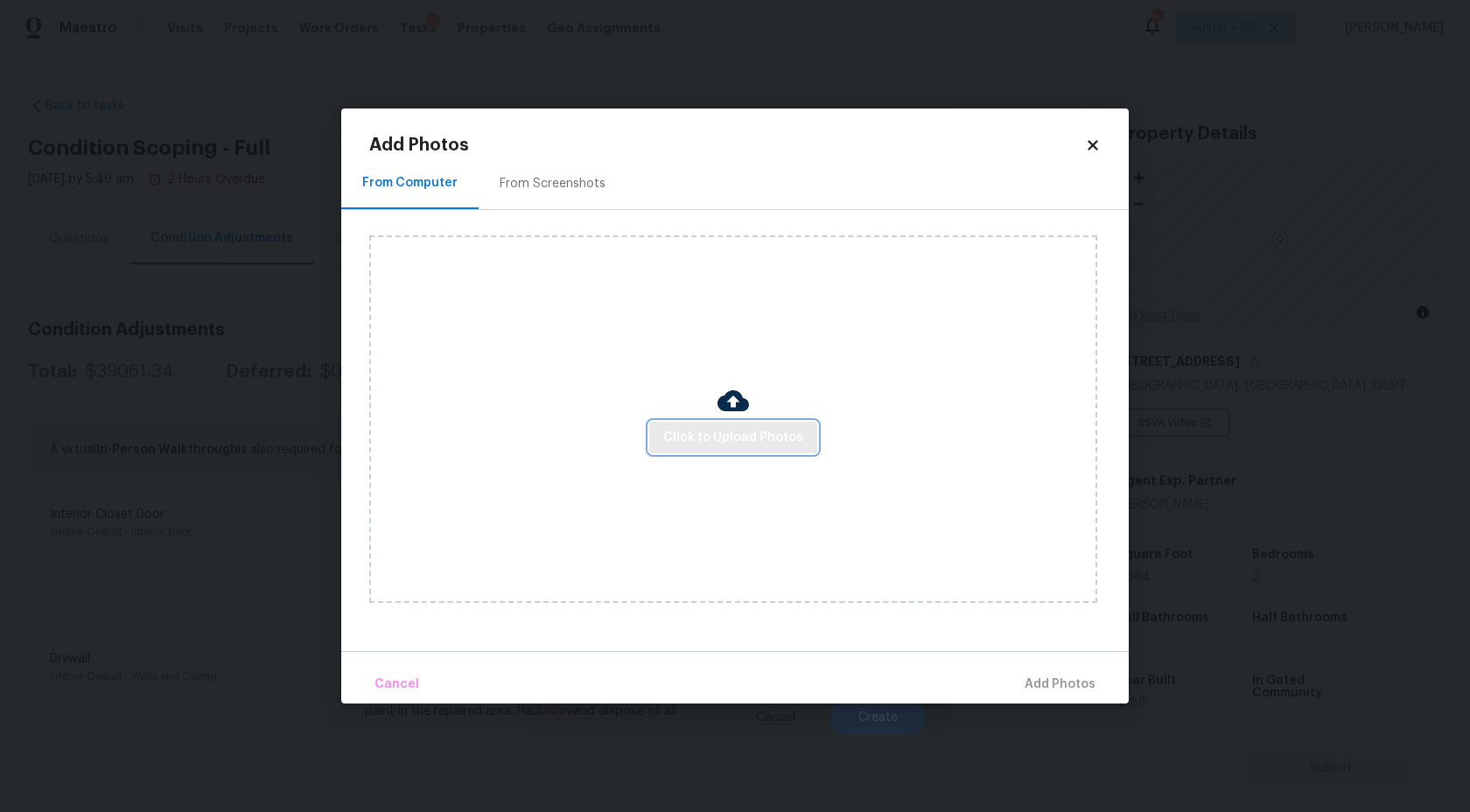
click at [673, 424] on button "Click to Upload Photos" at bounding box center [733, 438] width 168 height 32
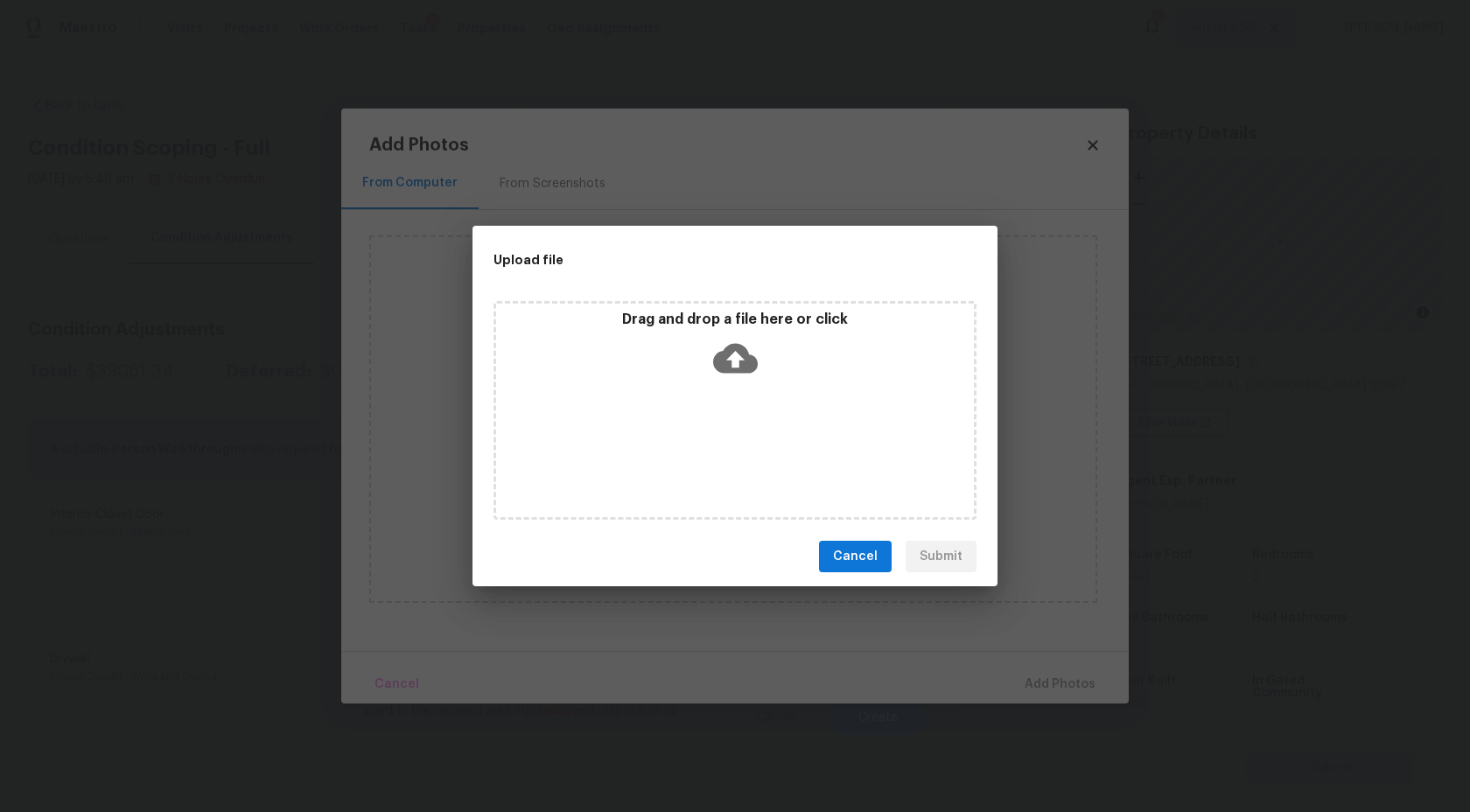
click at [739, 379] on div "Drag and drop a file here or click" at bounding box center [735, 348] width 478 height 75
click at [867, 545] on button "Cancel" at bounding box center [855, 557] width 73 height 32
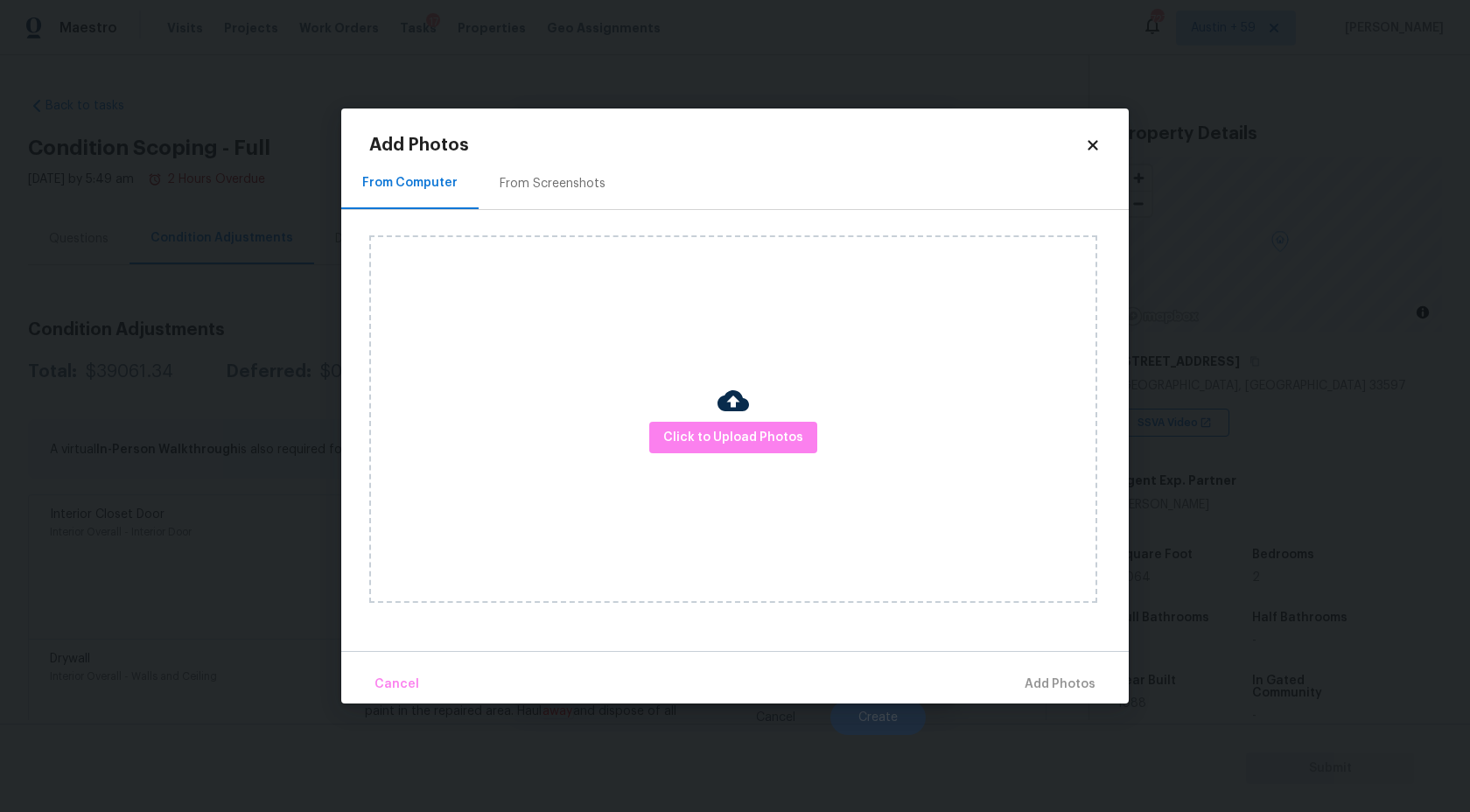
click at [1090, 142] on icon at bounding box center [1092, 144] width 10 height 10
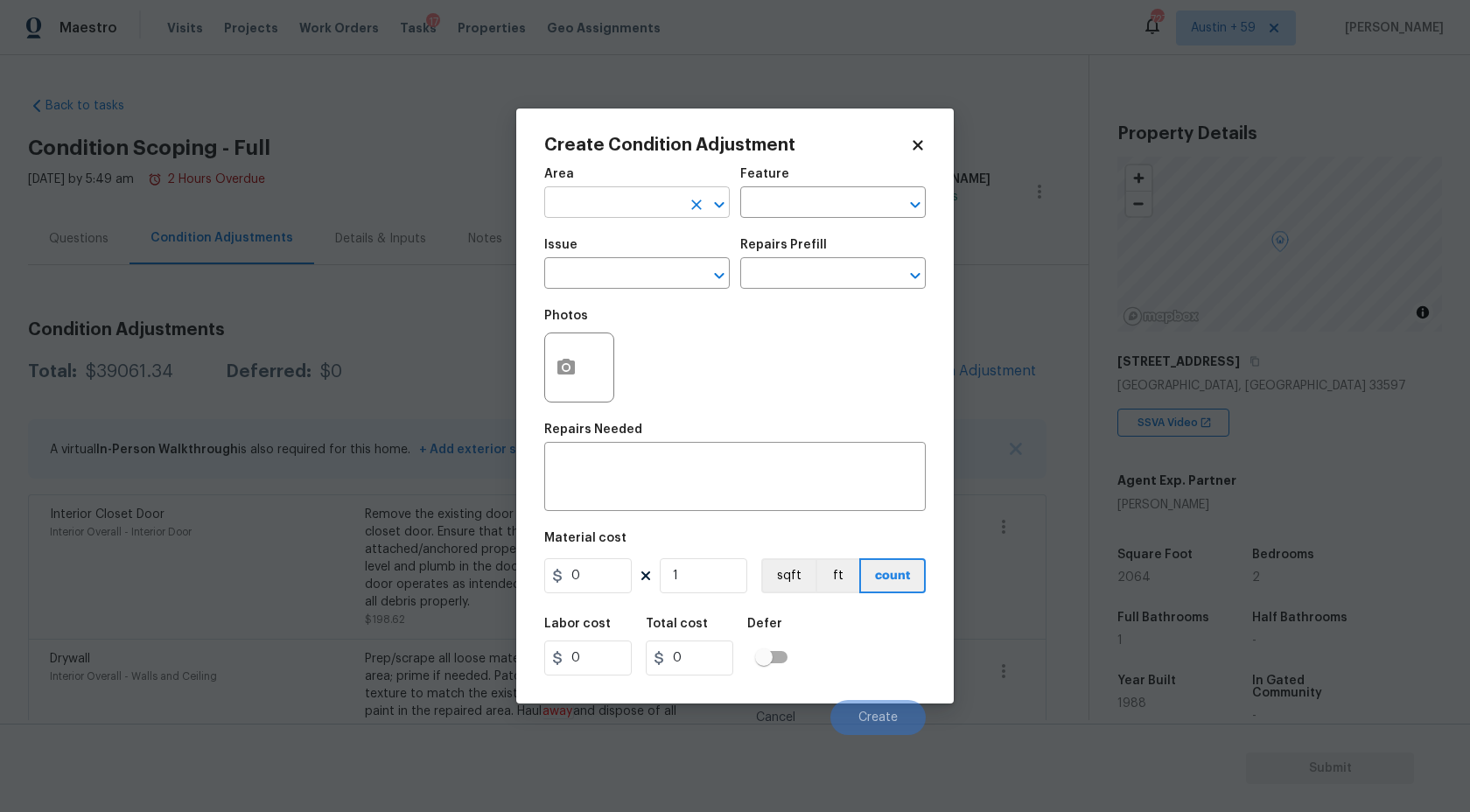
click at [600, 196] on input "text" at bounding box center [612, 205] width 136 height 27
click at [600, 196] on input "asep" at bounding box center [612, 205] width 136 height 27
type input "asep"
click at [599, 201] on input "text" at bounding box center [612, 205] width 136 height 27
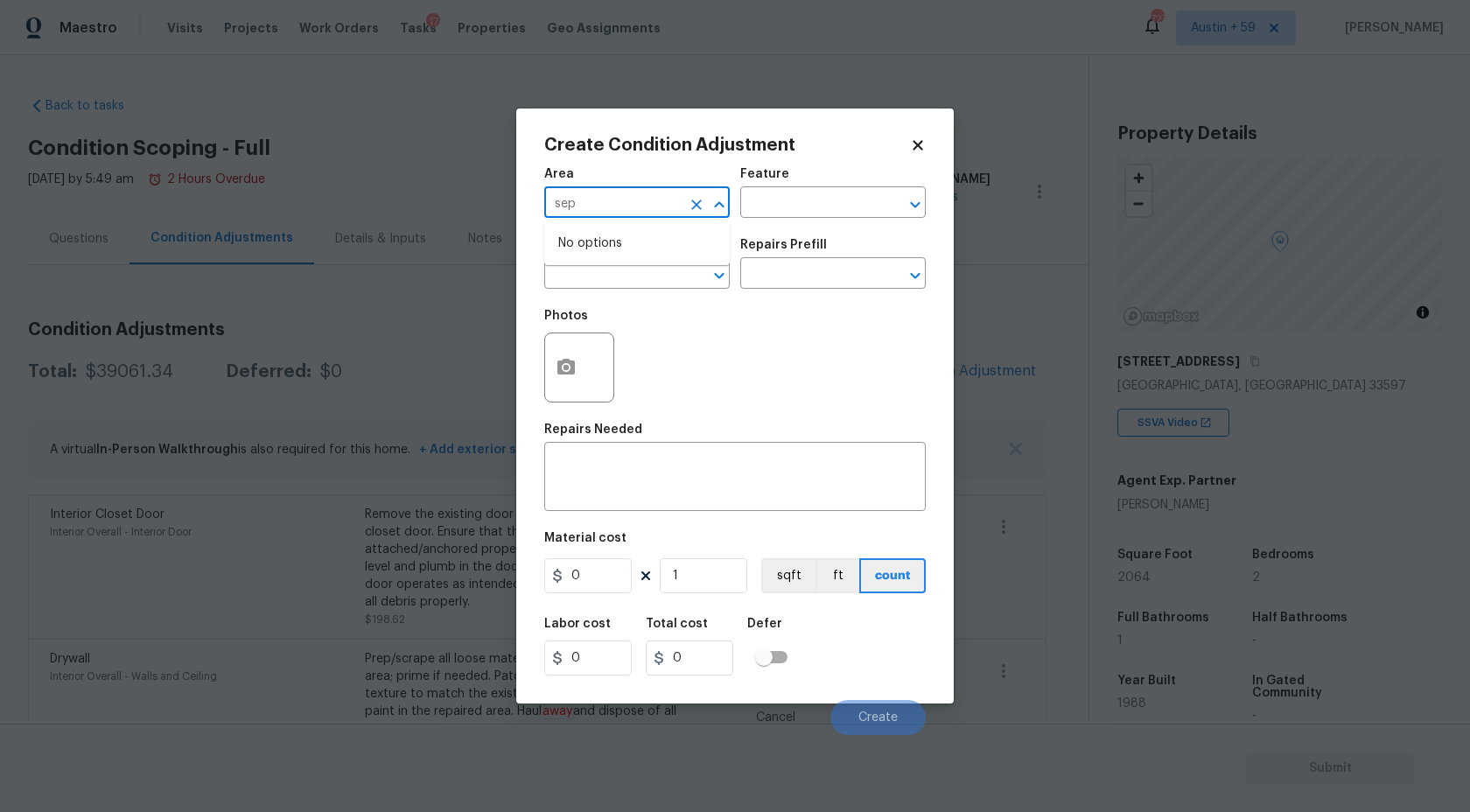
type input "sep"
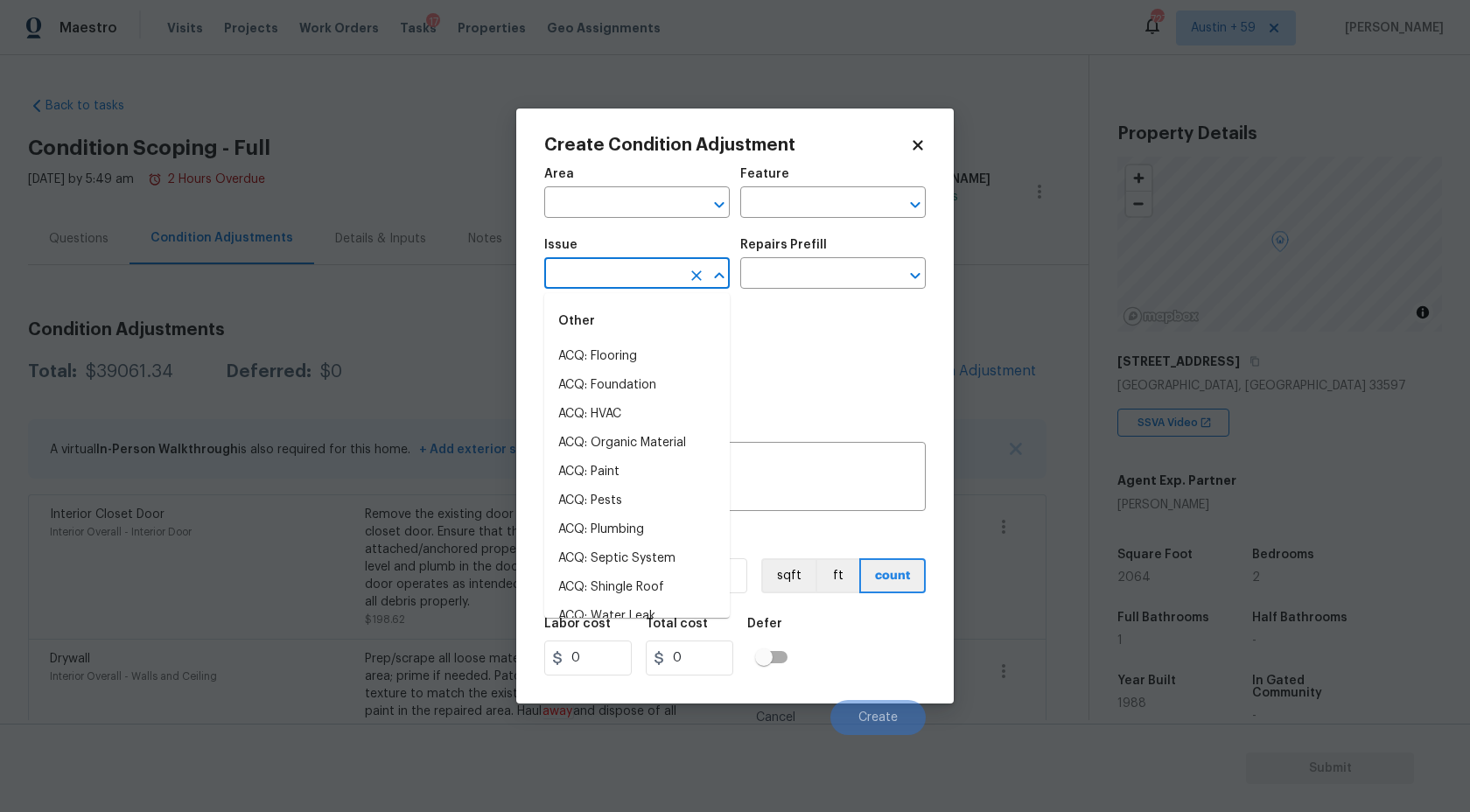
click at [608, 265] on input "text" at bounding box center [612, 275] width 136 height 27
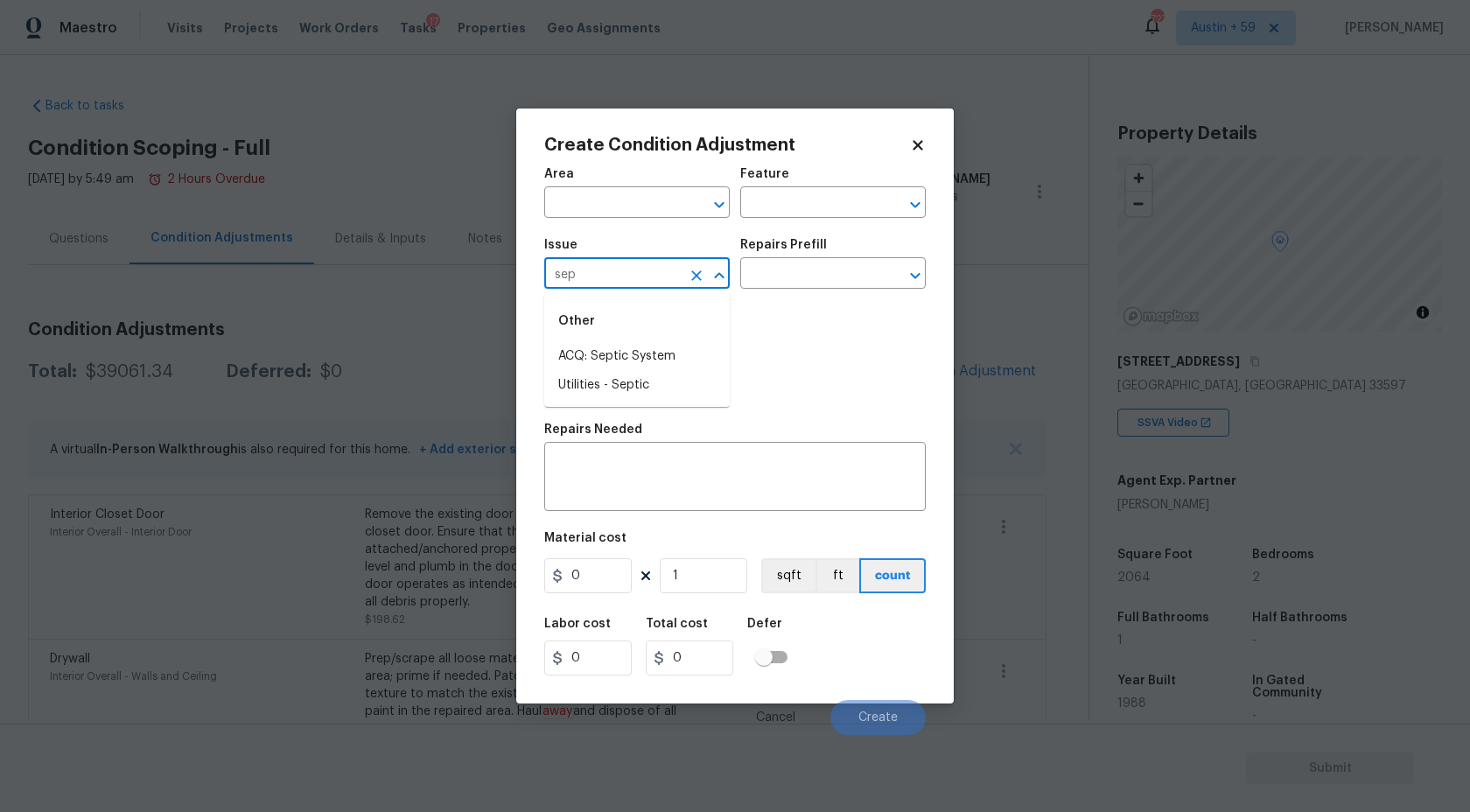
click at [609, 358] on li "ACQ: Septic System" at bounding box center [637, 357] width 186 height 29
click at [825, 282] on input "text" at bounding box center [808, 275] width 136 height 27
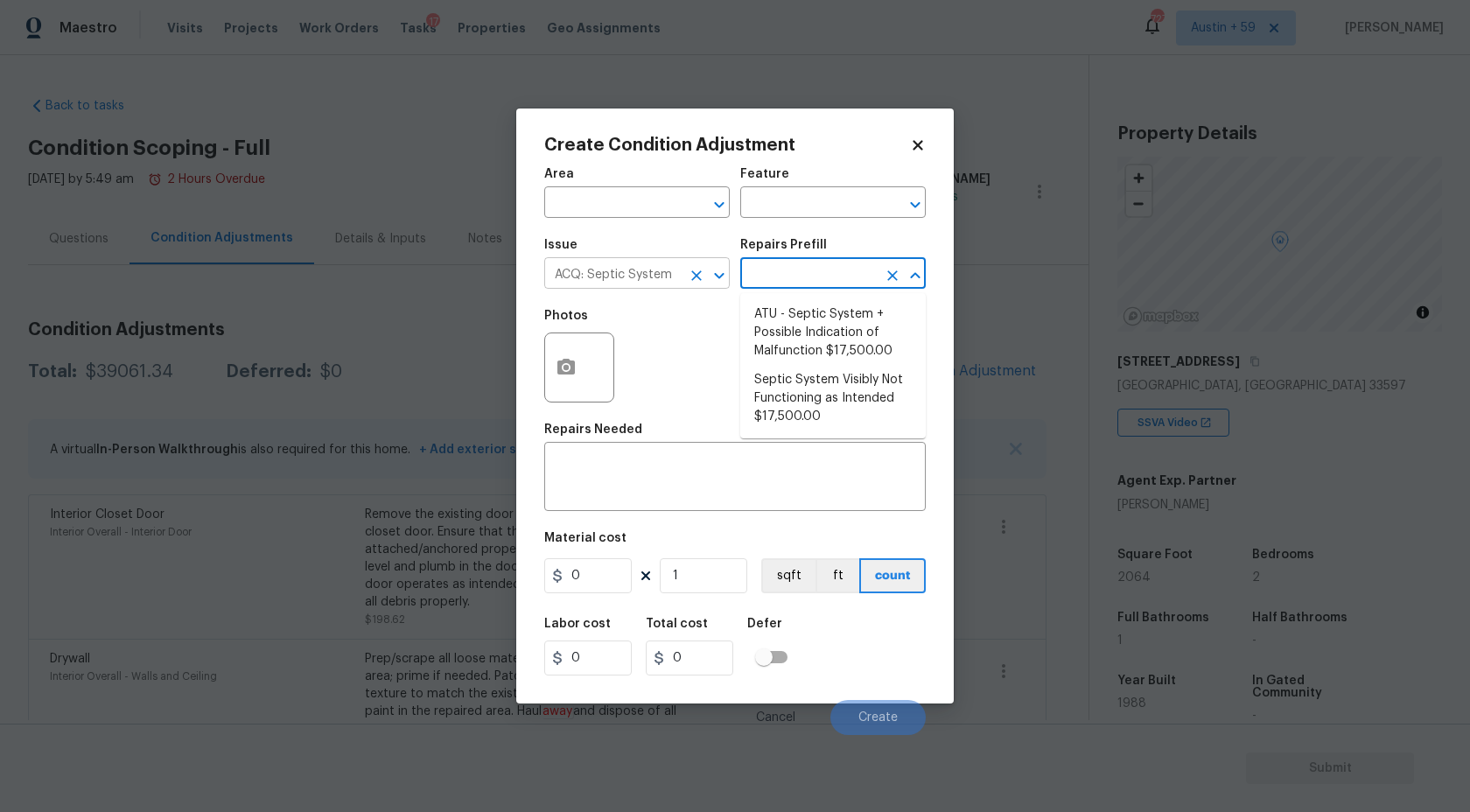
click at [644, 279] on input "ACQ: Septic System" at bounding box center [612, 275] width 136 height 27
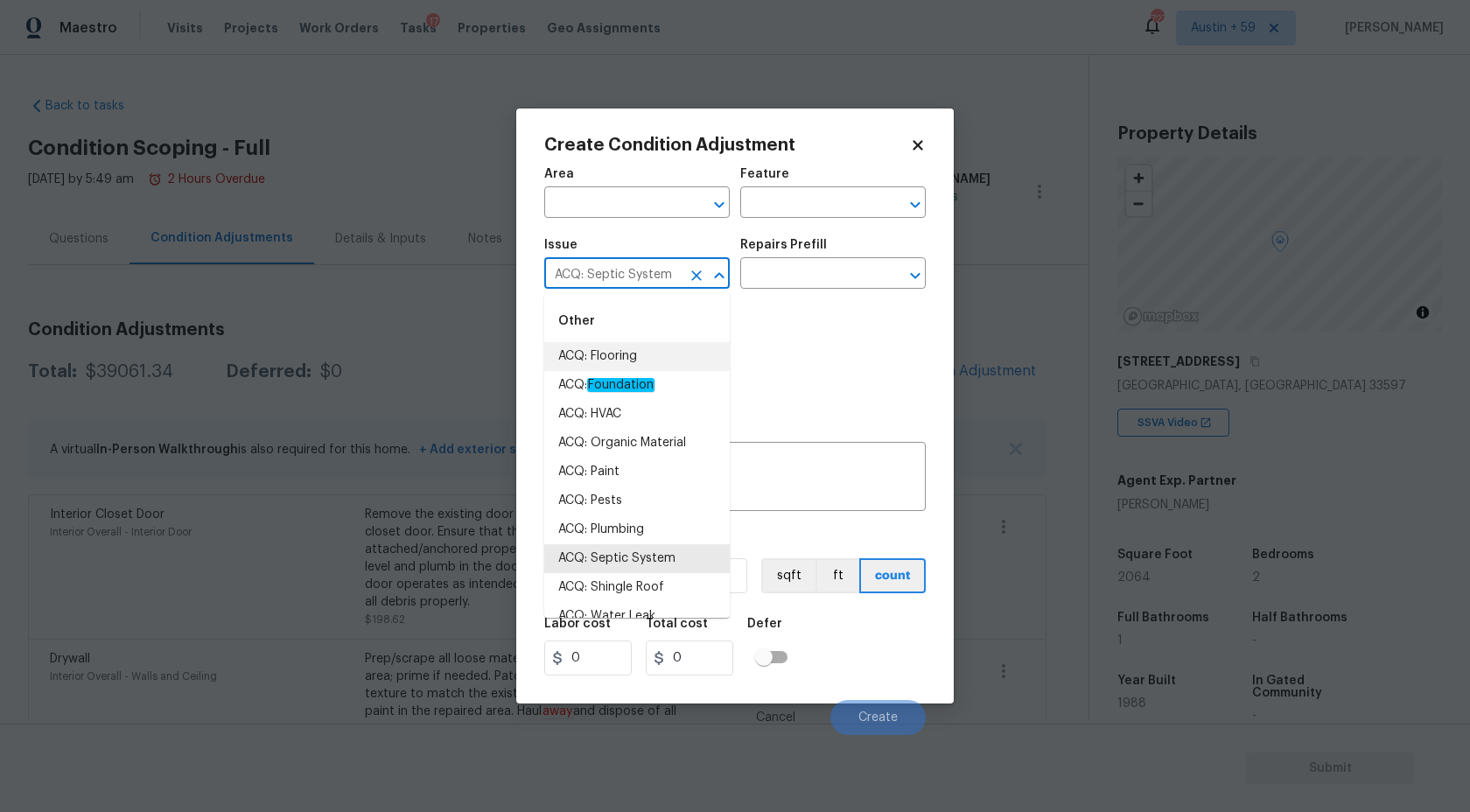
click at [644, 279] on input "ACQ: Septic System" at bounding box center [612, 275] width 136 height 27
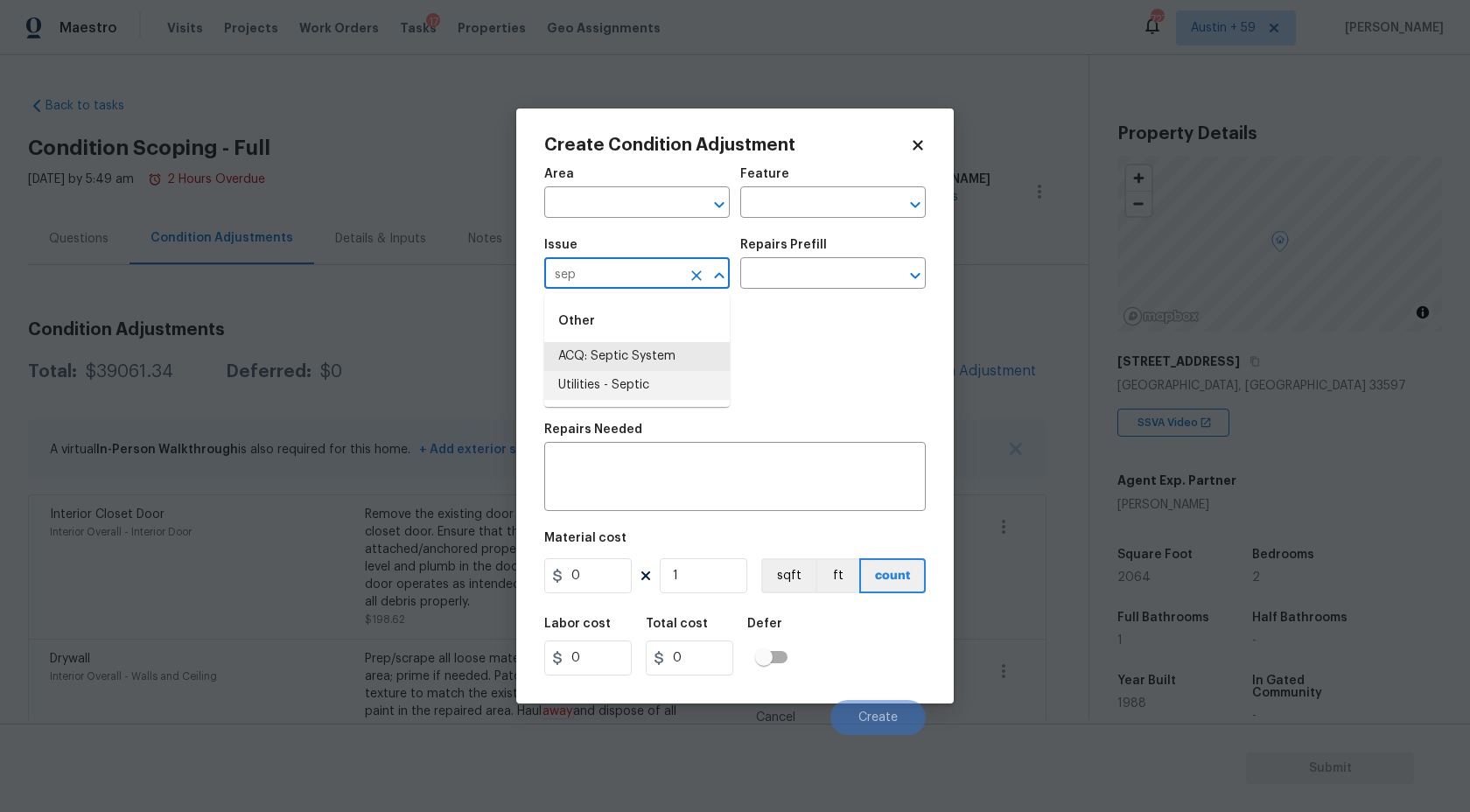
click at [666, 390] on li "Utilities - Septic" at bounding box center [637, 386] width 186 height 29
type input "Utilities - Septic"
click at [797, 291] on div "Issue Utilities - Septic ​ Repairs Prefill ​" at bounding box center [735, 263] width 381 height 71
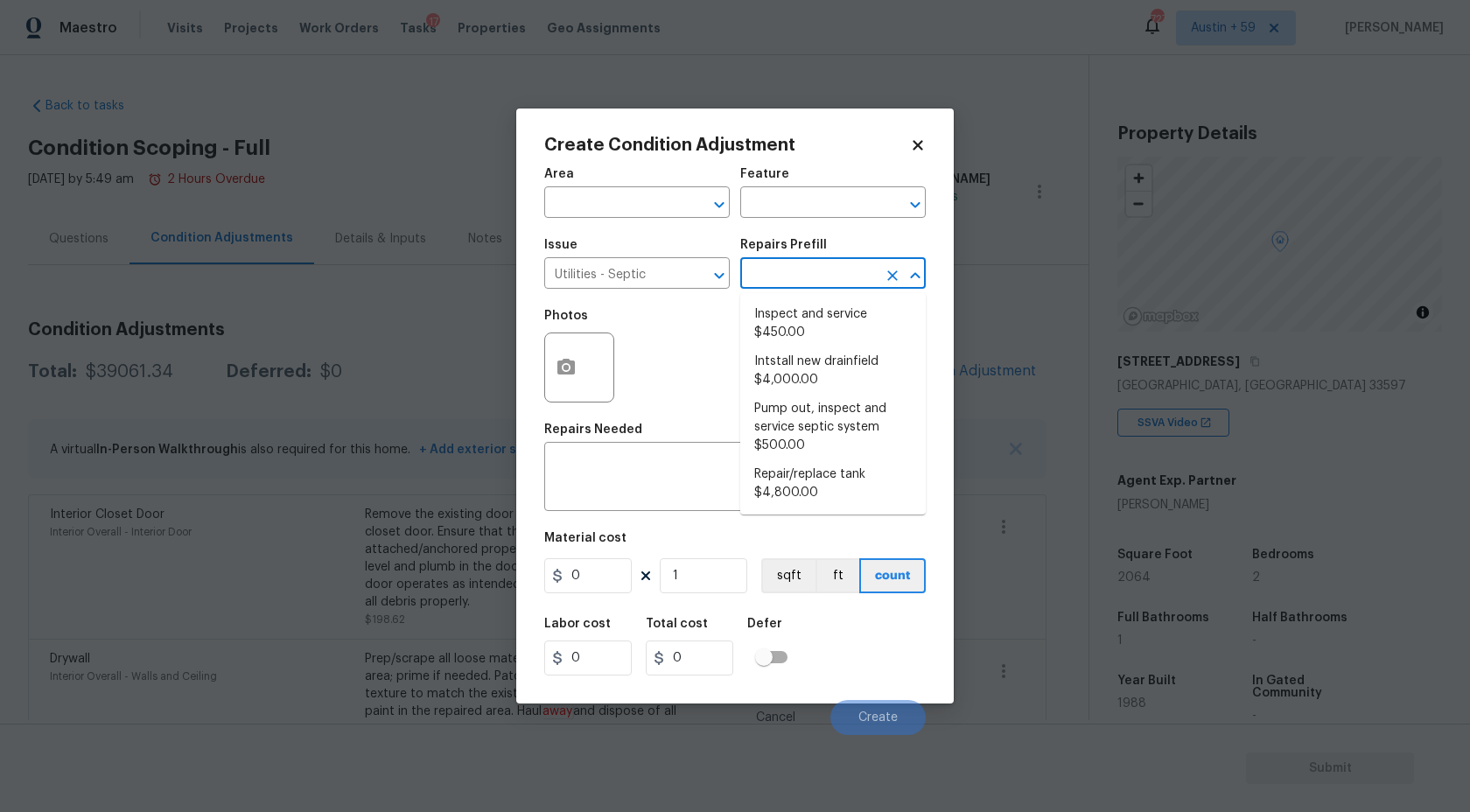
click at [803, 267] on input "text" at bounding box center [808, 275] width 136 height 27
click at [806, 433] on li "Pump out, inspect and service septic system $500.00" at bounding box center [833, 427] width 186 height 66
type textarea "Pump out, inspect and service septic system. Repair distribution box, sanitary …"
type input "500"
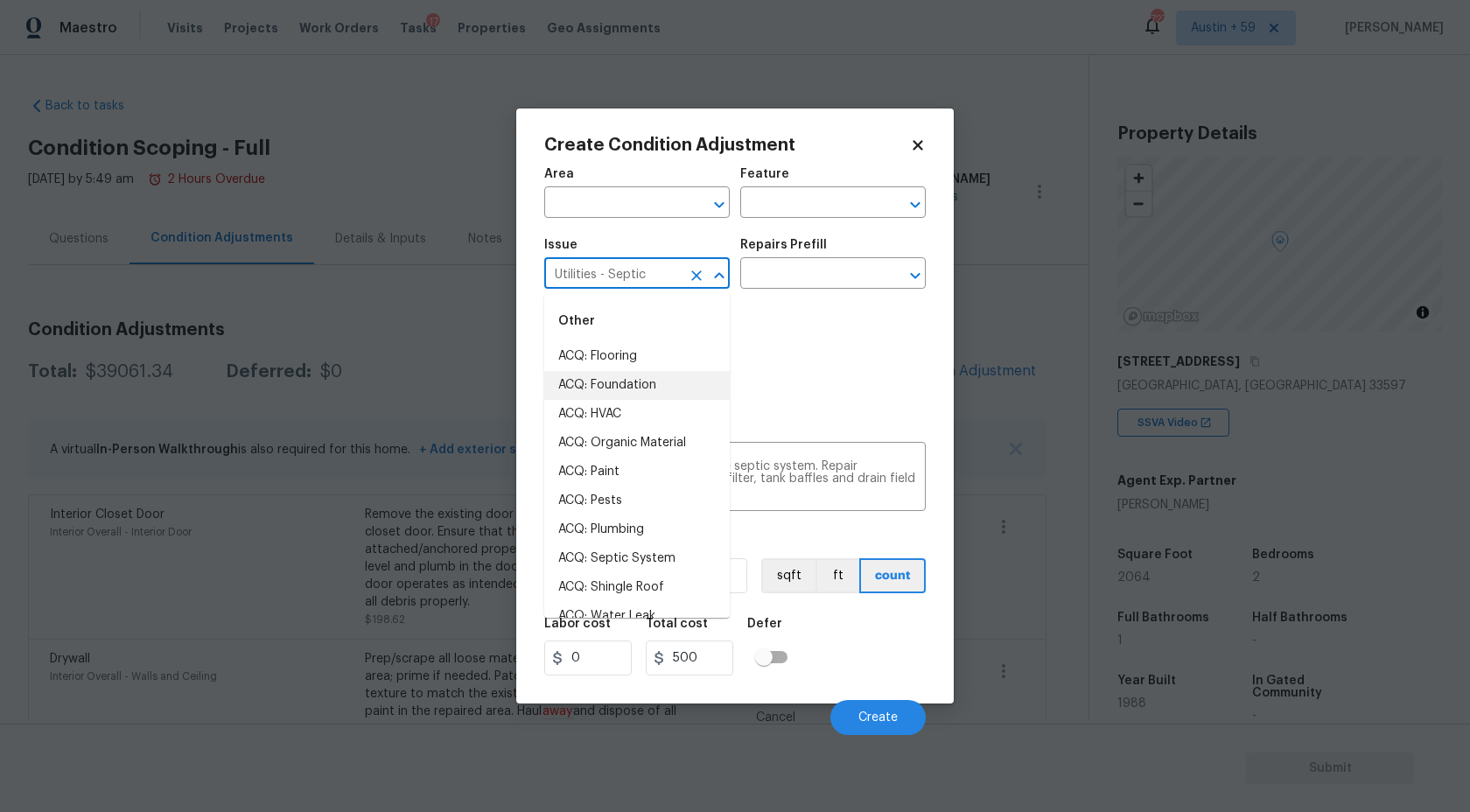
click at [627, 277] on input "Utilities - Septic" at bounding box center [612, 275] width 136 height 27
click at [646, 278] on input "ac" at bounding box center [612, 275] width 136 height 27
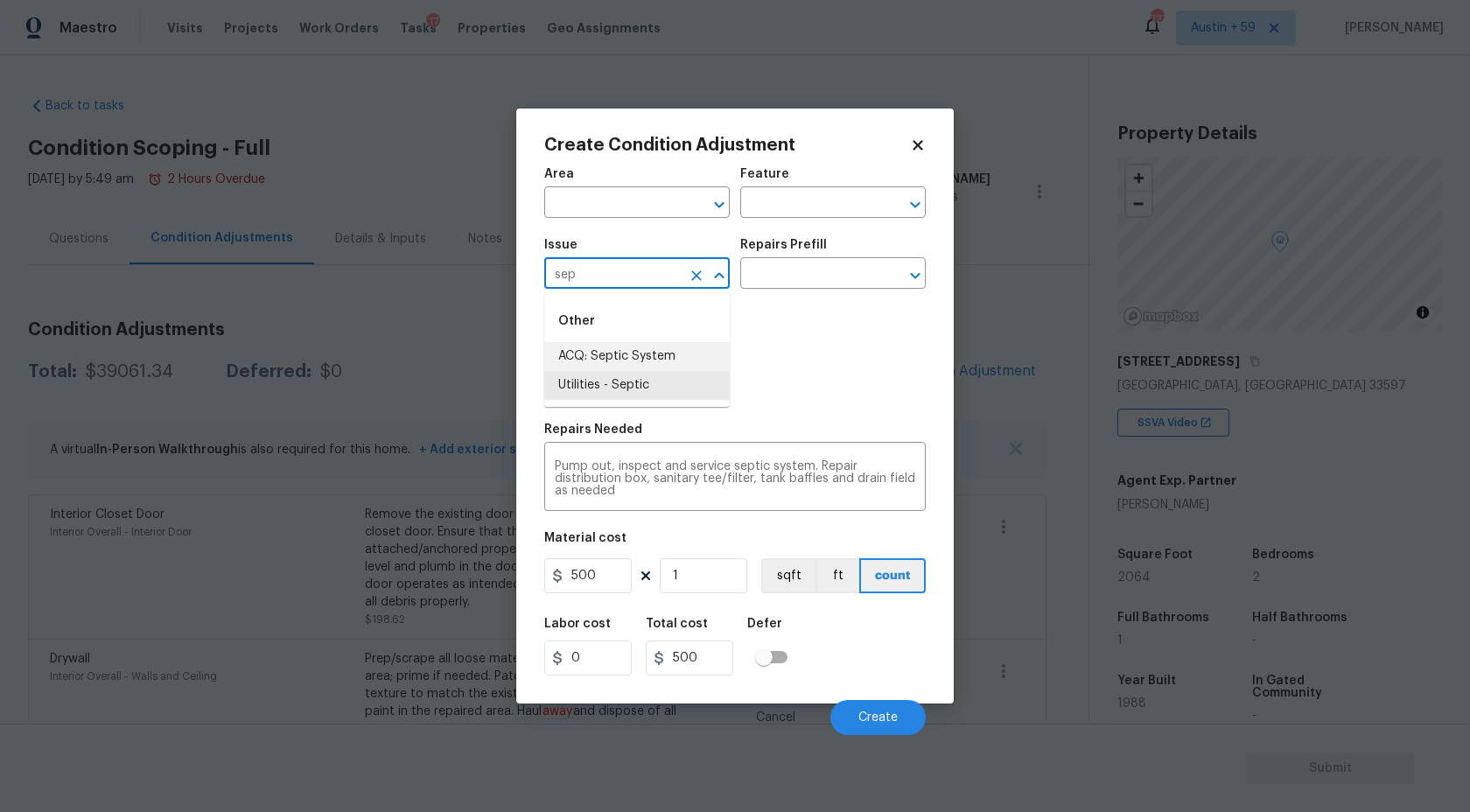
click at [642, 355] on li "ACQ: Septic System" at bounding box center [637, 357] width 186 height 29
type input "ACQ: Septic System"
click at [811, 264] on input "text" at bounding box center [808, 275] width 136 height 27
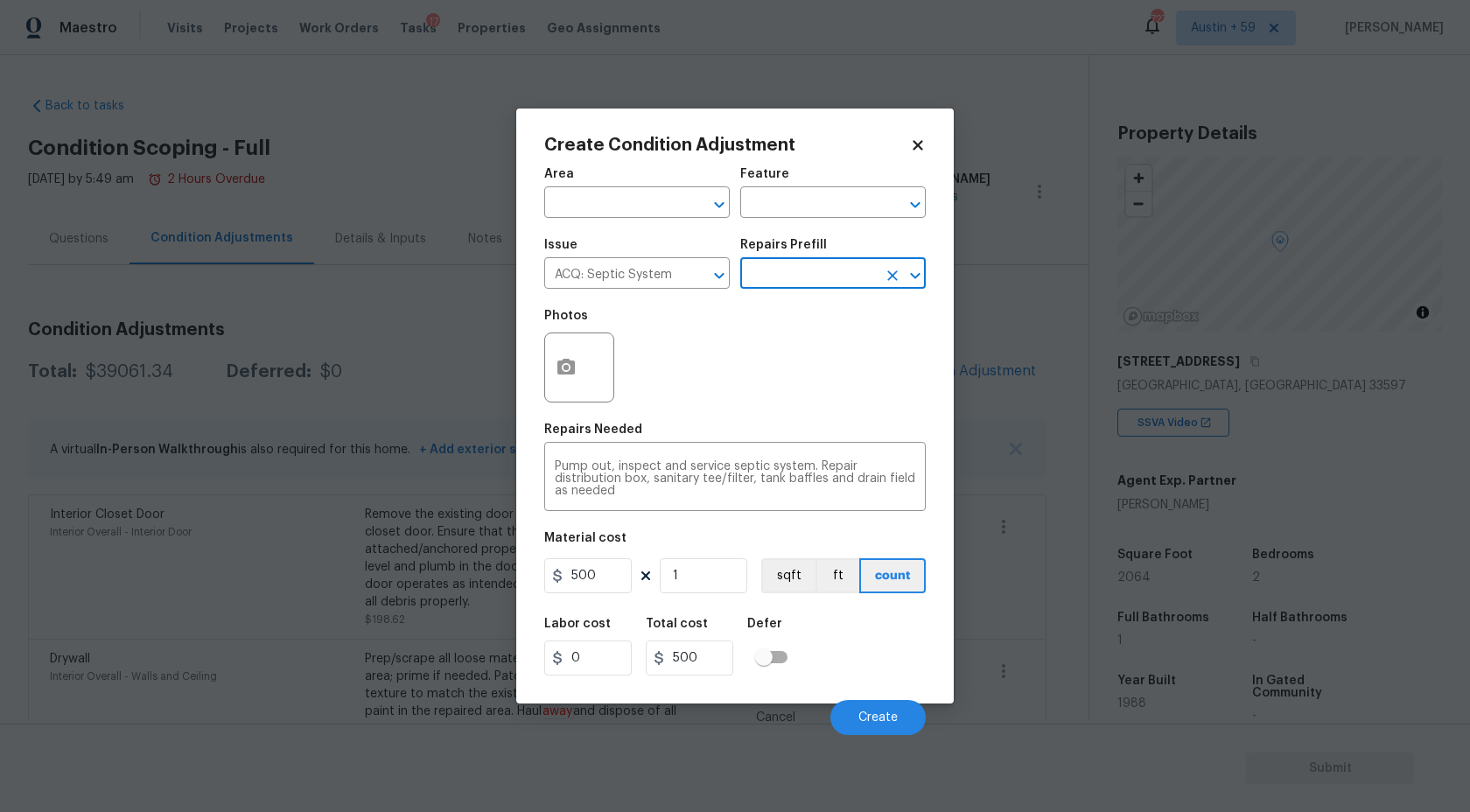
click at [786, 271] on input "text" at bounding box center [808, 275] width 136 height 27
click at [698, 276] on icon "Clear" at bounding box center [697, 276] width 11 height 11
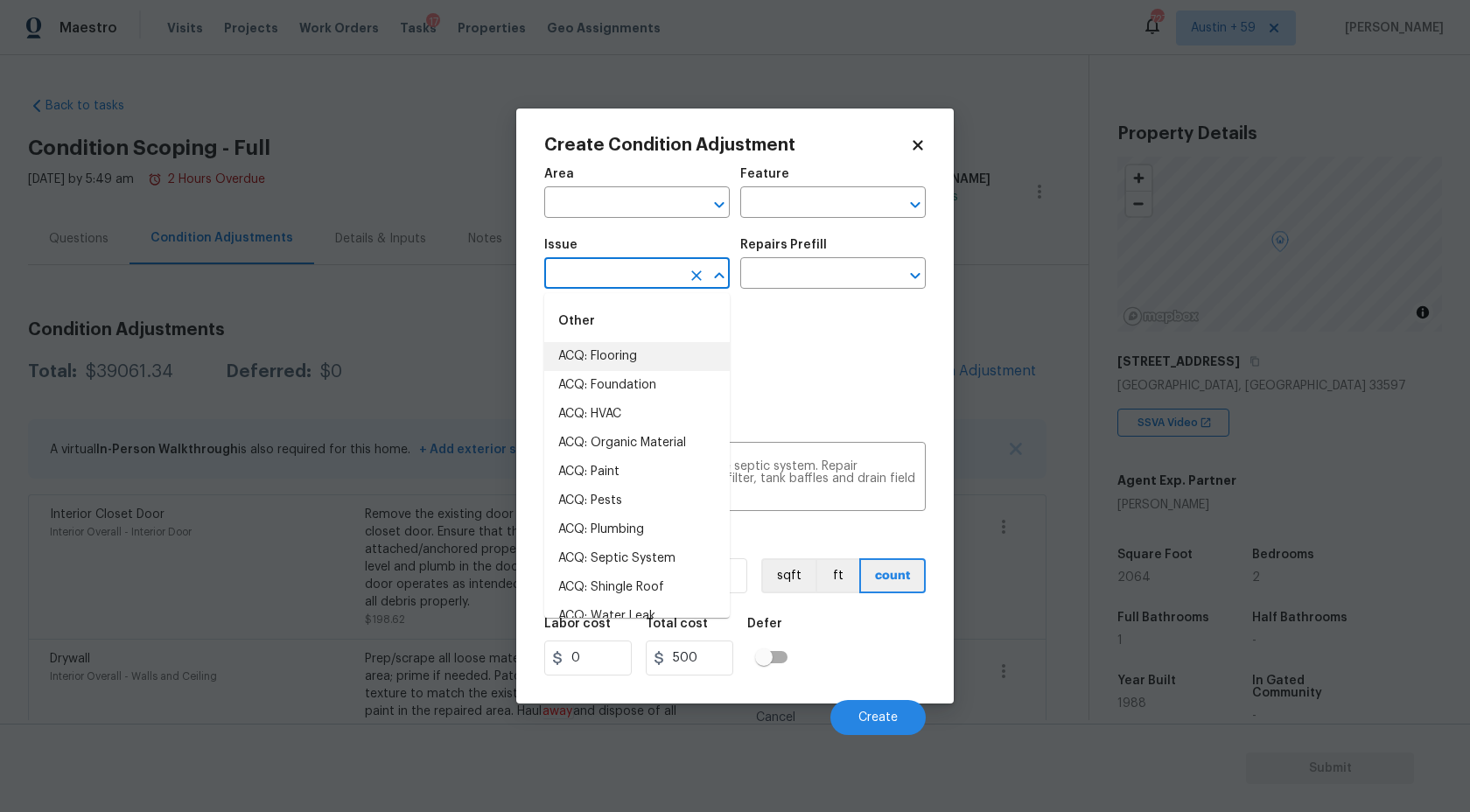
click at [640, 279] on input "text" at bounding box center [612, 275] width 136 height 27
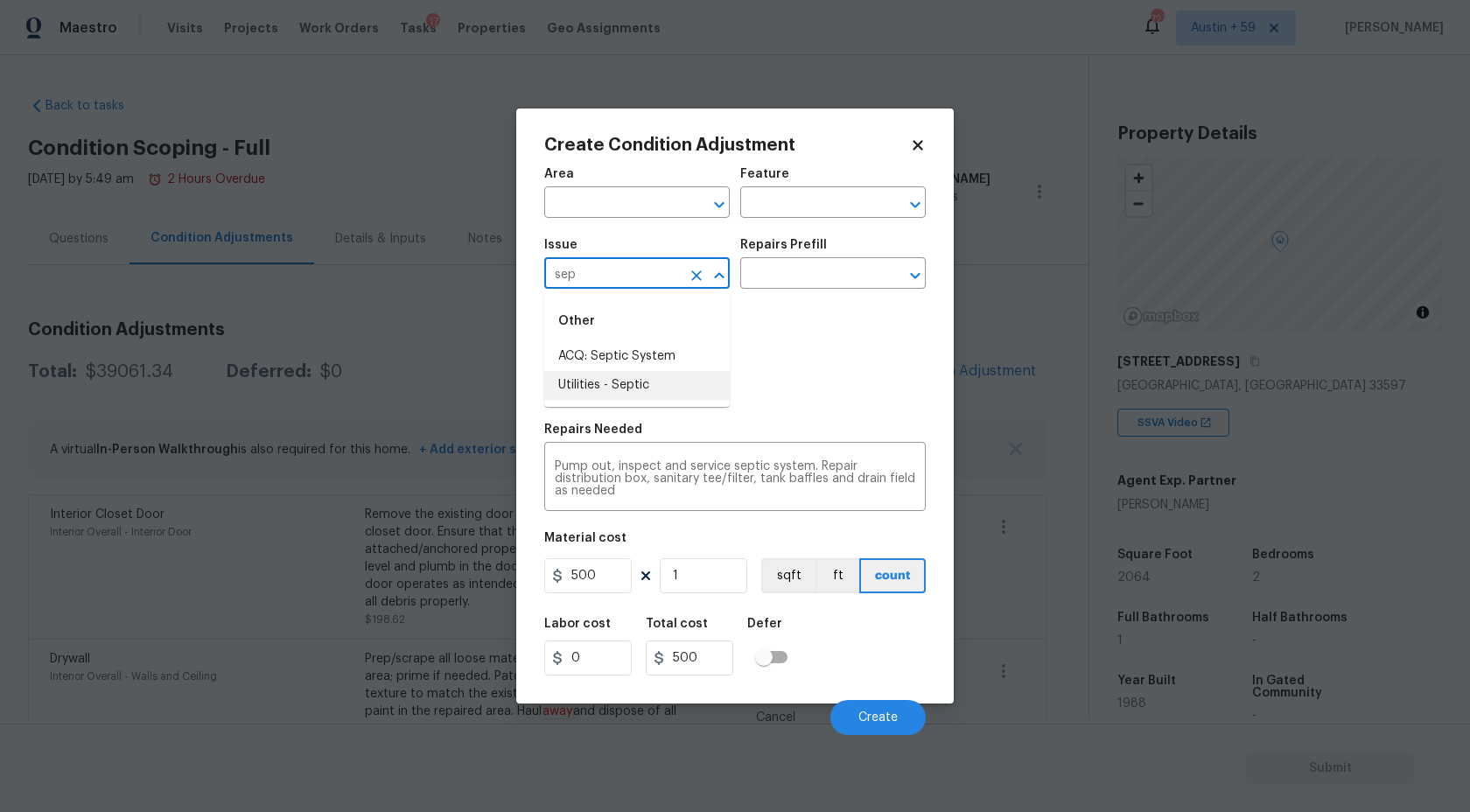
click at [644, 381] on li "Utilities - Septic" at bounding box center [637, 386] width 186 height 29
type input "Utilities - Septic"
click at [827, 269] on input "text" at bounding box center [808, 275] width 136 height 27
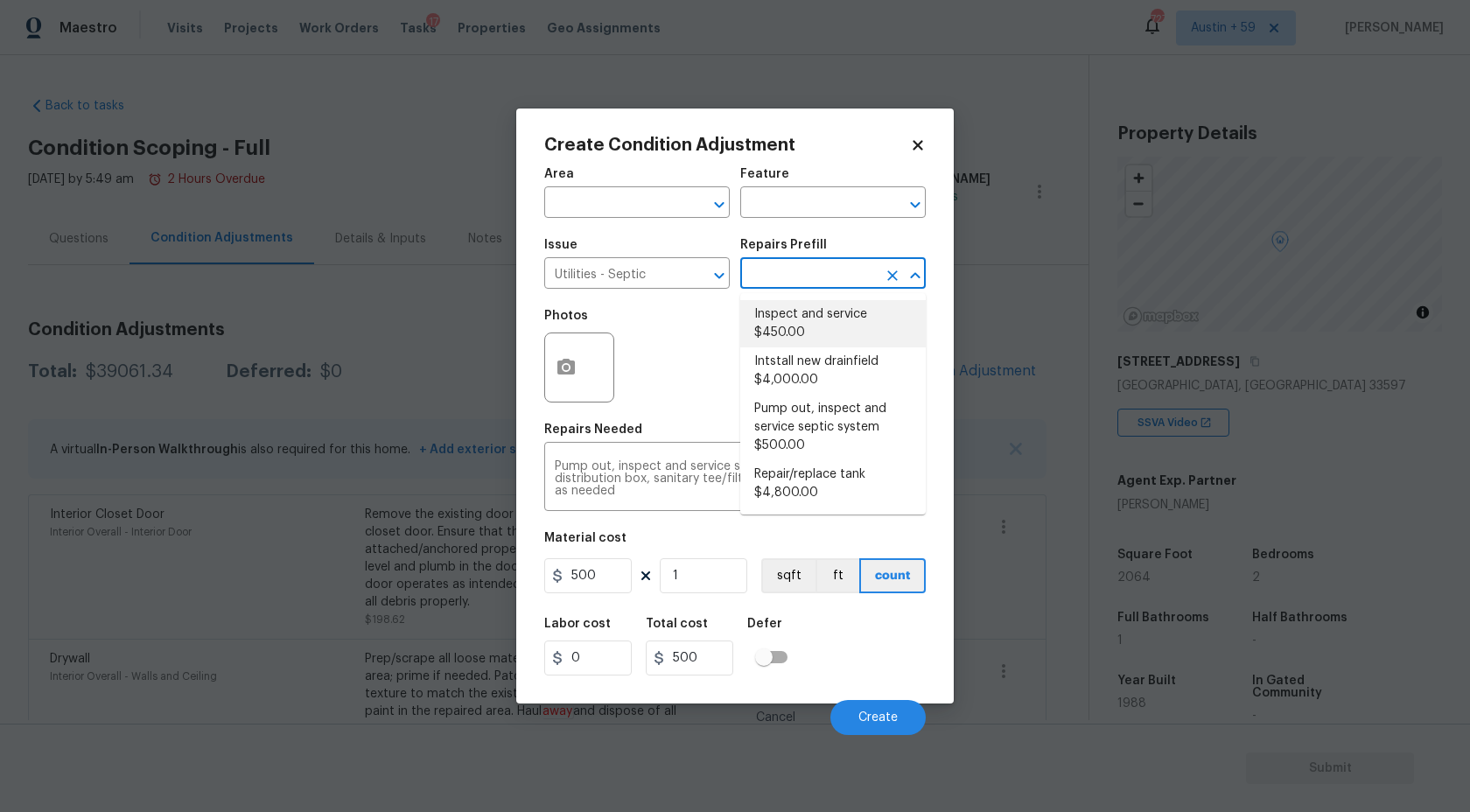
click at [833, 324] on li "Inspect and service $450.00" at bounding box center [833, 324] width 186 height 47
type textarea "Pump and inspect septic tank and provide clean bill of health from specialist c…"
type input "450"
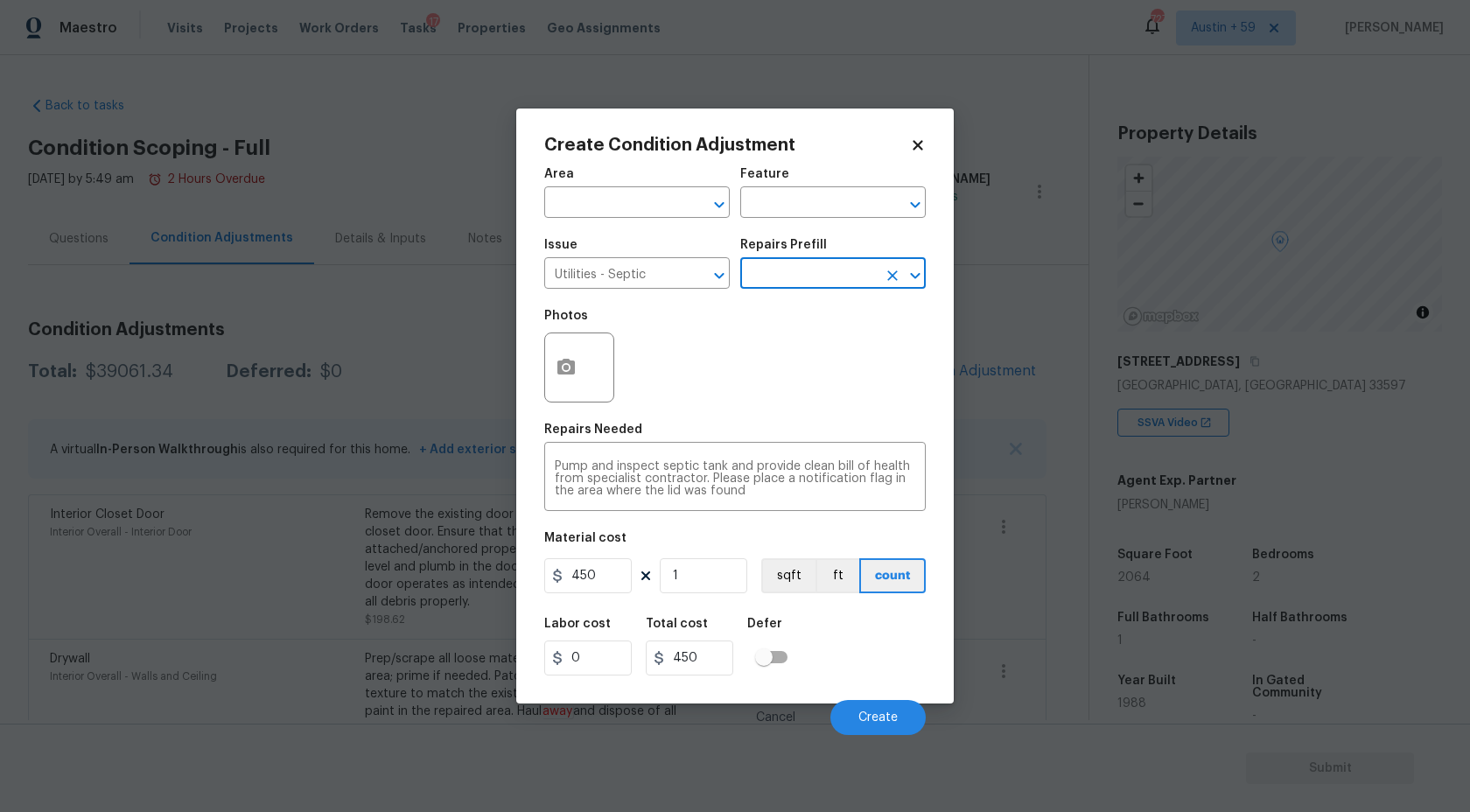
click at [817, 278] on input "text" at bounding box center [808, 275] width 136 height 27
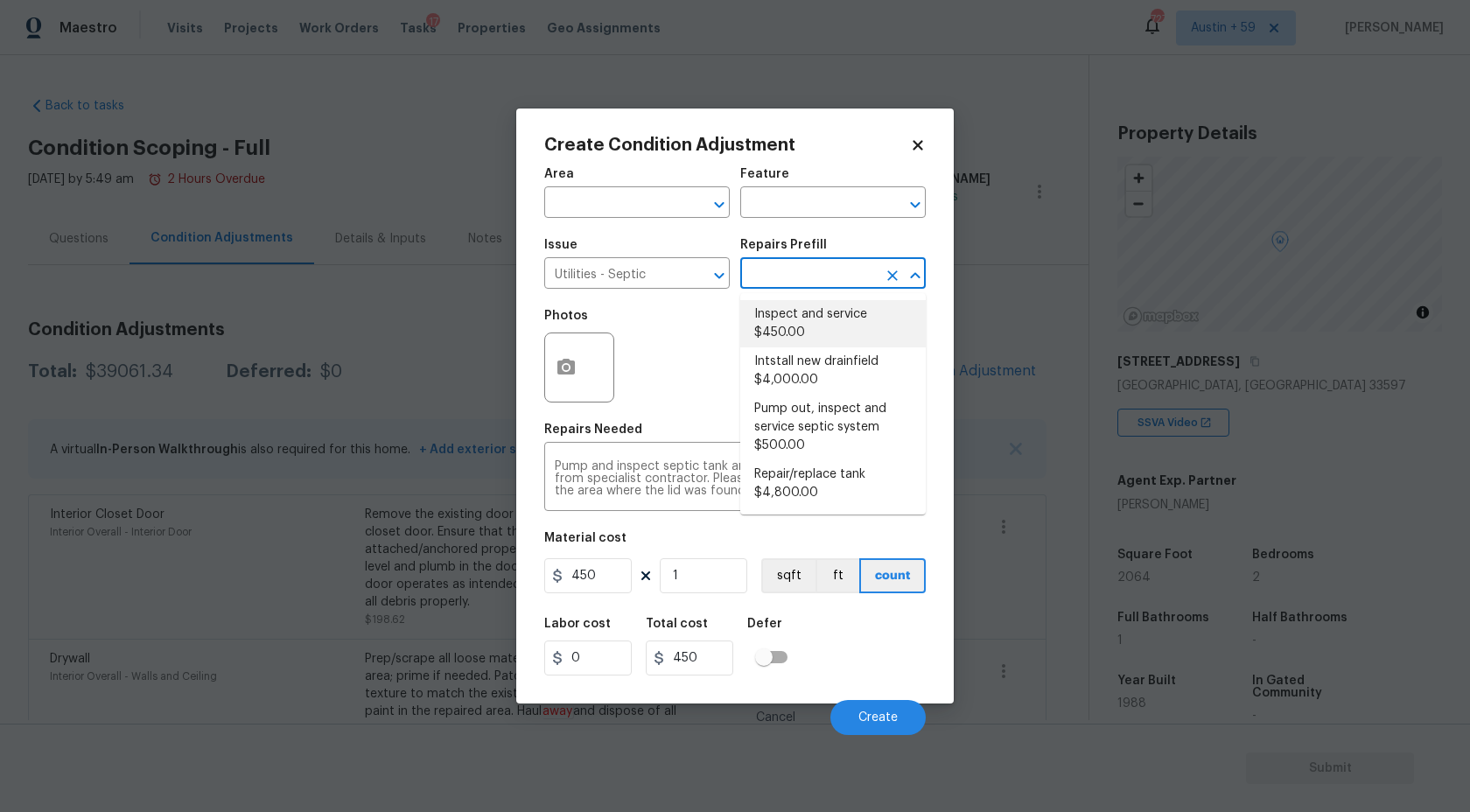
click at [839, 293] on ul "Inspect and service $450.00 Intstall new drainfield $4,000.00 Pump out, inspect…" at bounding box center [833, 404] width 186 height 222
click at [835, 315] on li "Inspect and service $450.00" at bounding box center [833, 324] width 186 height 47
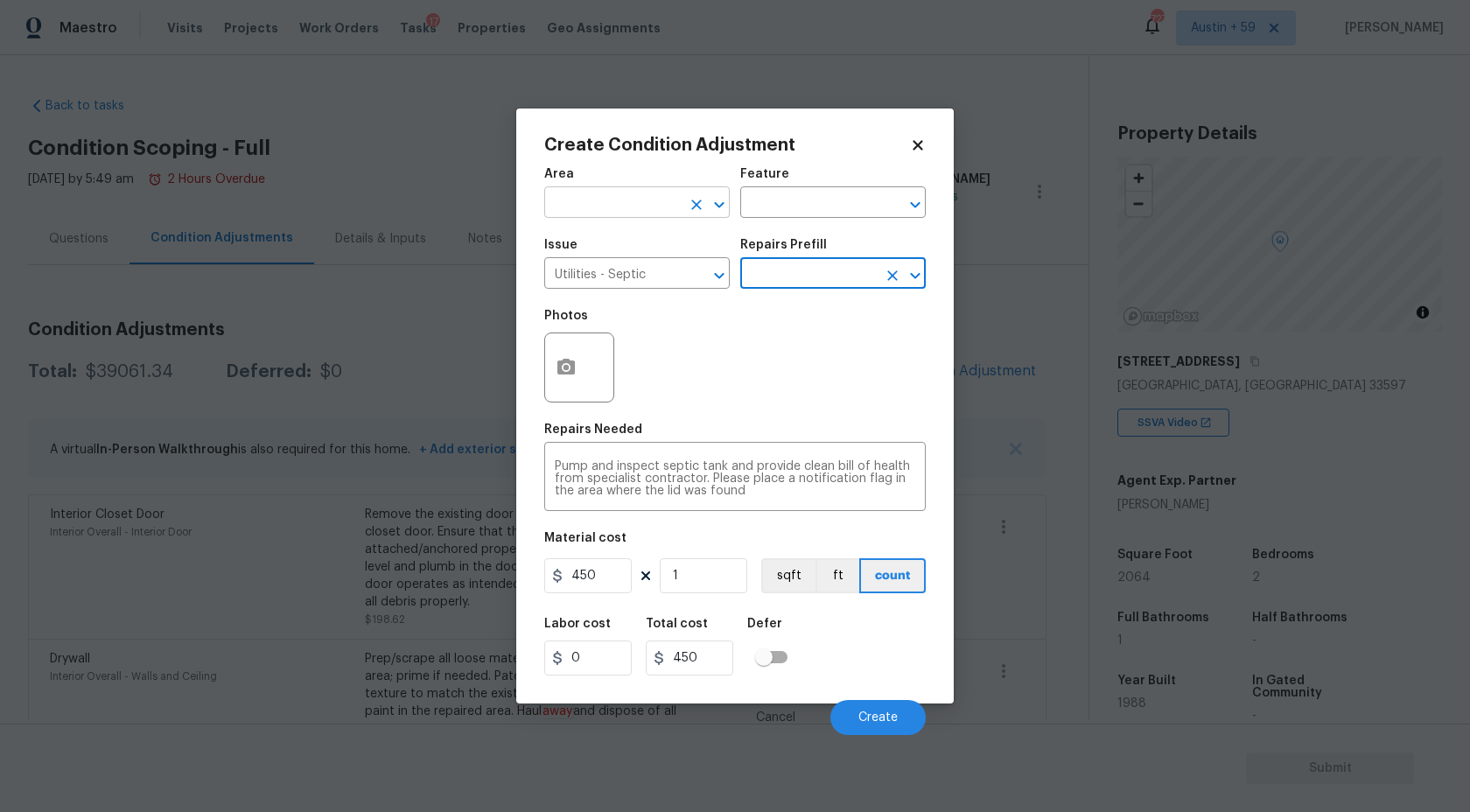
click at [599, 196] on input "text" at bounding box center [612, 205] width 136 height 27
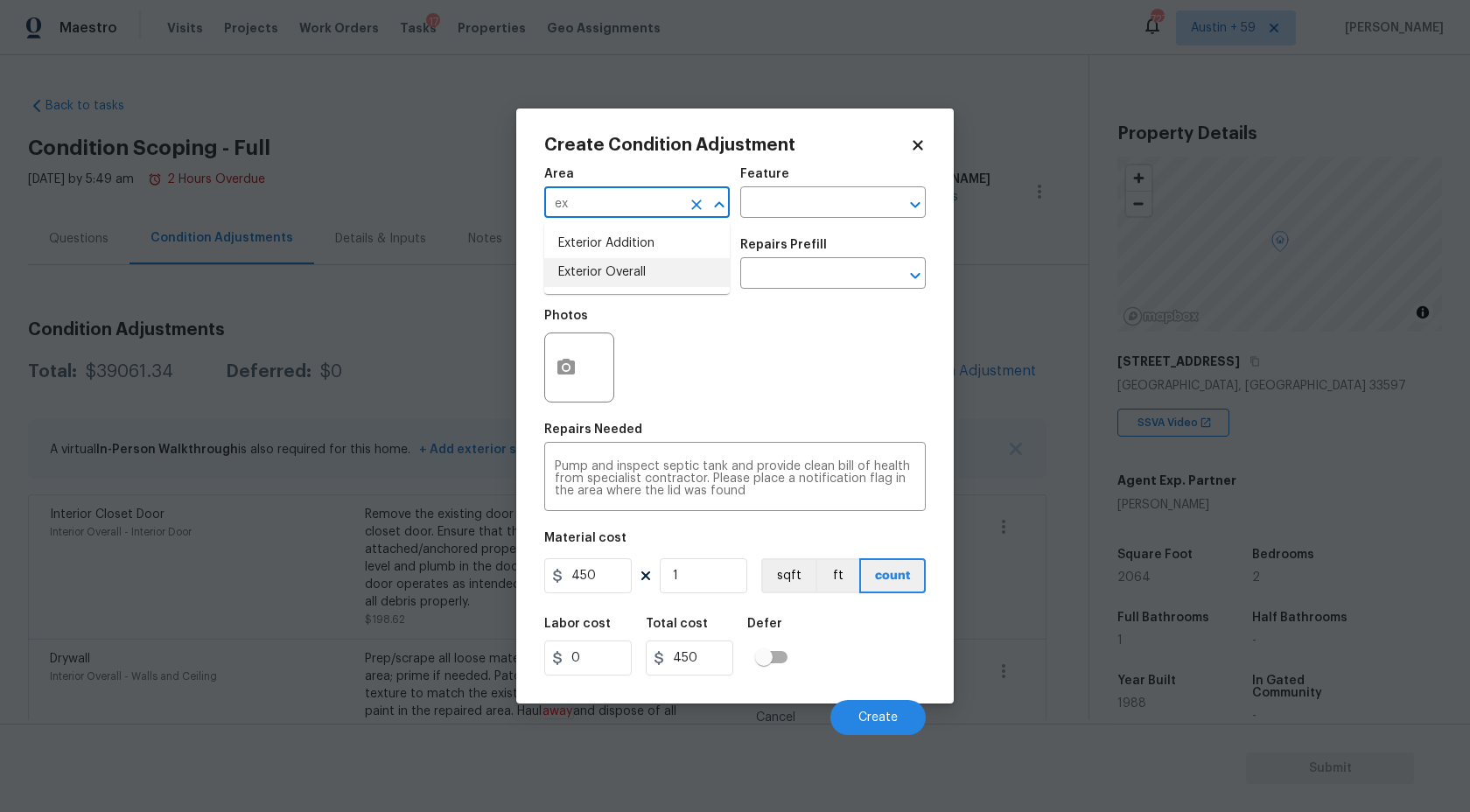
click at [616, 275] on li "Exterior Overall" at bounding box center [637, 272] width 186 height 29
type input "Exterior Overall"
click at [875, 724] on span "Create" at bounding box center [878, 717] width 40 height 14
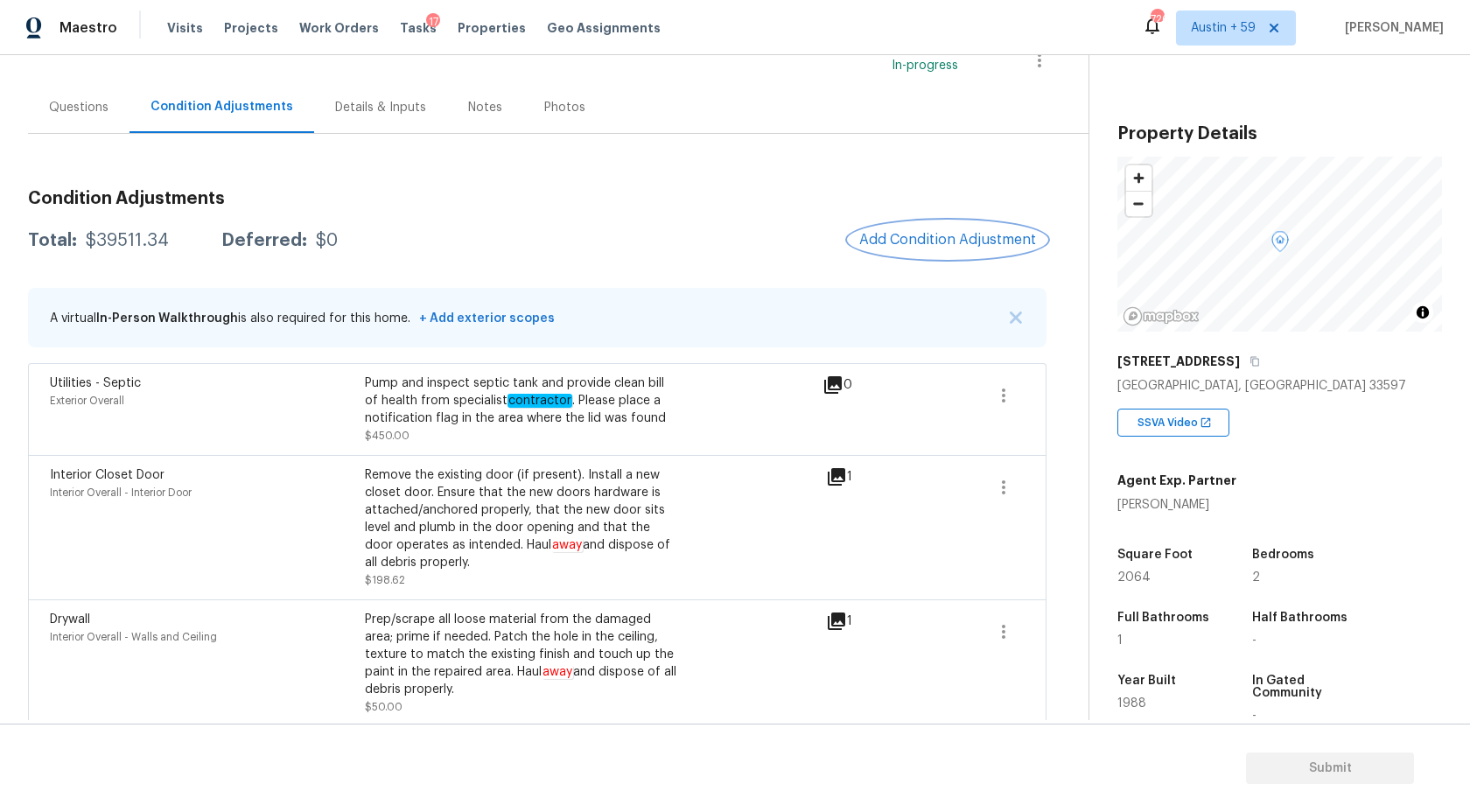
scroll to position [59, 0]
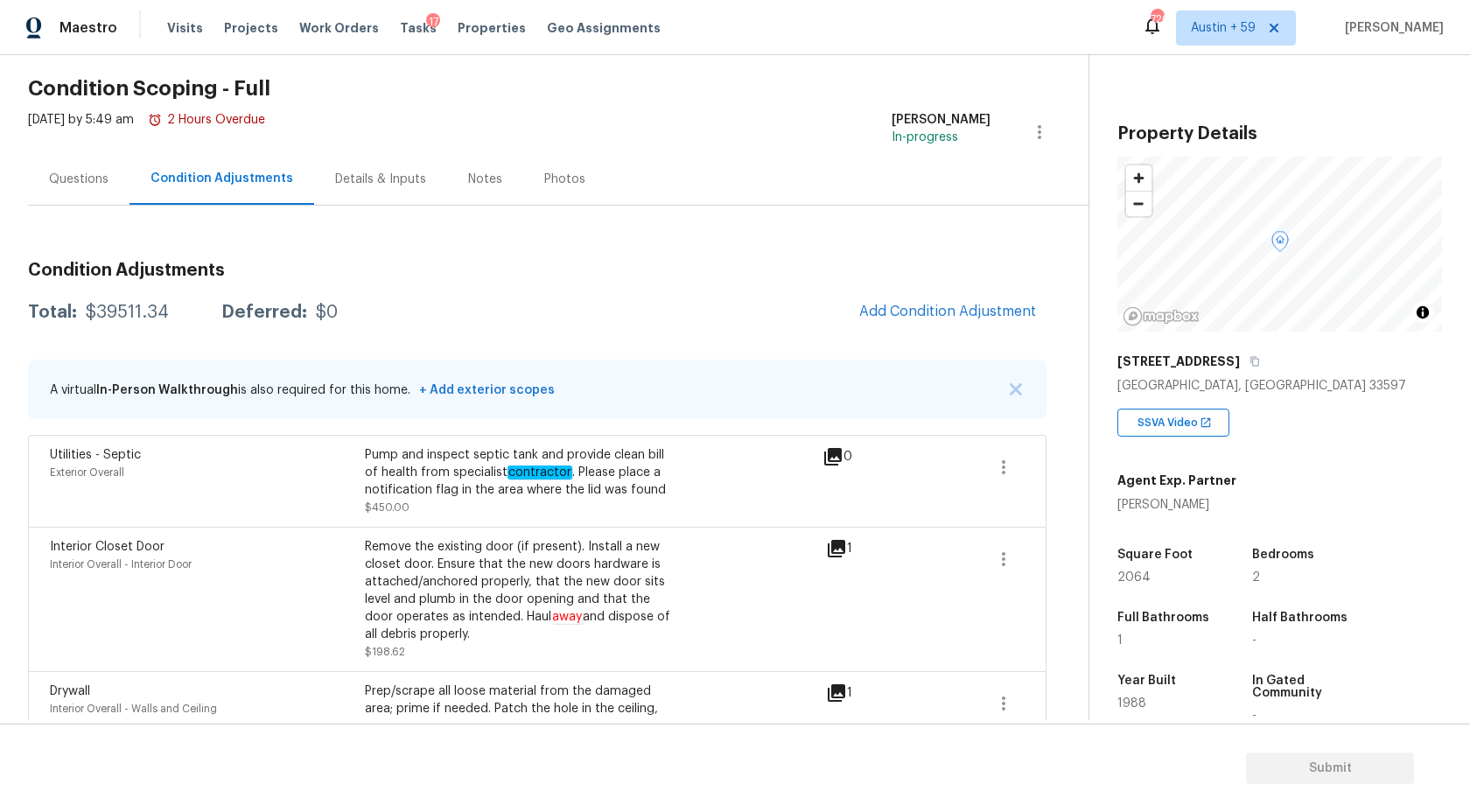
click at [140, 295] on div "Total: $39511.34 Deferred: $0 Add Condition Adjustment" at bounding box center [537, 312] width 1018 height 39
click at [140, 304] on div "$39511.34" at bounding box center [127, 312] width 83 height 17
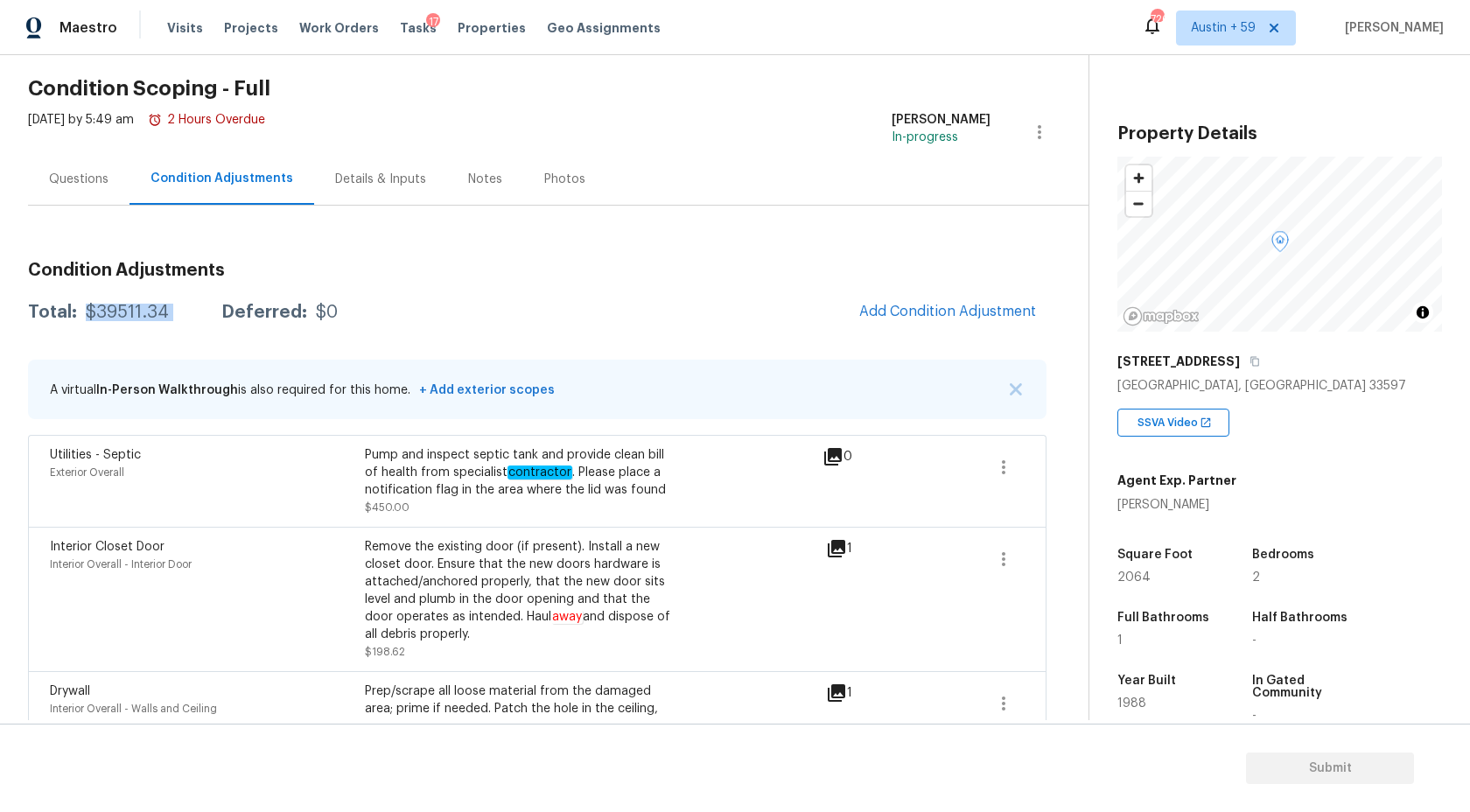
click at [140, 304] on div "$39511.34" at bounding box center [127, 312] width 83 height 17
click at [898, 314] on span "Add Condition Adjustment" at bounding box center [947, 311] width 177 height 15
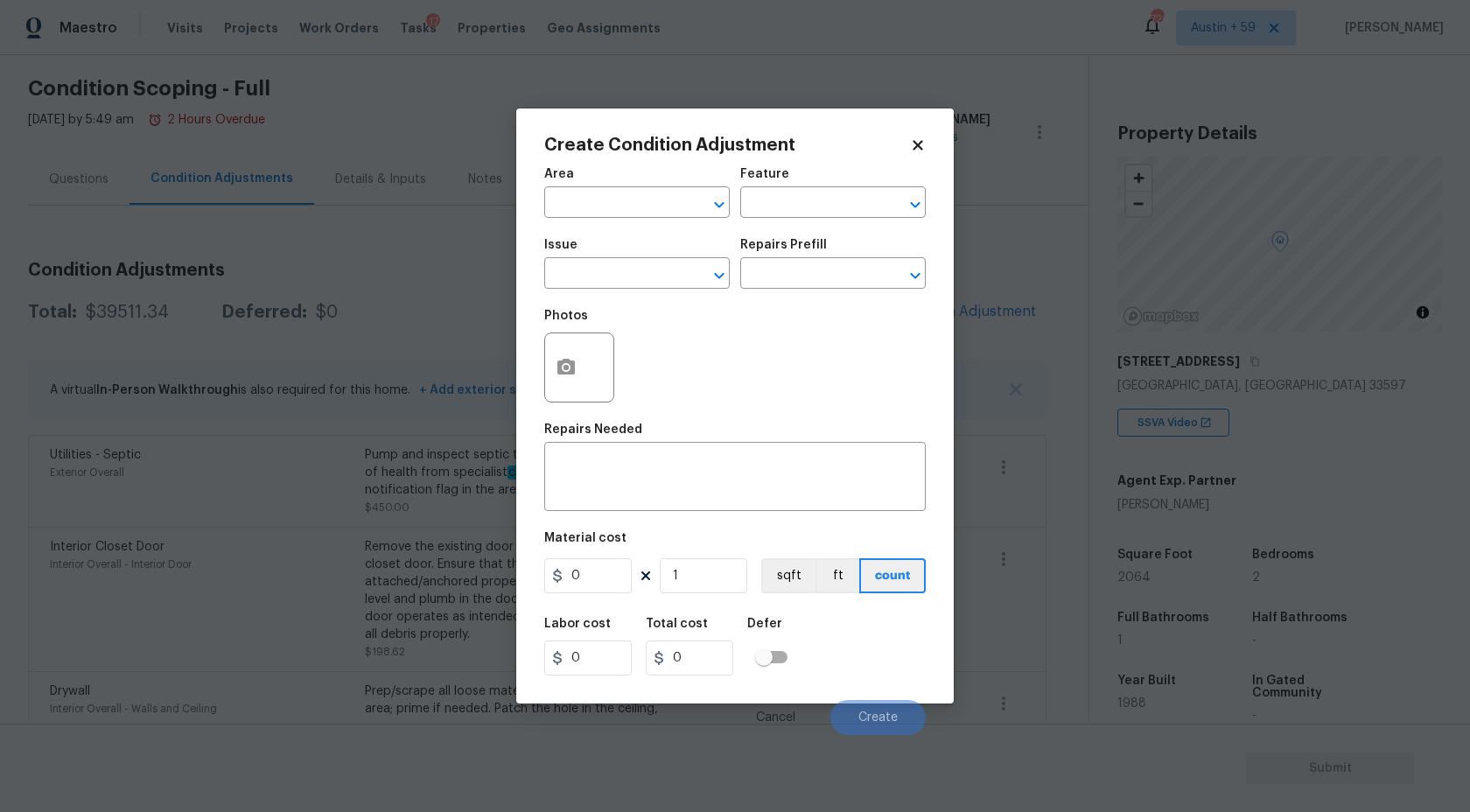
click at [586, 187] on div "Area" at bounding box center [637, 178] width 186 height 23
click at [586, 187] on div "Area" at bounding box center [637, 178] width 186 height 23
click at [586, 197] on input "text" at bounding box center [612, 205] width 136 height 27
click at [597, 275] on li "Interior Overall" at bounding box center [637, 272] width 186 height 29
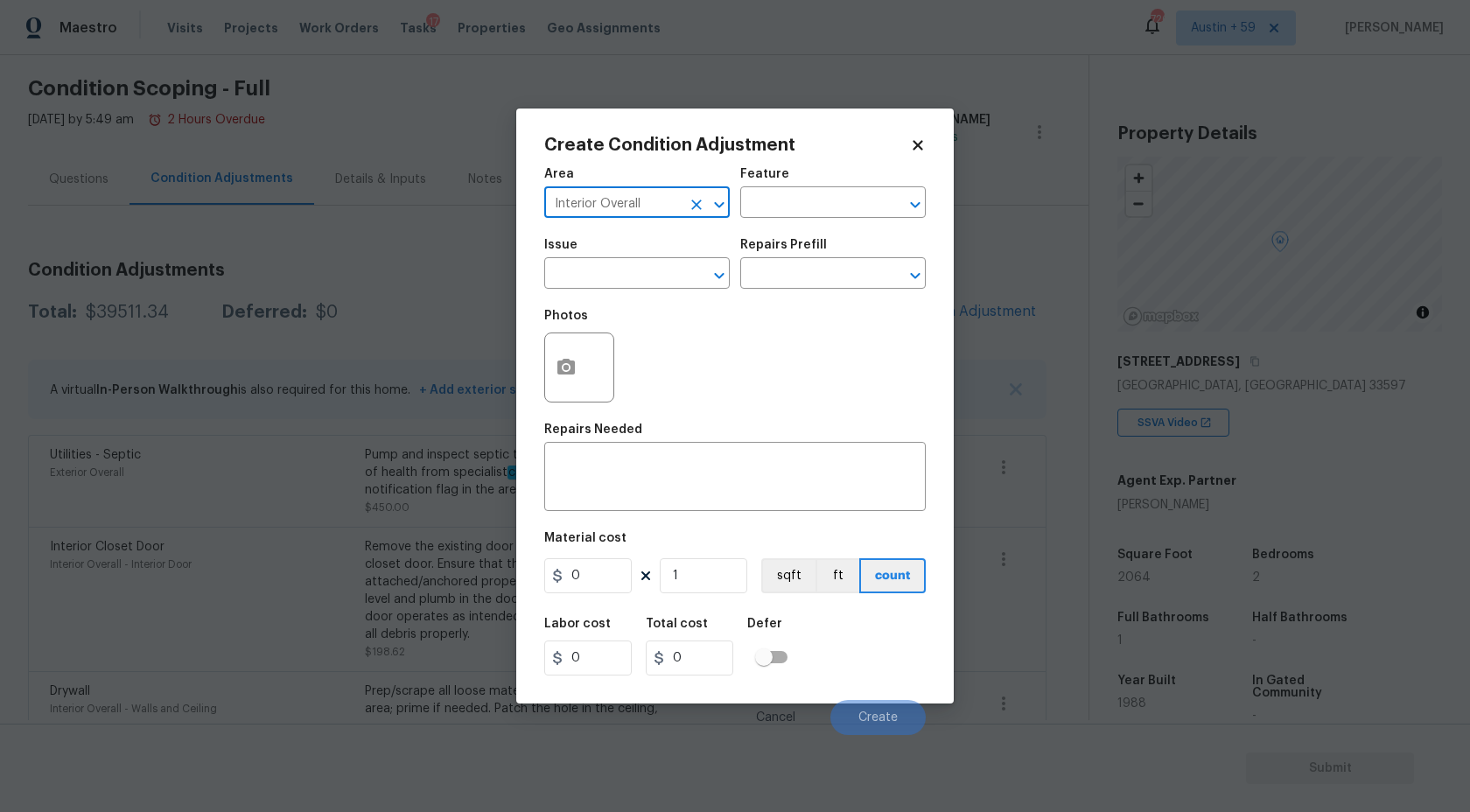
type input "Interior Overall"
click at [597, 275] on input "text" at bounding box center [612, 275] width 136 height 27
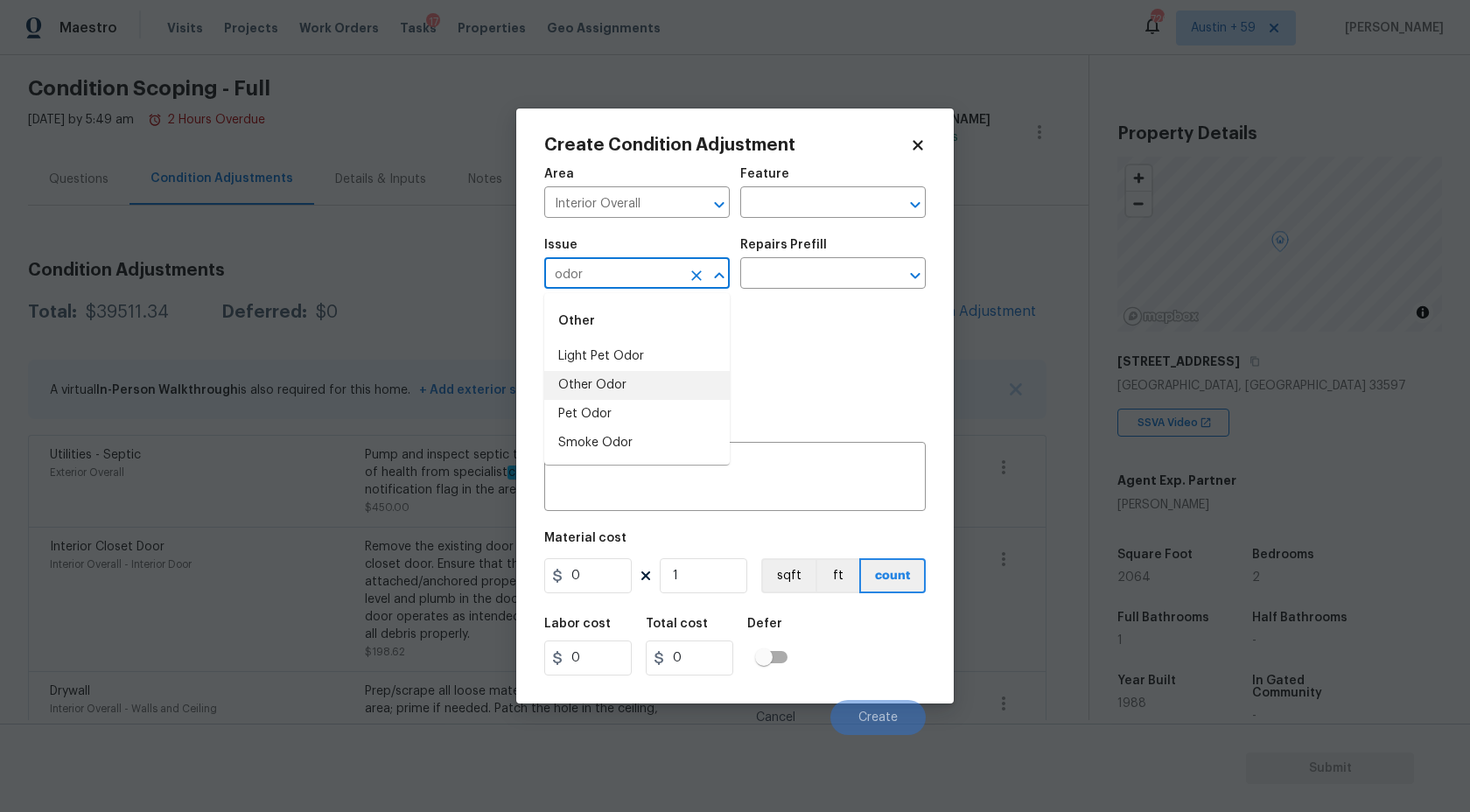
click at [616, 396] on li "Other Odor" at bounding box center [637, 386] width 186 height 29
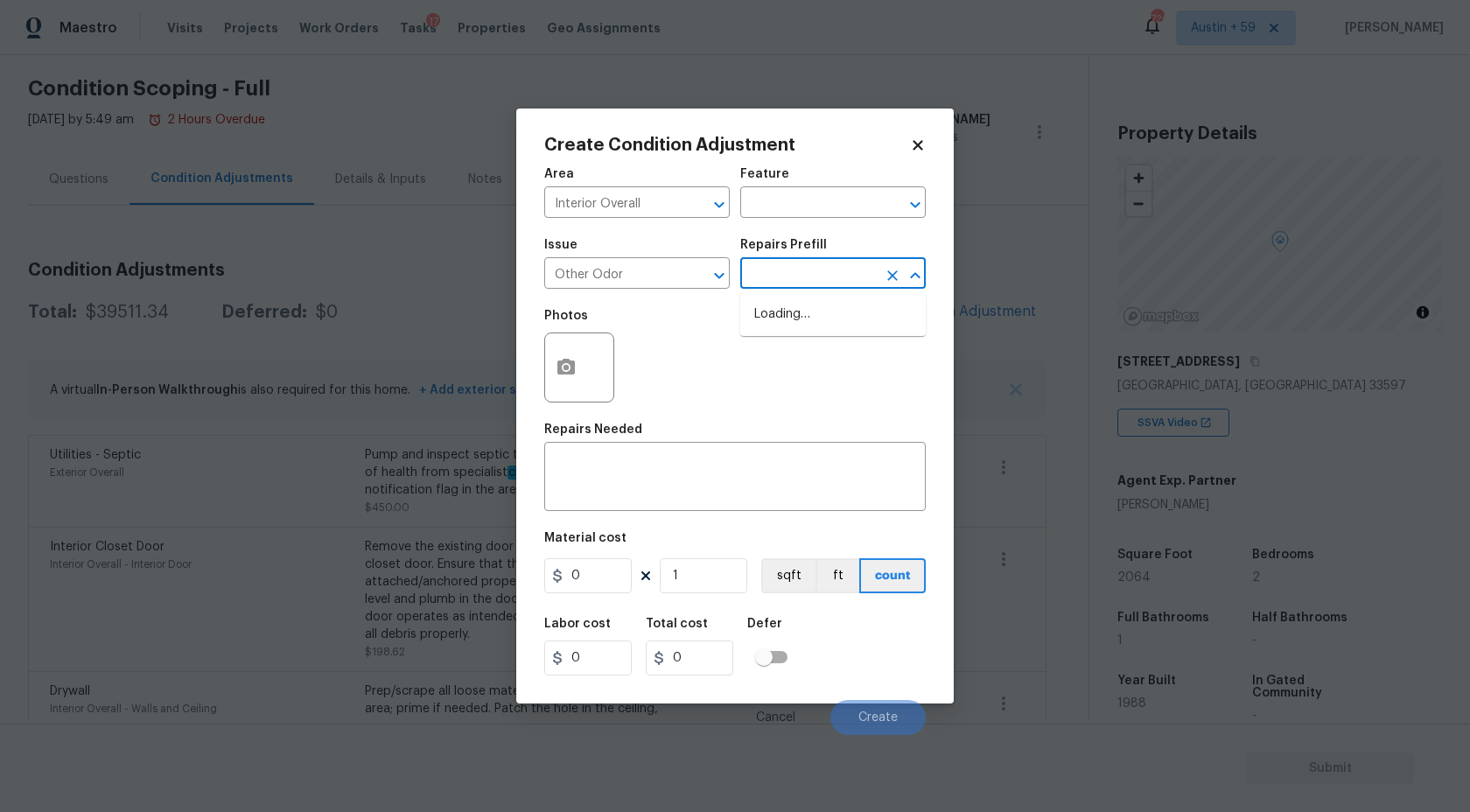
click at [796, 283] on input "text" at bounding box center [808, 275] width 136 height 27
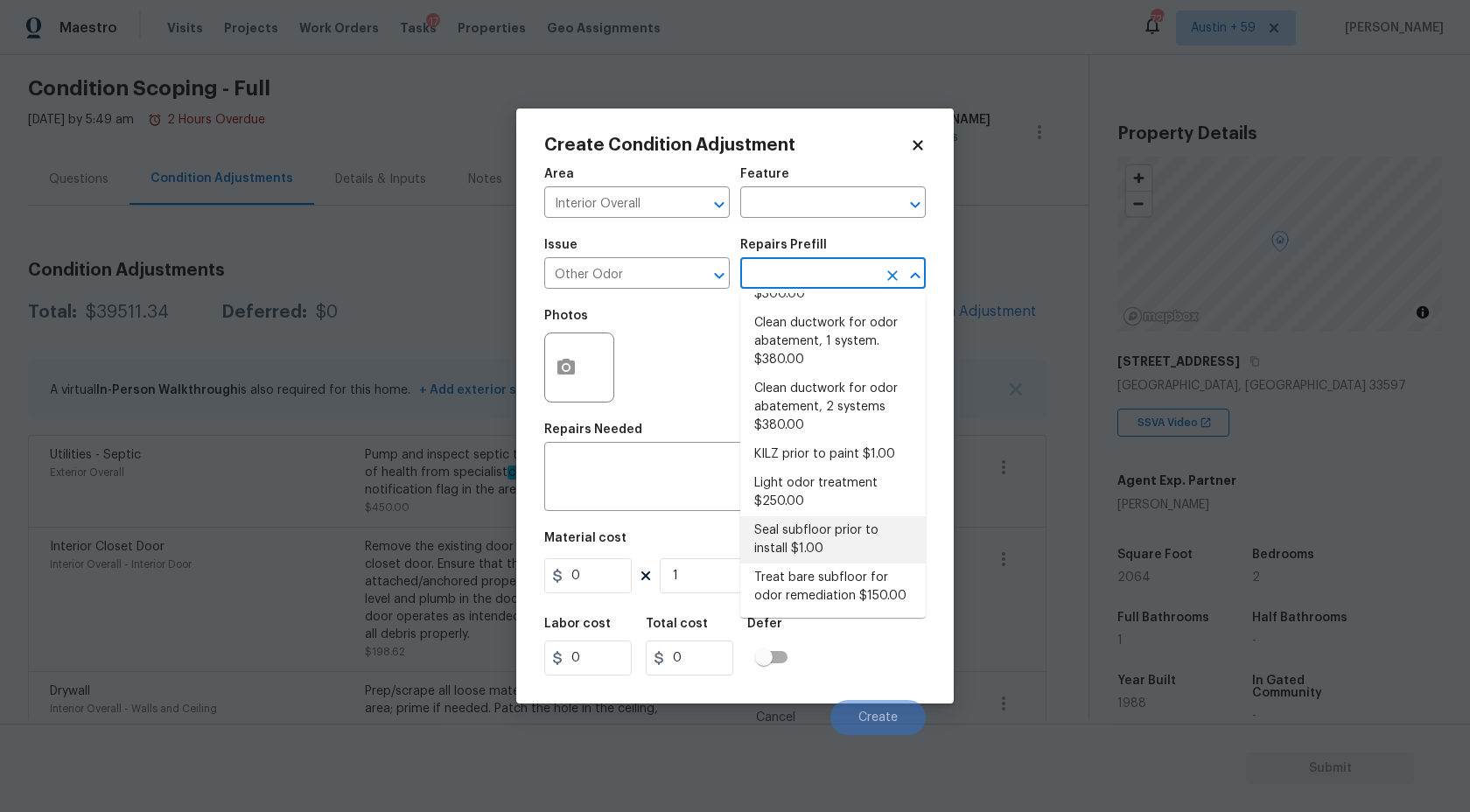
scroll to position [0, 0]
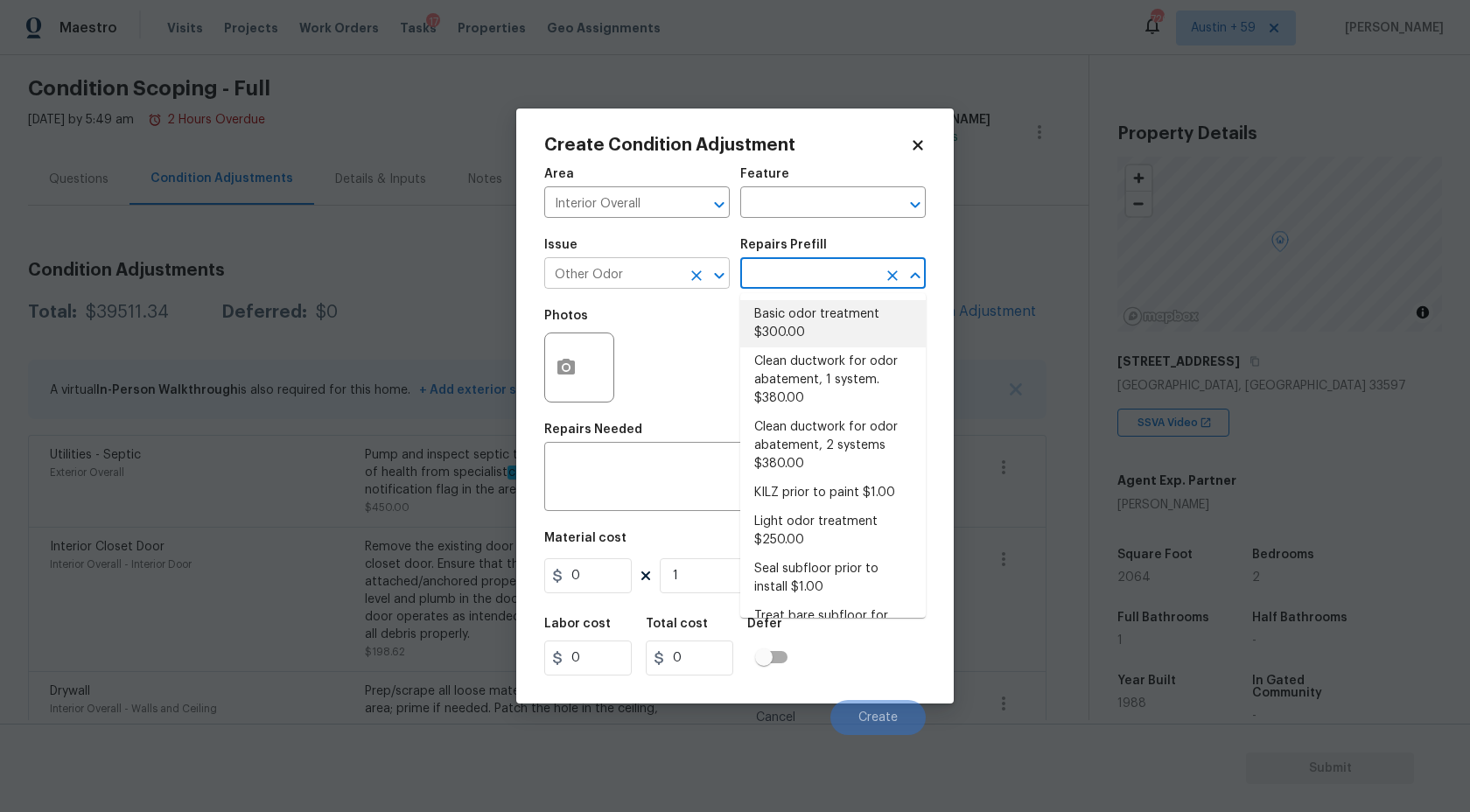
click at [659, 274] on input "Other Odor" at bounding box center [612, 275] width 136 height 27
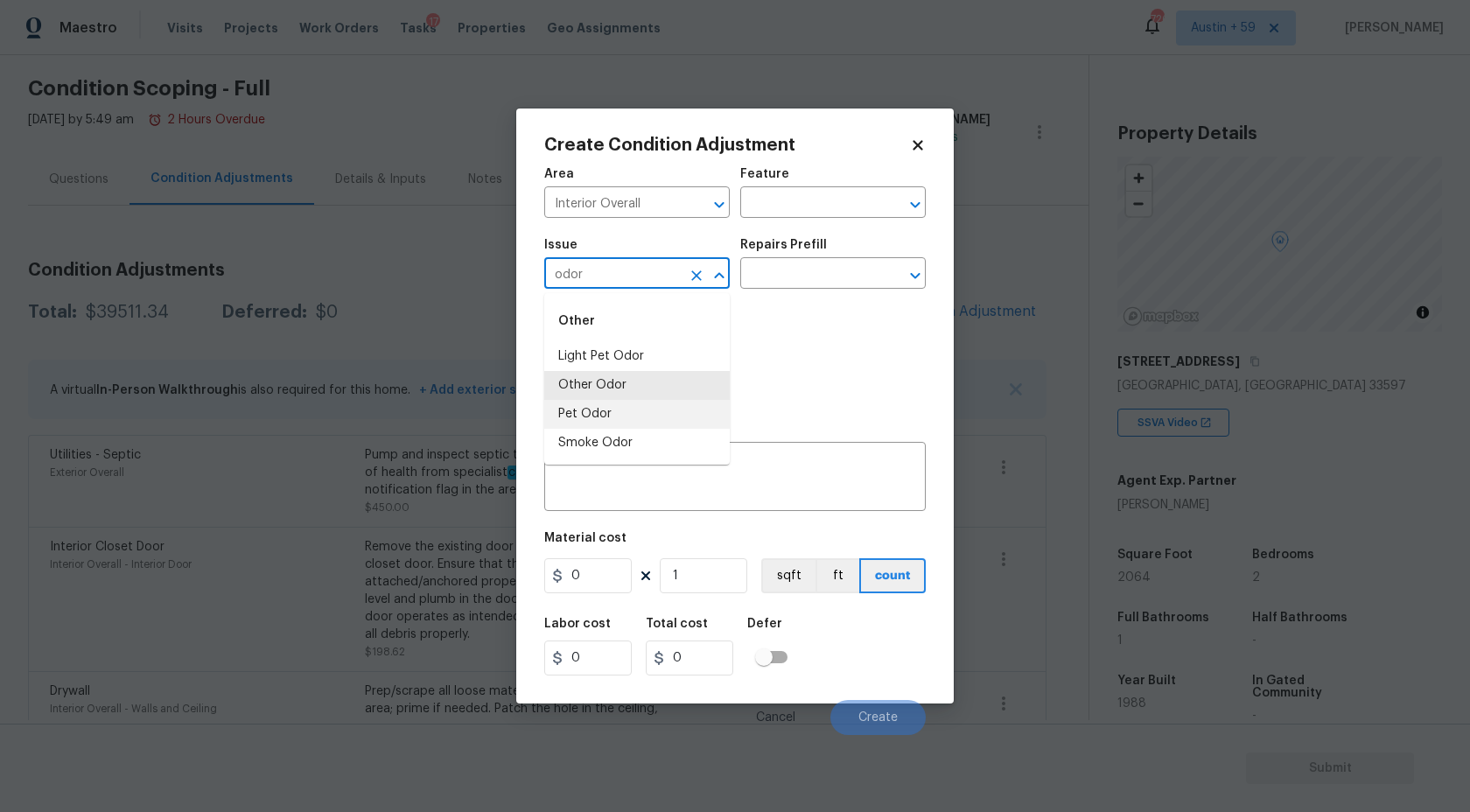
click at [638, 425] on li "Pet Odor" at bounding box center [637, 415] width 186 height 29
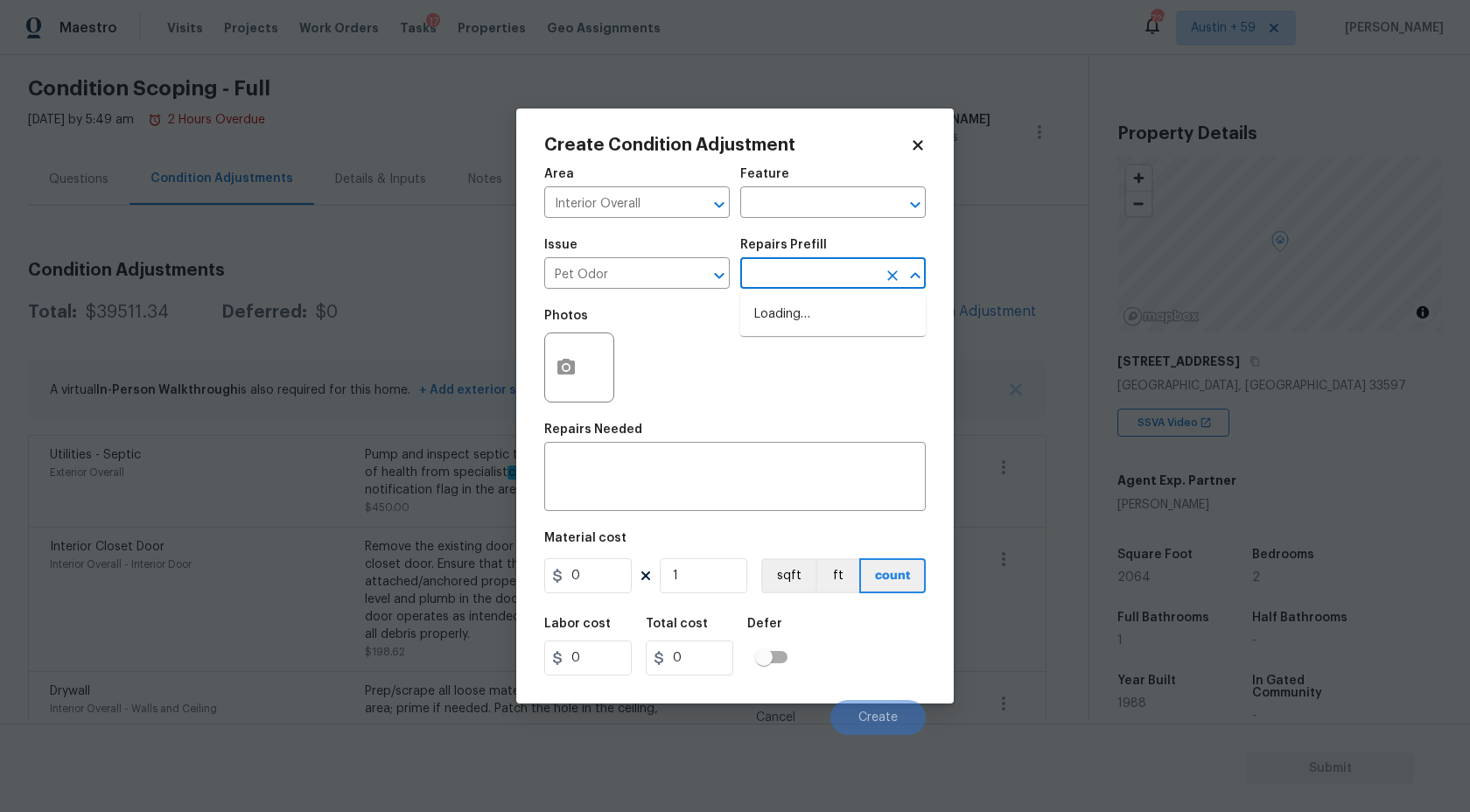
click at [821, 287] on input "text" at bounding box center [808, 275] width 136 height 27
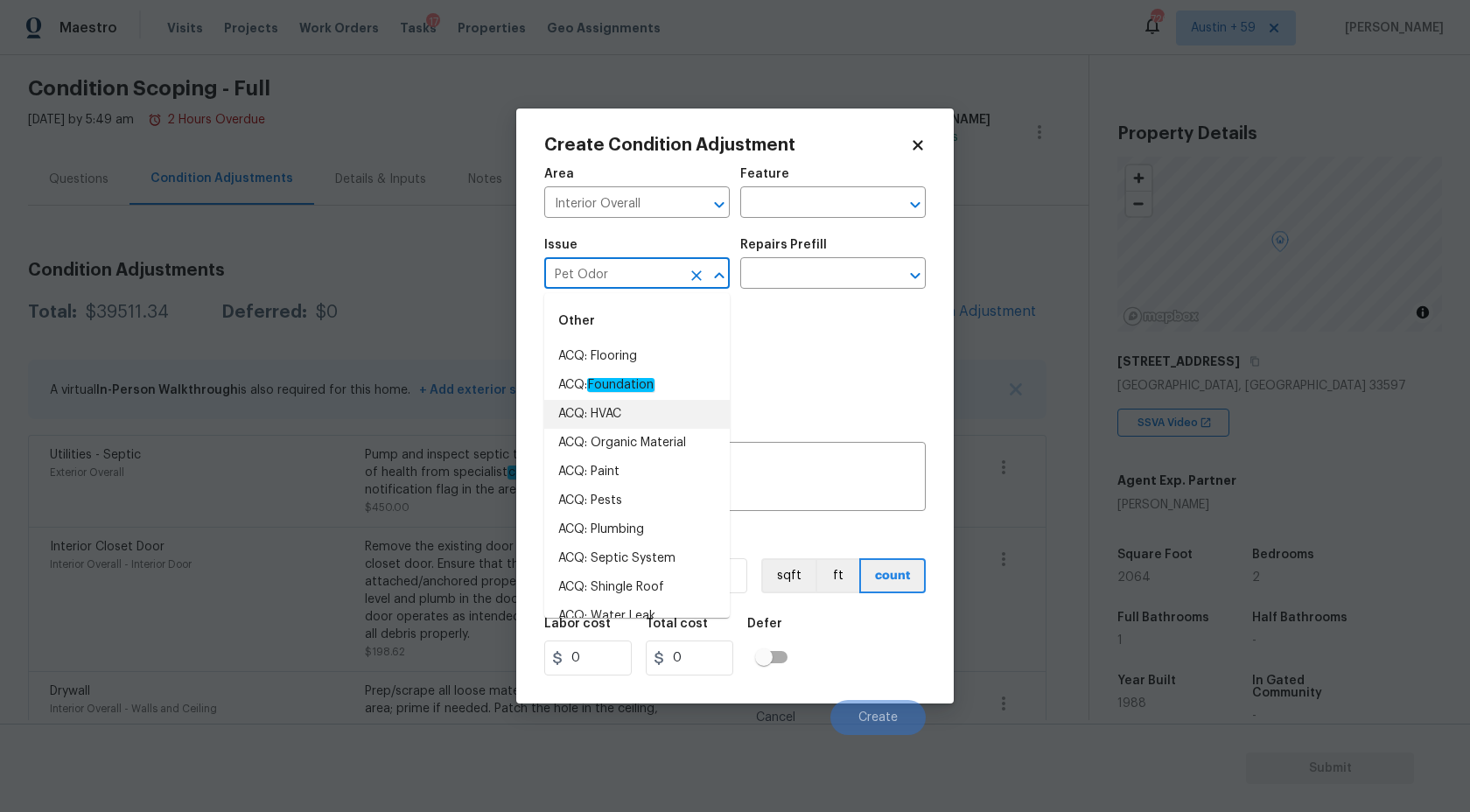
click at [658, 269] on input "Pet Odor" at bounding box center [612, 275] width 136 height 27
click at [645, 281] on input "Pet Odor" at bounding box center [612, 275] width 136 height 27
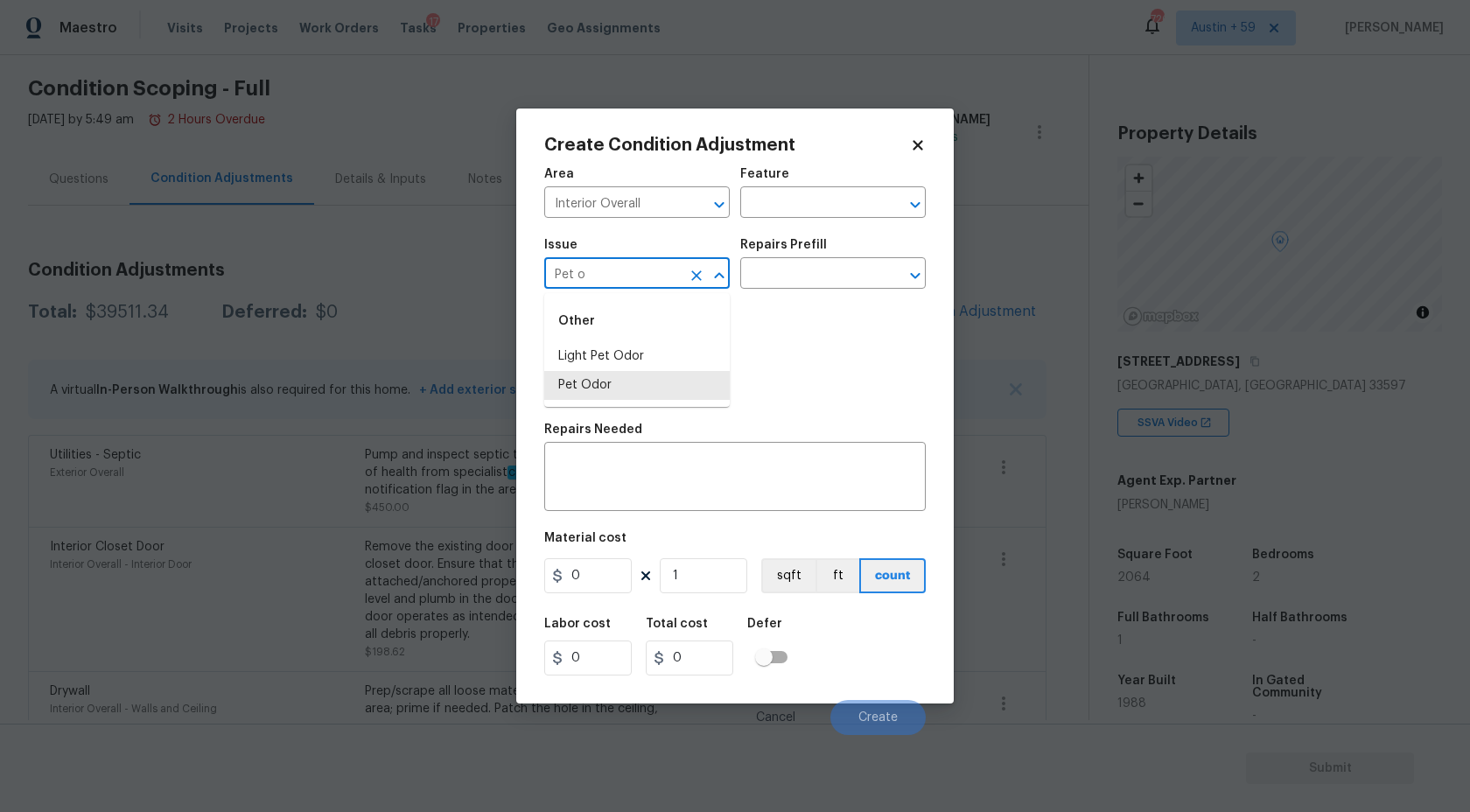
click at [621, 280] on input "Pet o" at bounding box center [612, 275] width 136 height 27
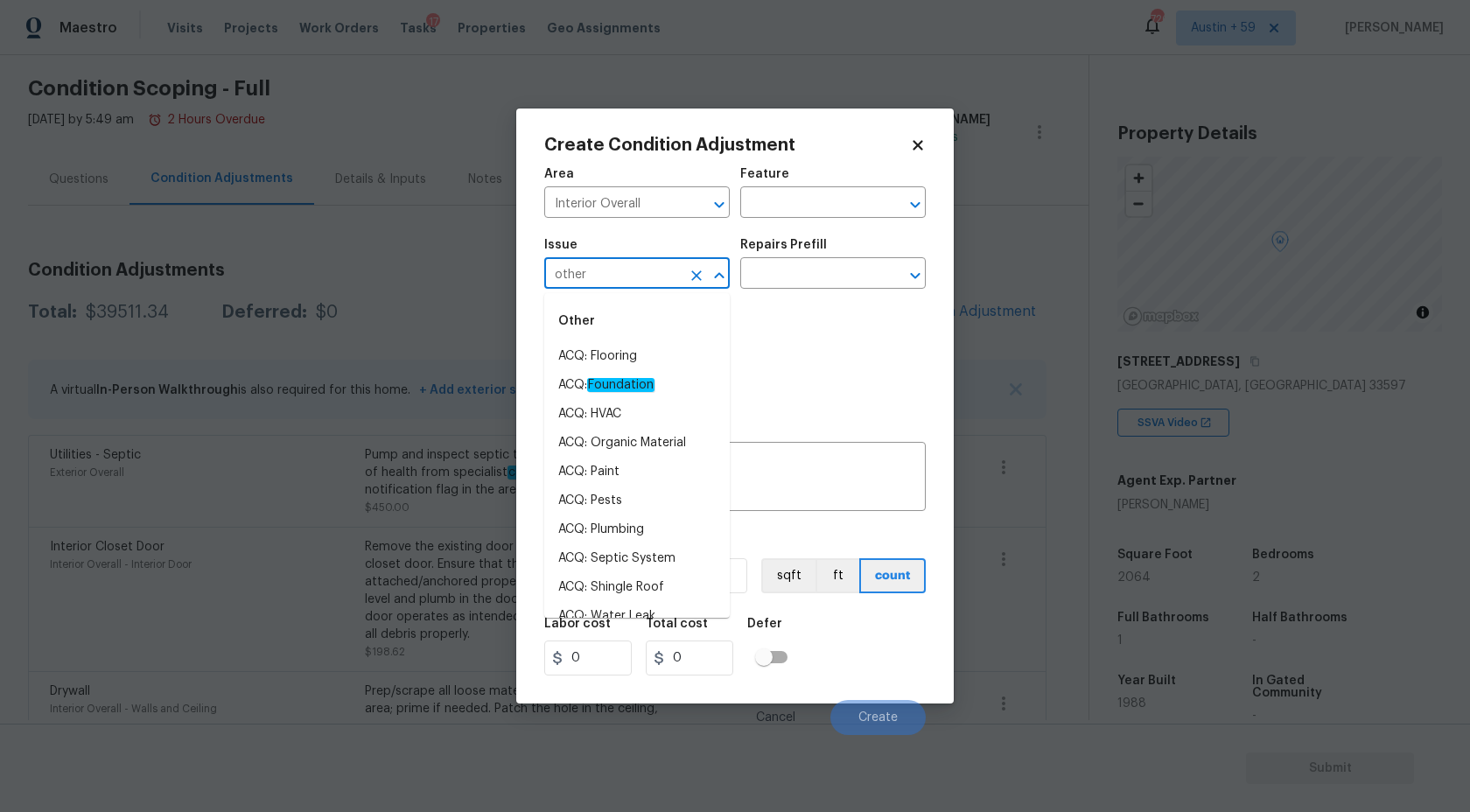
click at [622, 298] on ul "Other ACQ: Flooring ACQ: Foundation ACQ: HVAC ACQ: Organic Material ACQ: Paint …" at bounding box center [637, 455] width 186 height 324
click at [622, 267] on input "other" at bounding box center [612, 275] width 136 height 27
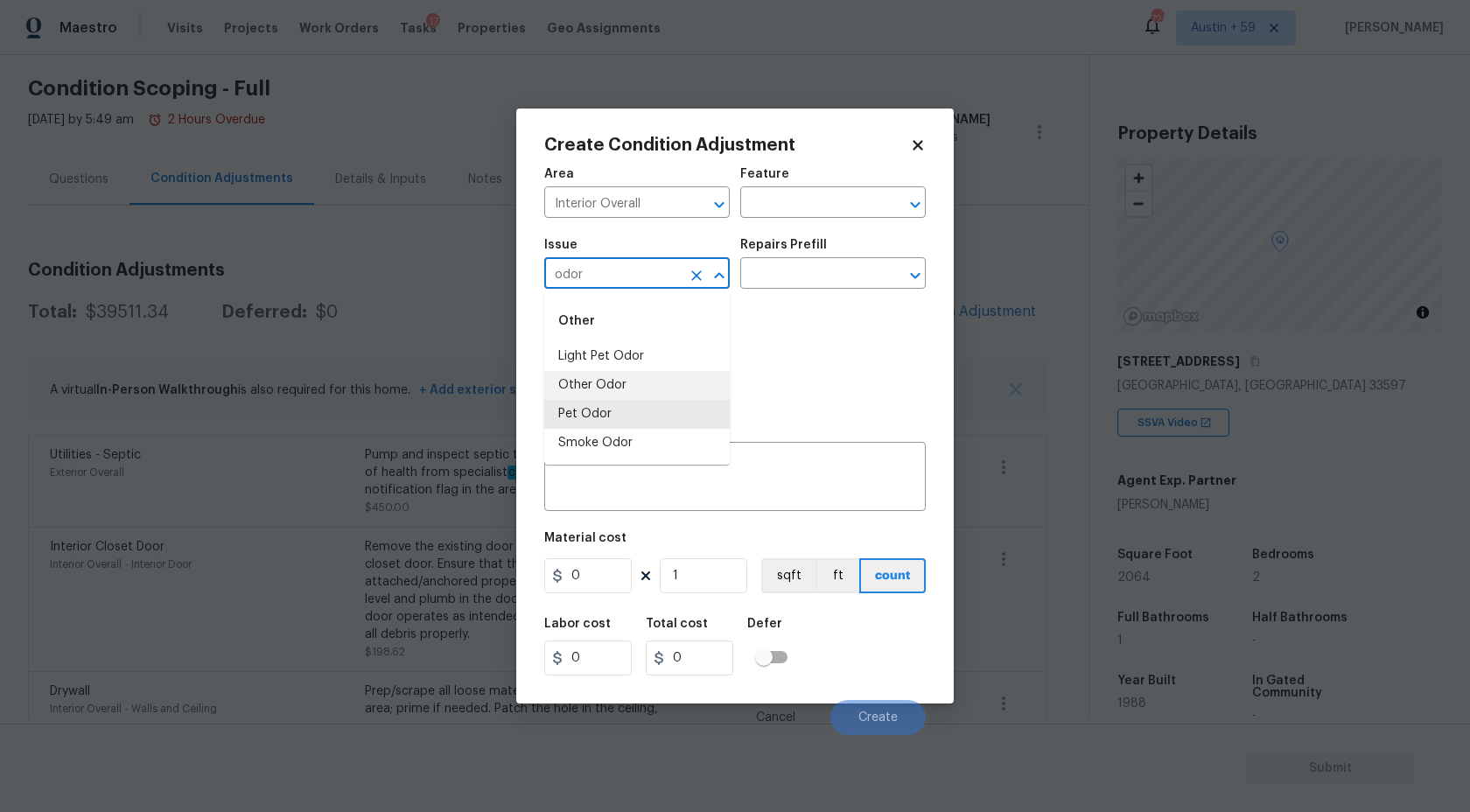
click at [624, 392] on li "Other Odor" at bounding box center [637, 386] width 186 height 29
type input "Other Odor"
click at [848, 275] on input "text" at bounding box center [808, 275] width 136 height 27
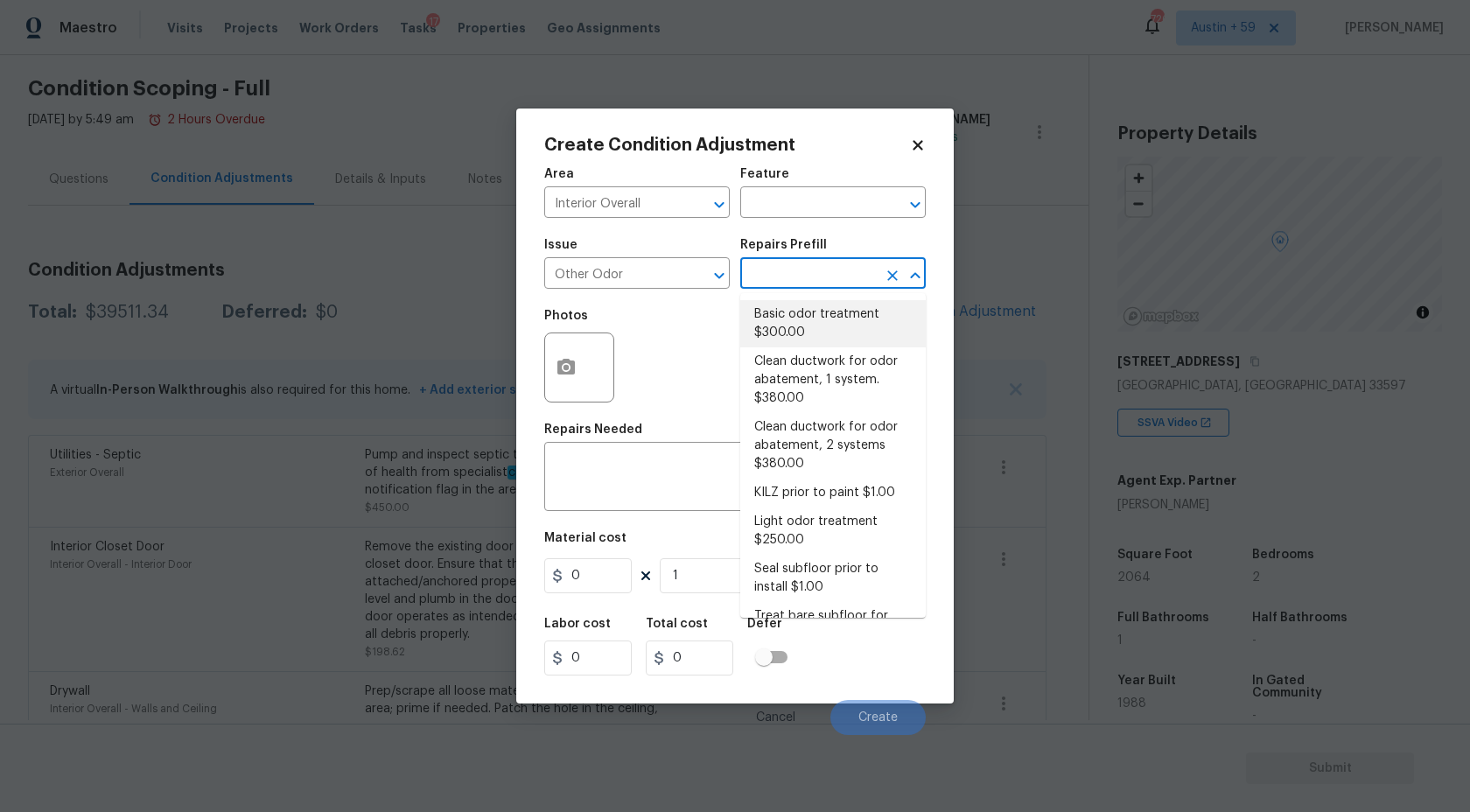
click at [843, 315] on li "Basic odor treatment $300.00" at bounding box center [833, 324] width 186 height 47
type textarea "OD Odor Protocol: Heavy Odor present. Remediate home odor. Including but not li…"
type input "300"
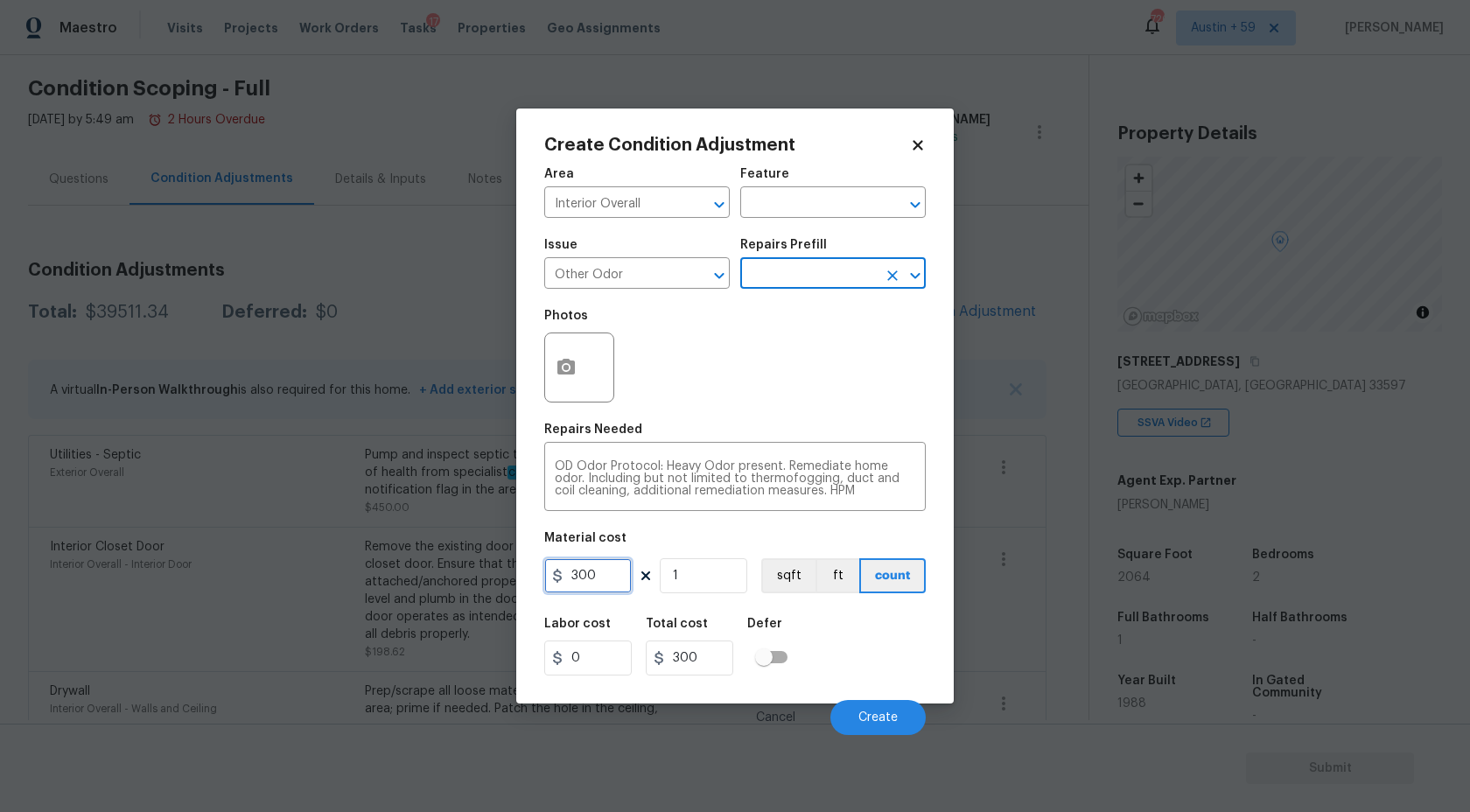
click at [595, 570] on input "300" at bounding box center [588, 575] width 87 height 35
type input "625"
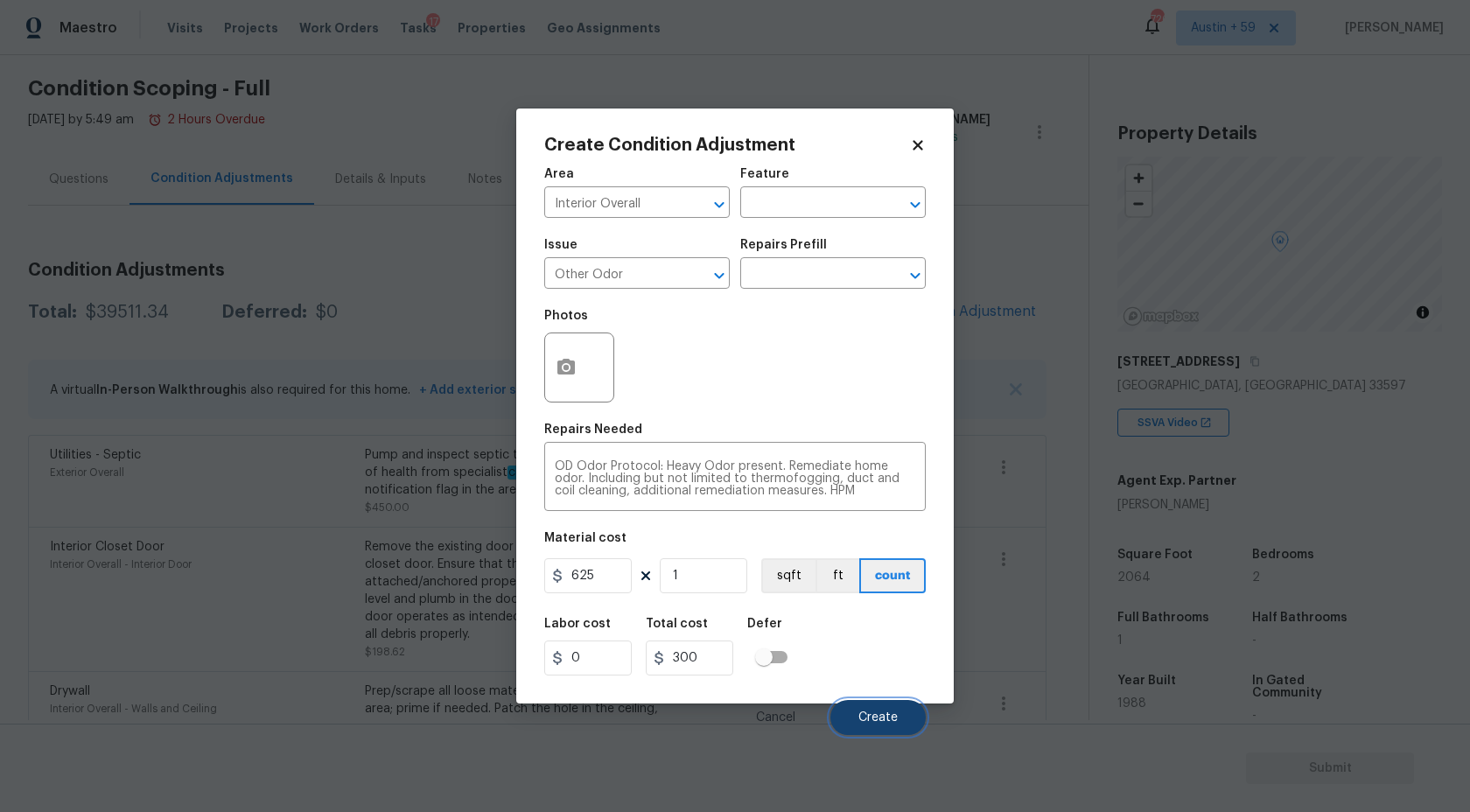
type input "625"
click at [889, 705] on button "Create" at bounding box center [878, 717] width 96 height 35
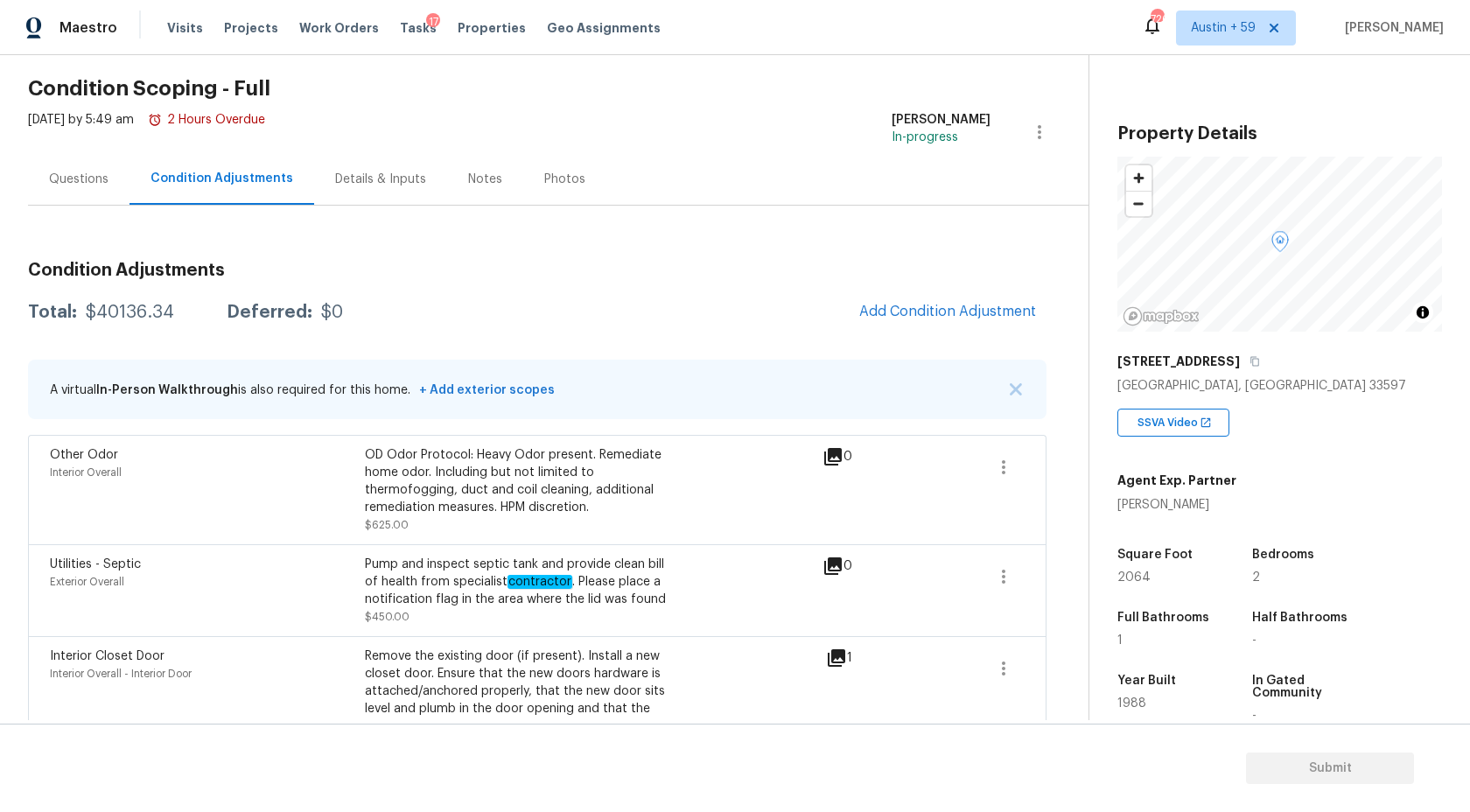
click at [135, 296] on div "Total: $40136.34 Deferred: $0 Add Condition Adjustment" at bounding box center [537, 312] width 1018 height 39
click at [134, 305] on div "$40136.34" at bounding box center [130, 312] width 88 height 17
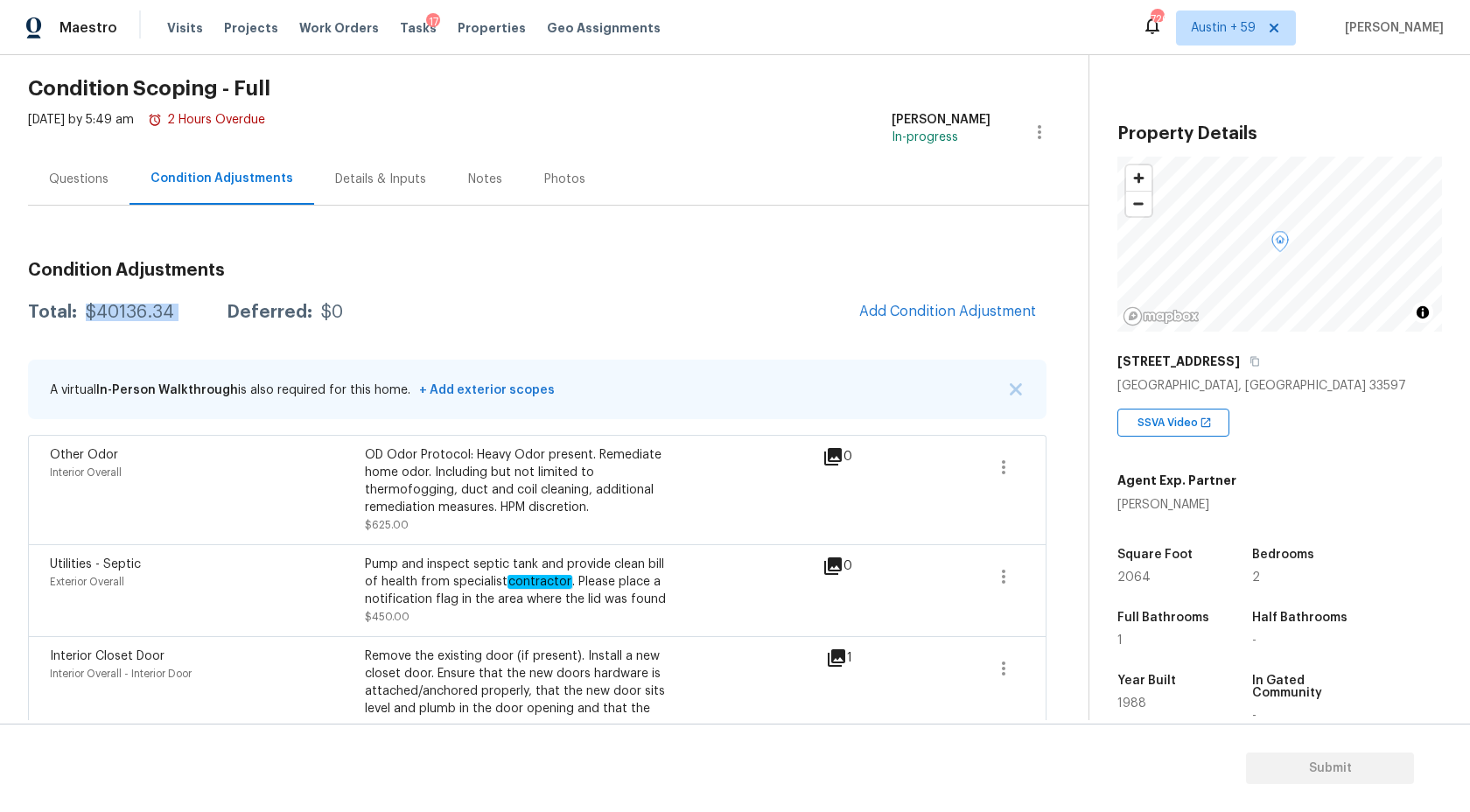
click at [134, 305] on div "$40136.34" at bounding box center [130, 312] width 88 height 17
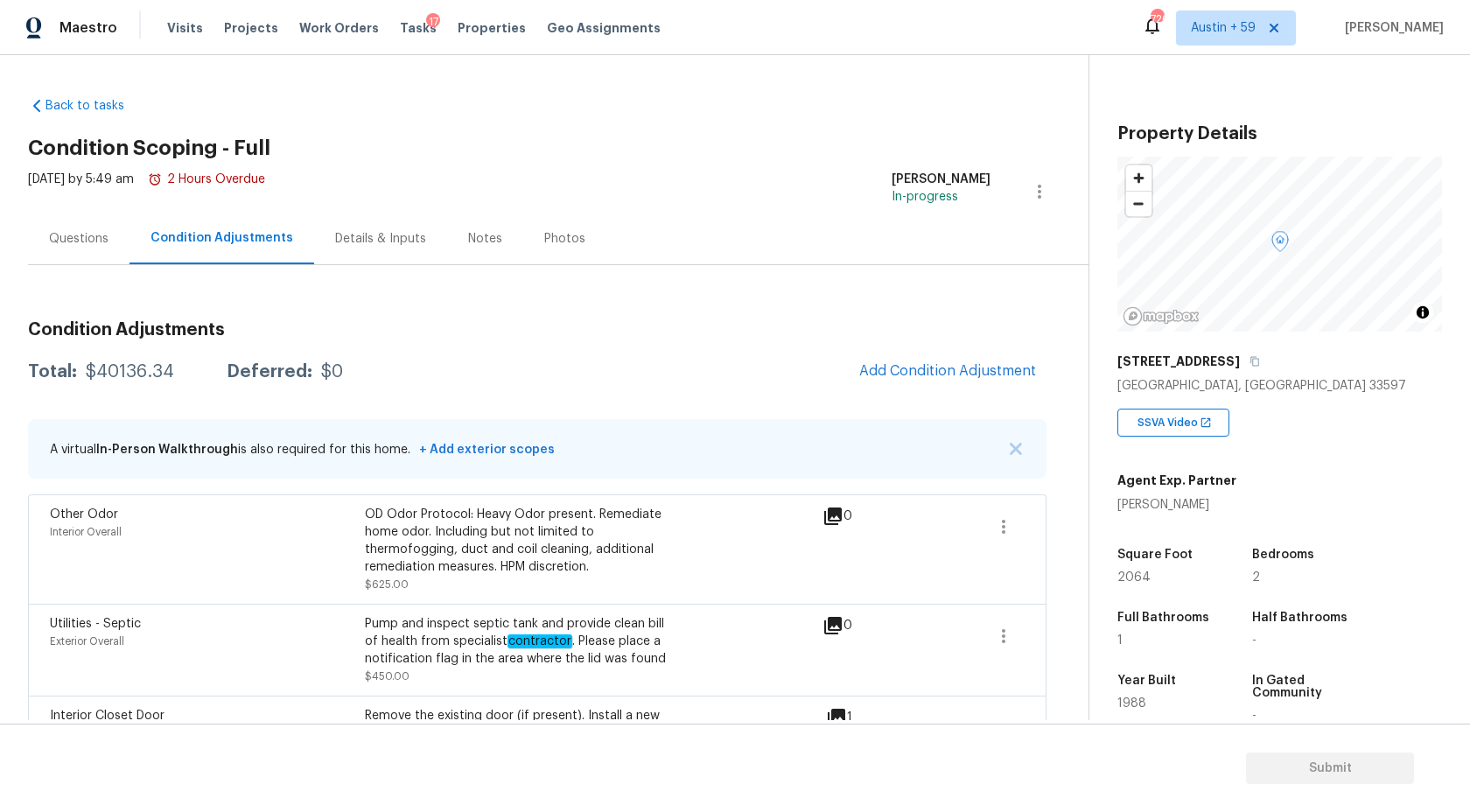
click at [73, 221] on div "Questions" at bounding box center [78, 238] width 102 height 51
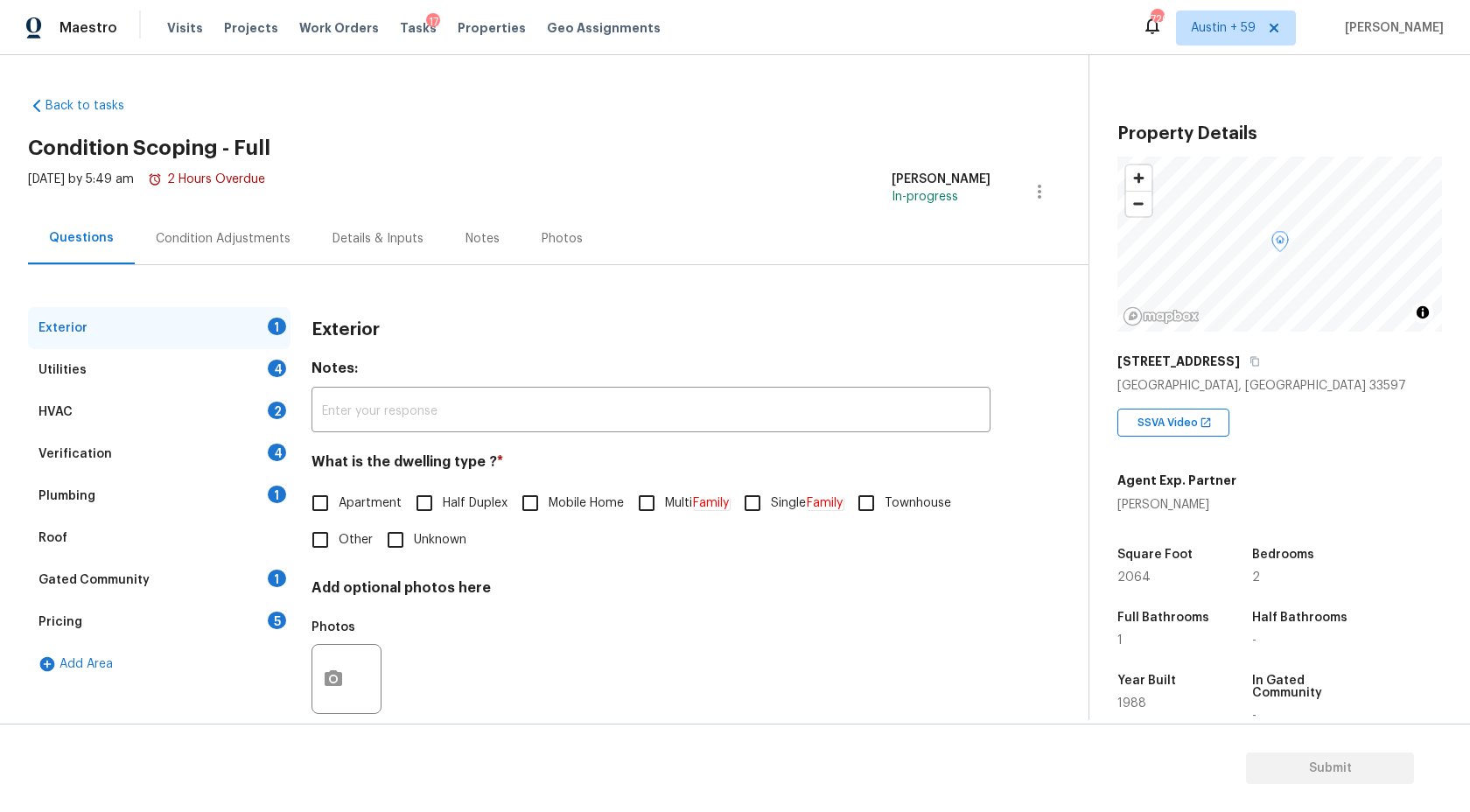
click at [813, 506] on span "Single Family" at bounding box center [807, 504] width 73 height 18
click at [771, 506] on input "Single Family" at bounding box center [753, 503] width 37 height 37
checkbox input "true"
click at [286, 388] on div "Utilities 4" at bounding box center [159, 370] width 262 height 42
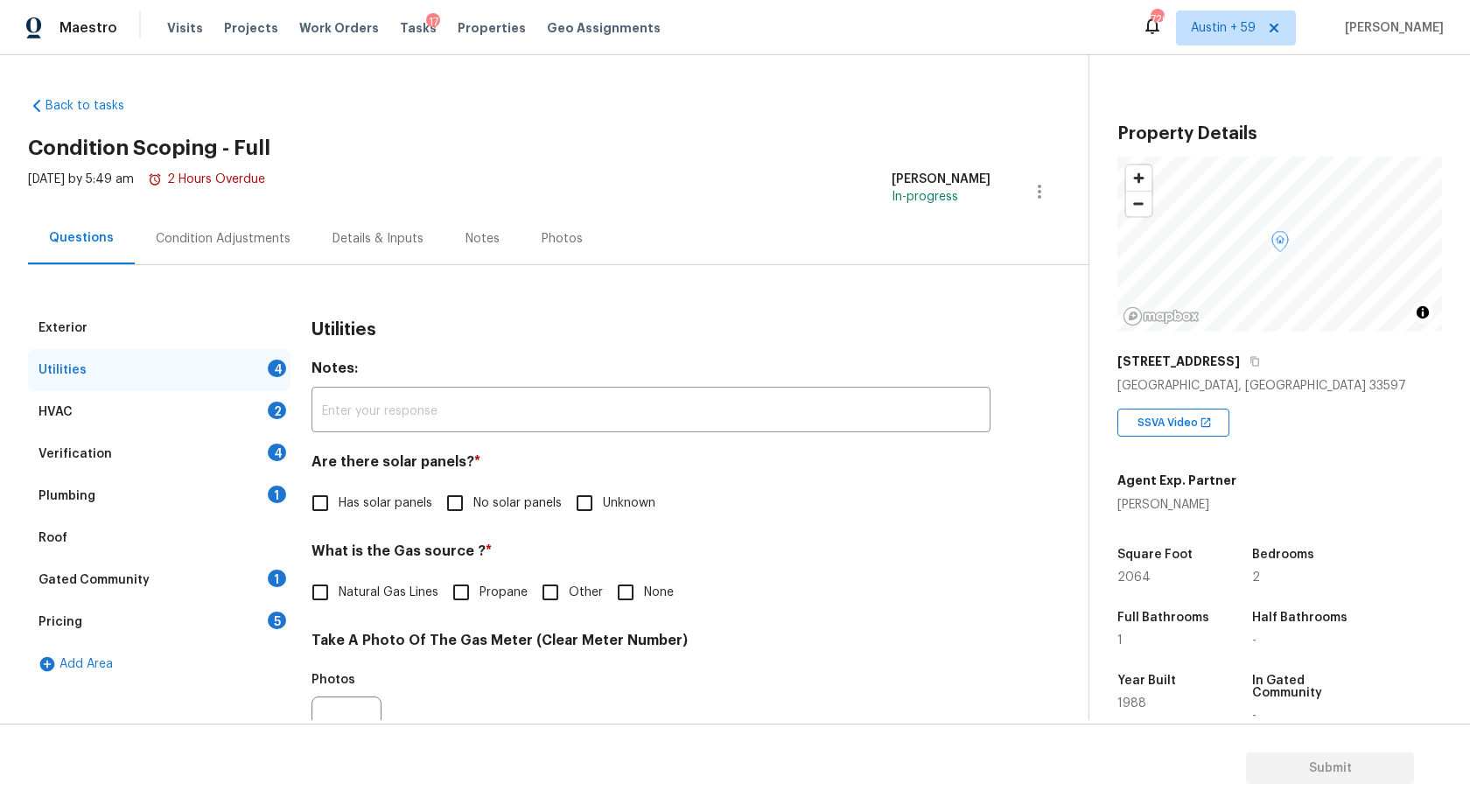
click at [487, 496] on span "No solar panels" at bounding box center [517, 504] width 88 height 18
click at [473, 496] on input "No solar panels" at bounding box center [454, 503] width 37 height 37
checkbox input "true"
click at [623, 588] on input "None" at bounding box center [625, 592] width 37 height 37
checkbox input "true"
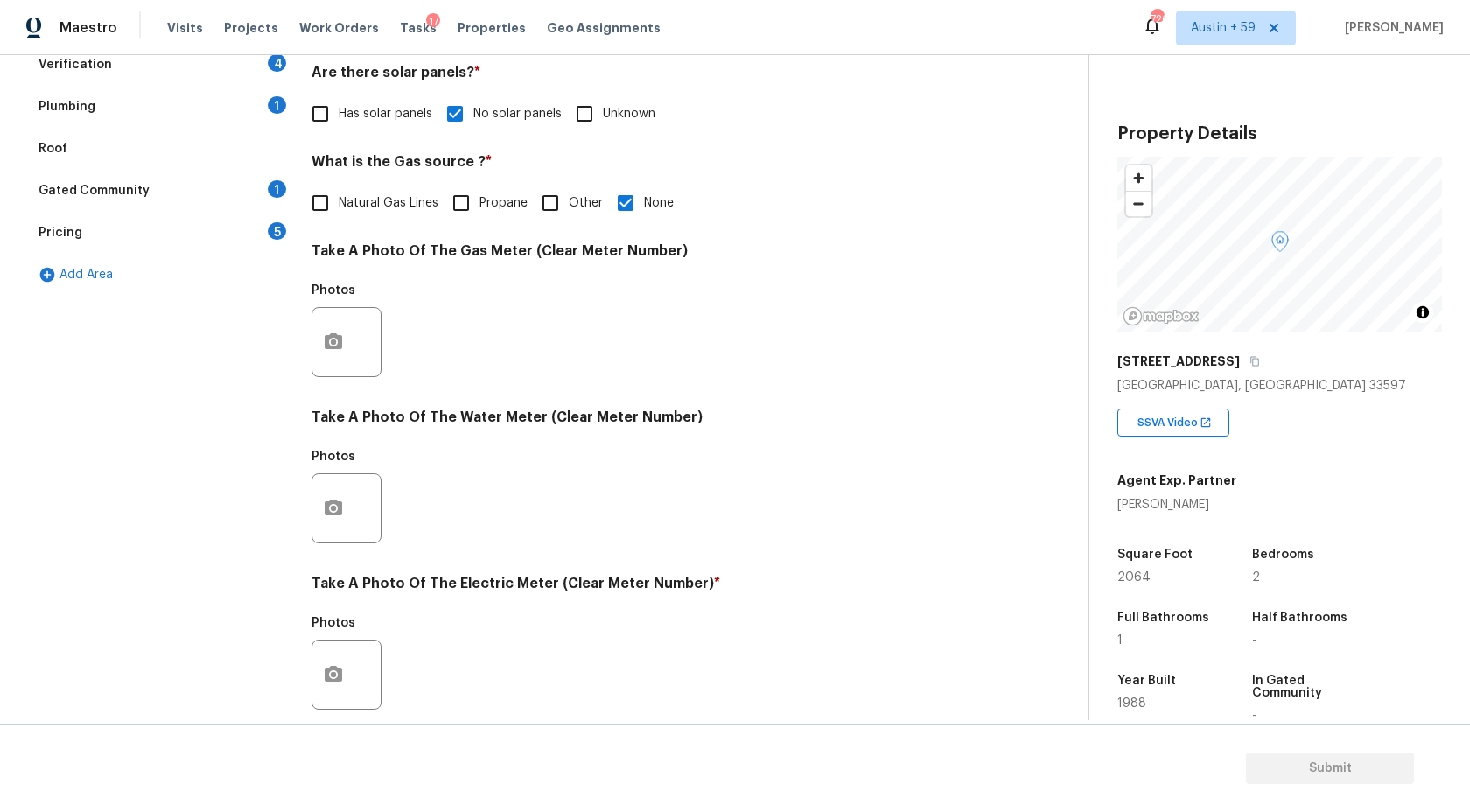
scroll to position [505, 0]
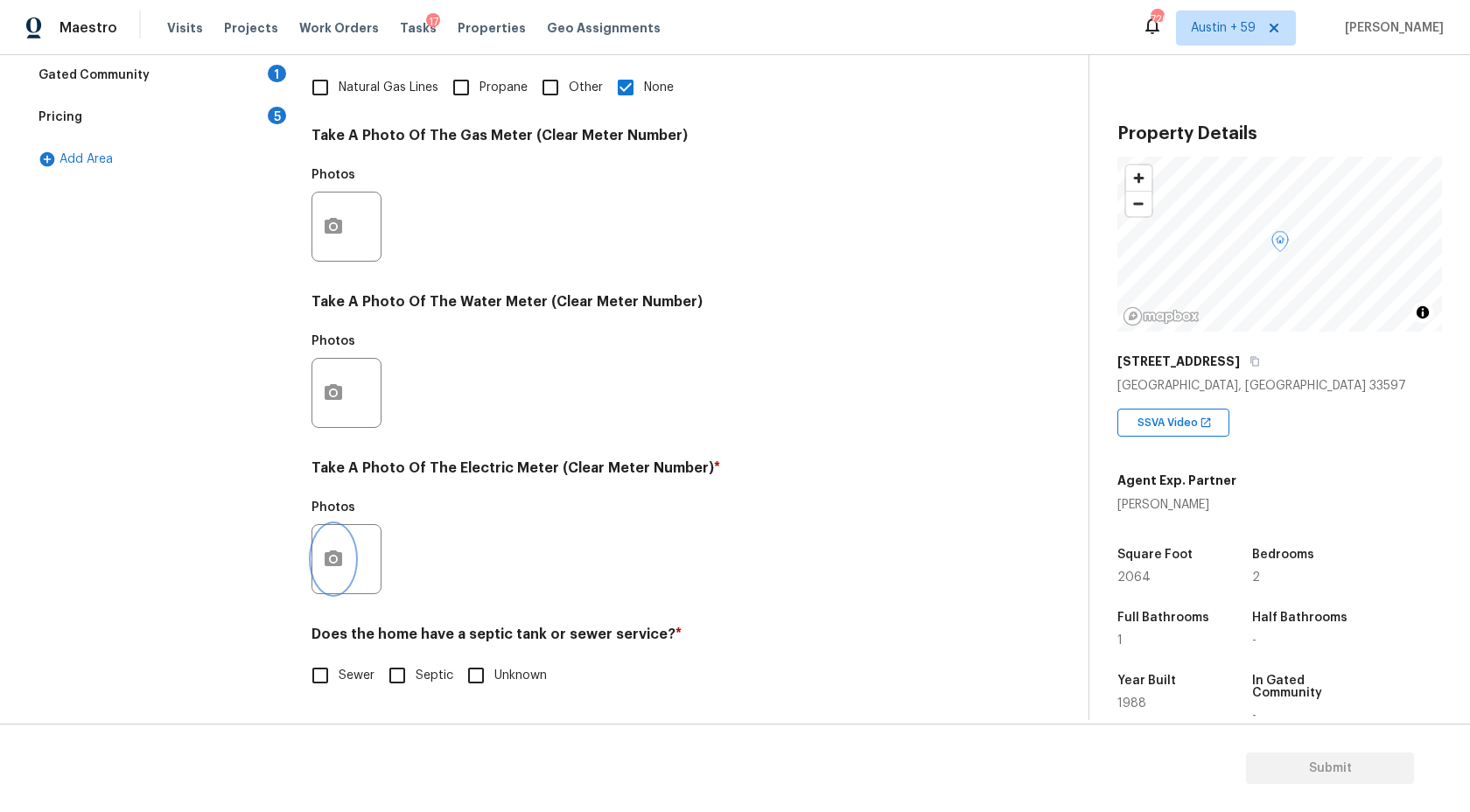
click at [343, 578] on button "button" at bounding box center [333, 560] width 42 height 68
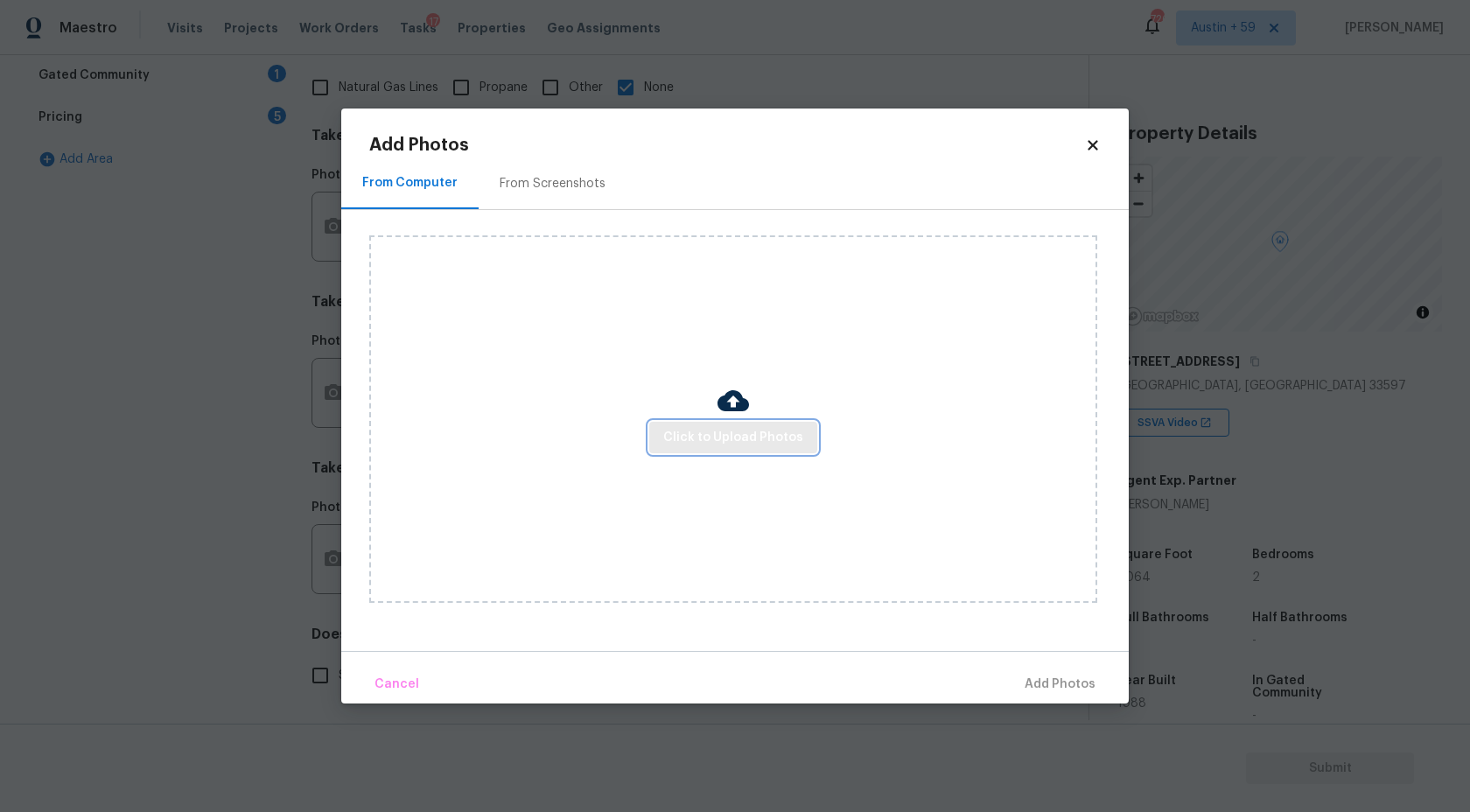
click at [714, 444] on span "Click to Upload Photos" at bounding box center [733, 438] width 140 height 22
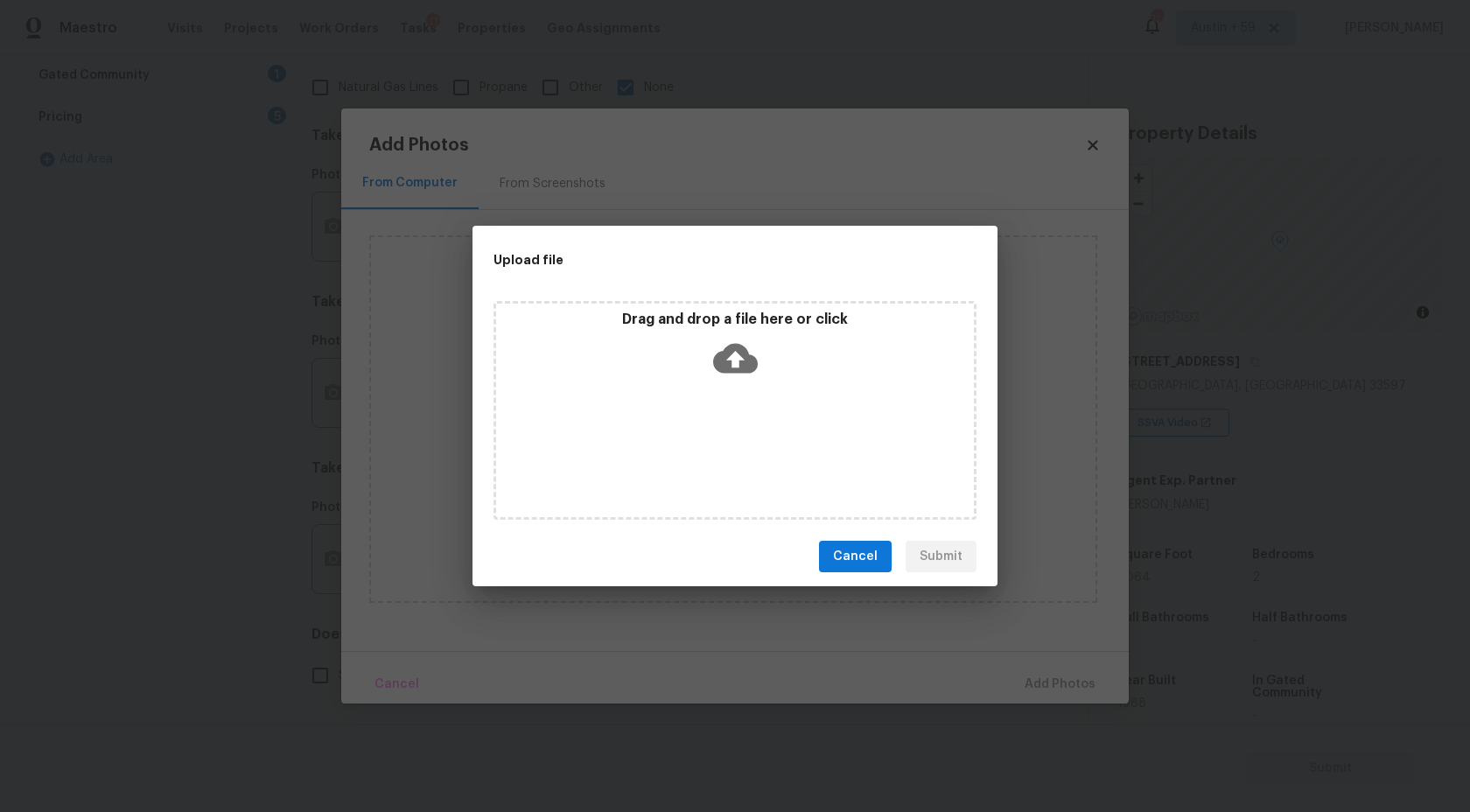
click at [726, 370] on icon at bounding box center [735, 359] width 45 height 30
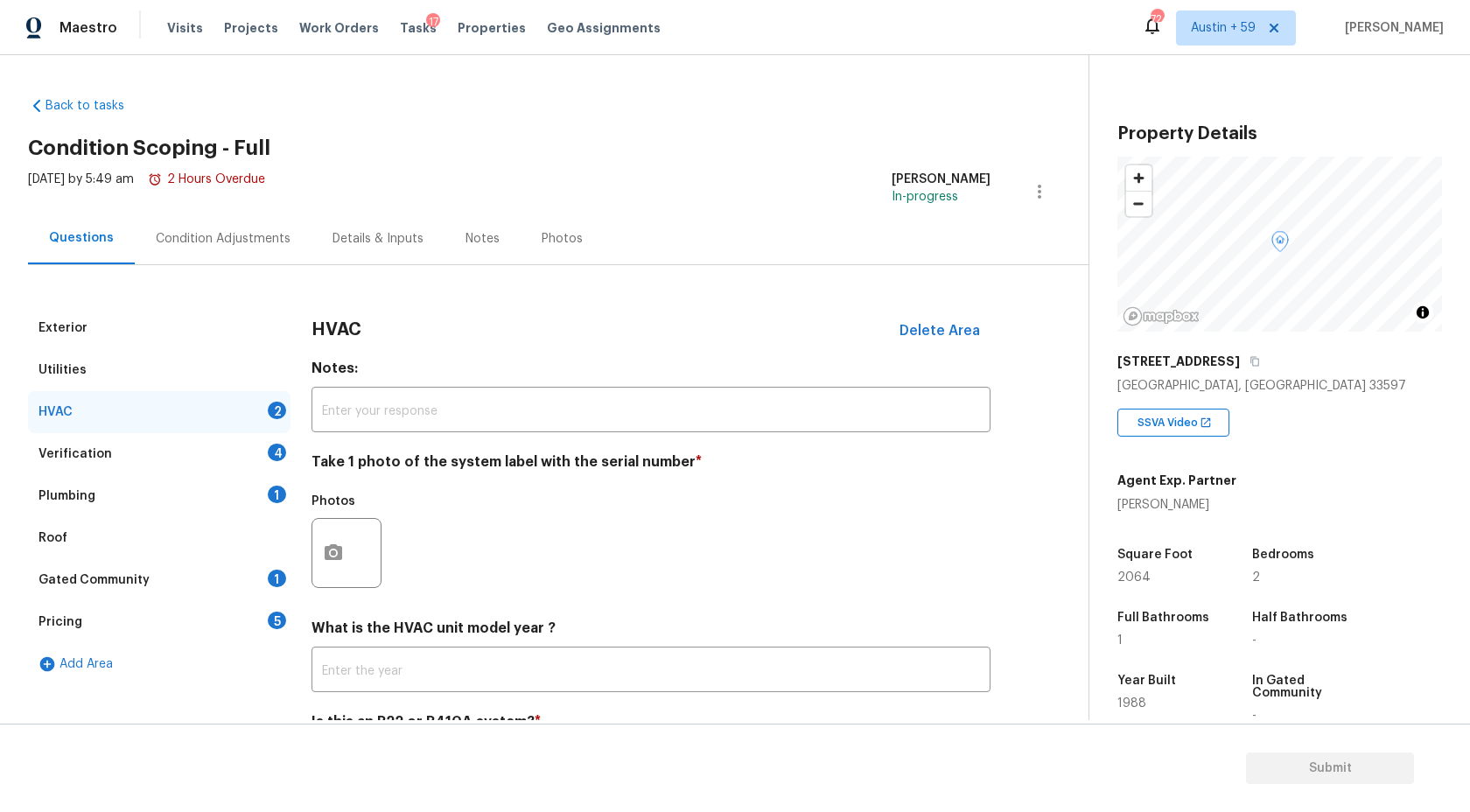
scroll to position [88, 0]
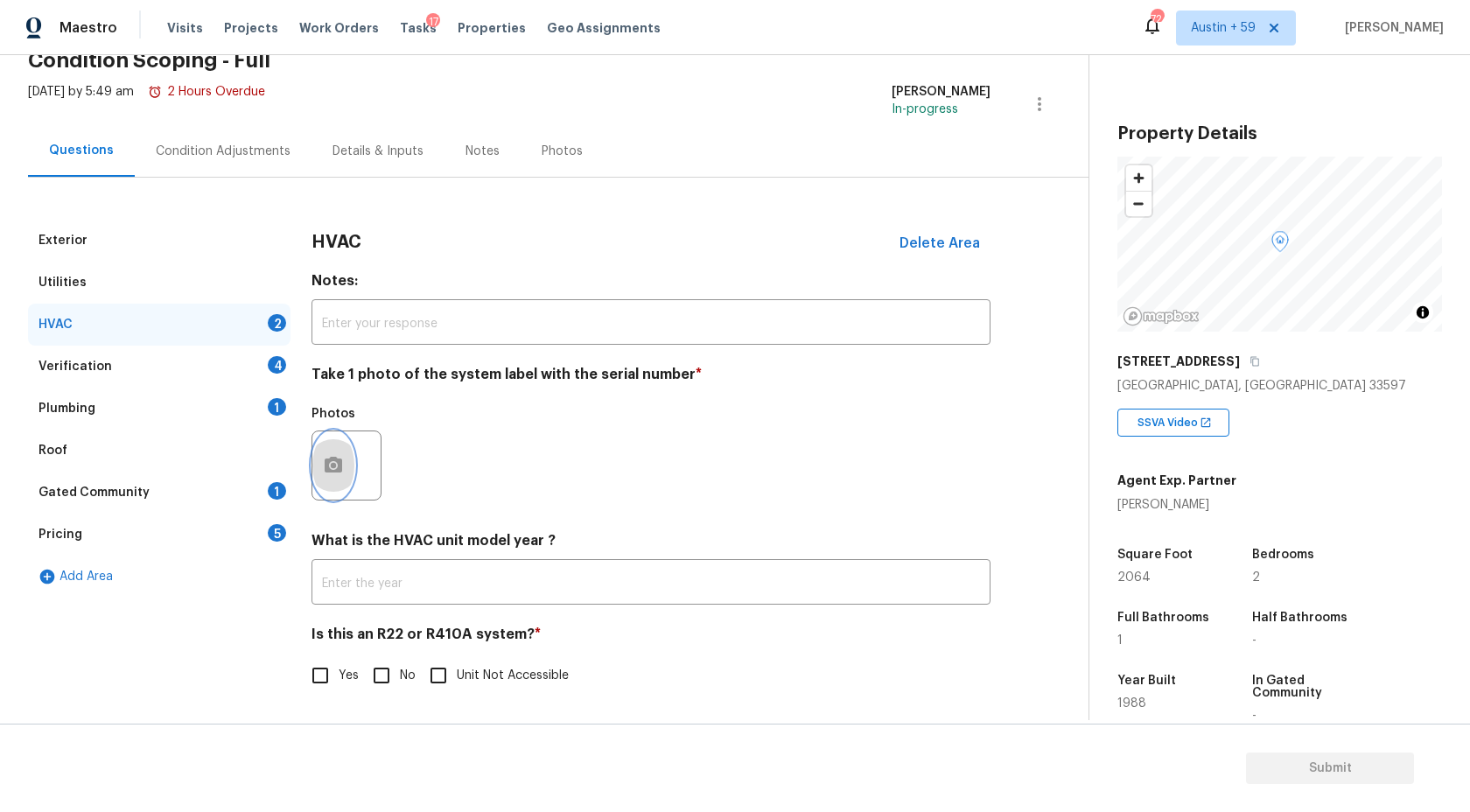
click at [332, 465] on circle "button" at bounding box center [333, 466] width 5 height 5
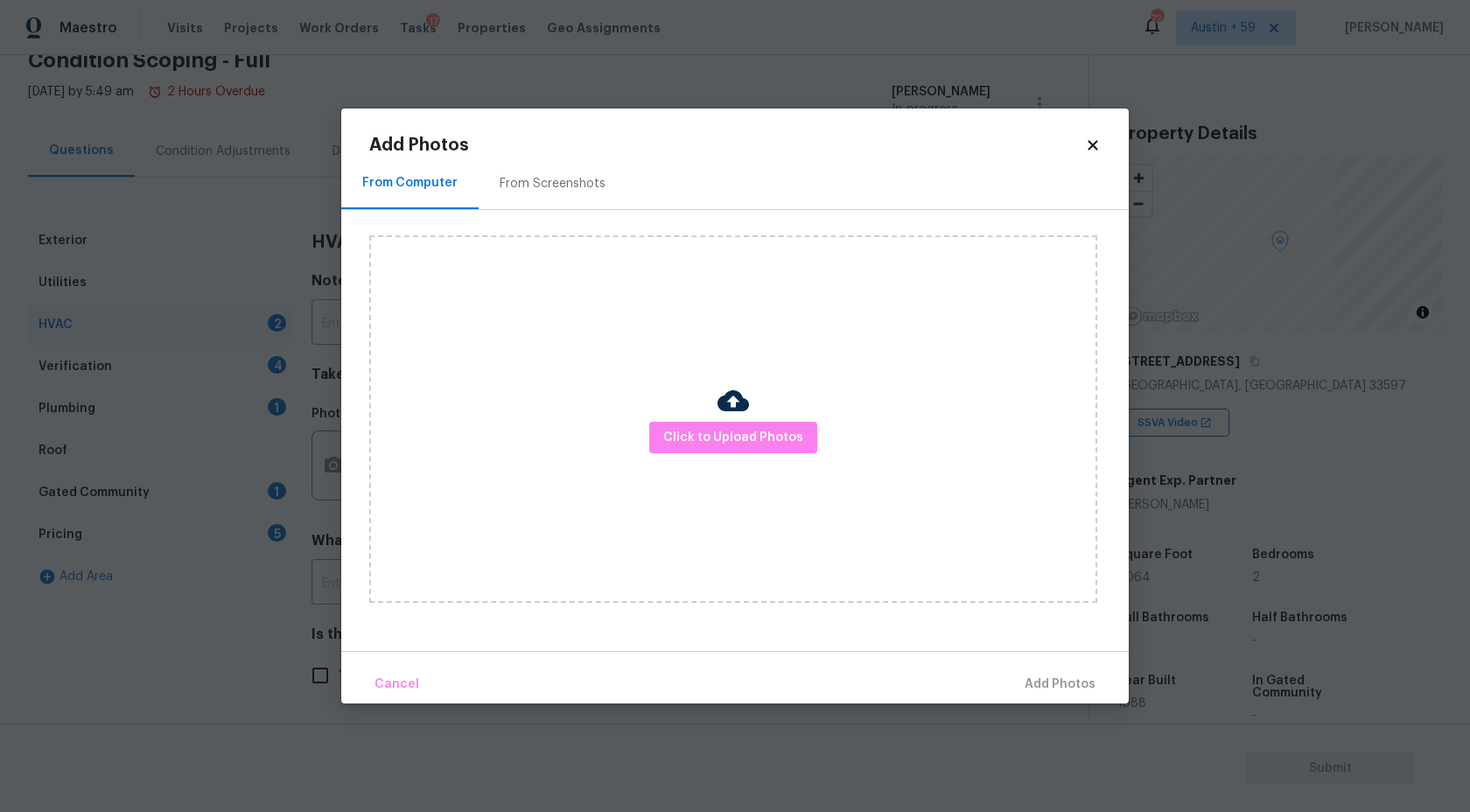
click at [716, 469] on div "Click to Upload Photos" at bounding box center [734, 419] width 728 height 368
click at [716, 454] on div "Click to Upload Photos" at bounding box center [734, 419] width 728 height 368
click at [716, 448] on button "Click to Upload Photos" at bounding box center [733, 438] width 168 height 32
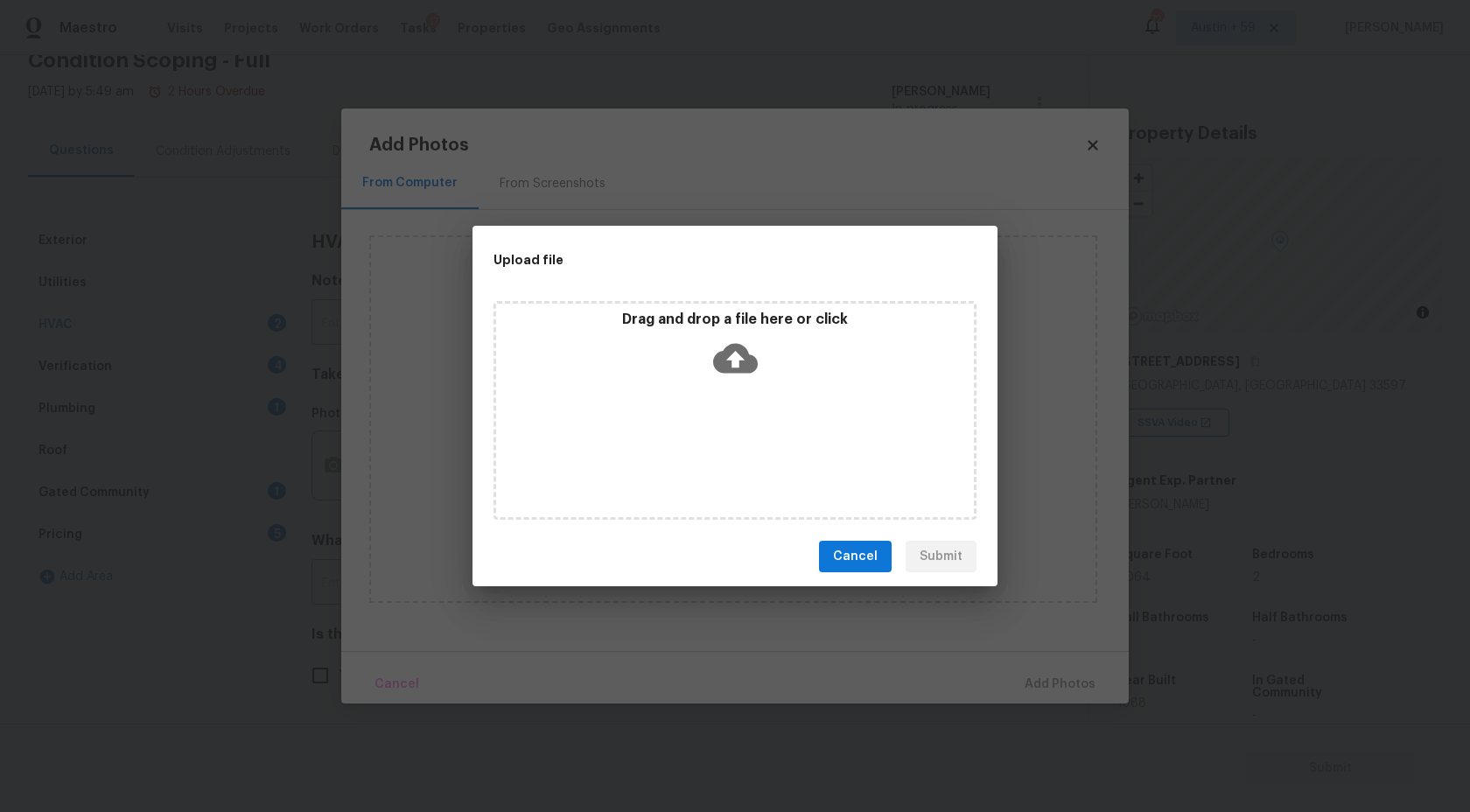
click at [762, 372] on div "Drag and drop a file here or click" at bounding box center [735, 348] width 478 height 75
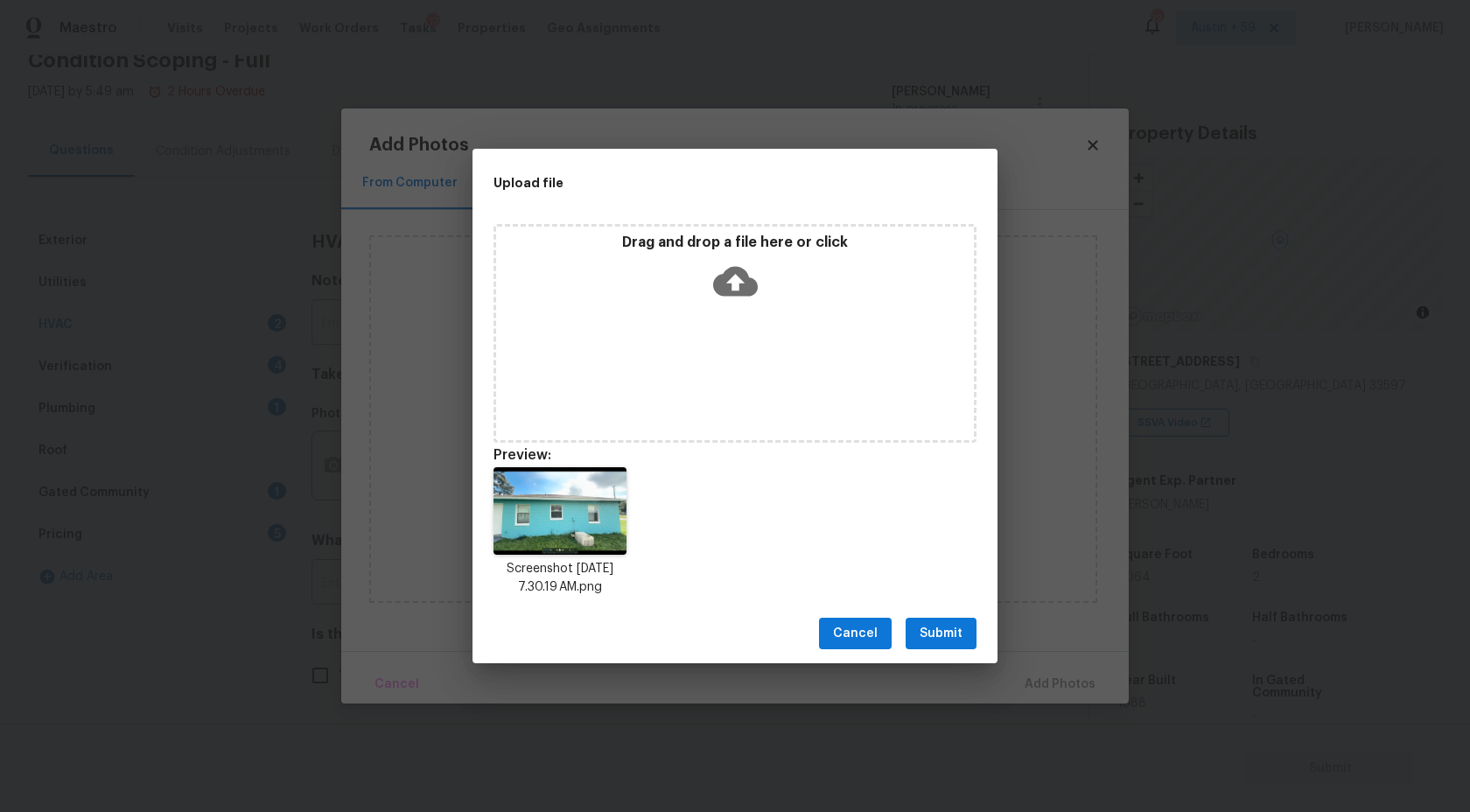
click at [936, 629] on span "Submit" at bounding box center [941, 634] width 43 height 22
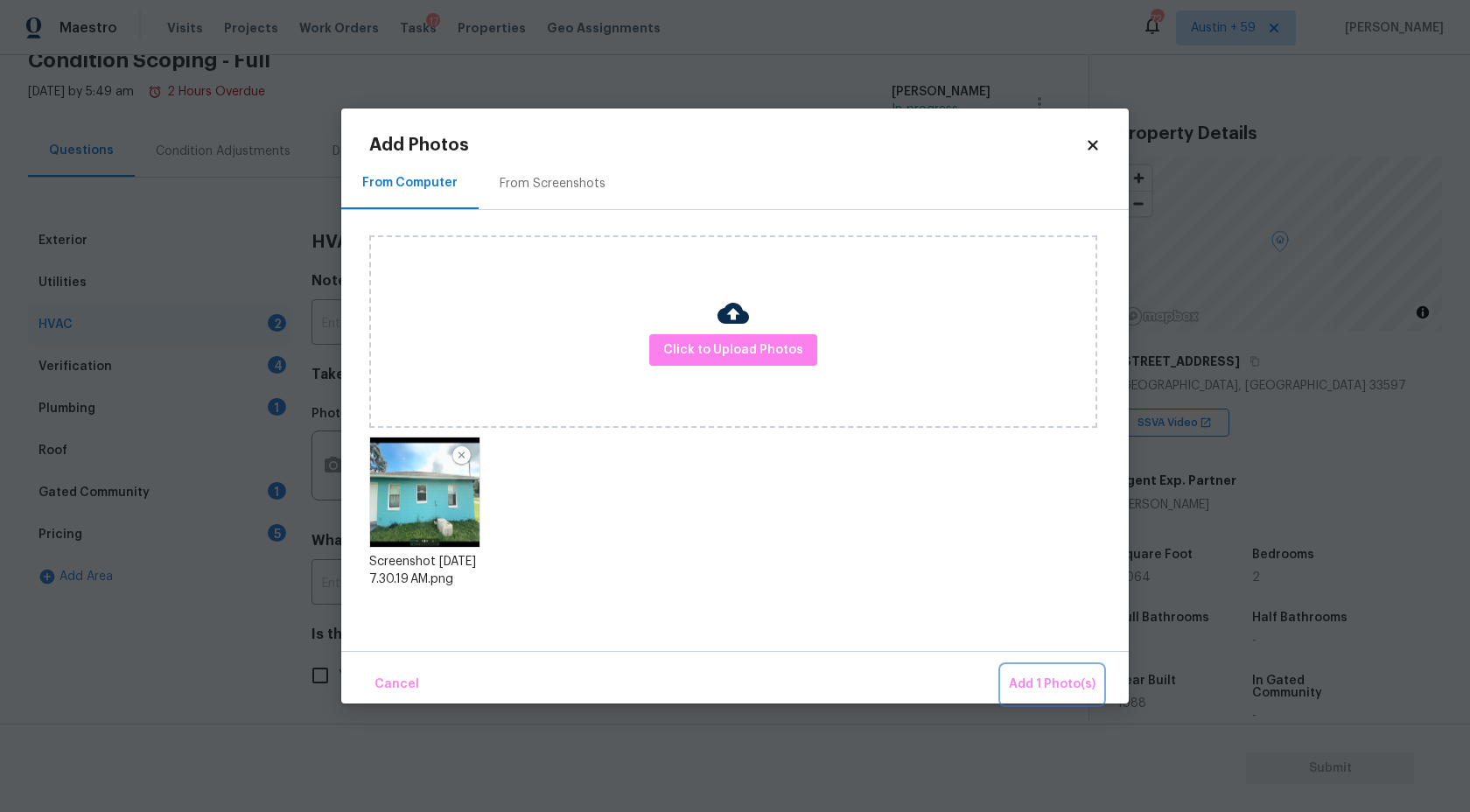
click at [1068, 684] on span "Add 1 Photo(s)" at bounding box center [1052, 685] width 87 height 22
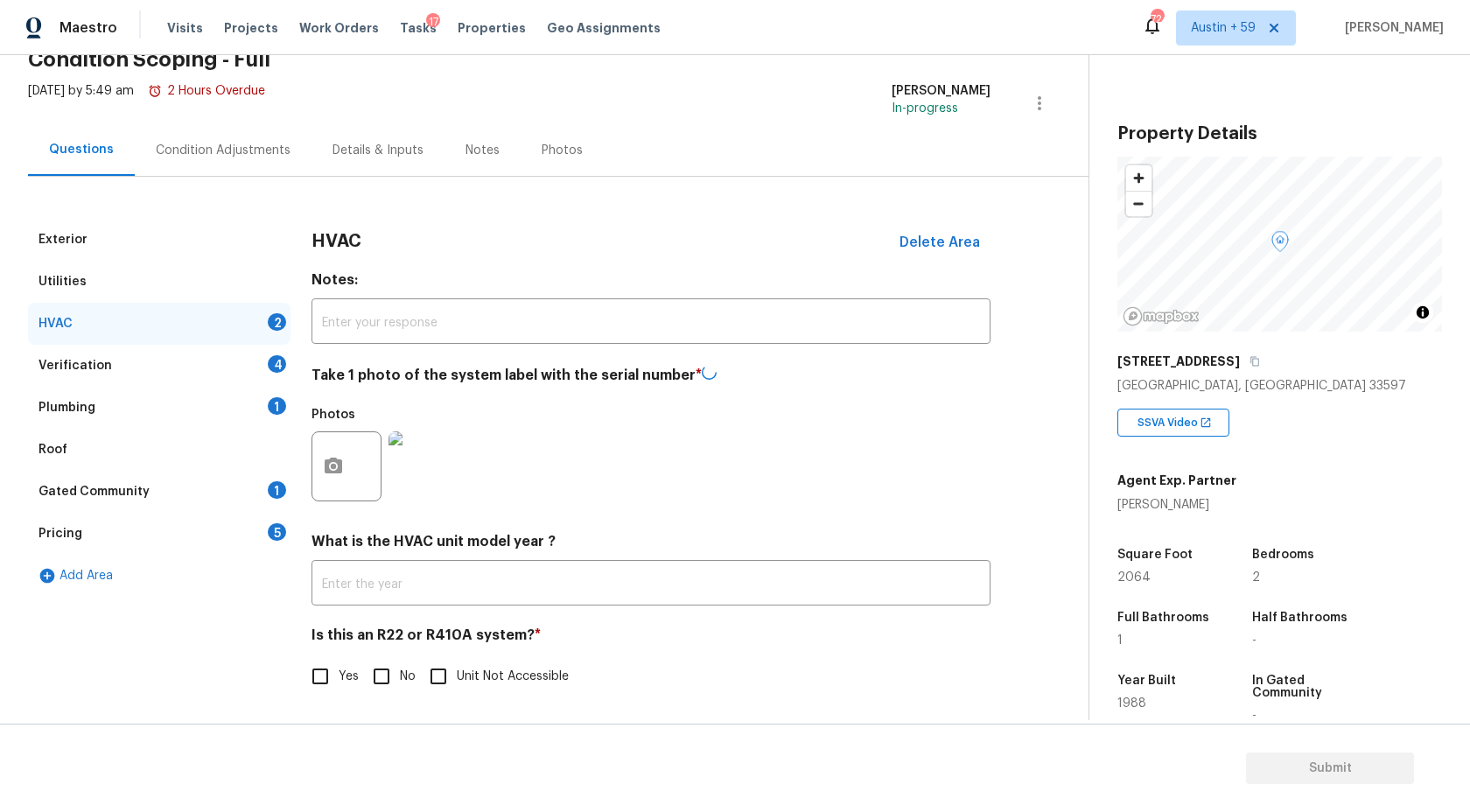
click at [387, 676] on input "No" at bounding box center [381, 676] width 37 height 37
checkbox input "true"
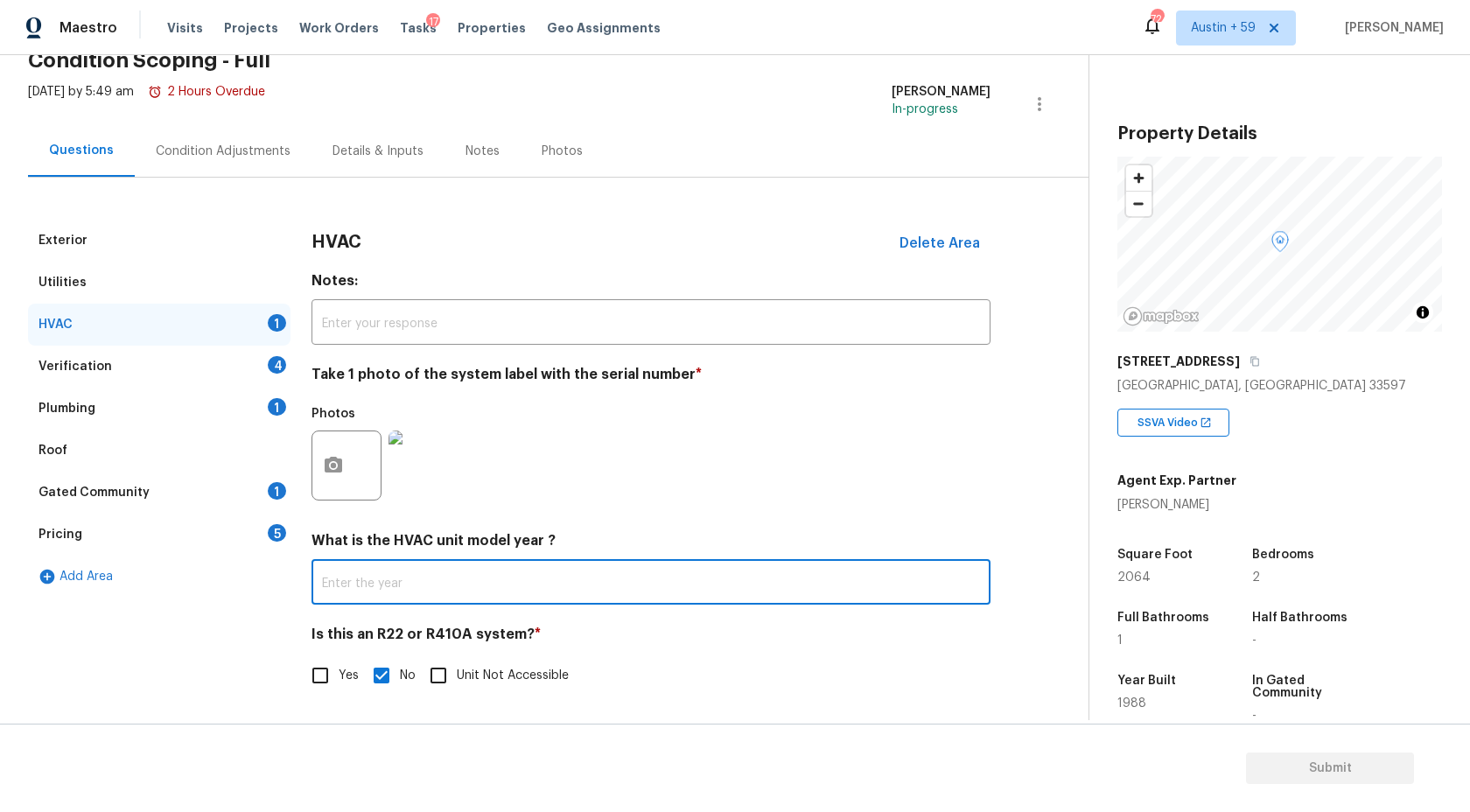
click at [425, 596] on input "text" at bounding box center [651, 584] width 679 height 41
click at [408, 586] on input "1988" at bounding box center [651, 584] width 679 height 41
type input "1988"
click at [270, 365] on div "4" at bounding box center [277, 364] width 18 height 17
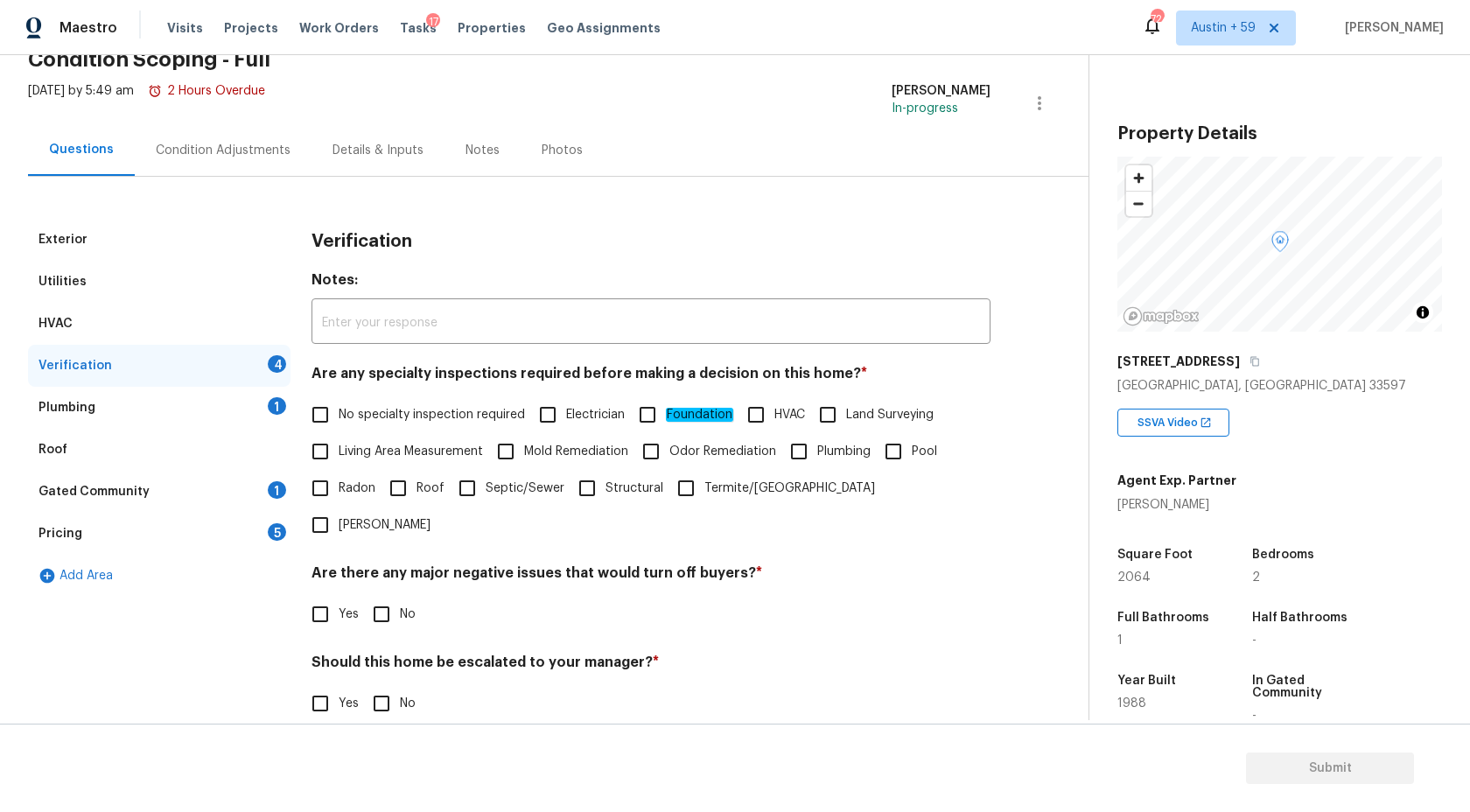
click at [764, 411] on input "HVAC" at bounding box center [755, 415] width 37 height 37
checkbox input "true"
click at [486, 491] on span "Septic/Sewer" at bounding box center [525, 488] width 78 height 18
click at [485, 491] on input "Septic/Sewer" at bounding box center [467, 488] width 37 height 37
checkbox input "true"
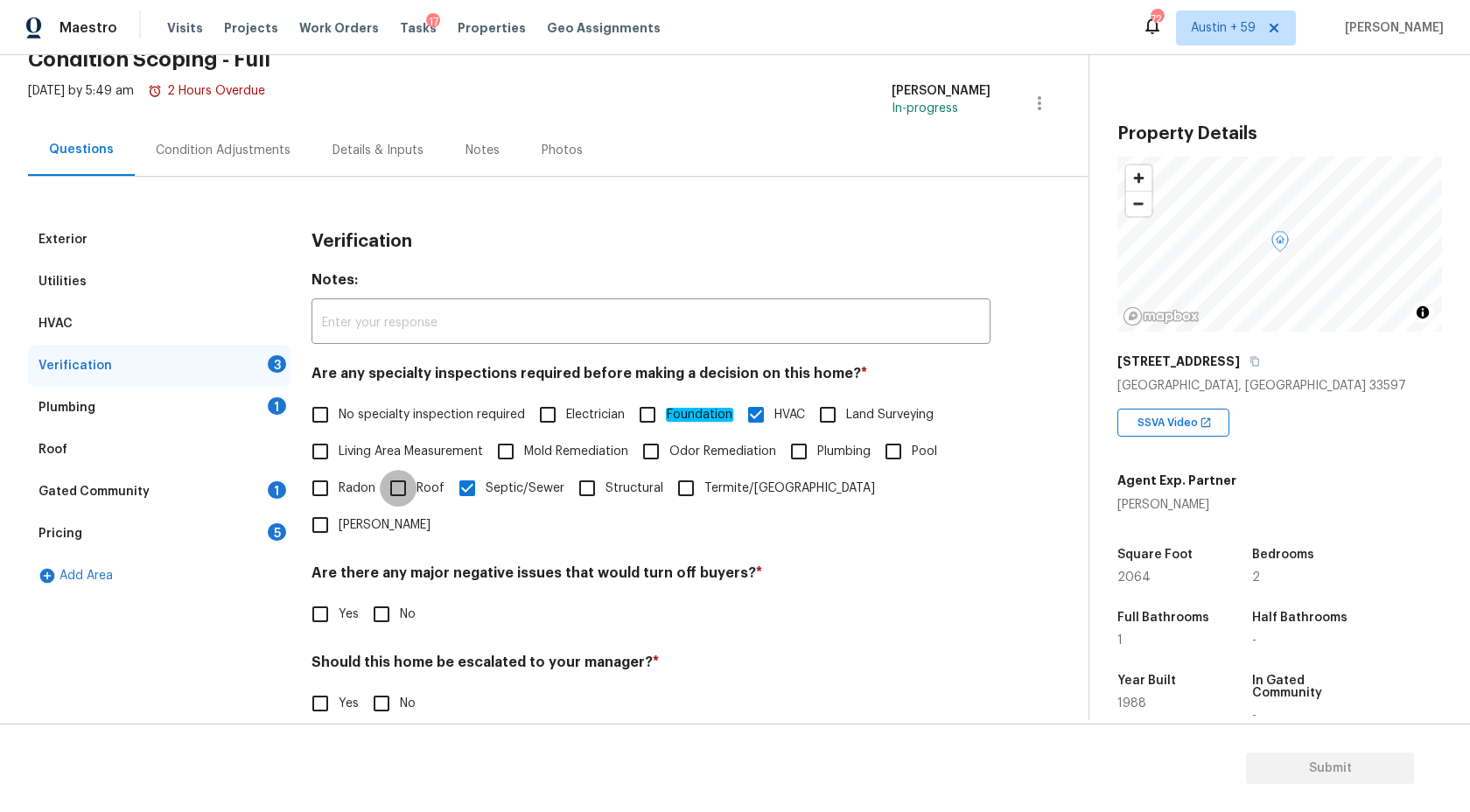
click at [395, 484] on input "Roof" at bounding box center [397, 488] width 37 height 37
checkbox input "true"
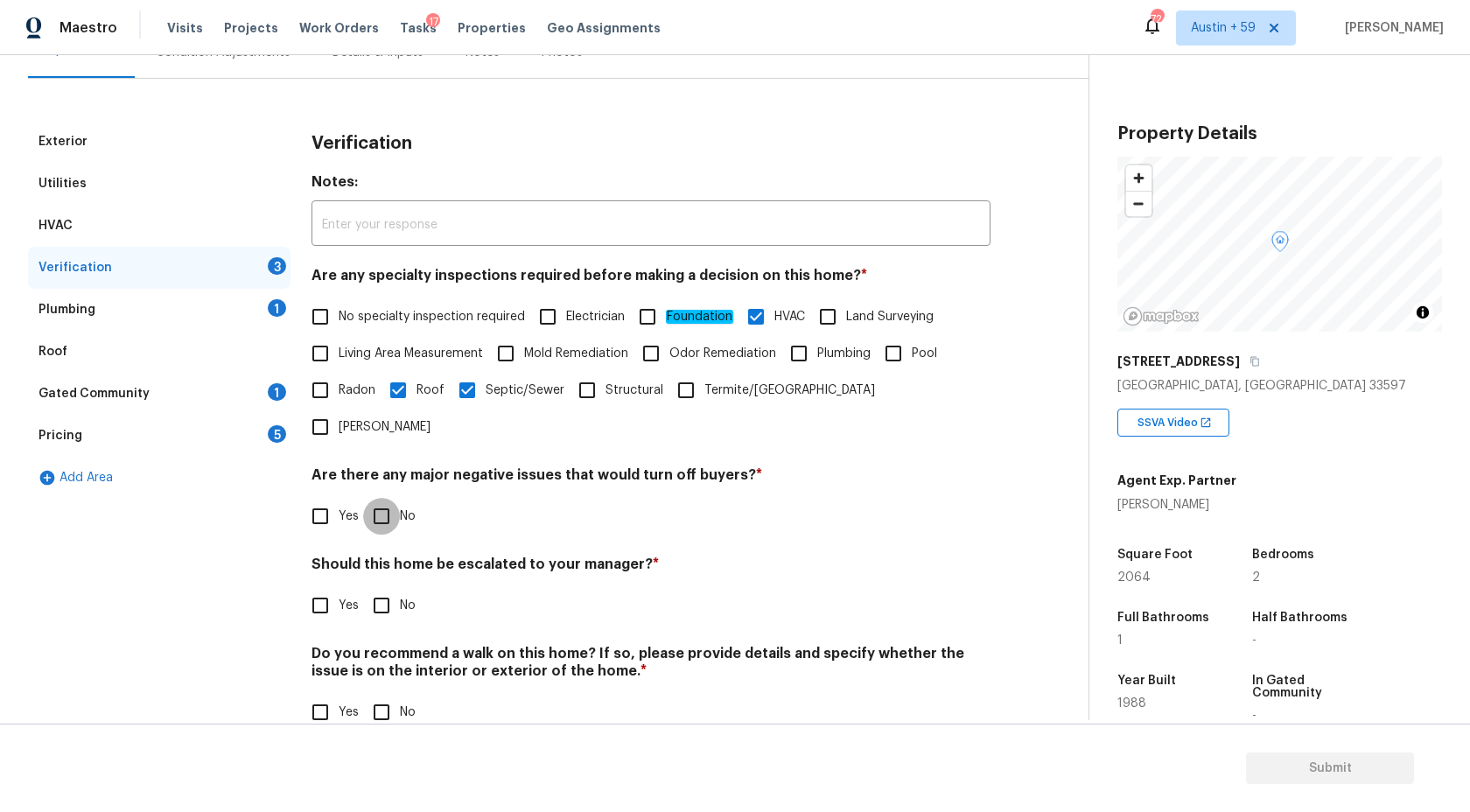
click at [374, 497] on input "No" at bounding box center [381, 515] width 37 height 37
checkbox input "true"
click at [395, 587] on input "No" at bounding box center [381, 605] width 37 height 37
checkbox input "true"
click at [386, 696] on input "No" at bounding box center [381, 714] width 37 height 37
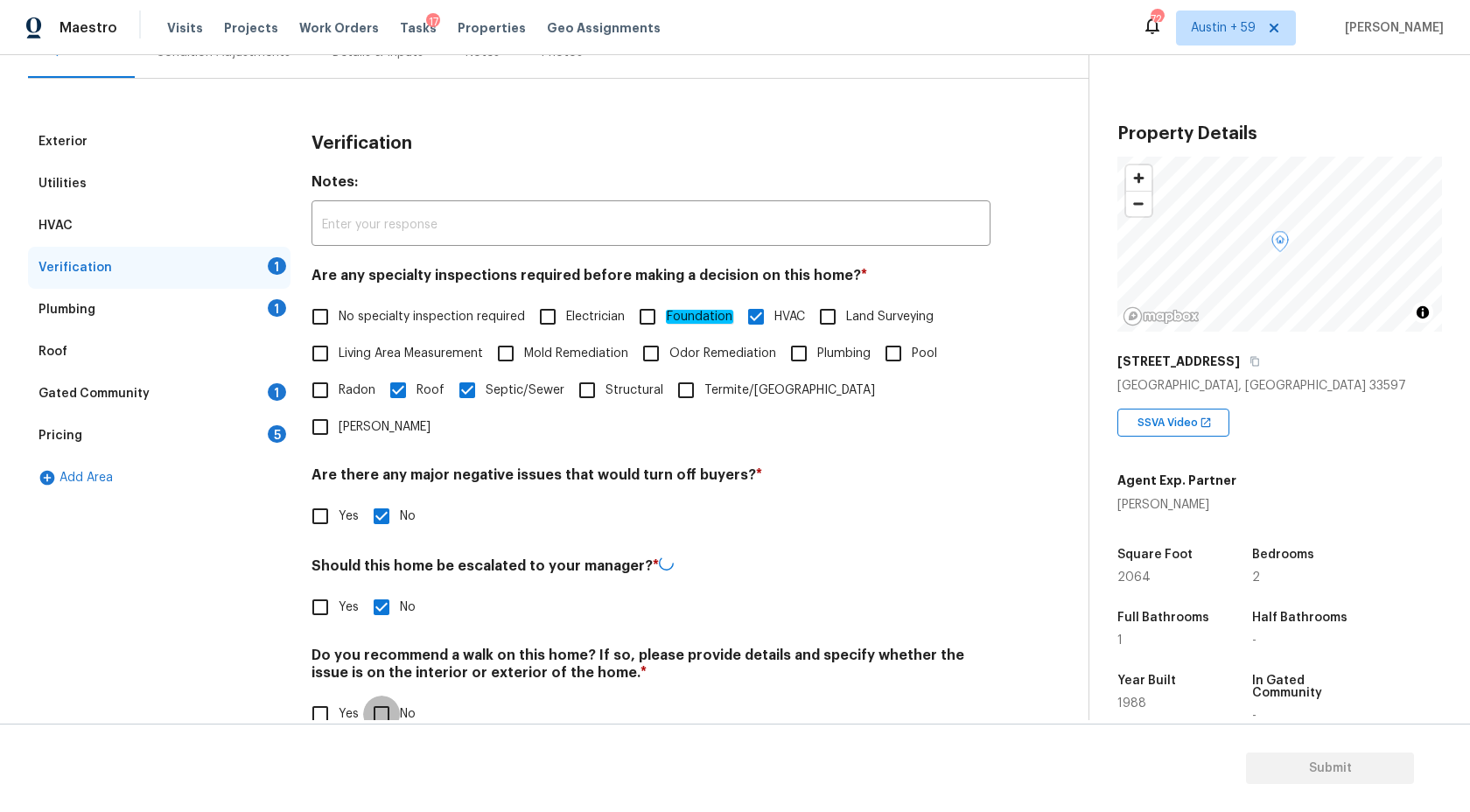
checkbox input "true"
click at [262, 309] on div "Plumbing 1" at bounding box center [159, 309] width 262 height 42
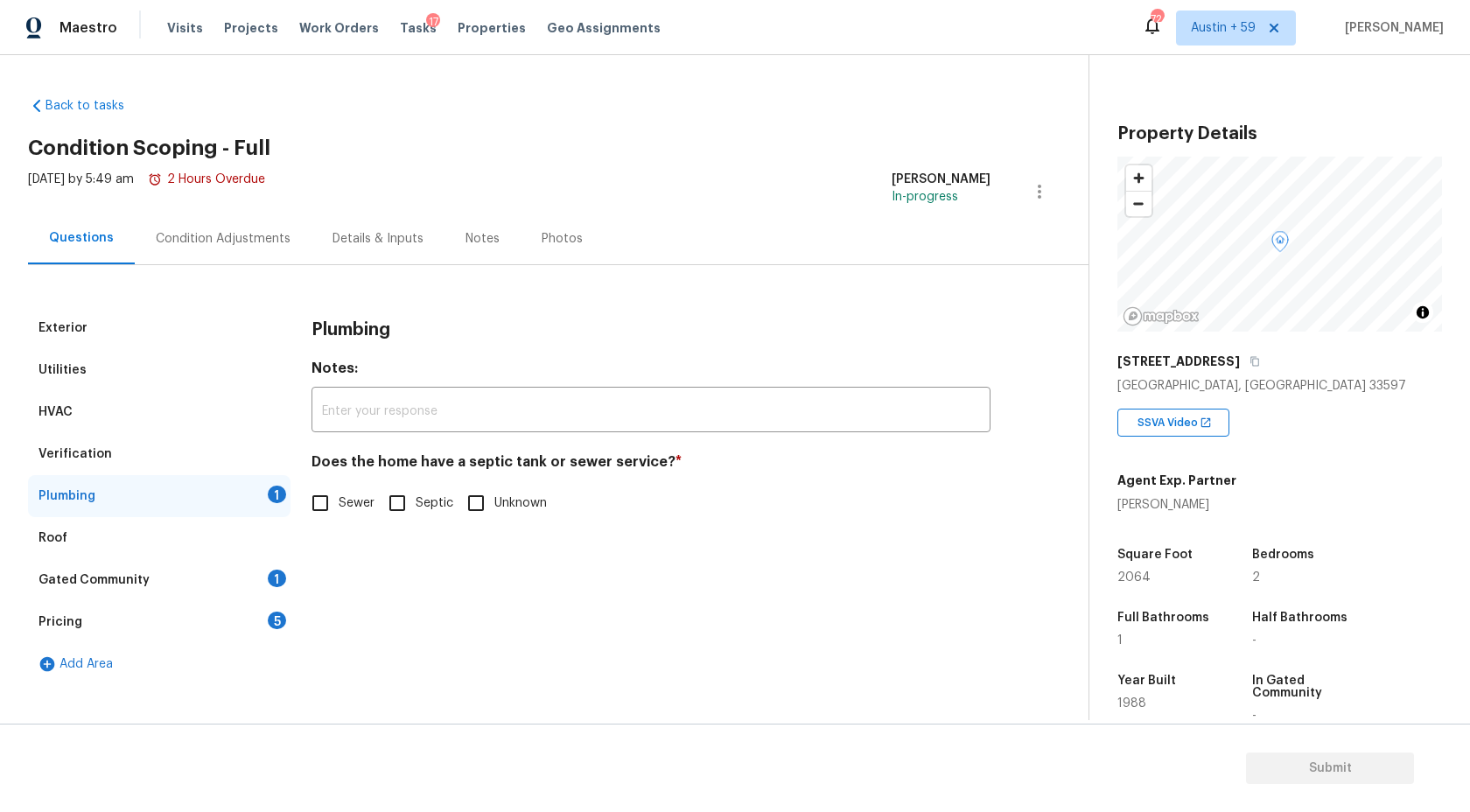
click at [439, 499] on span "Septic" at bounding box center [434, 504] width 38 height 18
click at [415, 499] on input "Septic" at bounding box center [397, 503] width 37 height 37
checkbox input "true"
click at [212, 548] on div "Roof" at bounding box center [159, 538] width 262 height 42
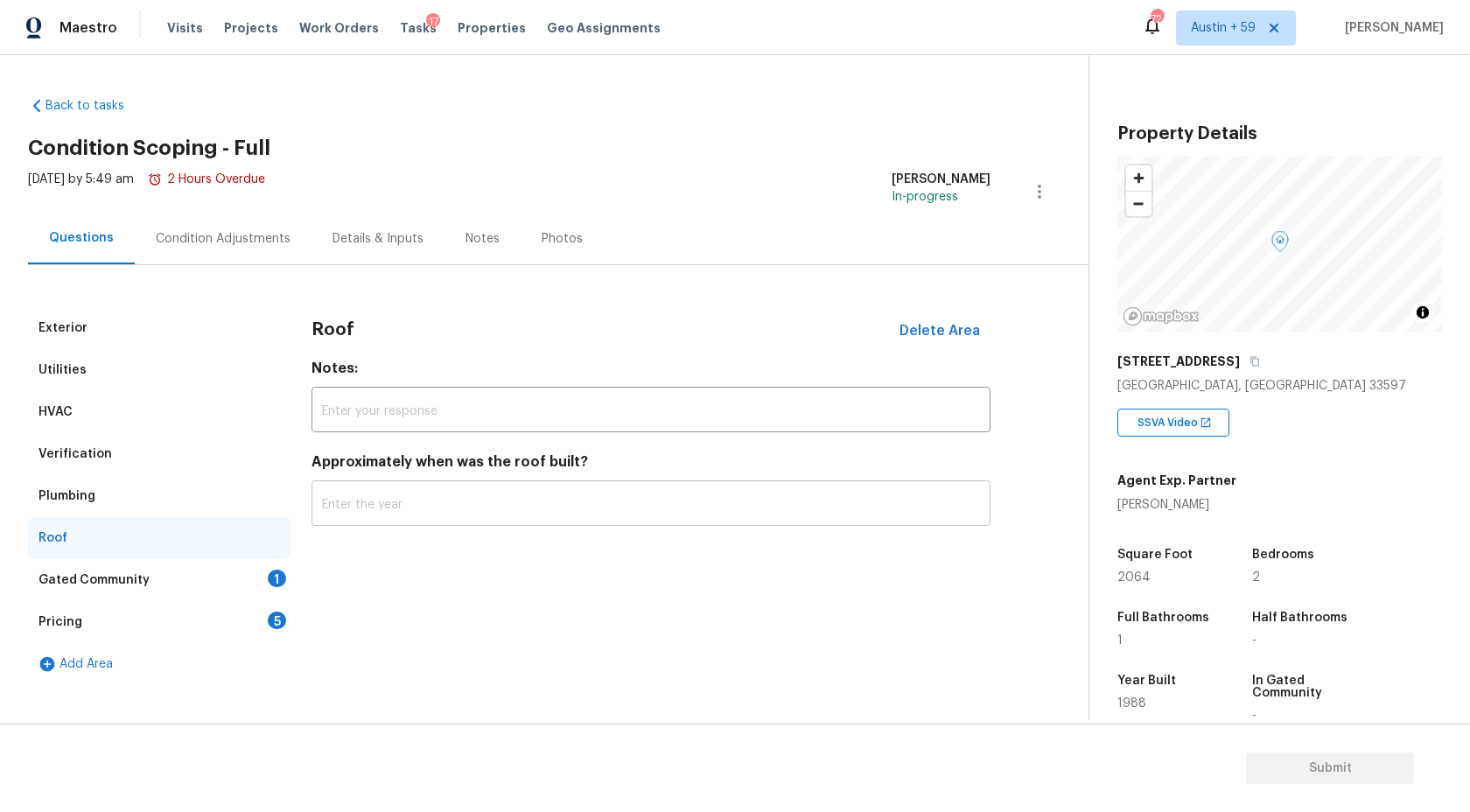
click at [451, 500] on input "text" at bounding box center [651, 506] width 679 height 41
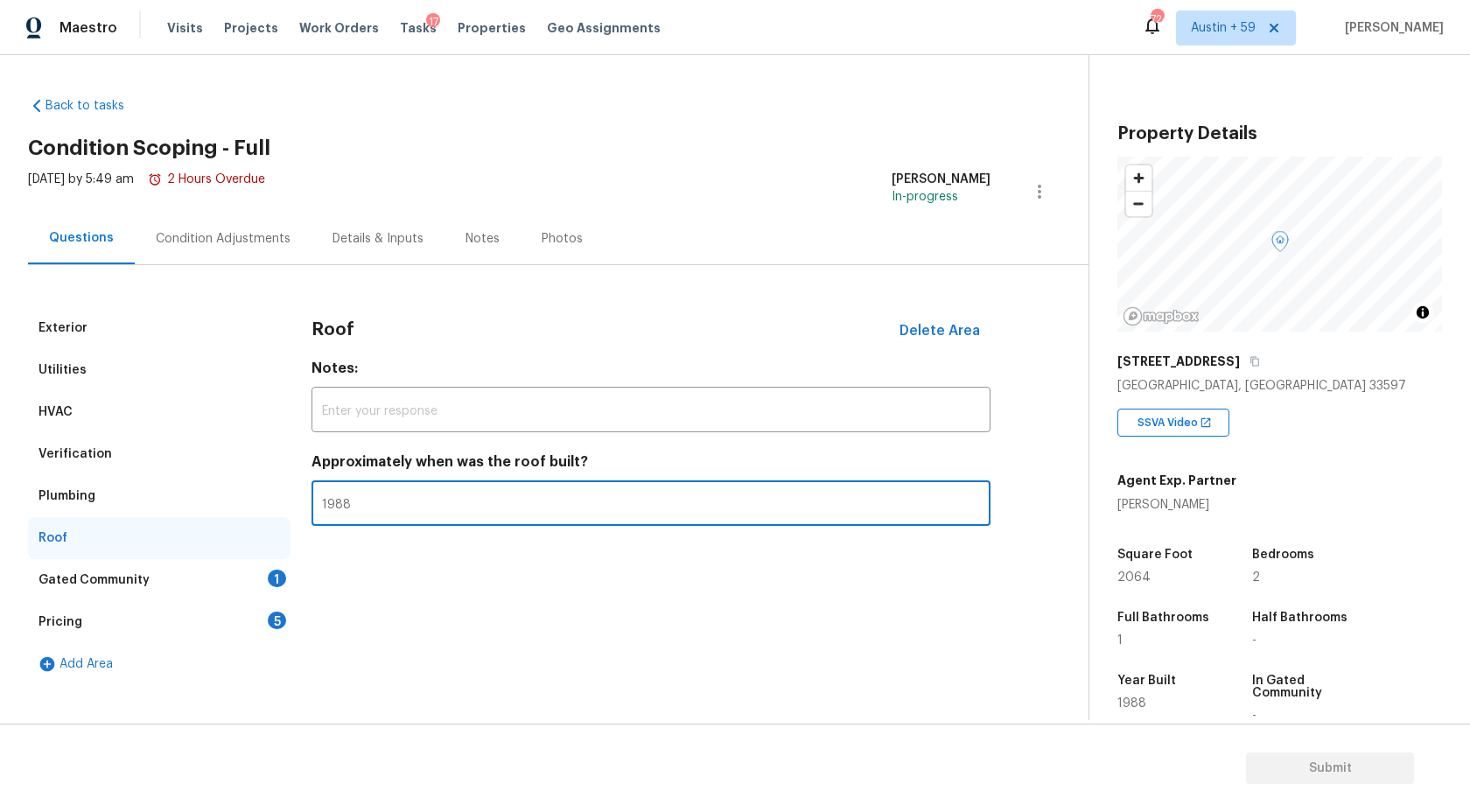
type input "1988"
click at [247, 577] on div "Gated Community 1" at bounding box center [159, 579] width 262 height 42
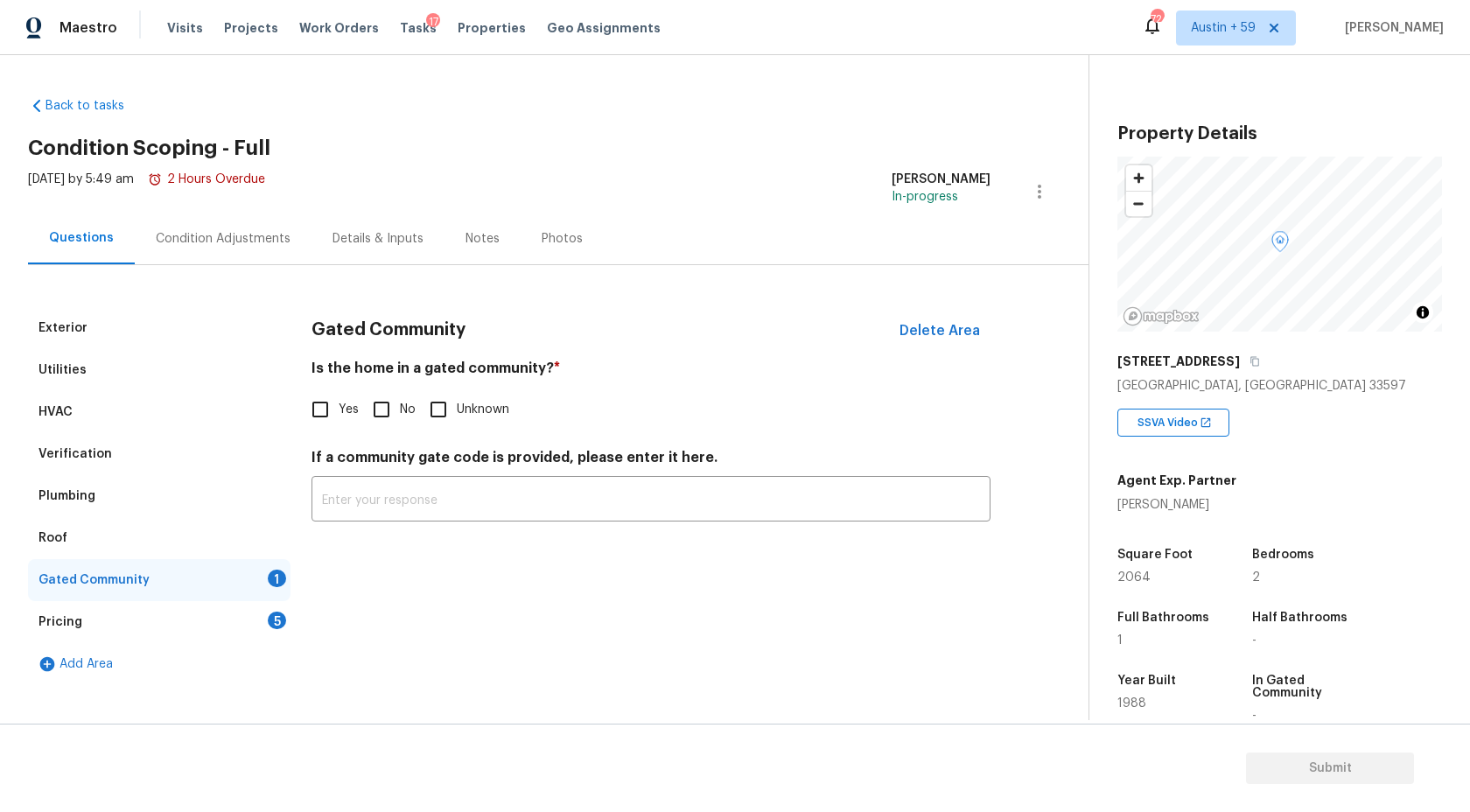
click at [385, 407] on input "No" at bounding box center [381, 409] width 37 height 37
checkbox input "true"
click at [270, 616] on div "5" at bounding box center [277, 620] width 18 height 17
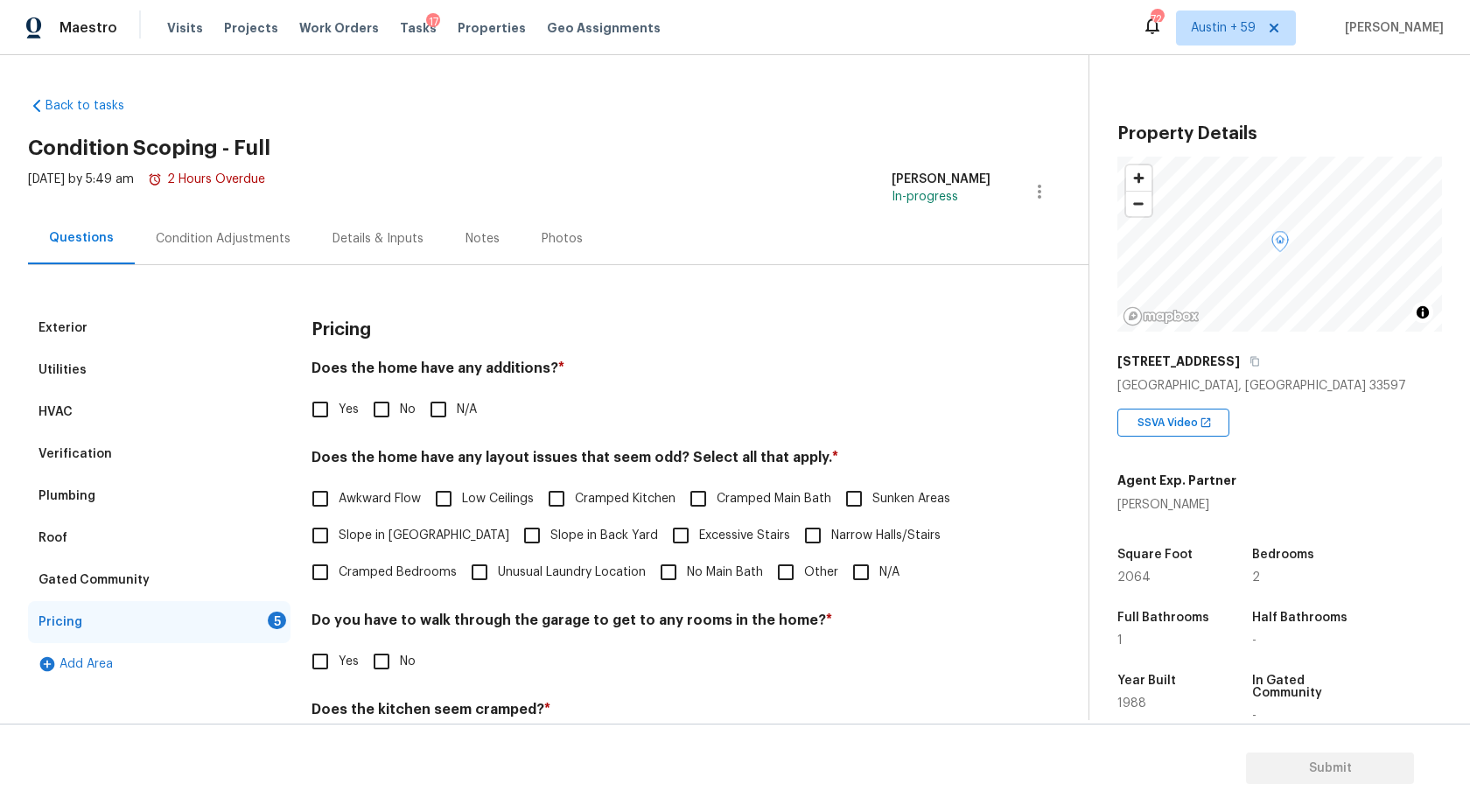
click at [390, 415] on input "No" at bounding box center [381, 409] width 37 height 37
checkbox input "true"
click at [857, 577] on input "N/A" at bounding box center [861, 572] width 37 height 37
checkbox input "true"
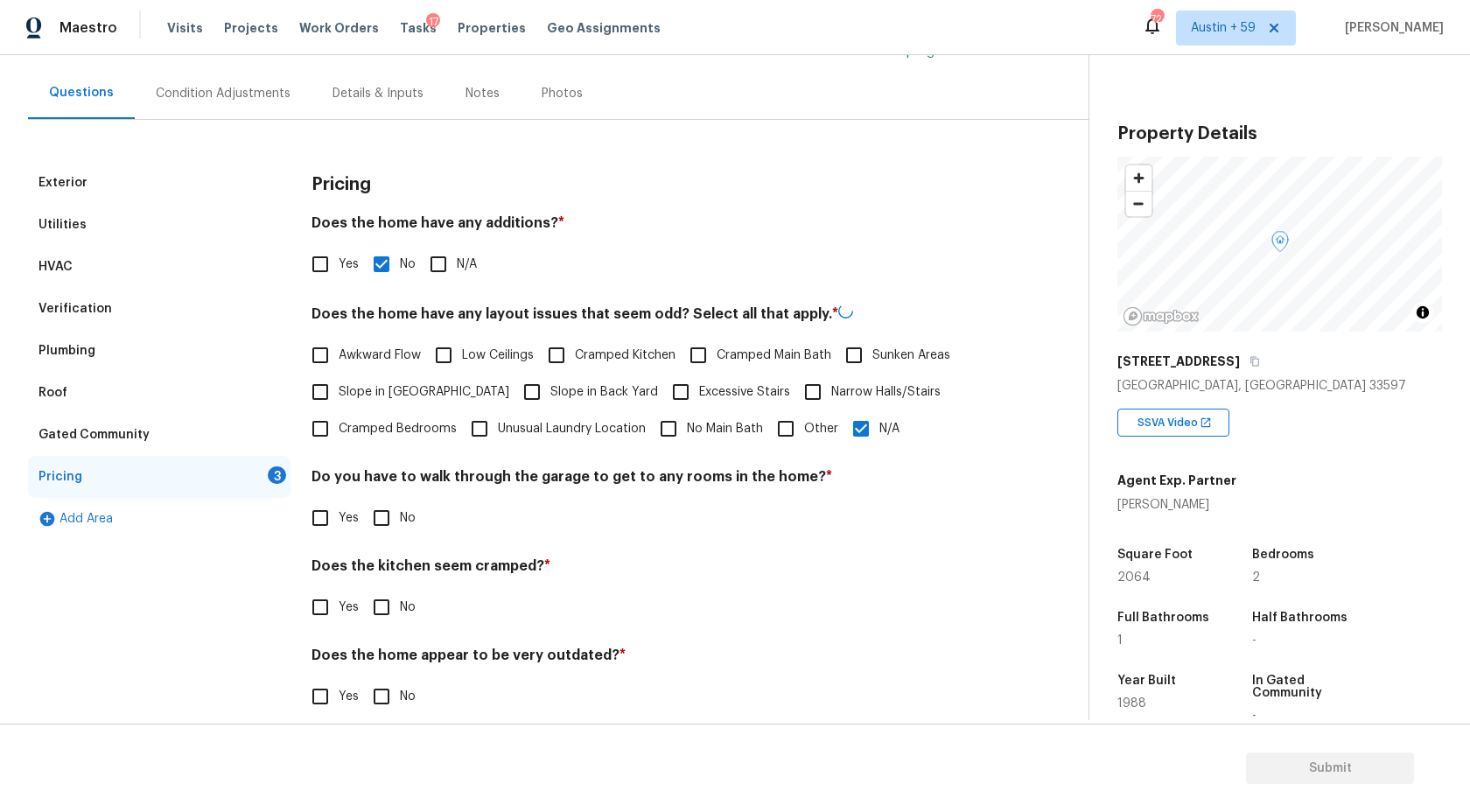
scroll to position [166, 0]
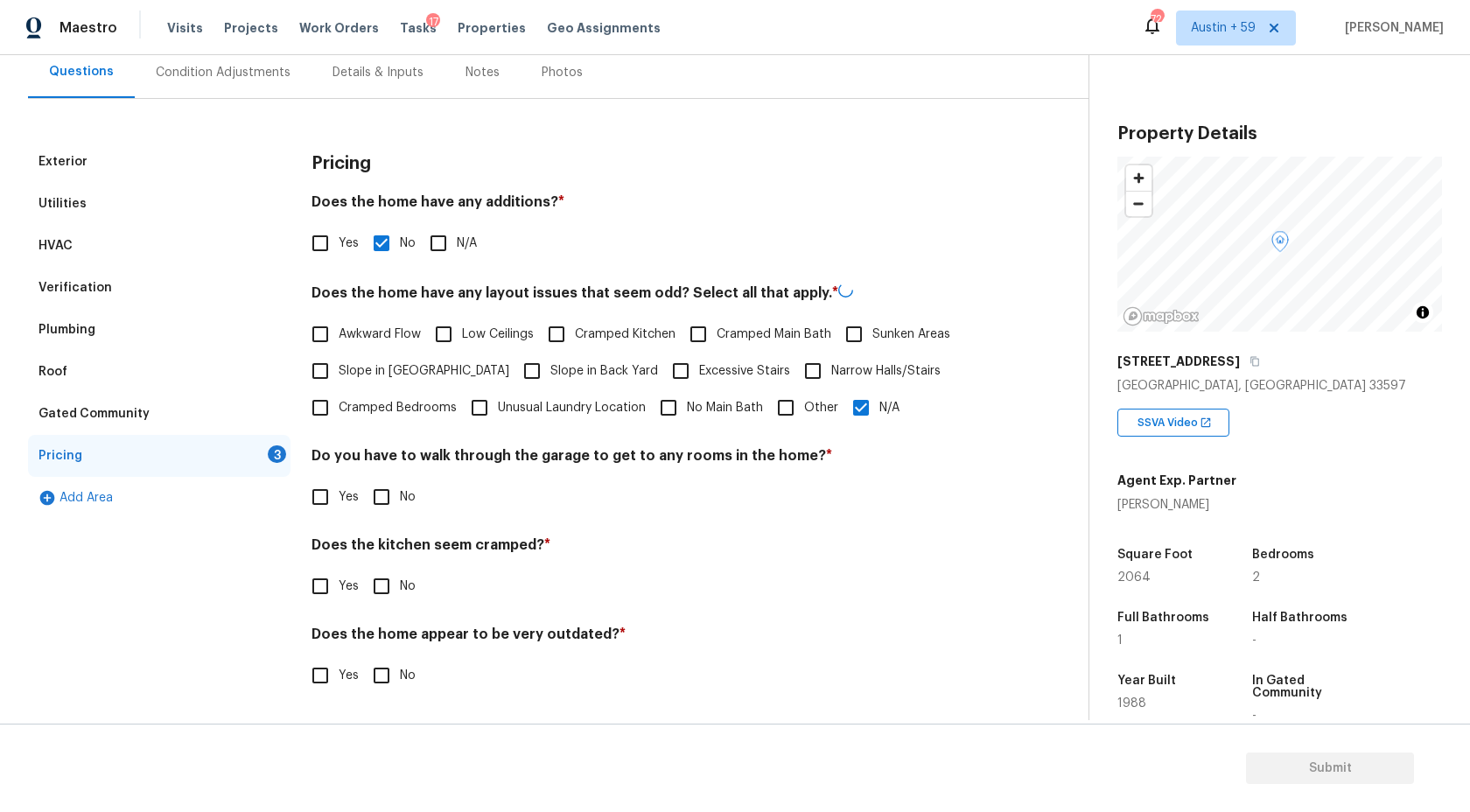
click at [386, 491] on input "No" at bounding box center [381, 497] width 37 height 37
checkbox input "true"
click at [389, 588] on input "No" at bounding box center [381, 588] width 37 height 37
checkbox input "true"
click at [389, 665] on input "No" at bounding box center [381, 679] width 37 height 37
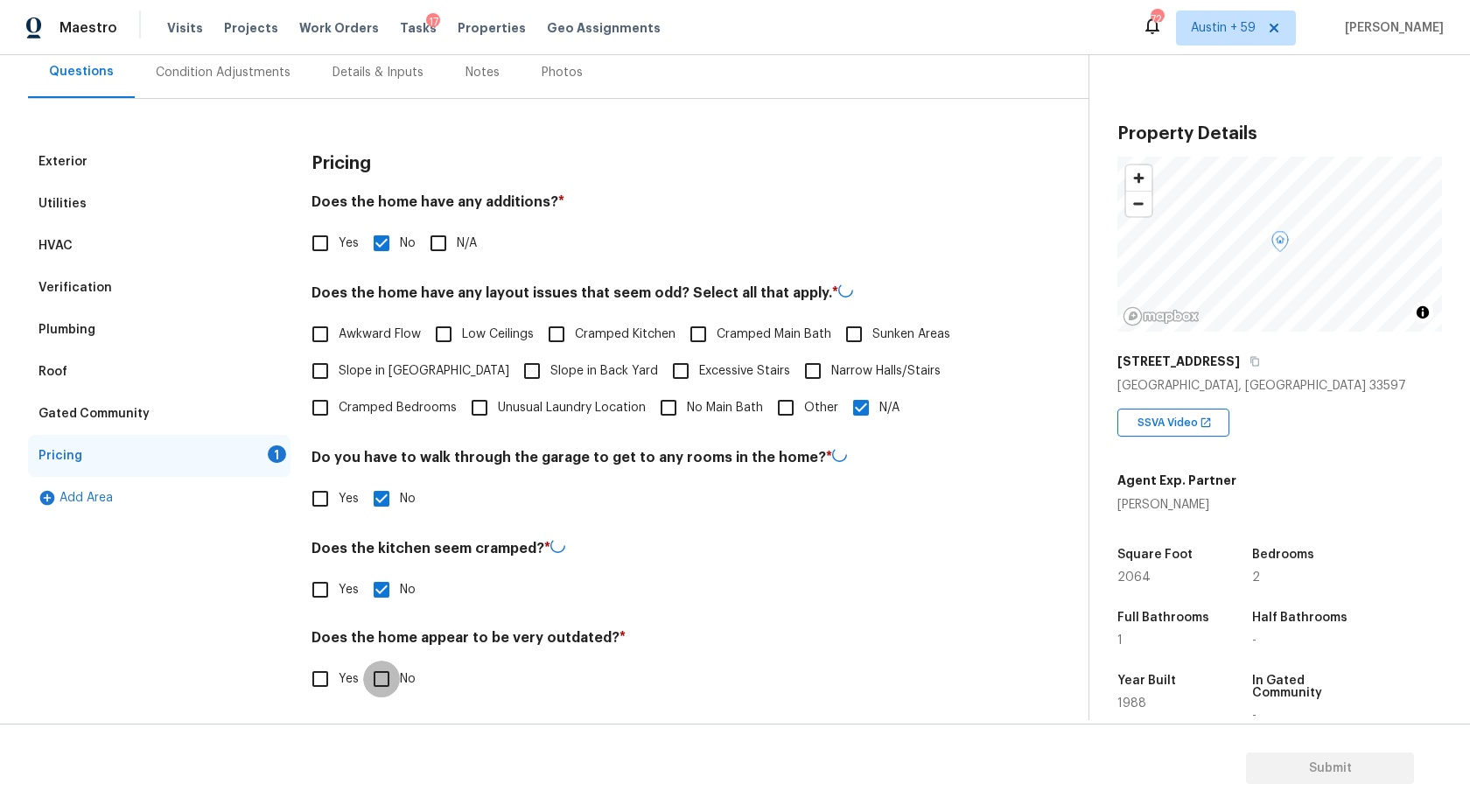
checkbox input "true"
click at [332, 592] on input "Yes" at bounding box center [320, 589] width 37 height 37
checkbox input "true"
checkbox input "false"
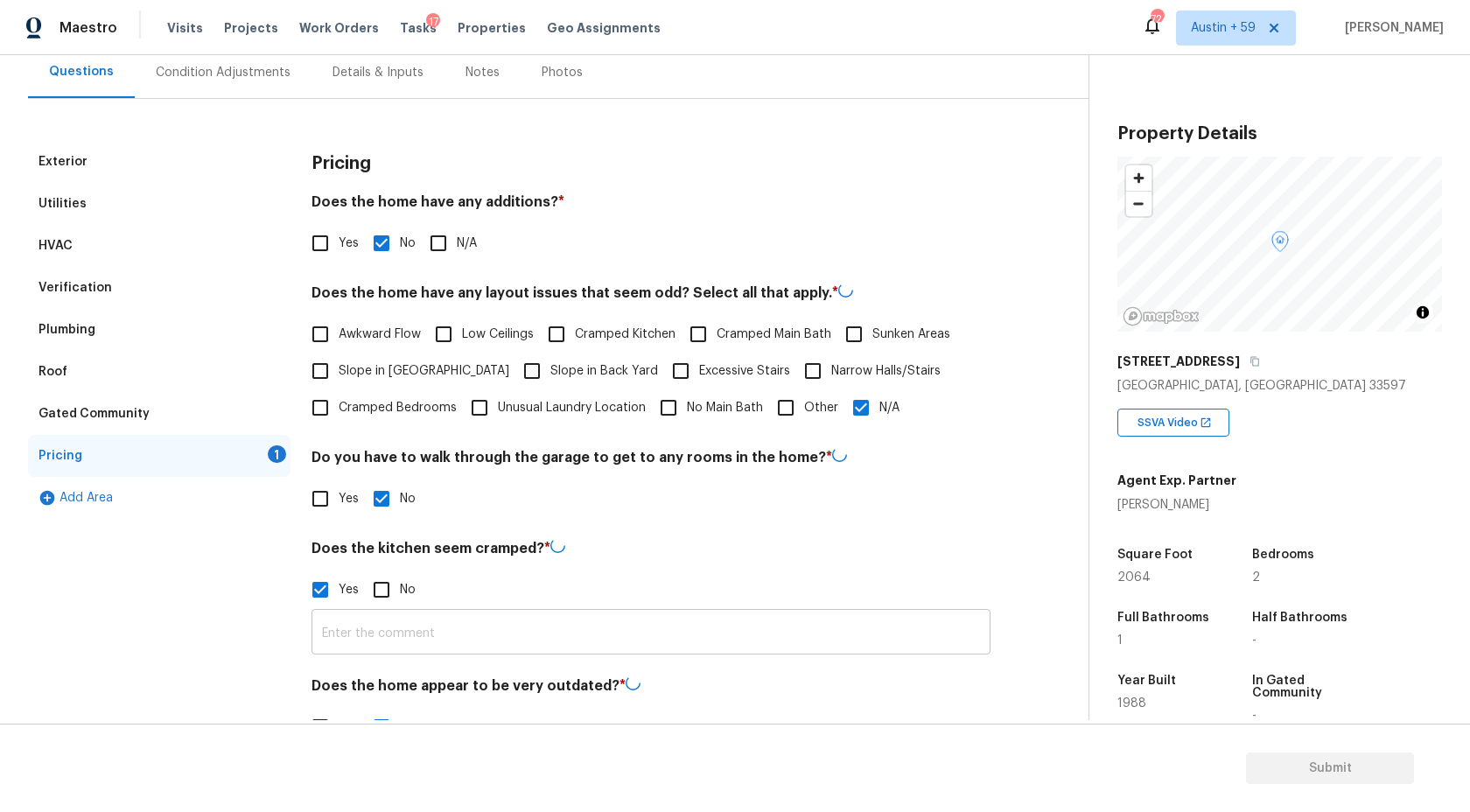
click at [407, 644] on input "text" at bounding box center [651, 634] width 679 height 41
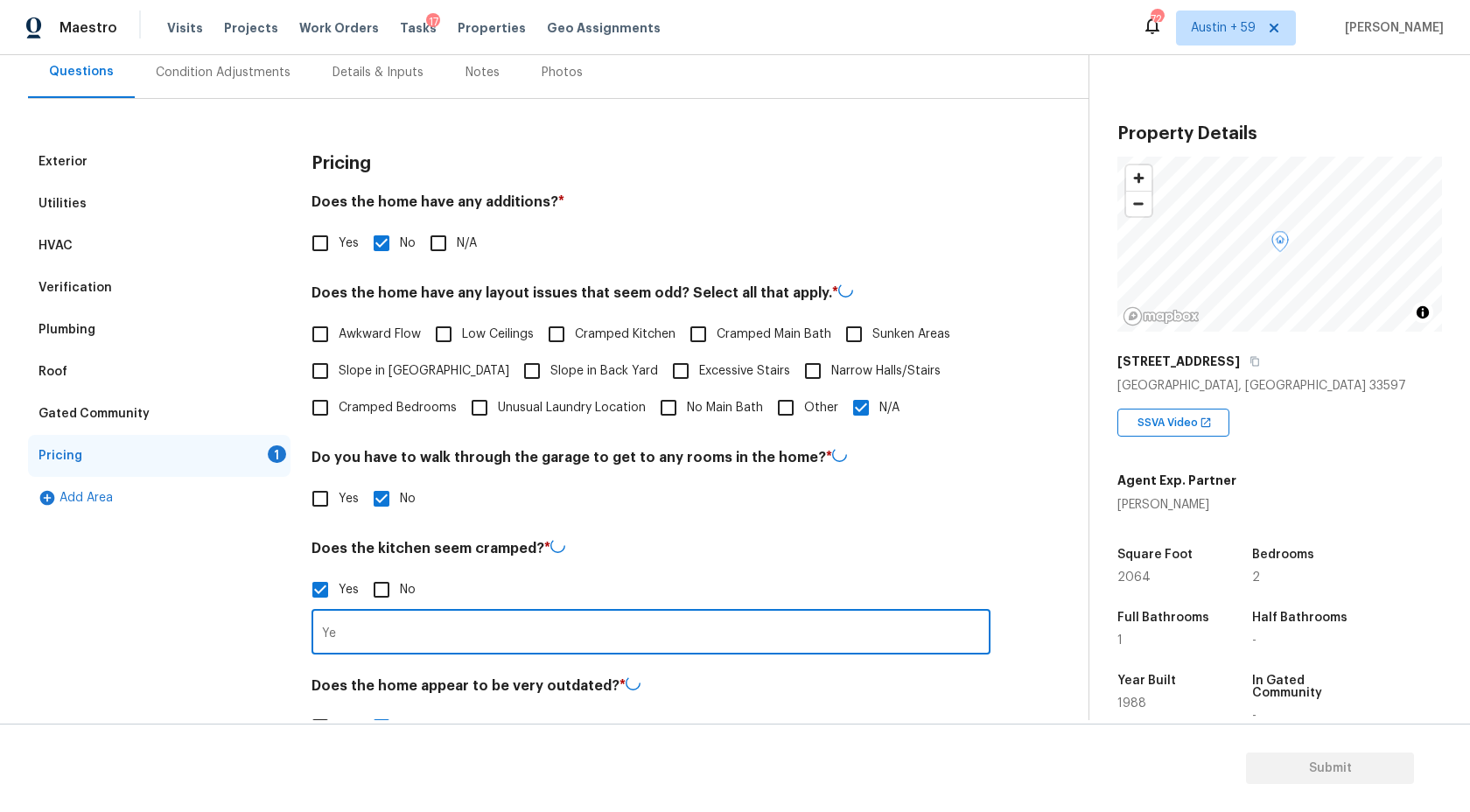
type input "Yes"
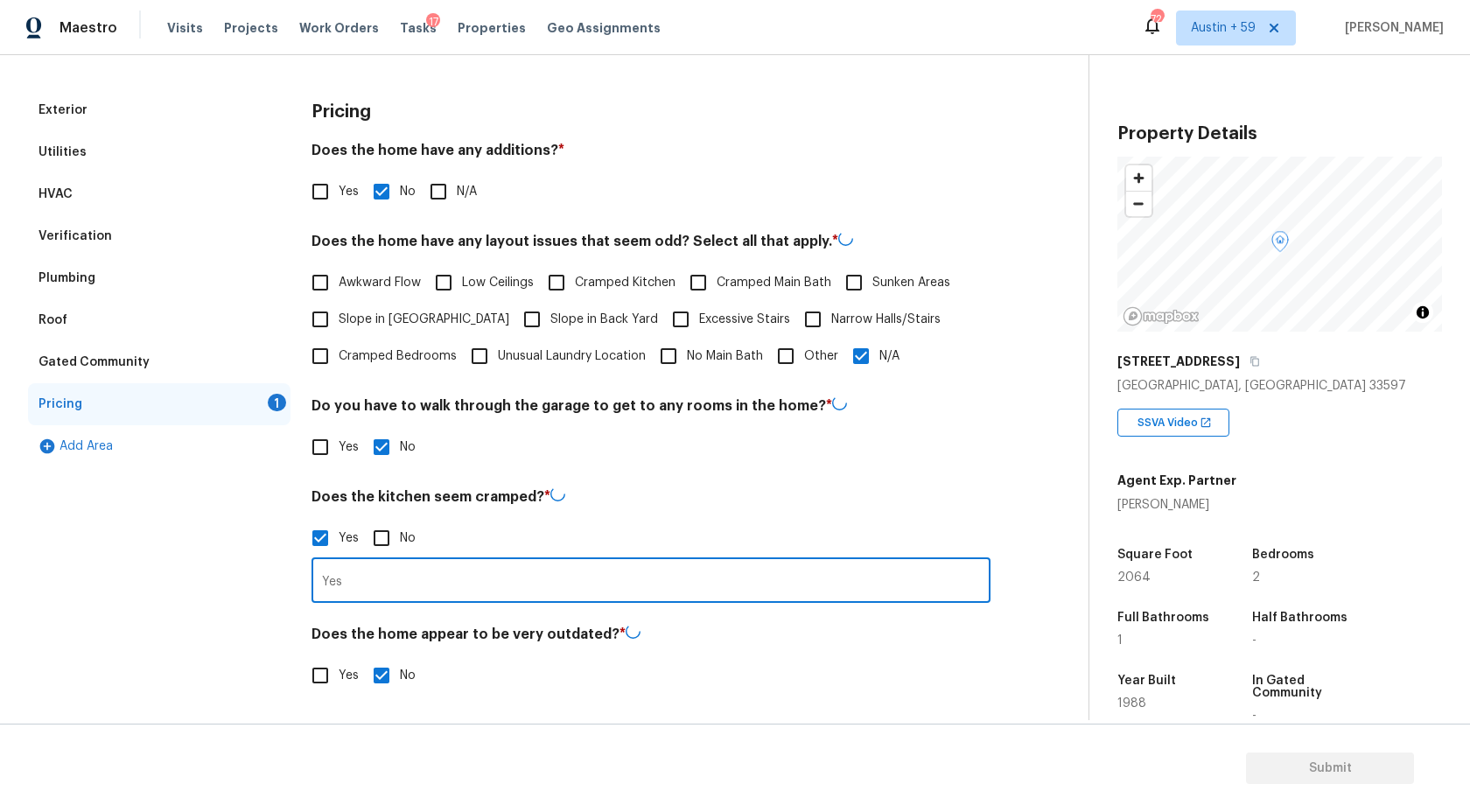
click at [379, 543] on input "No" at bounding box center [381, 538] width 37 height 37
checkbox input "true"
checkbox input "false"
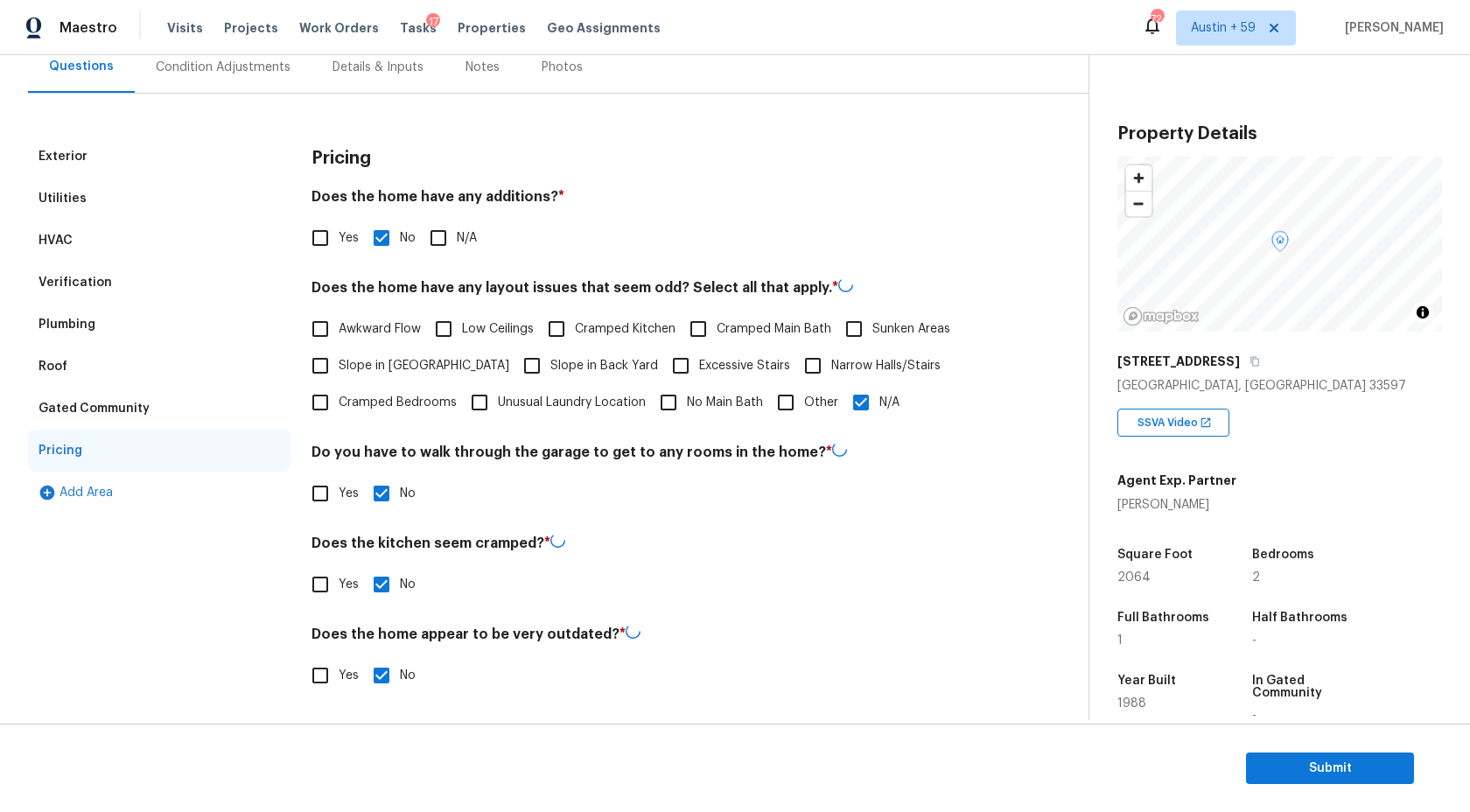
scroll to position [0, 0]
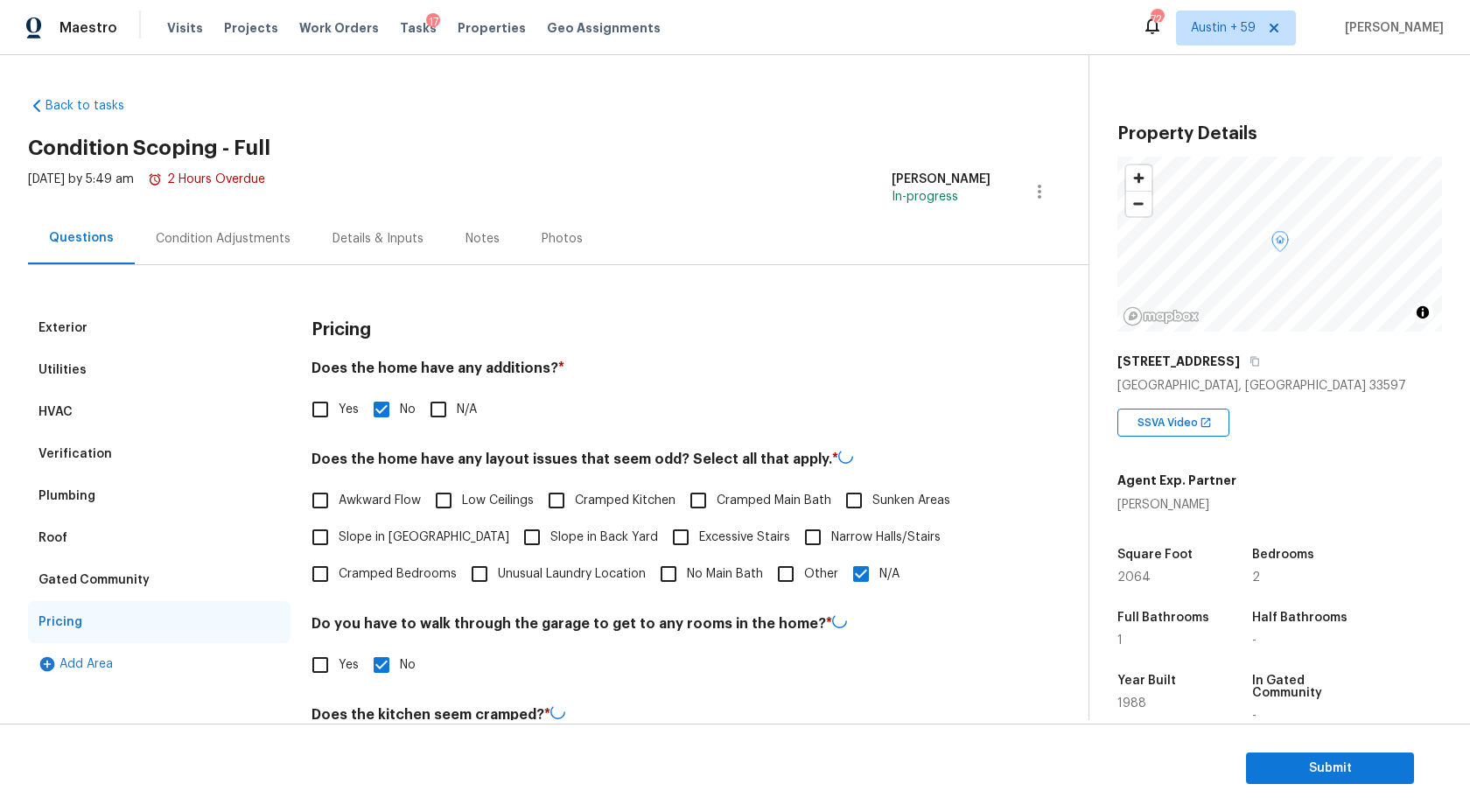
click at [197, 255] on div "Condition Adjustments" at bounding box center [224, 238] width 177 height 51
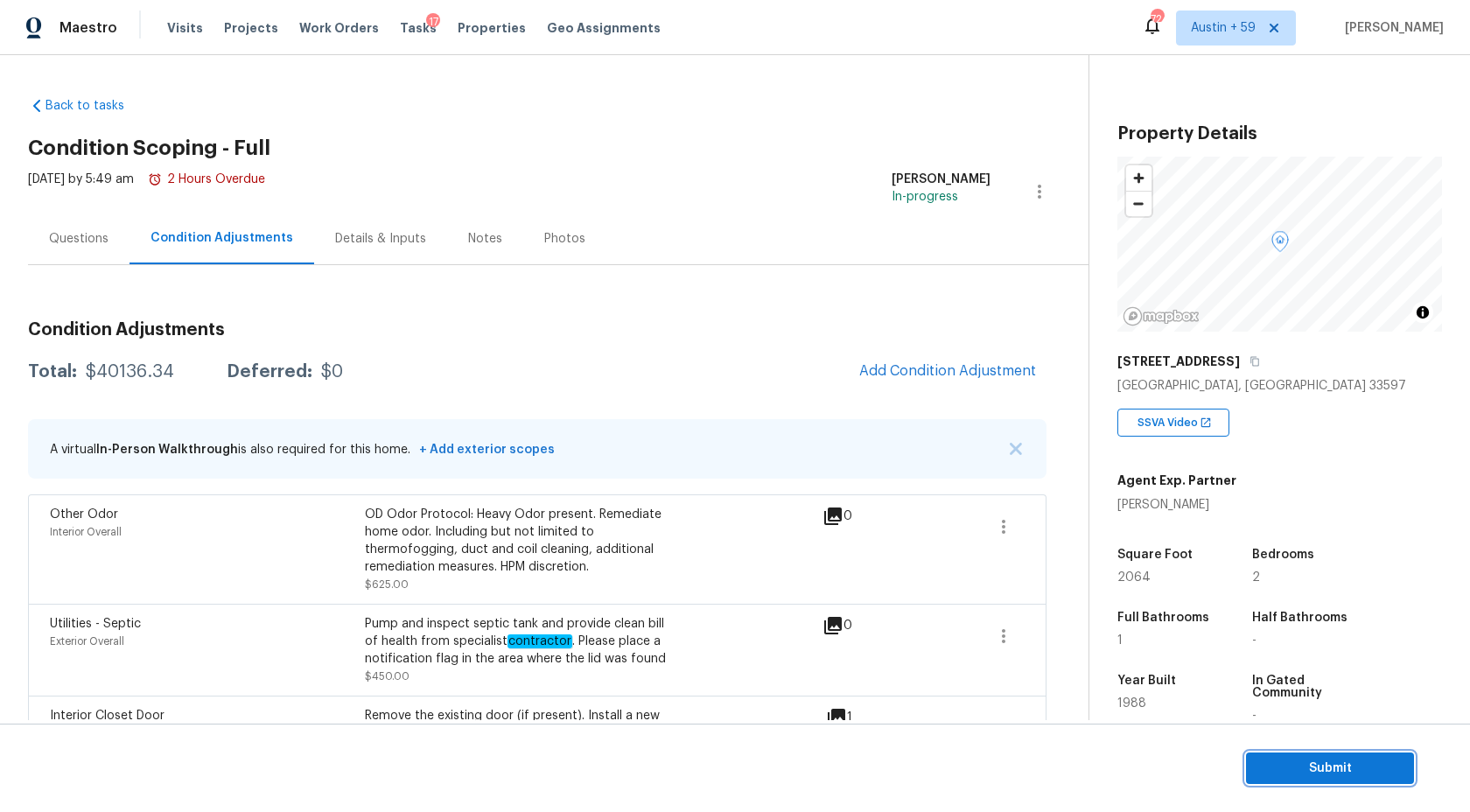
click at [1297, 770] on span "Submit" at bounding box center [1329, 769] width 140 height 22
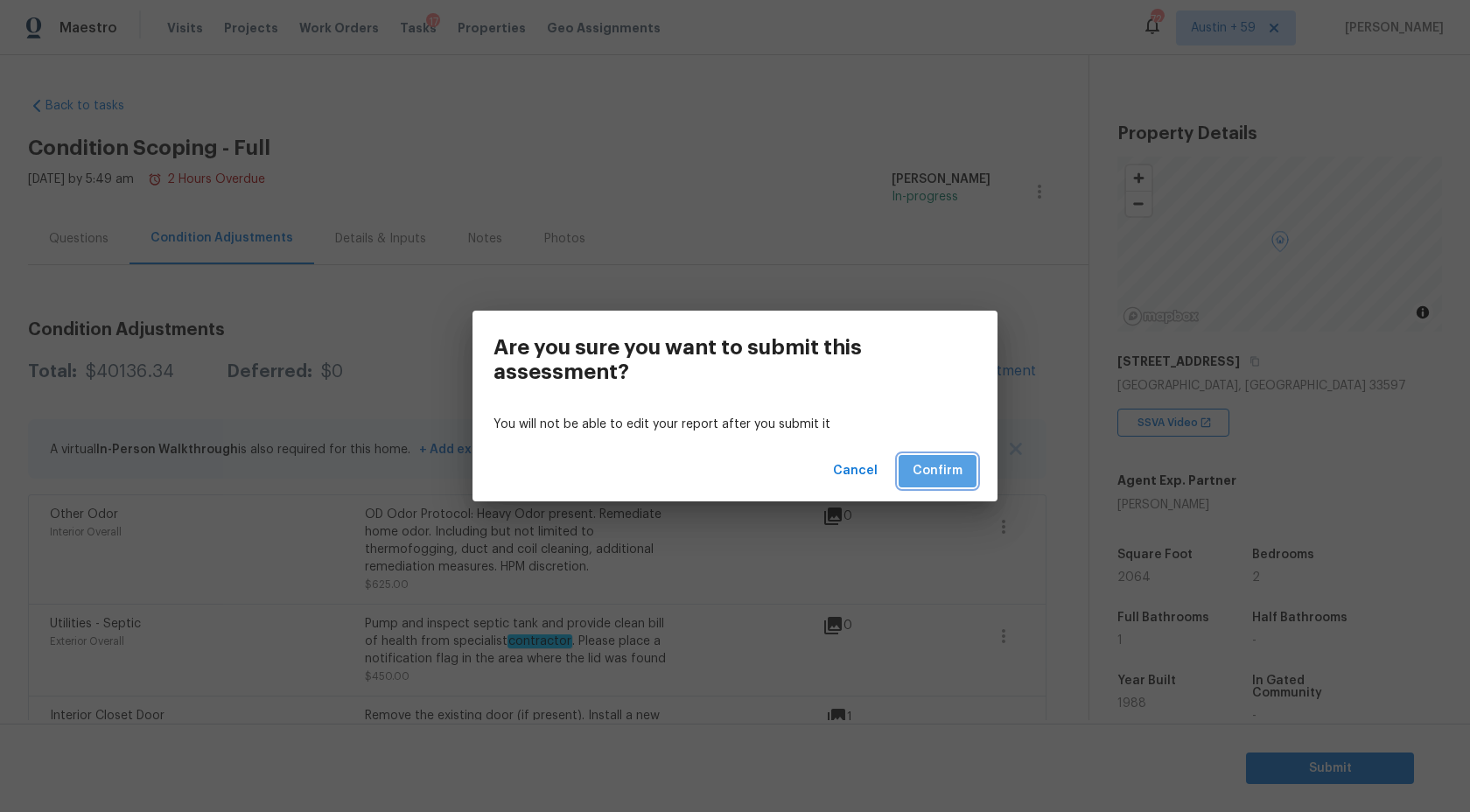
click at [952, 465] on span "Confirm" at bounding box center [937, 471] width 50 height 22
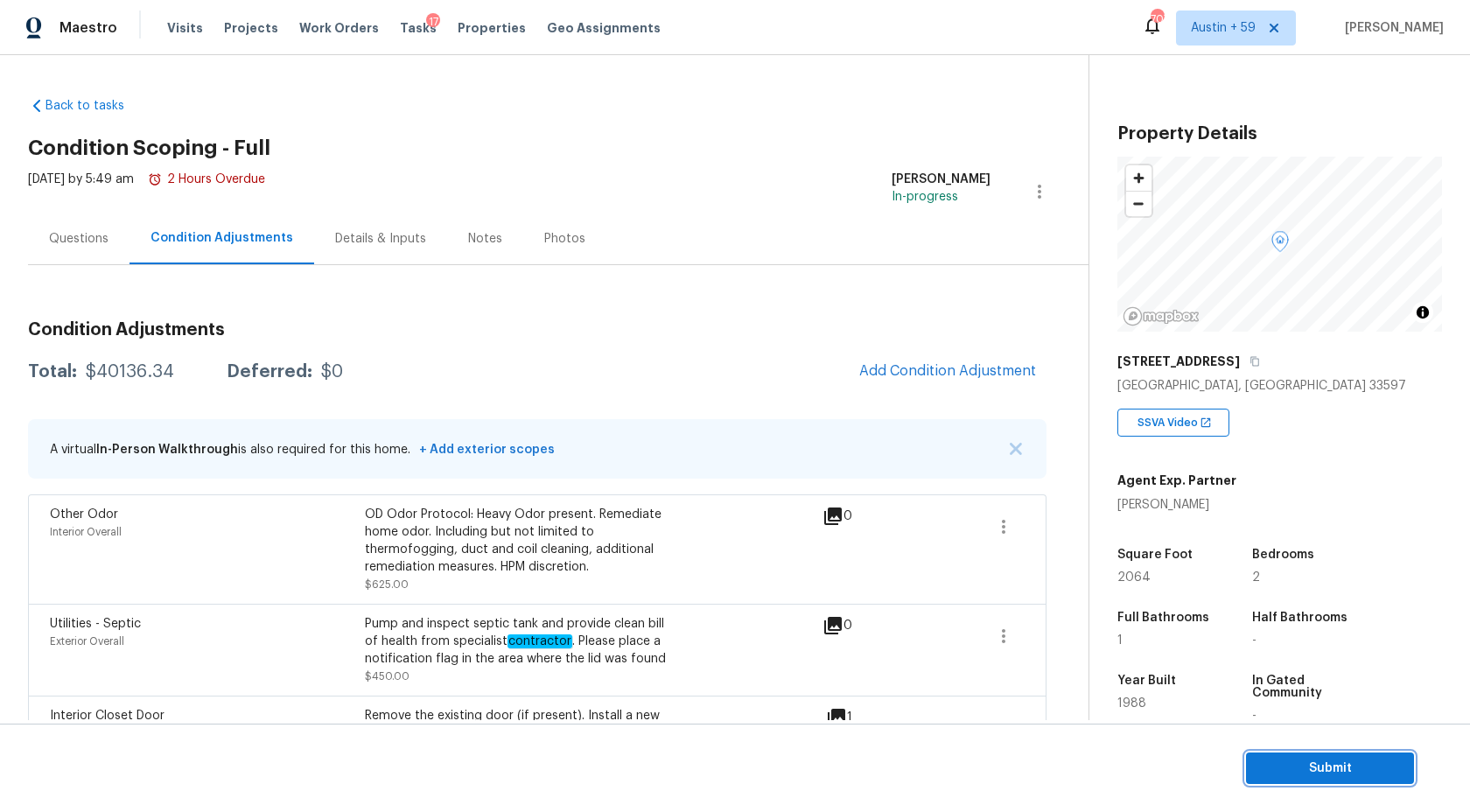
click at [1334, 764] on span "Submit" at bounding box center [1329, 769] width 140 height 22
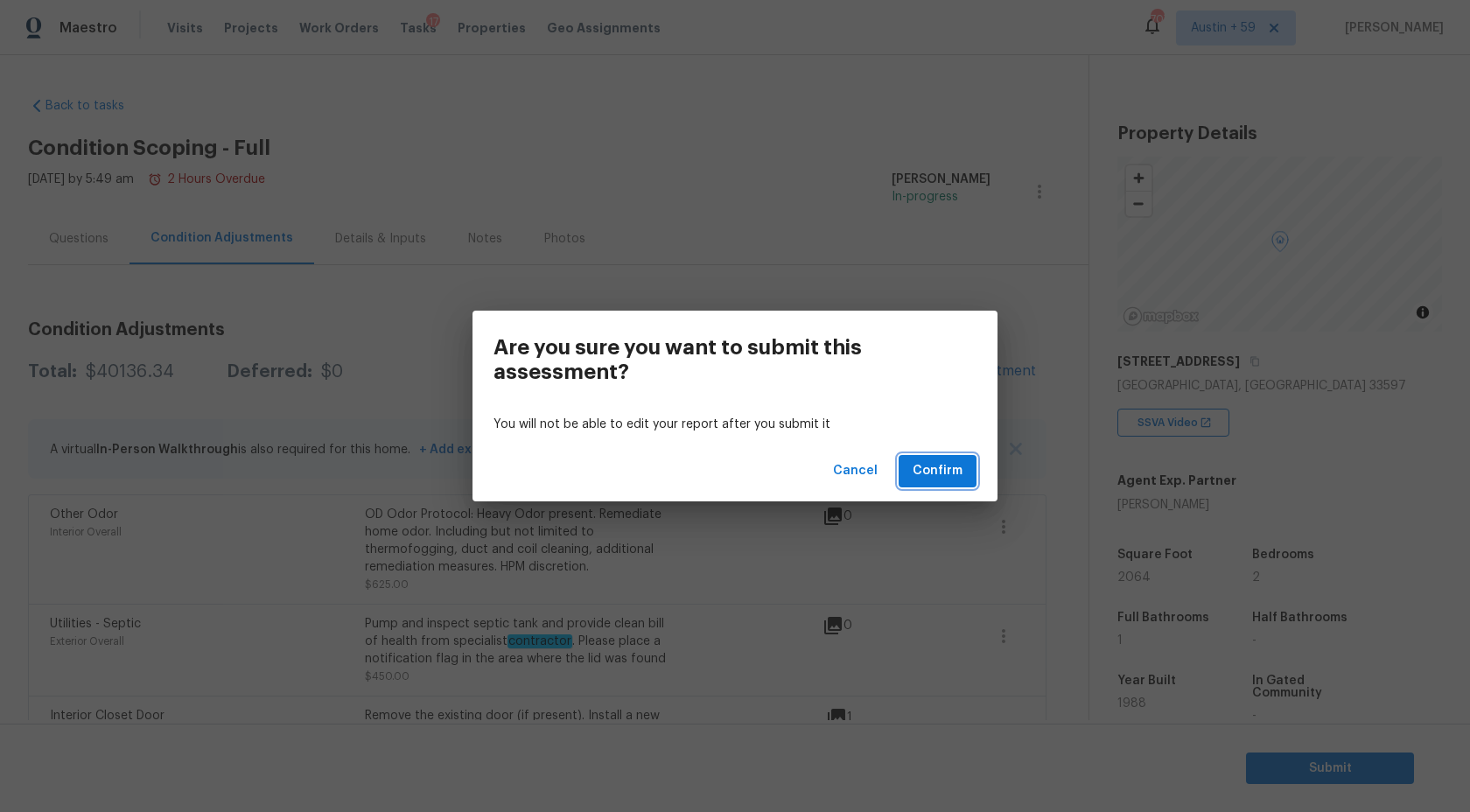
click at [941, 465] on span "Confirm" at bounding box center [937, 471] width 50 height 22
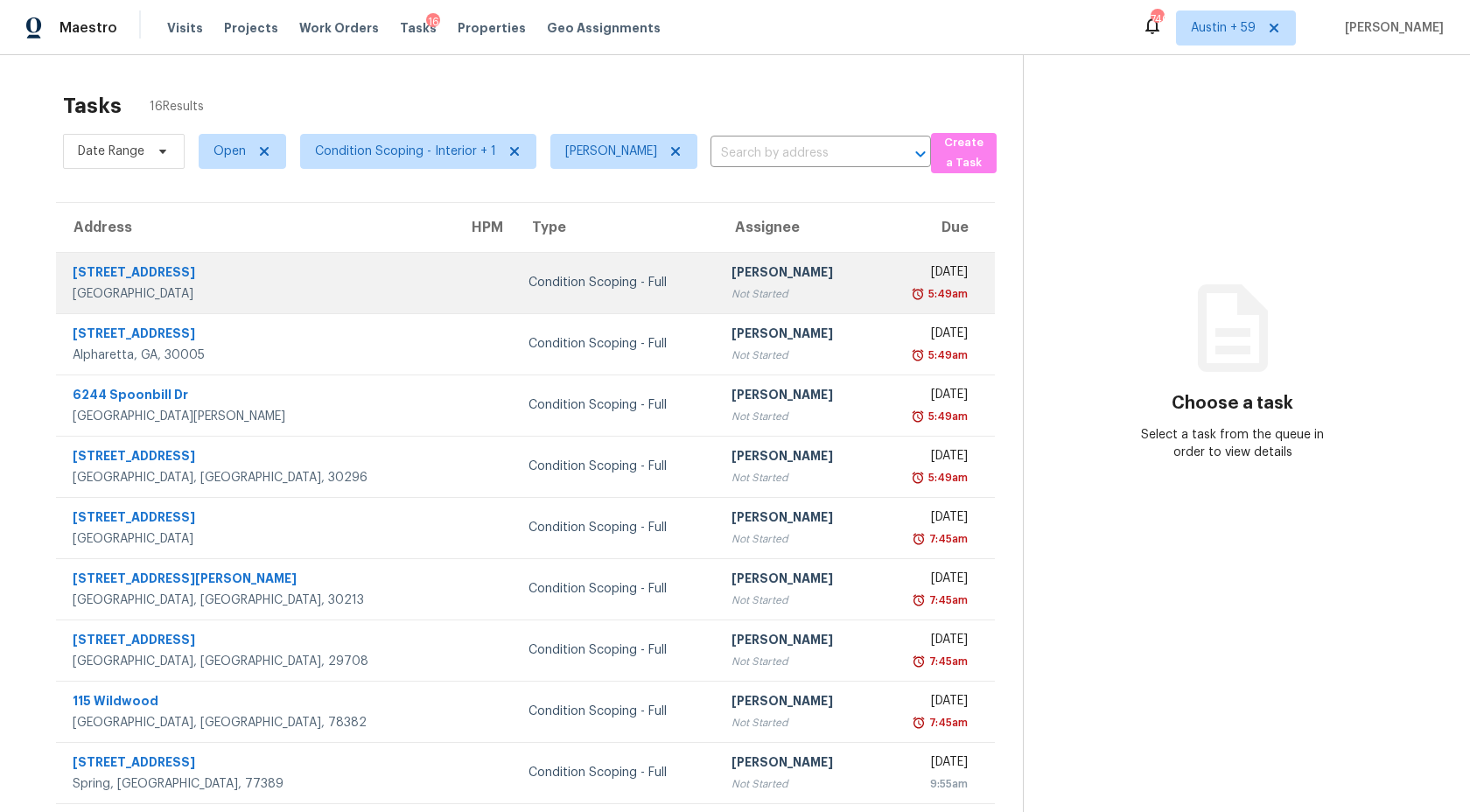
click at [717, 258] on td "Ashwin R Not Started" at bounding box center [797, 283] width 159 height 61
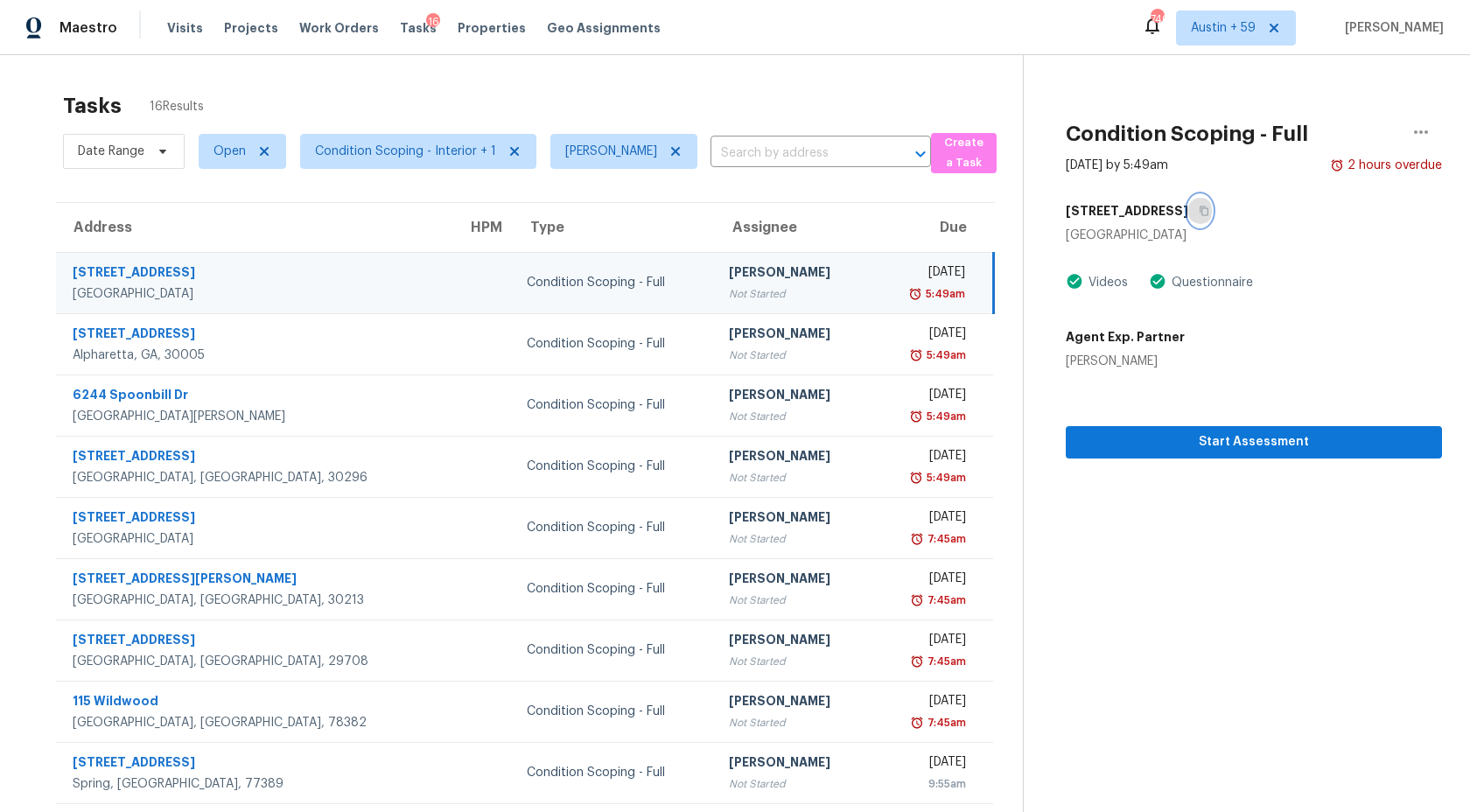
click at [1188, 204] on button "button" at bounding box center [1200, 211] width 23 height 32
click at [891, 286] on div "5:49am" at bounding box center [925, 294] width 78 height 17
click at [1200, 206] on icon "button" at bounding box center [1204, 211] width 9 height 10
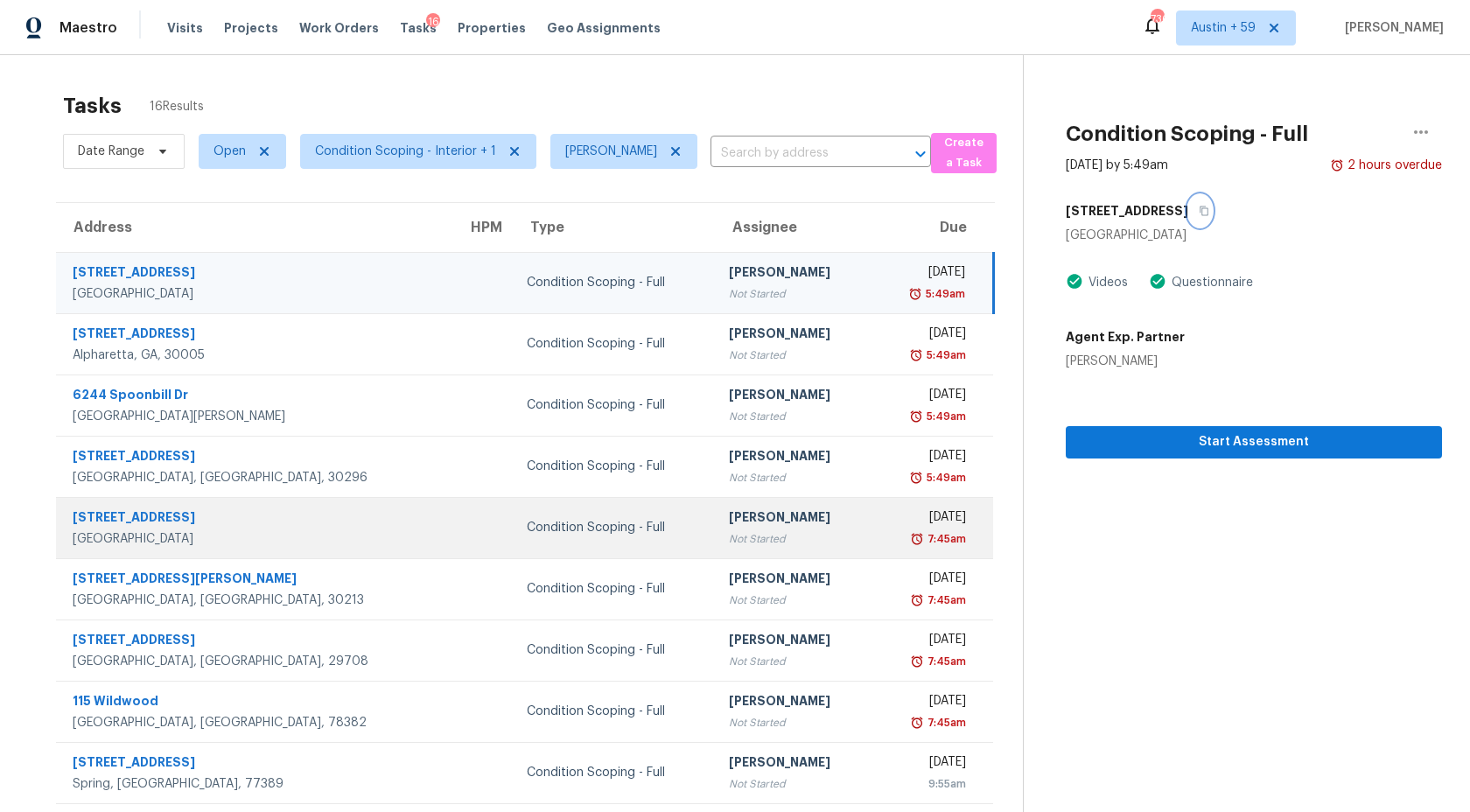
scroll to position [99, 0]
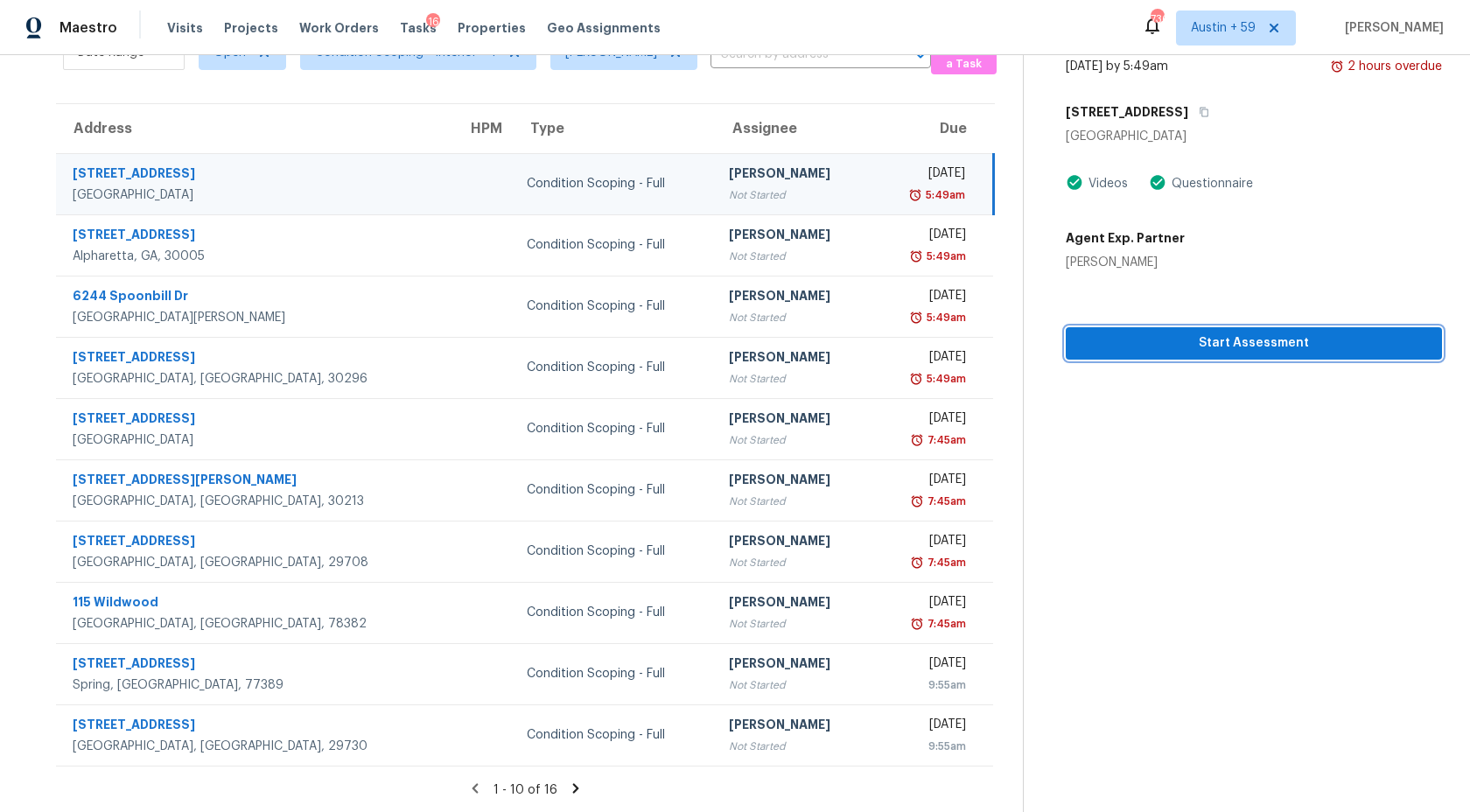
click at [1092, 345] on span "Start Assessment" at bounding box center [1254, 343] width 348 height 22
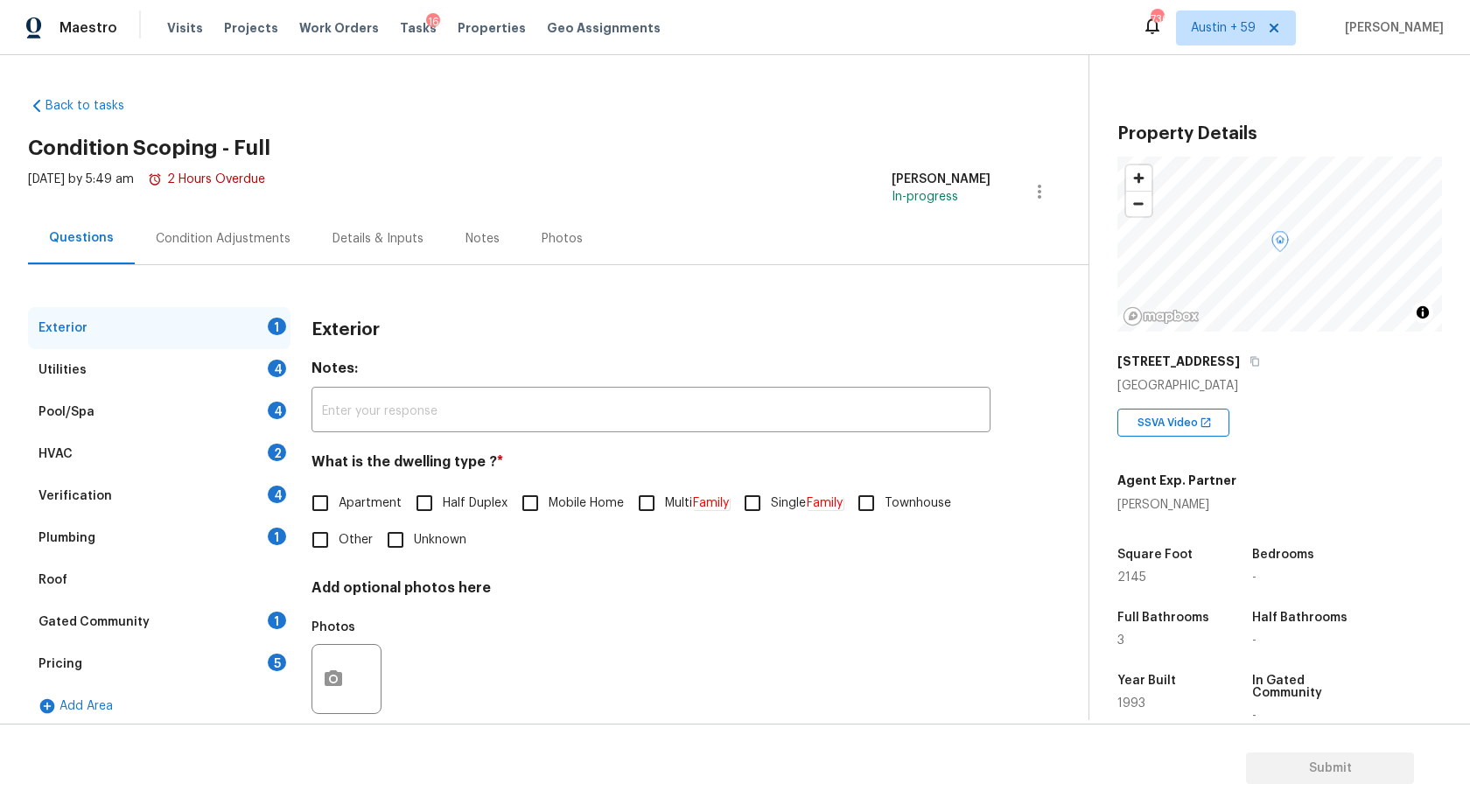
click at [266, 253] on div "Condition Adjustments" at bounding box center [224, 238] width 177 height 51
